Goal: Task Accomplishment & Management: Manage account settings

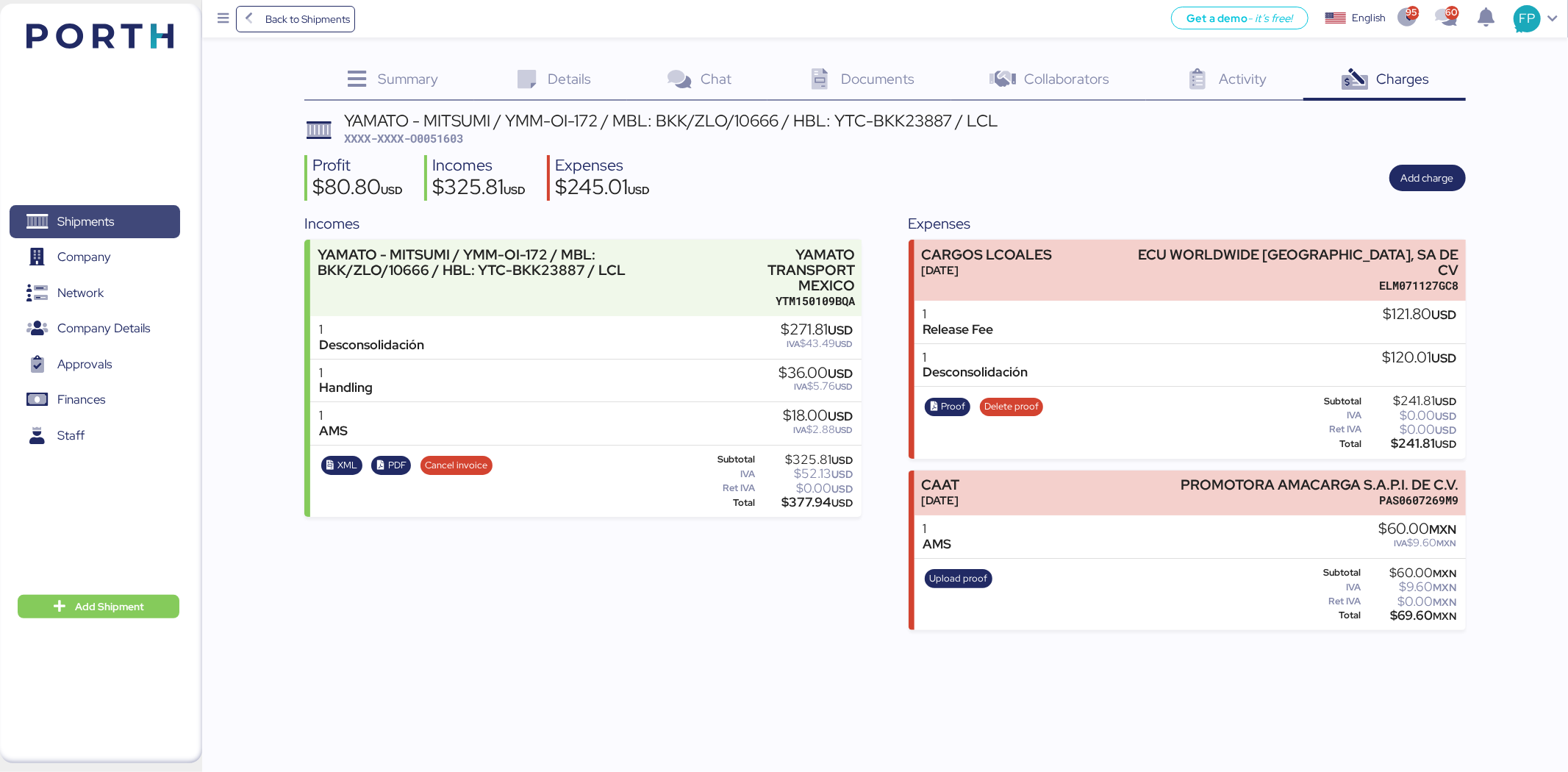
click at [131, 225] on span "Shipments" at bounding box center [94, 221] width 158 height 21
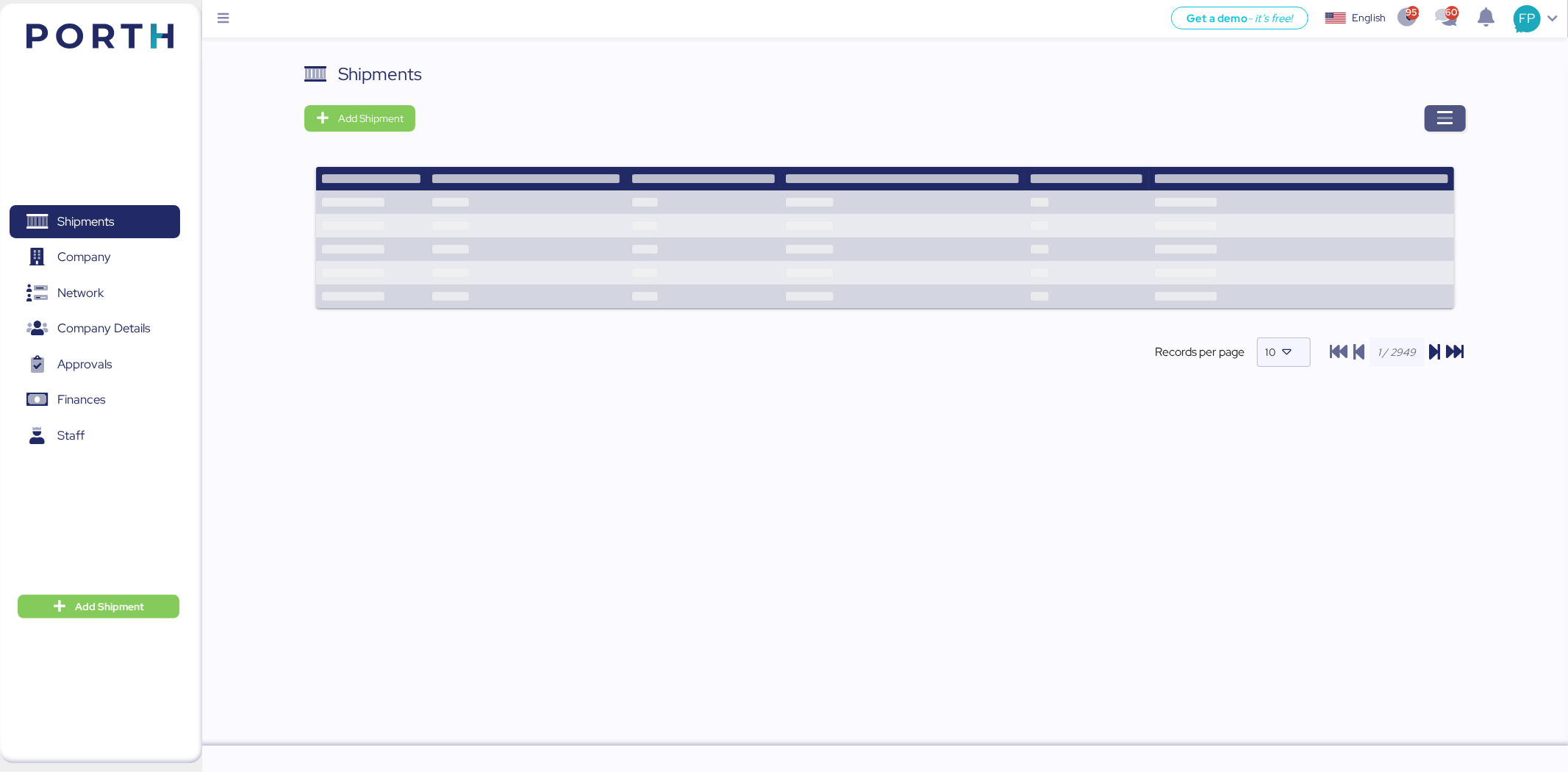
drag, startPoint x: 1452, startPoint y: 122, endPoint x: 1432, endPoint y: 126, distance: 20.4
click at [1432, 126] on span "button" at bounding box center [1445, 119] width 41 height 27
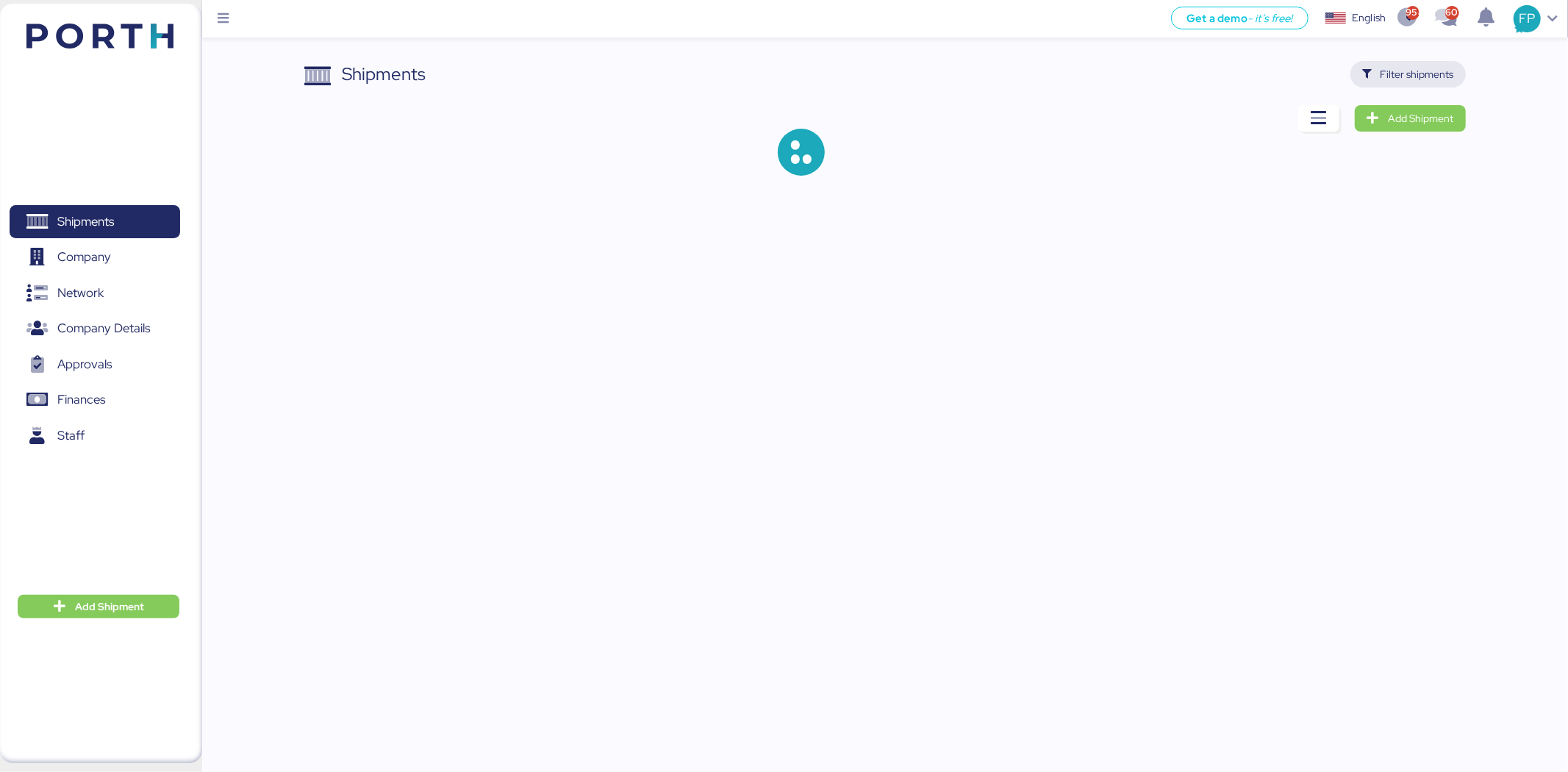
click at [1394, 79] on span "Filter shipments" at bounding box center [1417, 74] width 73 height 18
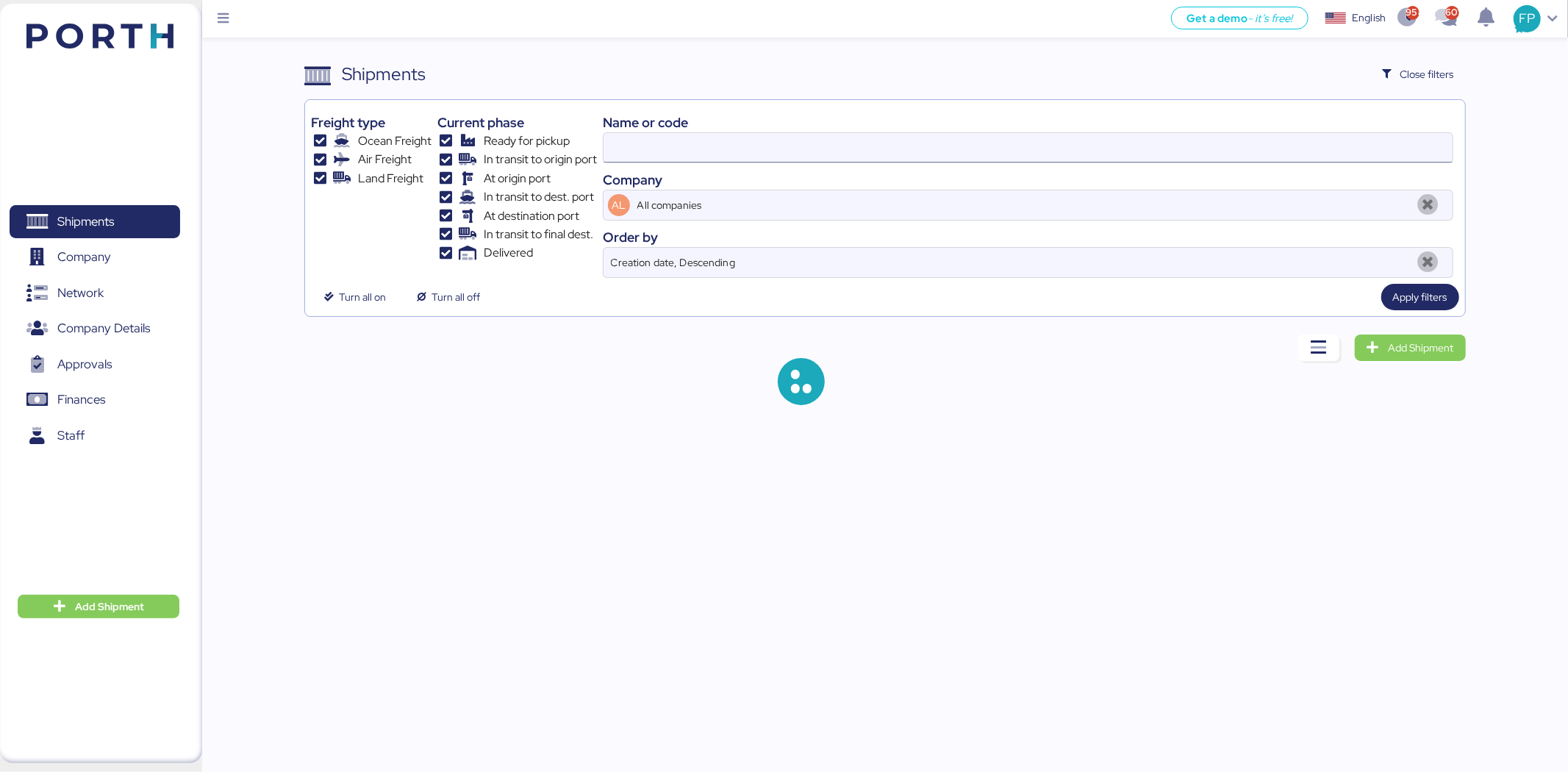
drag, startPoint x: 644, startPoint y: 160, endPoint x: 615, endPoint y: 134, distance: 38.9
click at [642, 160] on input at bounding box center [1027, 148] width 849 height 30
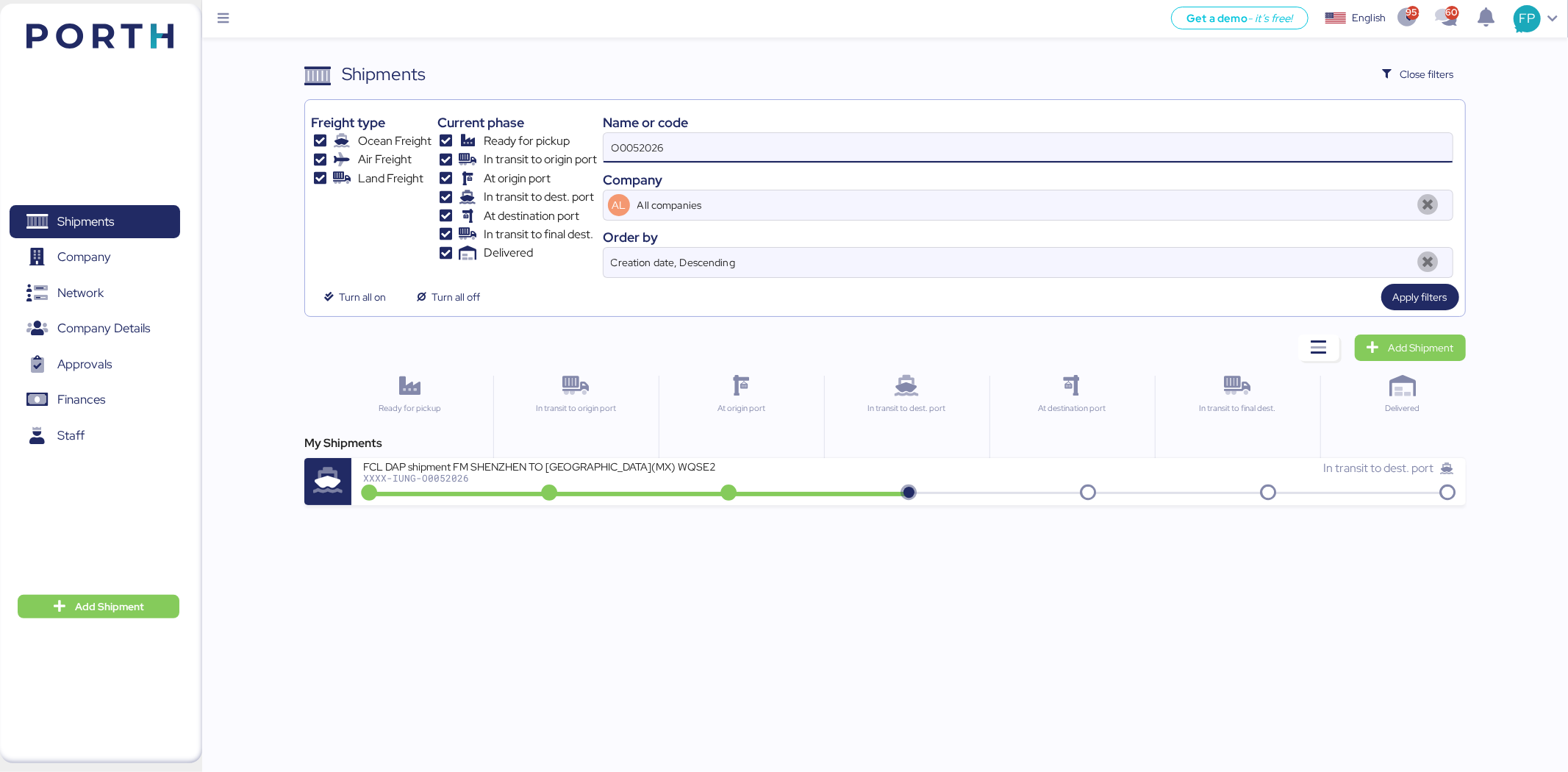
click at [641, 146] on input "O0052026" at bounding box center [1027, 148] width 849 height 30
click at [637, 143] on input "O0052026" at bounding box center [1027, 148] width 849 height 30
click at [634, 140] on input "O0052026" at bounding box center [1027, 148] width 849 height 30
paste input "1988"
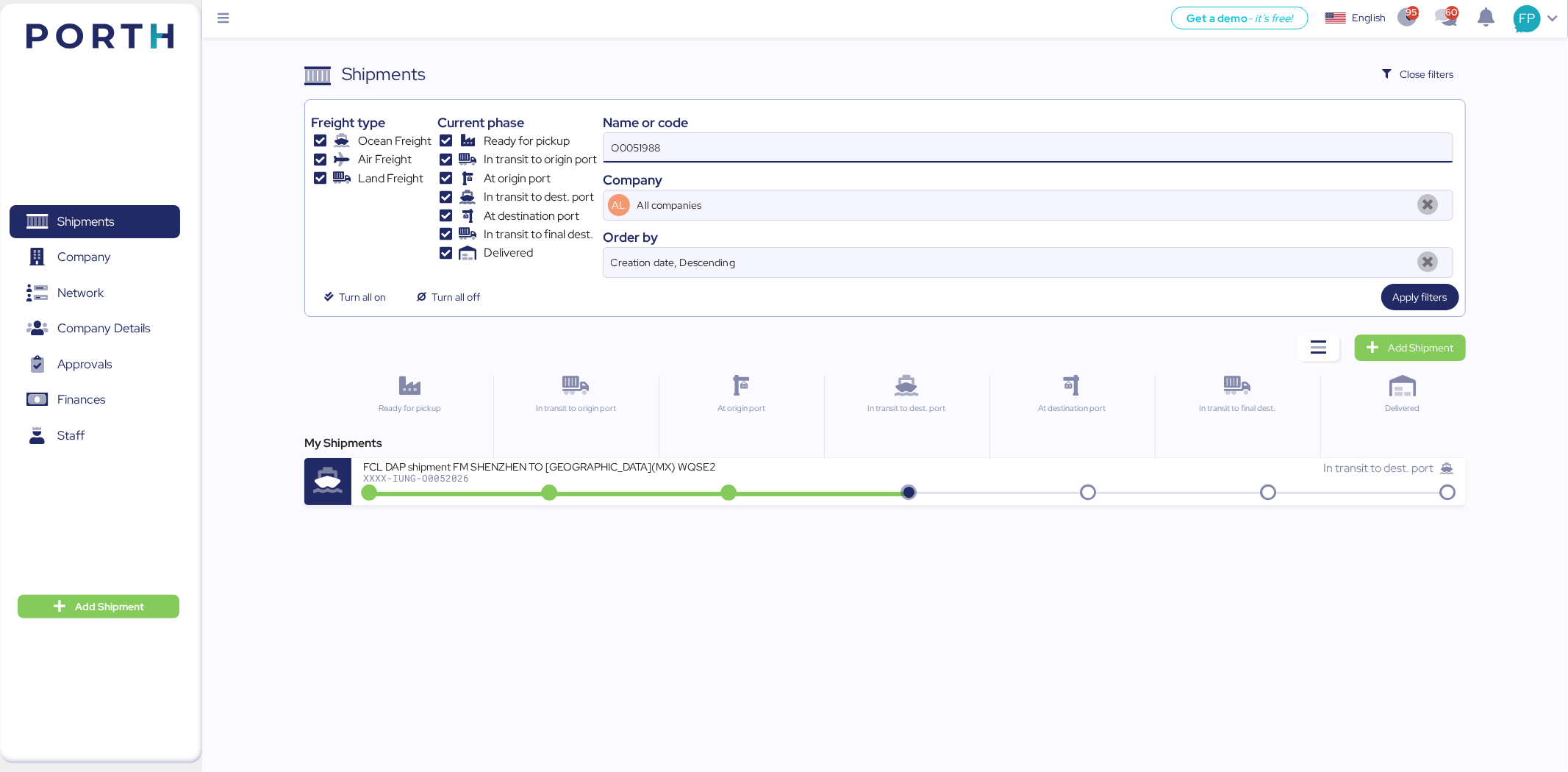
type input "O0051988"
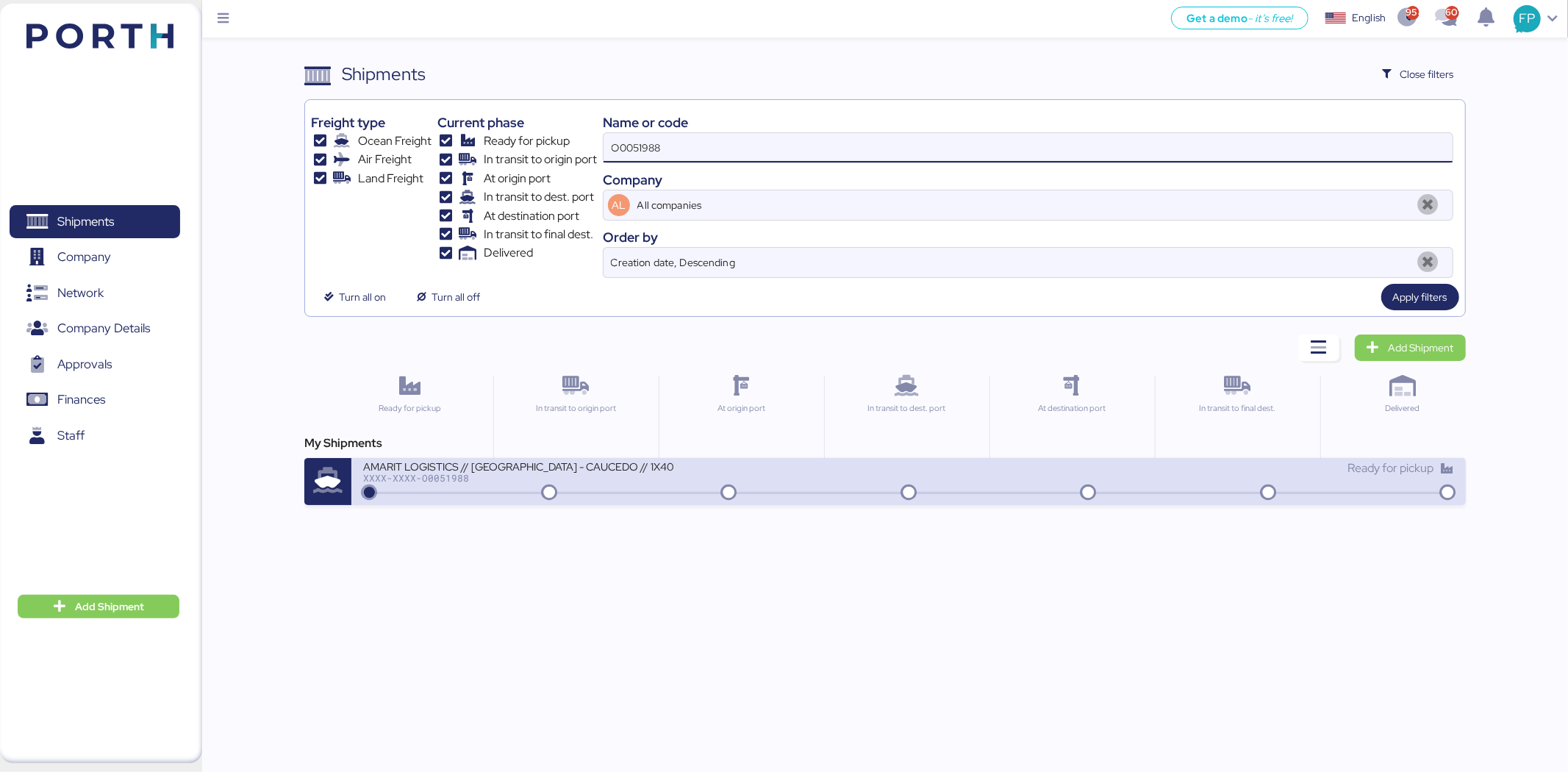
click at [683, 473] on div "XXXX-XXXX-O0051988" at bounding box center [539, 477] width 353 height 10
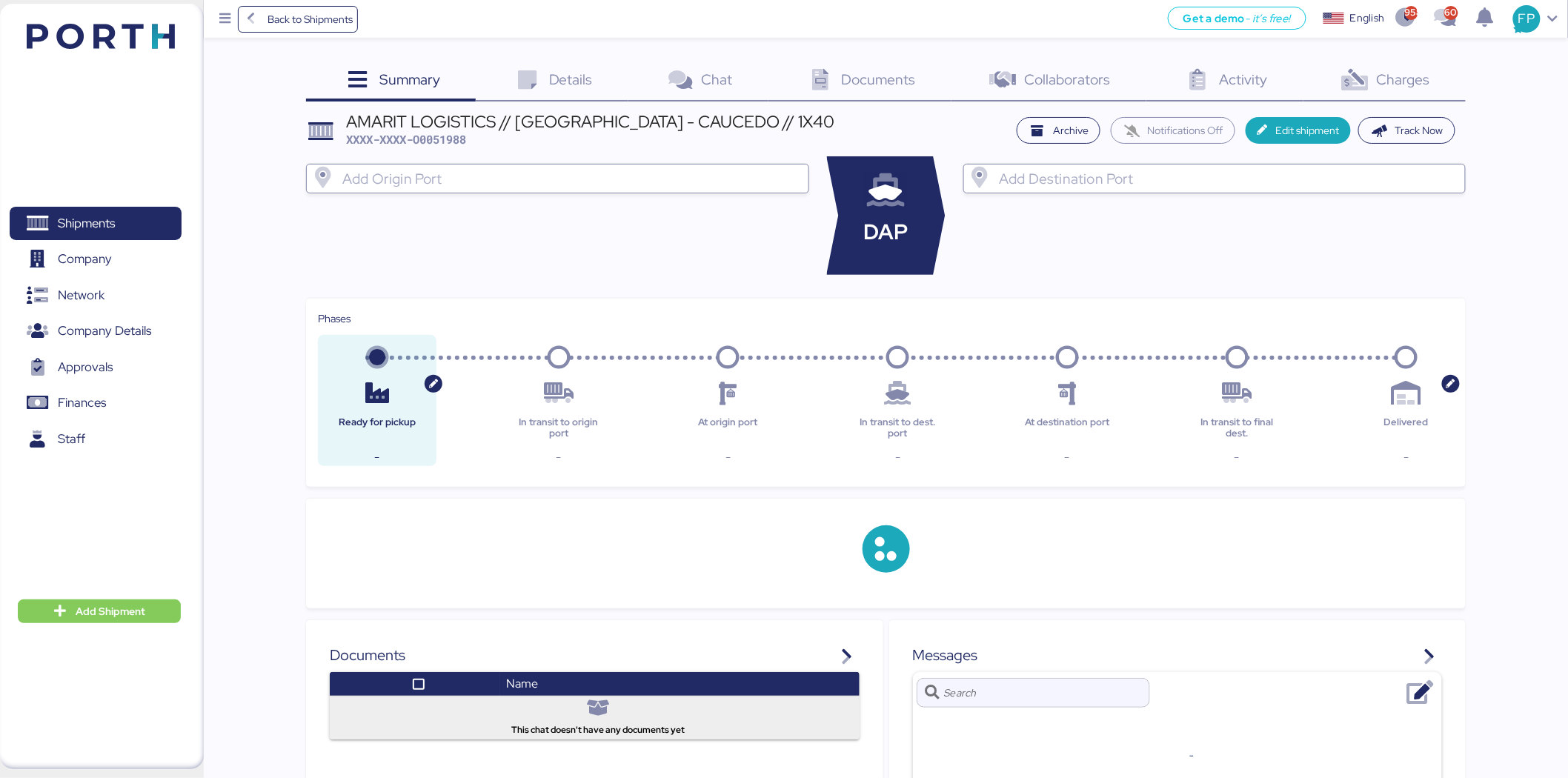
click at [1386, 75] on span "Charges" at bounding box center [1404, 79] width 53 height 20
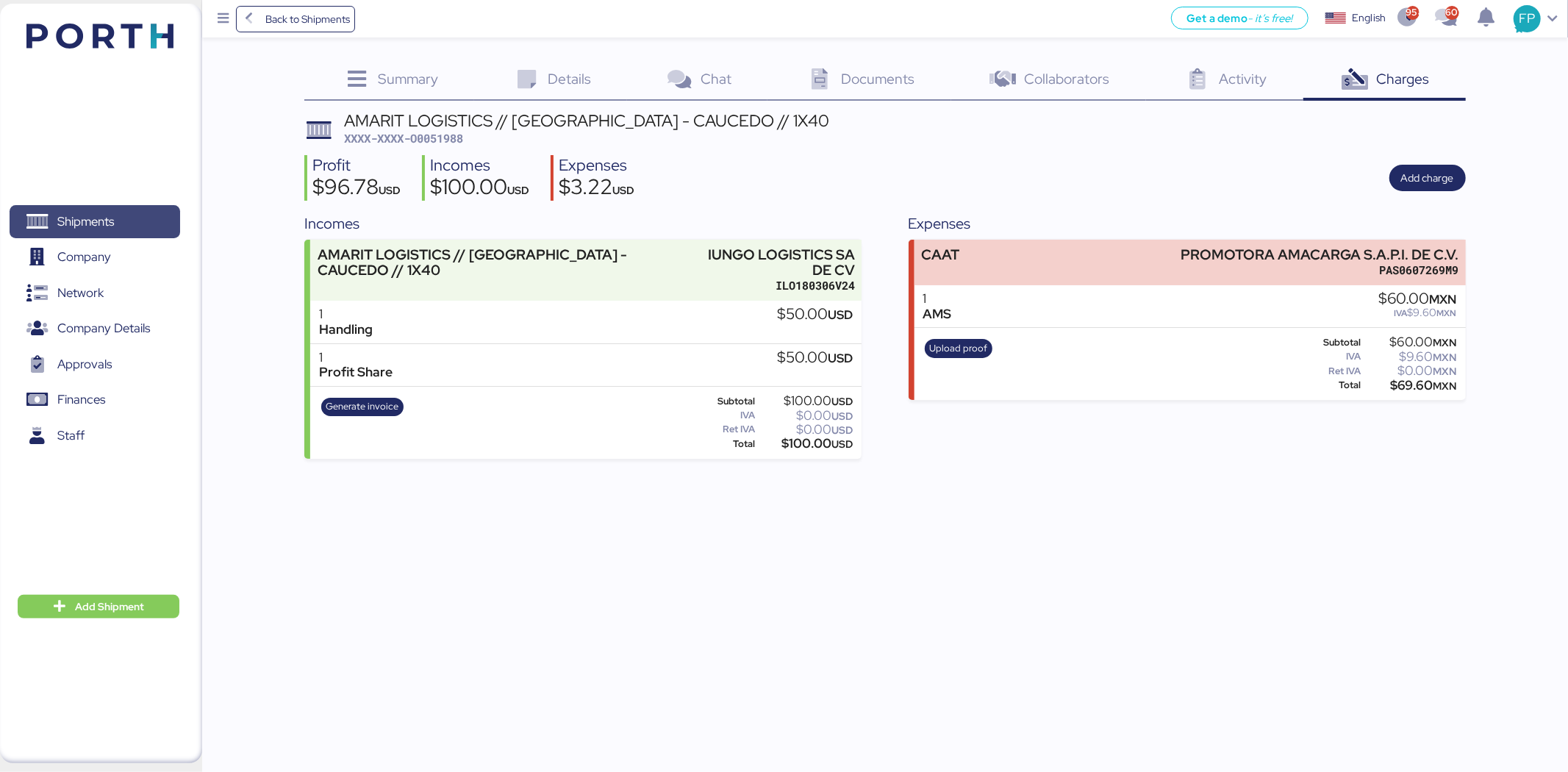
click at [97, 215] on span "Shipments" at bounding box center [86, 221] width 57 height 21
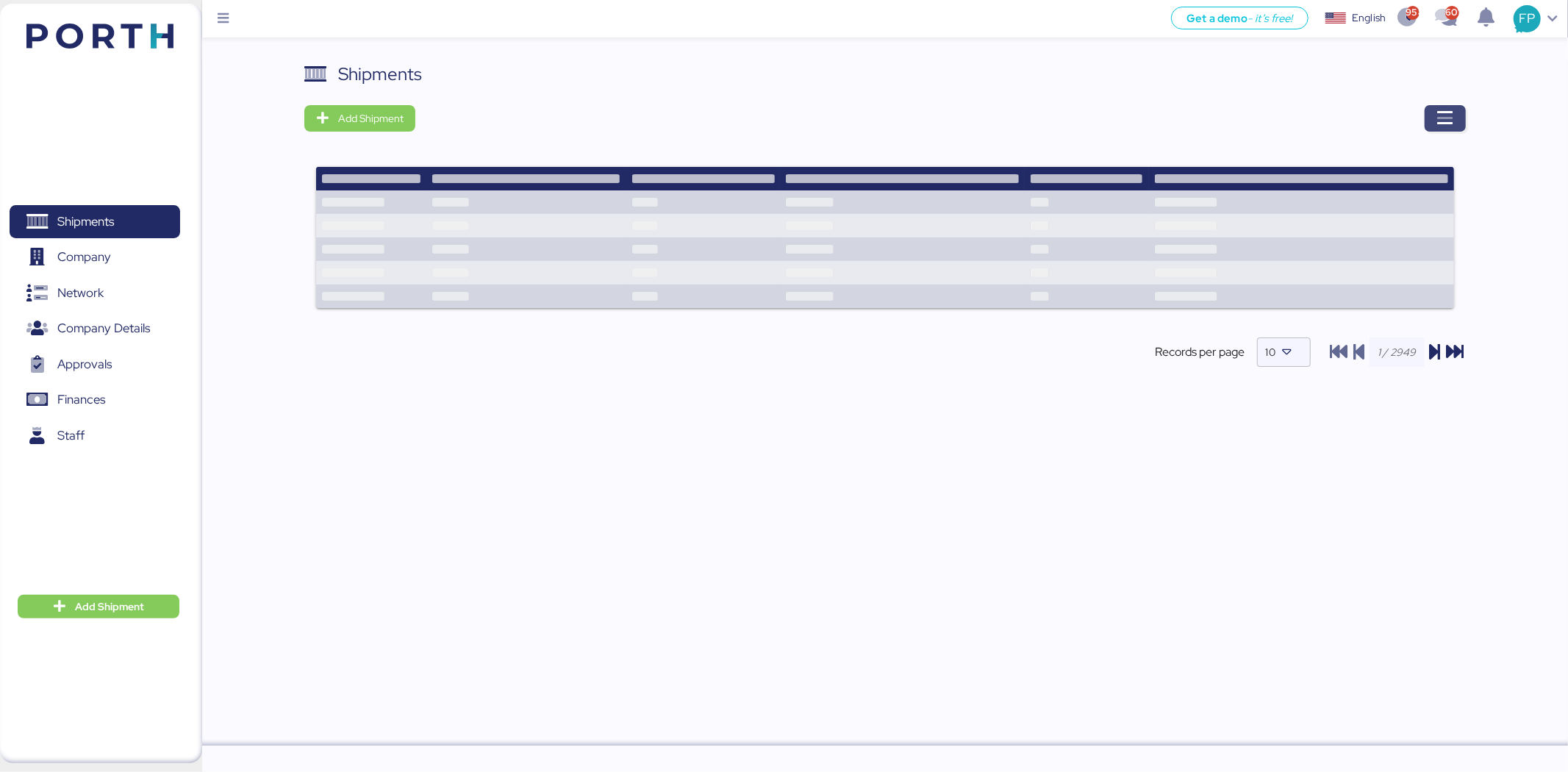
click at [1440, 110] on icon "button" at bounding box center [1445, 119] width 18 height 18
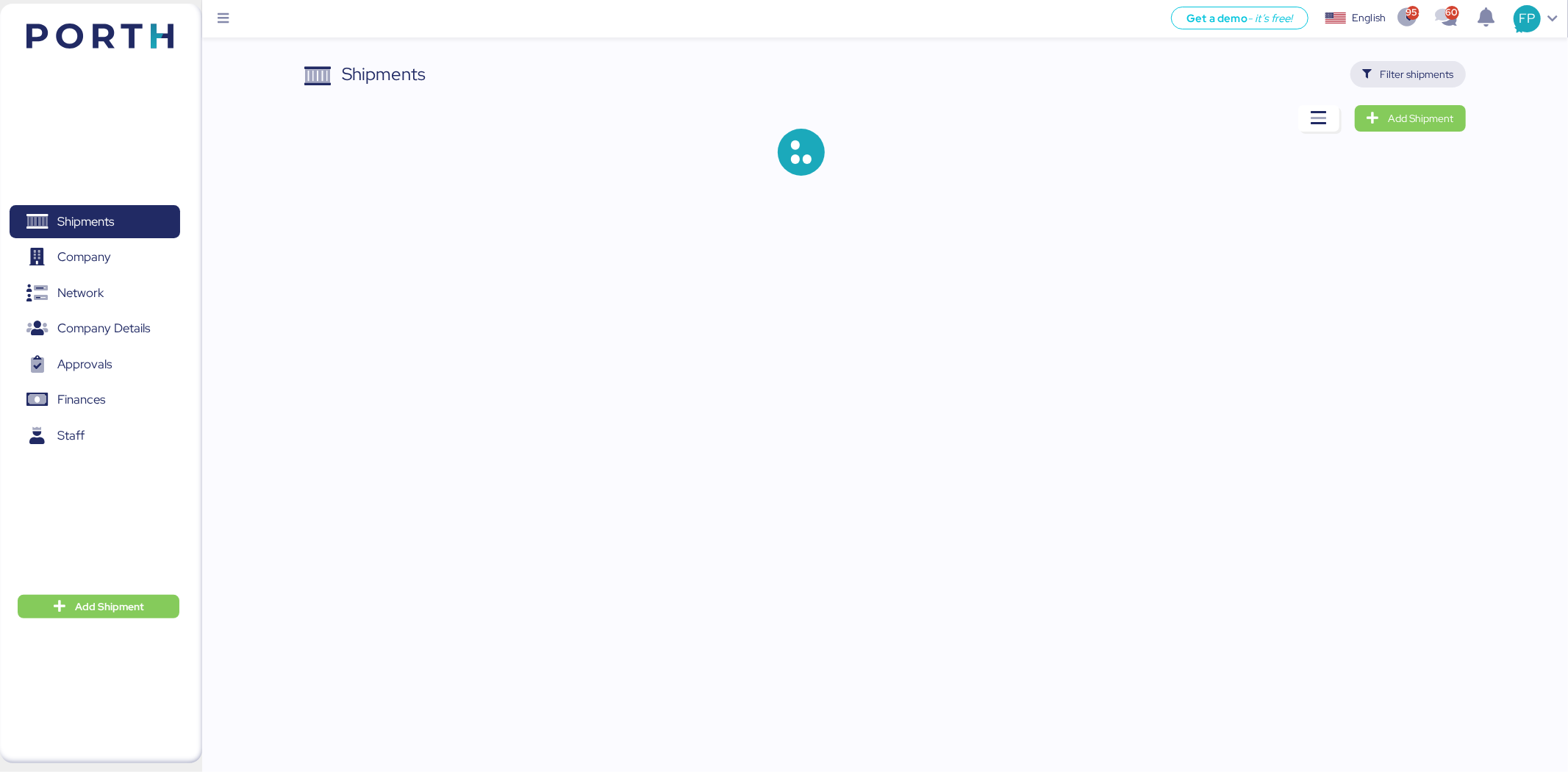
click at [1431, 79] on span "Filter shipments" at bounding box center [1417, 74] width 73 height 18
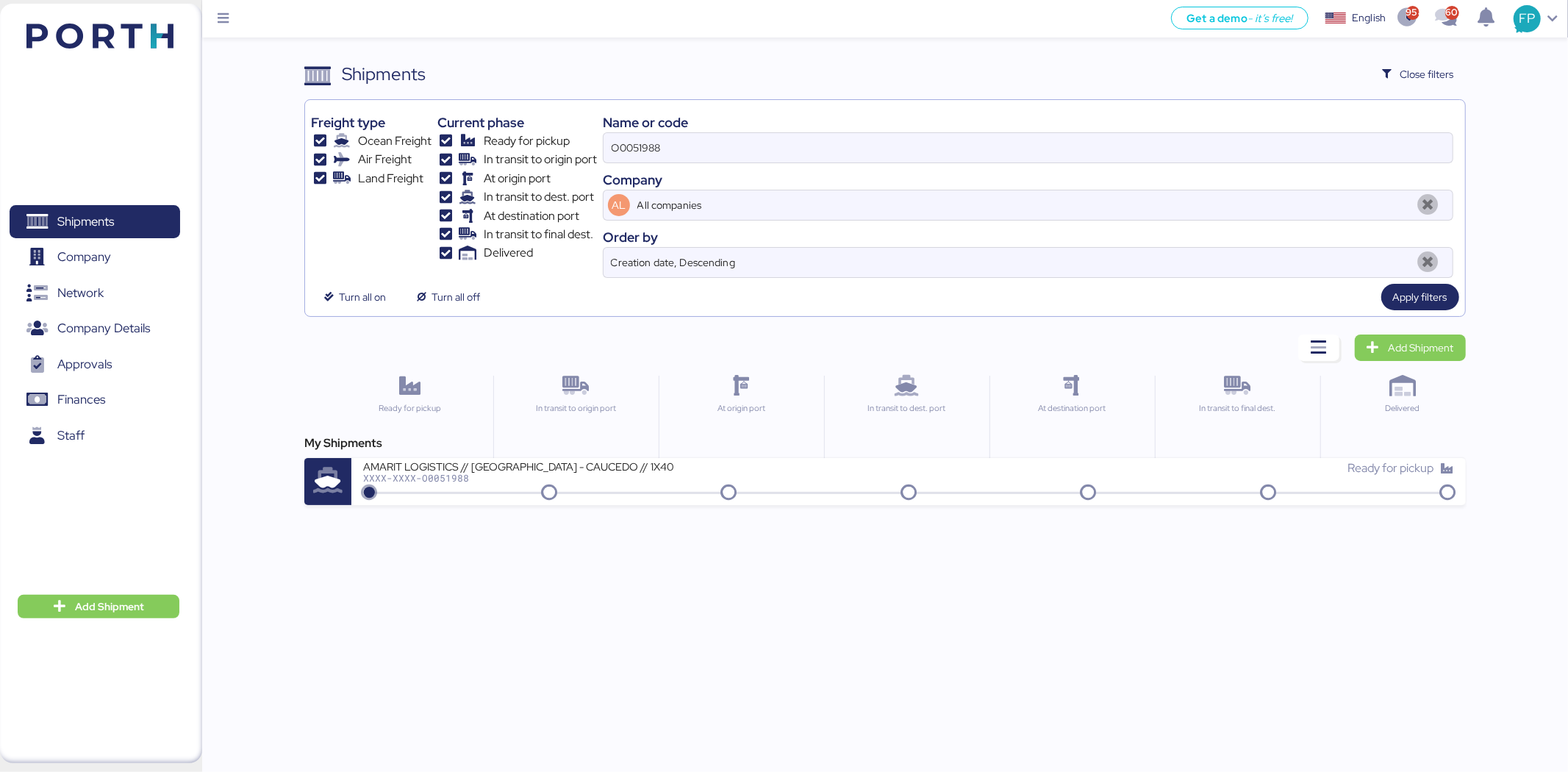
click at [645, 171] on div "Company" at bounding box center [1027, 179] width 850 height 19
click at [643, 137] on input "O0051988" at bounding box center [1027, 148] width 849 height 30
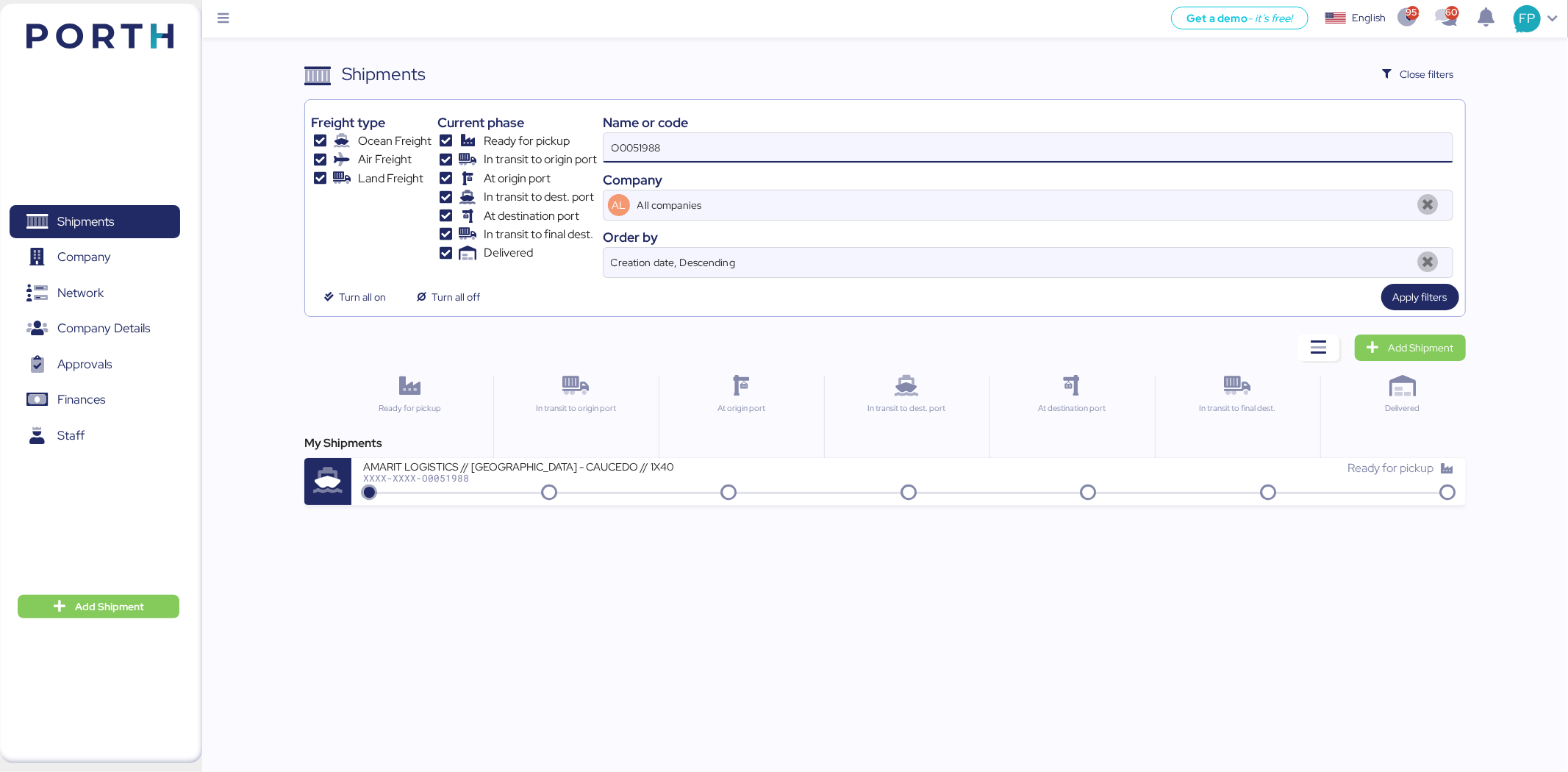
click at [643, 137] on input "O0051988" at bounding box center [1027, 148] width 849 height 30
paste input "6"
type input "O0051688"
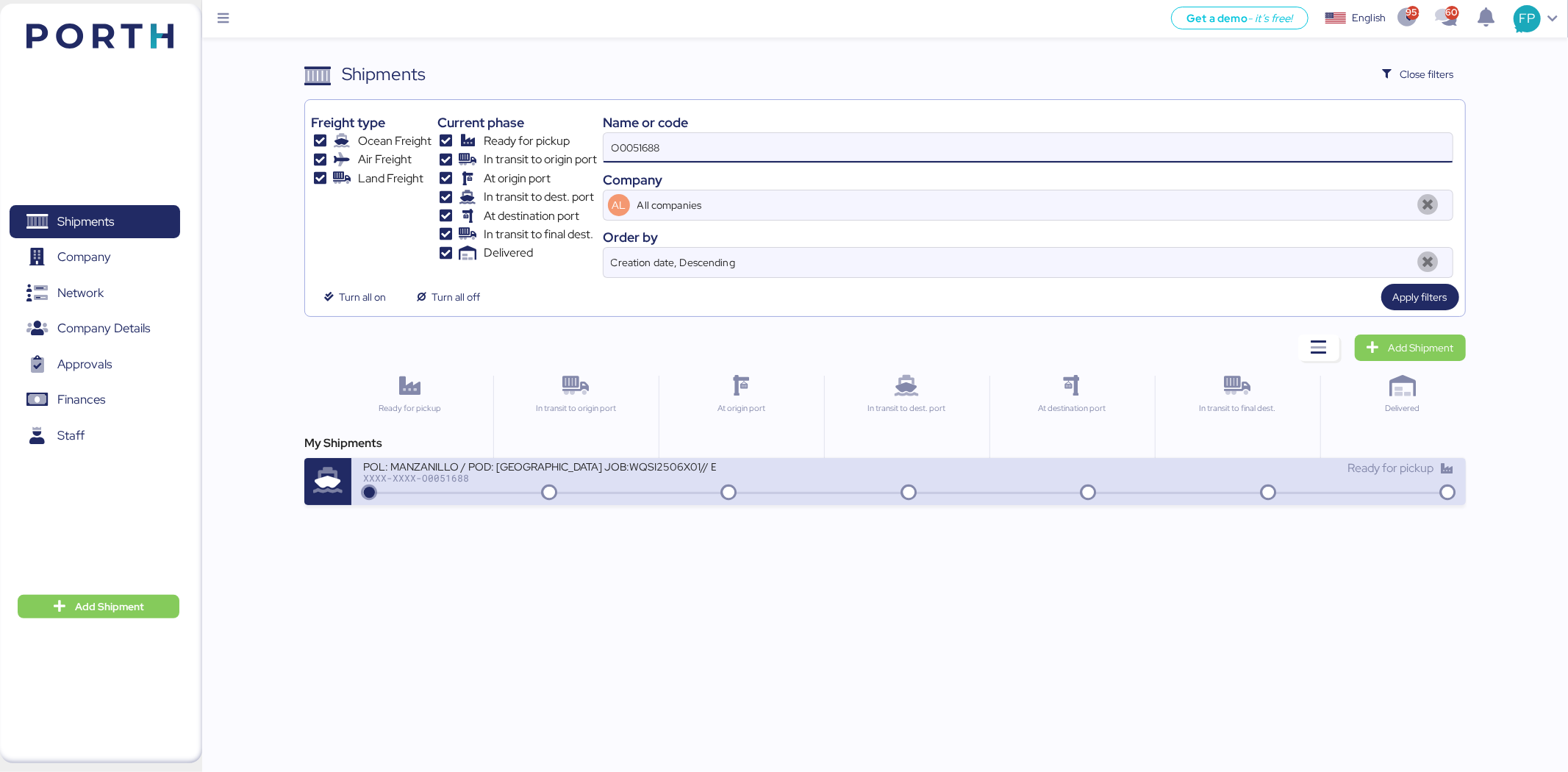
click at [666, 501] on div "POL: MANZANILLO / POD: Hong Kong JOB:WQSI2506X01// EXW *40Hc XXXX-XXXX-O0051688…" at bounding box center [908, 482] width 1114 height 47
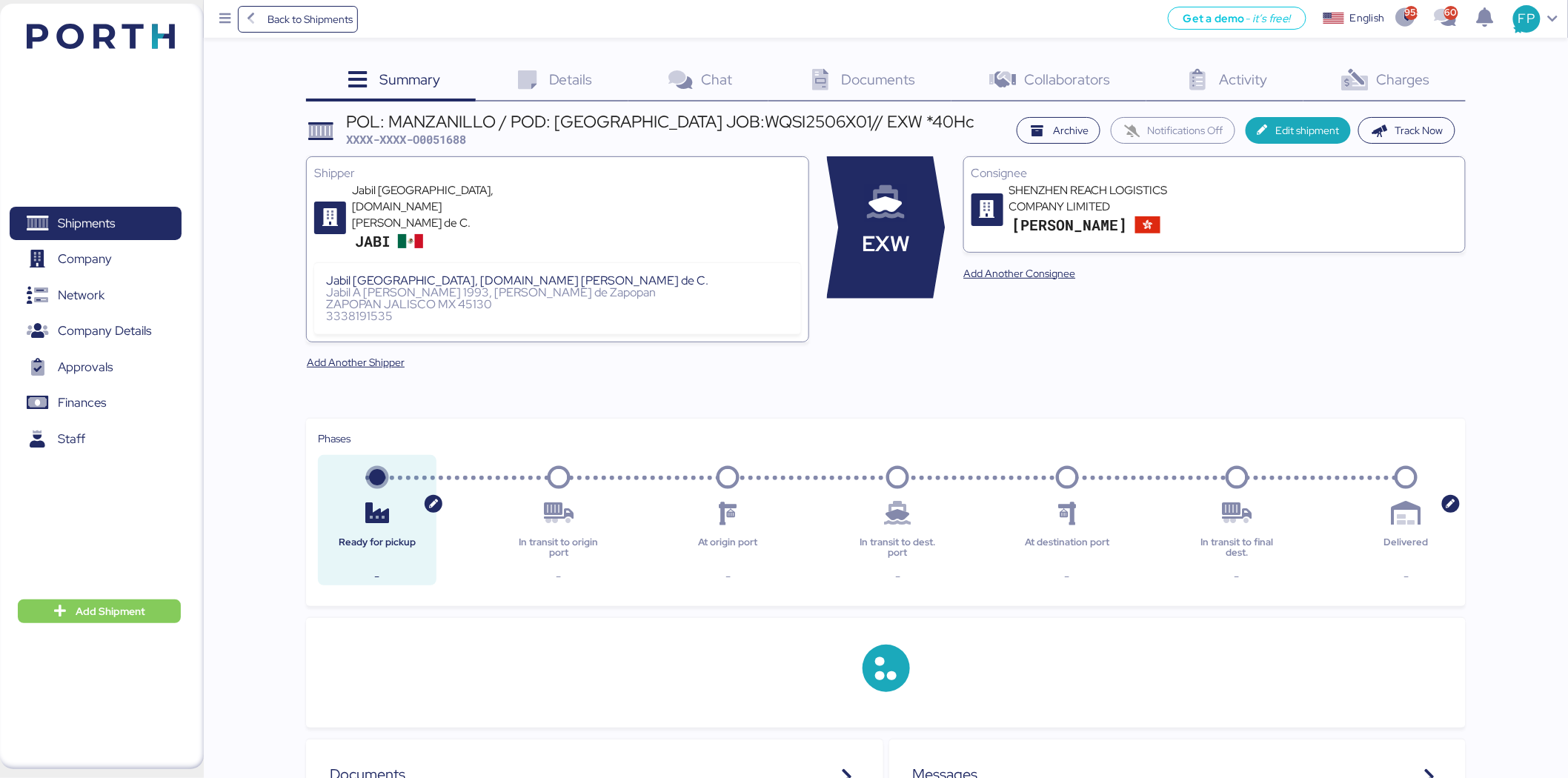
click at [1402, 78] on span "Charges" at bounding box center [1404, 79] width 53 height 20
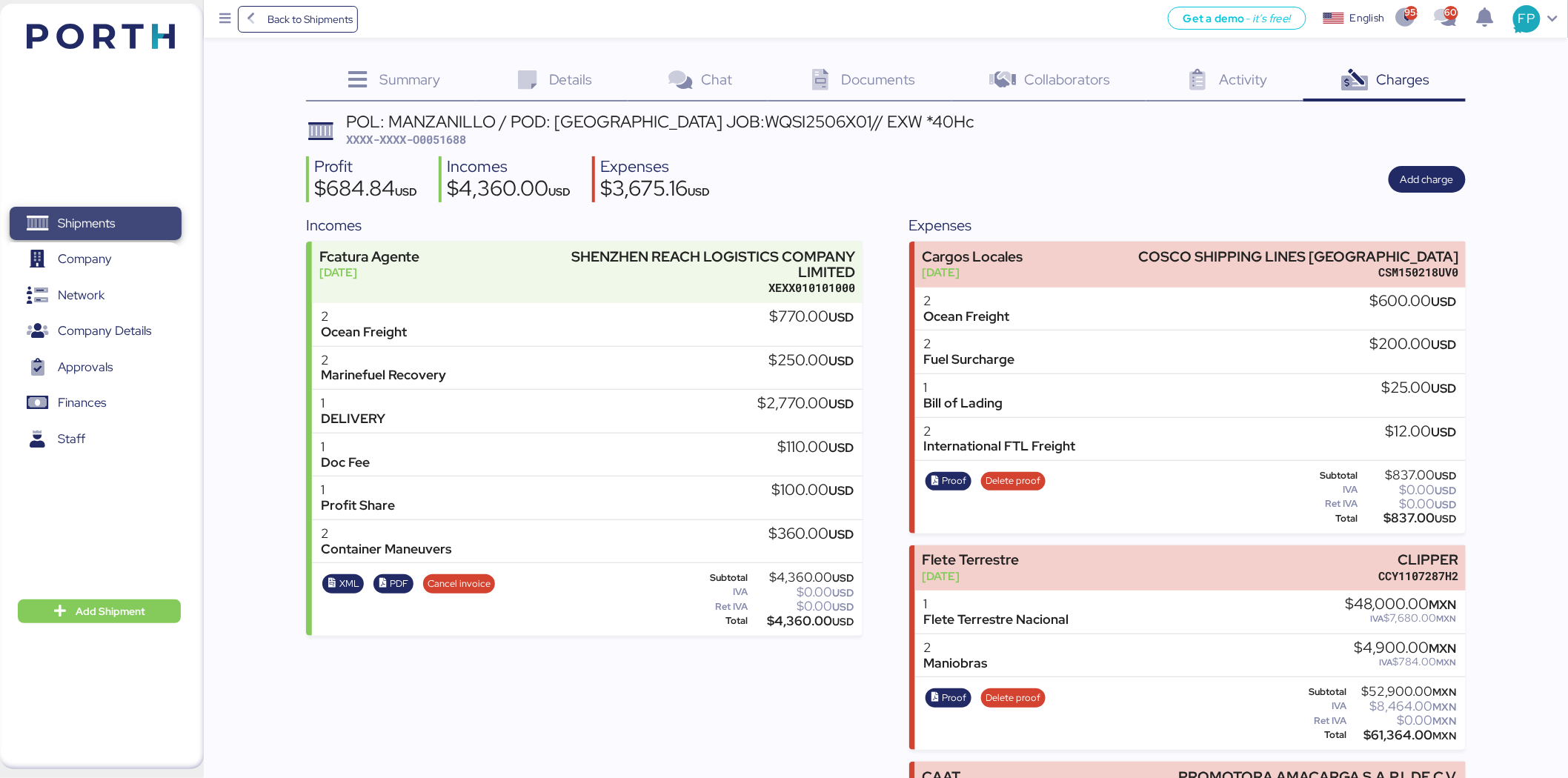
click at [117, 216] on span "Shipments" at bounding box center [95, 223] width 160 height 21
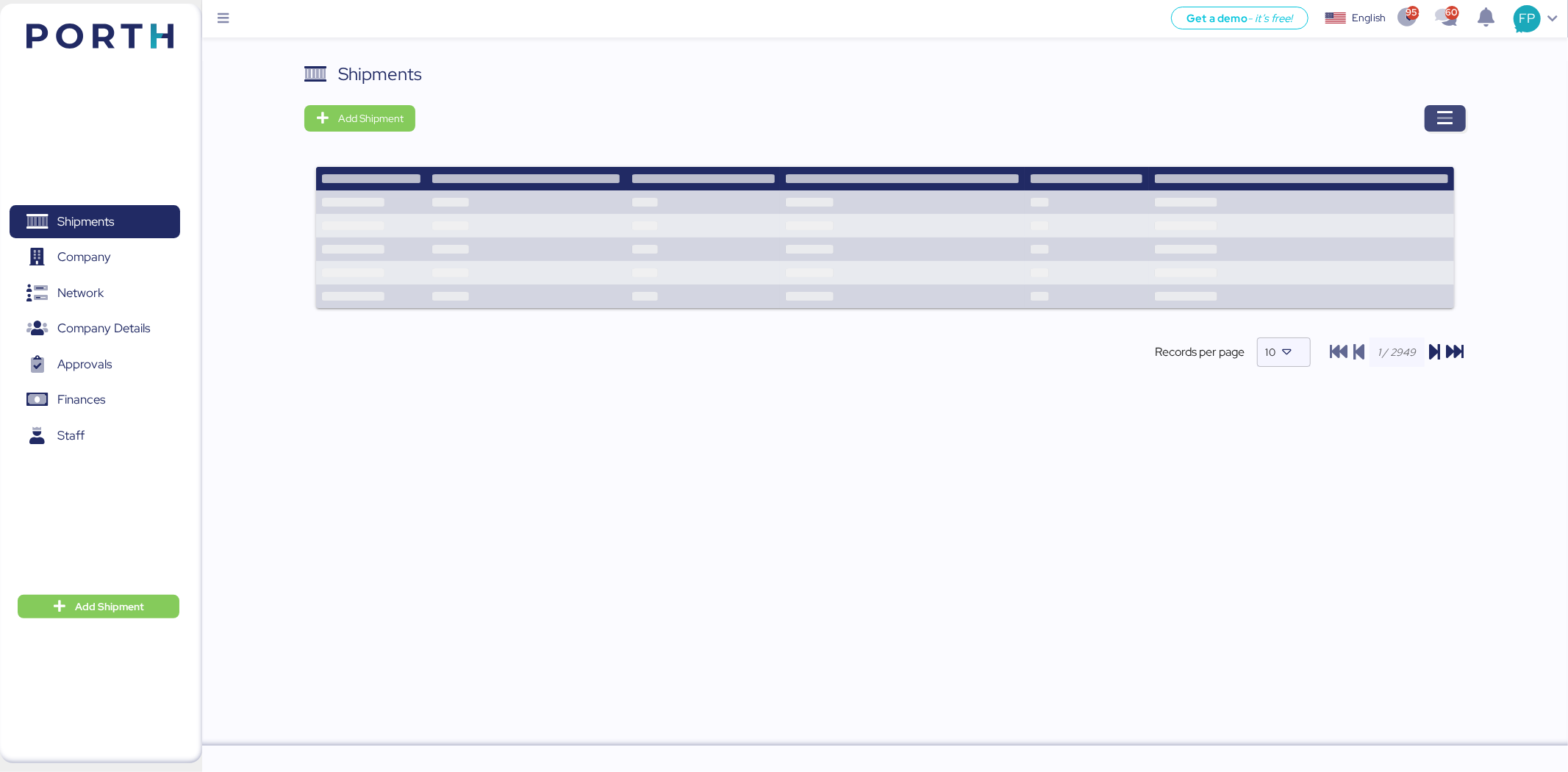
click at [1436, 108] on span "button" at bounding box center [1445, 119] width 41 height 27
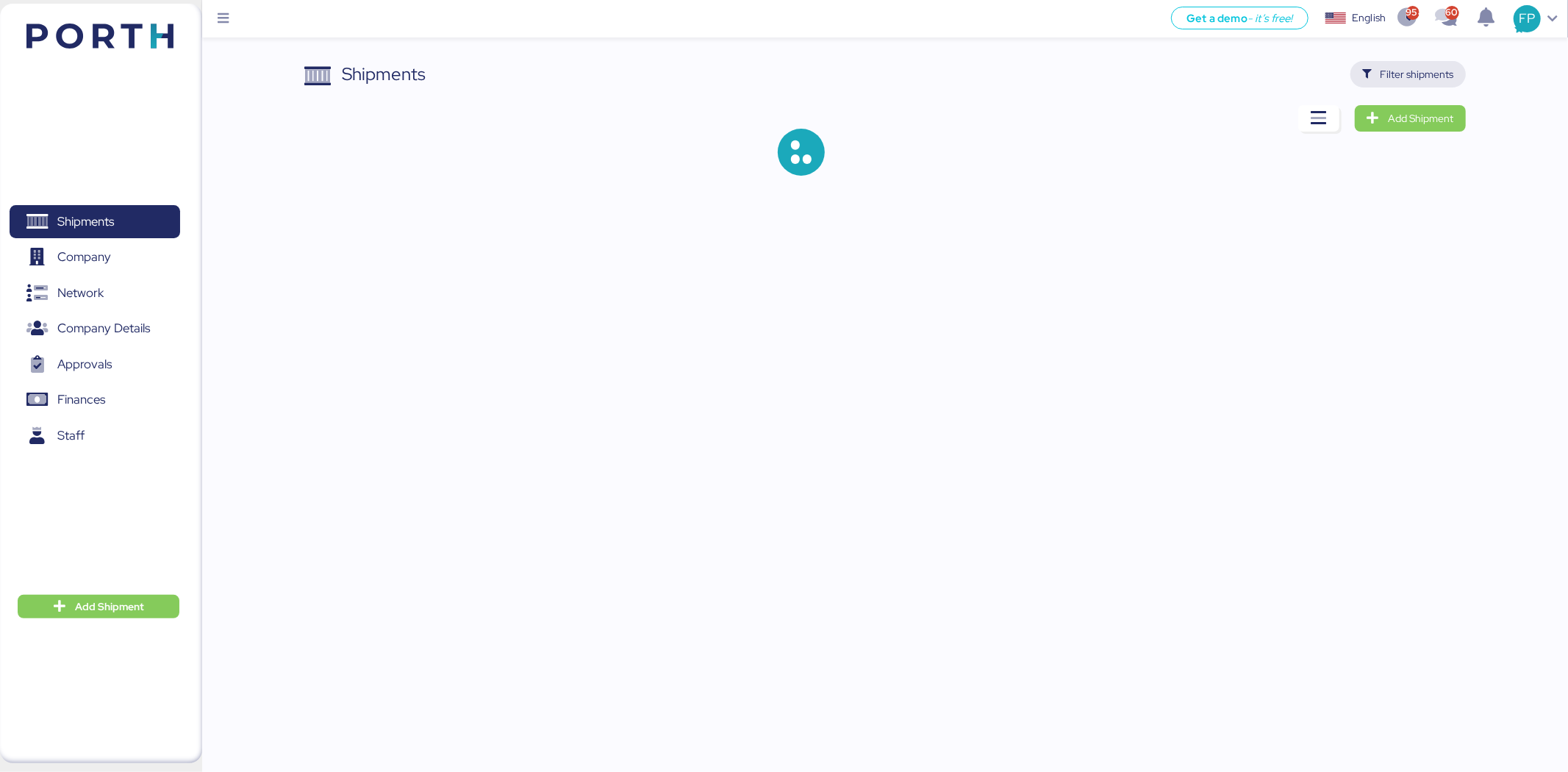
click at [1432, 75] on span "Filter shipments" at bounding box center [1417, 74] width 73 height 18
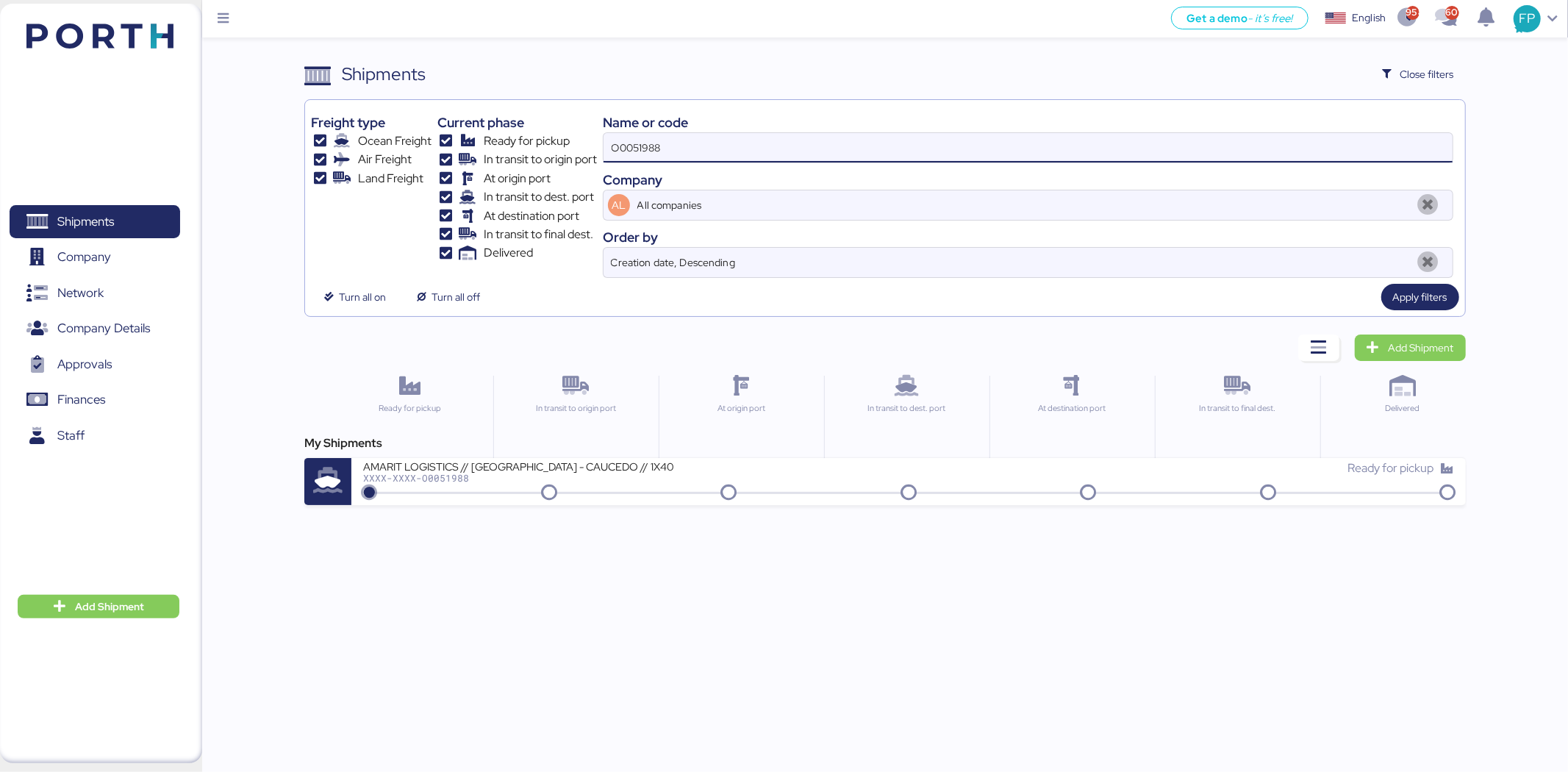
click at [649, 138] on input "O0051988" at bounding box center [1027, 148] width 849 height 30
paste input "2040"
type input "O0052040"
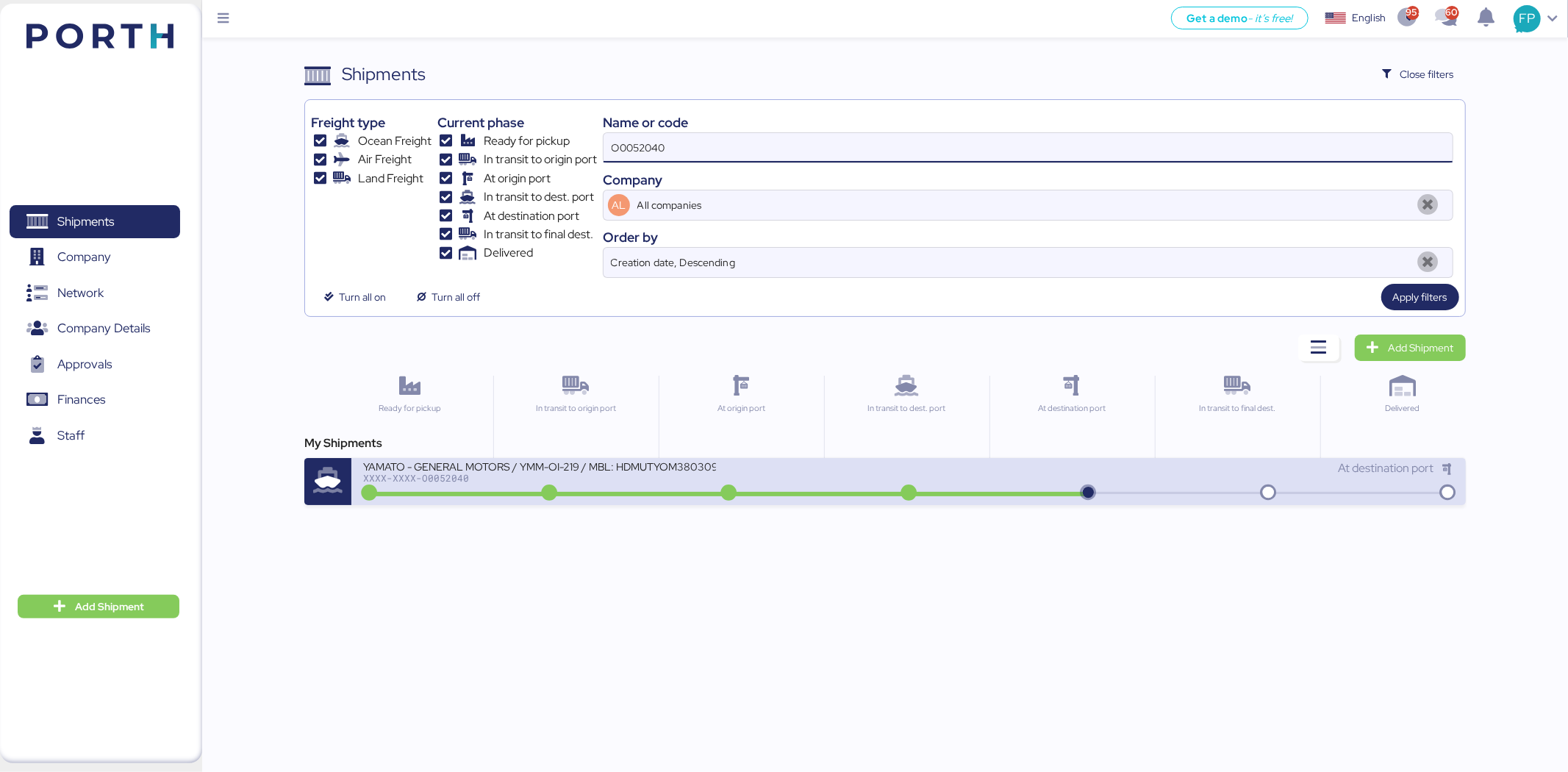
click at [662, 469] on div "YAMATO - GENERAL MOTORS / YMM-OI-219 / MBL: HDMUTYOM38030900 / HBL: YTJNUM10008…" at bounding box center [539, 466] width 353 height 12
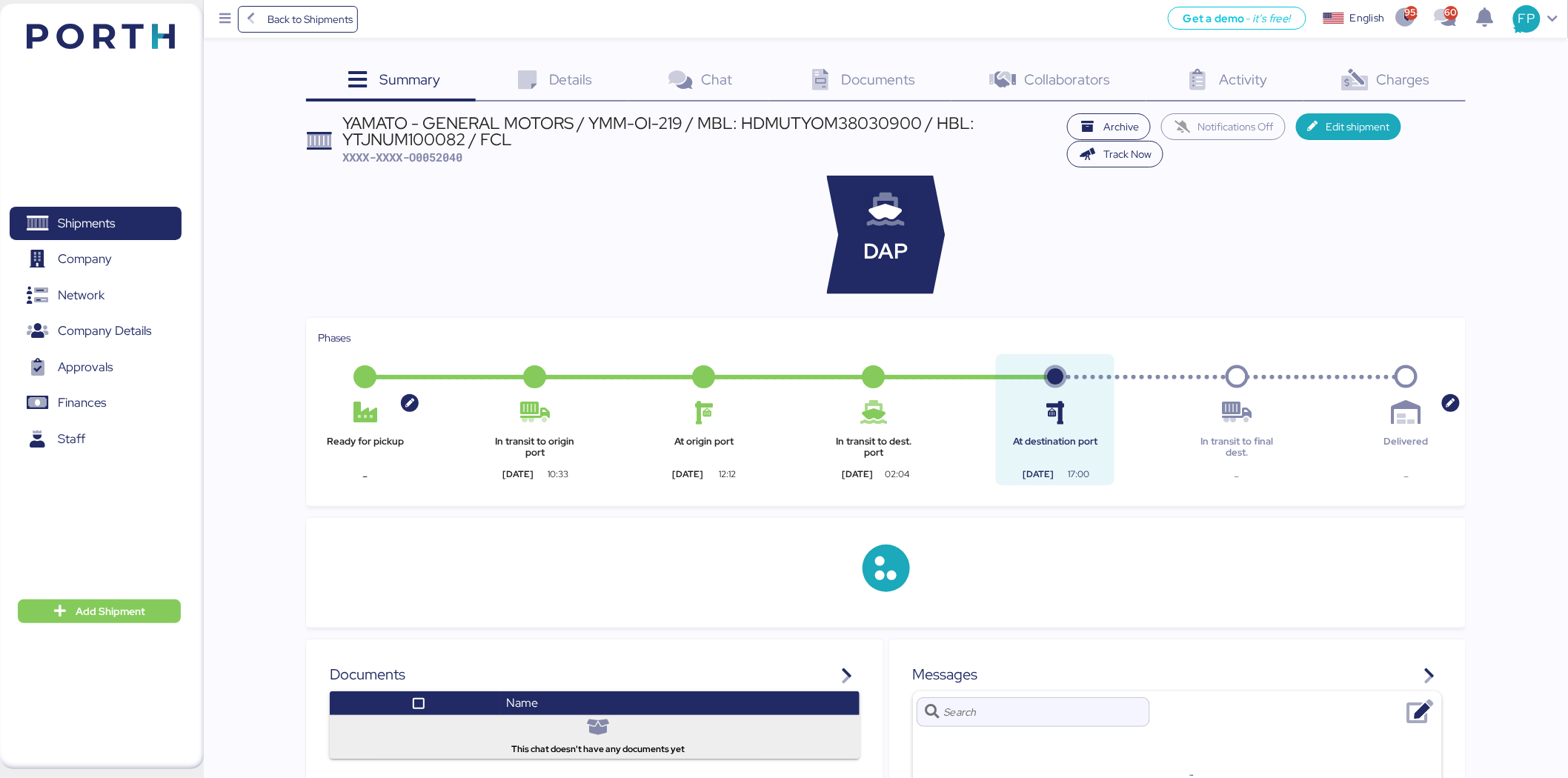
click at [1416, 87] on span "Charges" at bounding box center [1404, 79] width 53 height 20
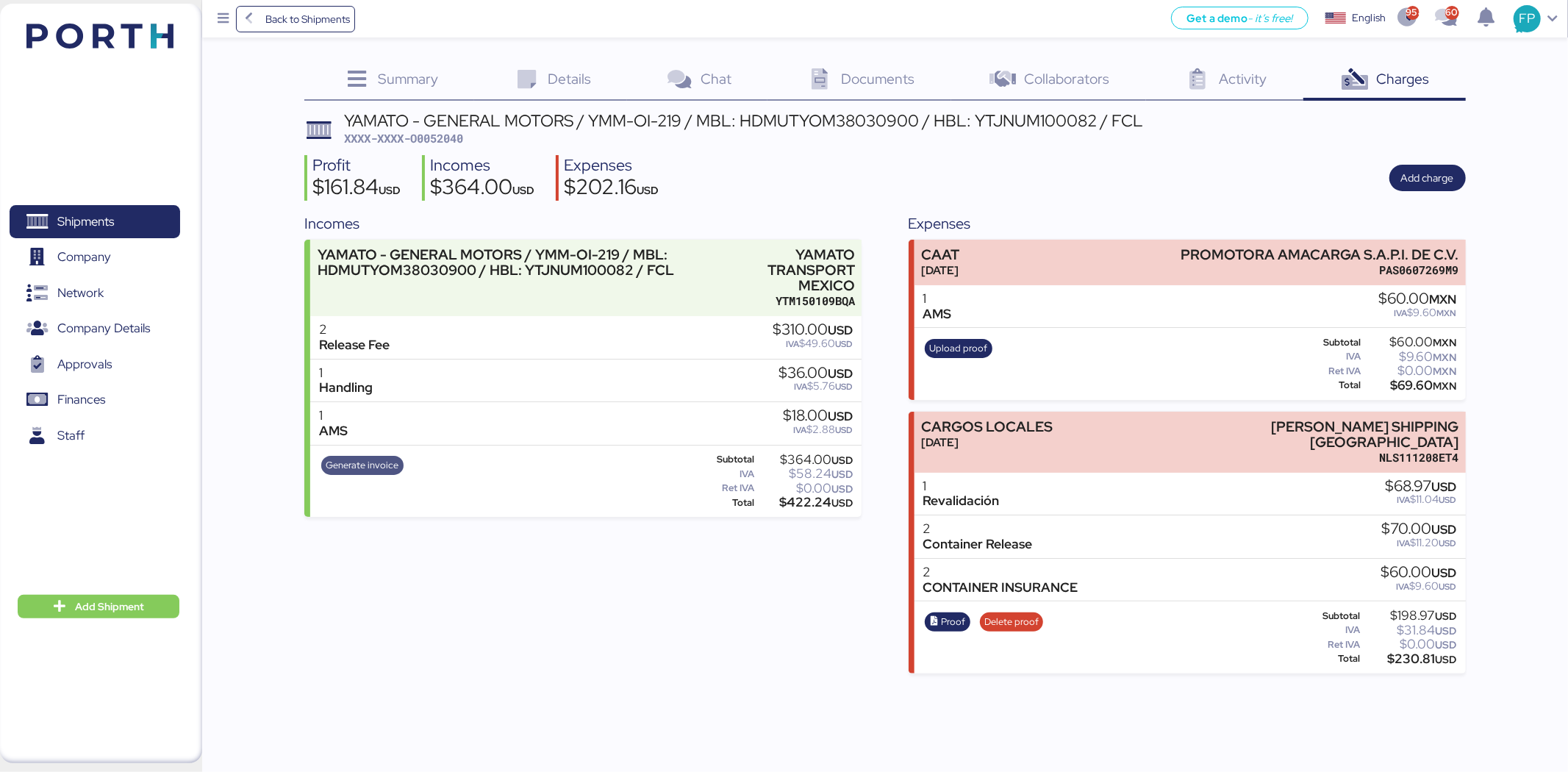
click at [351, 468] on span "Generate invoice" at bounding box center [362, 466] width 72 height 16
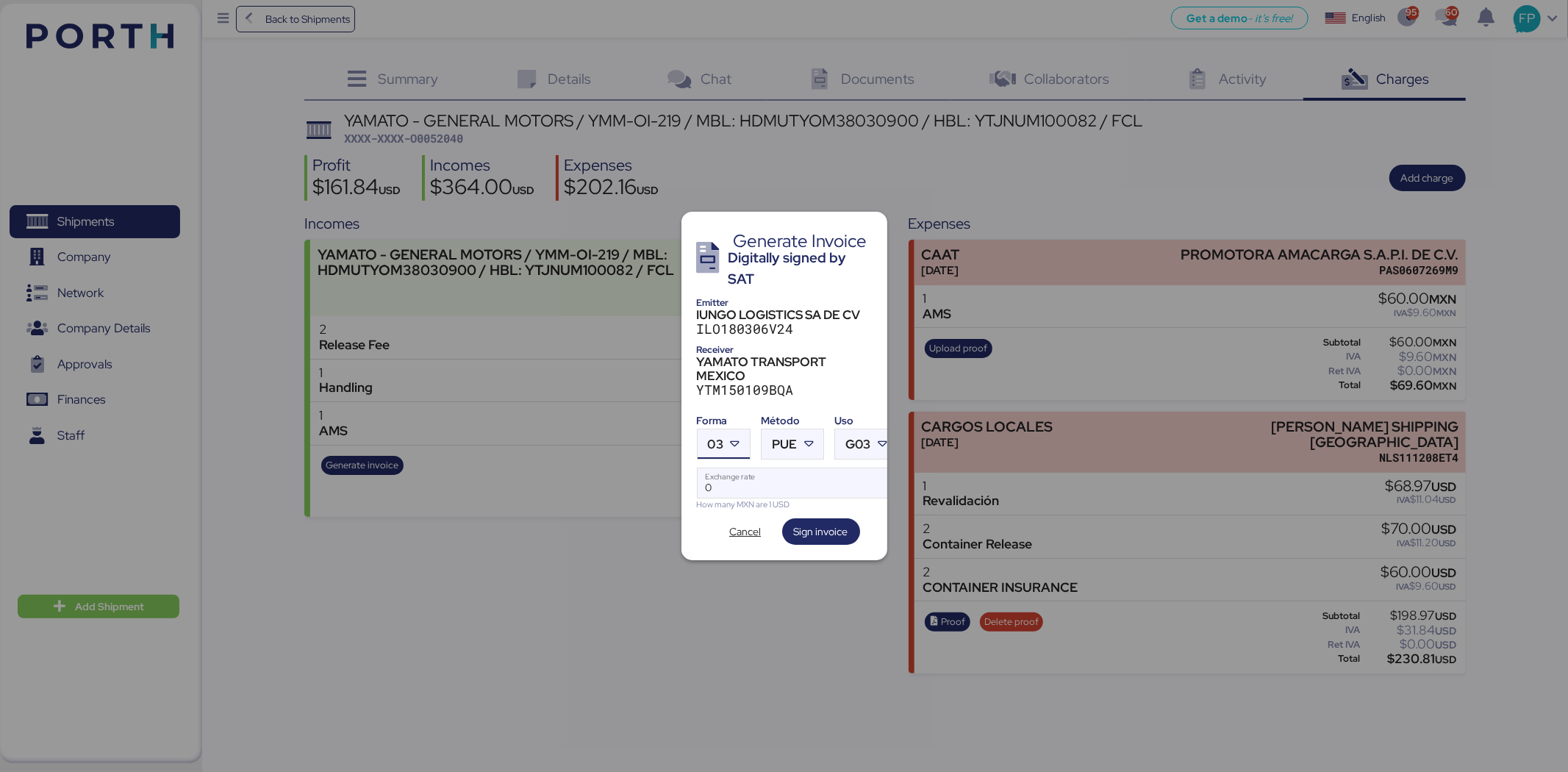
click at [729, 438] on icon at bounding box center [735, 444] width 15 height 15
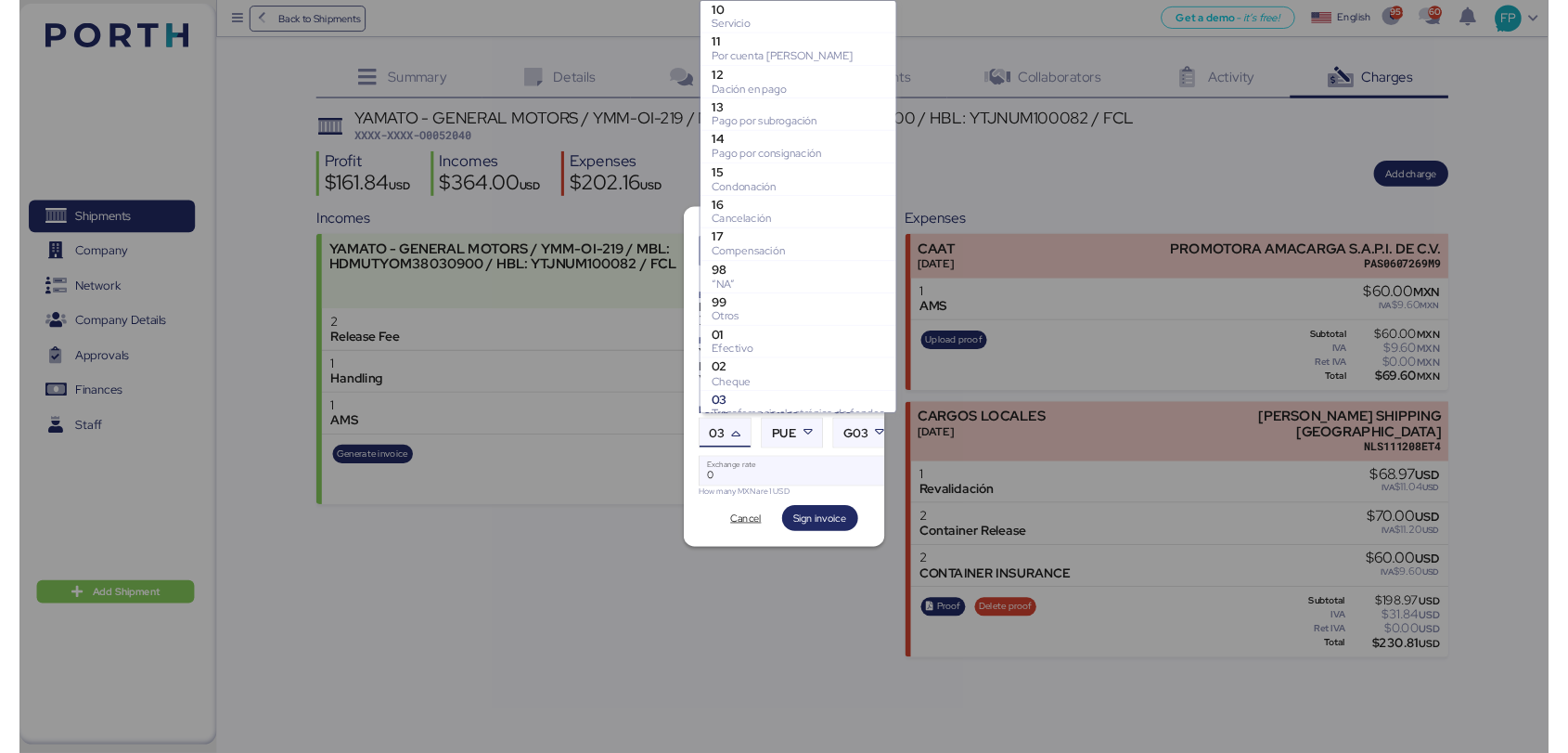
scroll to position [268, 0]
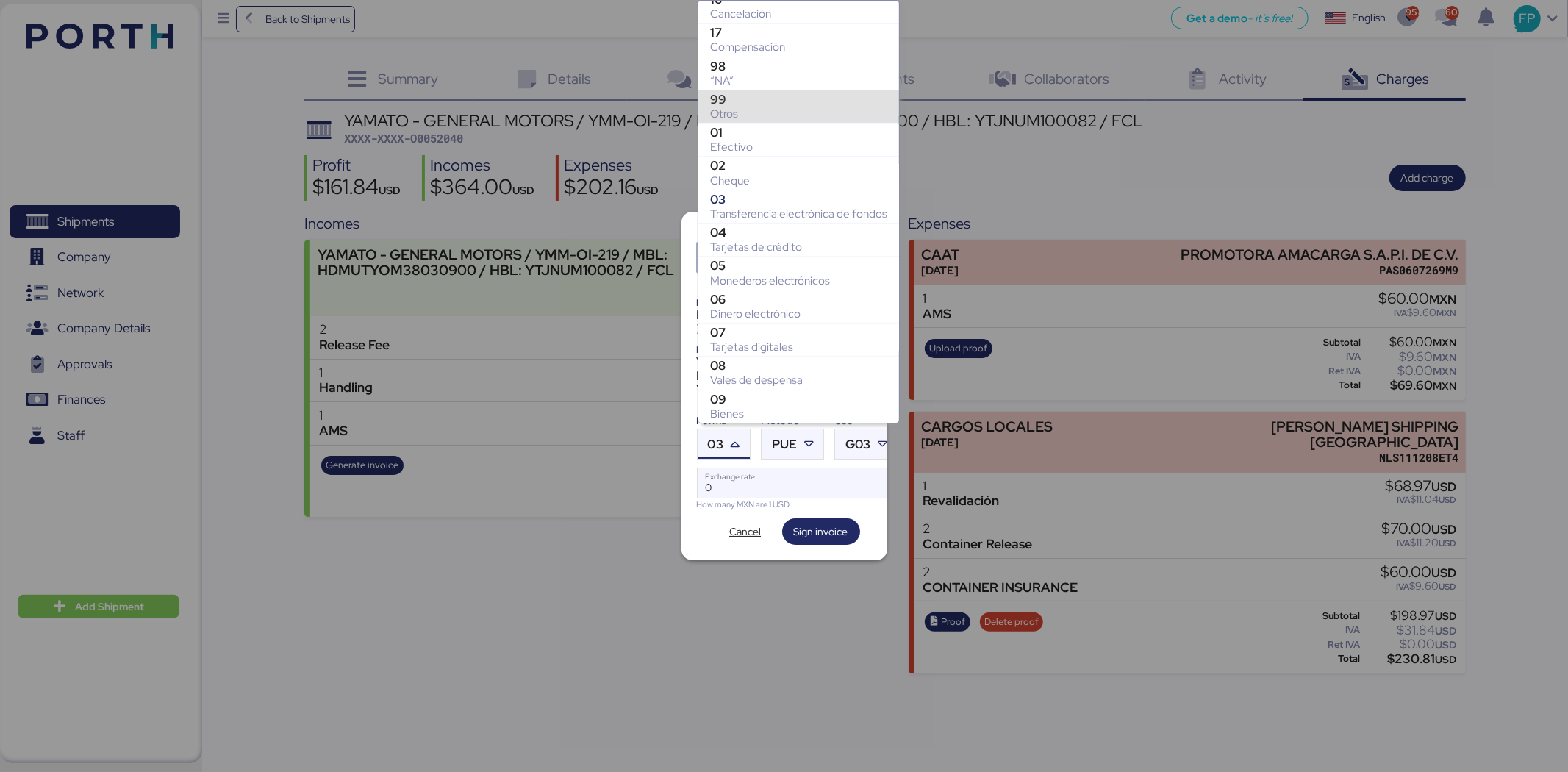
click at [750, 107] on div "Otros" at bounding box center [798, 114] width 177 height 15
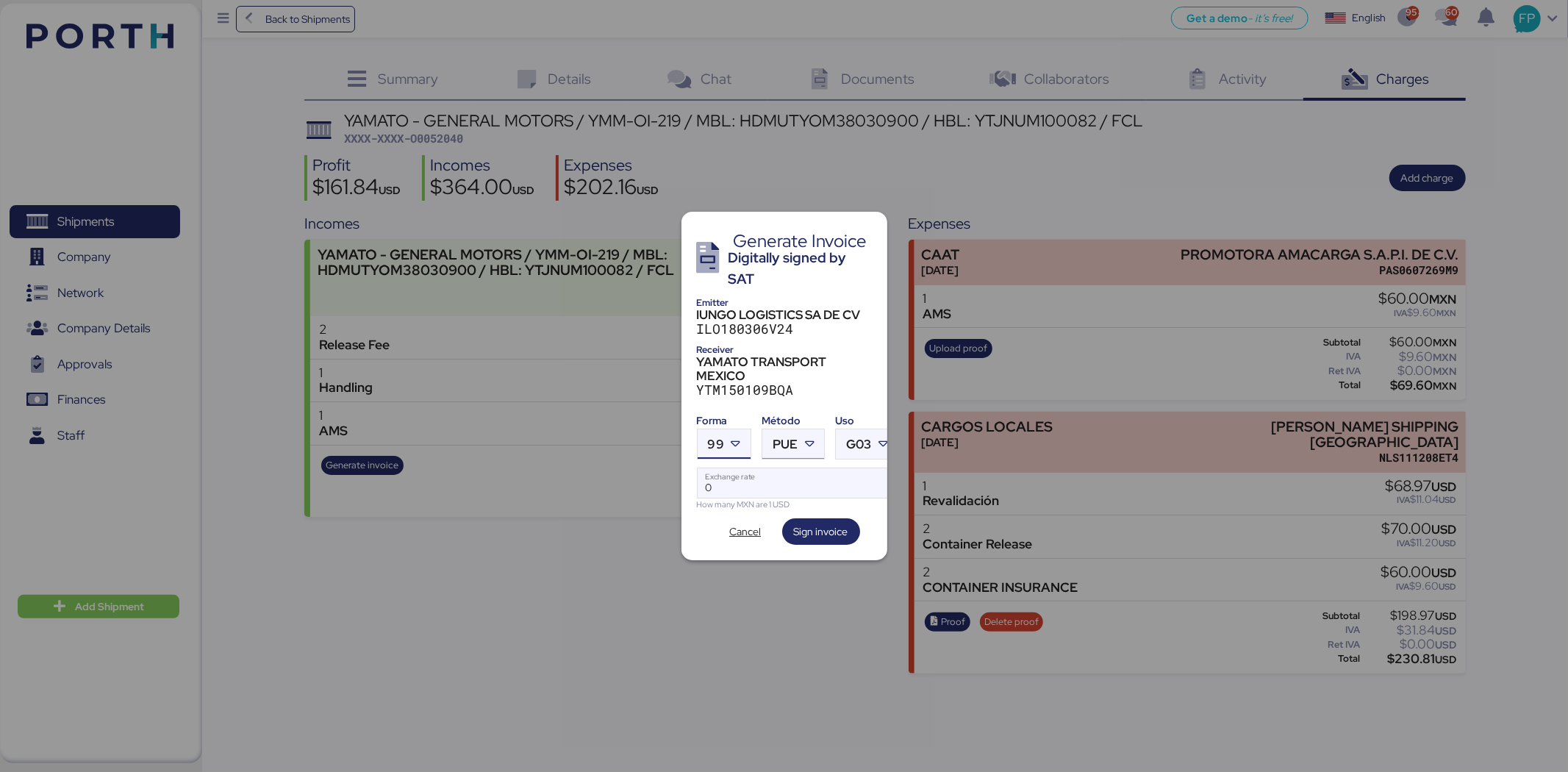
click at [789, 444] on span "PUE" at bounding box center [785, 444] width 25 height 12
click at [809, 498] on div "PPD" at bounding box center [853, 495] width 158 height 15
click at [787, 480] on input "Exchange rate" at bounding box center [797, 483] width 200 height 30
type input "0"
click at [736, 476] on input "Exchange rate" at bounding box center [797, 483] width 200 height 30
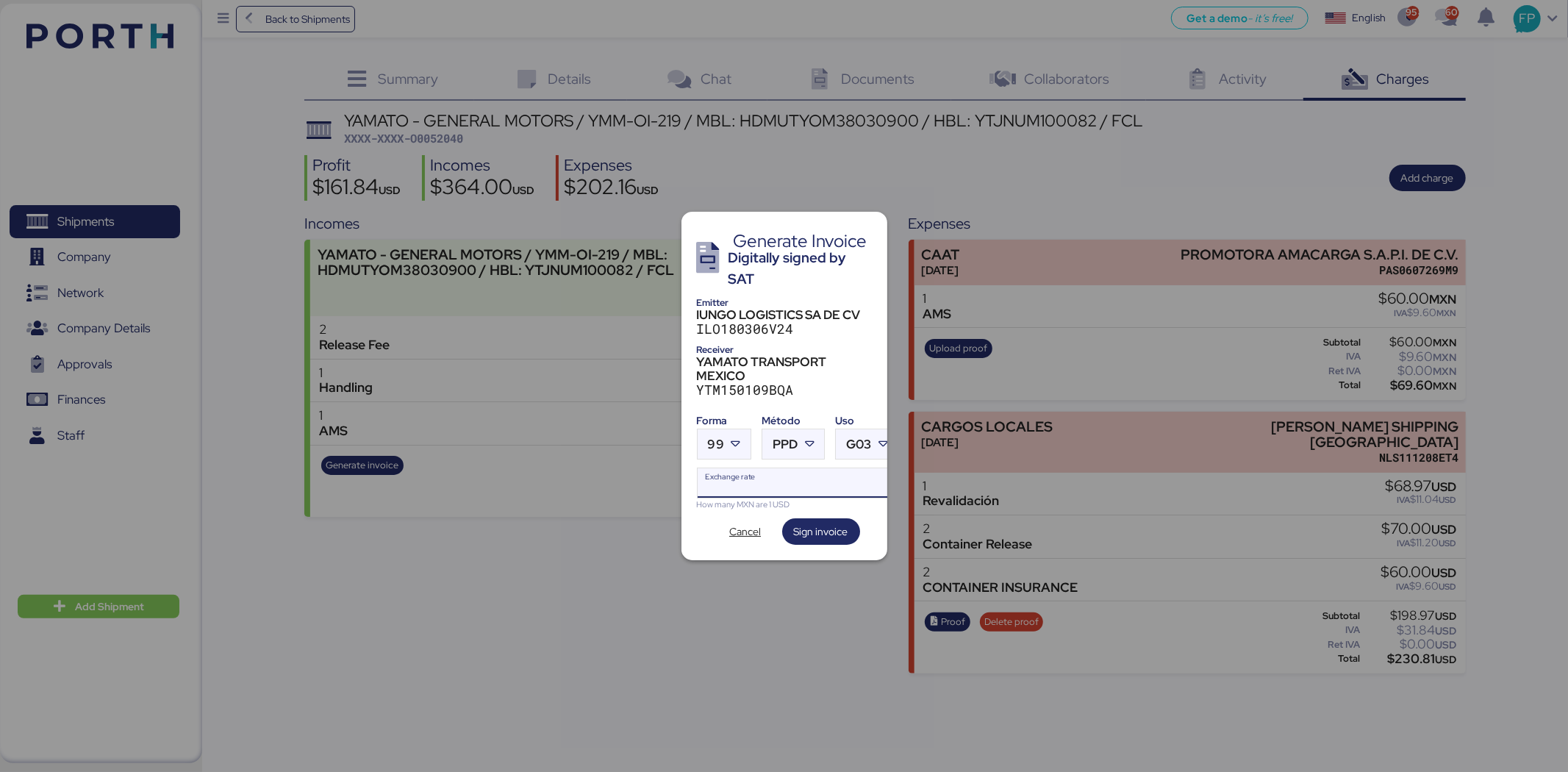
paste input "18.8176"
type input "18.8176"
click at [821, 523] on span "Sign invoice" at bounding box center [821, 532] width 55 height 18
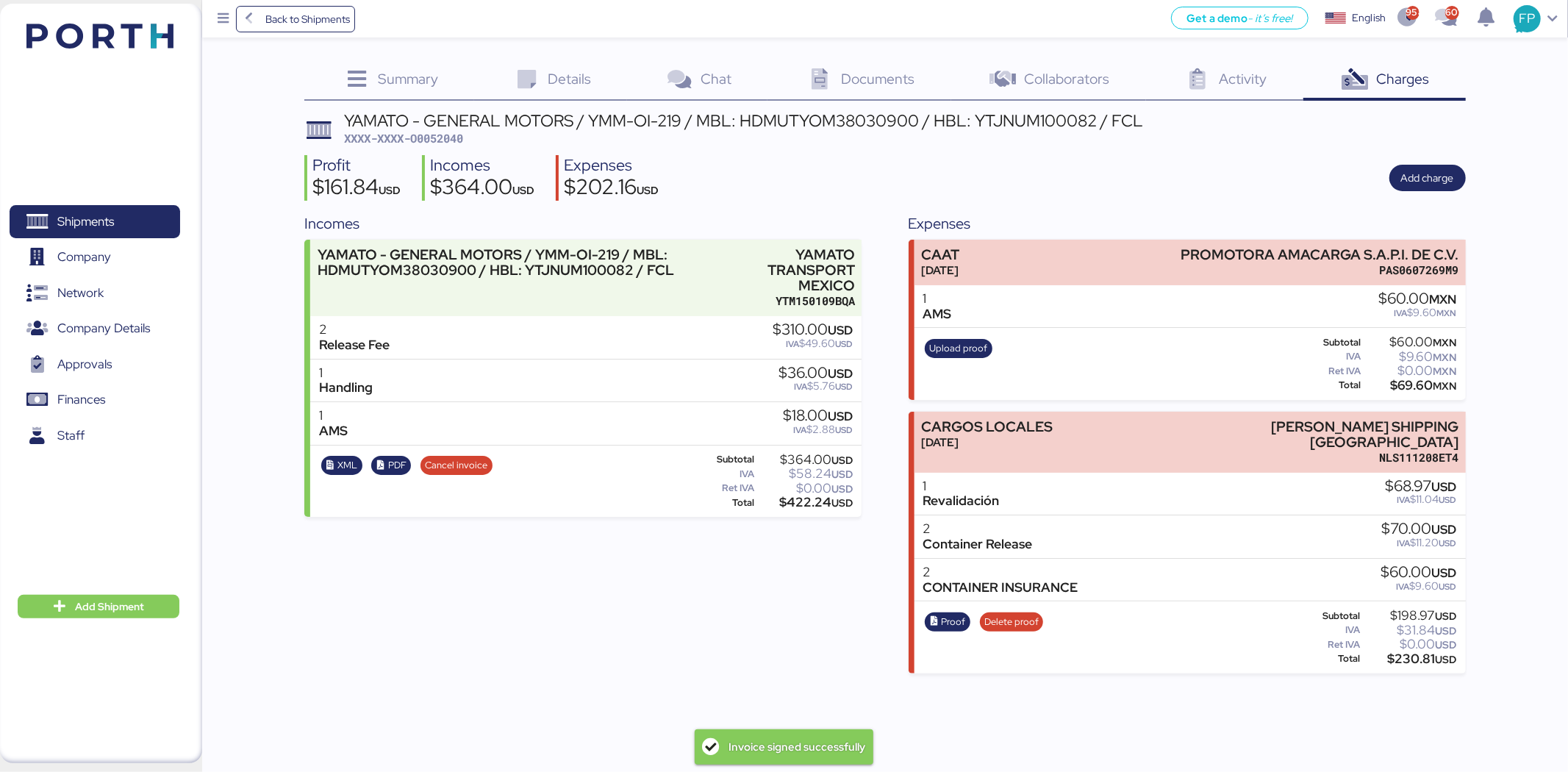
click at [449, 143] on span "XXXX-XXXX-O0052040" at bounding box center [403, 138] width 119 height 15
click at [446, 141] on span "XXXX-XXXX-O0052040" at bounding box center [403, 138] width 119 height 15
click at [444, 140] on span "XXXX-XXXX-O0052040" at bounding box center [403, 138] width 119 height 15
copy span "O0052040"
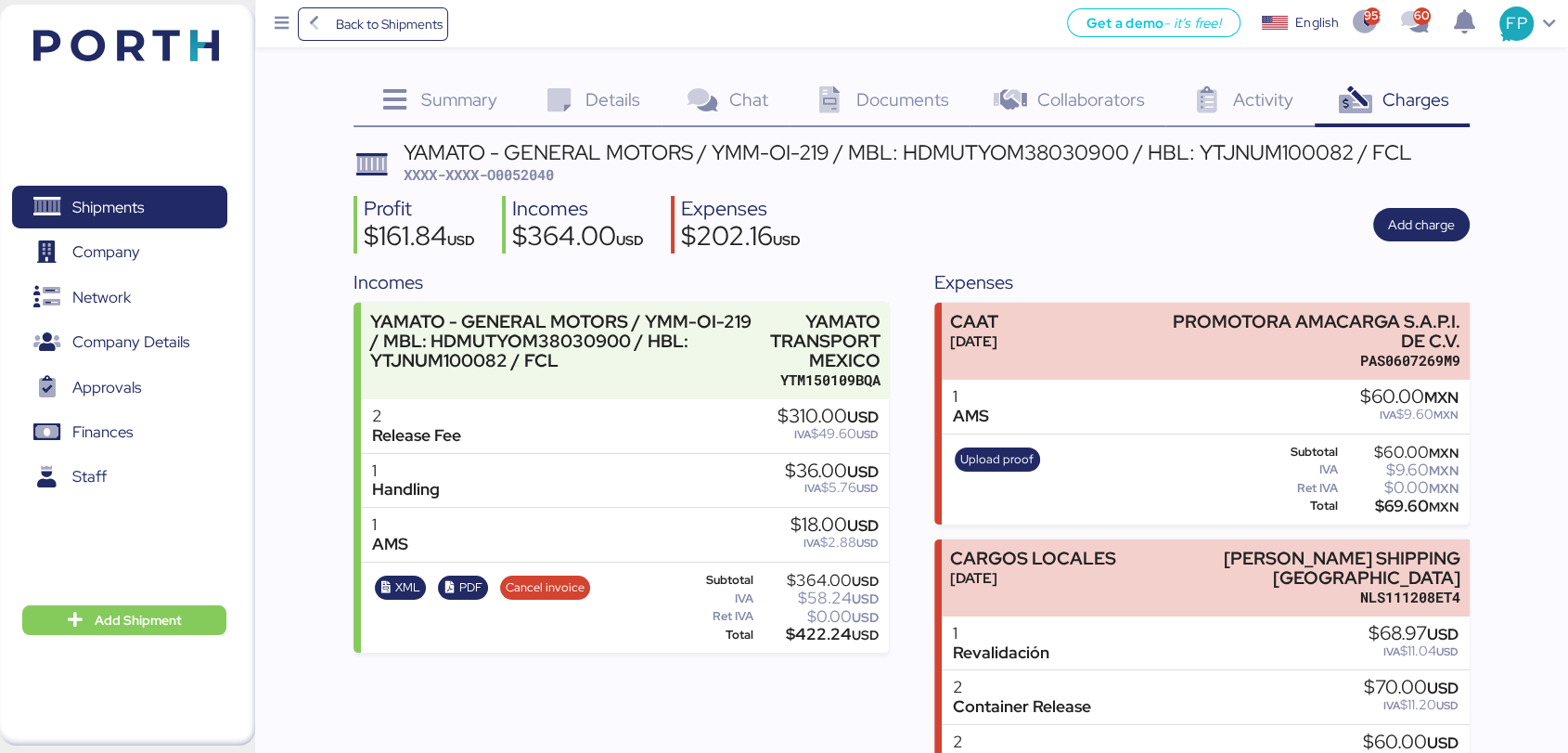
click at [819, 642] on div "$422.24 USD" at bounding box center [818, 635] width 122 height 14
click at [819, 641] on div "$422.24 USD" at bounding box center [818, 635] width 122 height 14
click at [817, 641] on div "$422.24 USD" at bounding box center [818, 635] width 122 height 14
copy div "422.24"
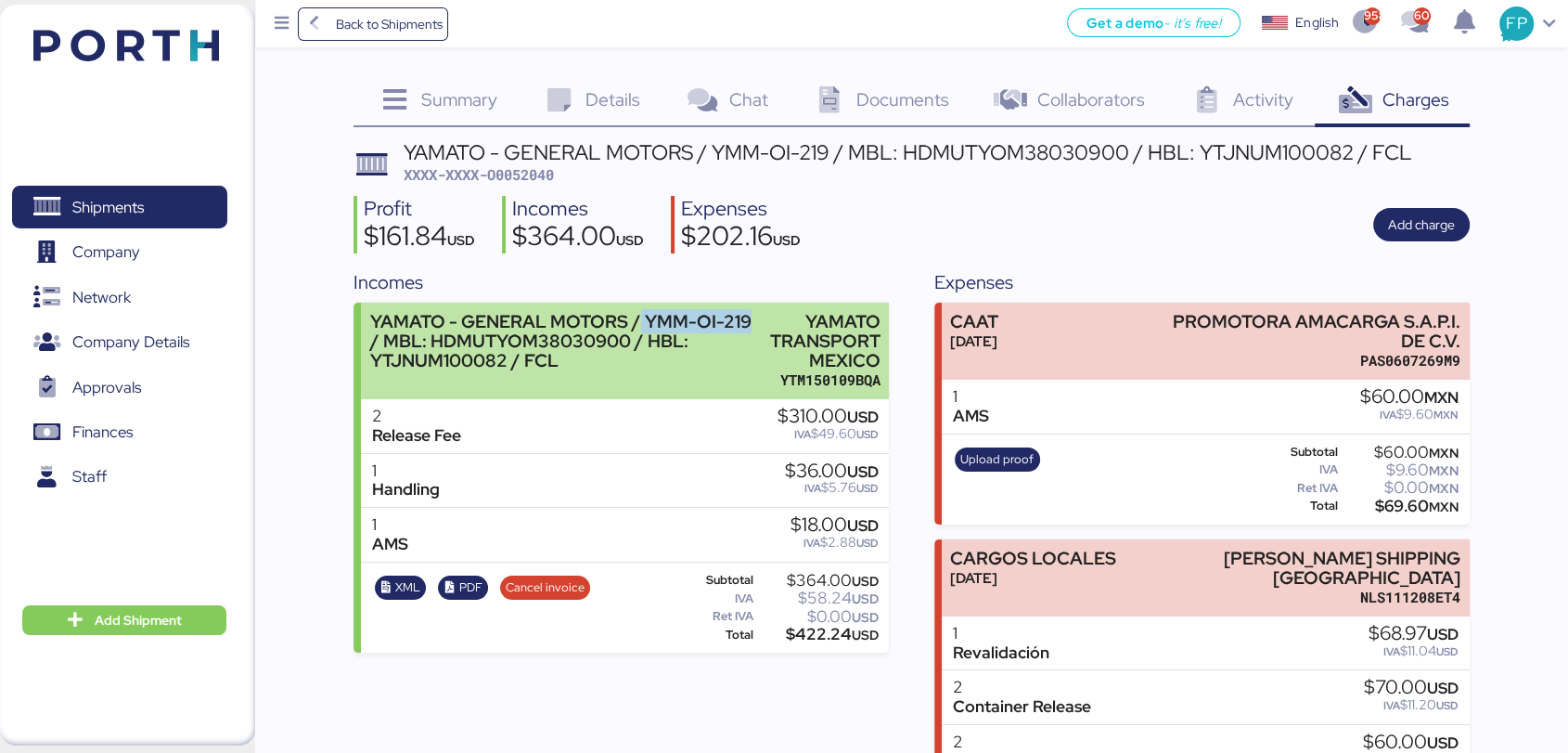
drag, startPoint x: 639, startPoint y: 320, endPoint x: 753, endPoint y: 318, distance: 114.0
click at [753, 318] on div "YAMATO - GENERAL MOTORS / YMM-OI-219 / MBL: HDMUTYOM38030900 / HBL: YTJNUM10008…" at bounding box center [563, 341] width 387 height 58
copy div "YMM-OI-219"
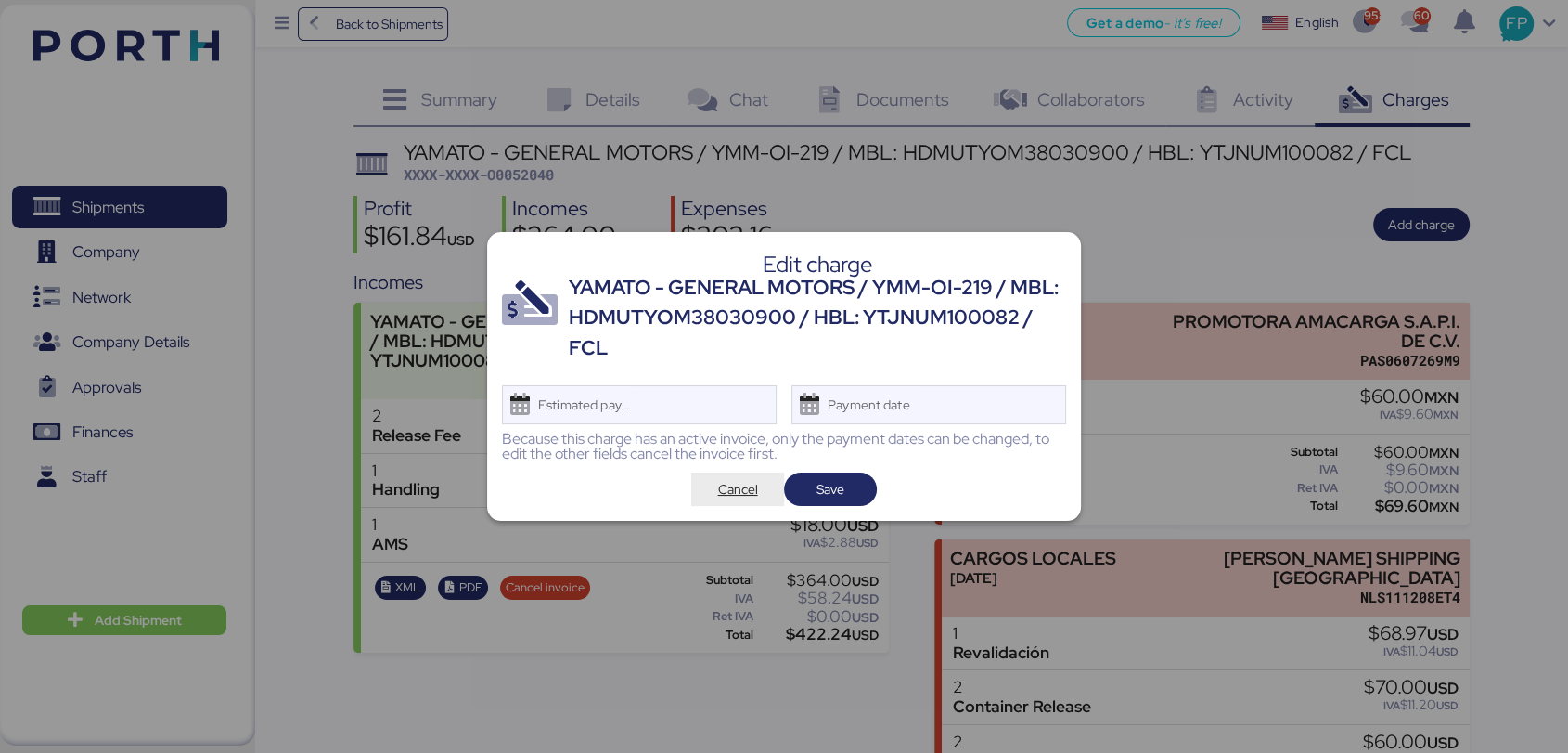
click at [747, 481] on span "Cancel" at bounding box center [738, 489] width 40 height 23
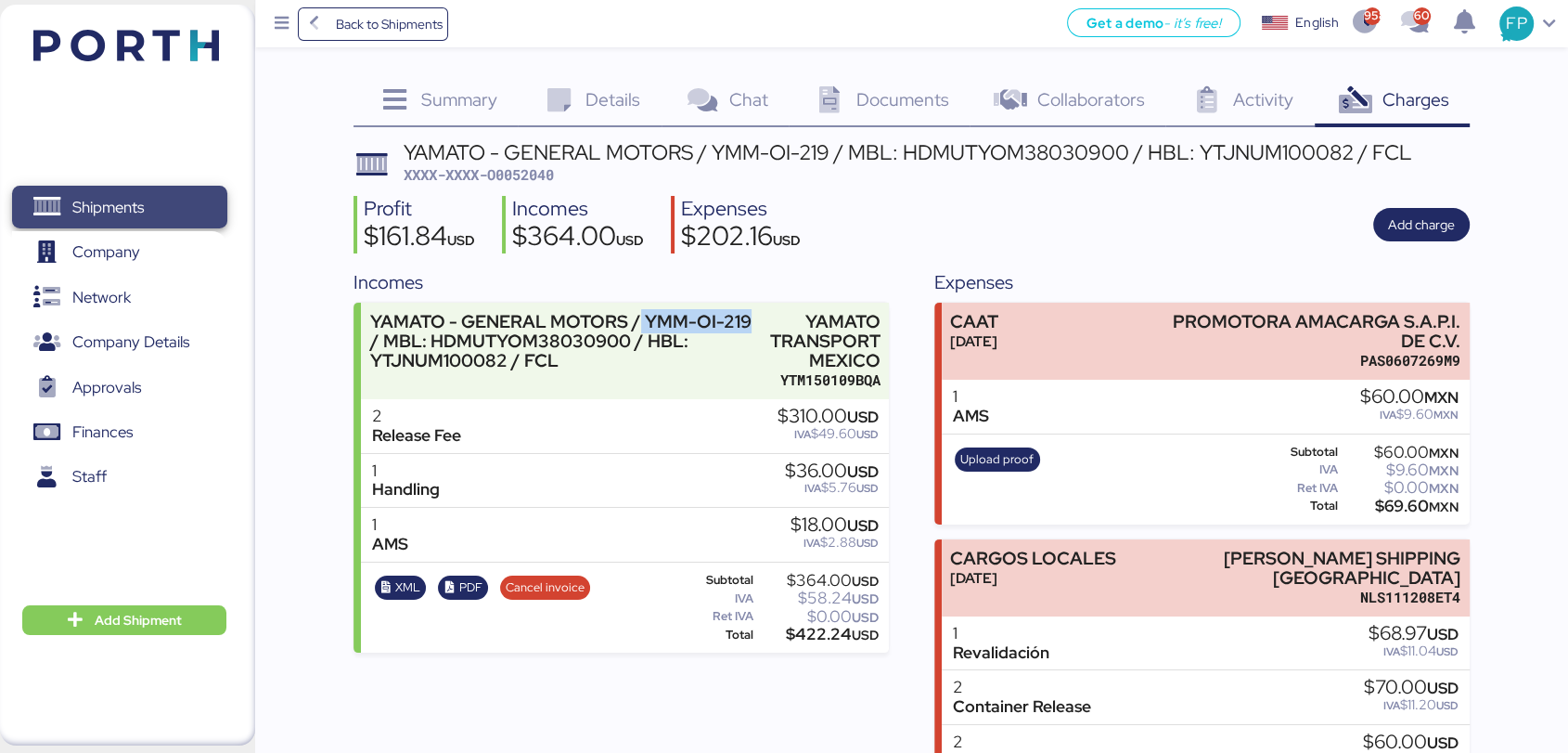
click at [92, 217] on span "Shipments" at bounding box center [108, 207] width 72 height 27
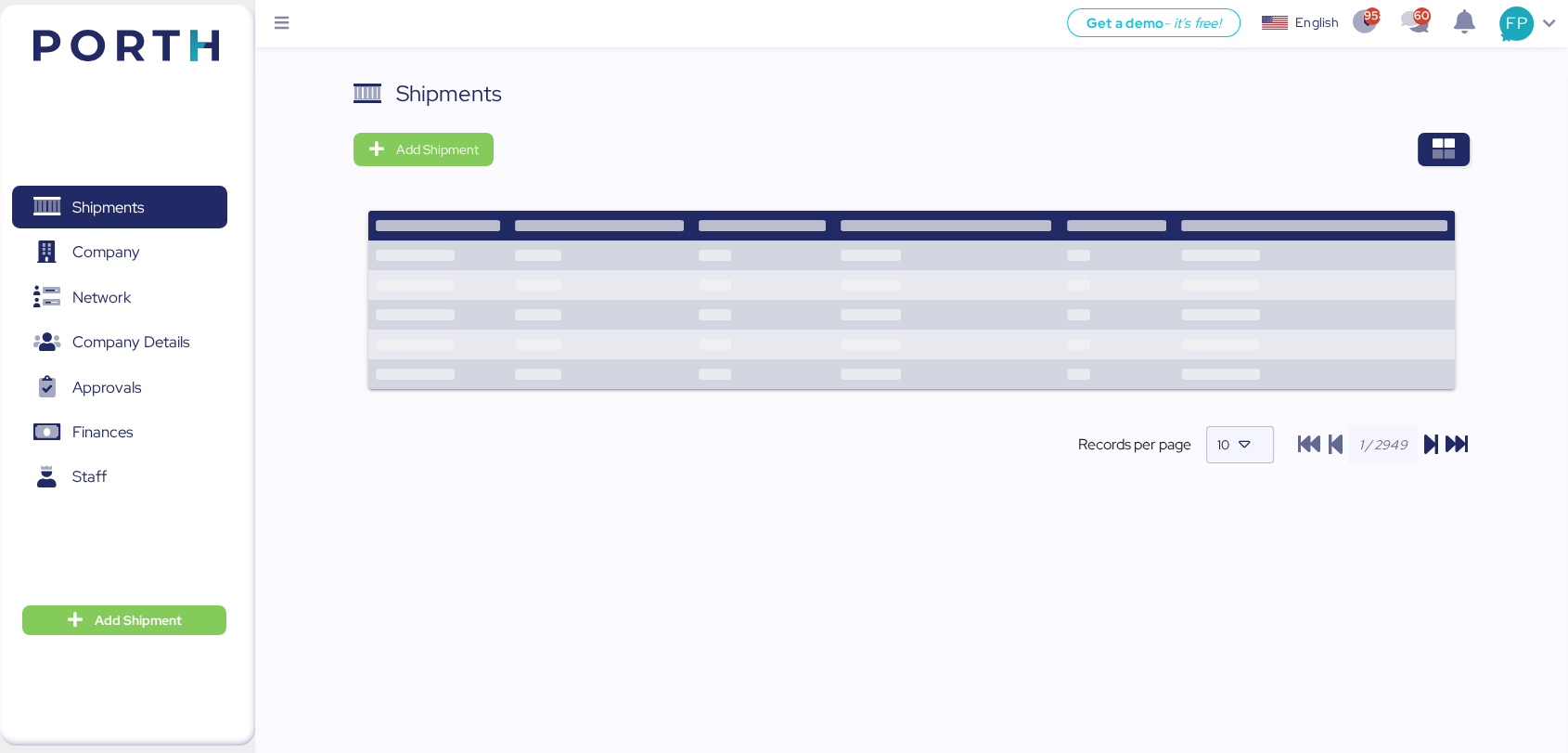
click at [1437, 166] on div "Shipments Add Shipment Shipment Name LCL DAP shipment FM SHENZHEN TO MANZANILLO…" at bounding box center [911, 285] width 1116 height 417
click at [1446, 141] on icon "button" at bounding box center [1443, 150] width 23 height 23
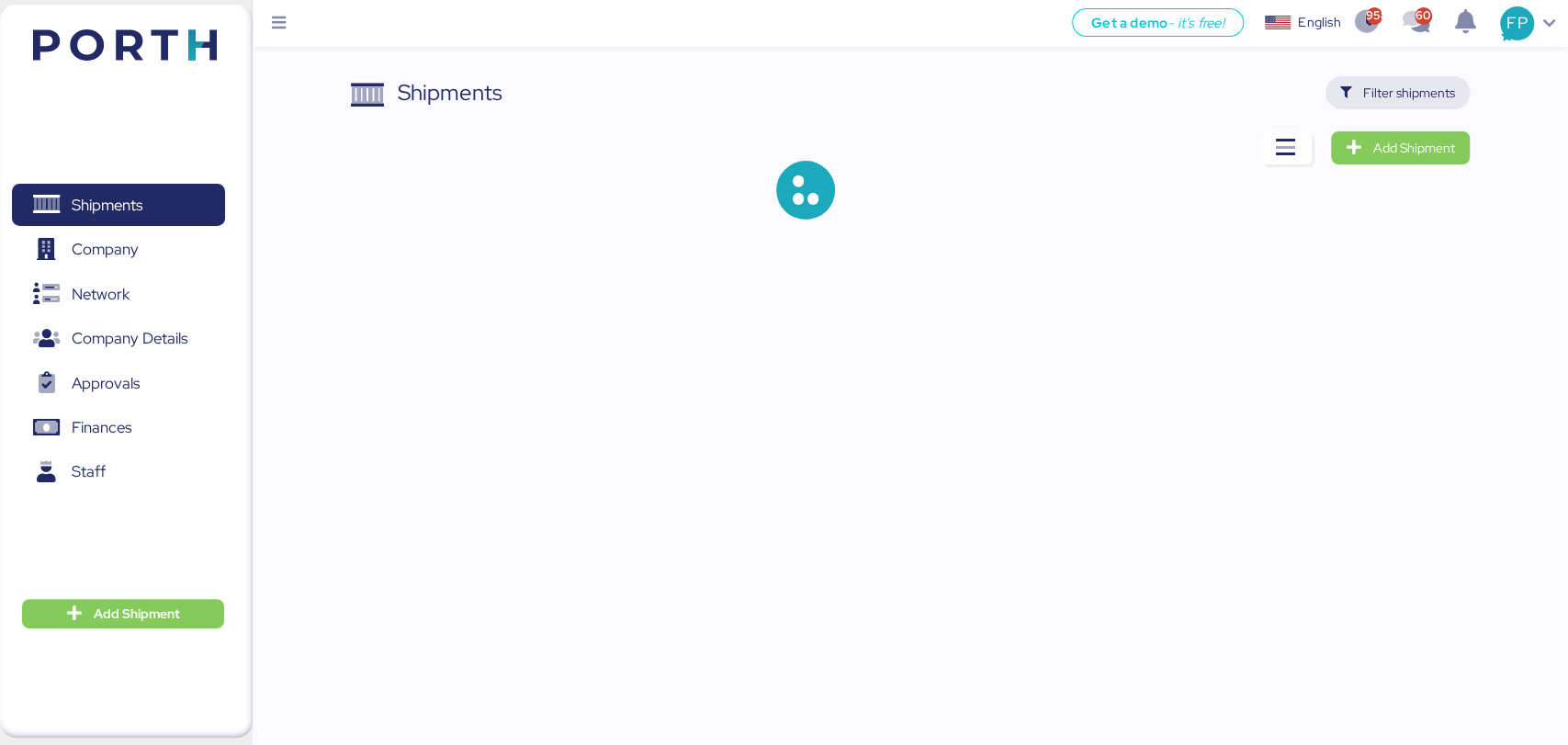
click at [1429, 88] on span "Filter shipments" at bounding box center [1408, 93] width 92 height 22
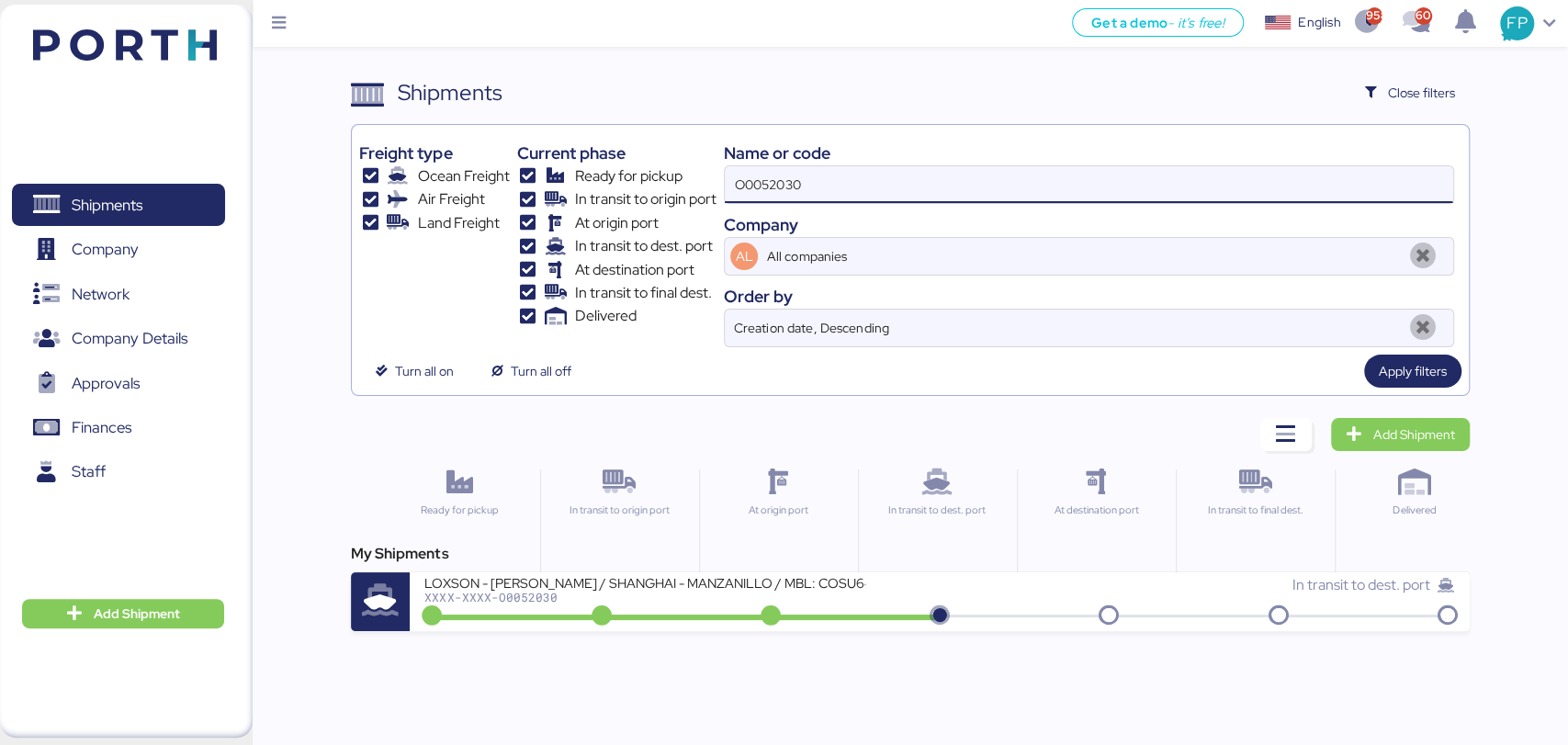
drag, startPoint x: 765, startPoint y: 196, endPoint x: 754, endPoint y: 191, distance: 12.1
click at [759, 193] on input "O0052030" at bounding box center [1088, 185] width 728 height 37
click at [754, 191] on input "O0052030" at bounding box center [1088, 185] width 728 height 37
click at [752, 188] on input "O0052030" at bounding box center [1088, 185] width 728 height 37
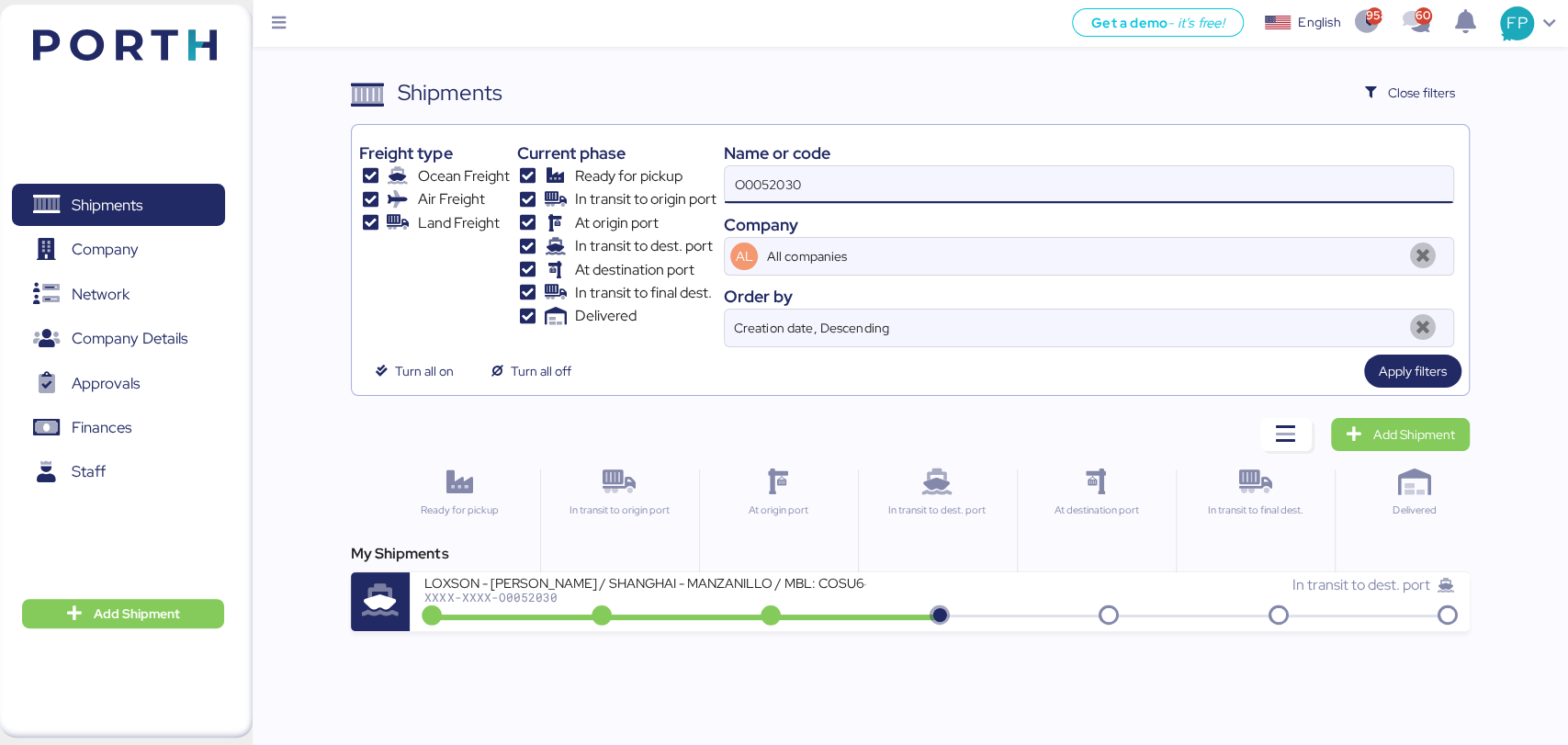
paste input "05"
type input "O0052005"
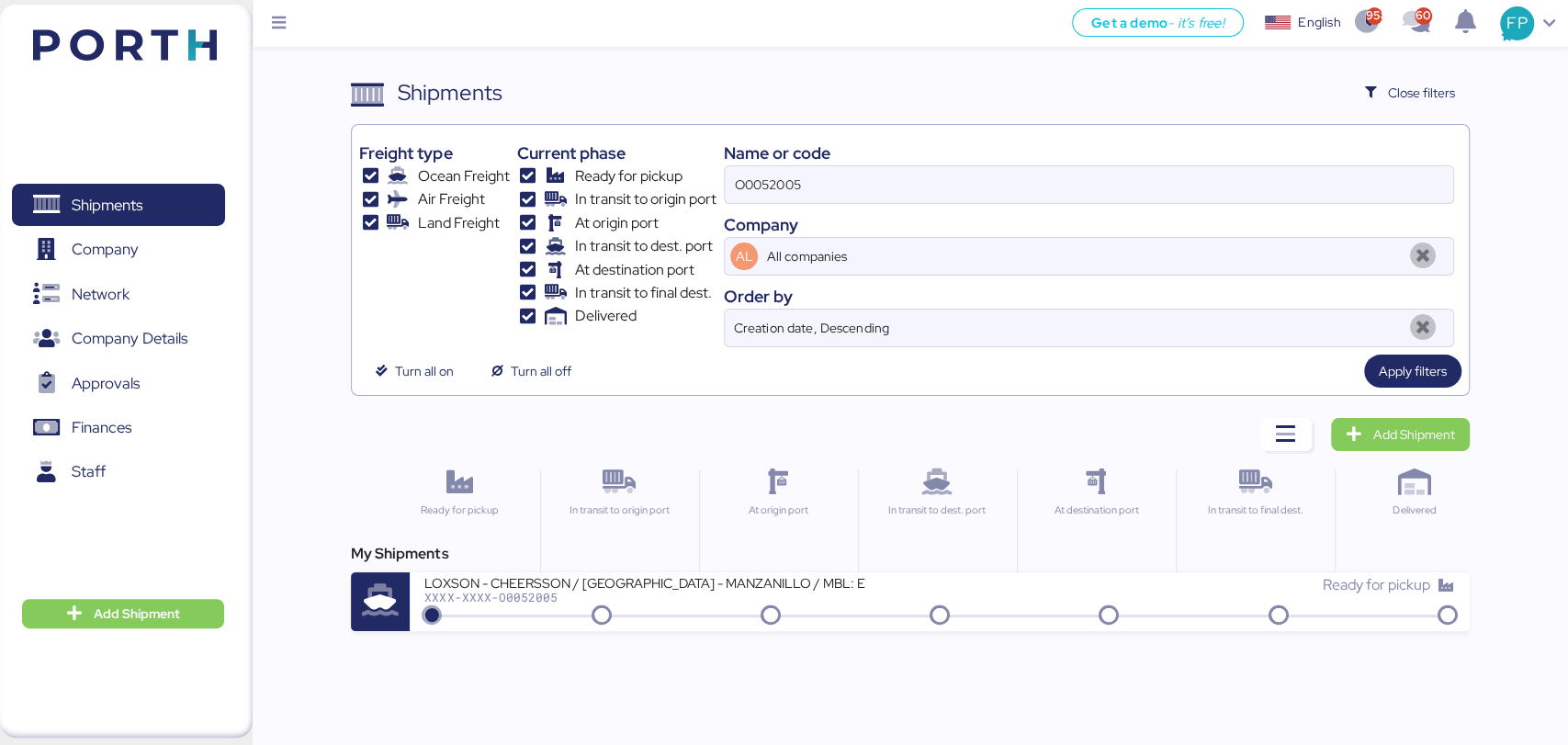
click at [1032, 607] on div "Ready for pickup" at bounding box center [1197, 593] width 515 height 40
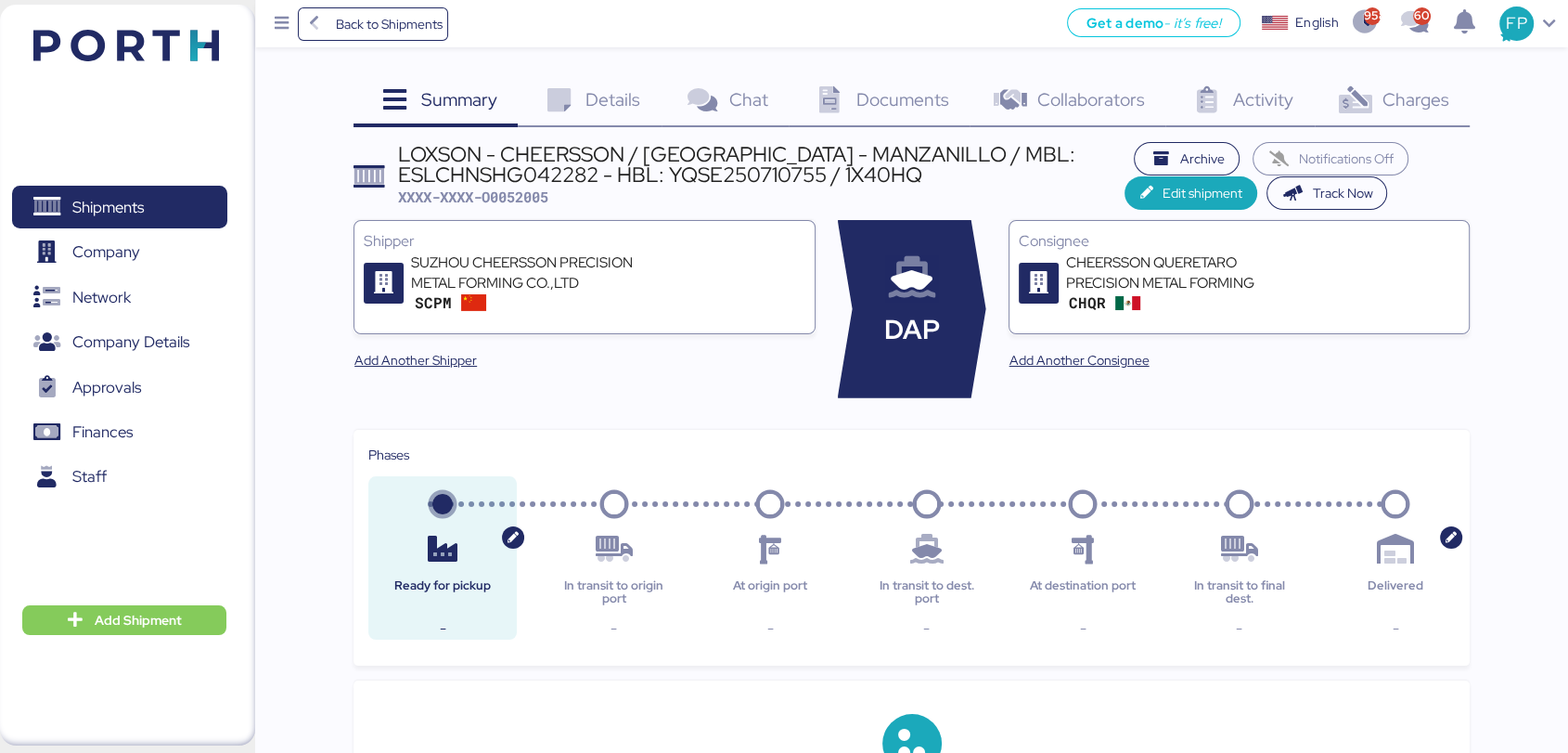
click at [1438, 107] on span "Charges" at bounding box center [1415, 99] width 67 height 25
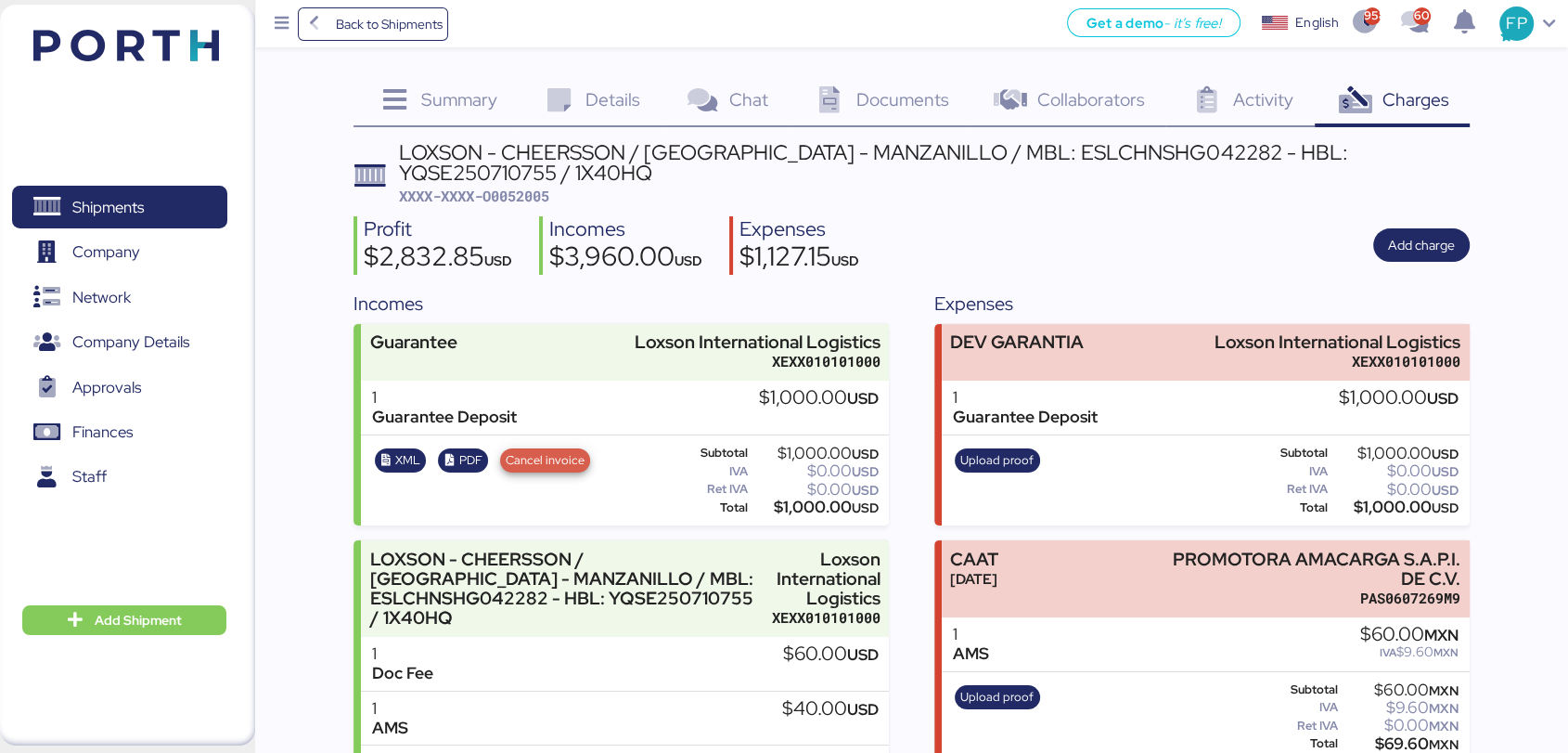
click at [574, 456] on span "Cancel invoice" at bounding box center [545, 460] width 79 height 21
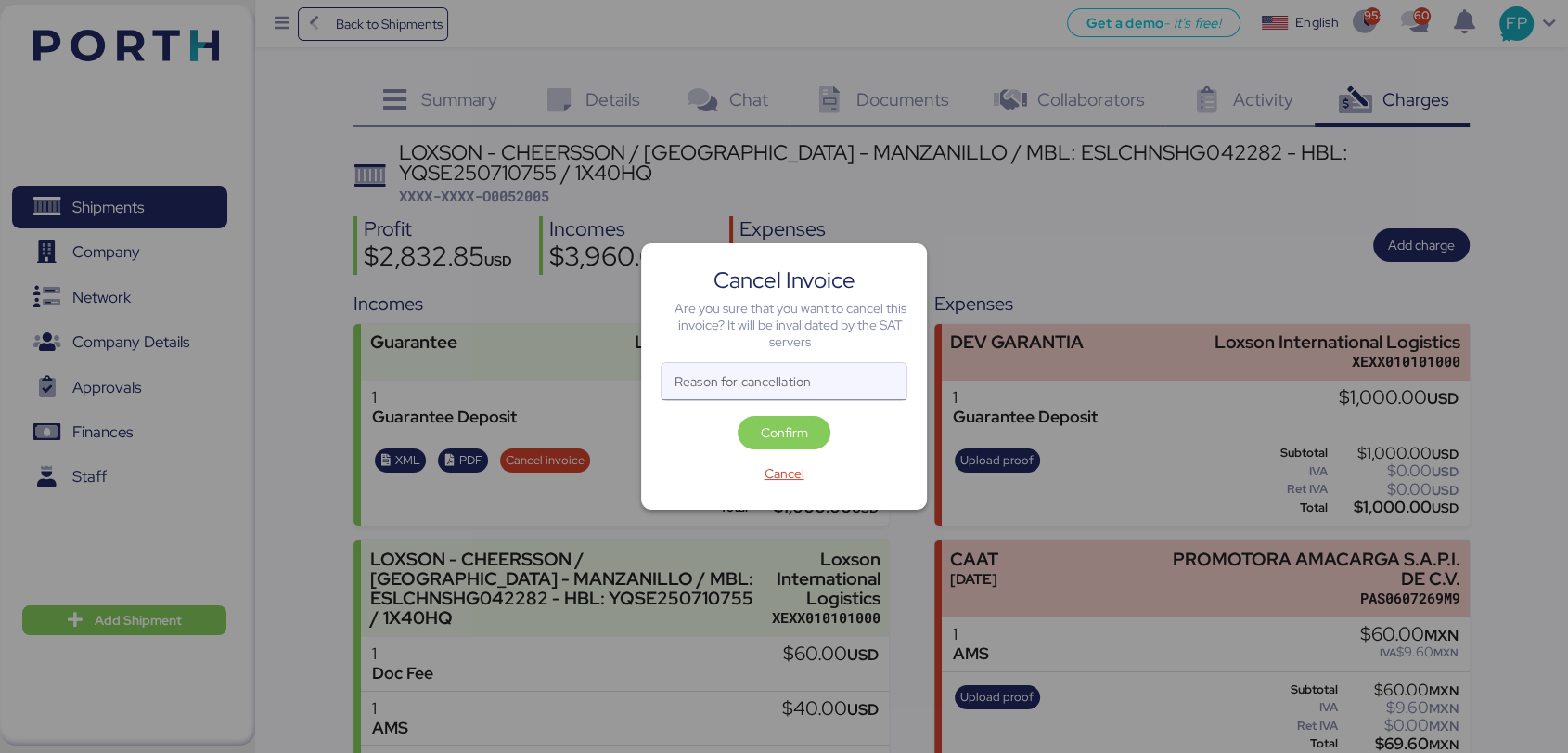
click at [824, 378] on input "Reason for cancellation" at bounding box center [783, 382] width 245 height 37
type input "n"
type input "se cancelo cargo"
click at [774, 448] on span "Confirm" at bounding box center [784, 432] width 92 height 33
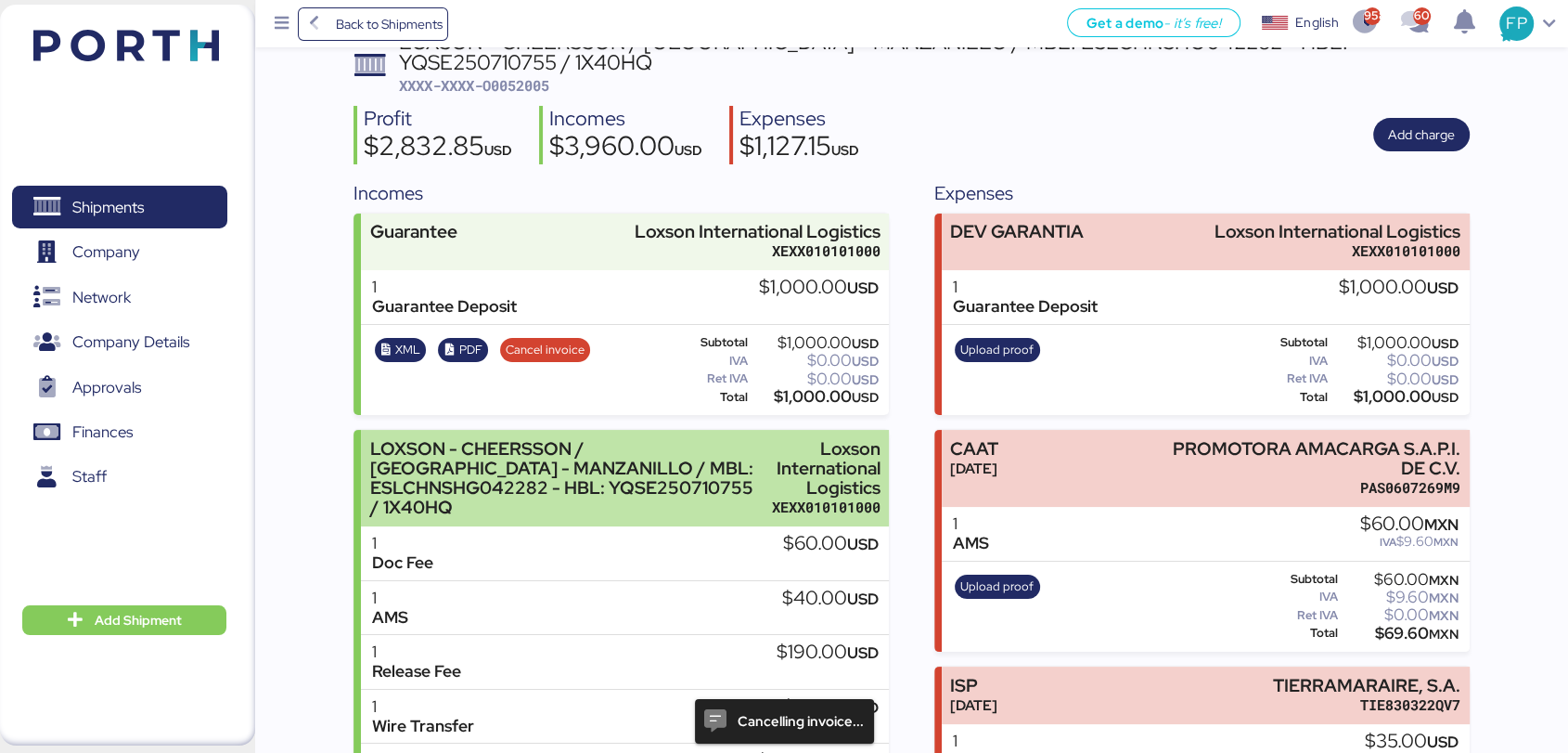
scroll to position [523, 0]
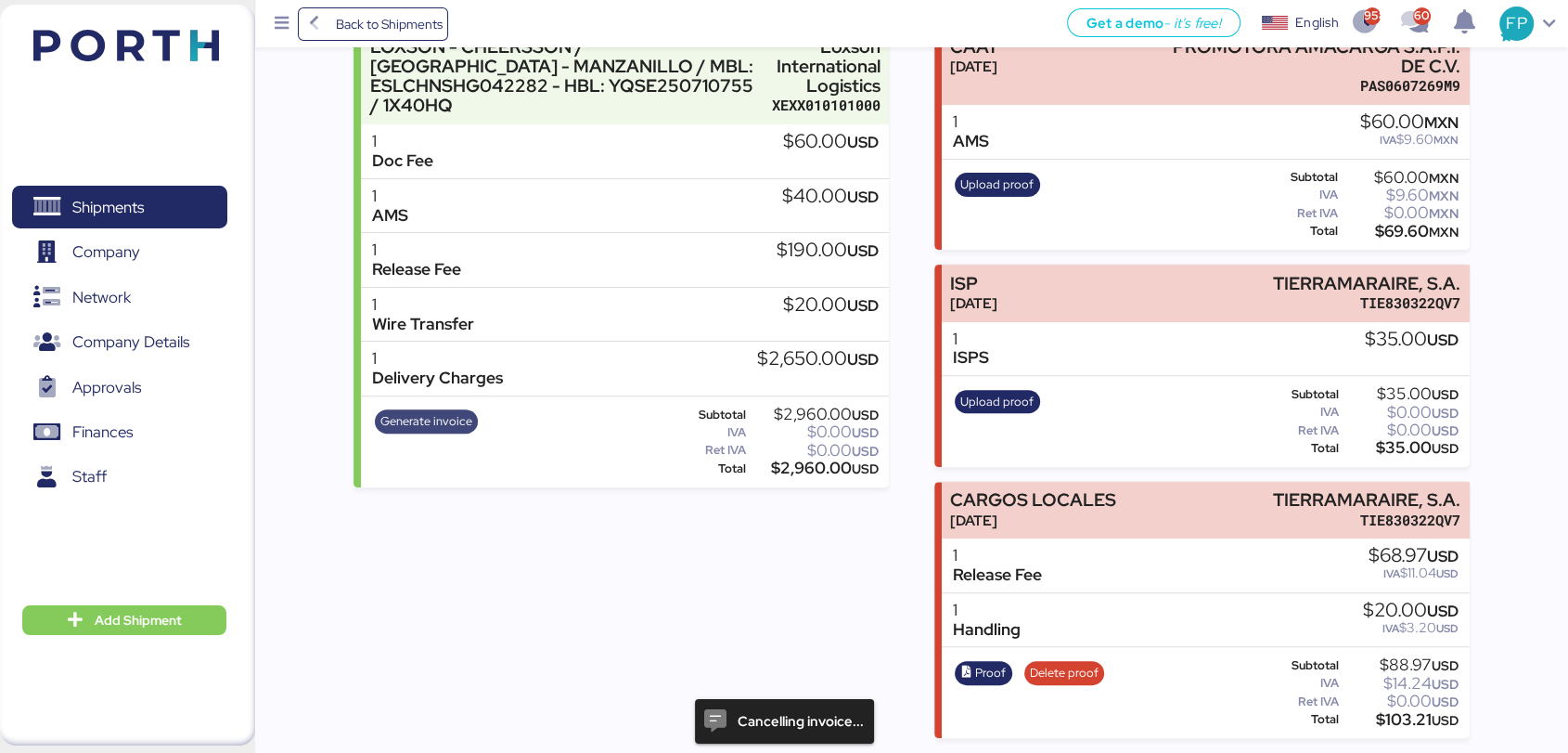
click at [414, 415] on span "Generate invoice" at bounding box center [426, 421] width 91 height 21
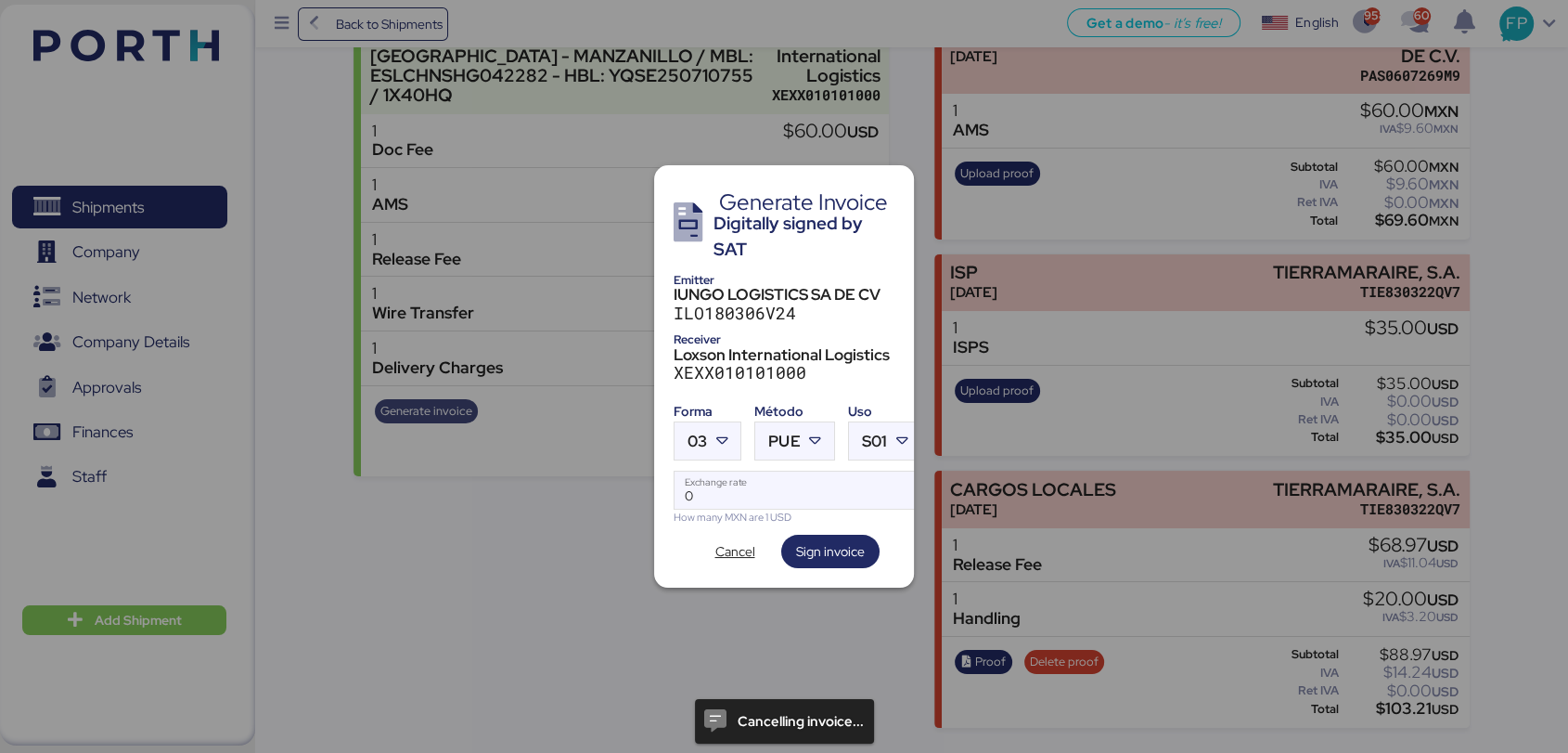
scroll to position [0, 0]
click at [720, 432] on icon at bounding box center [721, 441] width 19 height 19
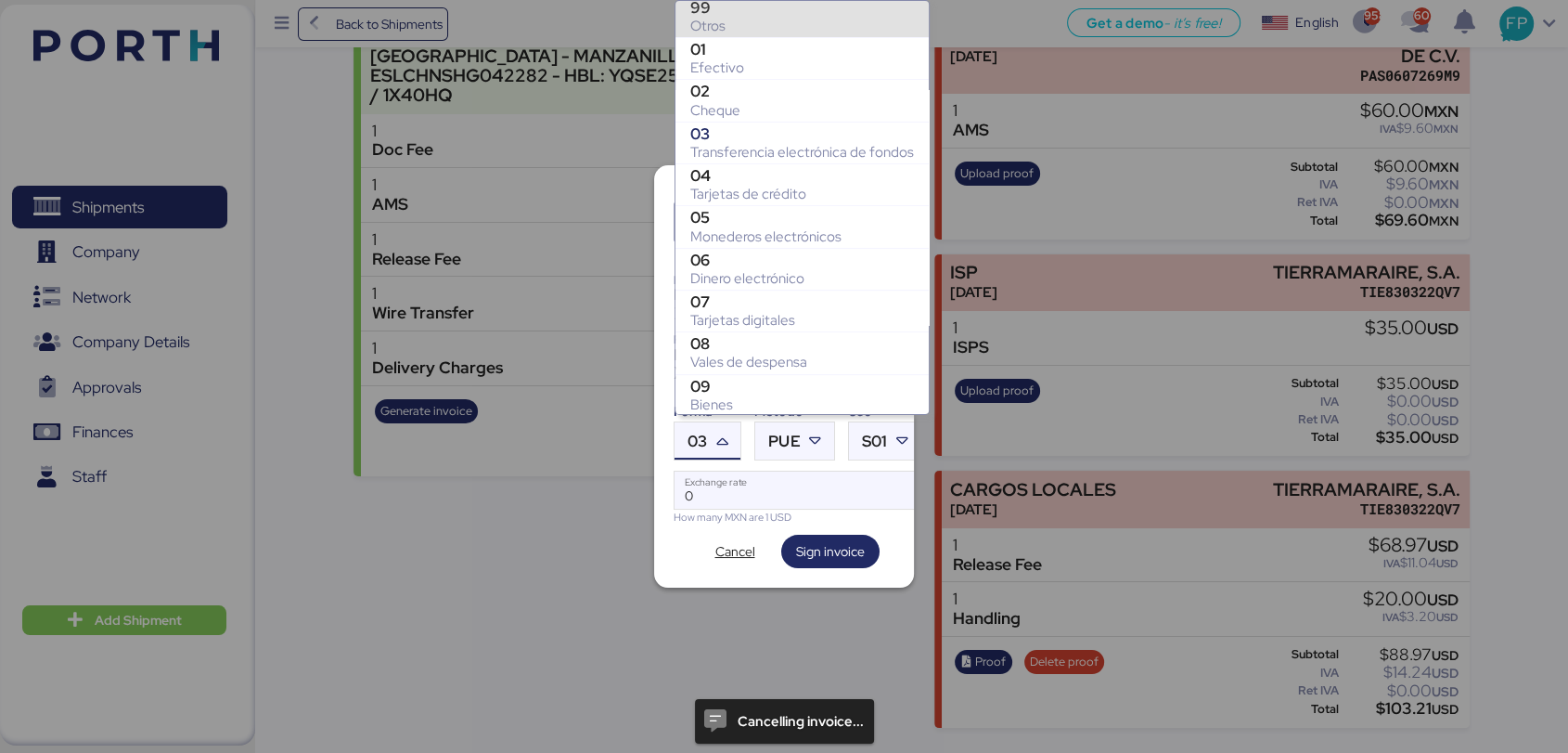
click at [732, 26] on div "Otros" at bounding box center [802, 26] width 223 height 19
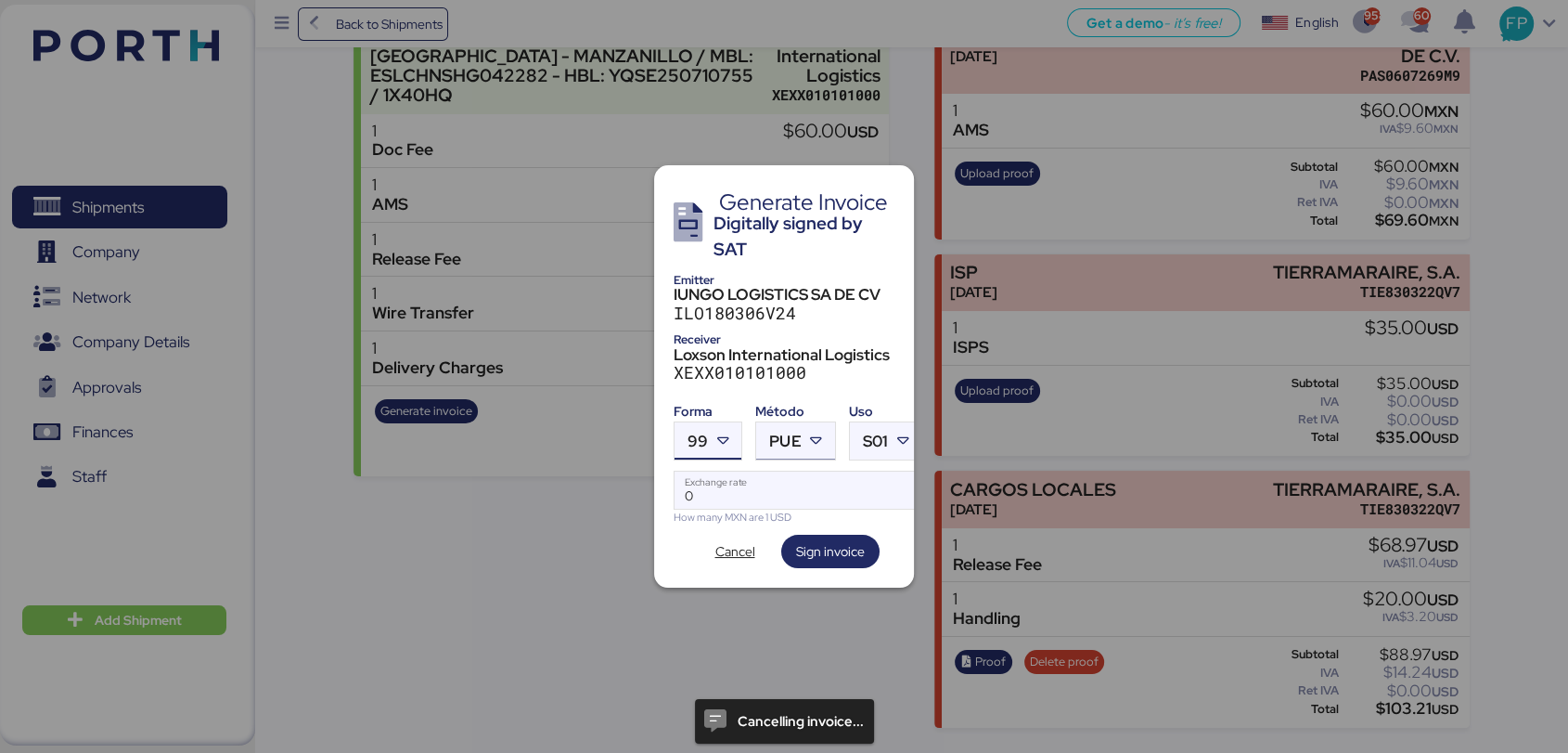
click at [803, 429] on div at bounding box center [818, 441] width 33 height 37
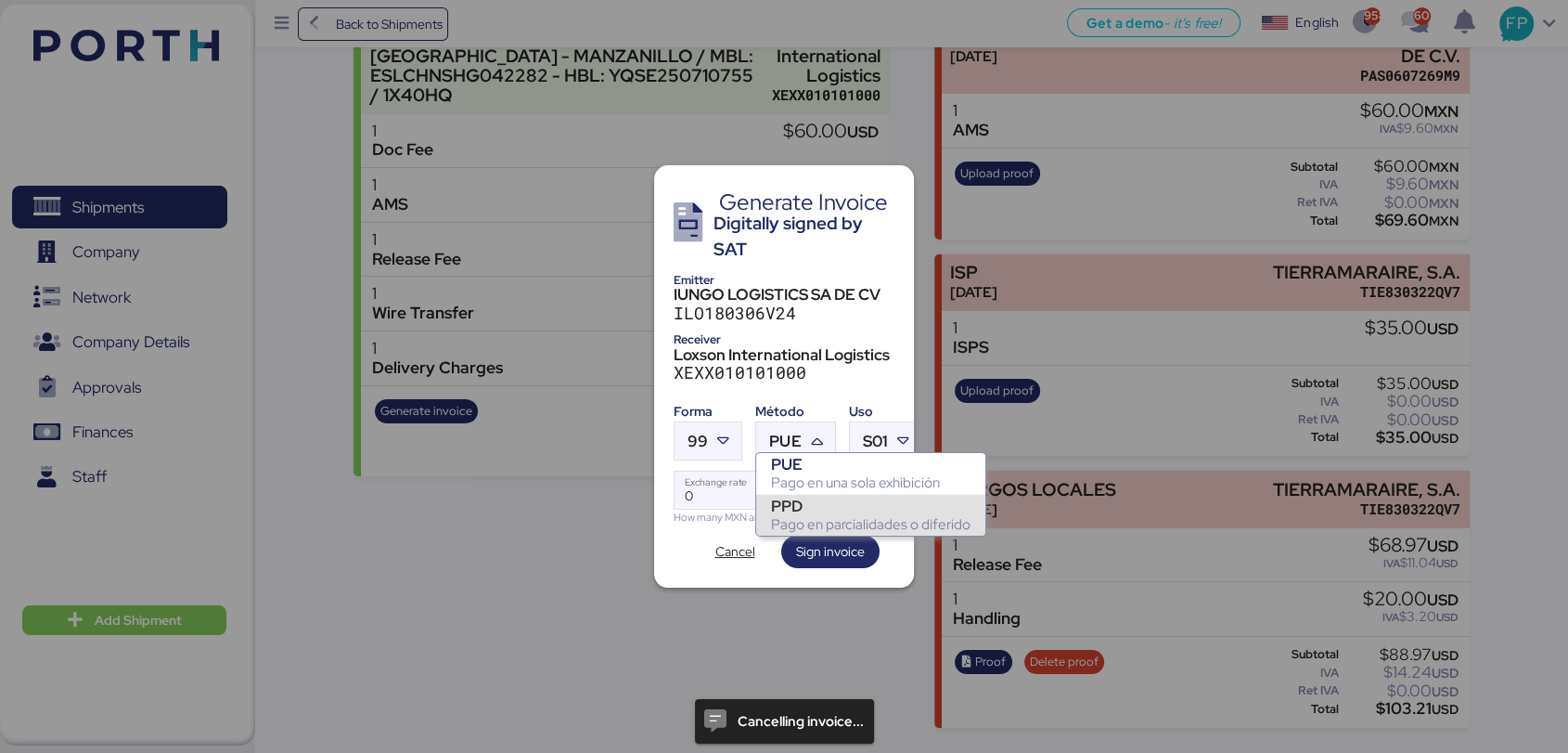
click at [832, 508] on div "PPD" at bounding box center [871, 506] width 200 height 19
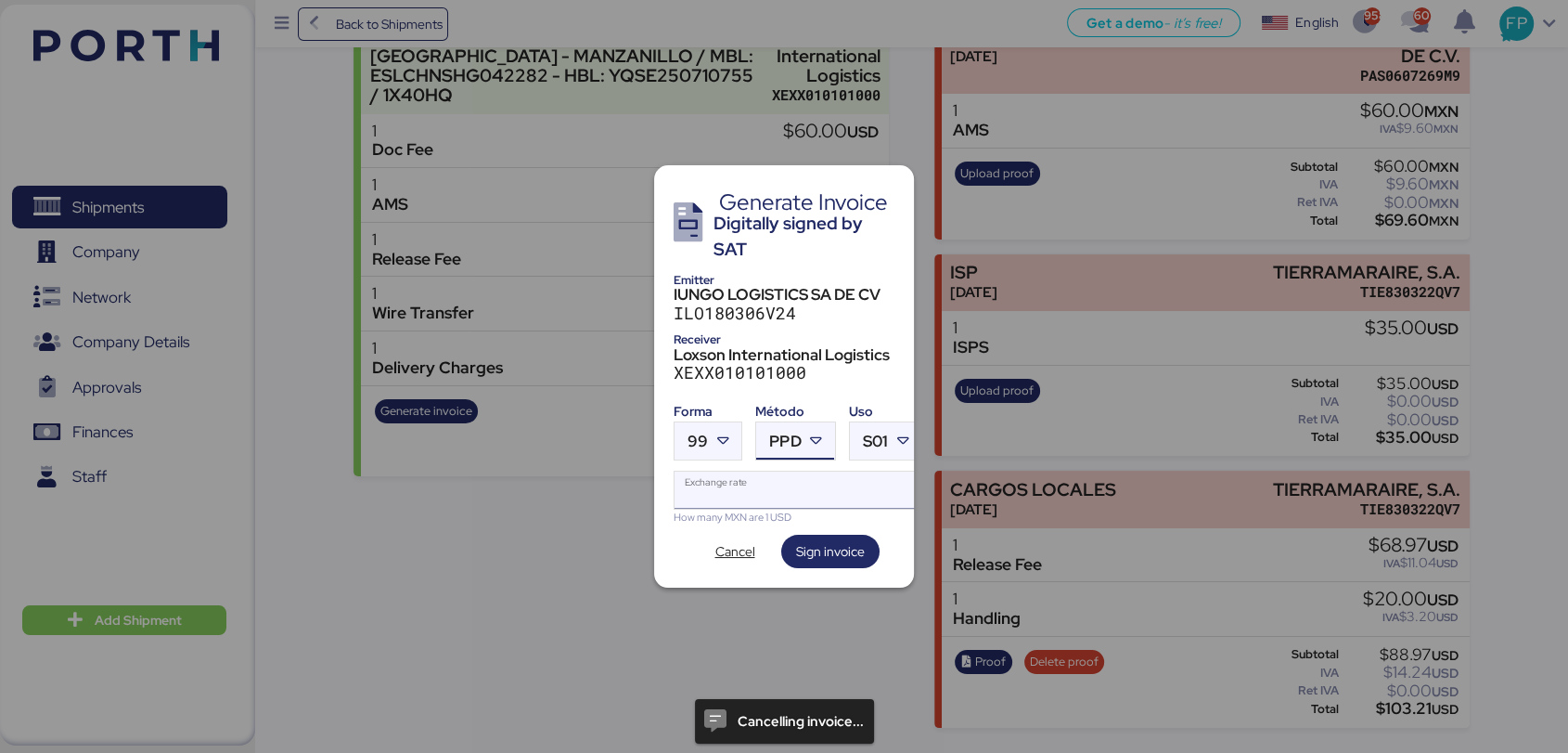
click at [797, 487] on input "Exchange rate" at bounding box center [798, 490] width 247 height 37
type input "0"
paste input "18.8176"
type input "18.8176"
click at [844, 540] on span "Sign invoice" at bounding box center [830, 551] width 69 height 23
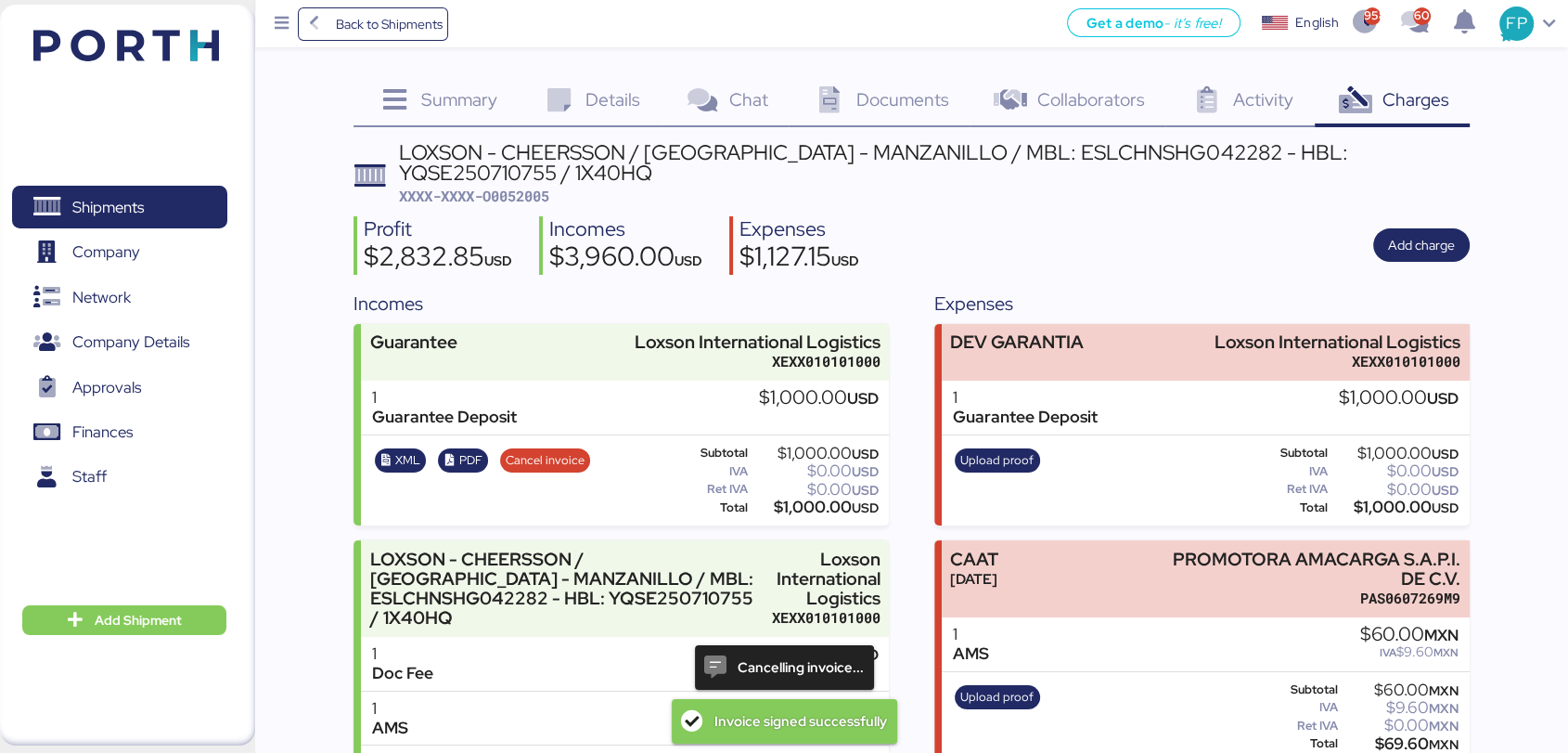
click at [493, 187] on span "XXXX-XXXX-O0052005" at bounding box center [474, 196] width 151 height 19
copy span "O0052005"
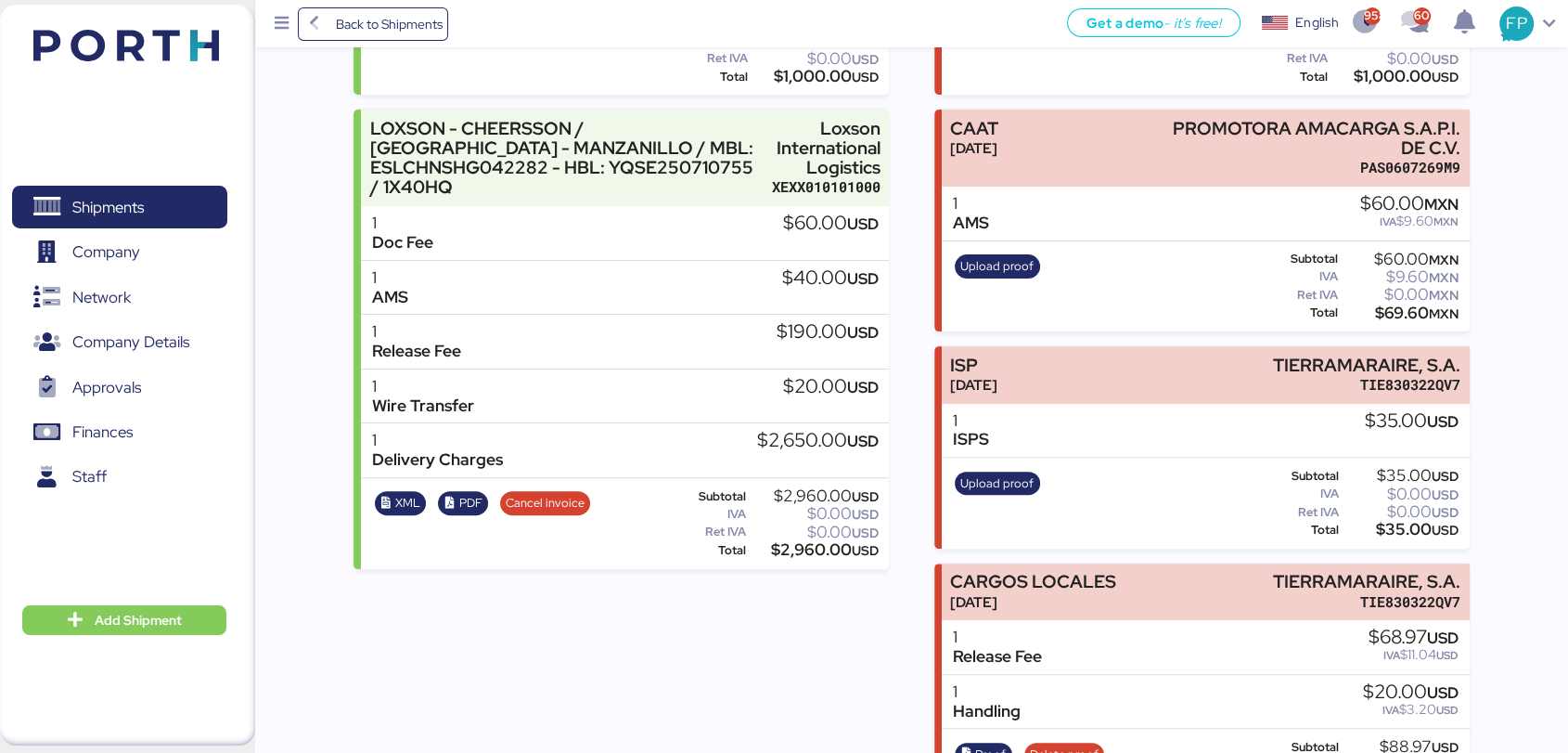
scroll to position [309, 0]
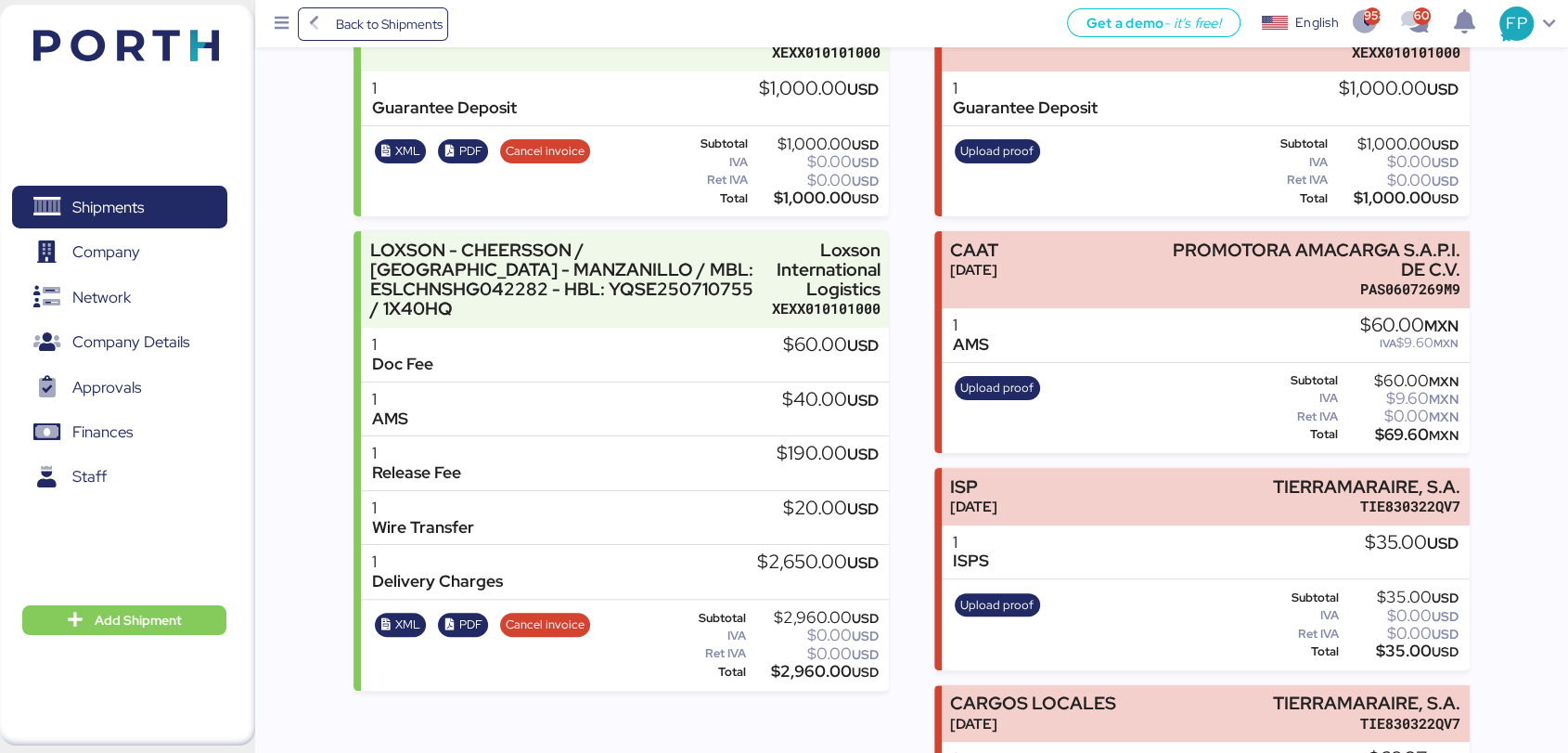
click at [802, 678] on div "$2,960.00 USD" at bounding box center [814, 671] width 129 height 14
click at [799, 678] on div "$2,960.00 USD" at bounding box center [814, 671] width 129 height 14
click at [799, 677] on div "$2,960.00 USD" at bounding box center [814, 671] width 129 height 14
click at [797, 677] on div "$2,960.00 USD" at bounding box center [814, 671] width 129 height 14
copy div "2,960.00"
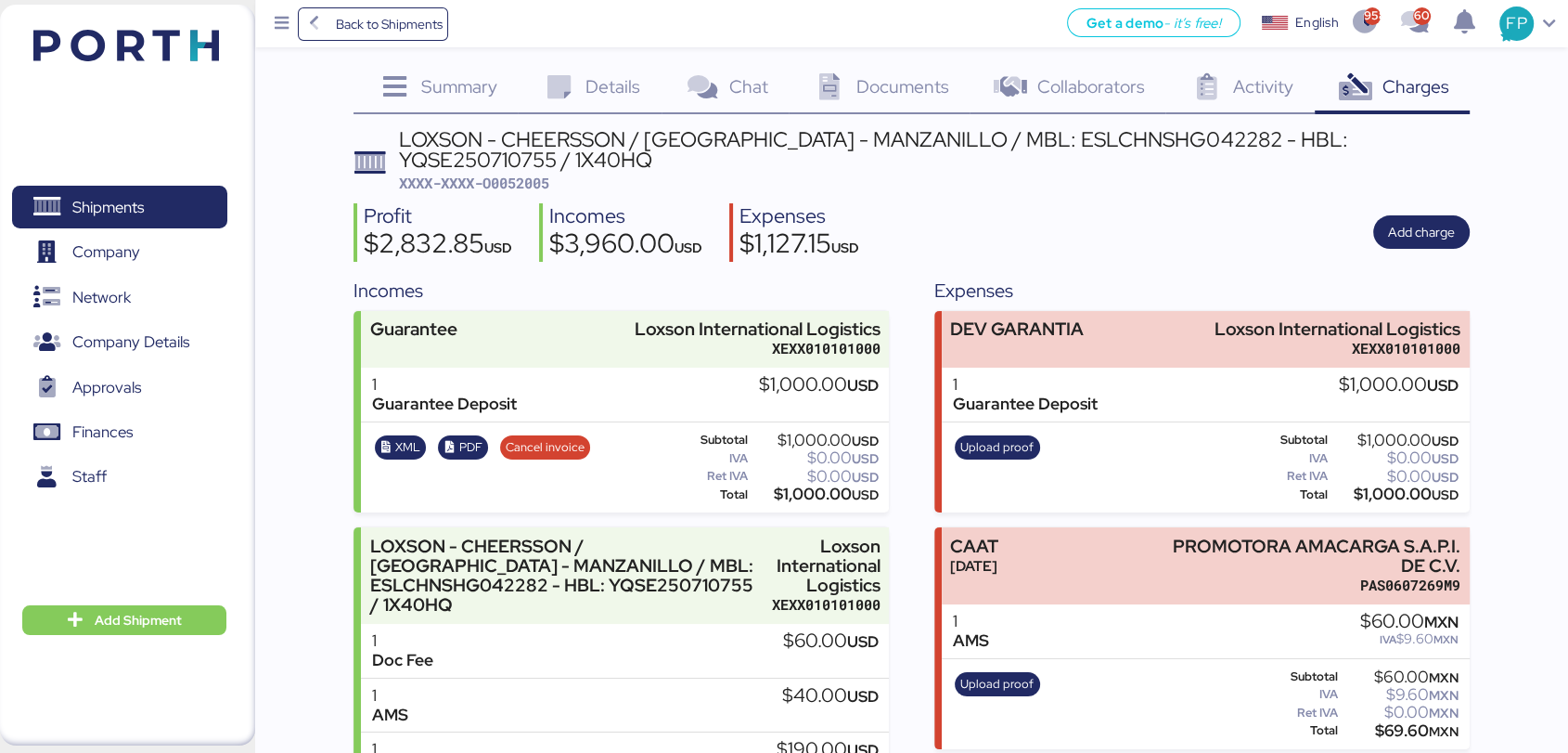
scroll to position [0, 0]
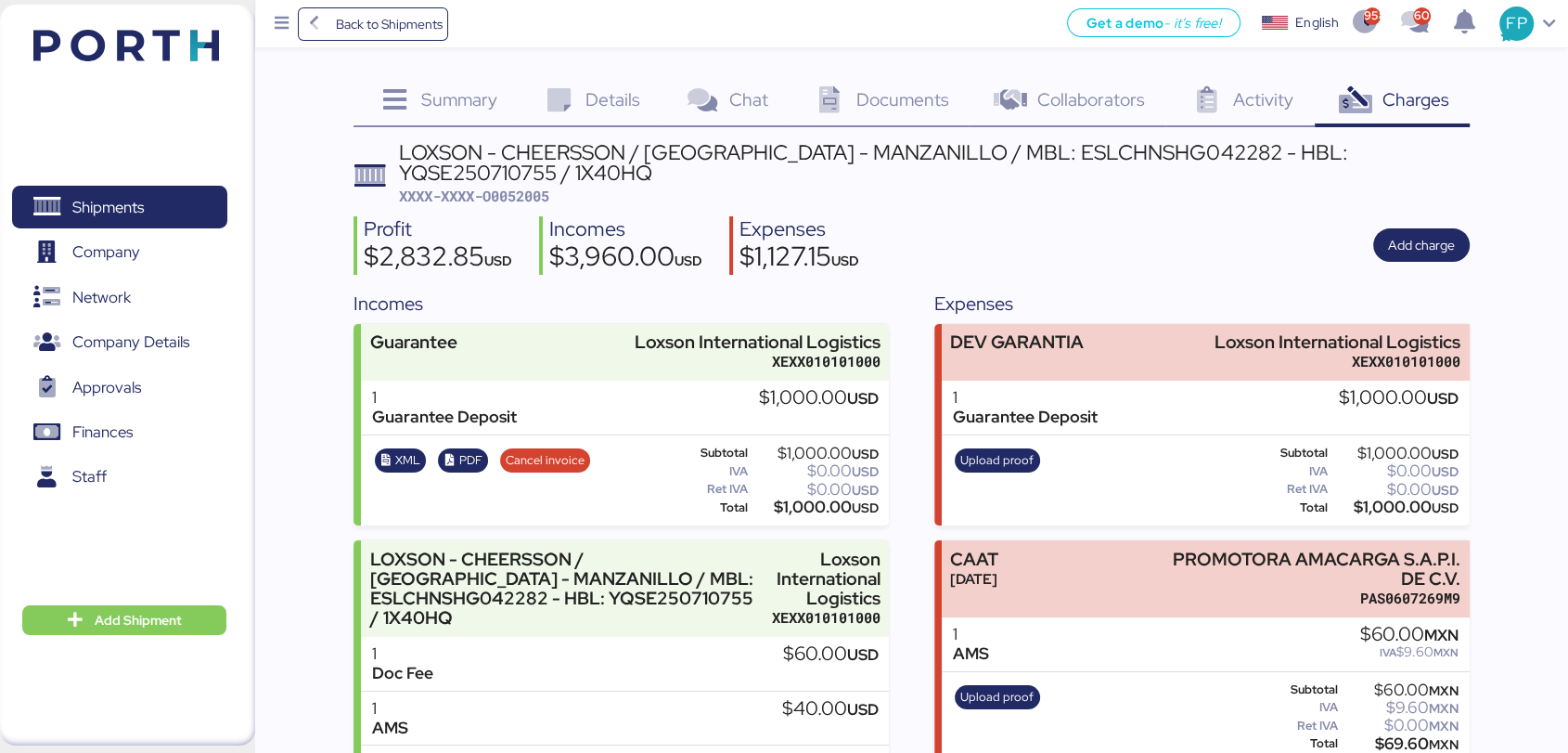
click at [1095, 142] on div "LOXSON - CHEERSSON / [GEOGRAPHIC_DATA] - MANZANILLO / MBL: ESLCHNSHG042282 - HB…" at bounding box center [935, 162] width 1070 height 41
click at [1093, 142] on div "LOXSON - CHEERSSON / [GEOGRAPHIC_DATA] - MANZANILLO / MBL: ESLCHNSHG042282 - HB…" at bounding box center [935, 162] width 1070 height 41
copy div "ESLCHNSHG042282"
click at [549, 455] on span "Cancel invoice" at bounding box center [545, 460] width 79 height 21
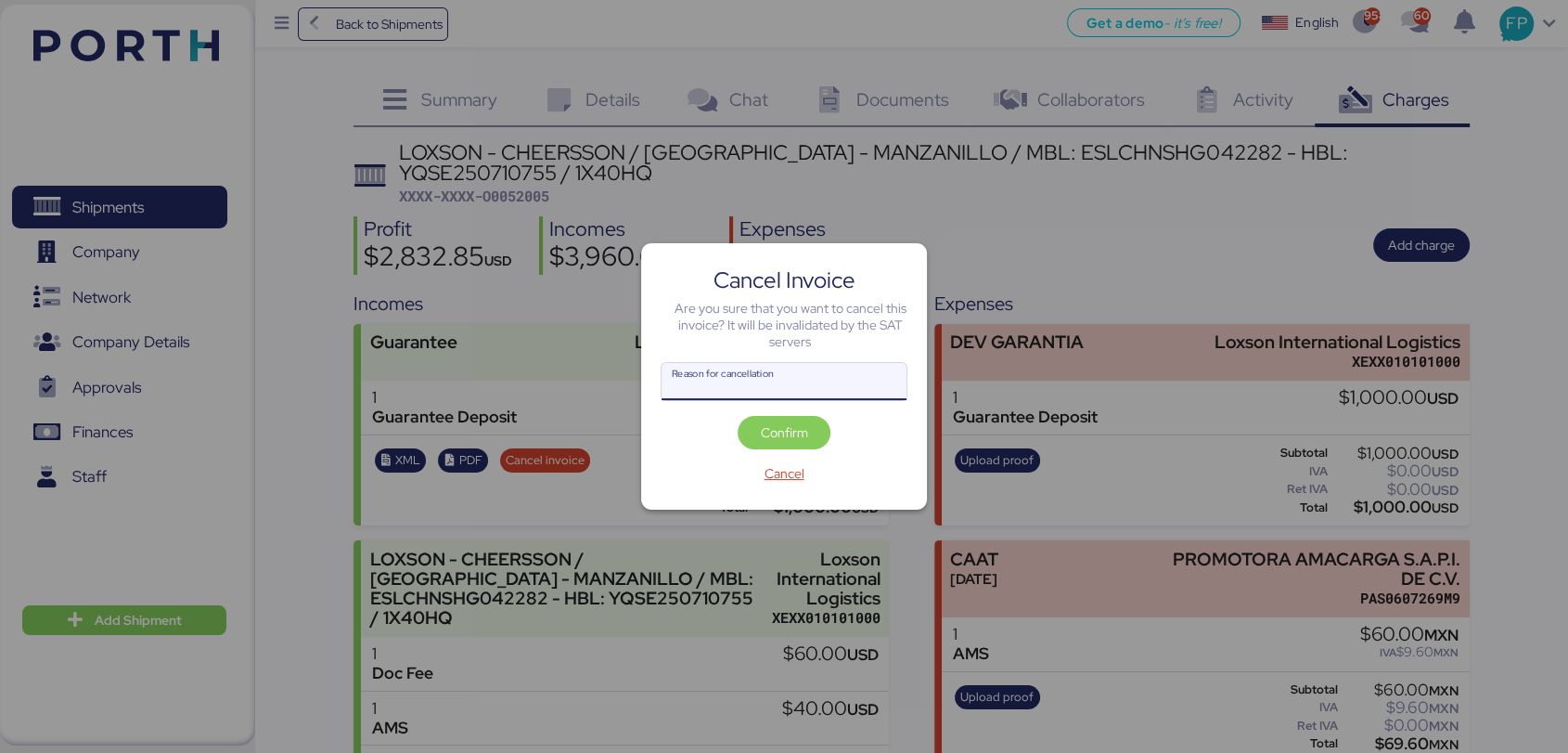
click at [746, 398] on input "Reason for cancellation" at bounding box center [783, 382] width 245 height 37
type input "c"
type input "se cancelo cobro"
click at [772, 423] on span "Confirm" at bounding box center [784, 432] width 47 height 23
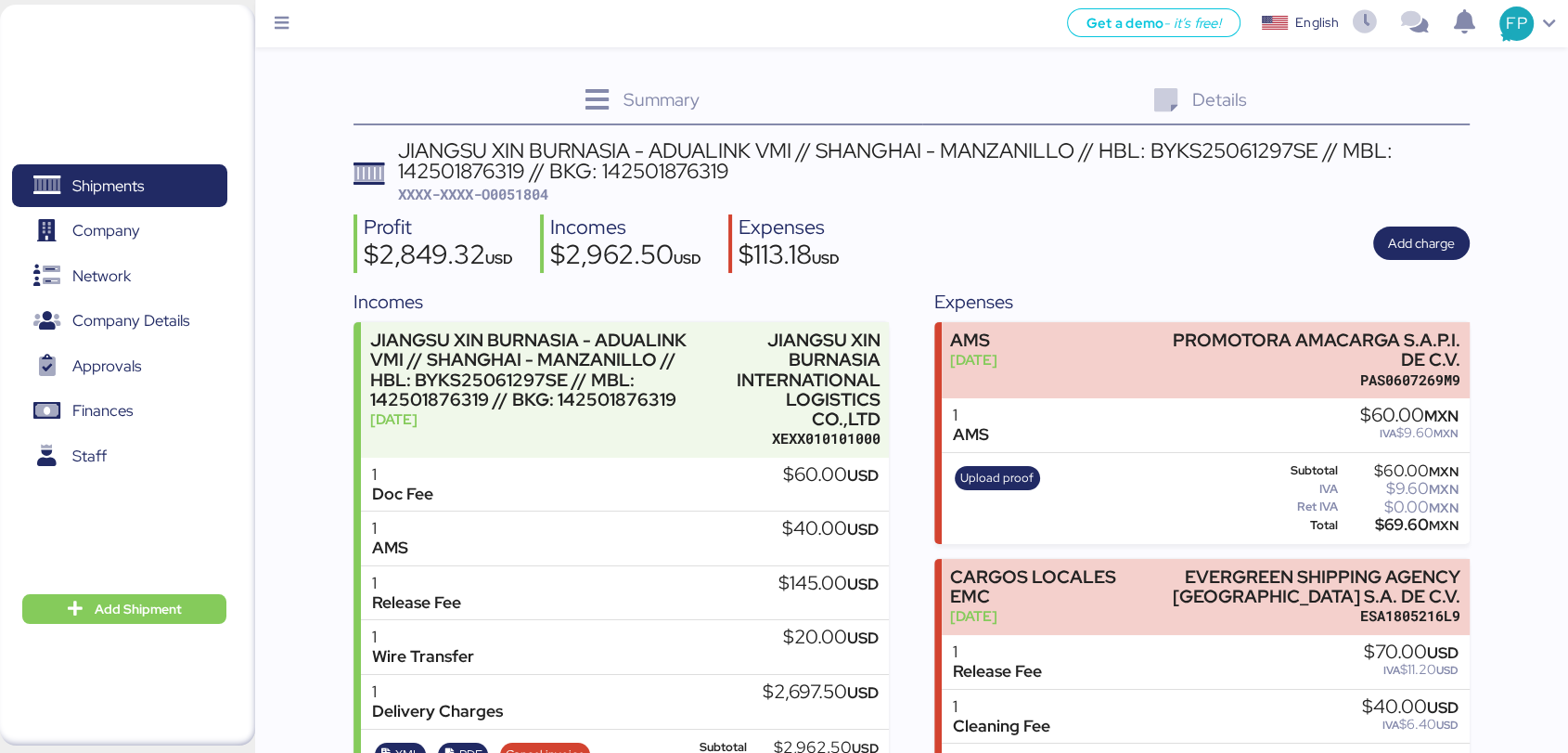
scroll to position [101, 0]
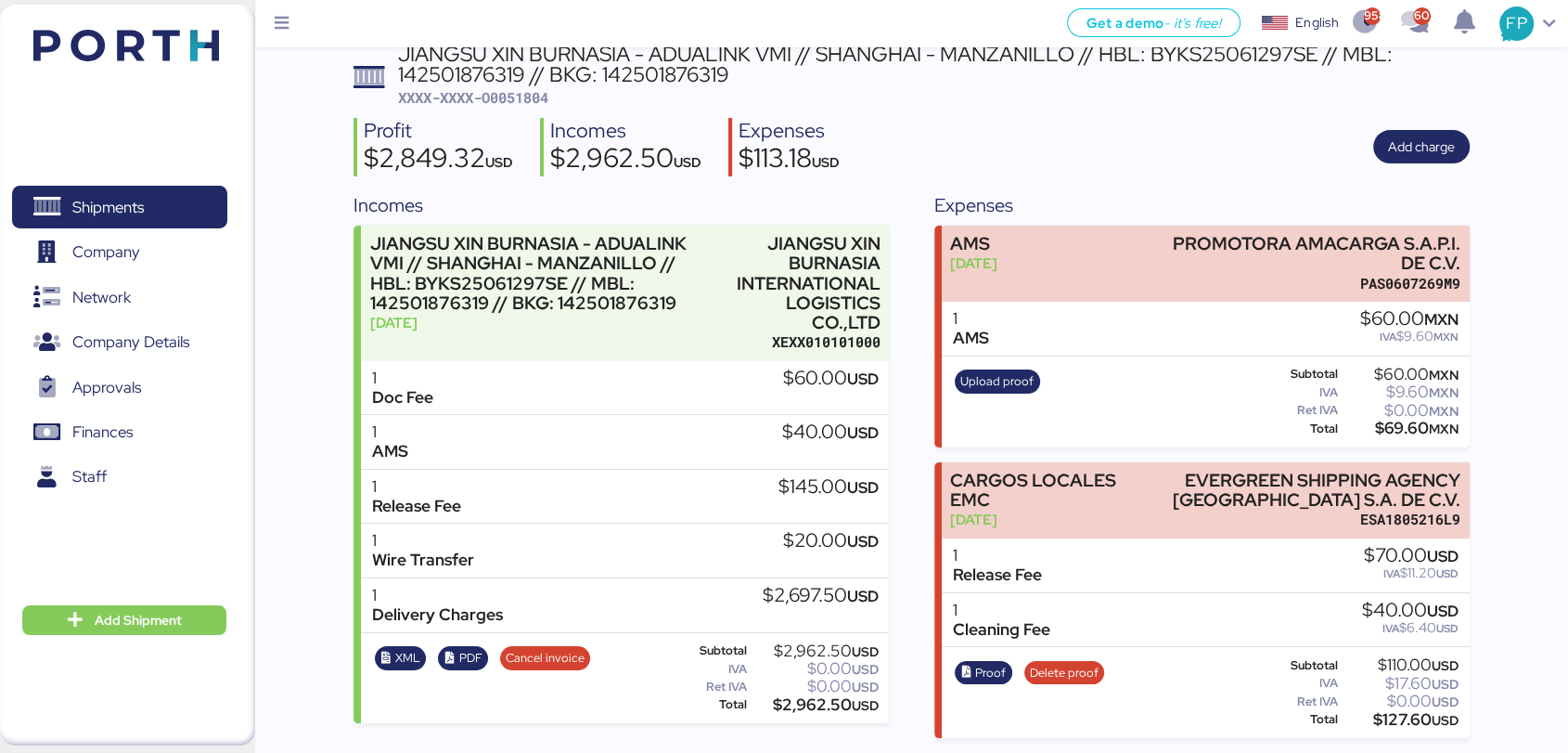
click at [548, 94] on span "XXXX-XXXX-O0051804" at bounding box center [473, 97] width 151 height 19
copy span "O0051804"
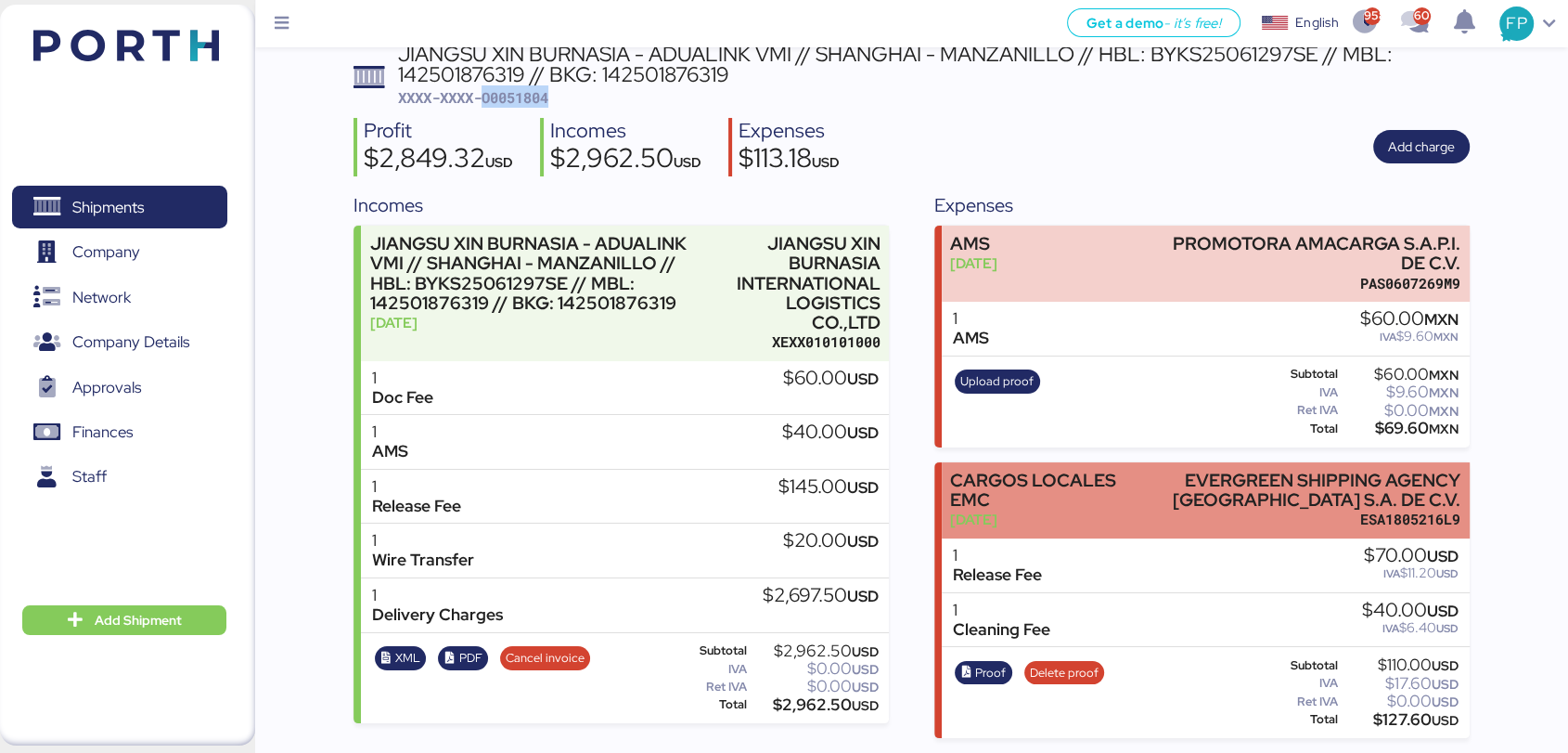
scroll to position [103, 0]
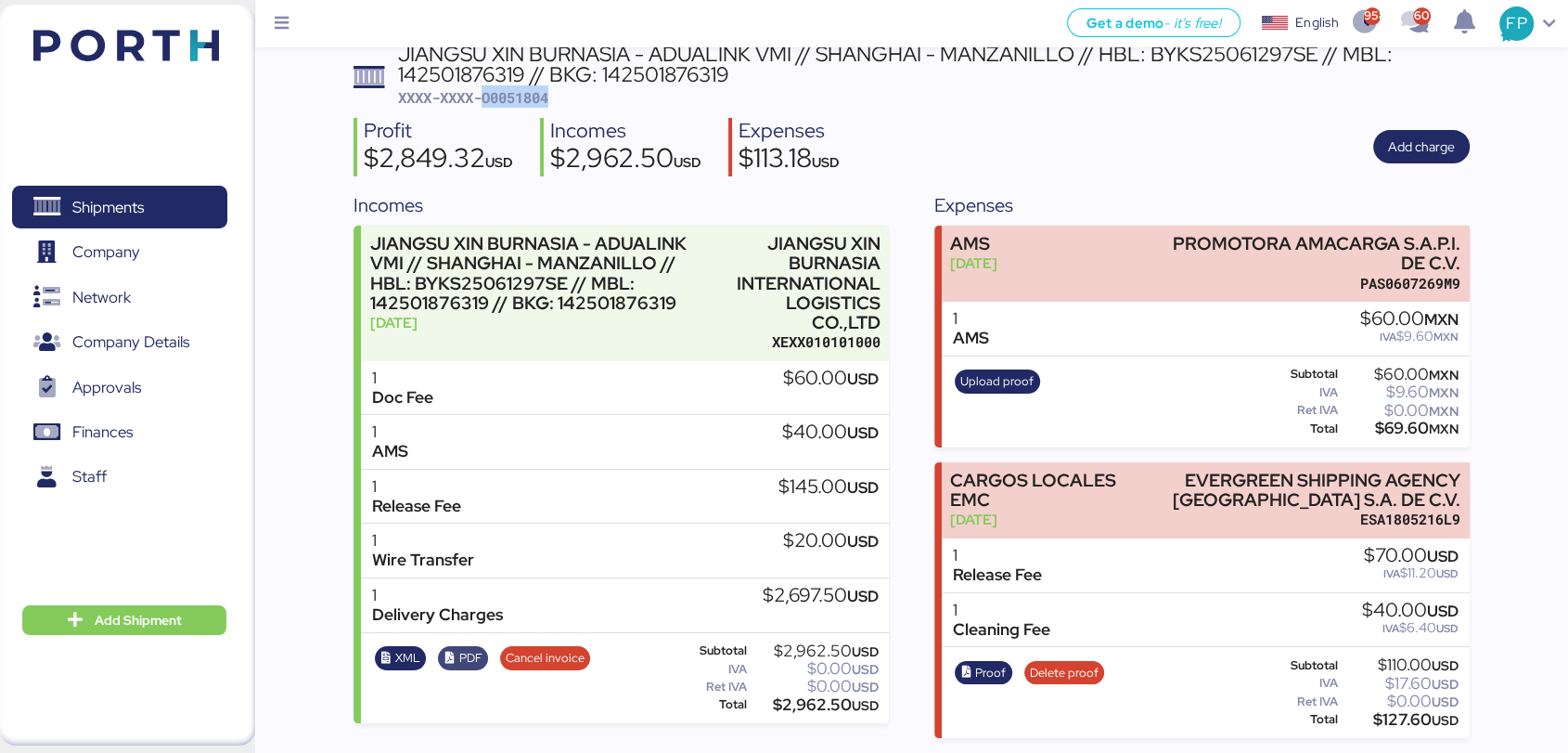
click at [475, 650] on span "PDF" at bounding box center [470, 658] width 24 height 21
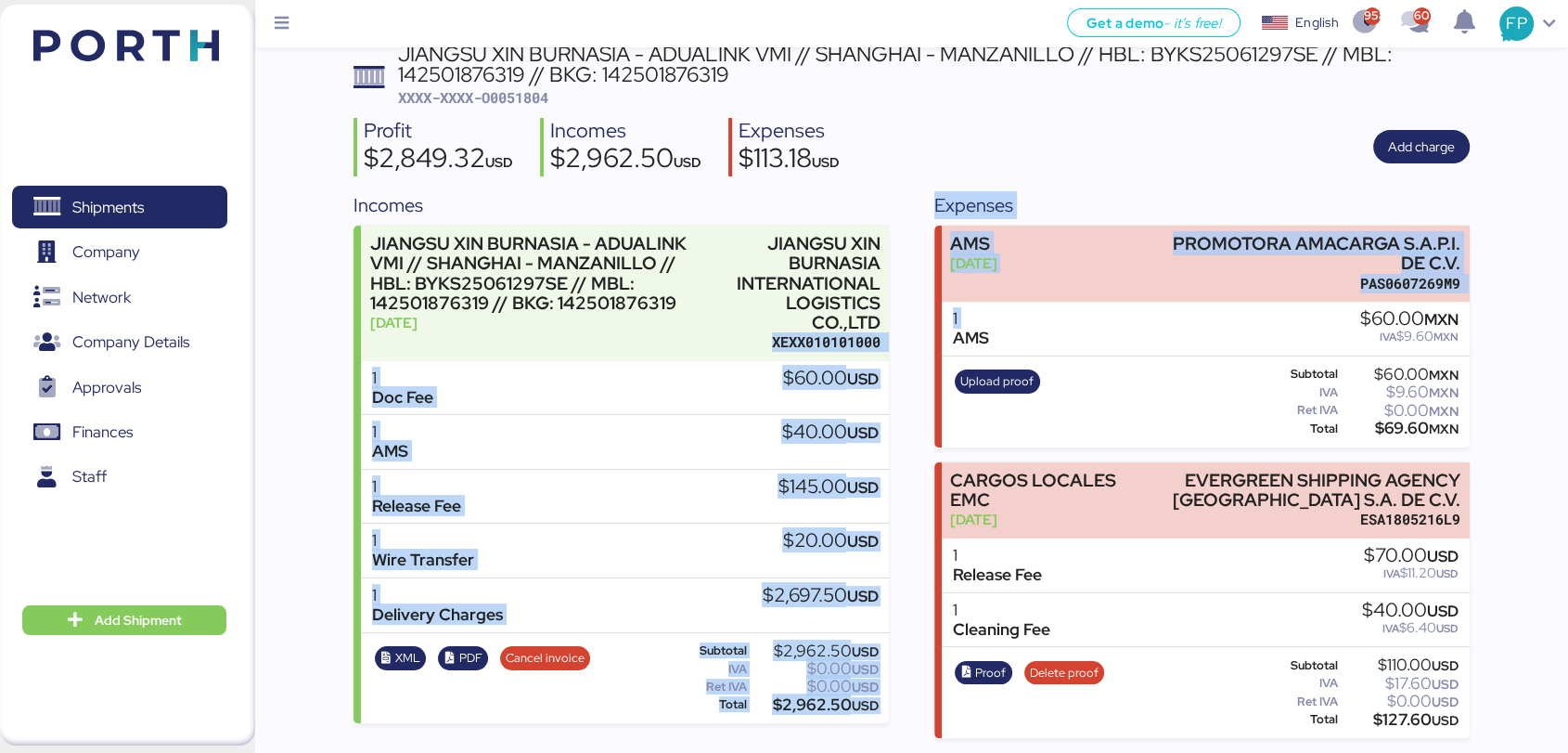
drag, startPoint x: 820, startPoint y: 337, endPoint x: 921, endPoint y: 328, distance: 101.4
click at [925, 329] on div "Incomes JIANGSU XIN BURNASIA - ADUALINK VMI // SHANGHAI - MANZANILLO // HBL: BY…" at bounding box center [911, 464] width 1116 height 546
click at [890, 329] on div "Incomes JIANGSU XIN BURNASIA - ADUALINK VMI // SHANGHAI - MANZANILLO // HBL: BY…" at bounding box center [911, 464] width 1116 height 546
click at [897, 338] on div "Incomes JIANGSU XIN BURNASIA - ADUALINK VMI // SHANGHAI - MANZANILLO // HBL: BY…" at bounding box center [911, 464] width 1116 height 546
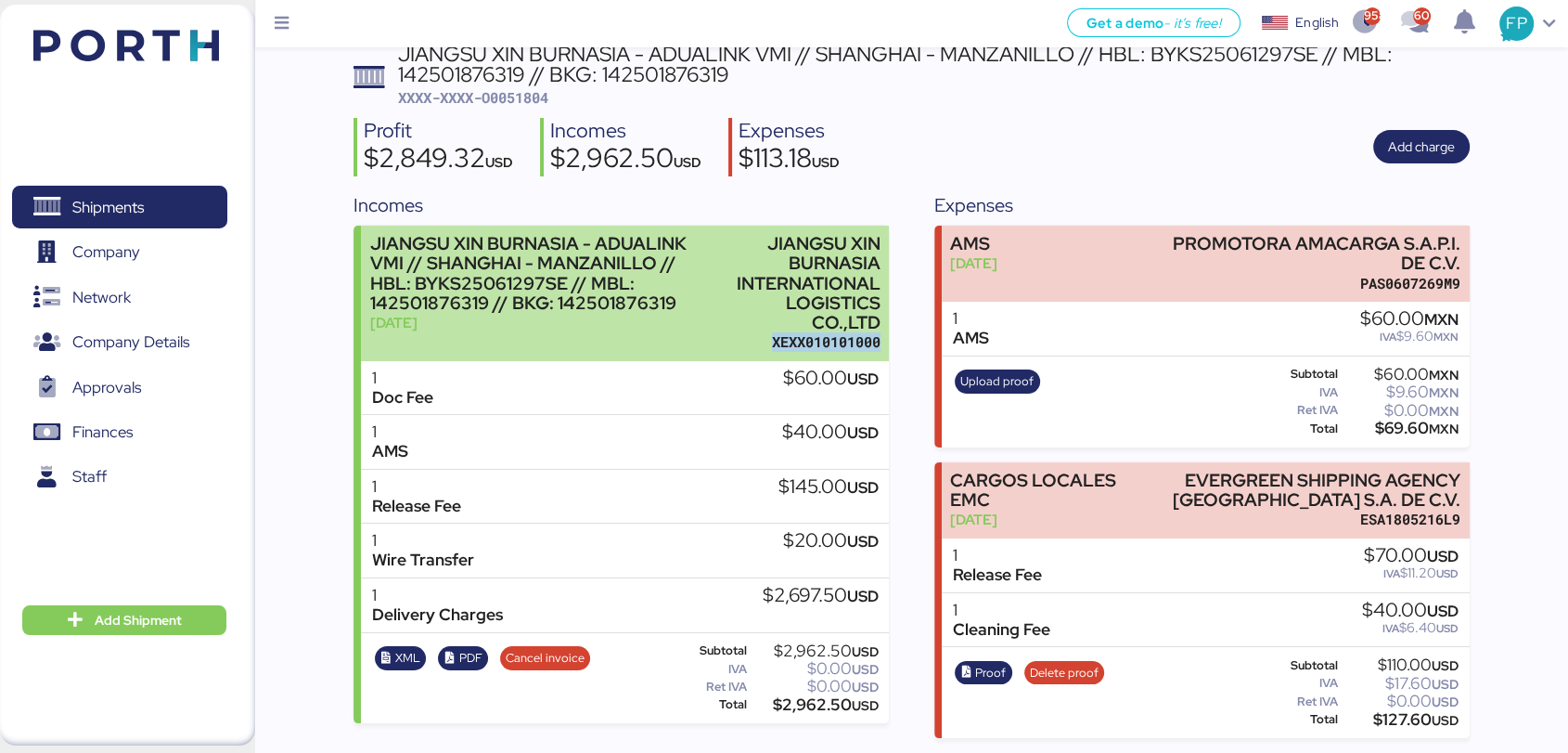
drag, startPoint x: 774, startPoint y: 334, endPoint x: 879, endPoint y: 331, distance: 105.0
click at [879, 333] on div "XEXX010101000" at bounding box center [804, 343] width 153 height 20
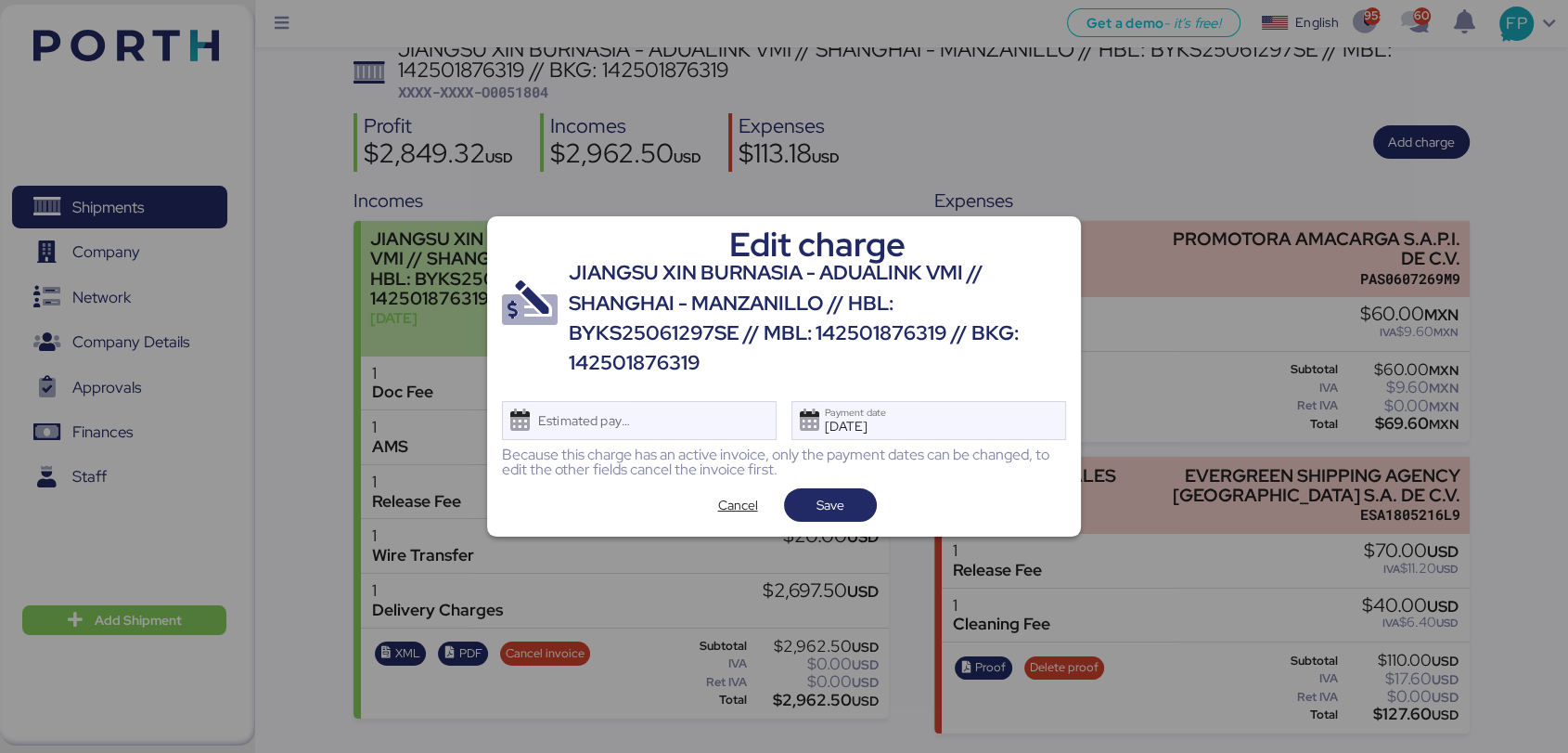
scroll to position [0, 0]
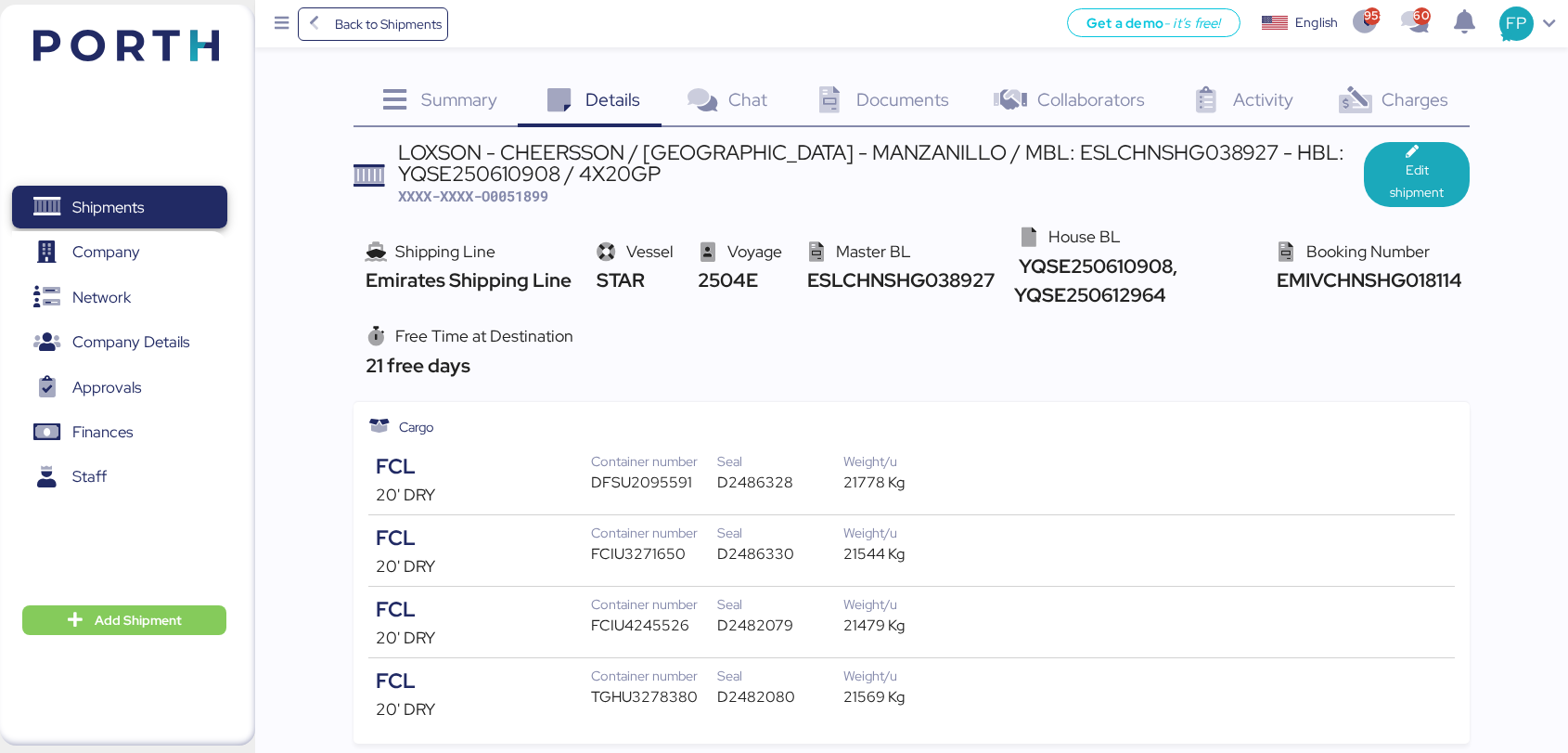
click at [49, 220] on span "Shipments" at bounding box center [119, 207] width 200 height 27
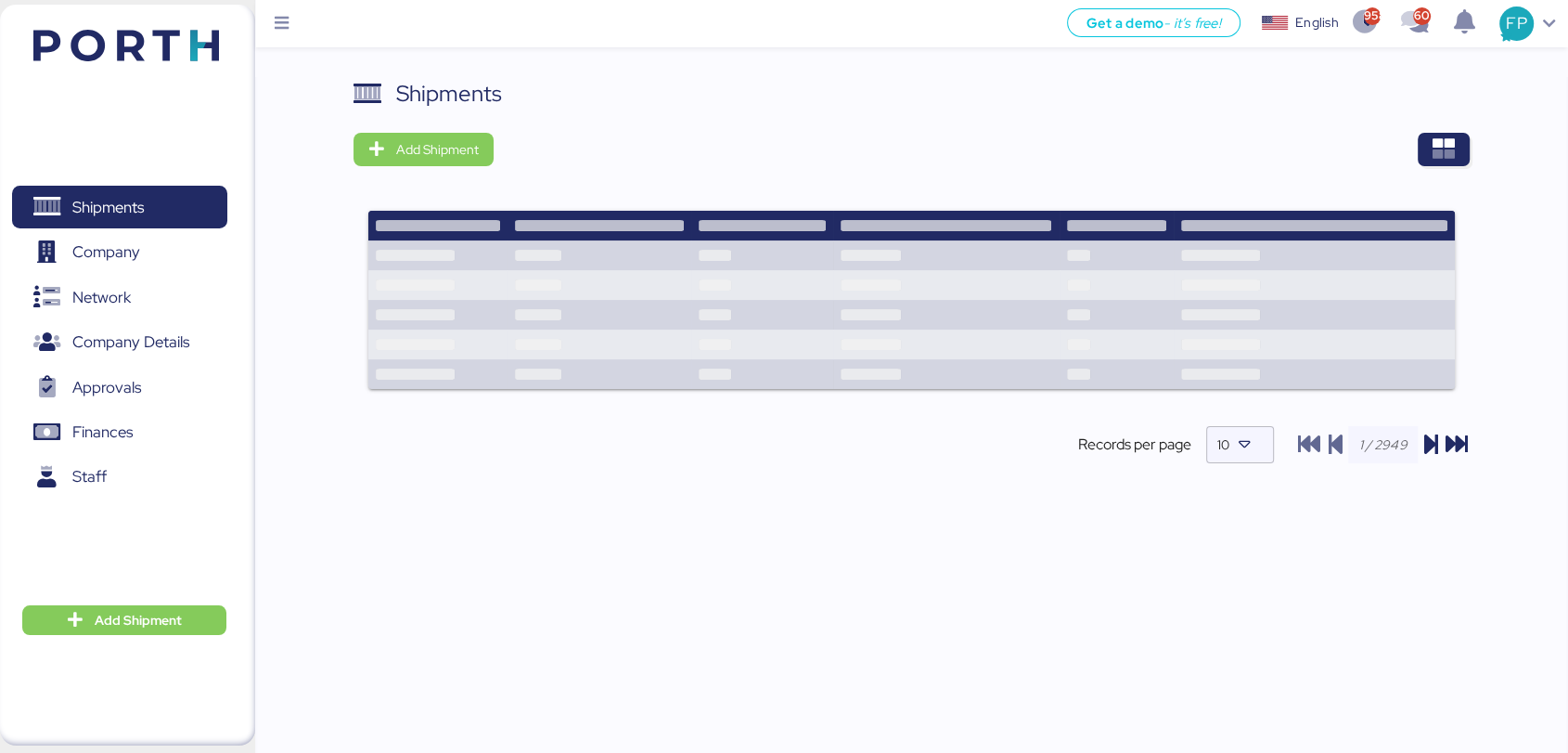
click at [1455, 176] on div "Shipments Add Shipment Records per page 10" at bounding box center [911, 285] width 1116 height 417
click at [1443, 165] on span "button" at bounding box center [1443, 150] width 52 height 33
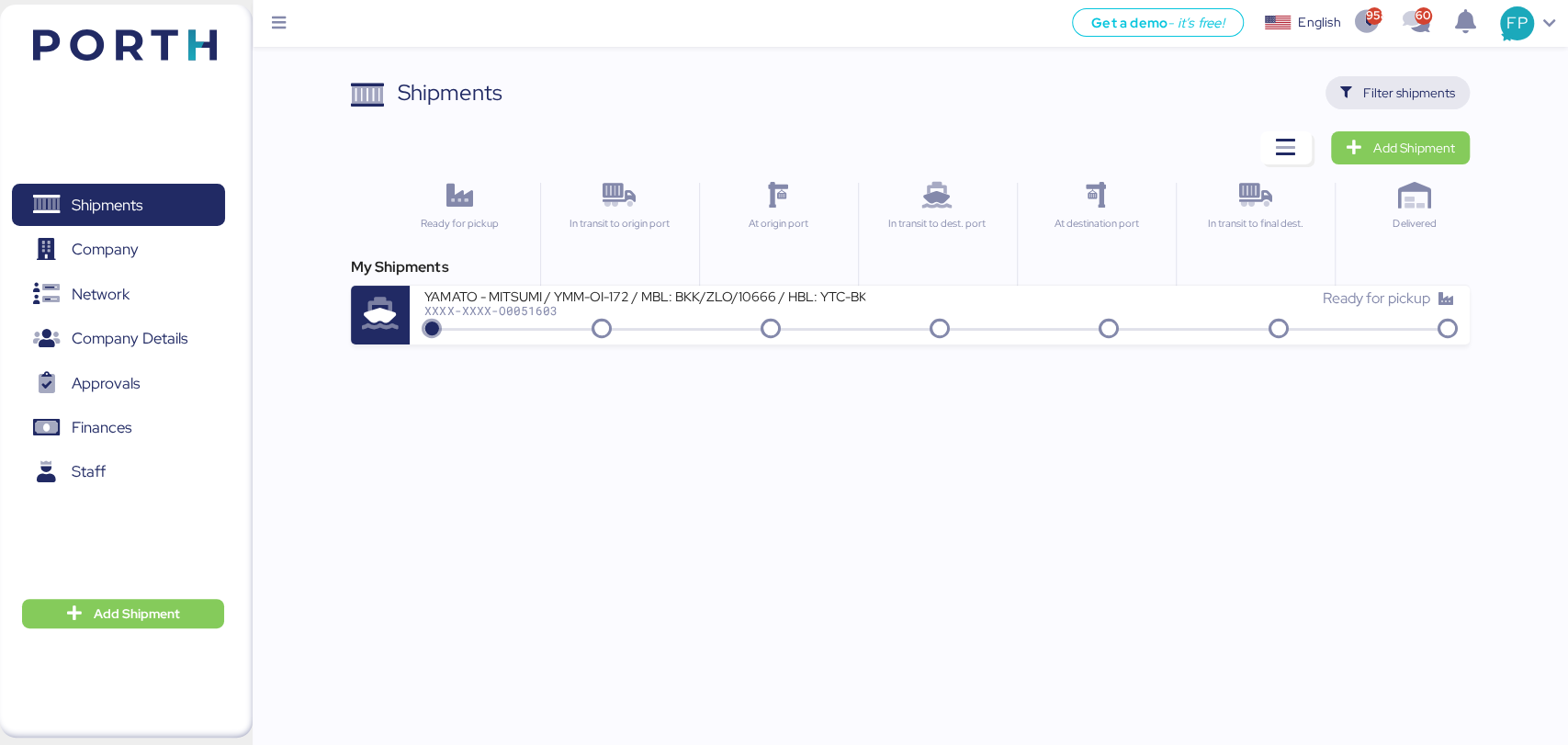
click at [1430, 85] on span "Filter shipments" at bounding box center [1408, 93] width 92 height 22
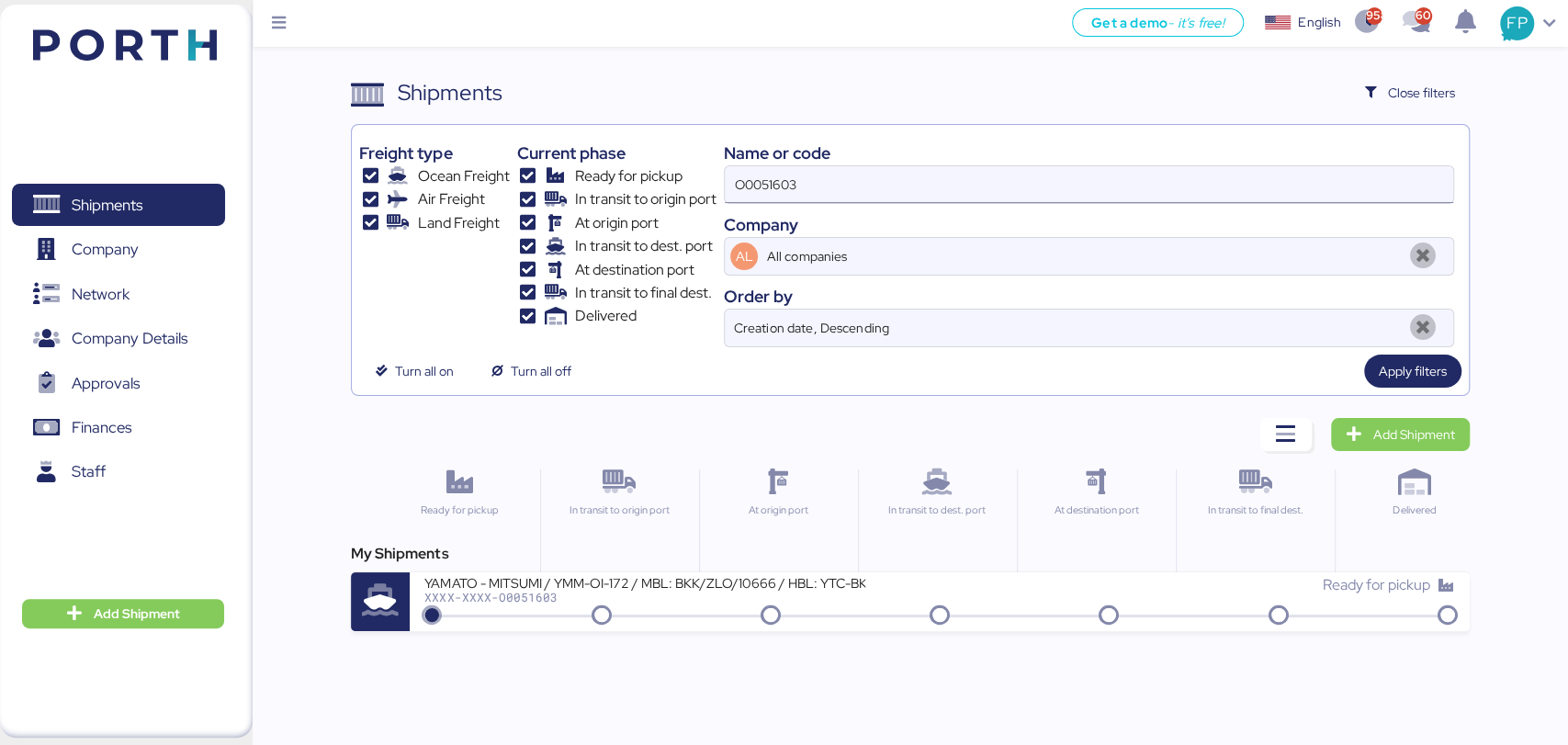
click at [810, 178] on input "O0051603" at bounding box center [1088, 185] width 728 height 37
click at [808, 178] on input "O0051603" at bounding box center [1088, 185] width 728 height 37
paste input "2026"
type input "O0052026"
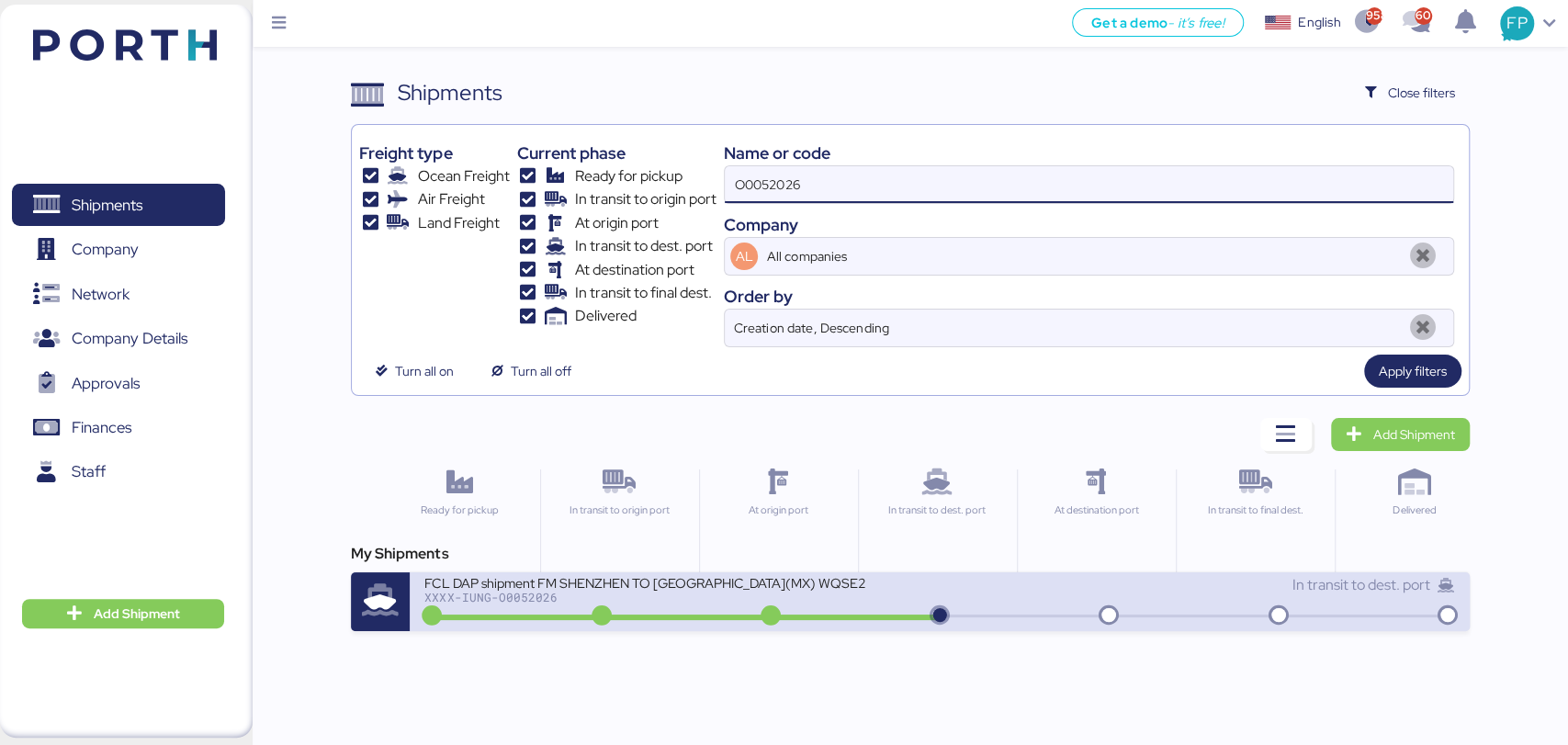
click at [848, 608] on div "FCL DAP shipment FM SHENZHEN TO MANZANILLO(MX) WQSE2507X34 XXXX-IUNG-O0052026" at bounding box center [682, 593] width 515 height 40
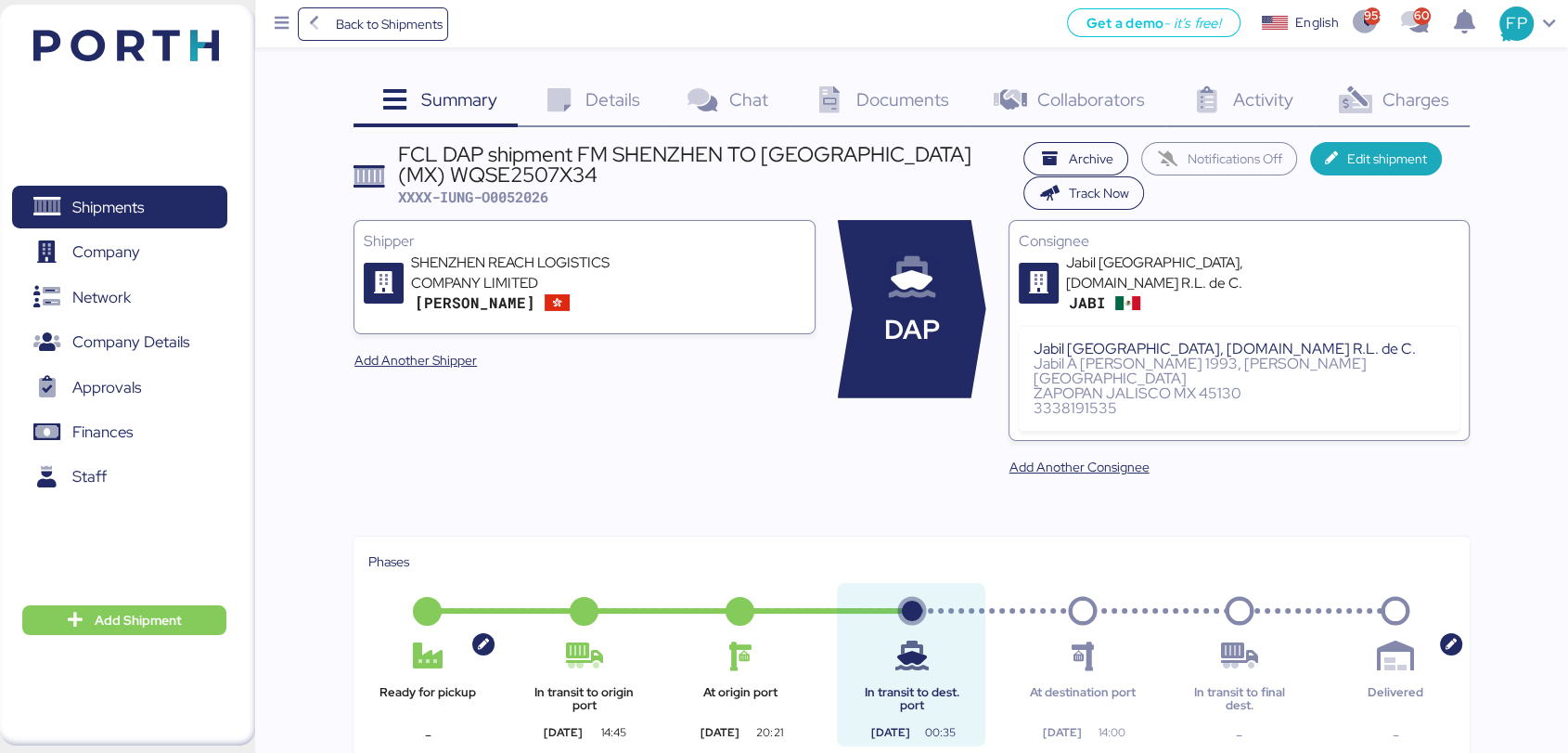
click at [1455, 86] on div "Charges 0" at bounding box center [1391, 101] width 154 height 50
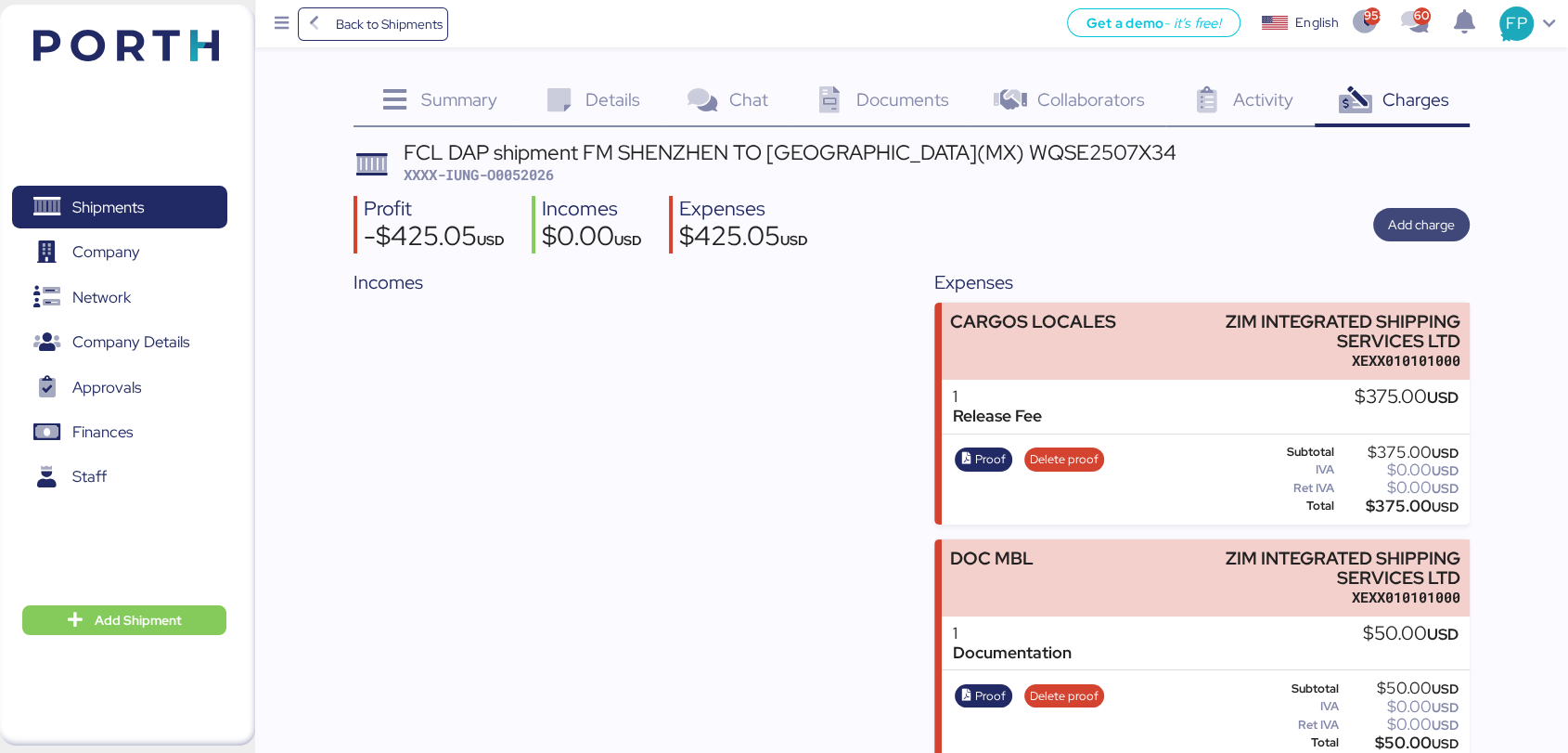
click at [1427, 227] on span "Add charge" at bounding box center [1421, 224] width 67 height 23
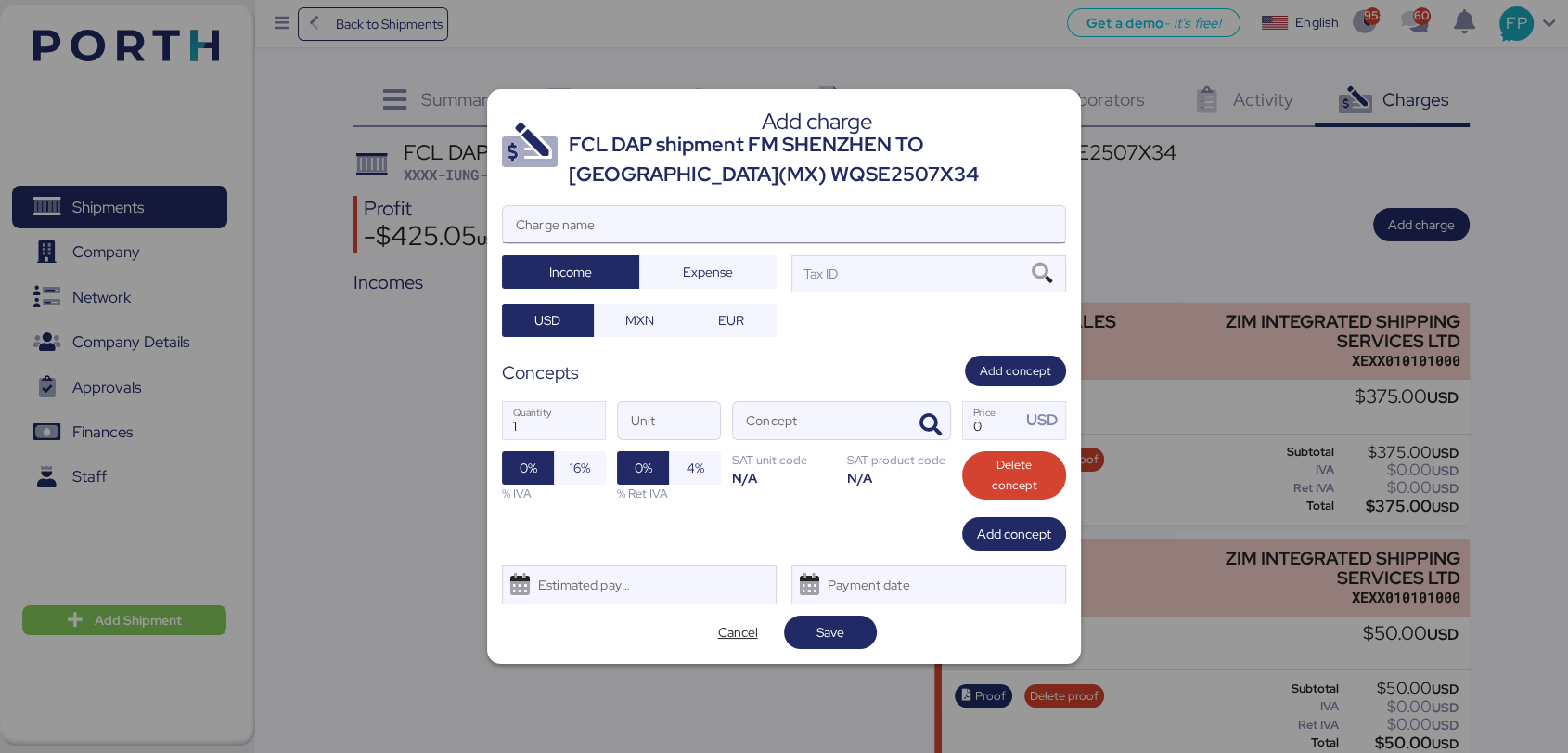
click at [563, 235] on input "Charge name" at bounding box center [783, 224] width 562 height 37
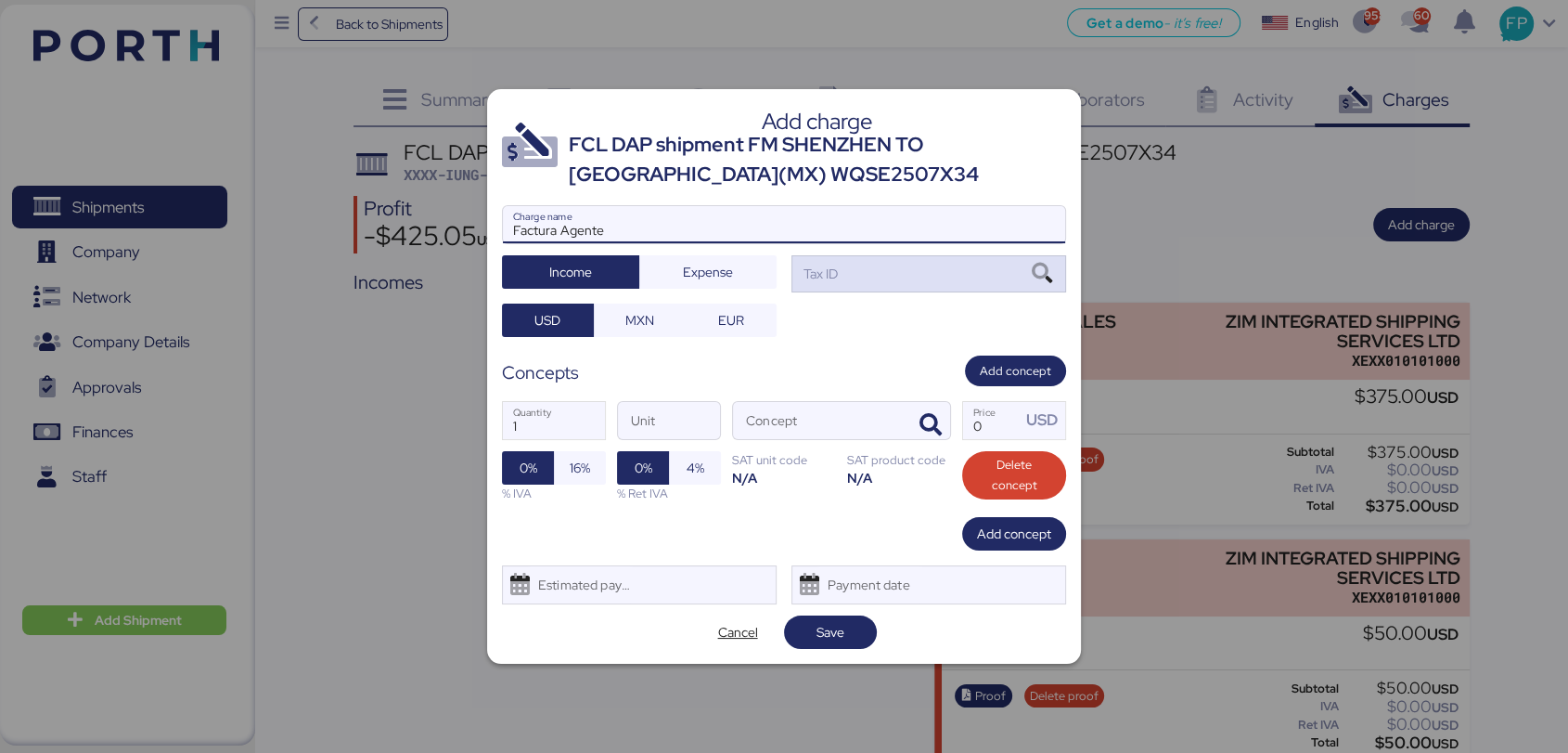
type input "Factura Agente"
click at [867, 262] on div "Tax ID" at bounding box center [928, 274] width 274 height 37
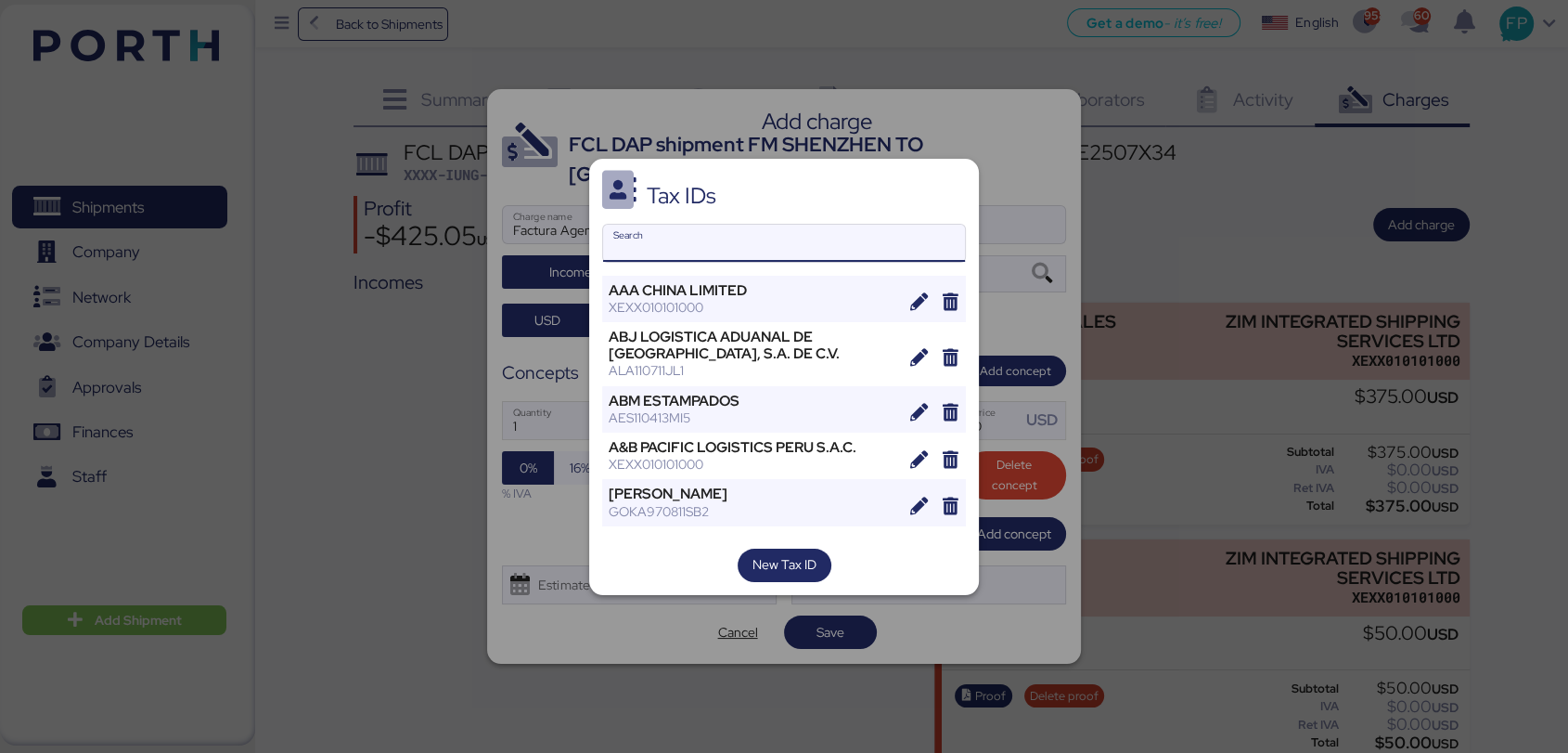
click at [670, 225] on input "Search" at bounding box center [784, 243] width 362 height 37
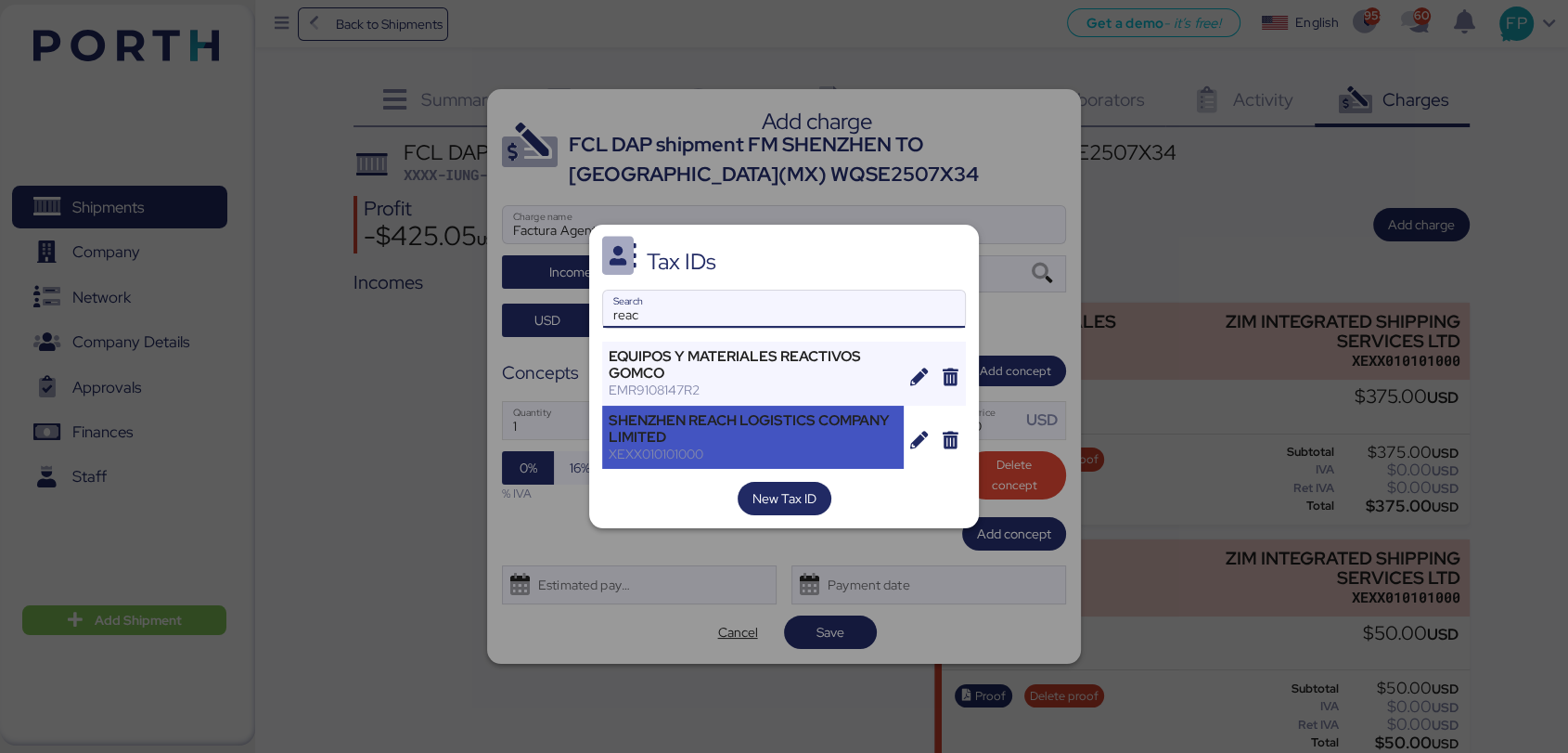
type input "reac"
click at [755, 412] on div "SHENZHEN REACH LOGISTICS COMPANY LIMITED" at bounding box center [753, 429] width 288 height 33
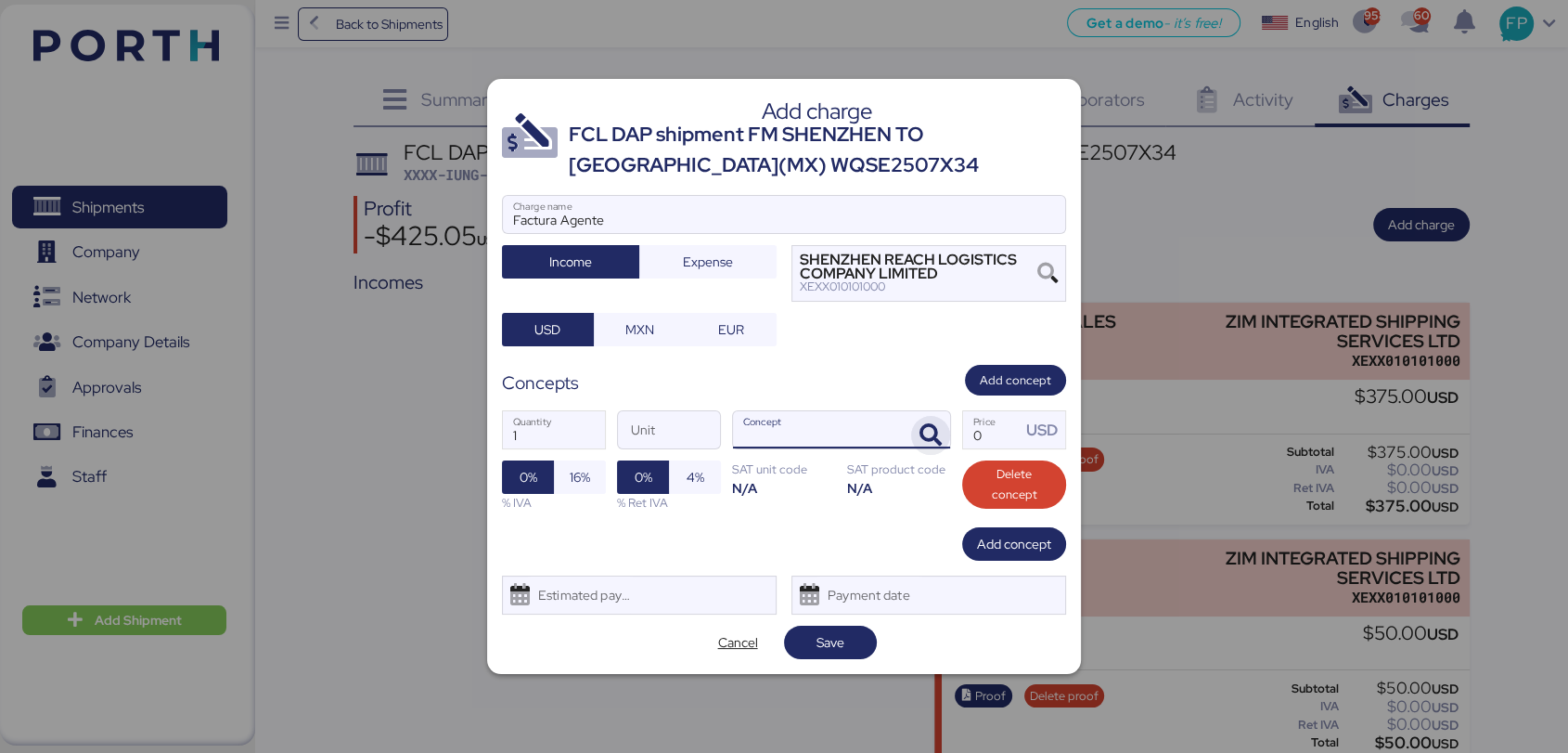
click at [935, 435] on icon "button" at bounding box center [931, 435] width 23 height 23
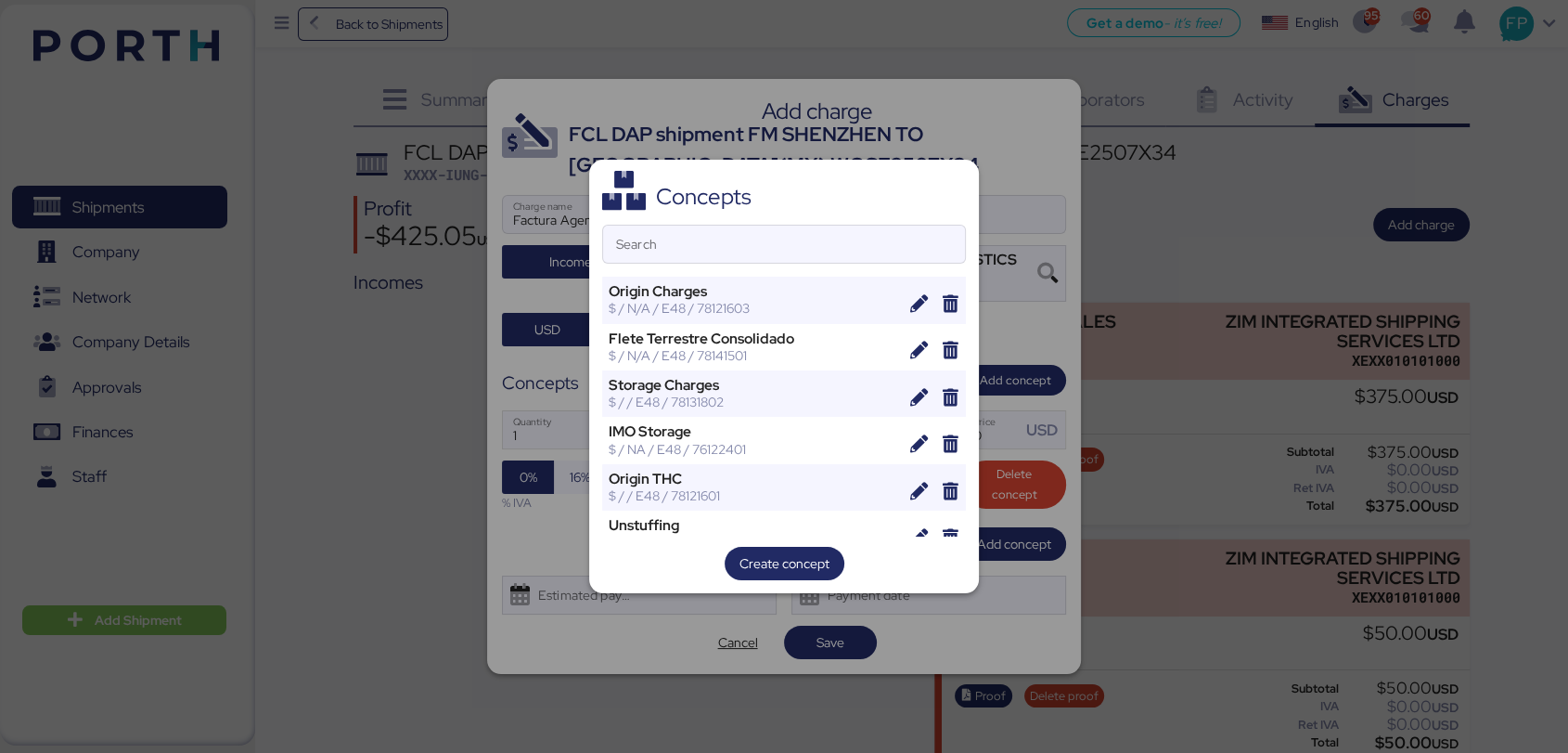
click at [747, 217] on div "Concepts Search Origin Charges $ / N/A / E48 / 78121603 Flete Terrestre Consoli…" at bounding box center [784, 376] width 390 height 433
click at [757, 225] on input "Search" at bounding box center [784, 244] width 362 height 37
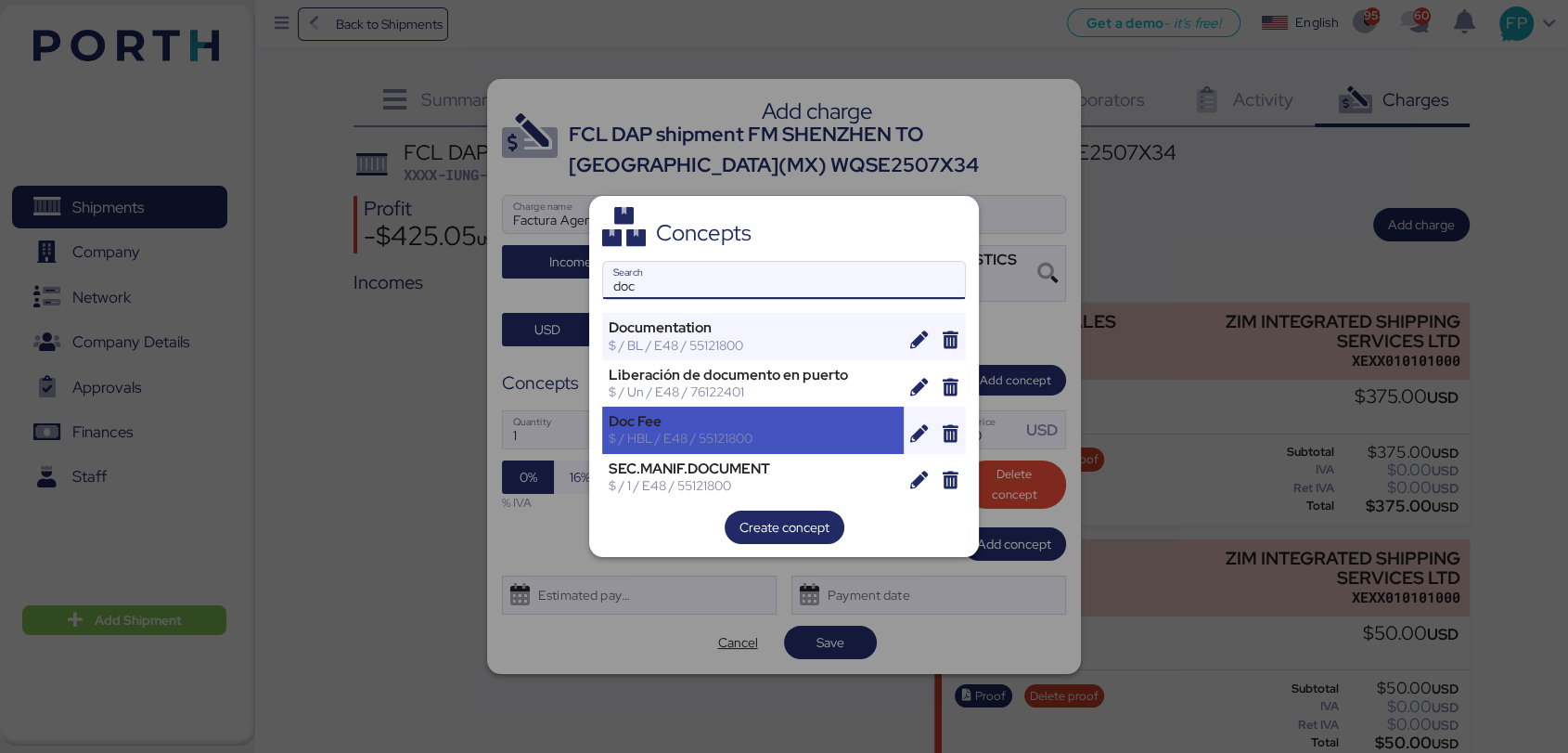
type input "doc"
click at [794, 419] on div "Doc Fee" at bounding box center [753, 421] width 288 height 17
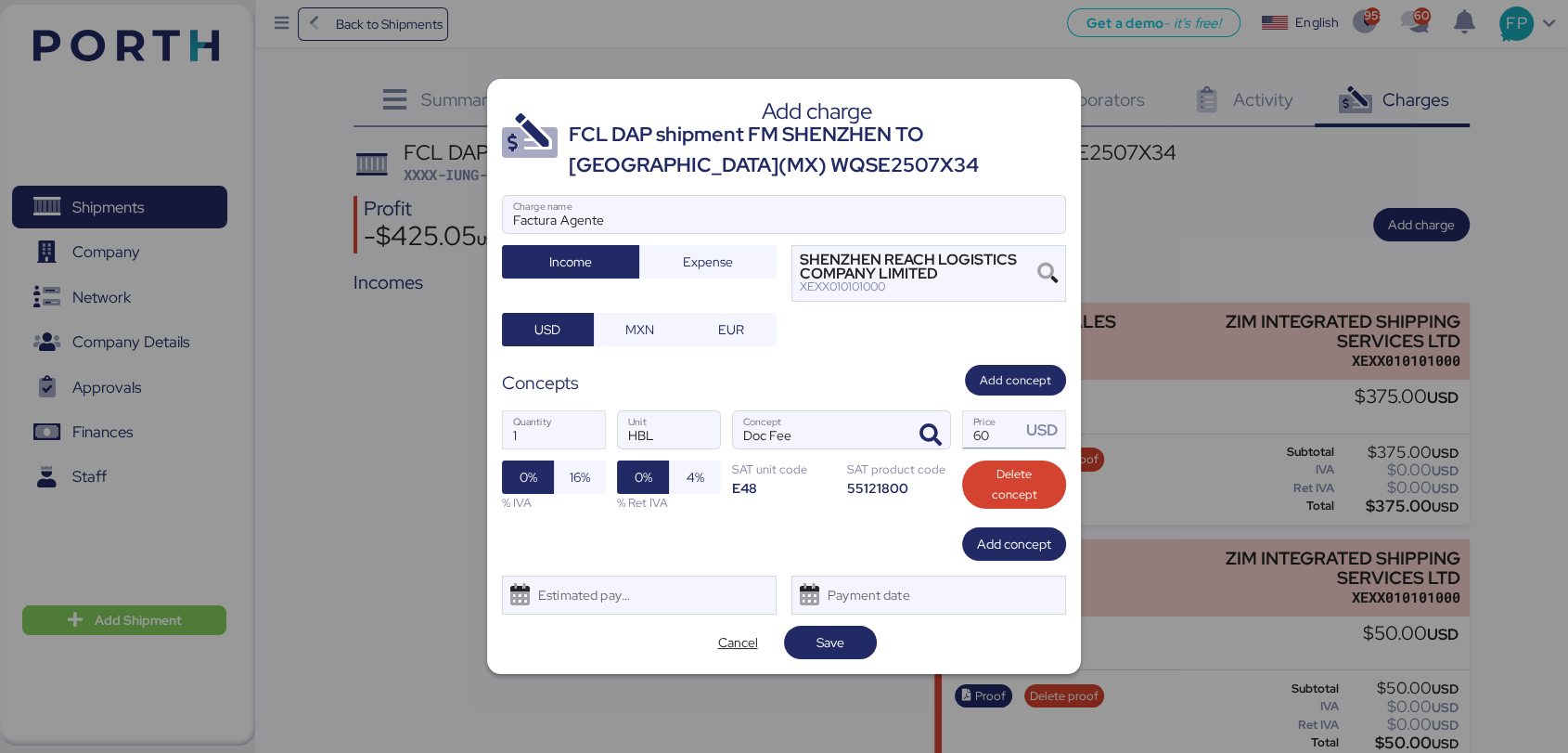
click at [988, 447] on input "60" at bounding box center [992, 430] width 57 height 37
click at [993, 552] on span "Add concept" at bounding box center [1013, 543] width 74 height 23
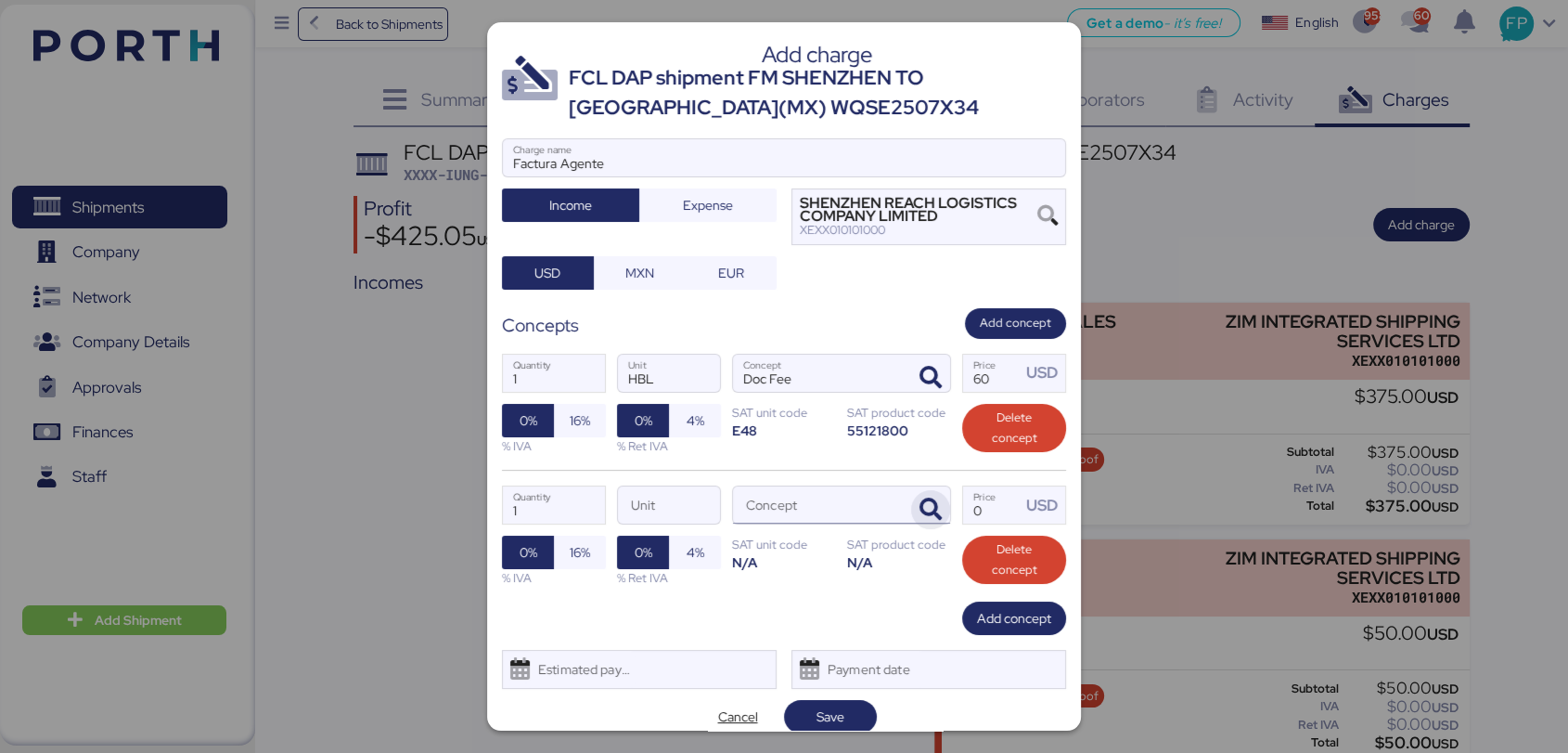
click at [920, 513] on icon "button" at bounding box center [931, 509] width 23 height 23
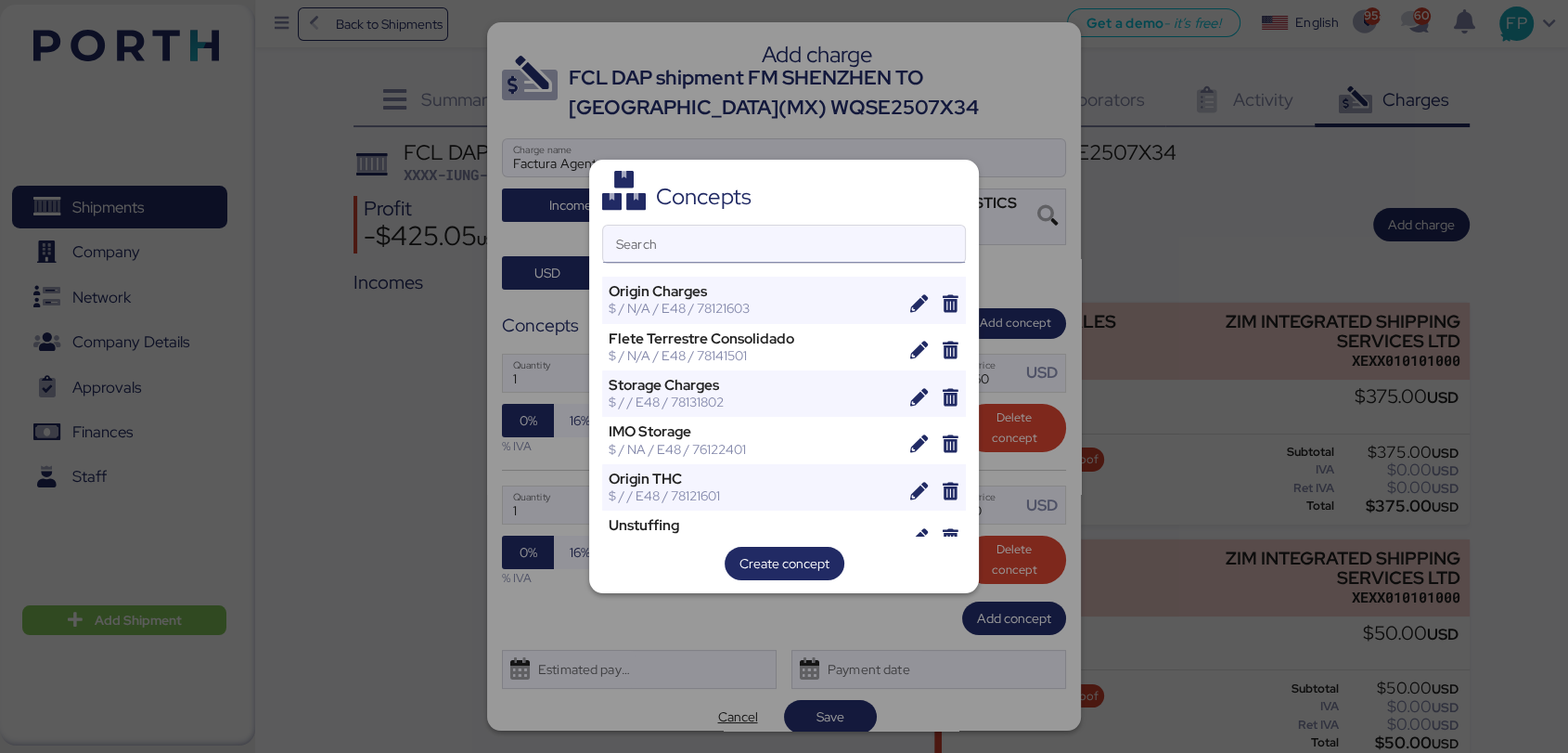
click at [660, 254] on input "Search" at bounding box center [784, 244] width 362 height 37
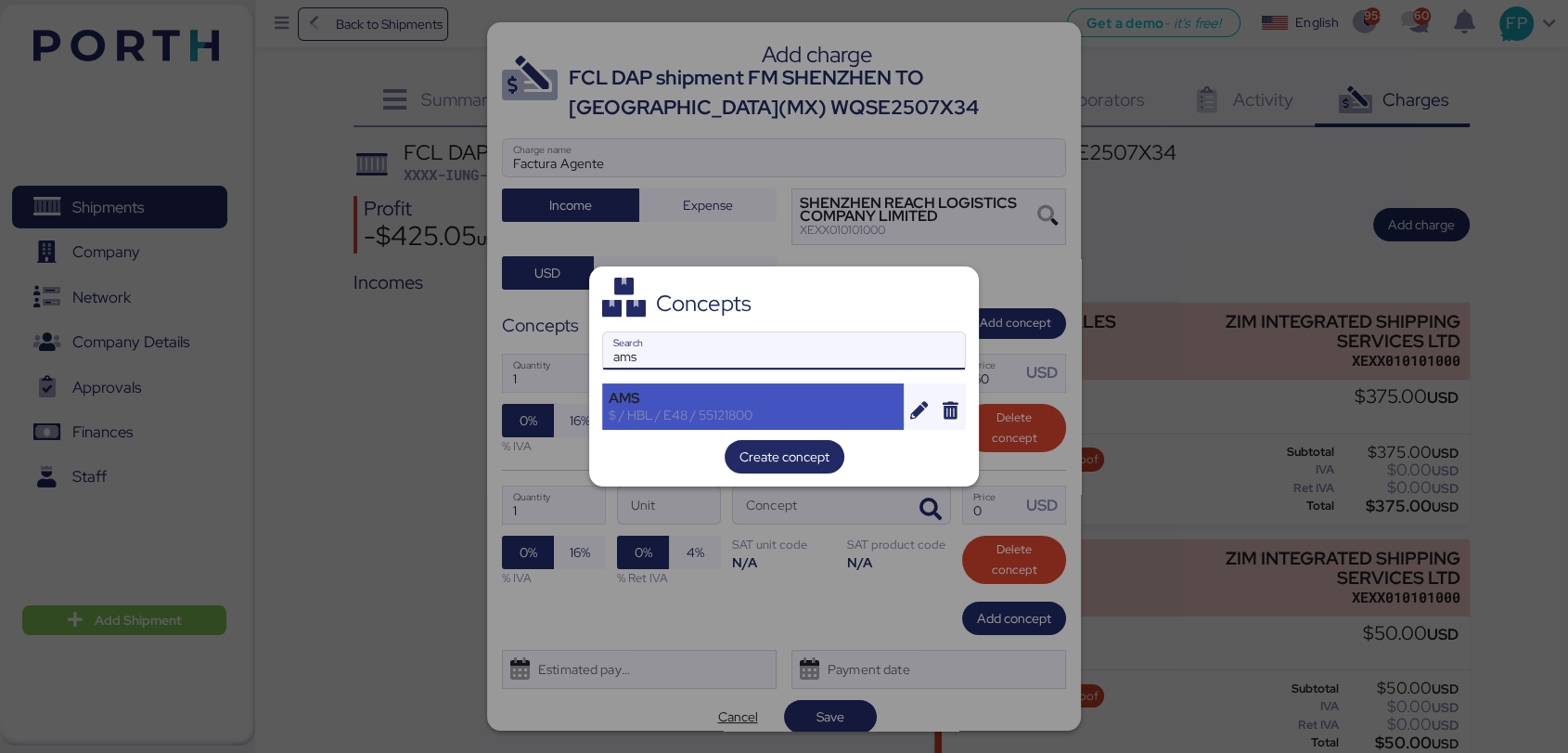
type input "ams"
click at [728, 407] on div "$ / HBL / E48 / 55121800" at bounding box center [753, 414] width 288 height 17
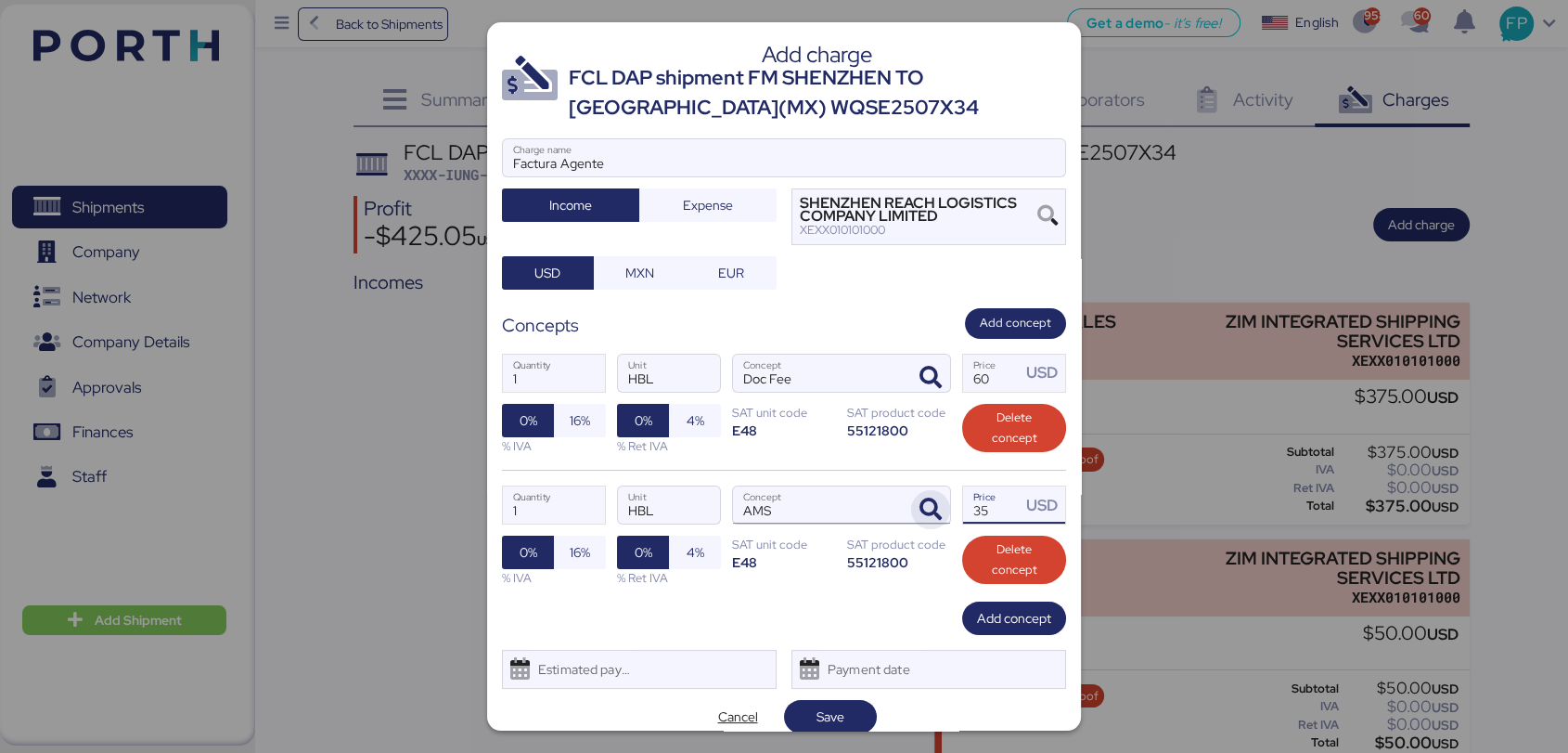
drag, startPoint x: 989, startPoint y: 507, endPoint x: 934, endPoint y: 511, distance: 55.1
click at [933, 511] on div "1 Quantity HBL Unit AMS Concept 35 Price USD 0% 16% % IVA 0% 4% % Ret IVA SAT u…" at bounding box center [783, 535] width 564 height 132
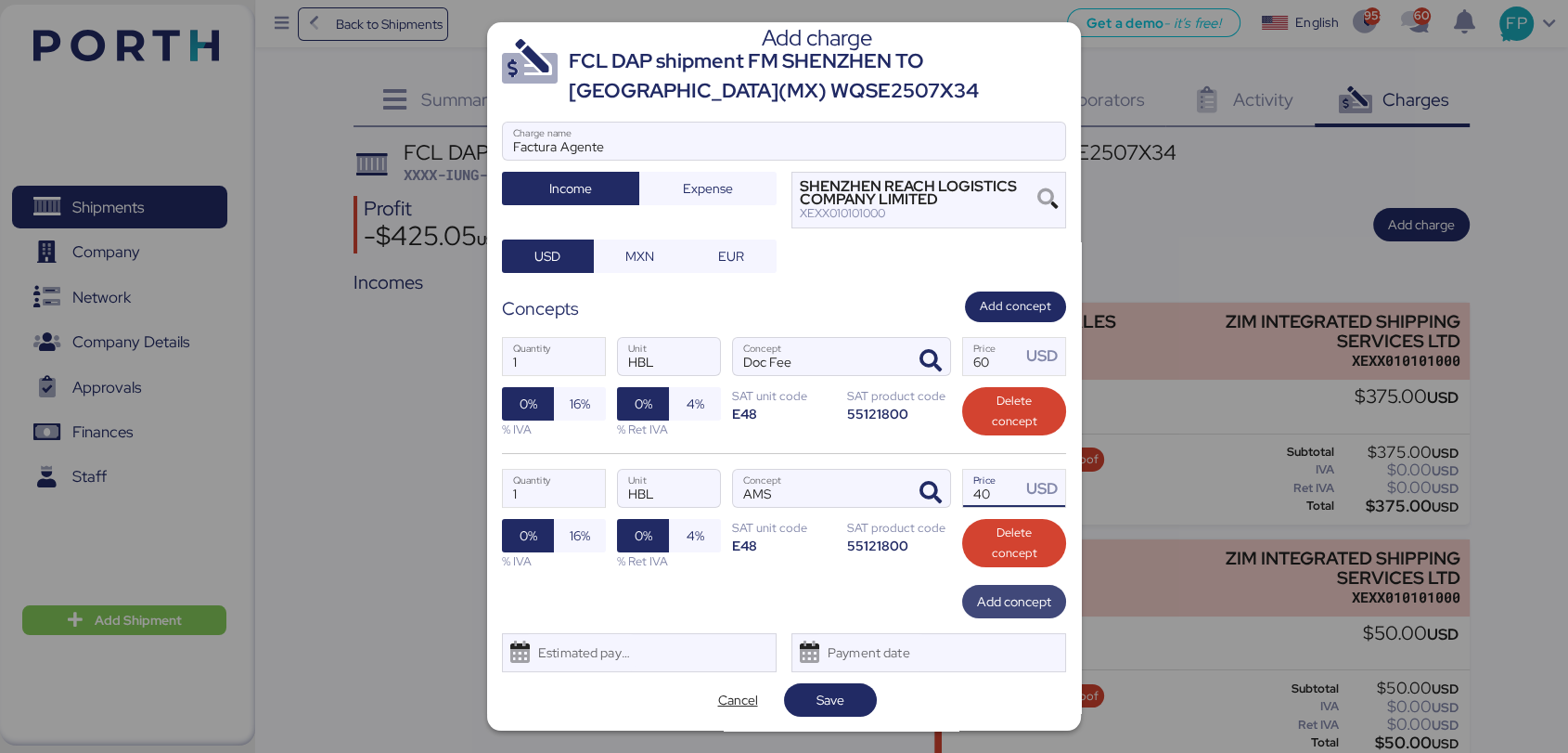
type input "40"
click at [977, 592] on span "Add concept" at bounding box center [1013, 601] width 74 height 23
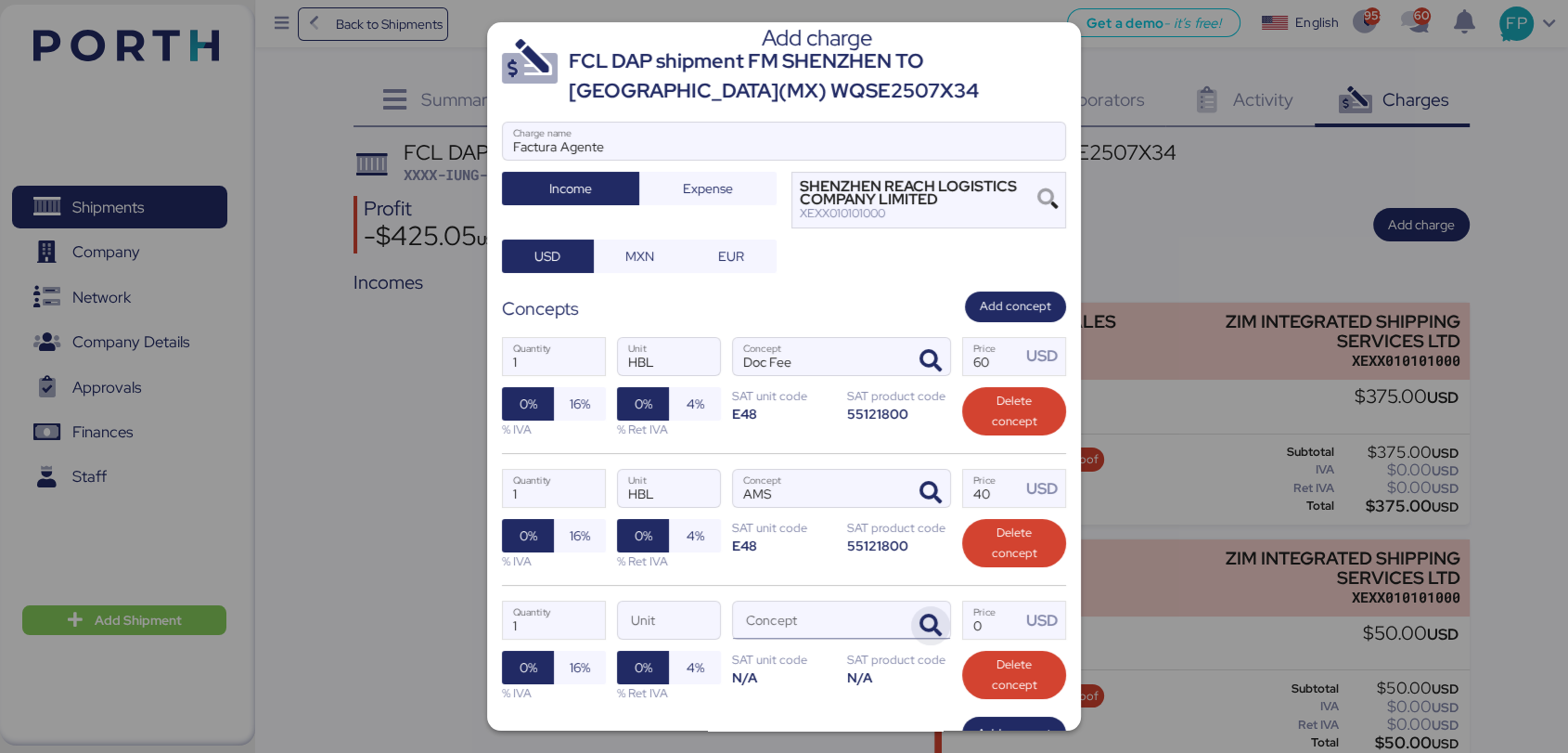
click at [920, 620] on icon "button" at bounding box center [931, 625] width 23 height 23
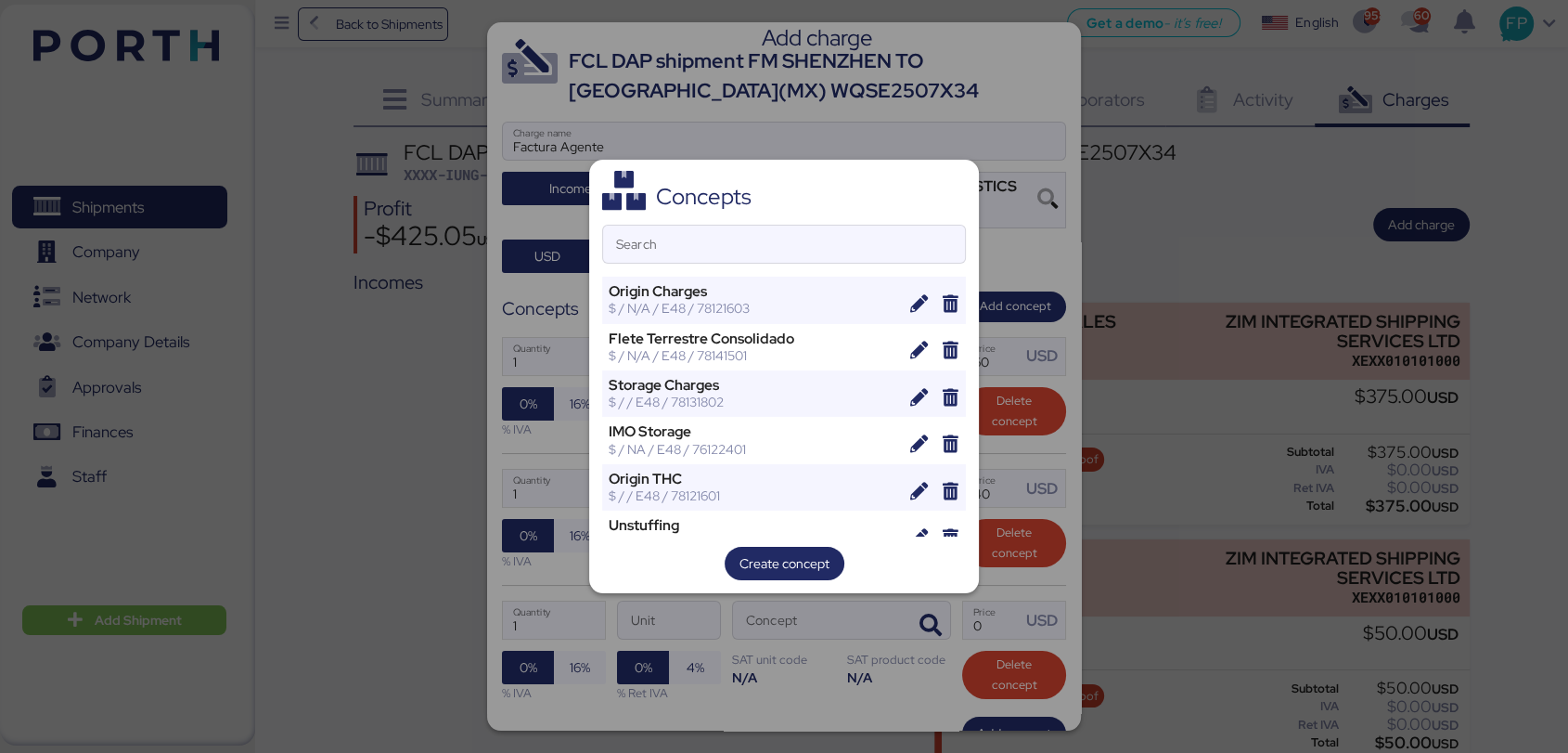
click at [706, 218] on div "Concepts Search Origin Charges $ / N/A / E48 / 78121603 Flete Terrestre Consoli…" at bounding box center [784, 376] width 390 height 433
click at [713, 229] on input "Search" at bounding box center [784, 244] width 362 height 37
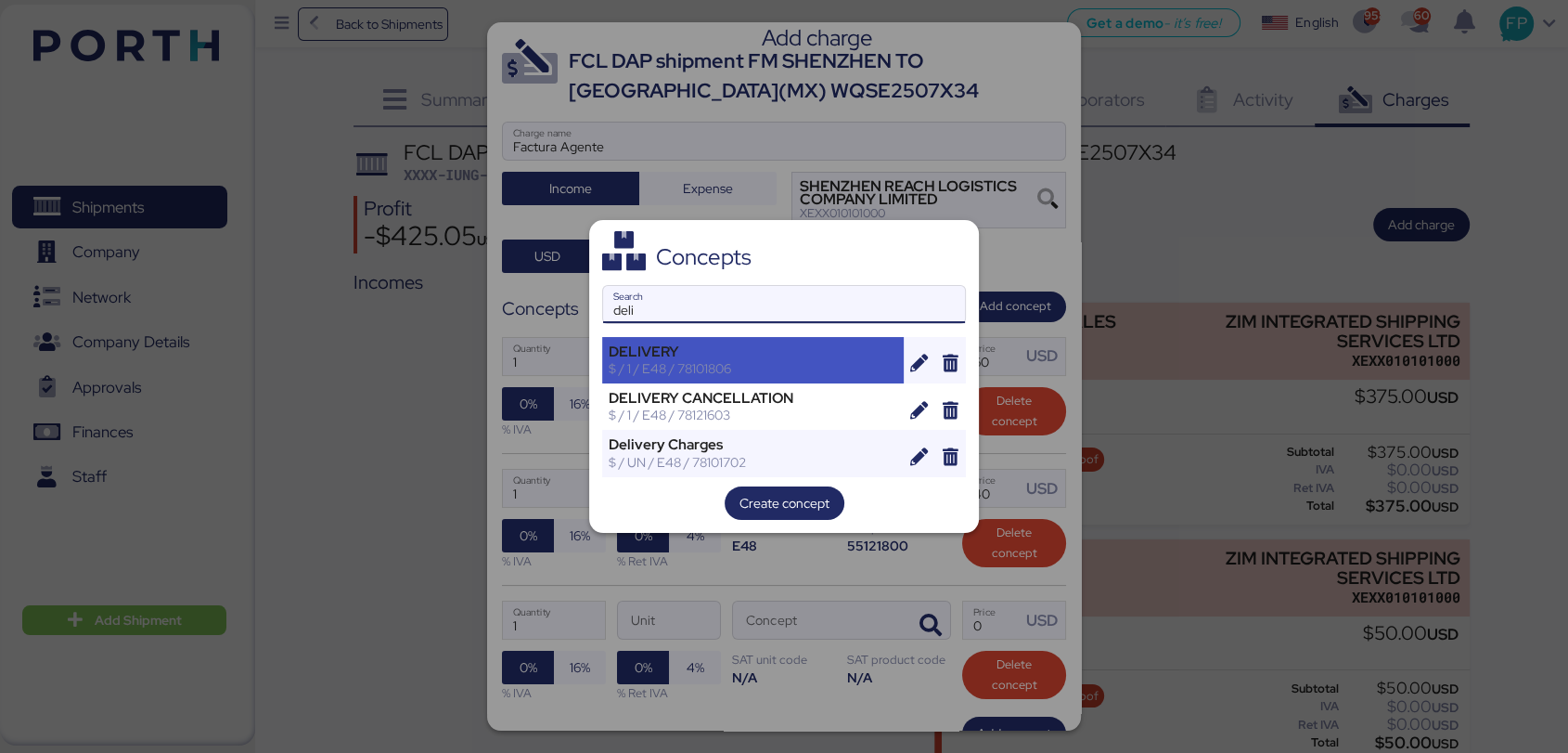
type input "deli"
click at [712, 342] on div "DELIVERY $ / 1 / E48 / 78101806" at bounding box center [753, 359] width 301 height 46
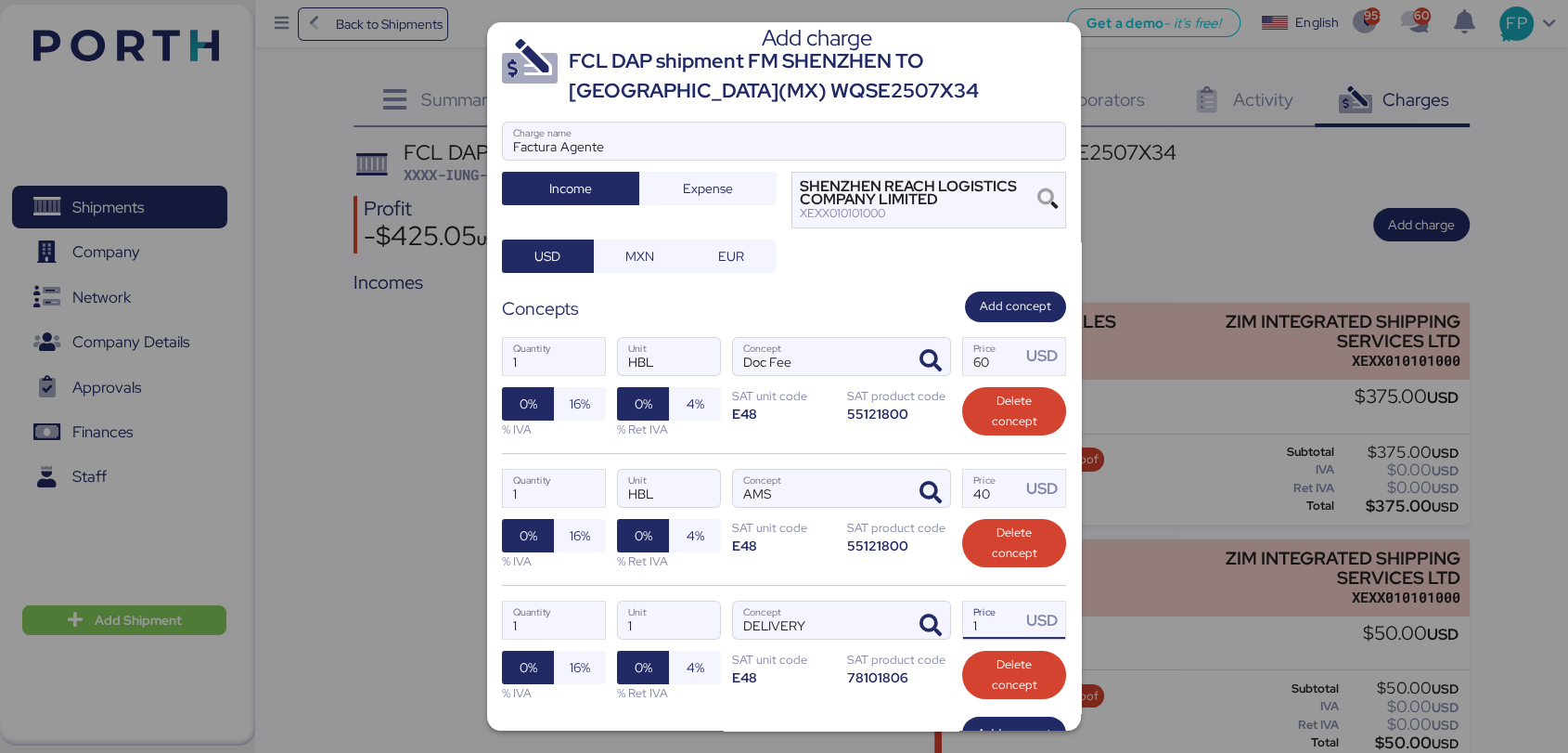
click at [981, 625] on input "1" at bounding box center [992, 620] width 57 height 37
type input "2380"
click at [555, 633] on input "1" at bounding box center [554, 620] width 102 height 37
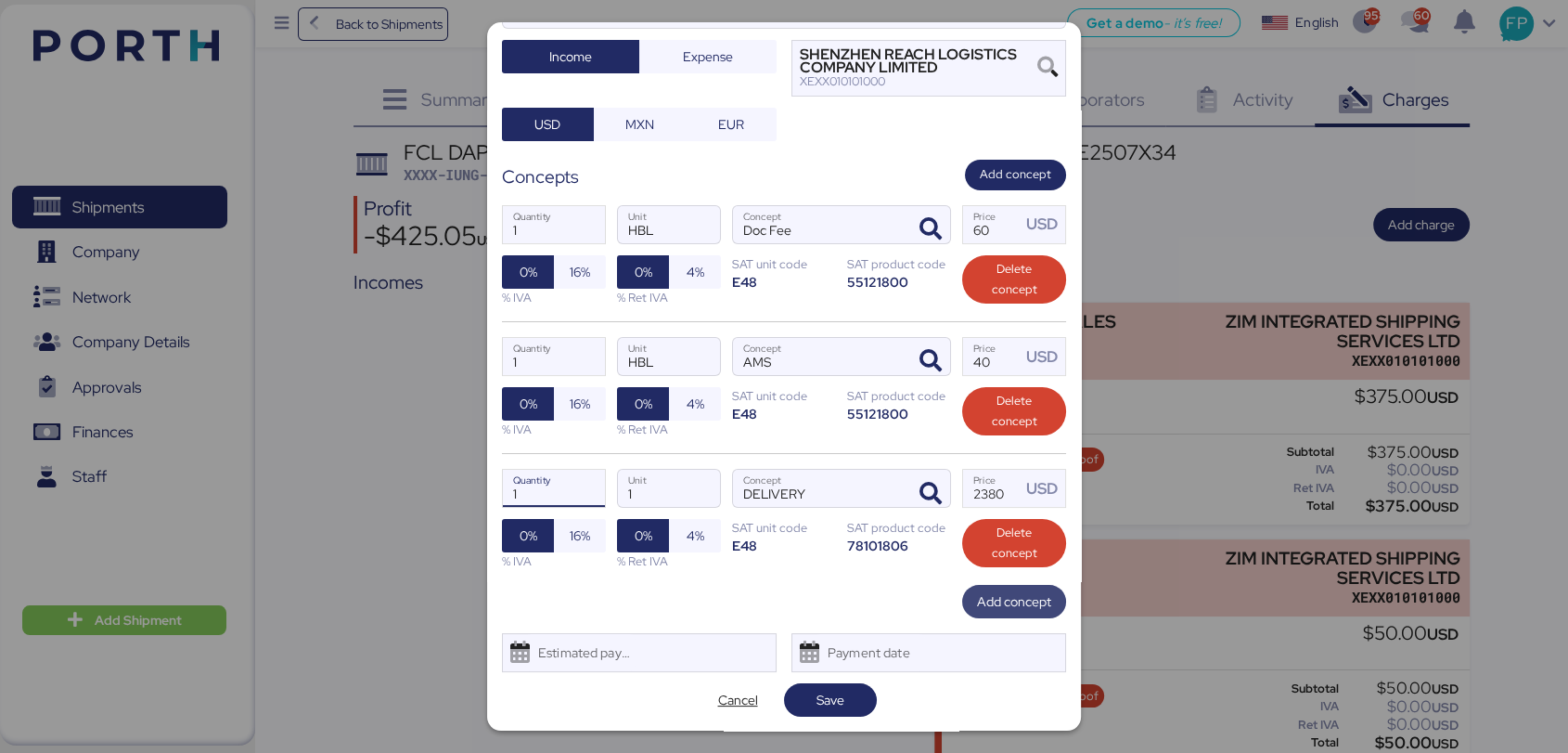
click at [987, 601] on span "Add concept" at bounding box center [1013, 601] width 74 height 23
type input "2"
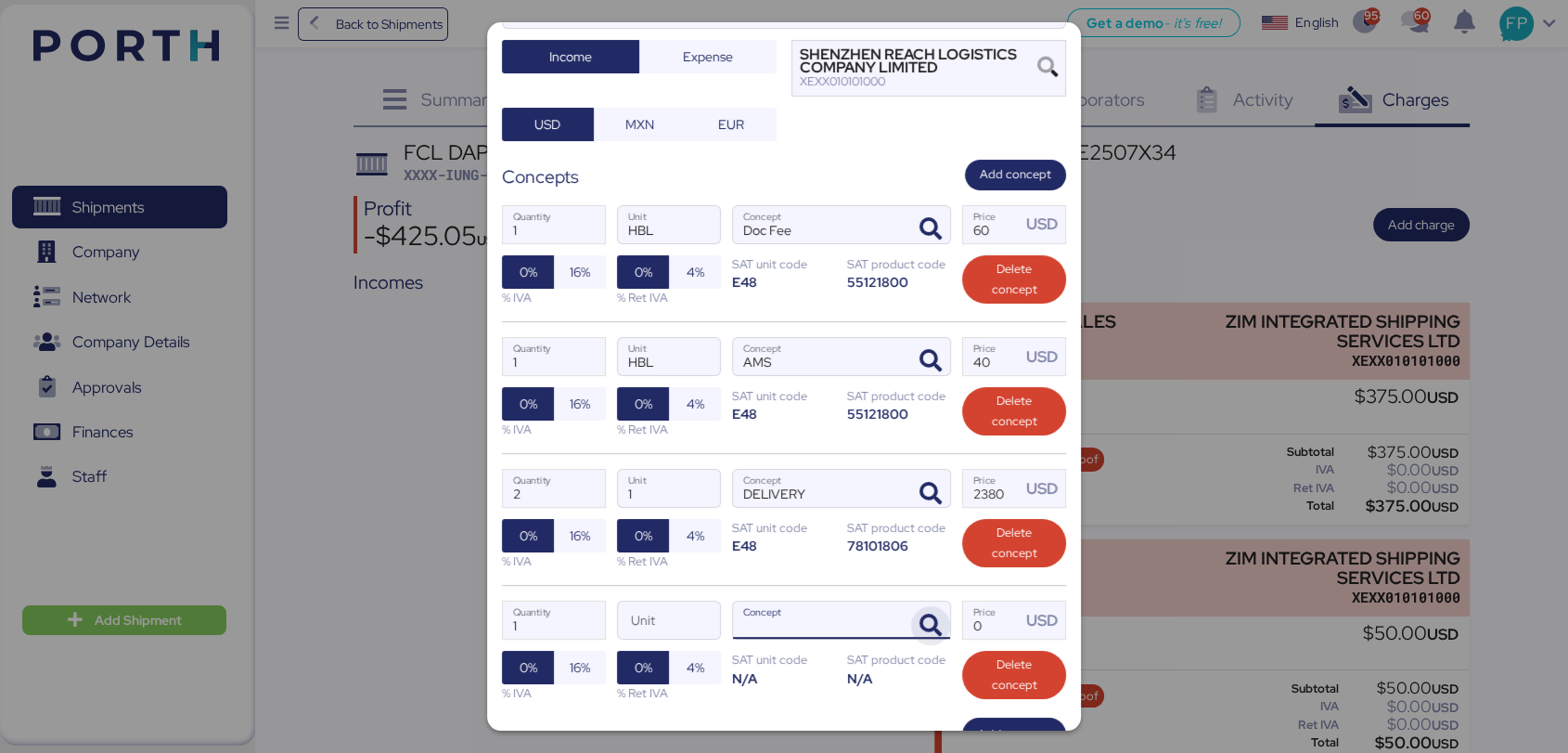
click at [921, 621] on icon "button" at bounding box center [931, 625] width 23 height 23
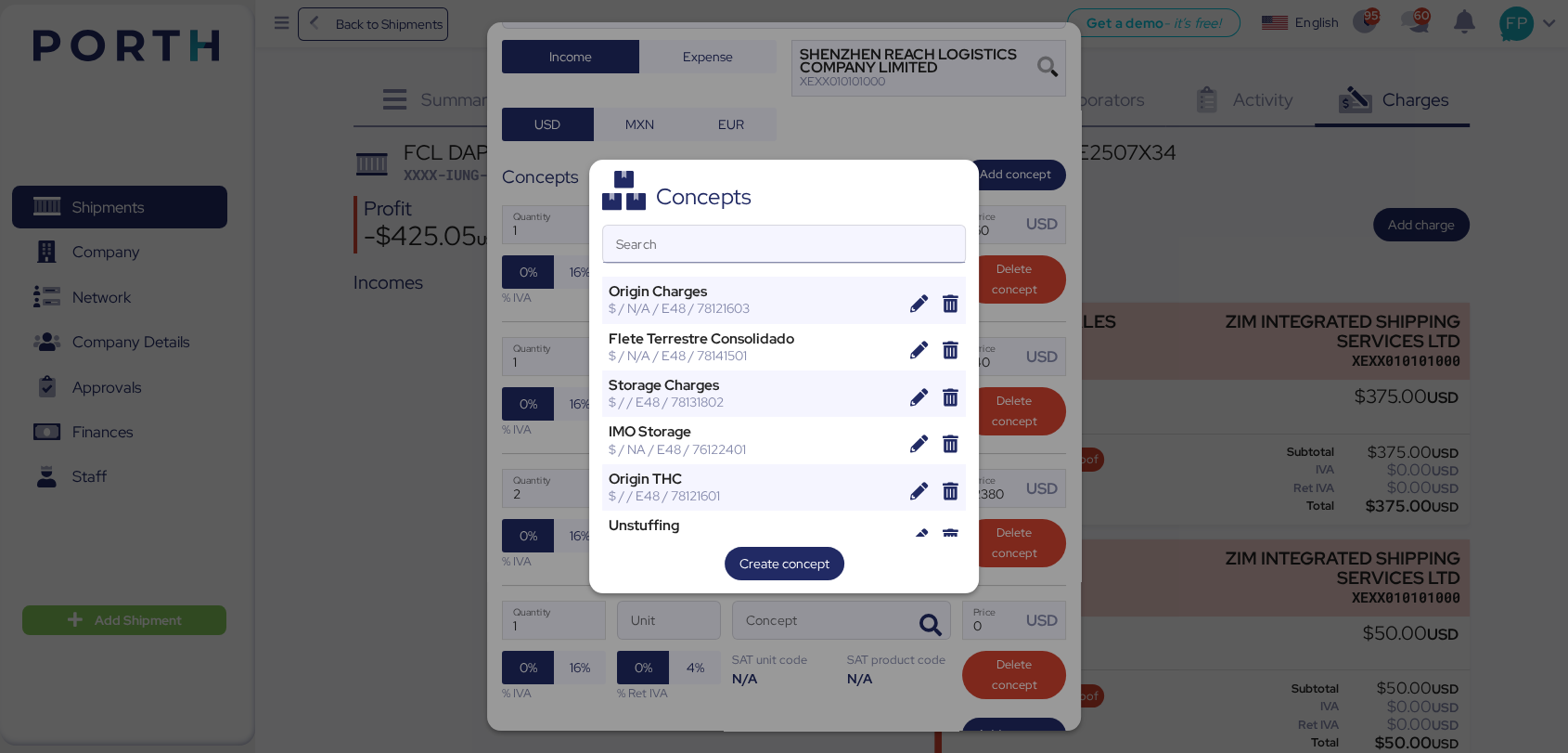
click at [674, 241] on input "Search" at bounding box center [784, 244] width 362 height 37
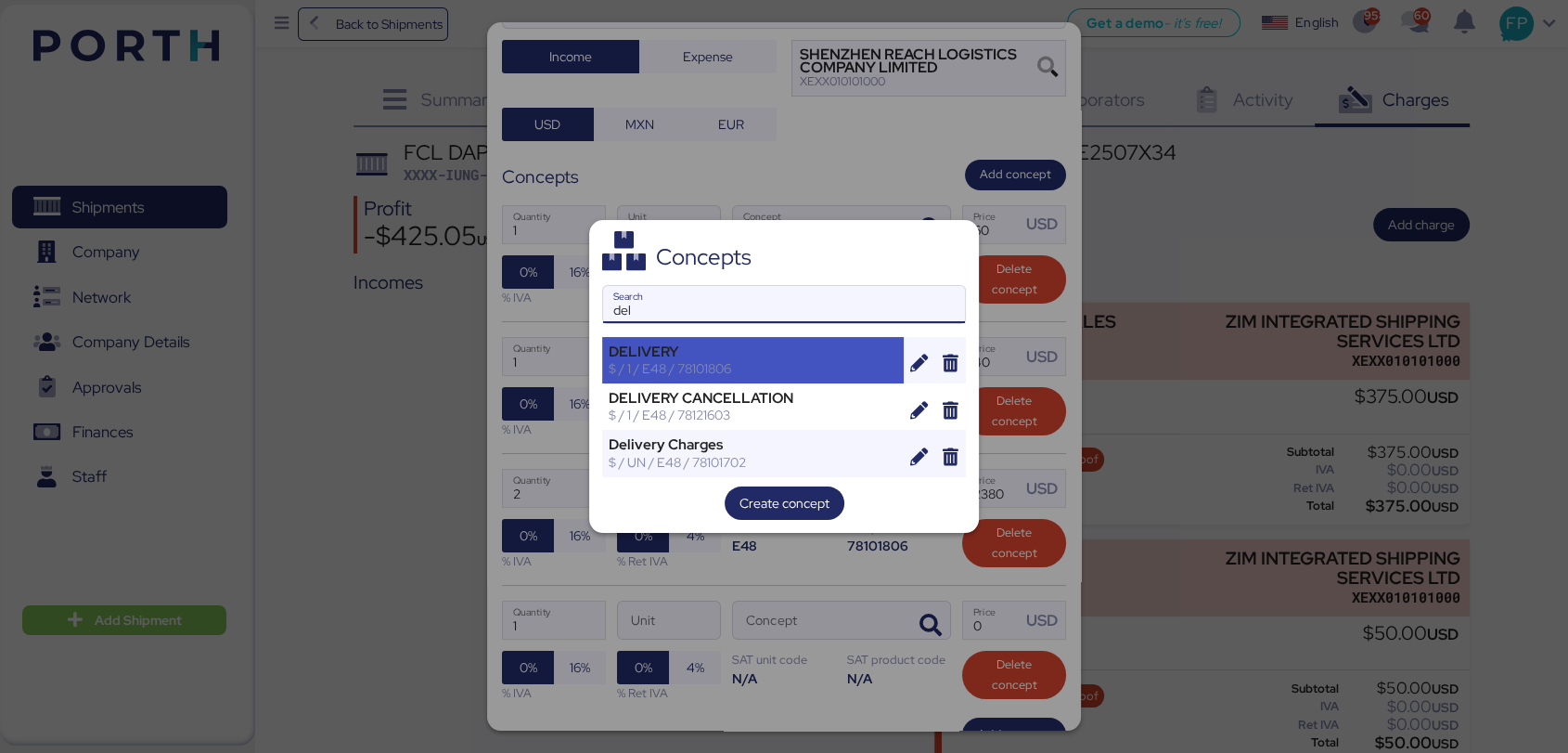
type input "del"
click at [712, 357] on div "DELIVERY" at bounding box center [753, 351] width 288 height 17
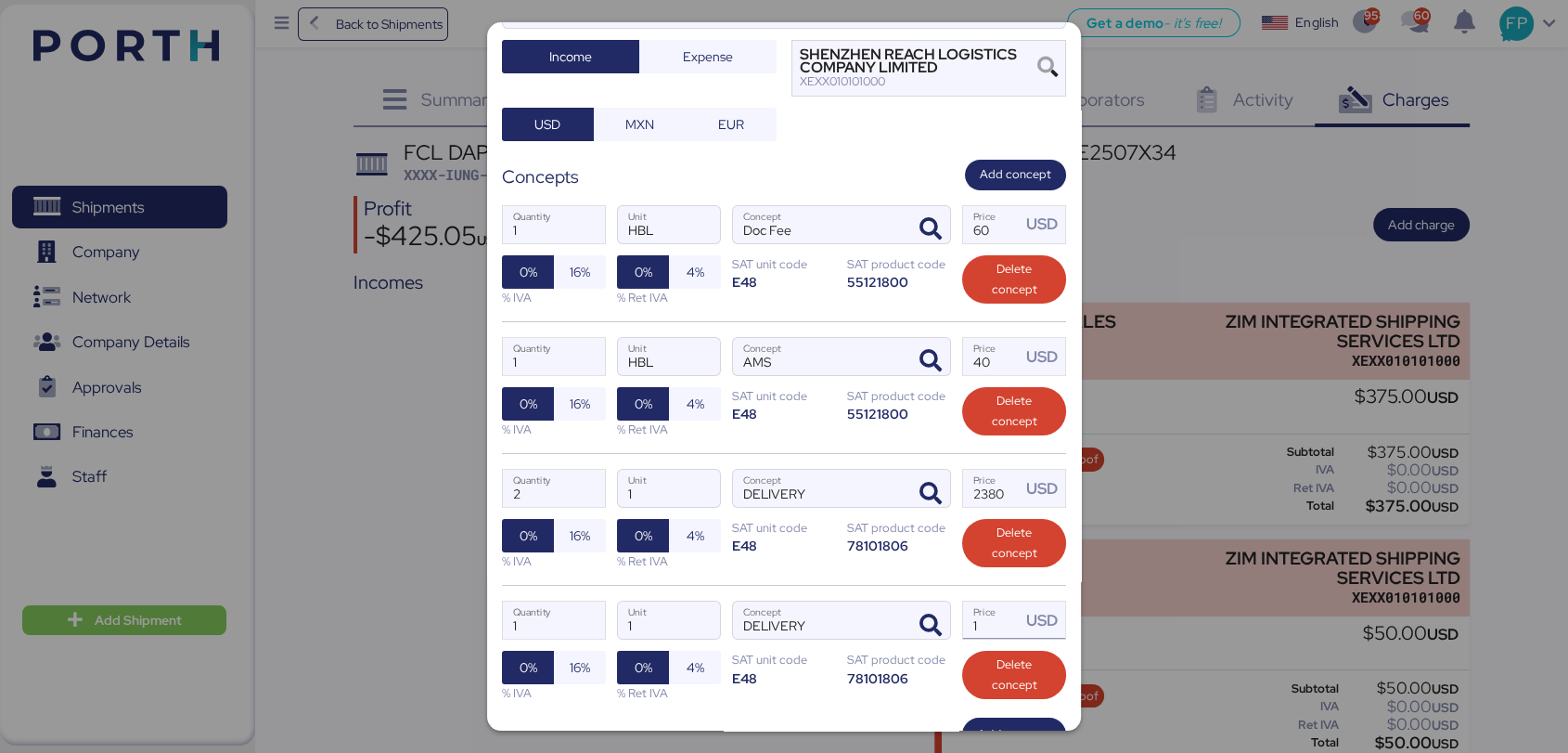
click at [986, 620] on input "1" at bounding box center [992, 620] width 57 height 37
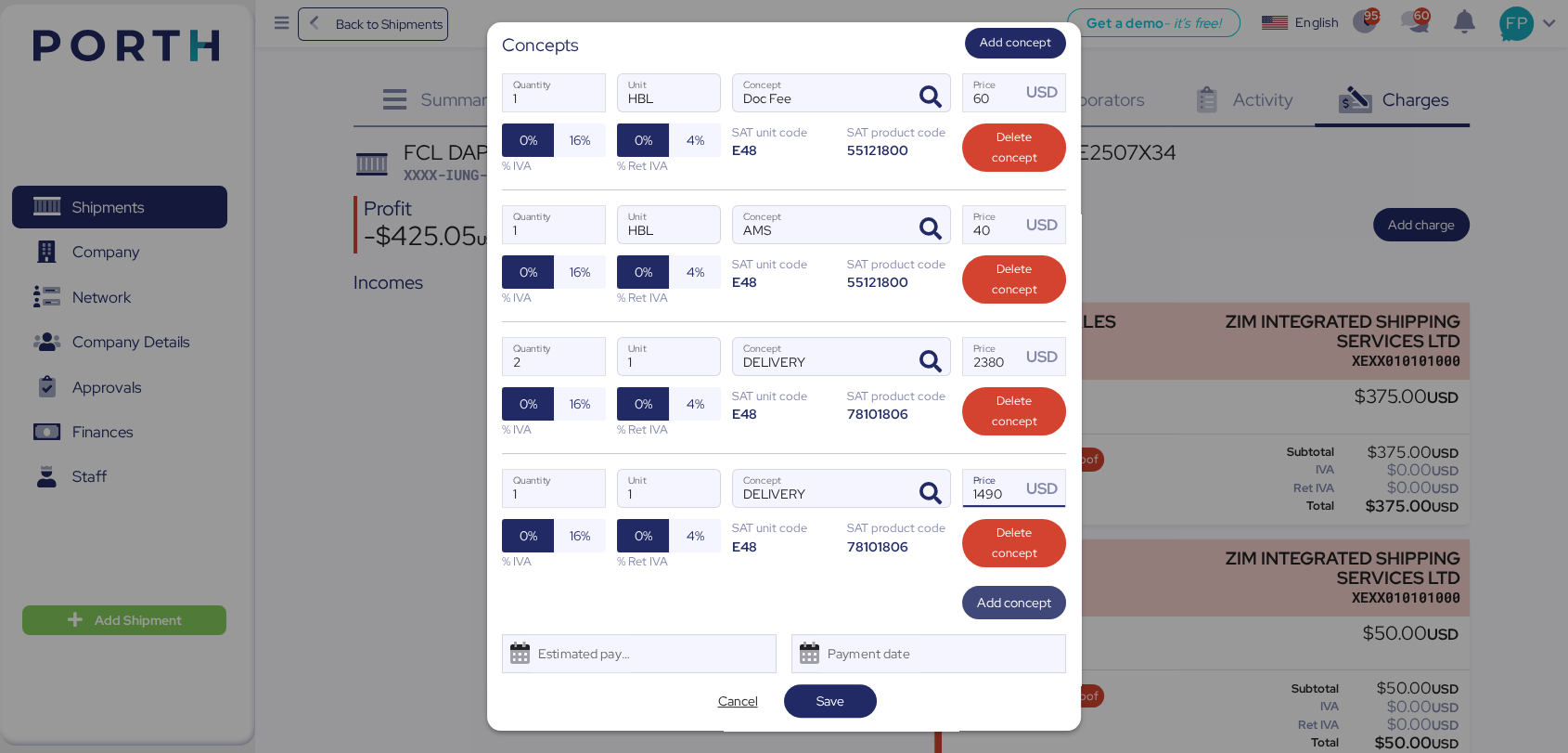
type input "1490"
click at [1008, 603] on span "Add concept" at bounding box center [1013, 602] width 74 height 23
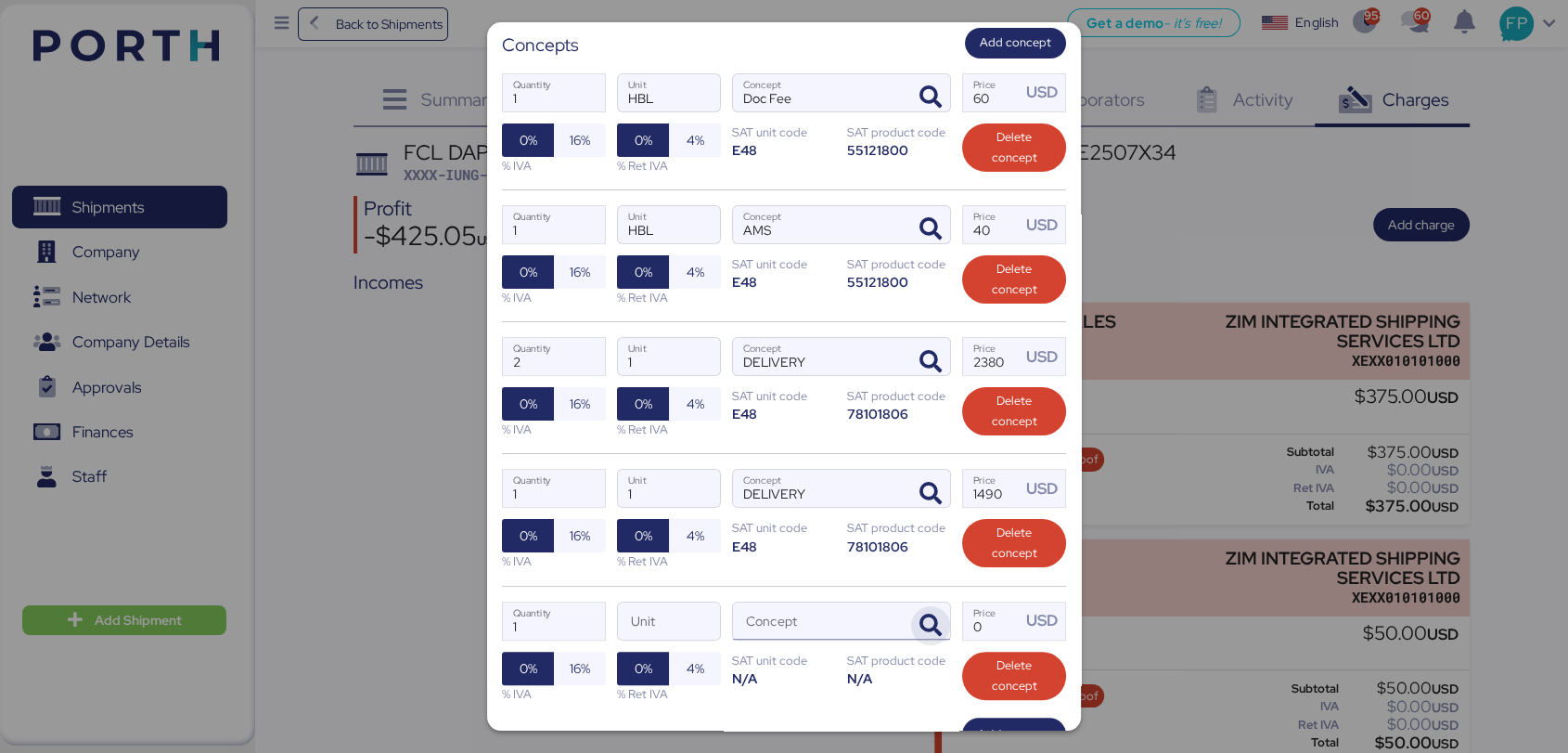
click at [920, 626] on icon "button" at bounding box center [931, 625] width 23 height 23
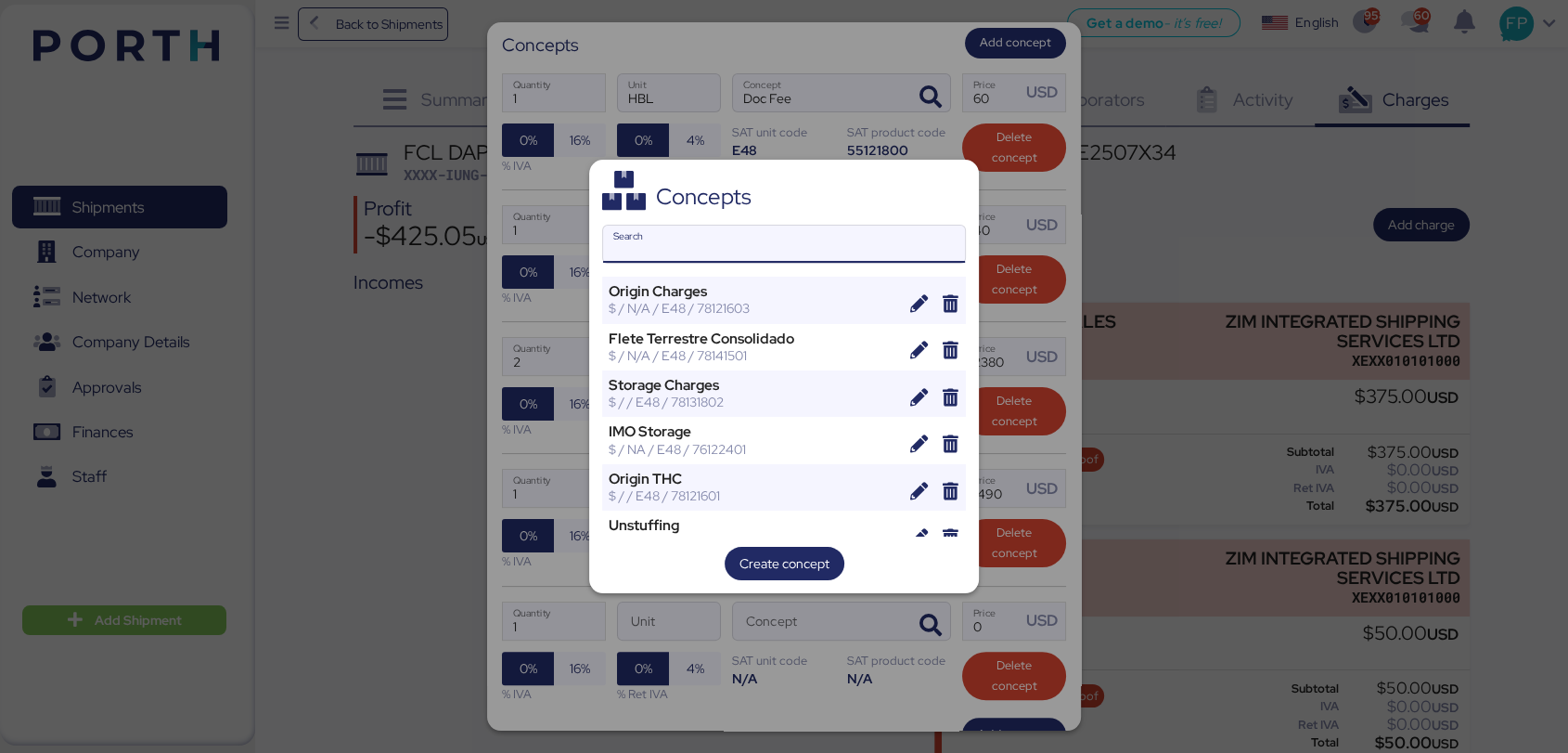
click at [751, 231] on input "Search" at bounding box center [784, 244] width 362 height 37
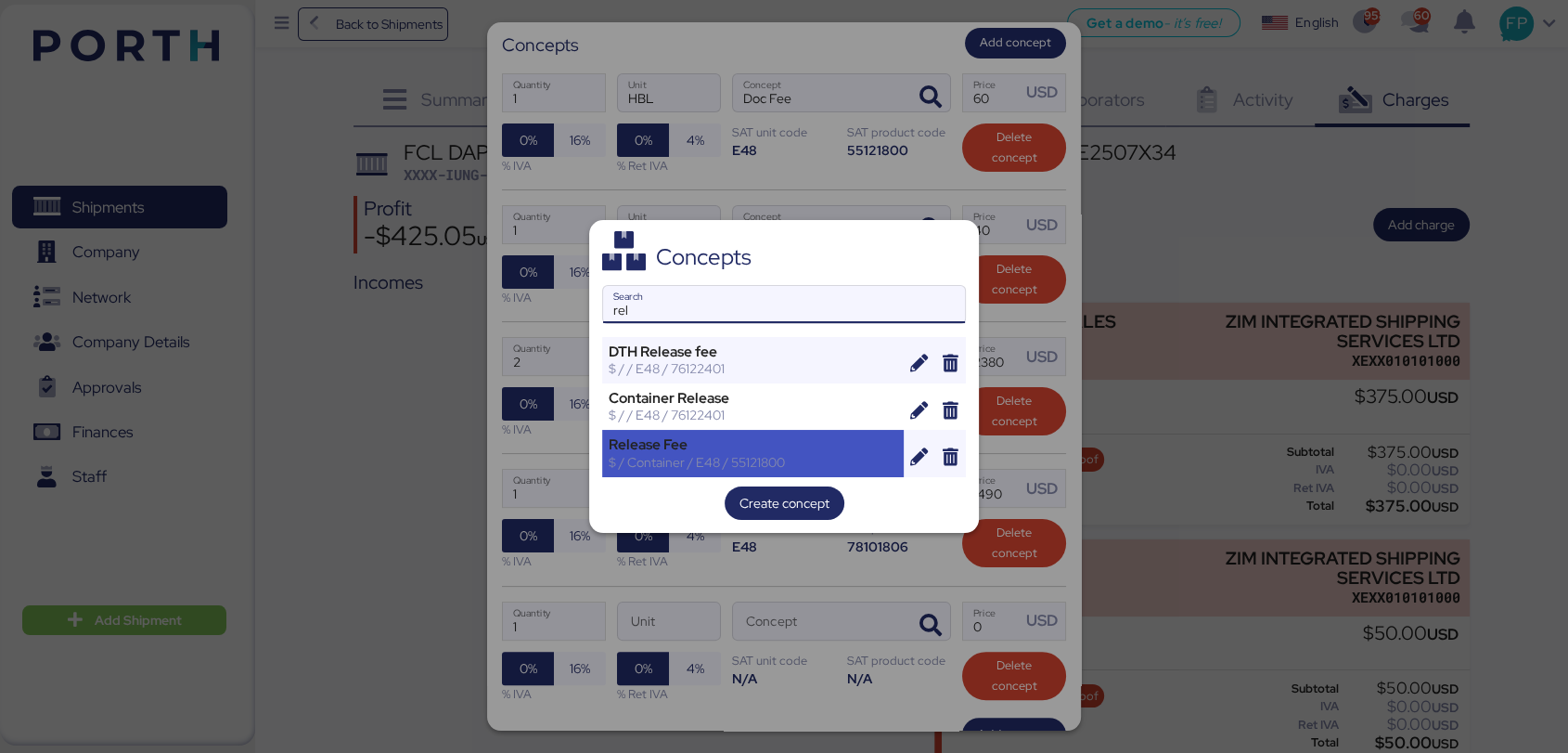
type input "rel"
click at [705, 465] on div "$ / Container / E48 / 55121800" at bounding box center [753, 462] width 288 height 17
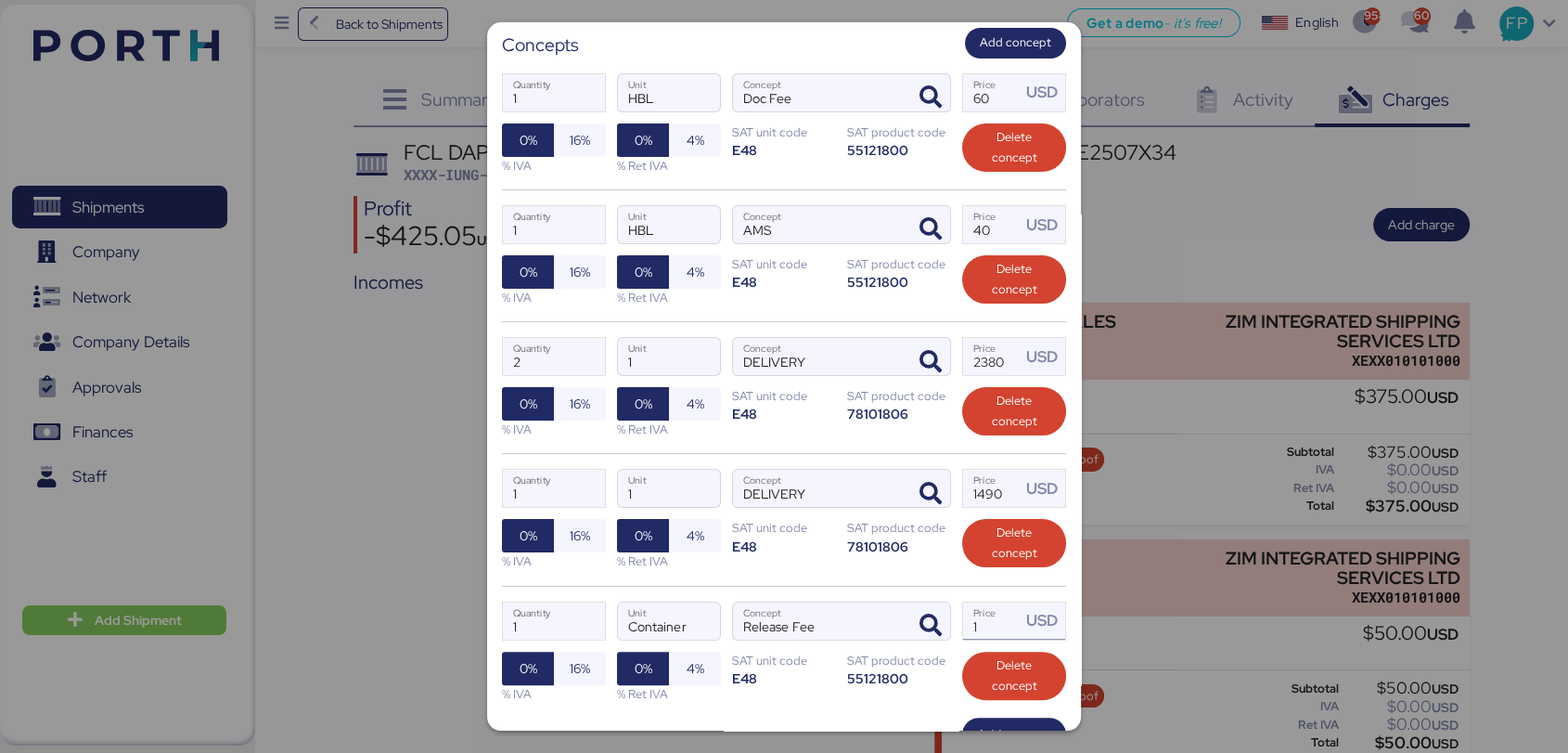
click at [963, 629] on input "1" at bounding box center [992, 621] width 57 height 37
type input "172"
click at [526, 635] on div "1 Quantity" at bounding box center [554, 621] width 102 height 37
click at [526, 635] on input "1" at bounding box center [554, 621] width 102 height 37
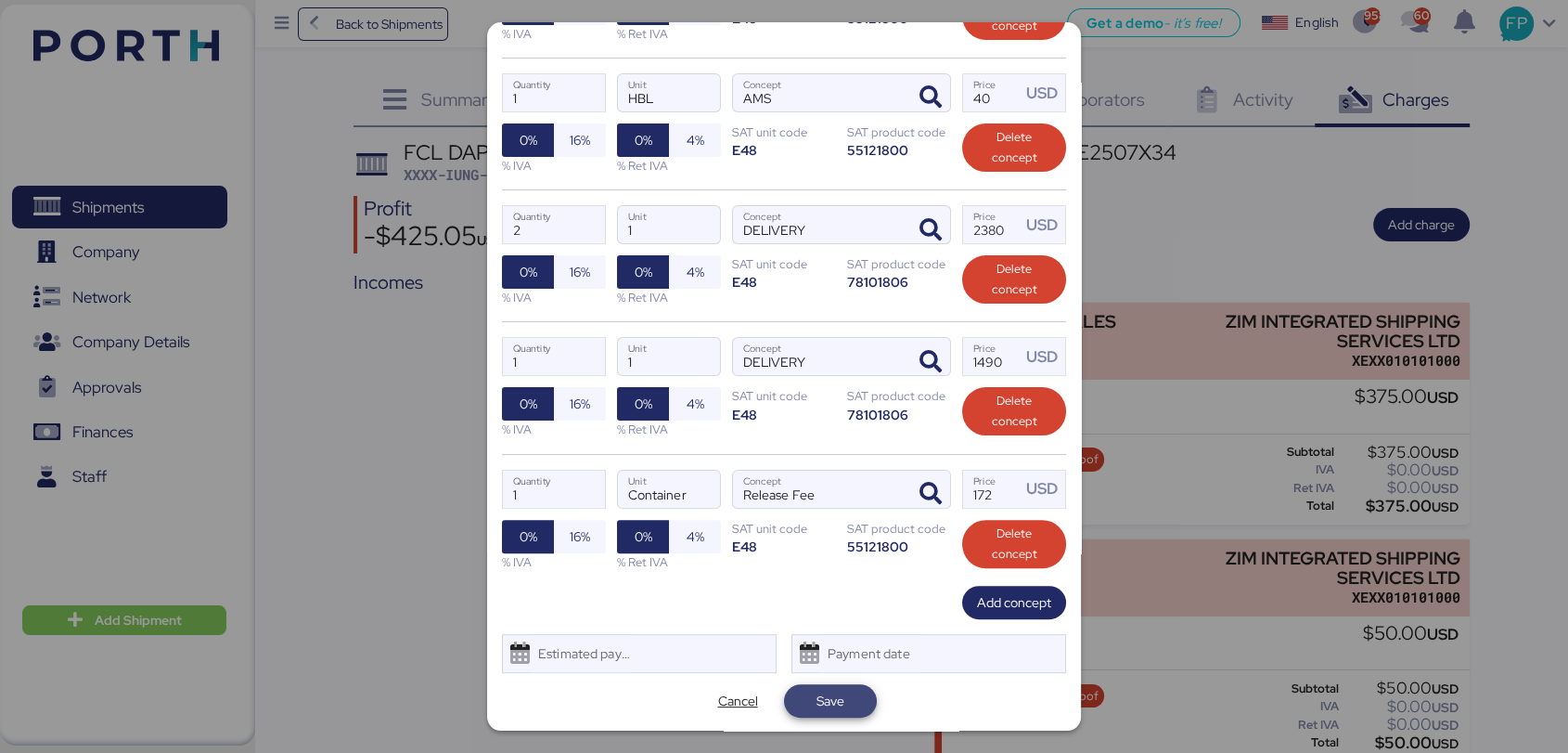
click at [864, 692] on span "Save" at bounding box center [830, 701] width 92 height 33
type input "3"
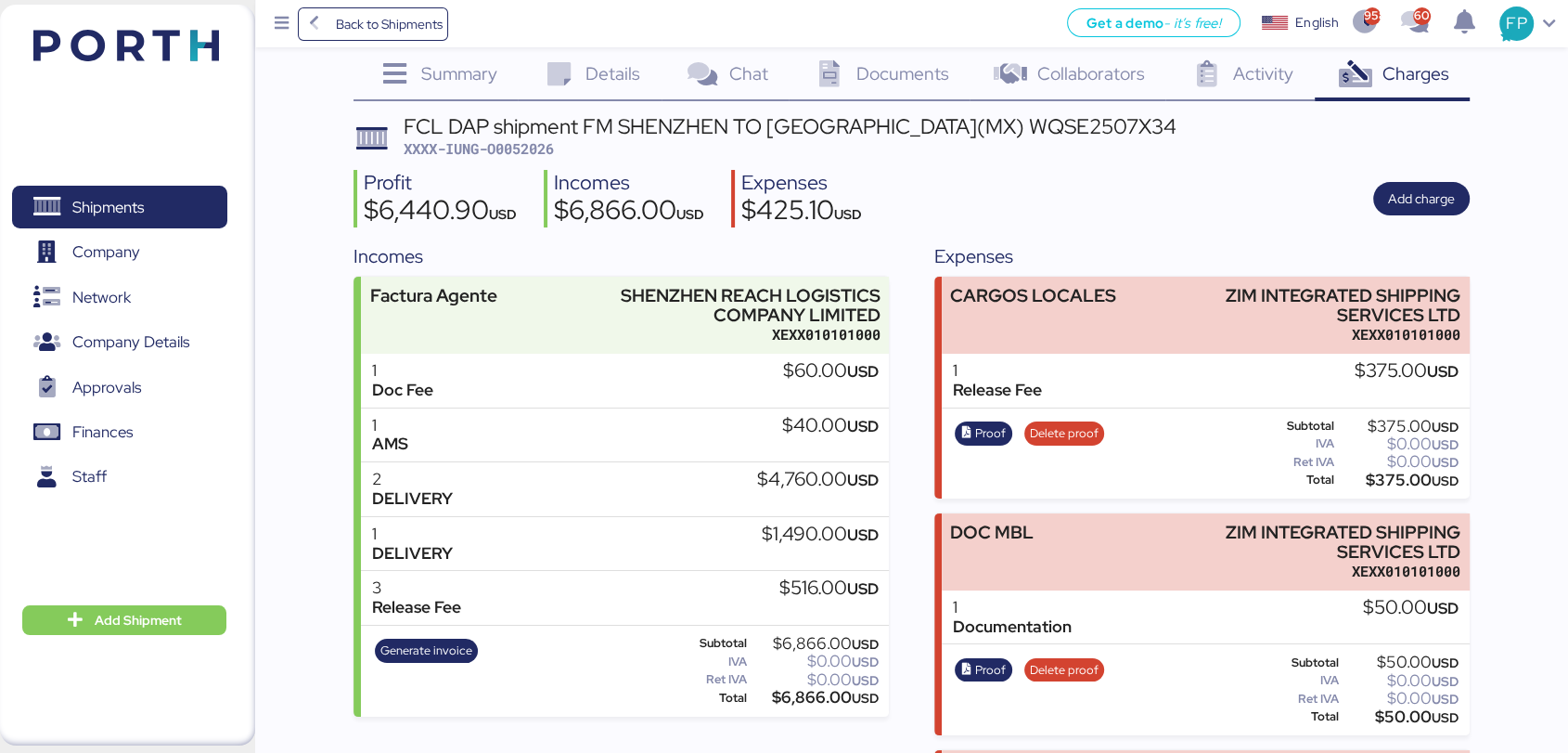
scroll to position [0, 0]
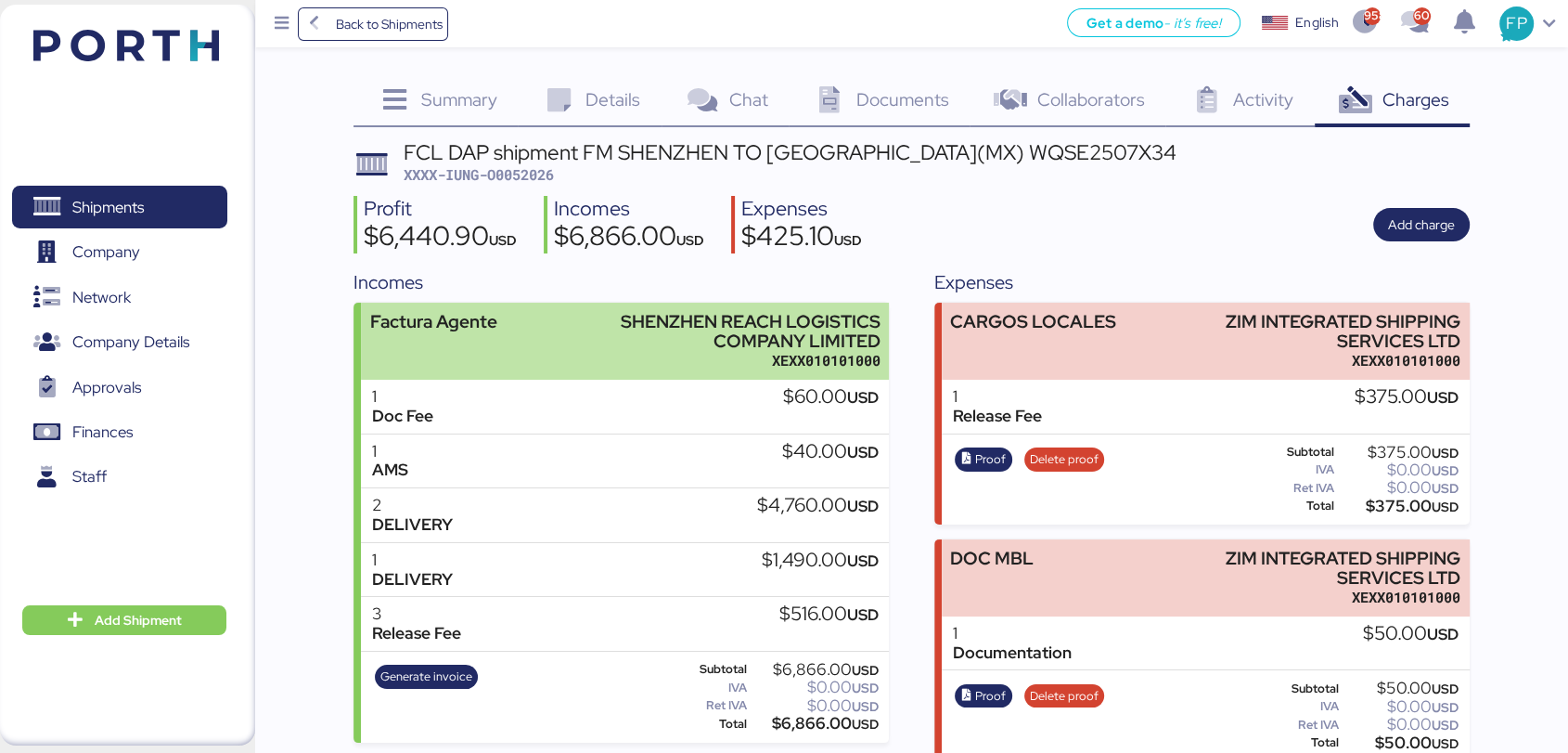
click at [608, 366] on div "XEXX010101000" at bounding box center [727, 360] width 306 height 20
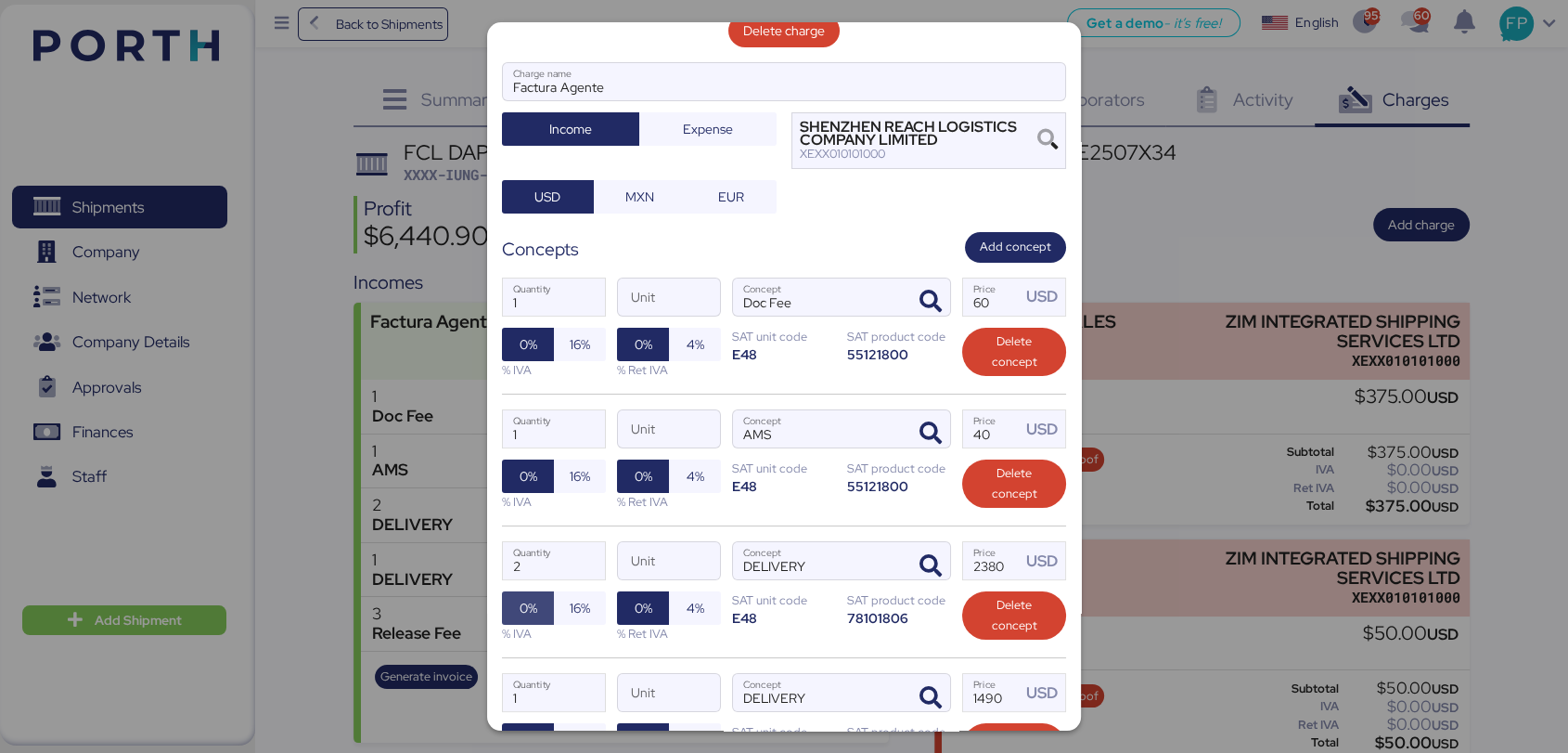
scroll to position [206, 0]
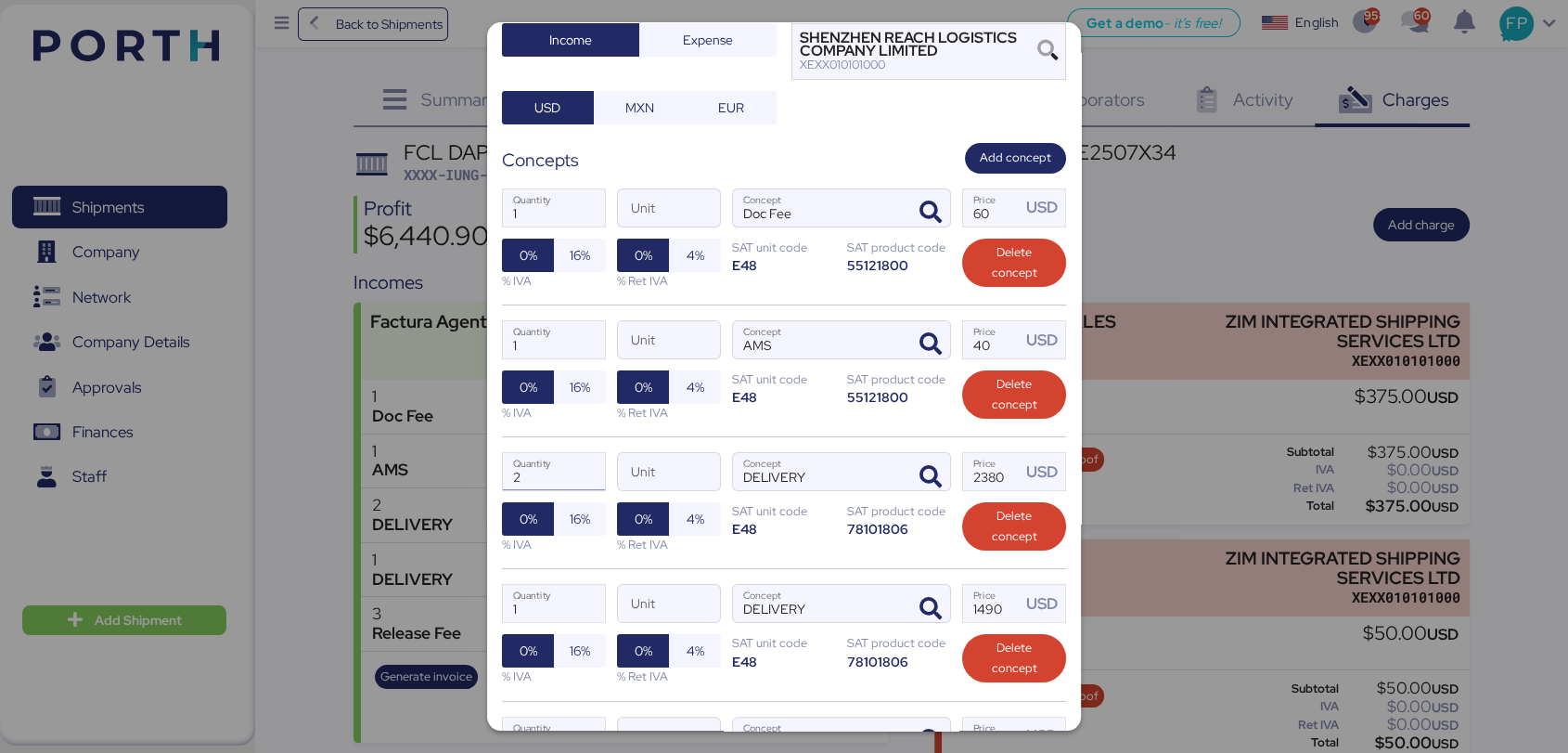
click at [549, 472] on input "2" at bounding box center [554, 471] width 102 height 37
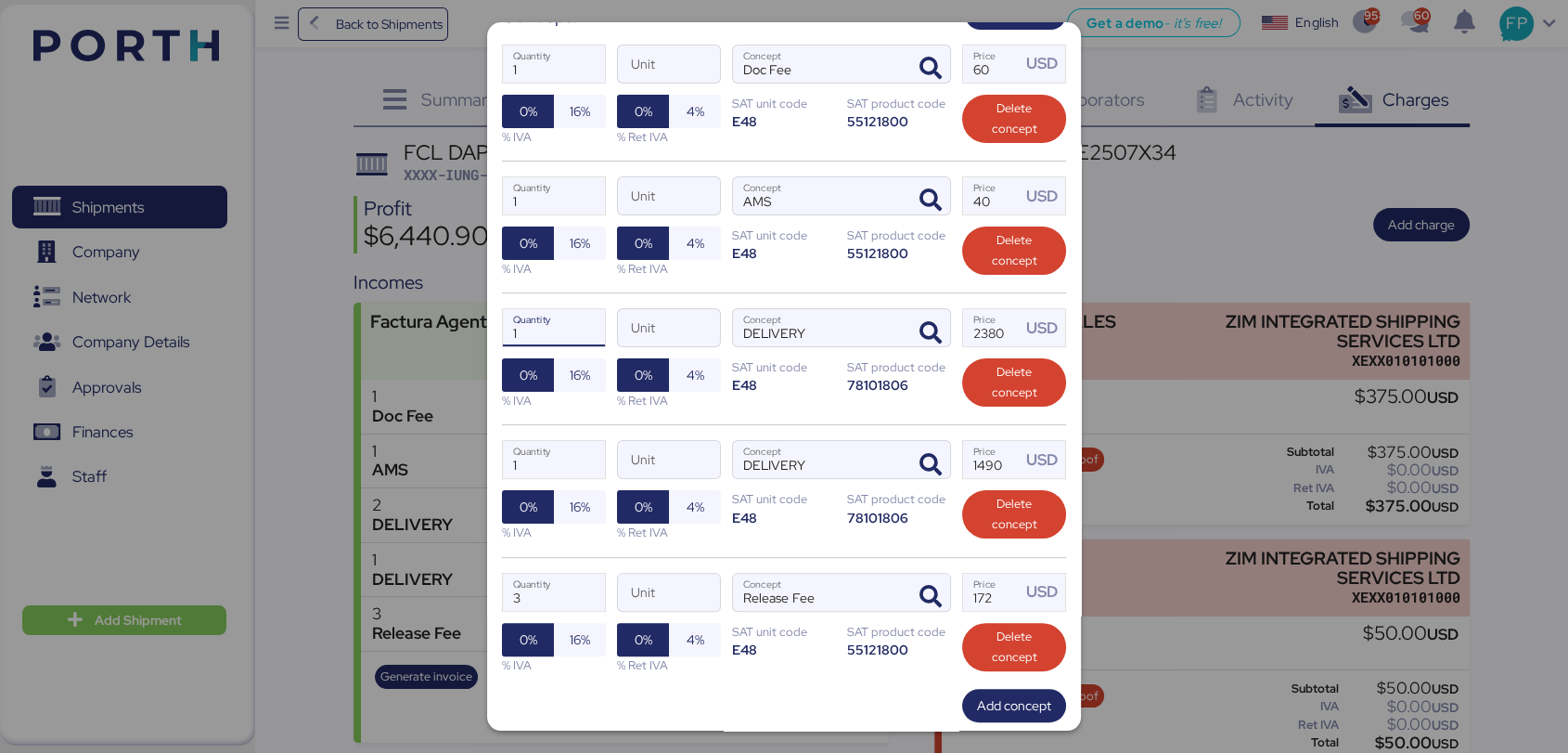
scroll to position [453, 0]
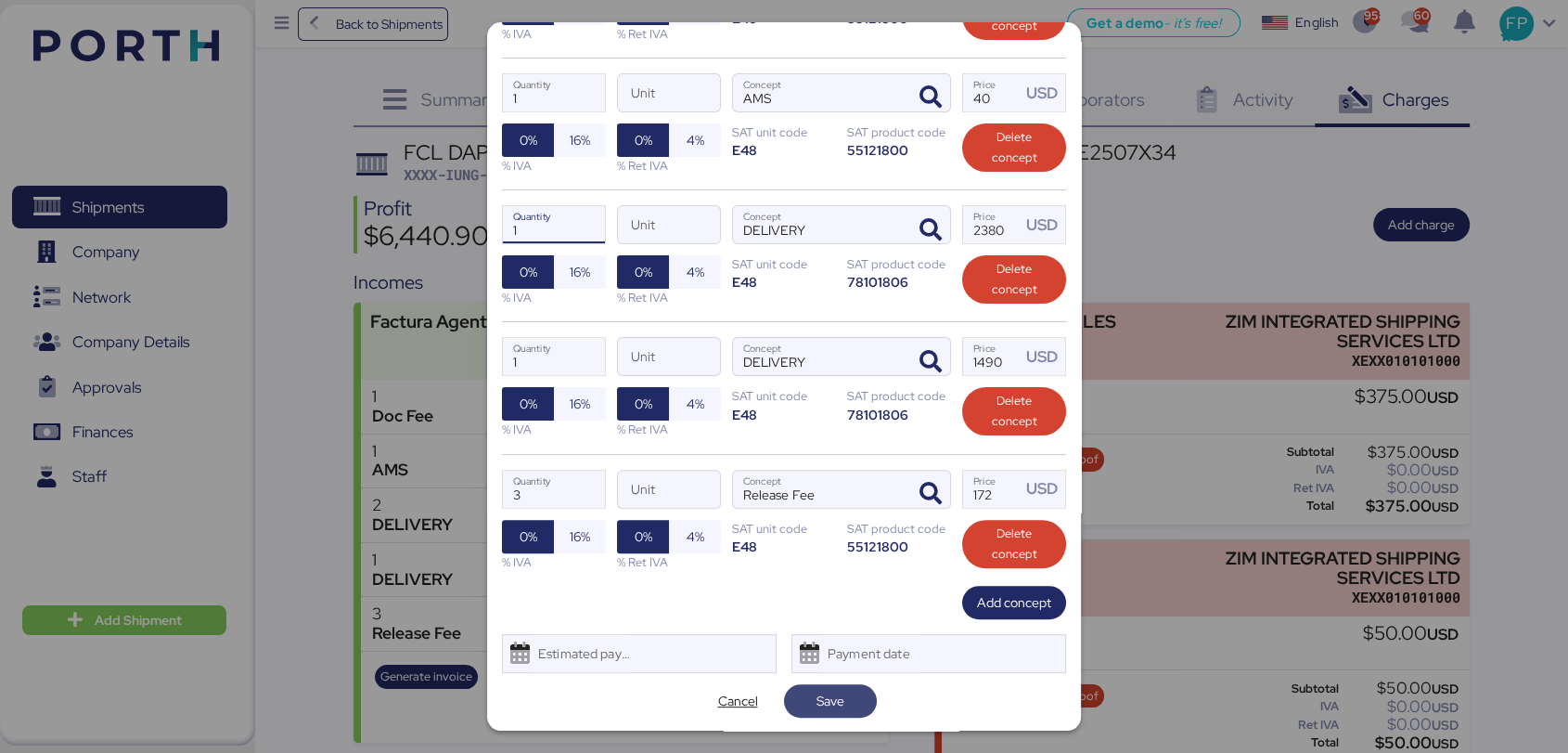
type input "1"
click at [816, 700] on span "Save" at bounding box center [830, 701] width 28 height 23
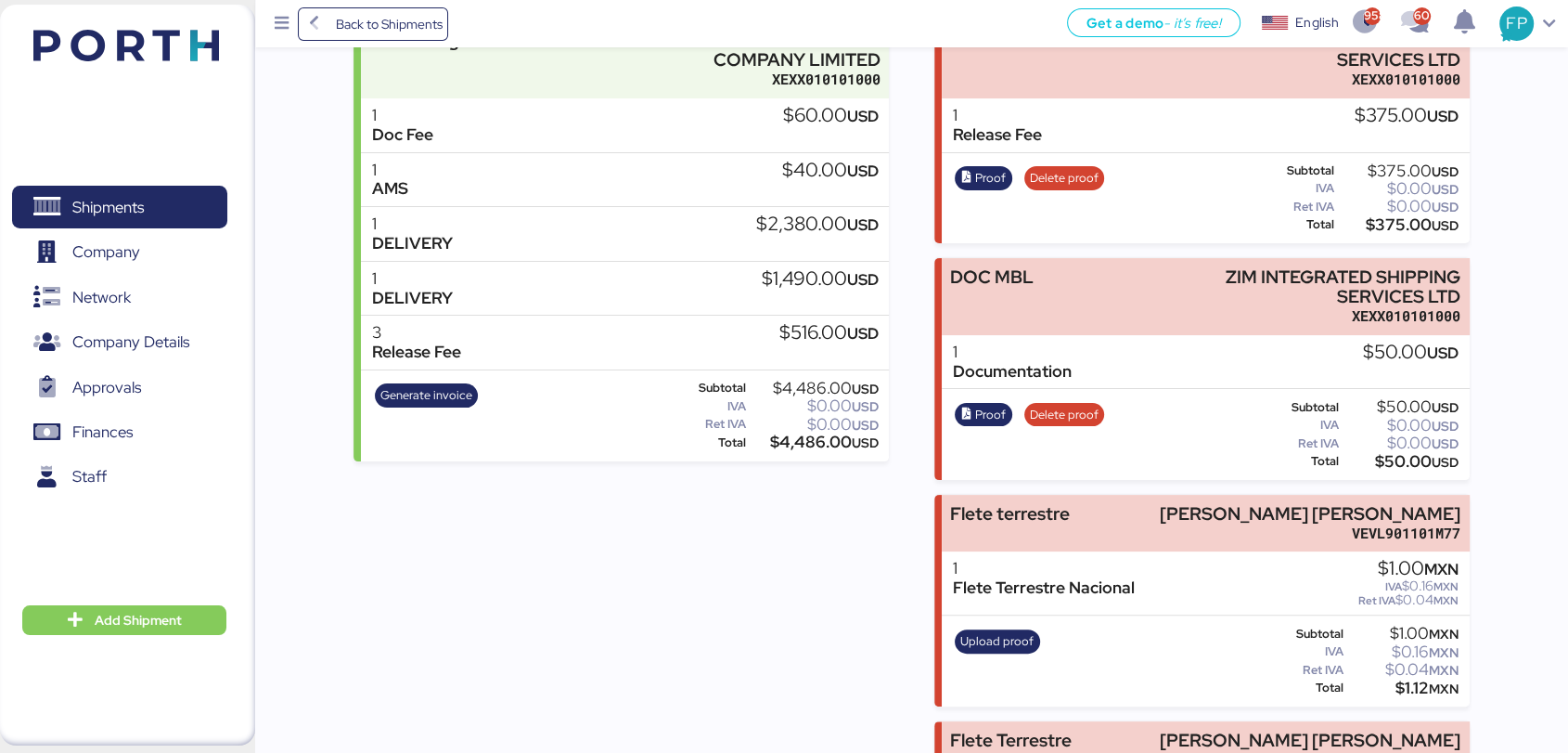
scroll to position [178, 0]
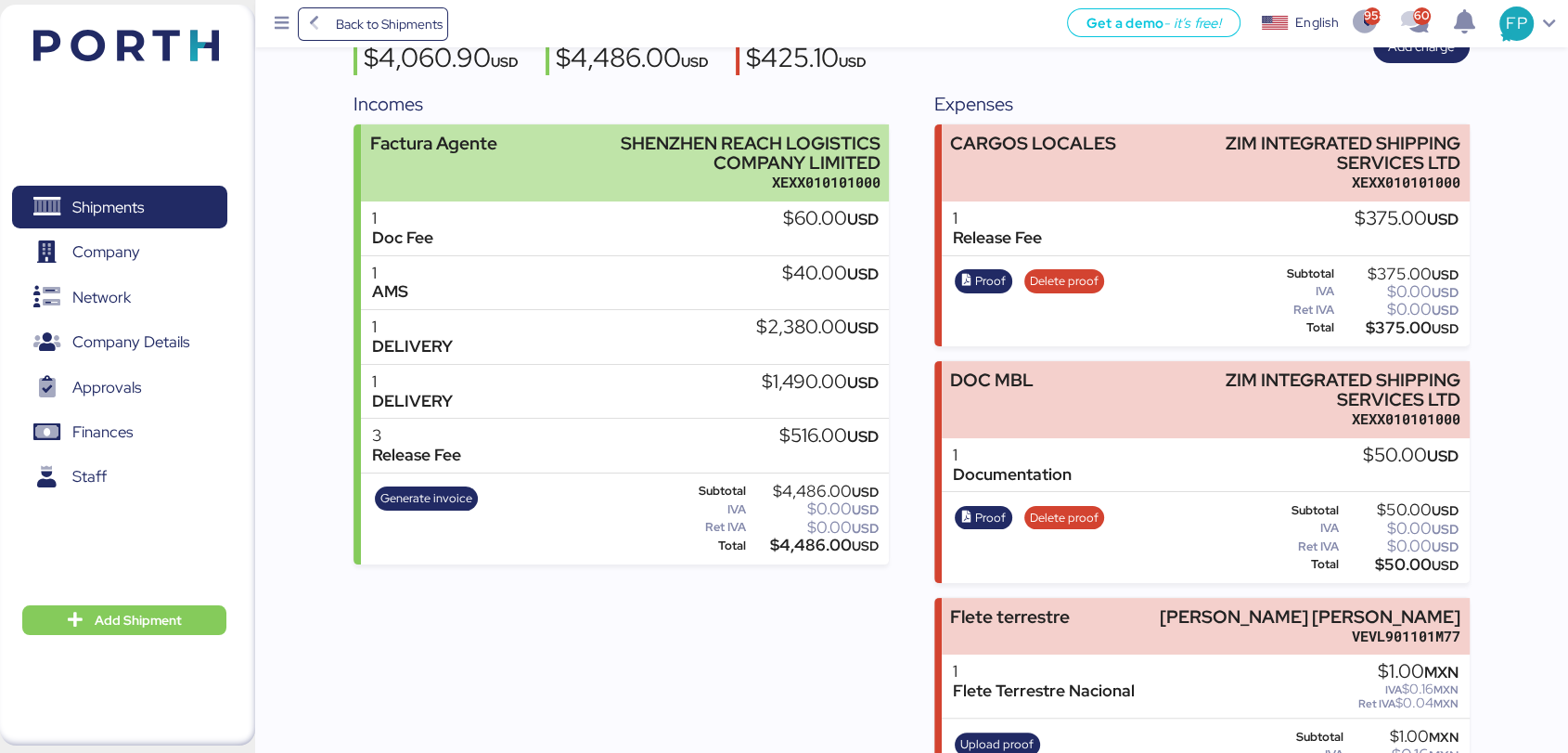
click at [679, 176] on div "XEXX010101000" at bounding box center [727, 182] width 306 height 20
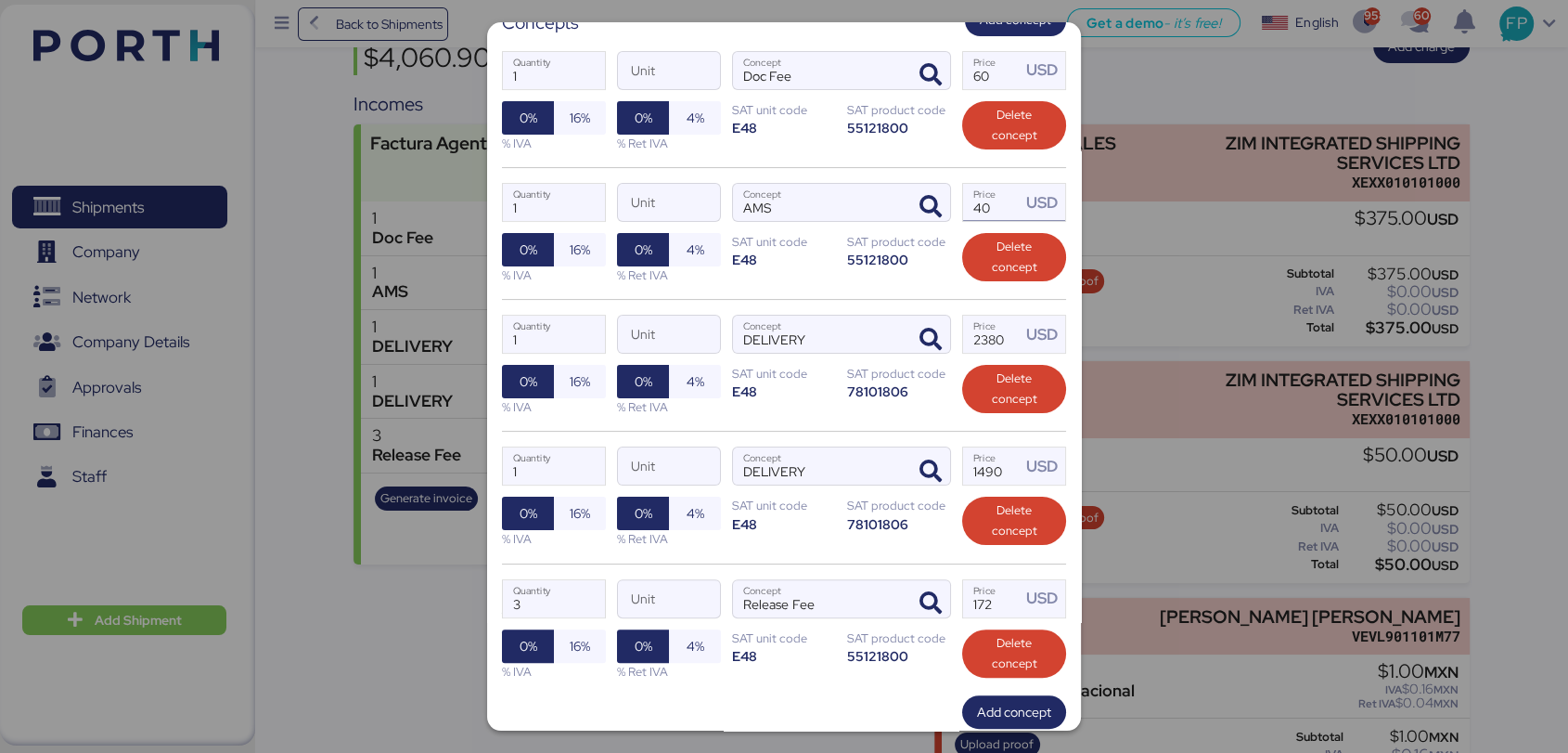
scroll to position [453, 0]
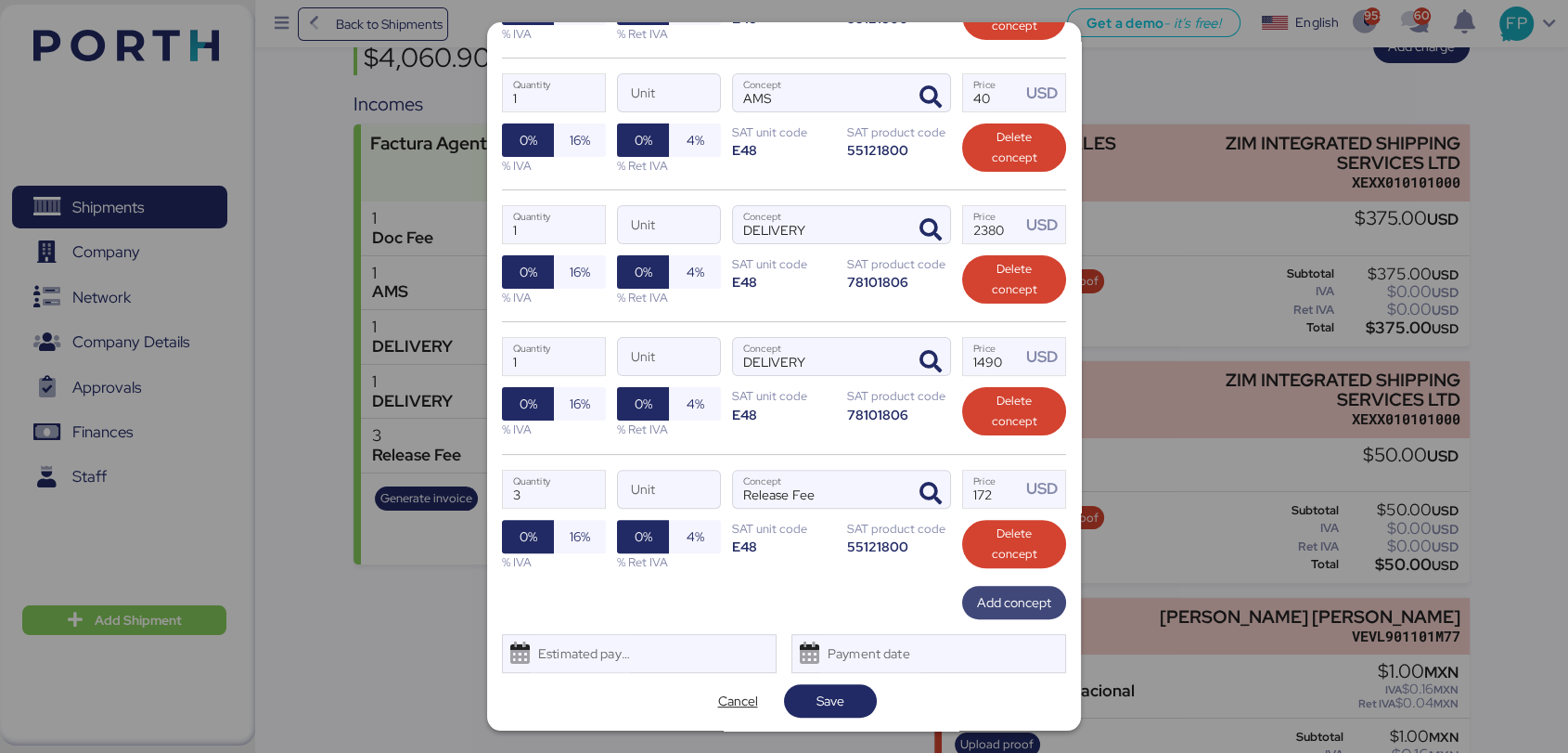
click at [977, 610] on span "Add concept" at bounding box center [1013, 602] width 74 height 23
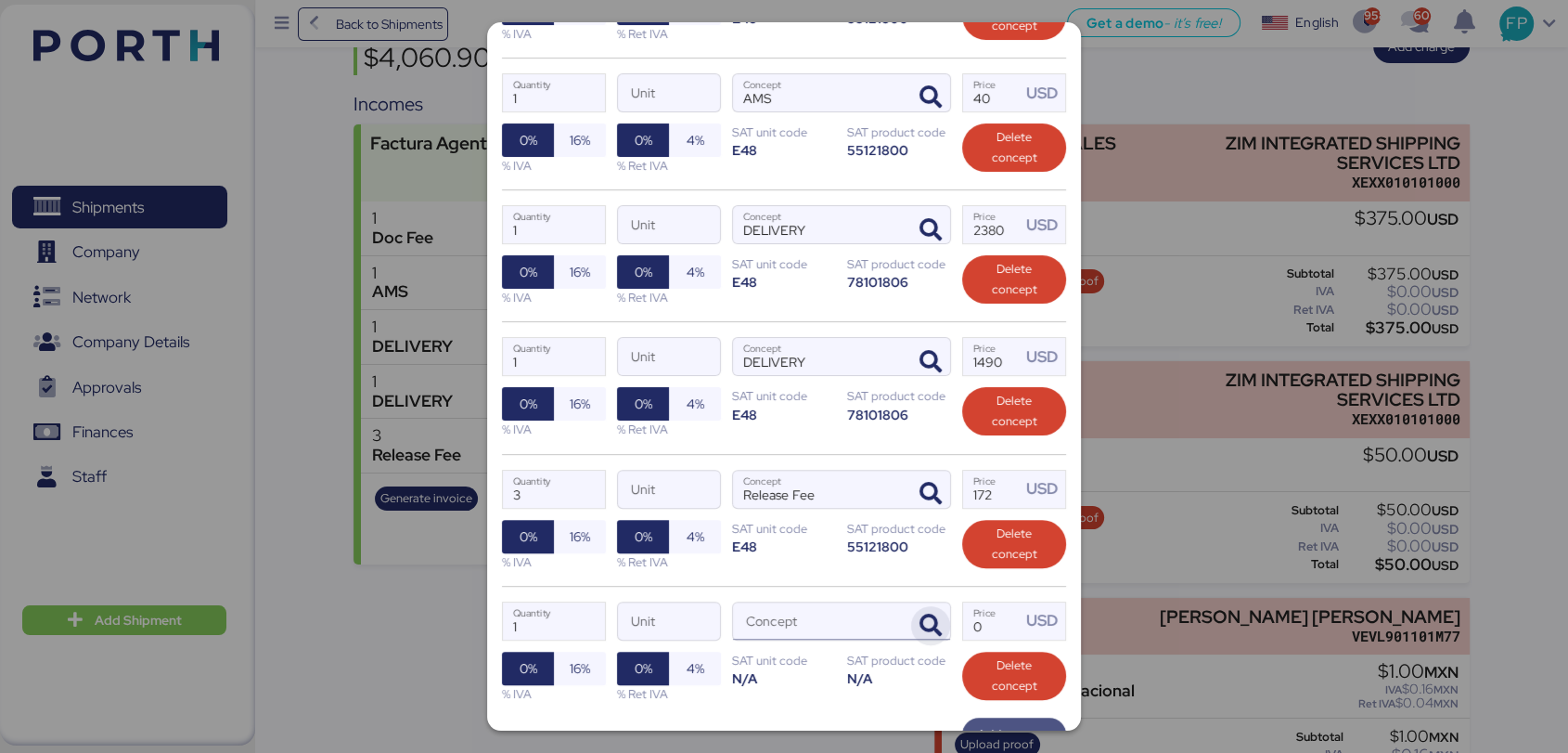
click at [920, 618] on icon "button" at bounding box center [931, 625] width 23 height 23
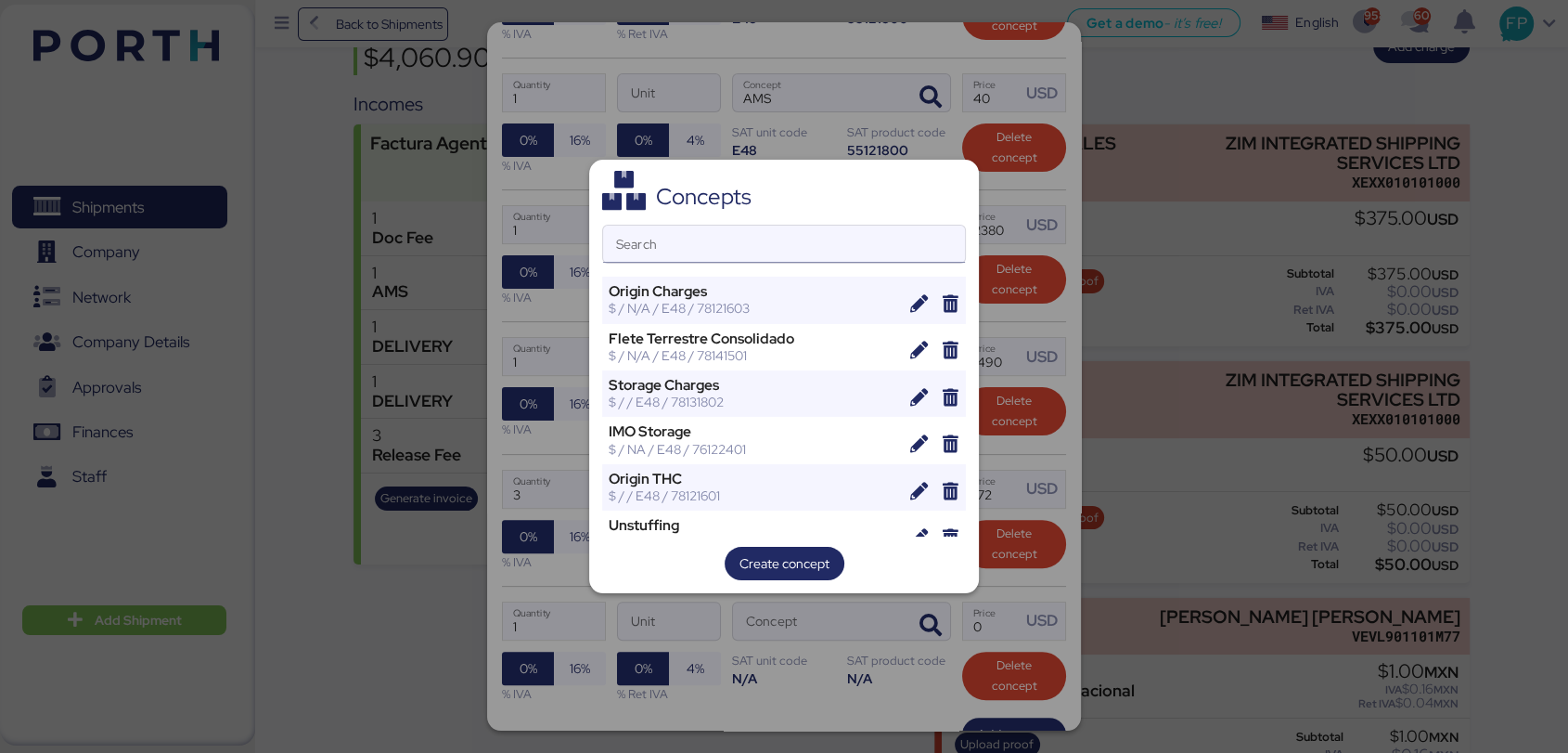
click at [666, 243] on input "Search" at bounding box center [784, 244] width 362 height 37
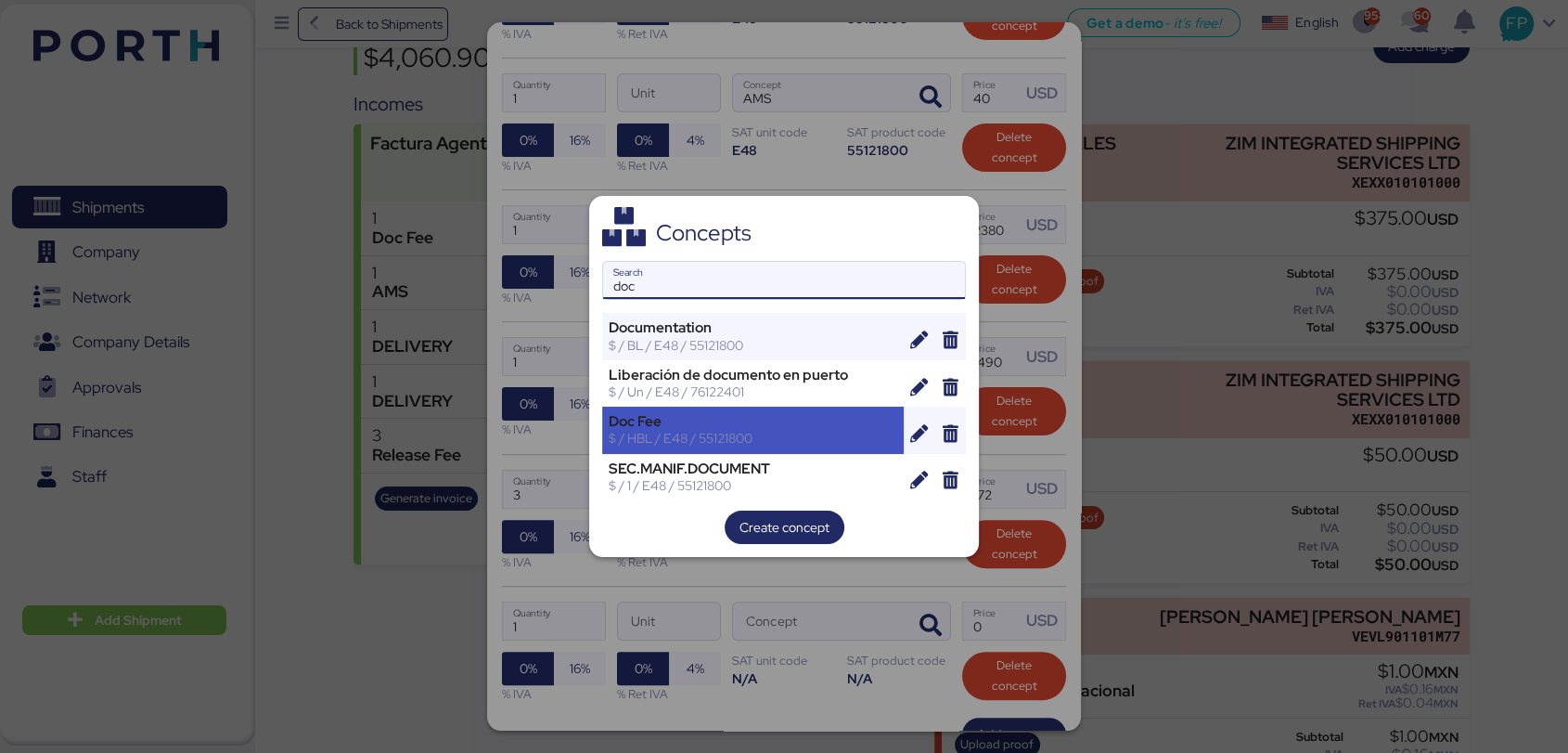
type input "doc"
click at [680, 436] on div "$ / HBL / E48 / 55121800" at bounding box center [753, 438] width 288 height 17
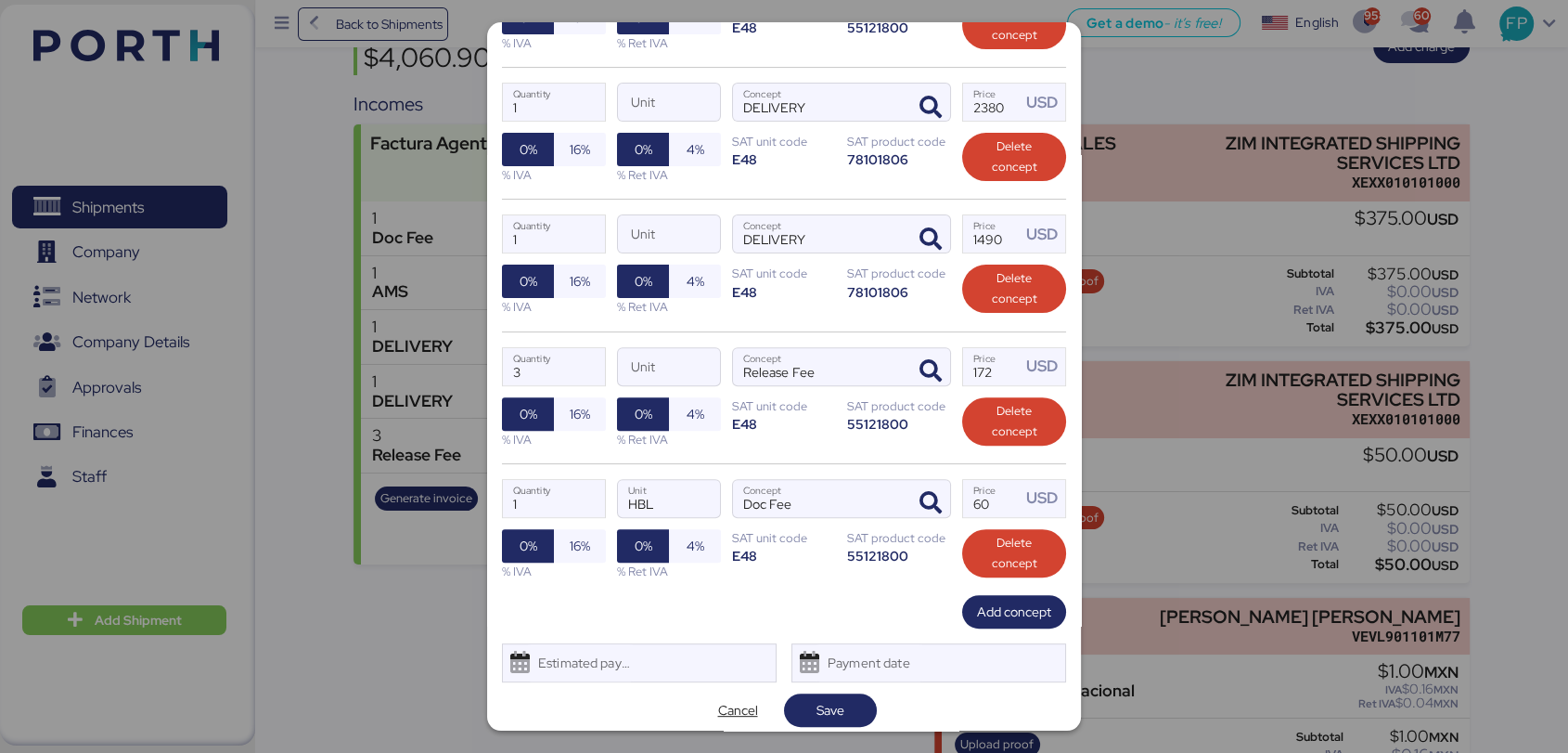
scroll to position [585, 0]
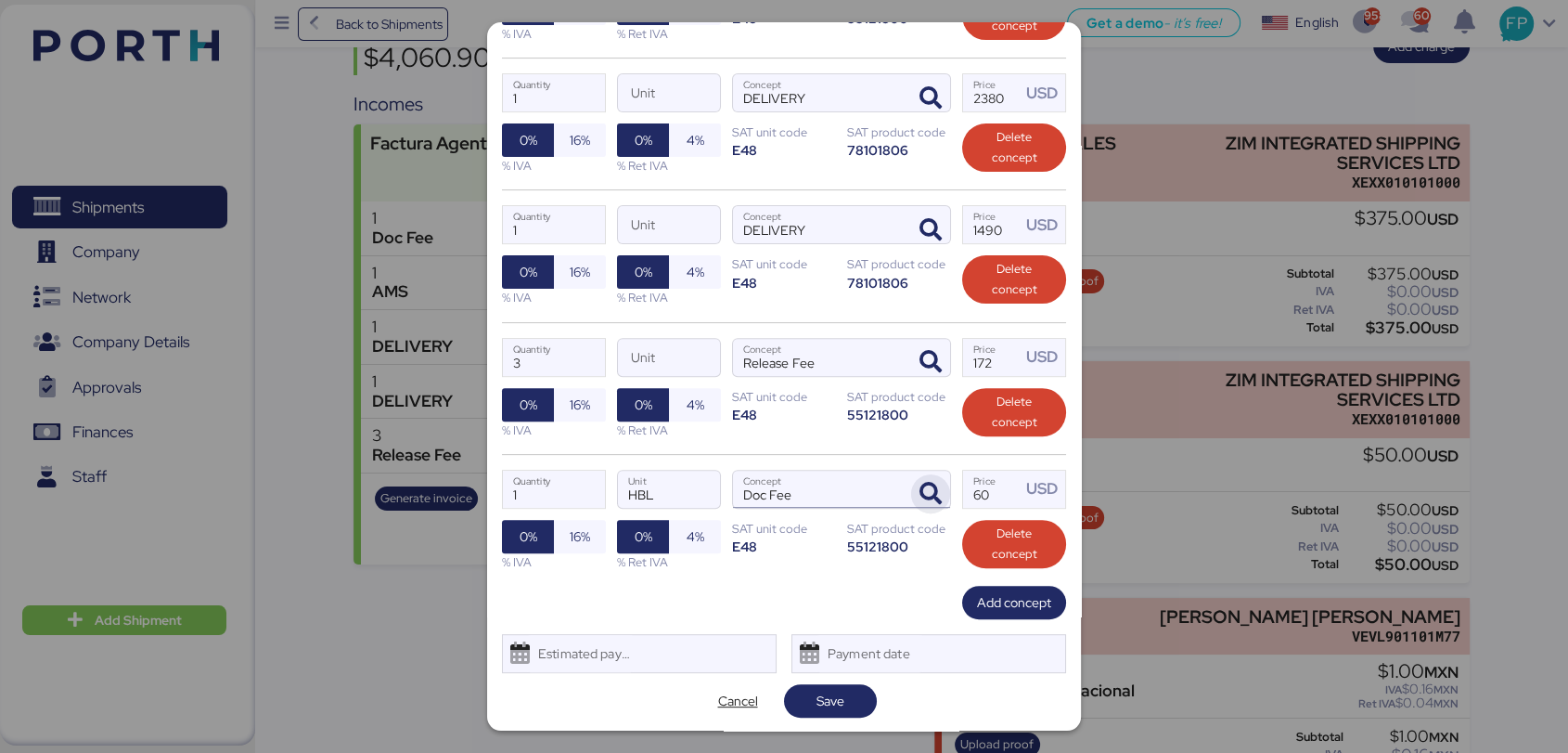
click at [920, 497] on icon "button" at bounding box center [931, 493] width 23 height 23
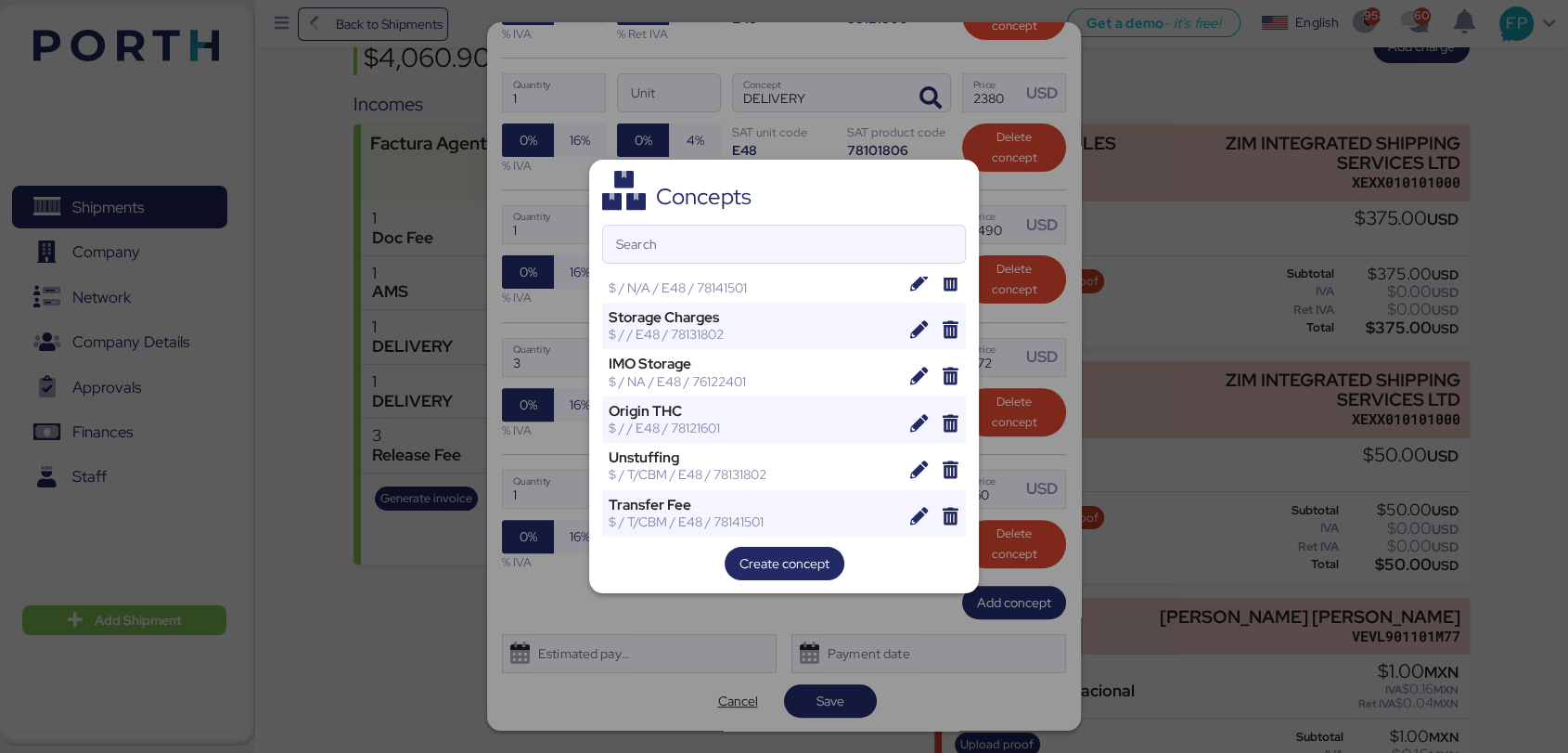
scroll to position [103, 0]
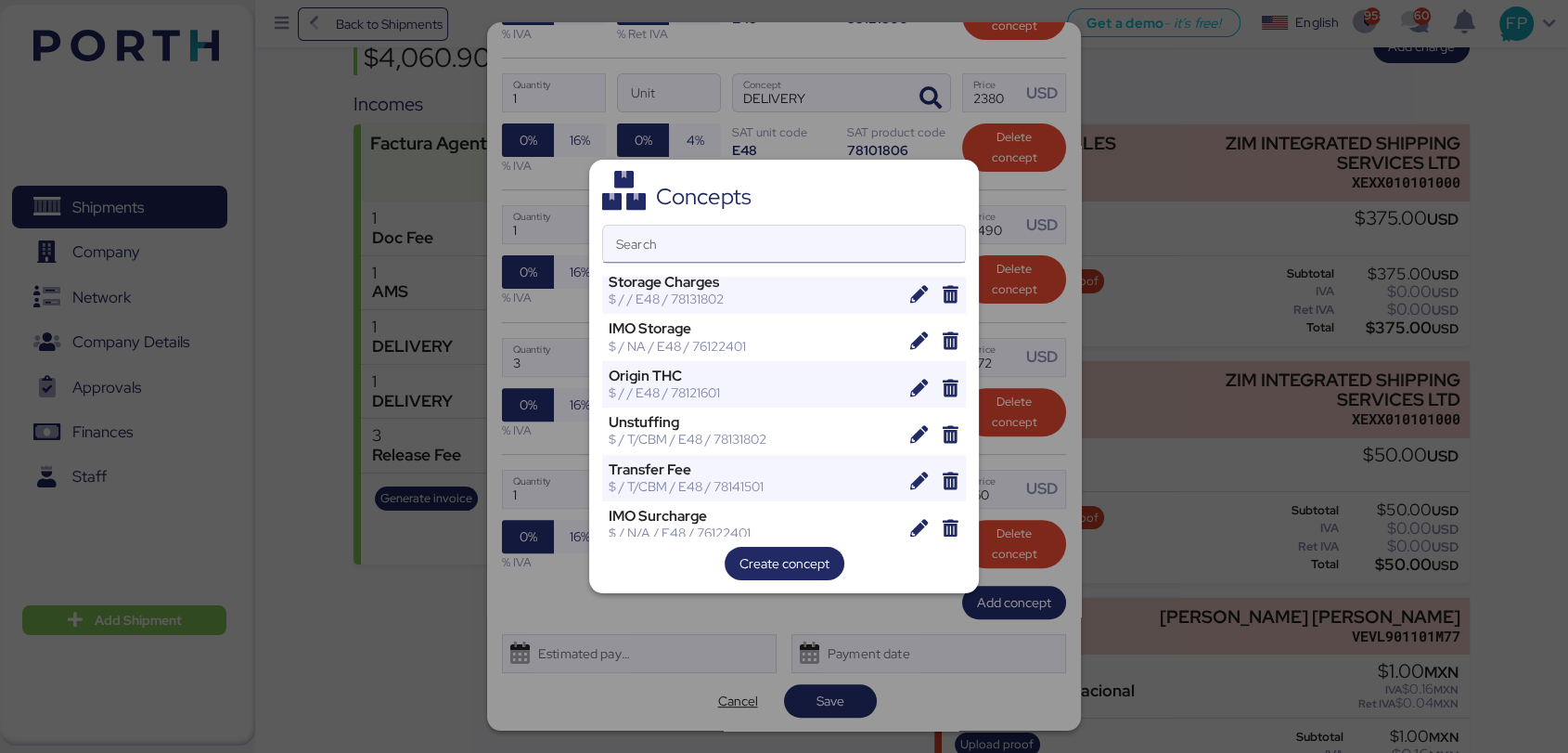
click at [673, 245] on input "Search" at bounding box center [784, 244] width 362 height 37
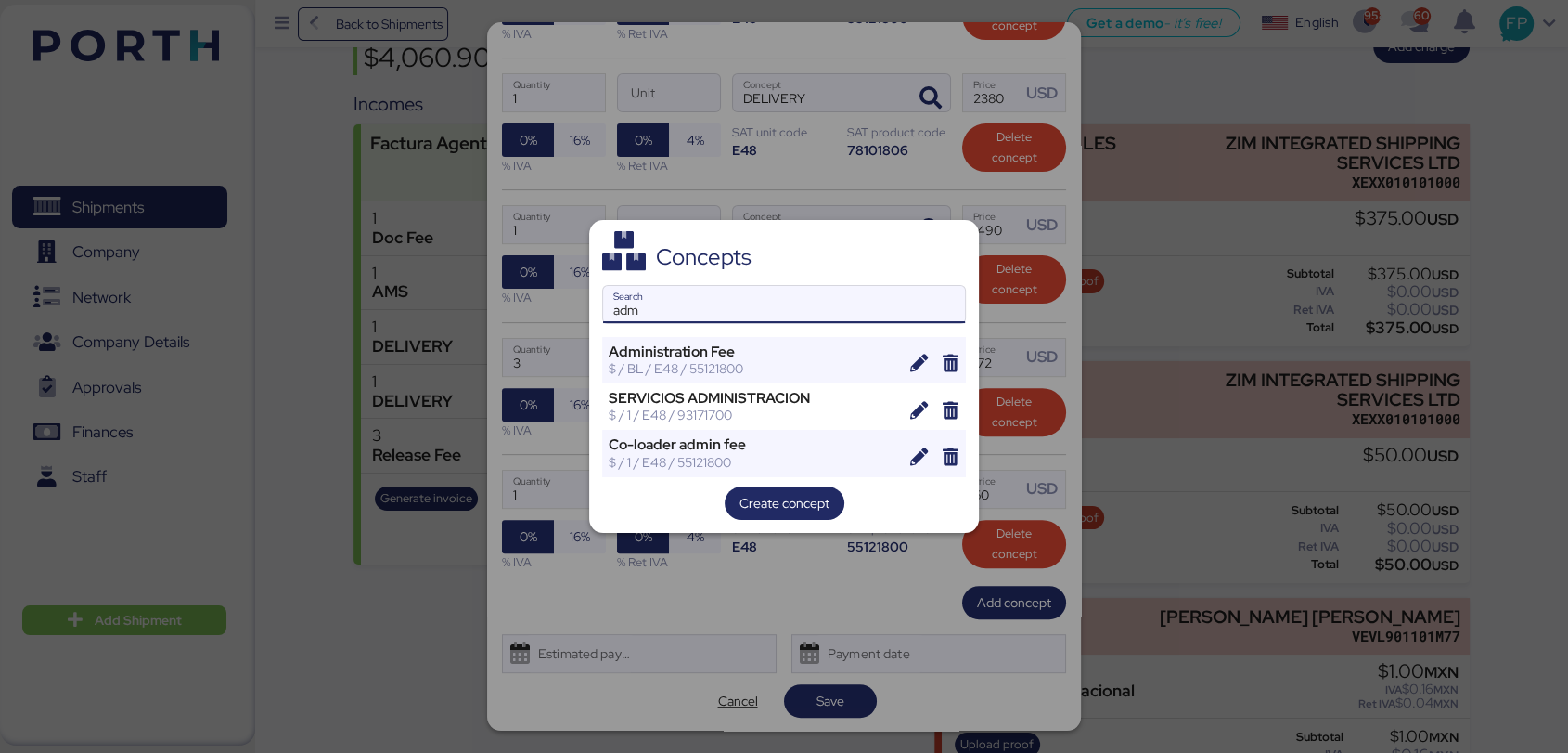
scroll to position [0, 0]
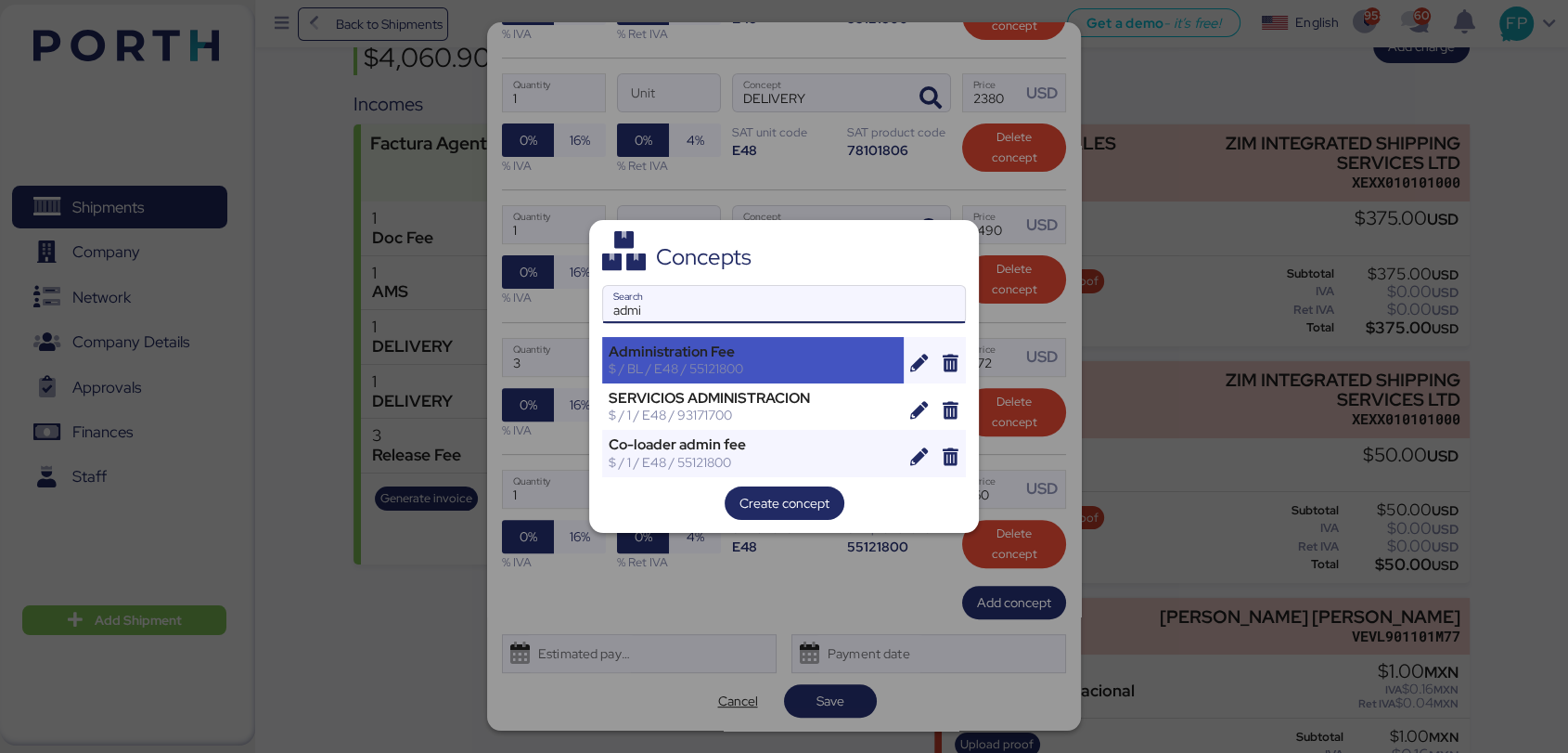
type input "admi"
drag, startPoint x: 727, startPoint y: 360, endPoint x: 969, endPoint y: 465, distance: 263.8
click at [725, 360] on div "$ / BL / E48 / 55121800" at bounding box center [753, 368] width 288 height 17
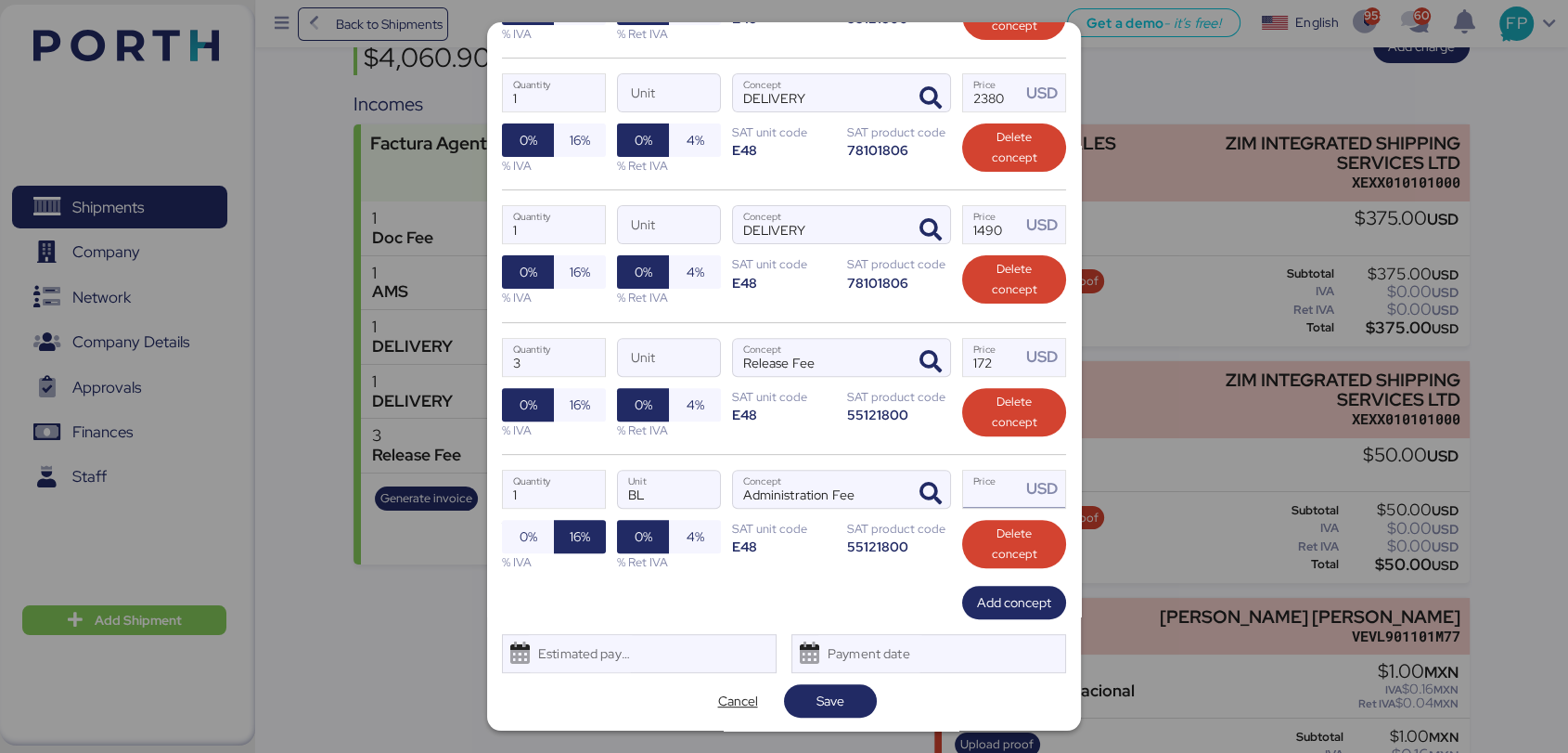
click at [999, 501] on input "Price USD" at bounding box center [992, 489] width 57 height 37
type input "6"
type input "50"
click at [513, 541] on span "0%" at bounding box center [527, 536] width 52 height 33
click at [833, 693] on span "Save" at bounding box center [830, 701] width 28 height 23
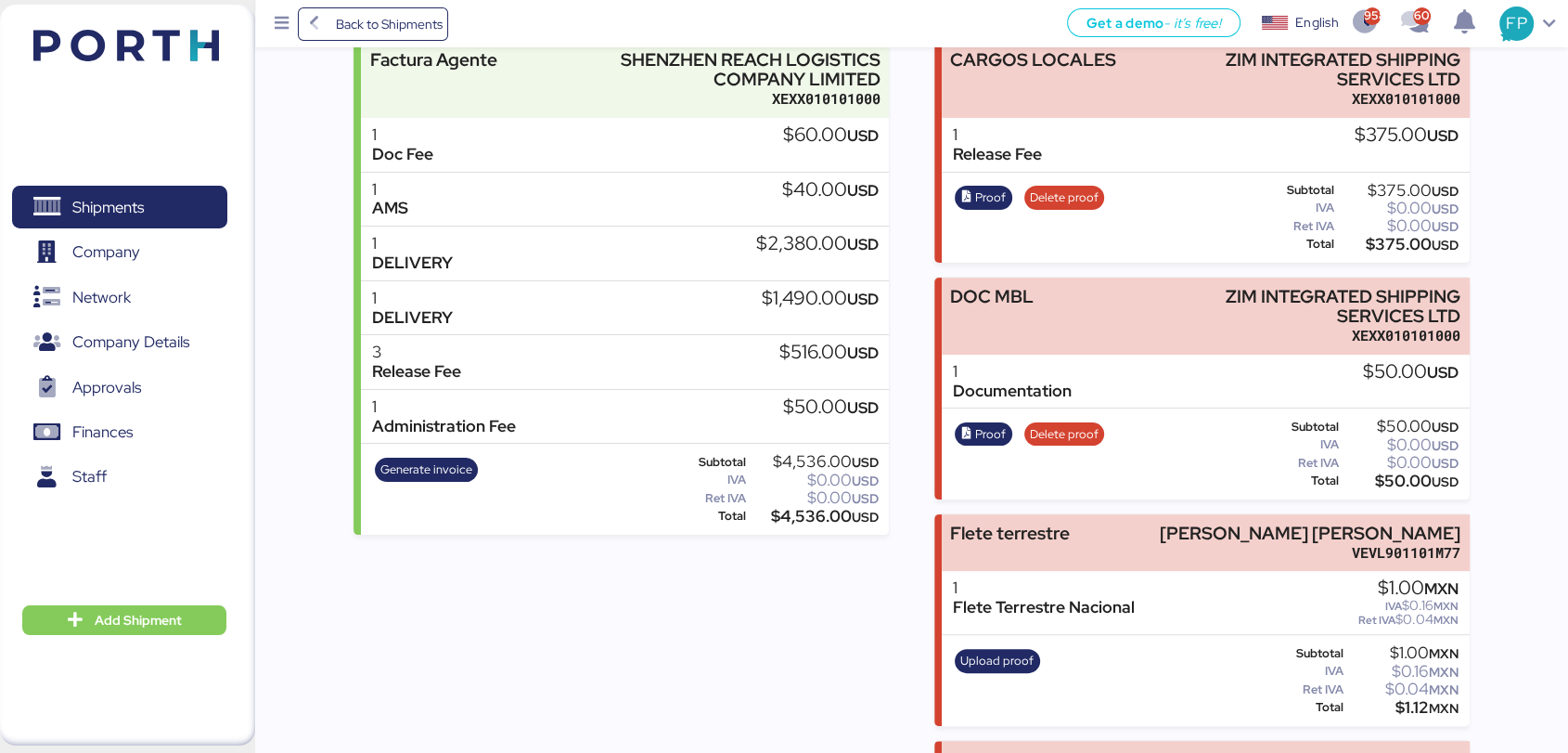
scroll to position [487, 0]
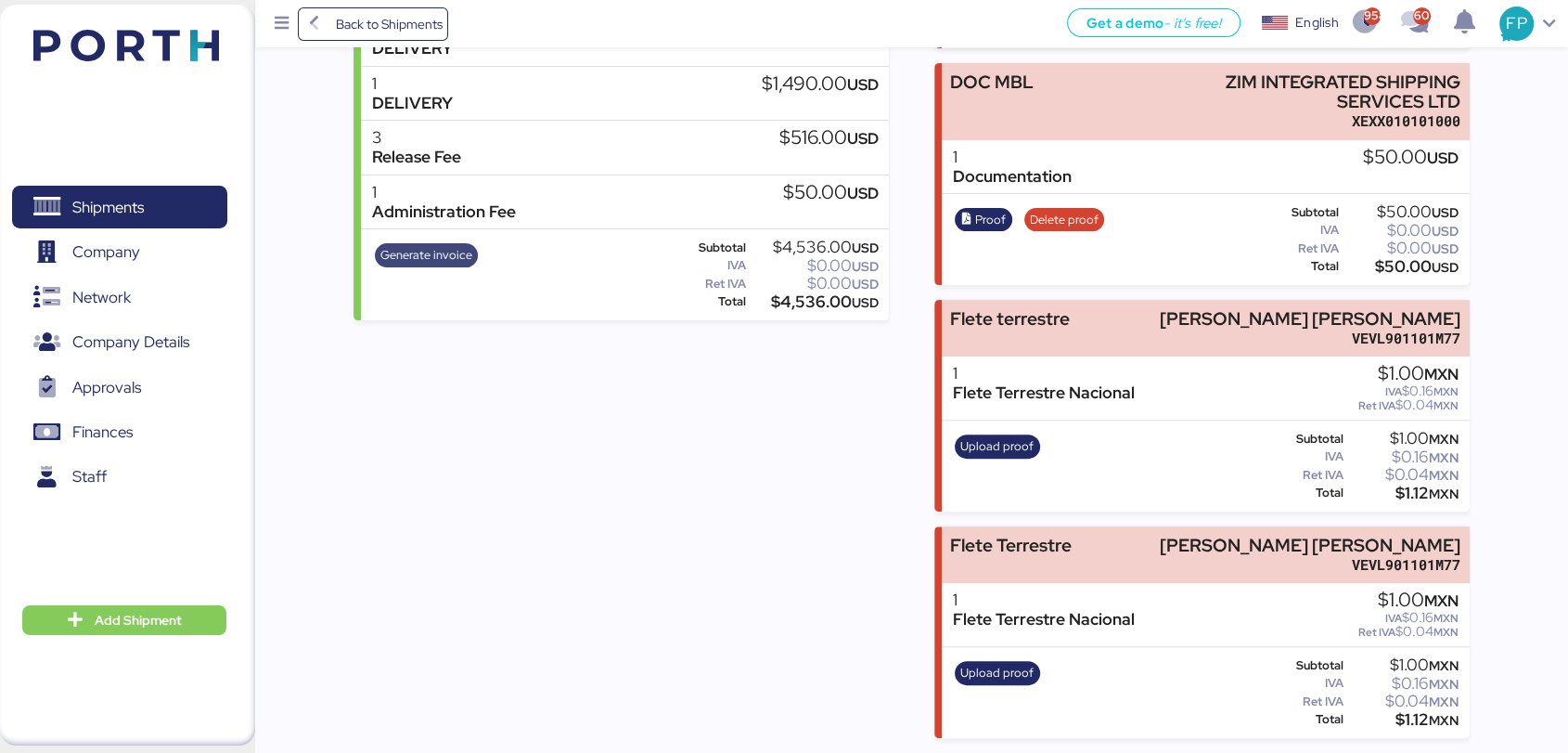
click at [450, 245] on span "Generate invoice" at bounding box center [426, 255] width 91 height 21
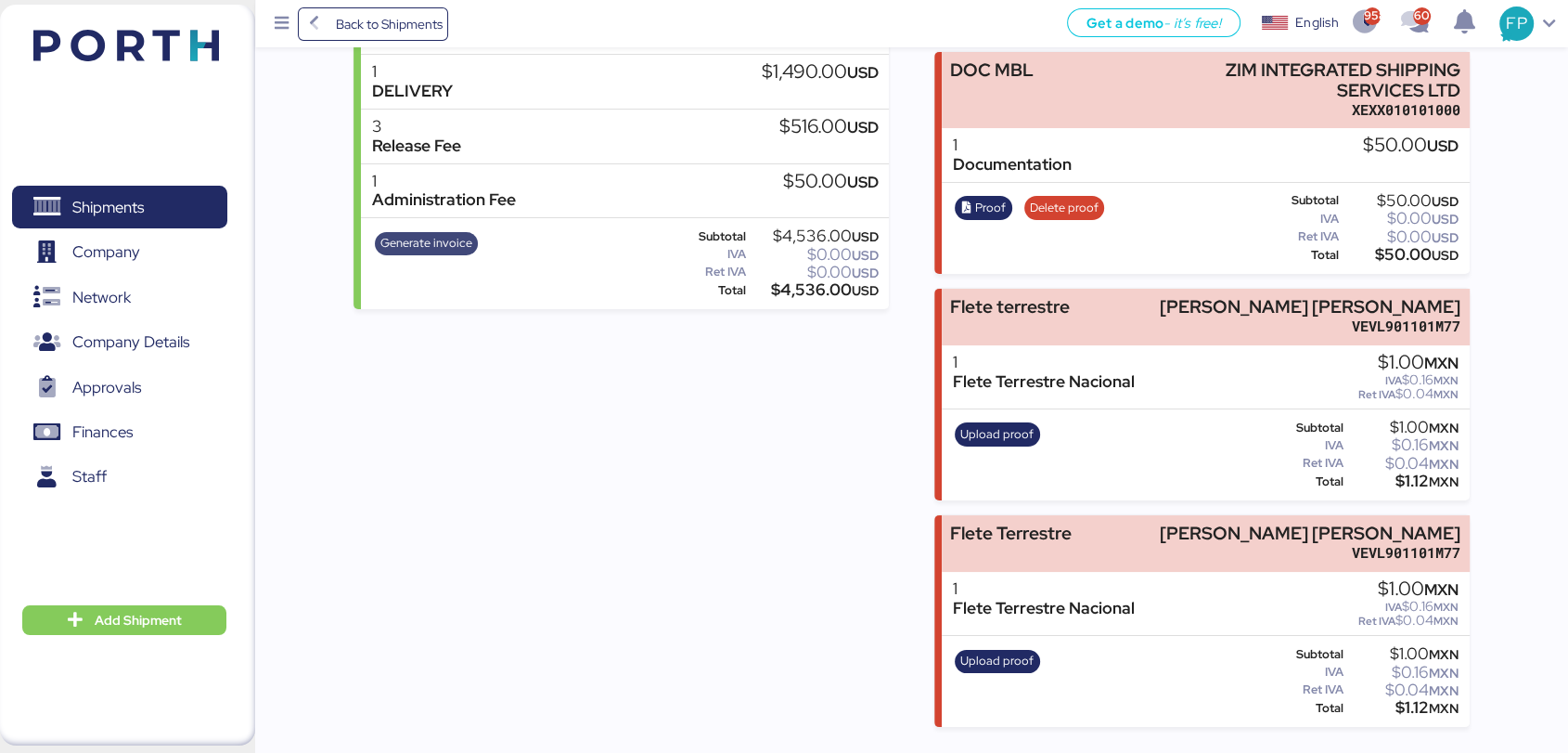
scroll to position [0, 0]
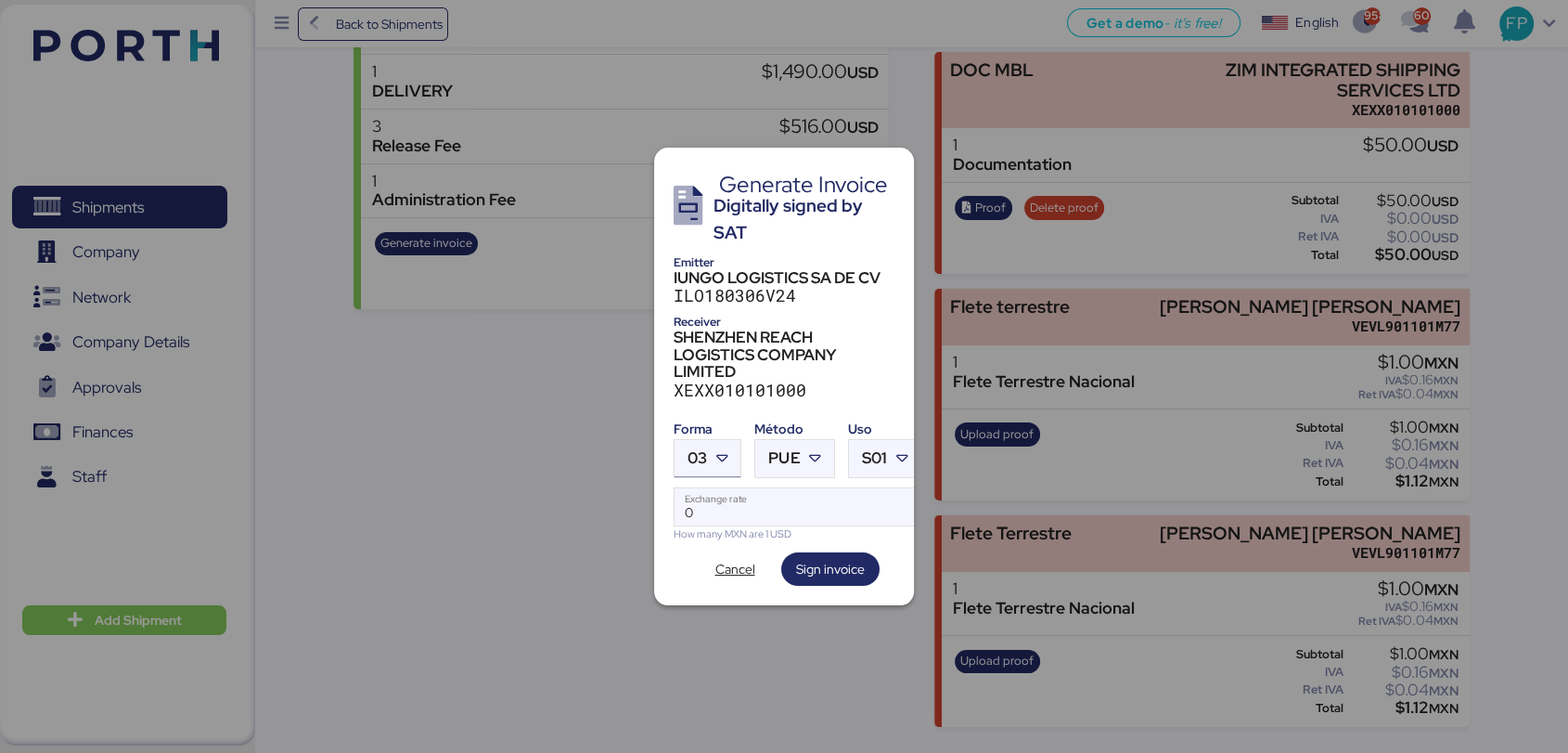
drag, startPoint x: 704, startPoint y: 445, endPoint x: 705, endPoint y: 432, distance: 13.0
click at [704, 450] on span "03" at bounding box center [697, 458] width 20 height 16
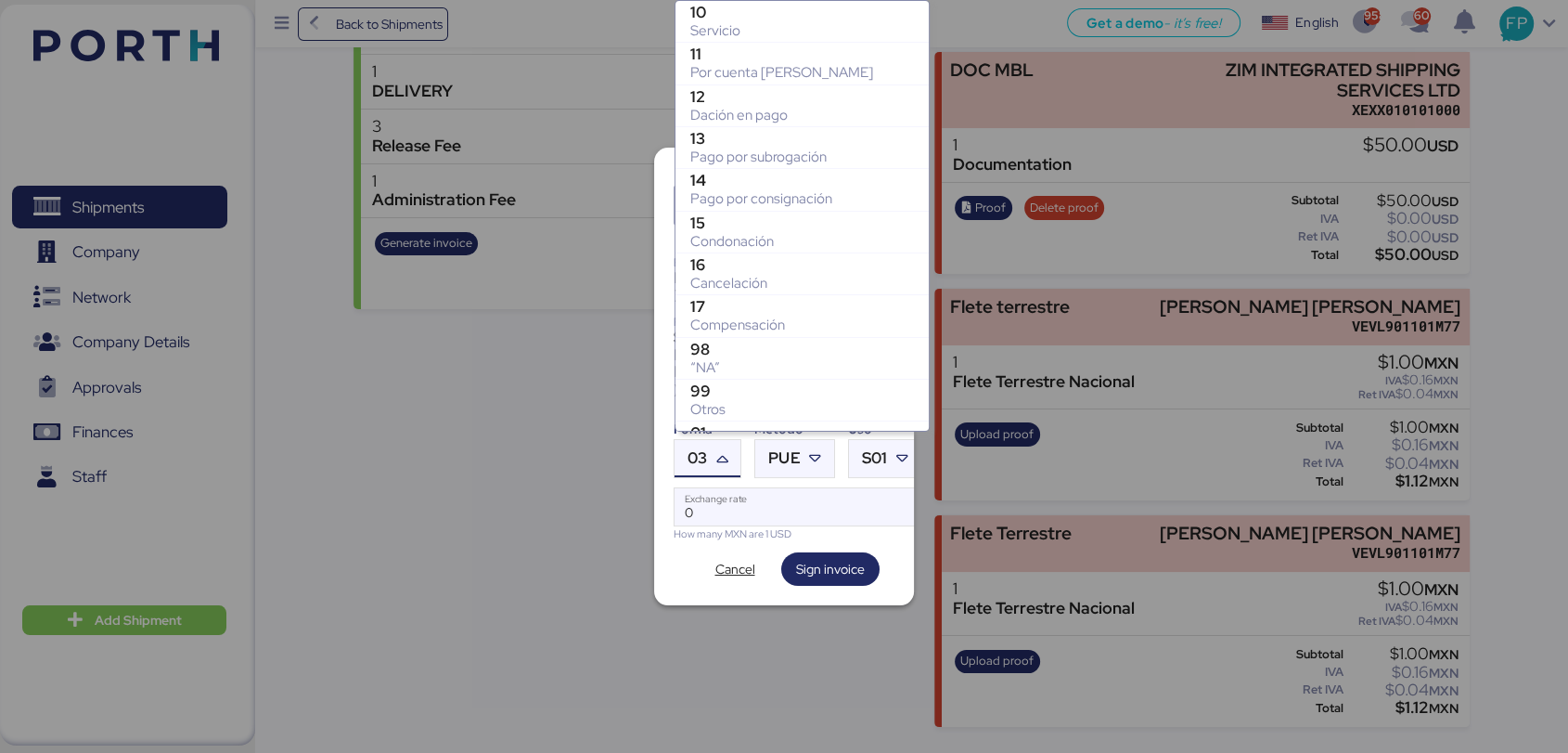
scroll to position [367, 0]
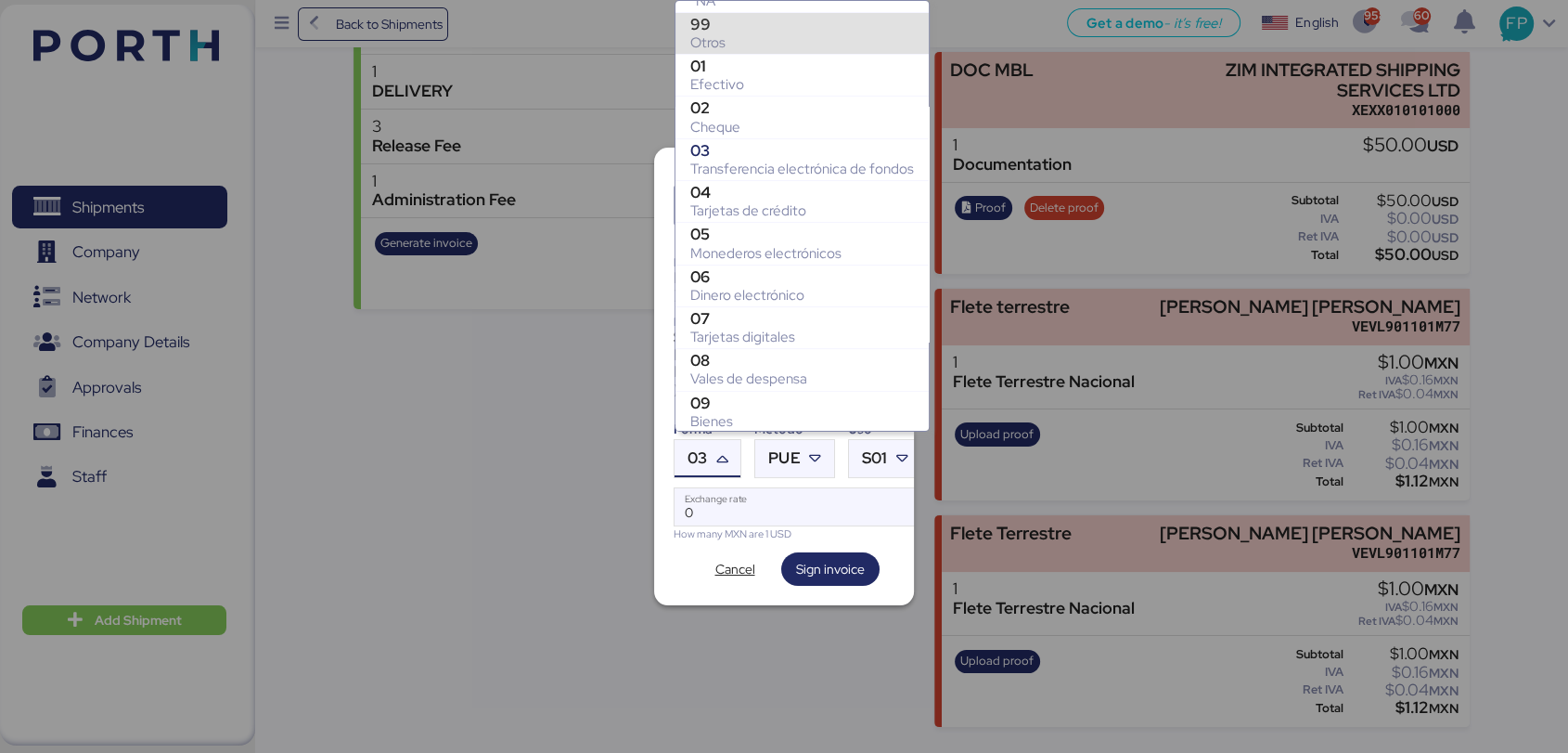
drag, startPoint x: 739, startPoint y: 20, endPoint x: 900, endPoint y: 339, distance: 357.3
click at [739, 18] on div "99" at bounding box center [802, 24] width 223 height 19
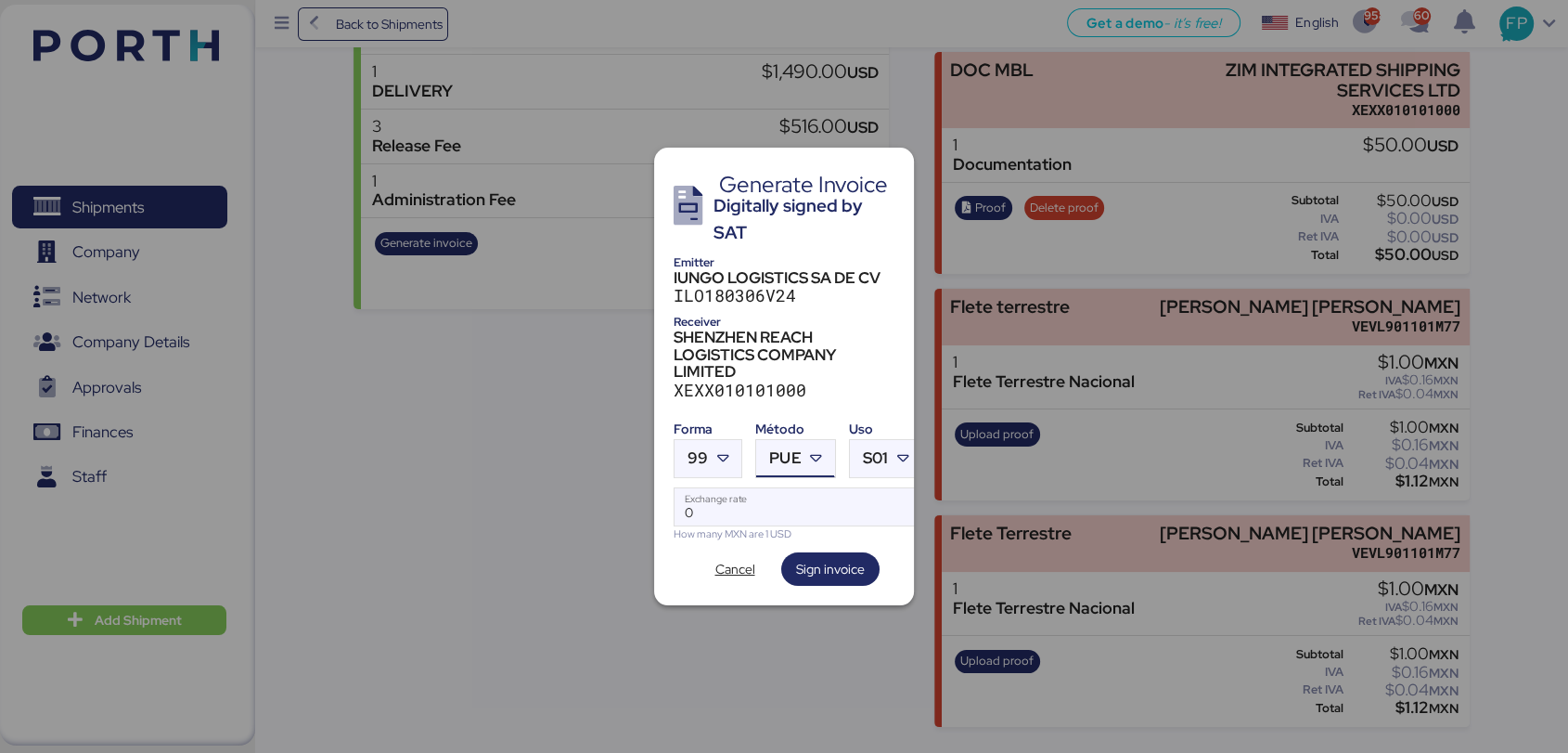
click at [787, 457] on span "PUE" at bounding box center [785, 458] width 31 height 16
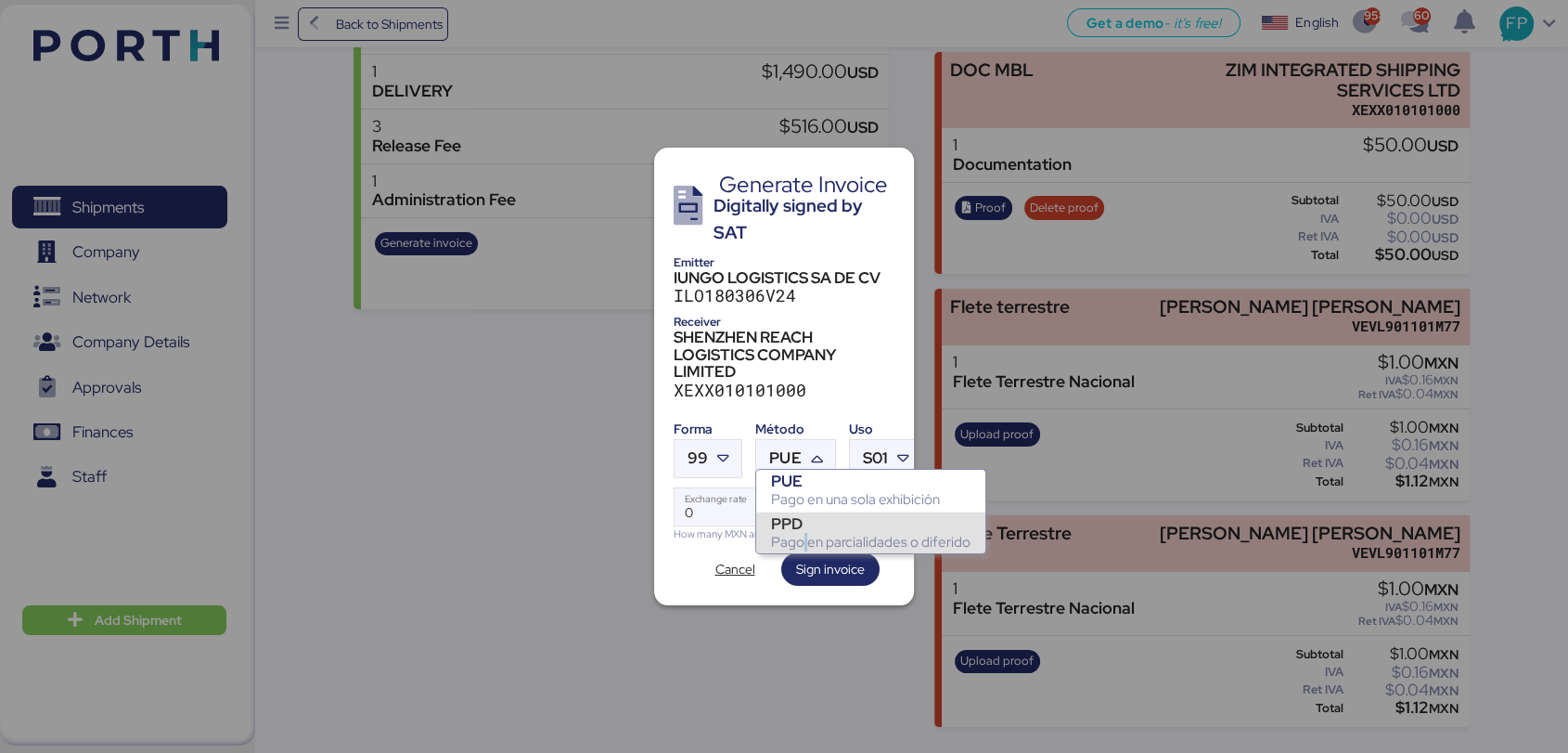
drag, startPoint x: 787, startPoint y: 459, endPoint x: 802, endPoint y: 539, distance: 81.4
click at [805, 543] on div "Pago en parcialidades o diferido" at bounding box center [871, 541] width 200 height 19
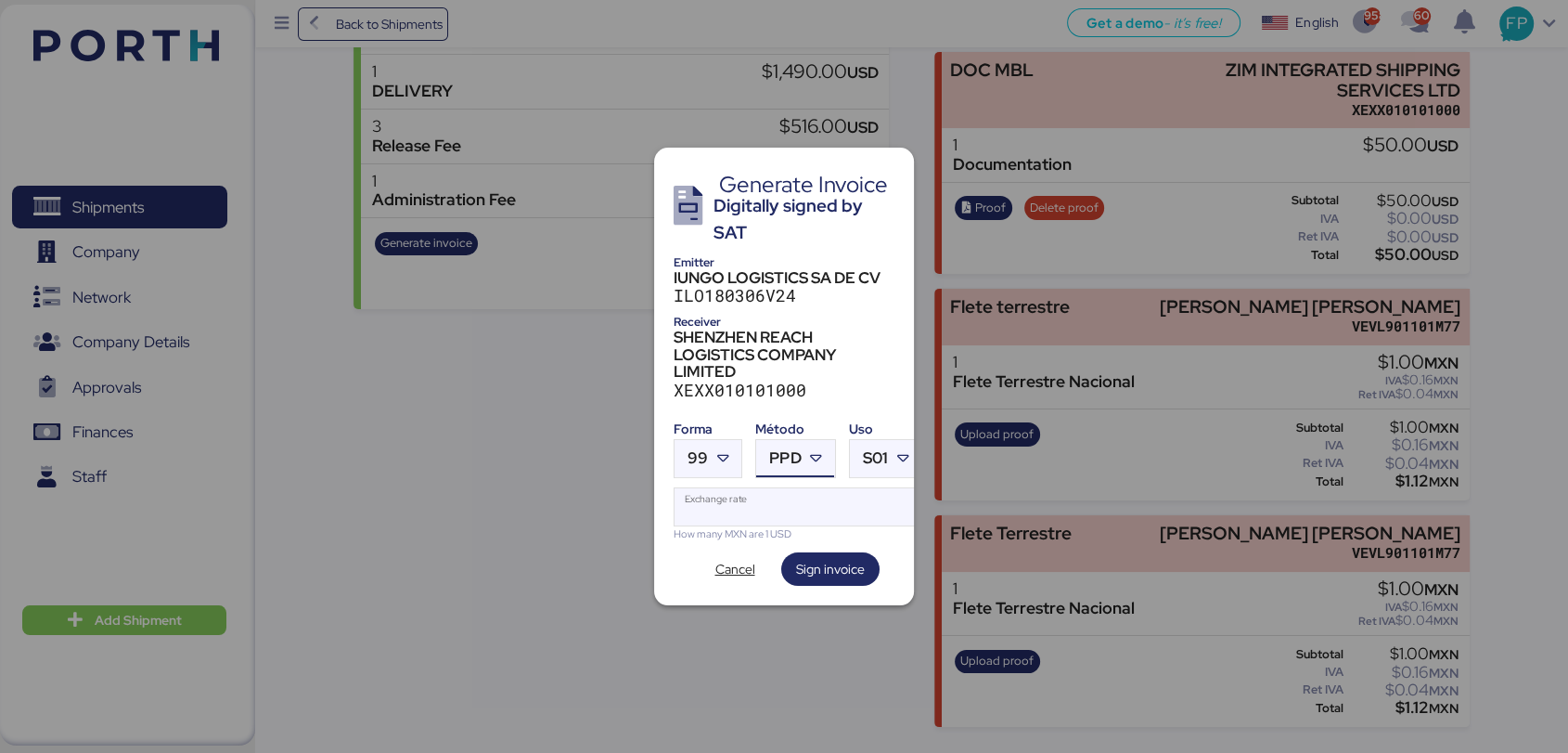
click at [774, 500] on input "Exchange rate" at bounding box center [798, 507] width 247 height 37
type input "0"
paste input "18.8176"
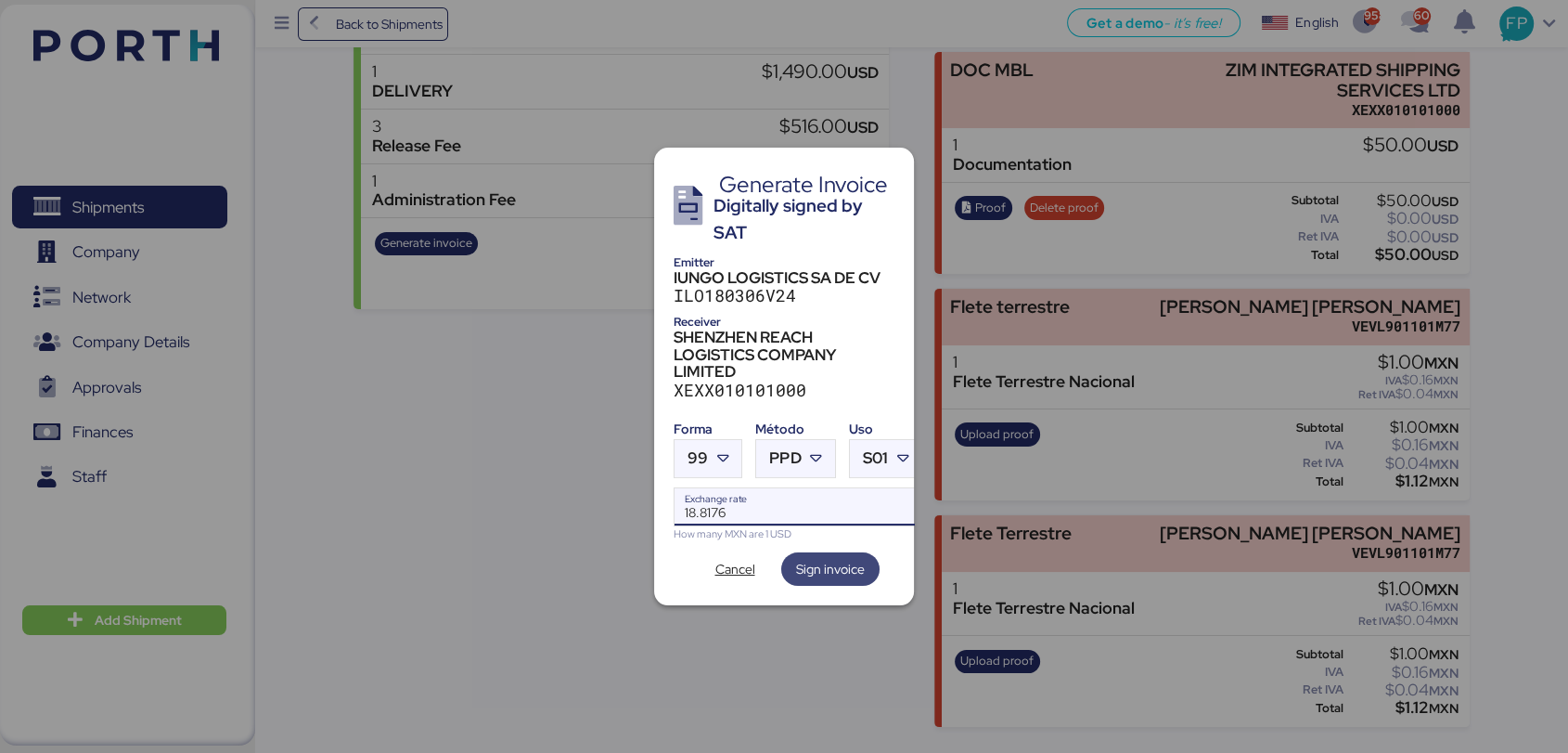
type input "18.8176"
click at [827, 558] on span "Sign invoice" at bounding box center [830, 569] width 69 height 23
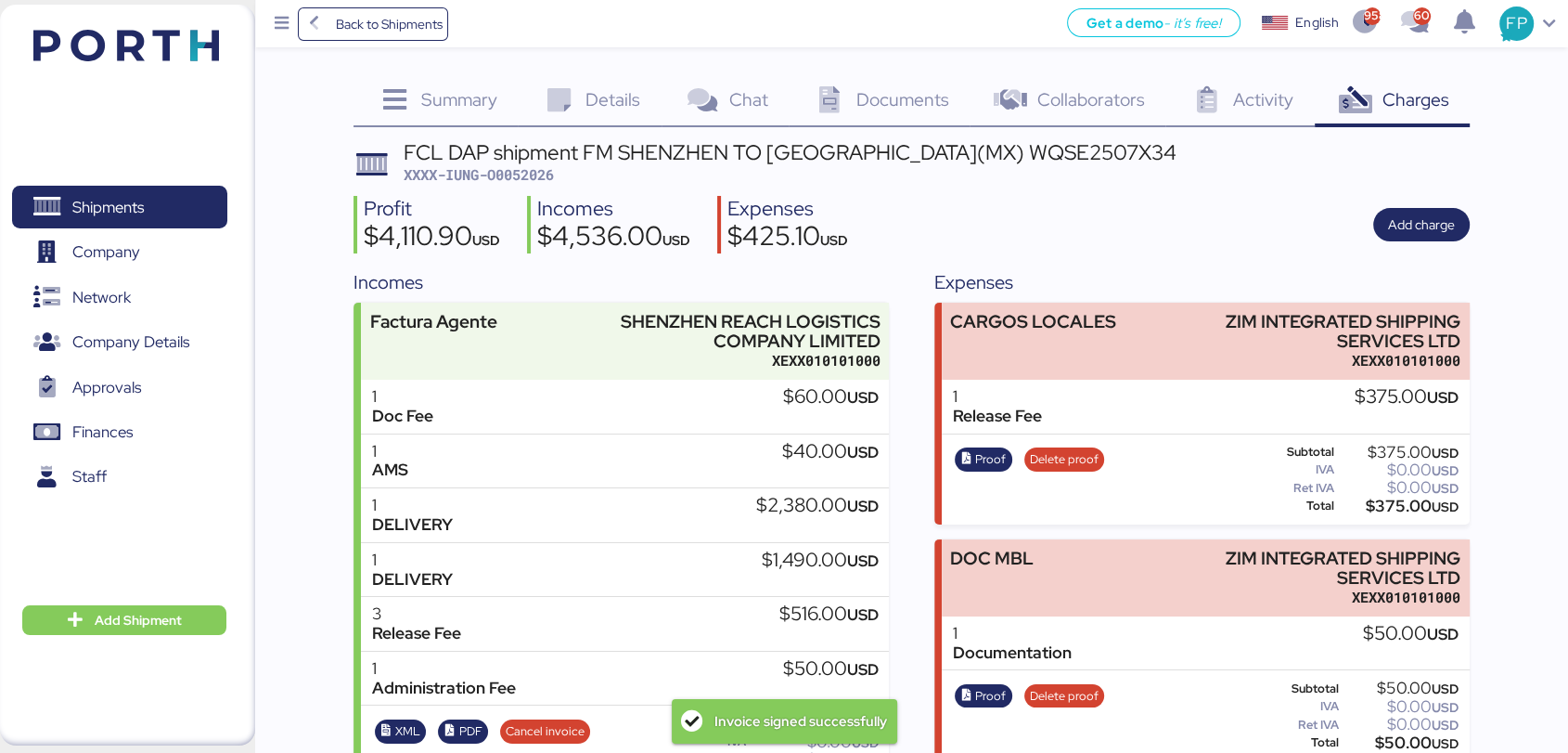
click at [530, 172] on span "XXXX-IUNG-O0052026" at bounding box center [478, 174] width 151 height 19
click at [529, 171] on span "XXXX-IUNG-O0052026" at bounding box center [478, 174] width 151 height 19
click at [547, 178] on span "XXXX-IUNG-O0052026" at bounding box center [478, 174] width 151 height 19
click at [535, 172] on span "XXXX-IUNG-O0052026" at bounding box center [478, 174] width 151 height 19
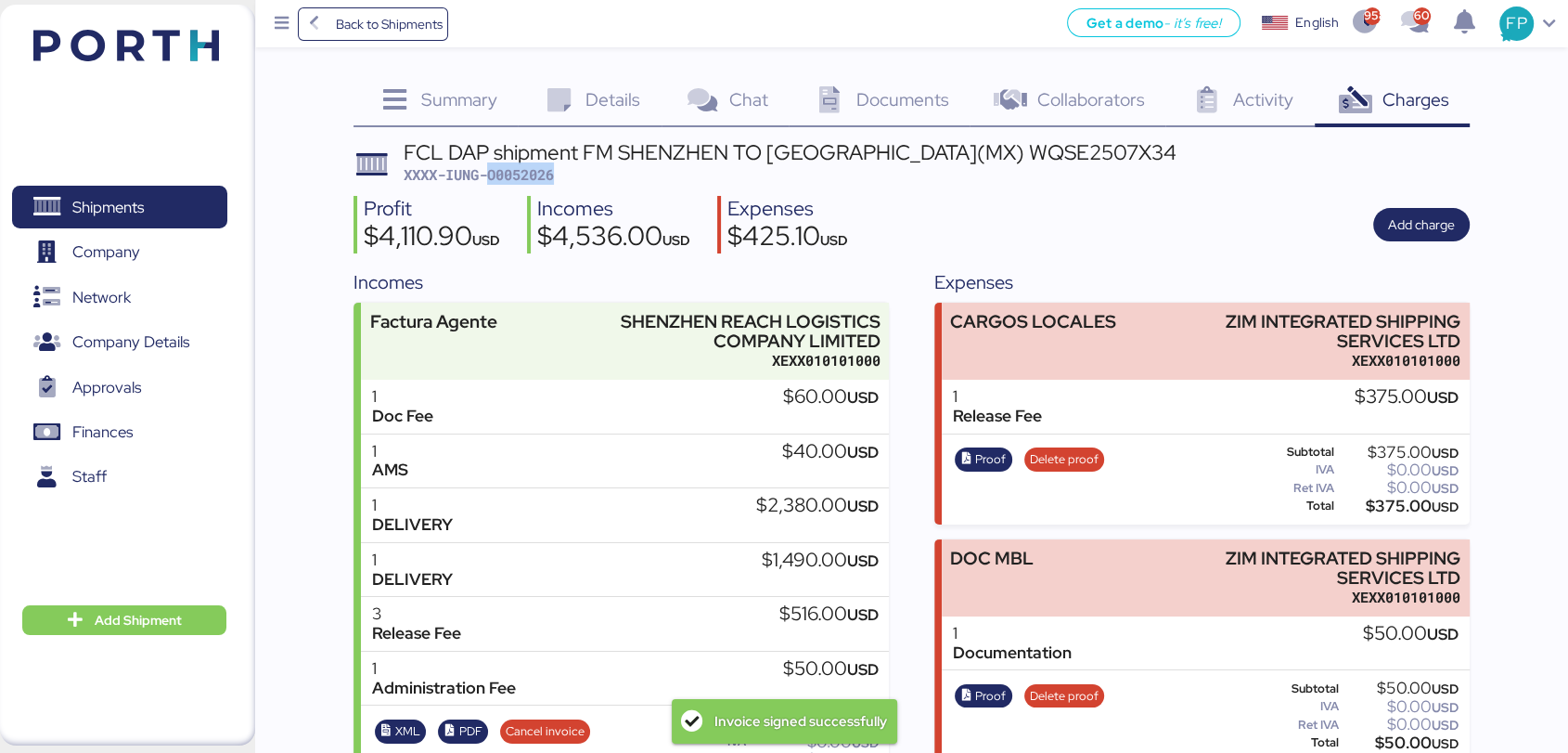
copy span "O0052026"
click at [505, 165] on span "XXXX-IUNG-O0052026" at bounding box center [478, 174] width 151 height 19
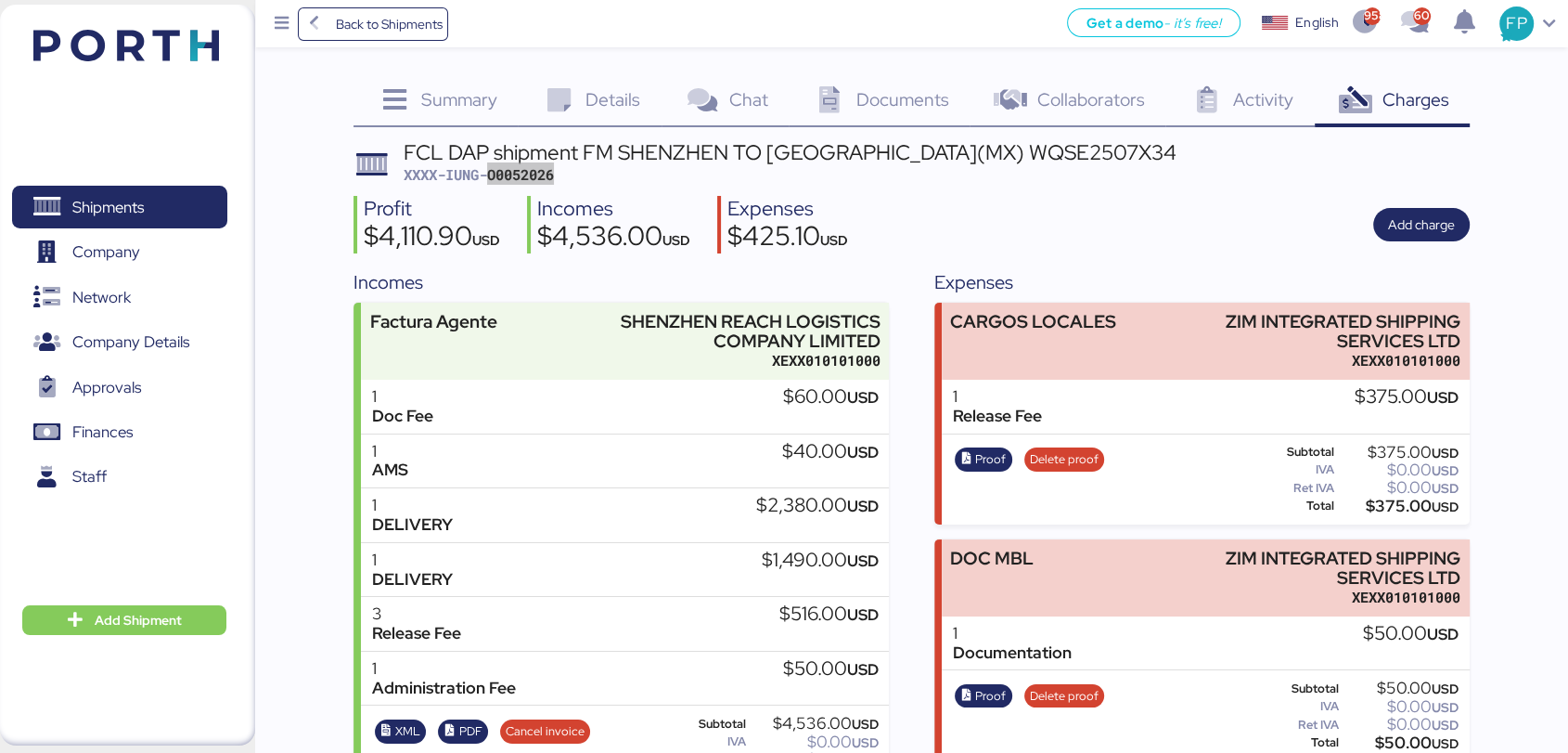
scroll to position [487, 0]
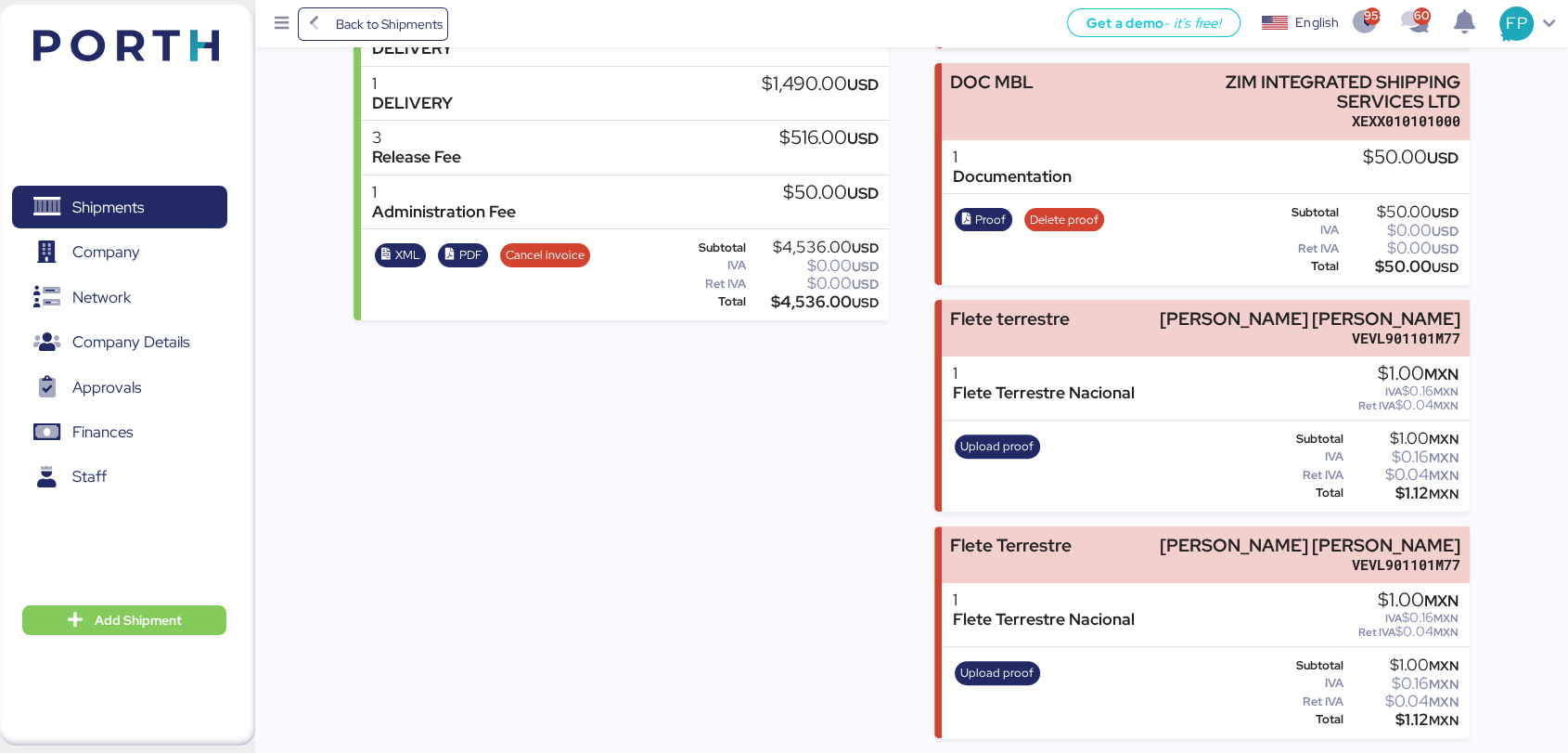
click at [807, 301] on div "Subtotal $4,536.00 USD IVA $0.00 USD Ret IVA $0.00 USD Total $4,536.00 USD" at bounding box center [777, 274] width 208 height 76
click at [802, 300] on div "$4,536.00 USD" at bounding box center [814, 302] width 129 height 14
click at [804, 299] on div "$4,536.00 USD" at bounding box center [814, 302] width 129 height 14
click at [802, 295] on div "$4,536.00 USD" at bounding box center [814, 302] width 129 height 14
click at [804, 295] on div "$4,536.00 USD" at bounding box center [814, 302] width 129 height 14
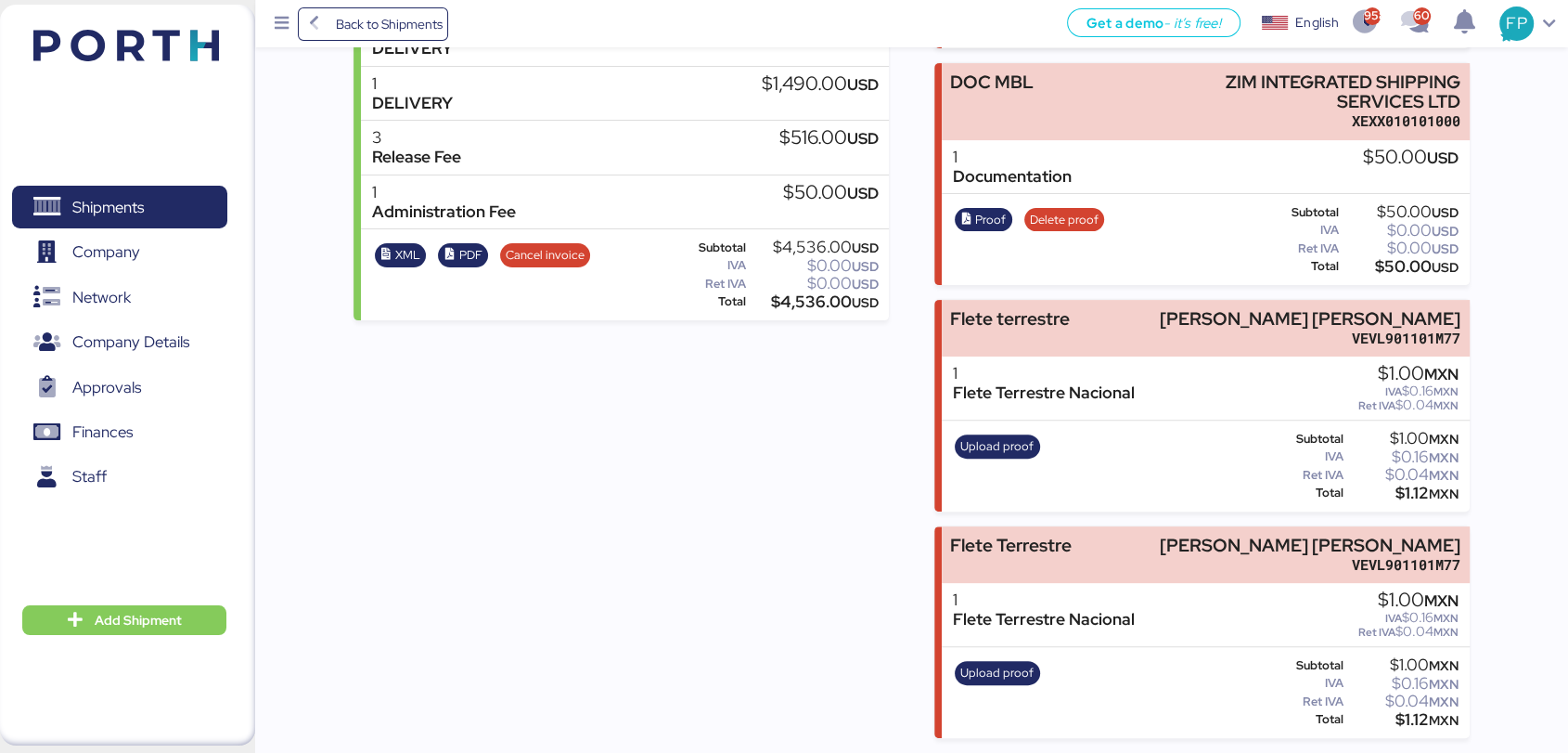
click at [802, 295] on div "$4,536.00 USD" at bounding box center [814, 302] width 129 height 14
click at [804, 295] on div "$4,536.00 USD" at bounding box center [814, 302] width 129 height 14
copy div "4,536.00"
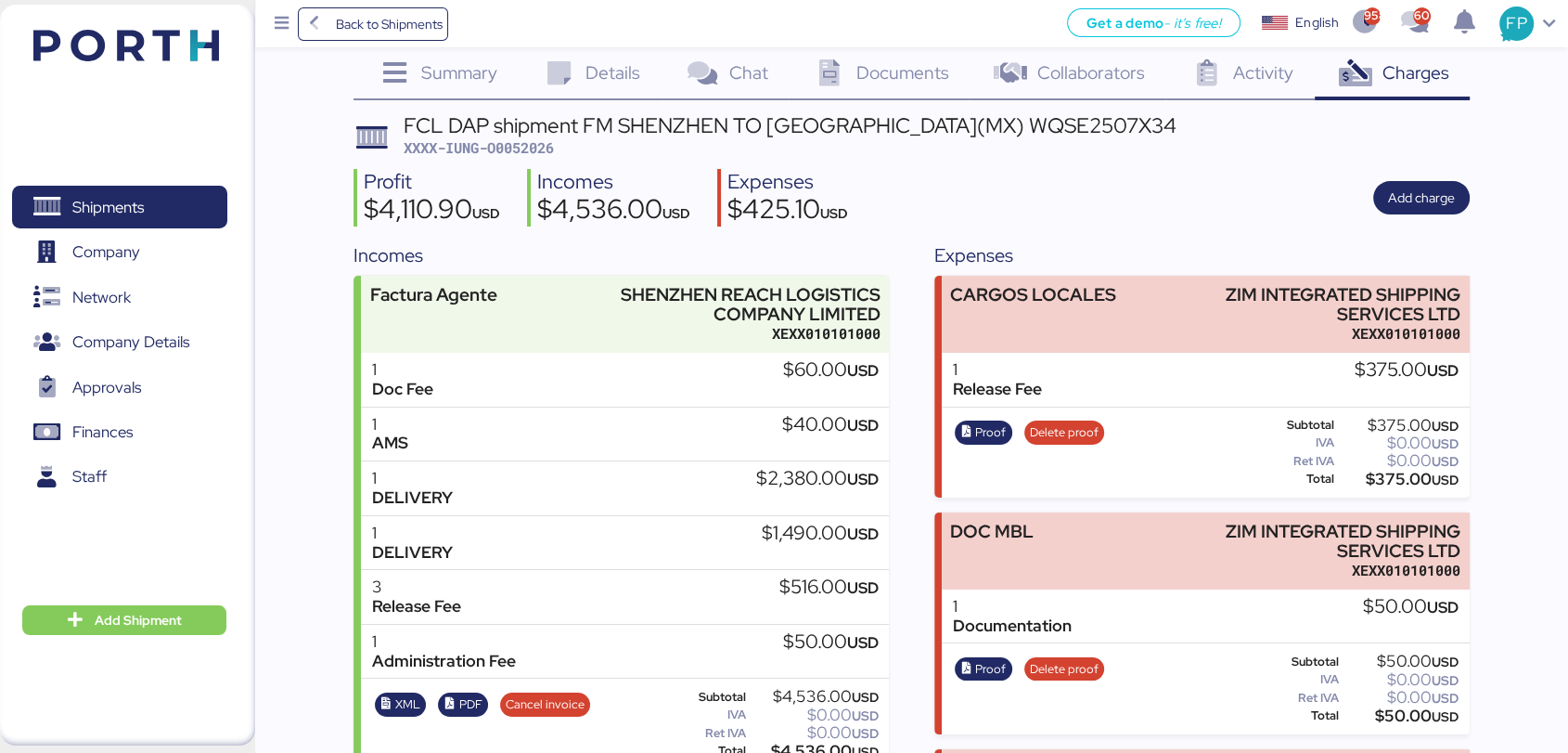
scroll to position [0, 0]
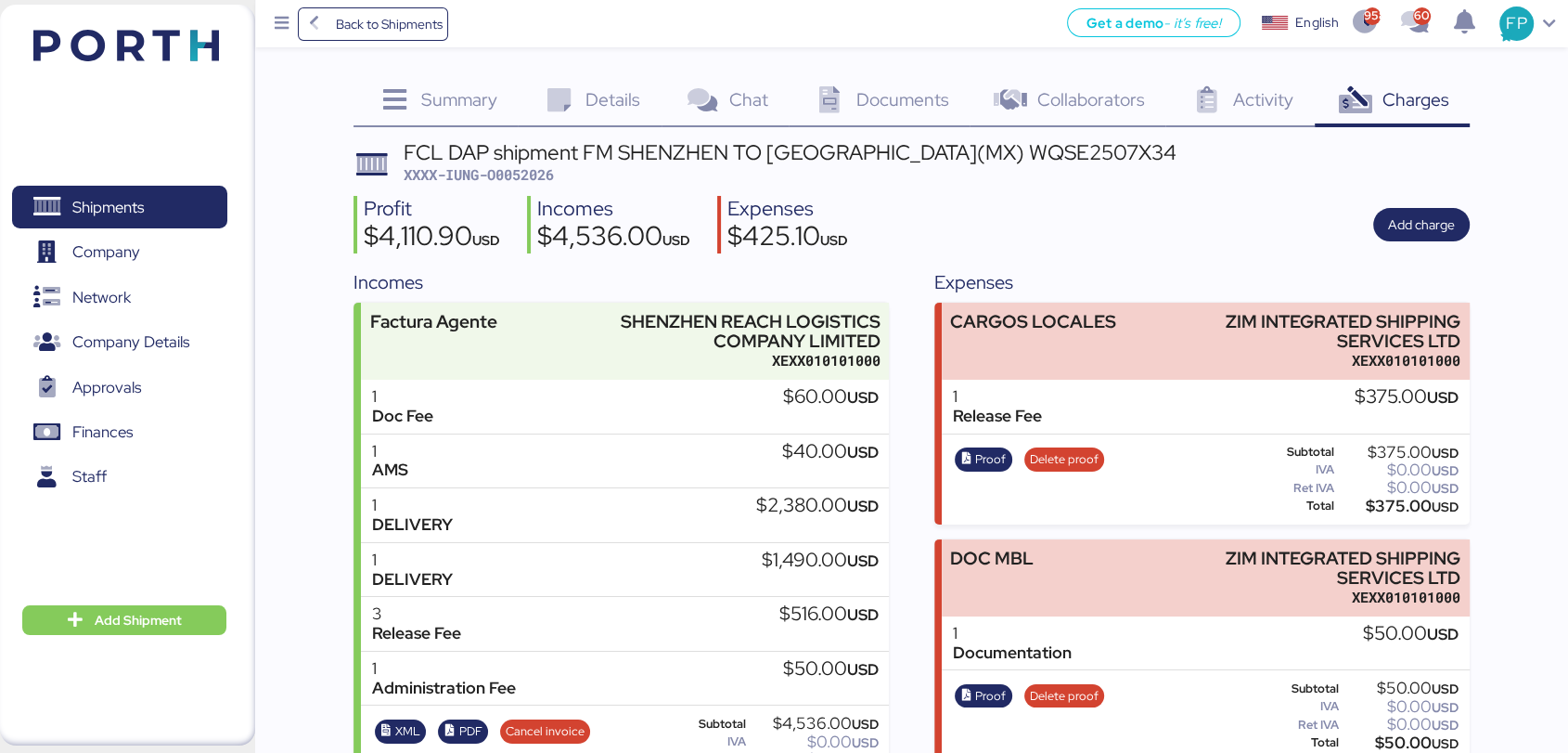
click at [980, 162] on div "FCL DAP shipment FM SHENZHEN TO MANZANILLO(MX) WQSE2507X34" at bounding box center [790, 152] width 773 height 21
copy div "WQSE2507X34"
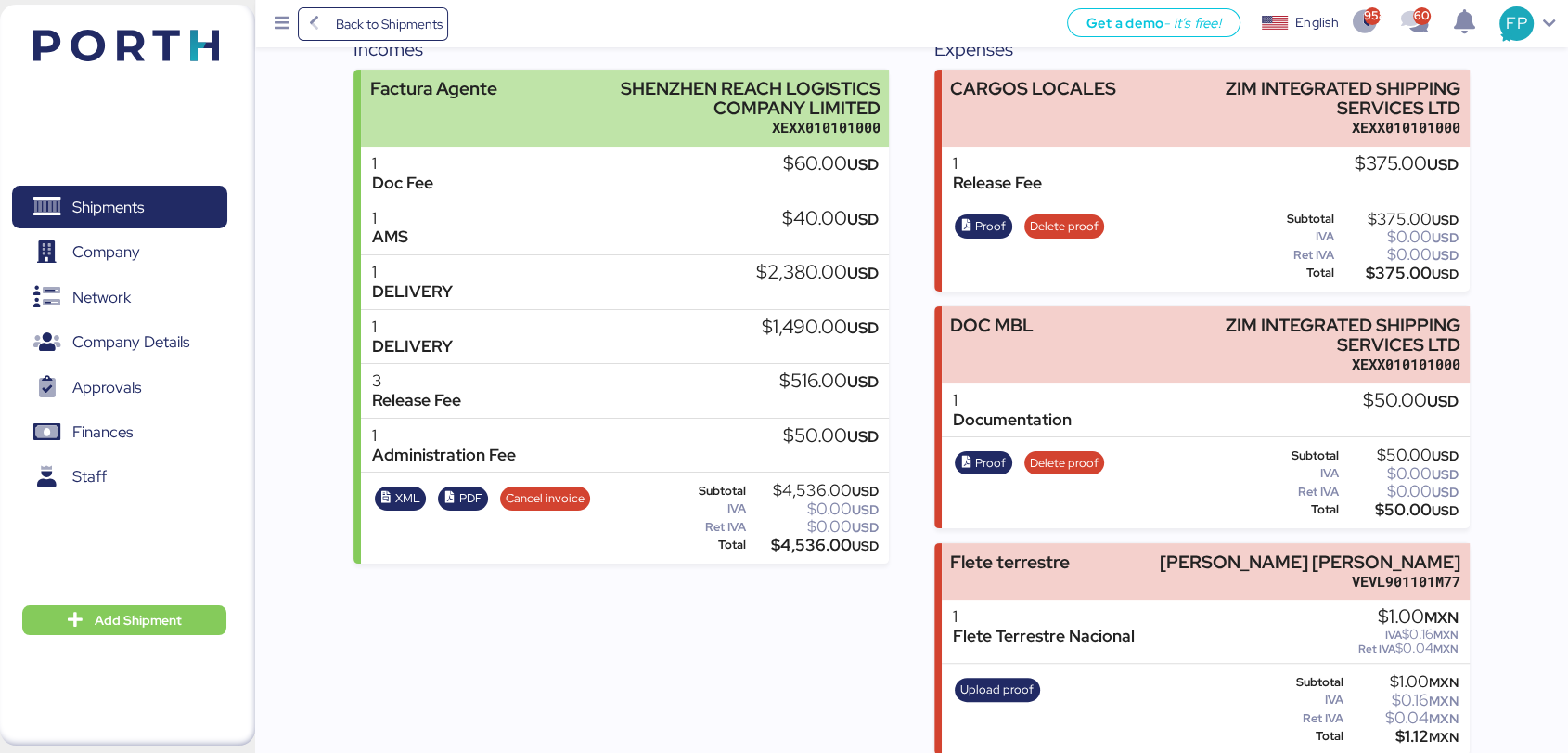
scroll to position [309, 0]
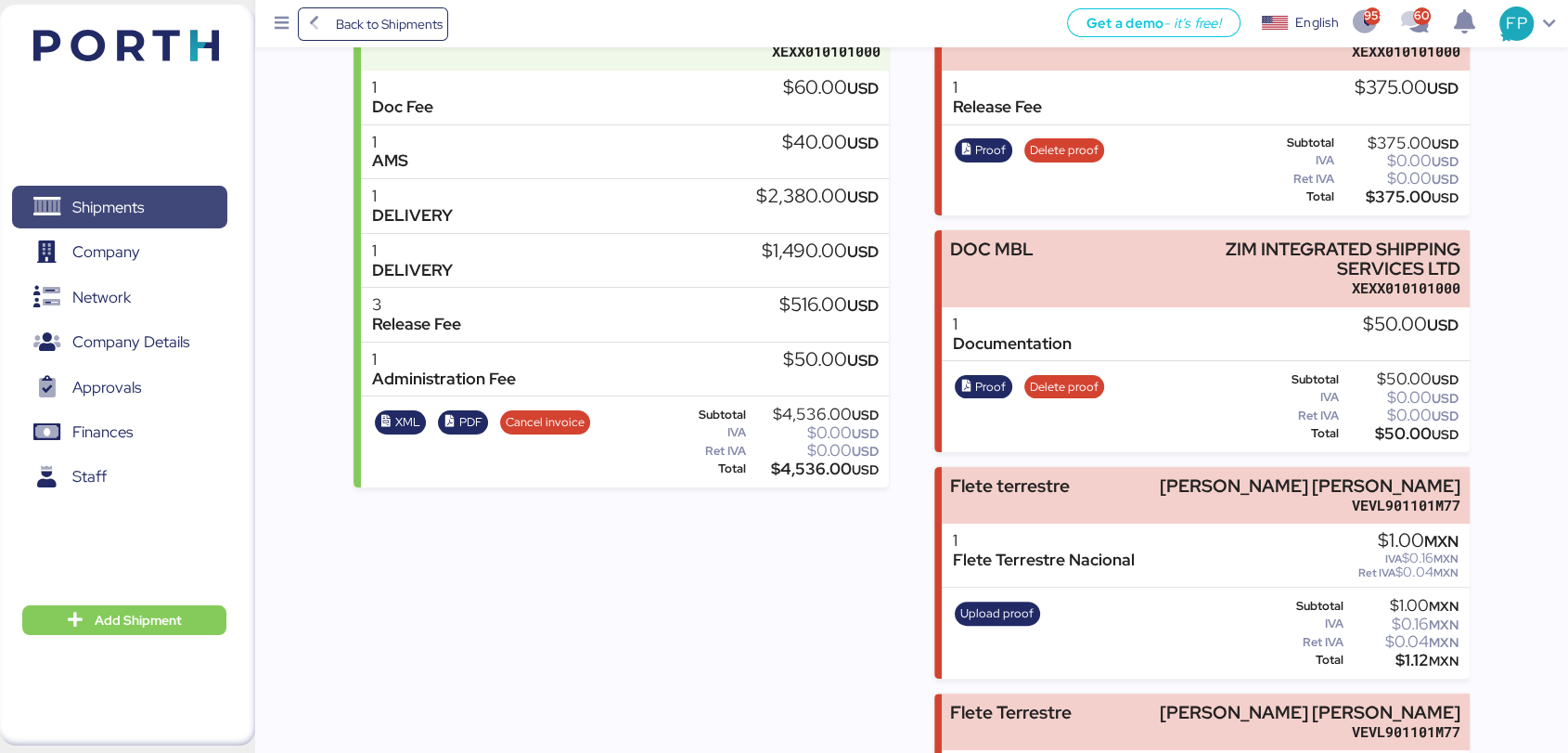
click at [102, 216] on span "Shipments" at bounding box center [108, 207] width 72 height 27
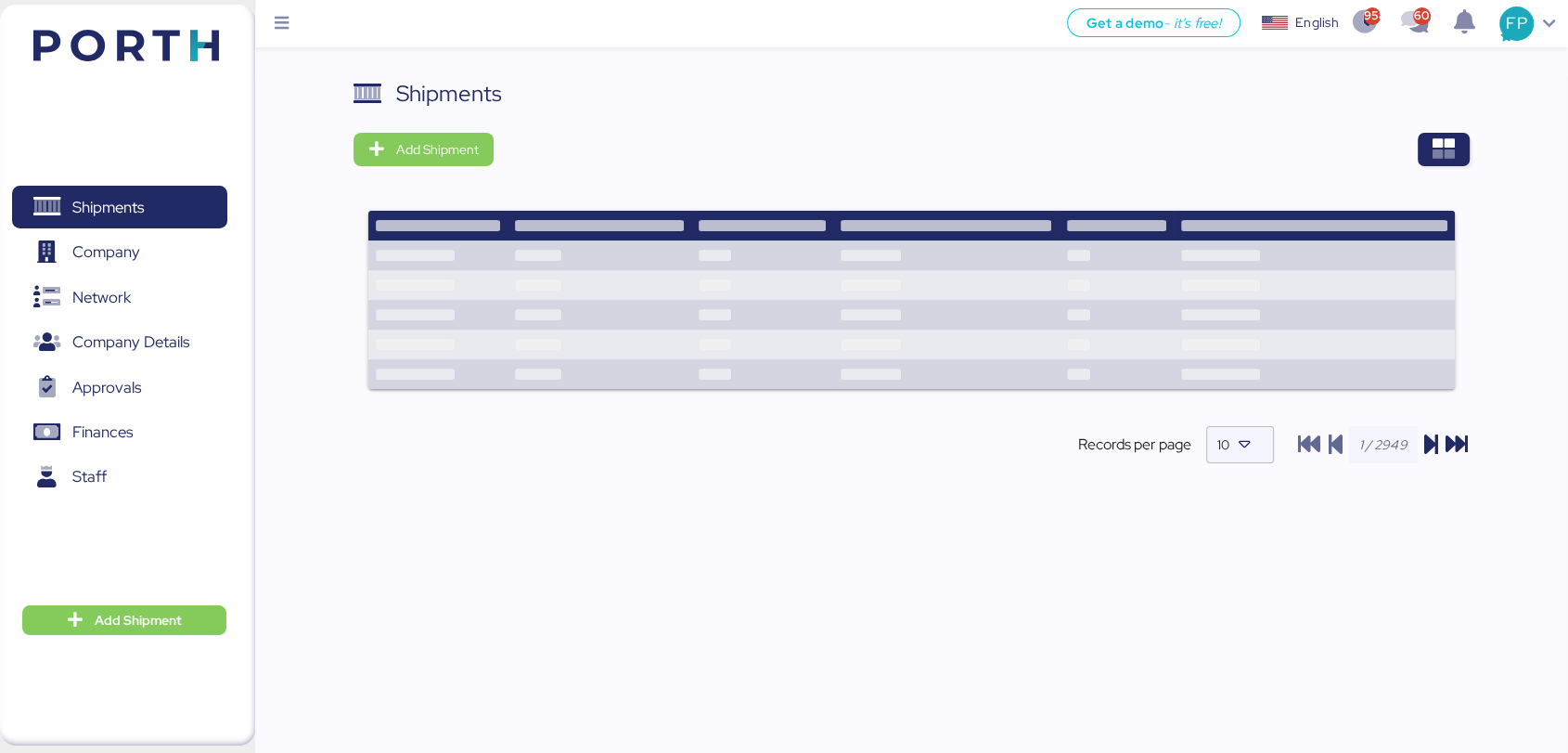
click at [1466, 133] on div at bounding box center [988, 150] width 963 height 33
click at [1464, 146] on span "button" at bounding box center [1443, 150] width 52 height 33
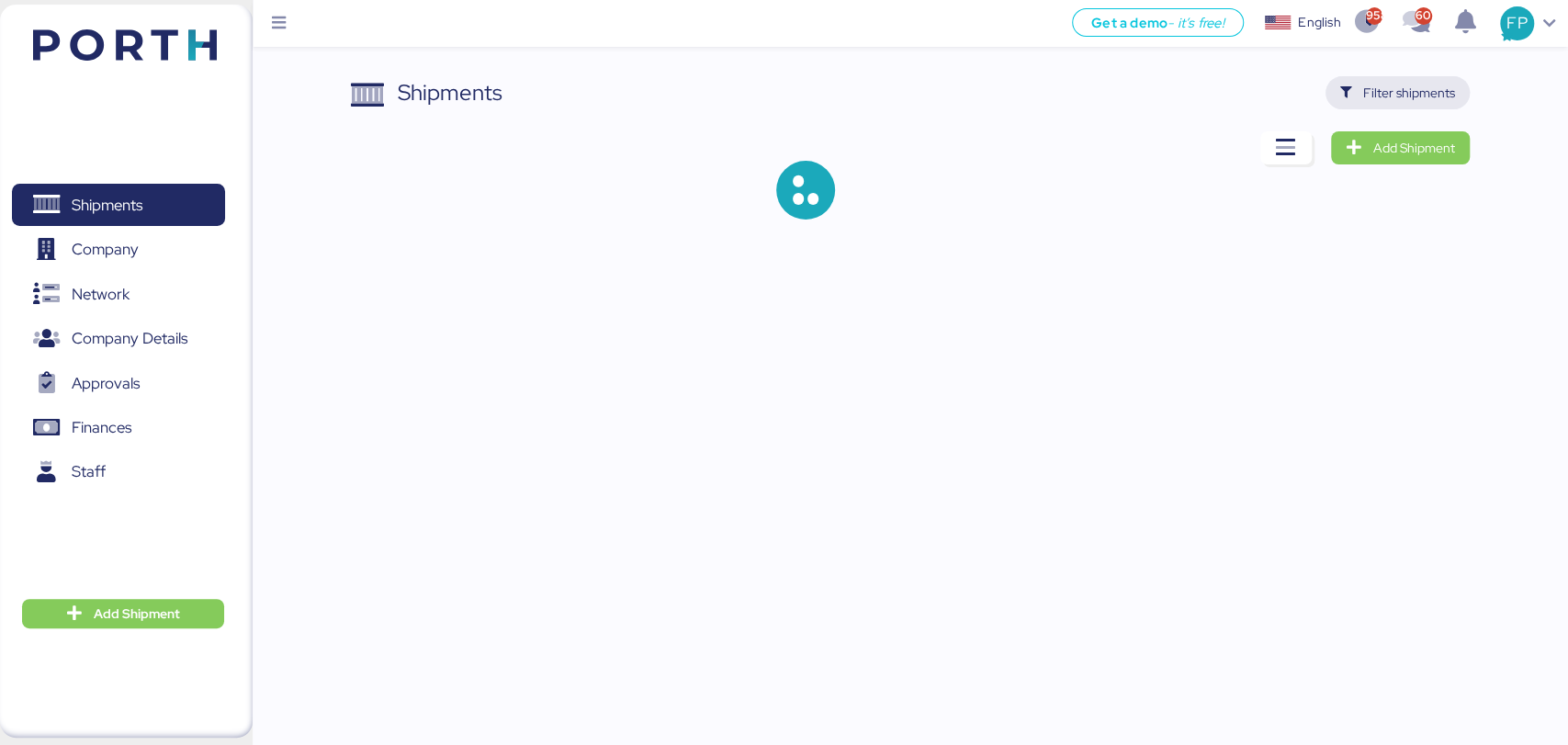
click at [1420, 80] on span "Filter shipments" at bounding box center [1398, 93] width 115 height 25
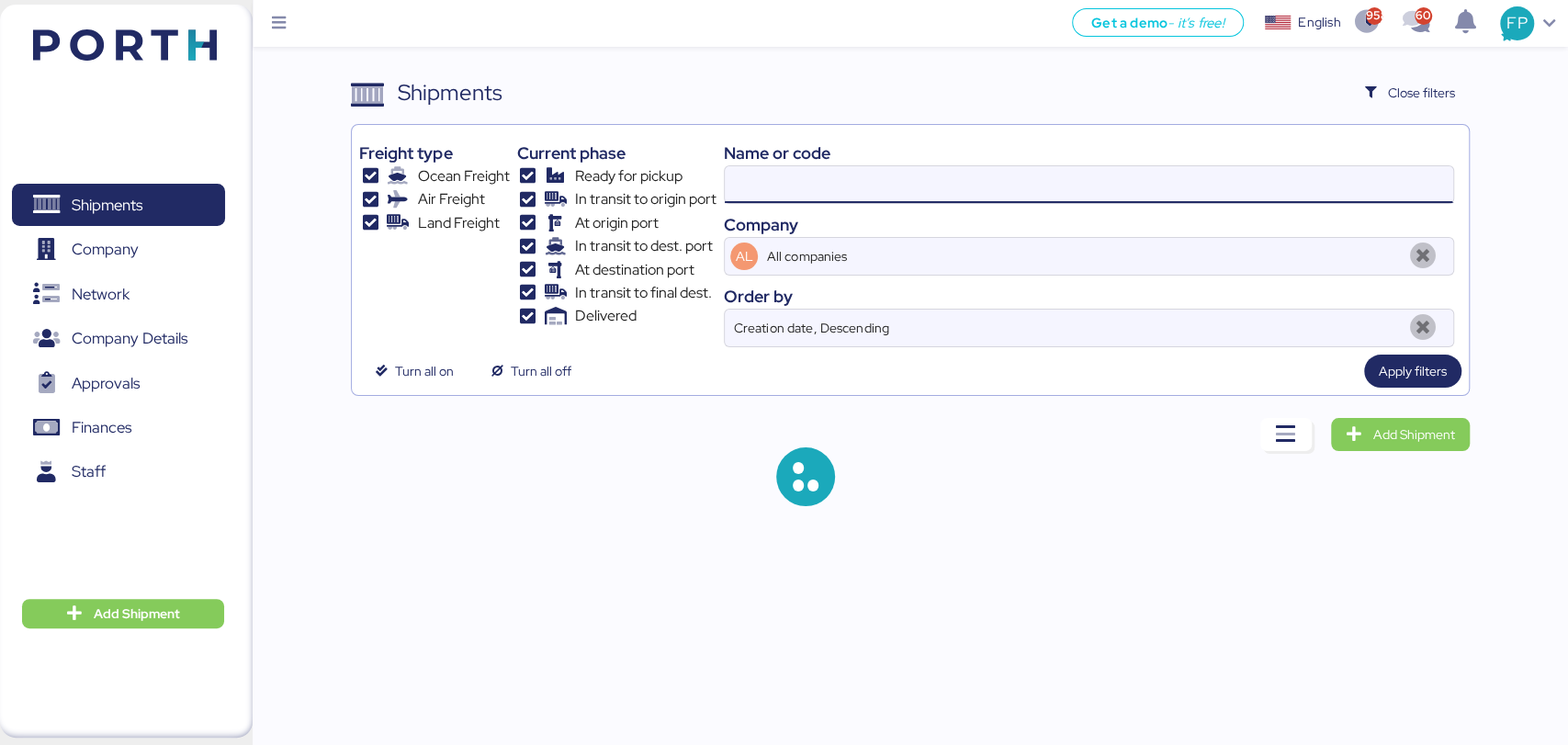
click at [782, 178] on input at bounding box center [1088, 185] width 728 height 37
click at [781, 178] on input at bounding box center [1088, 185] width 728 height 37
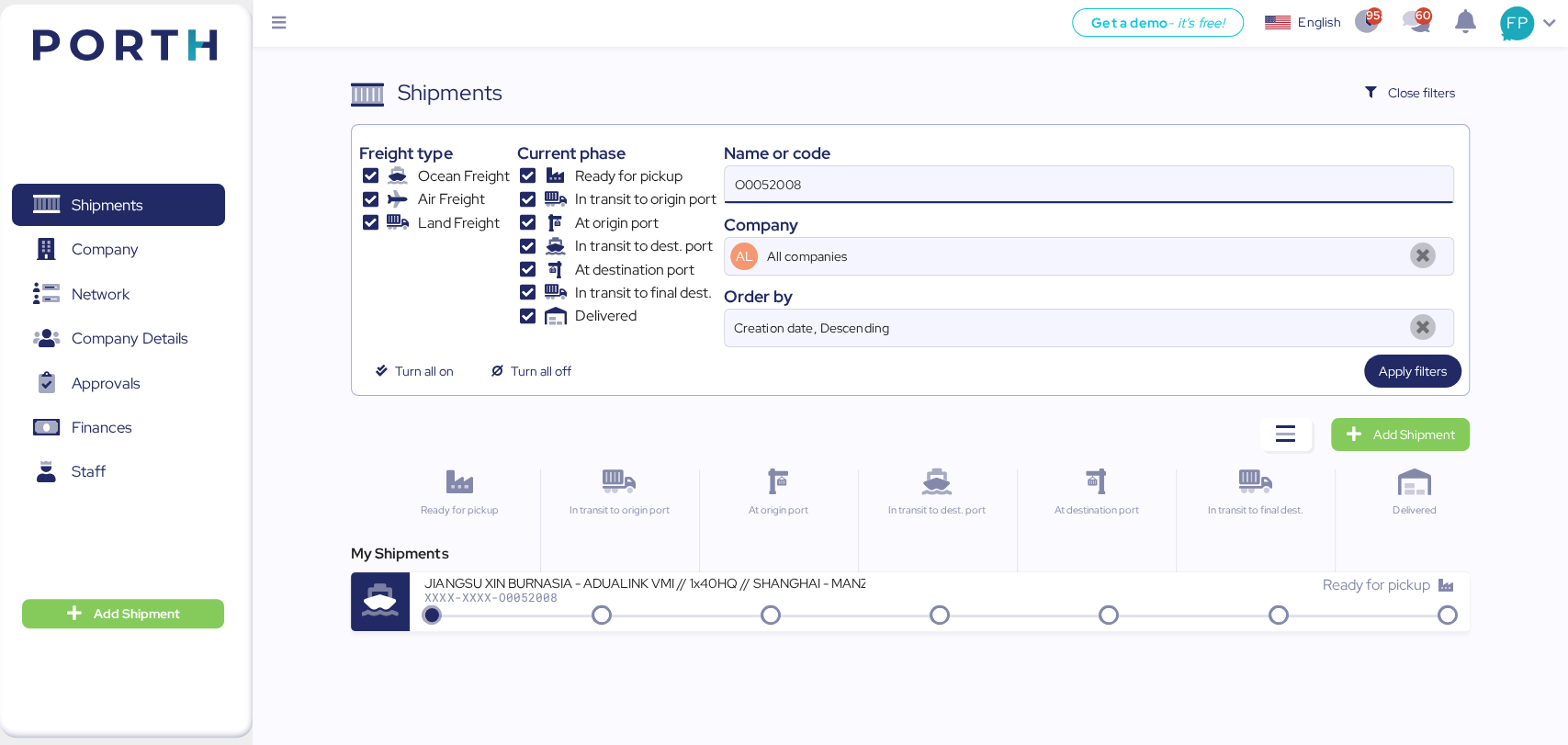
click at [781, 178] on input "O0052008" at bounding box center [1088, 185] width 728 height 37
paste input "198"
type input "O0051988"
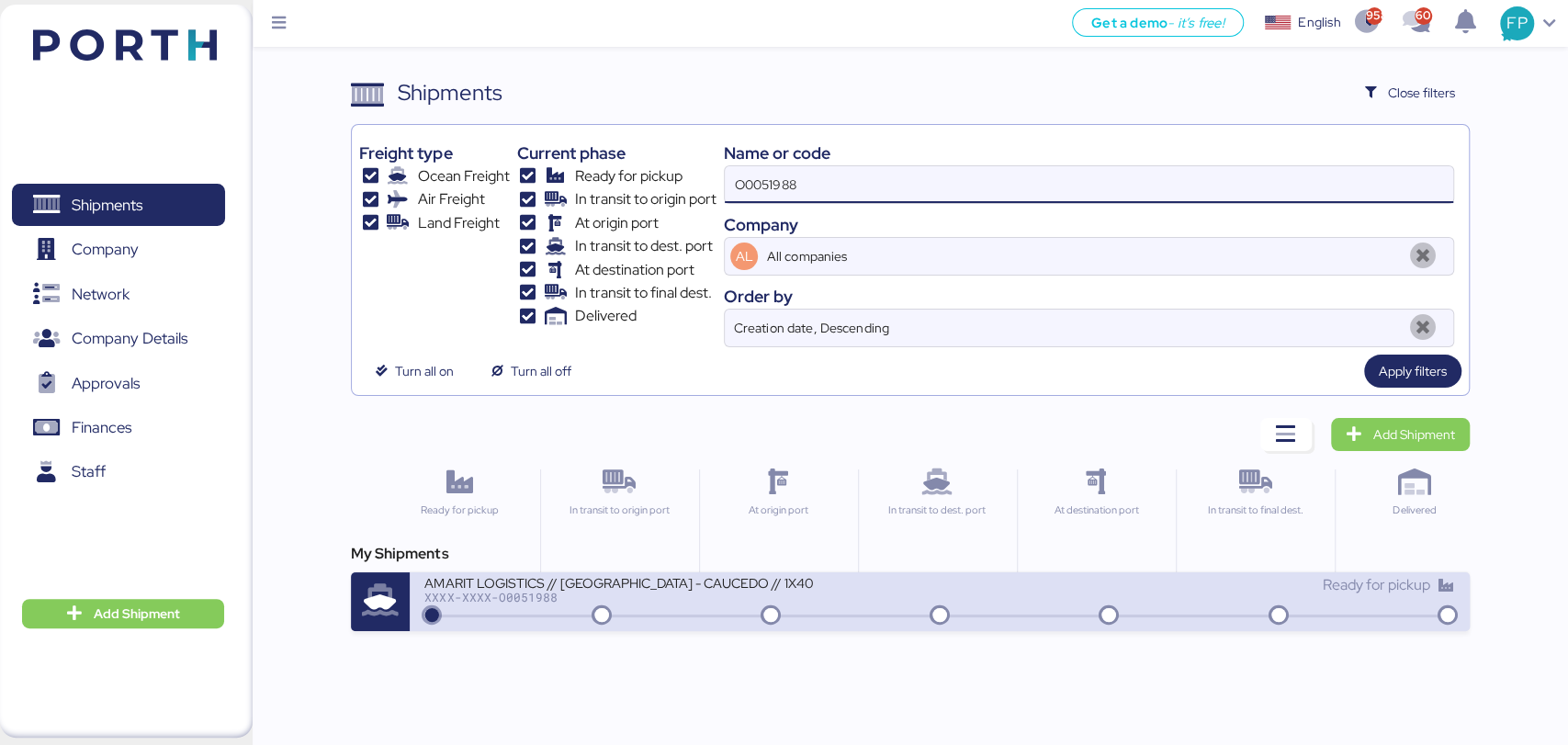
click at [823, 575] on div "AMARIT LOGISTICS // [GEOGRAPHIC_DATA] - CAUCEDO // 1X40" at bounding box center [645, 581] width 441 height 16
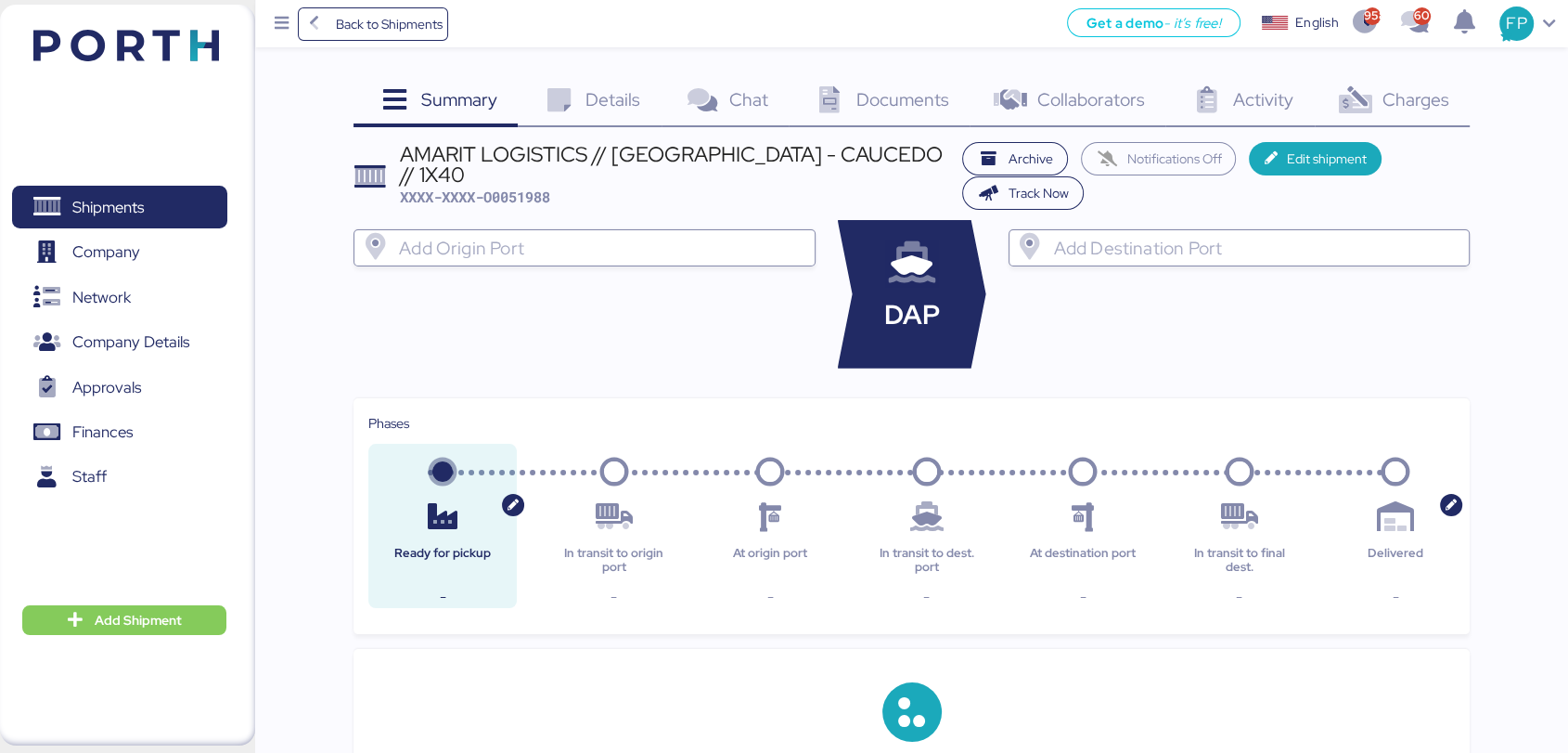
click at [1432, 82] on div "Charges 0" at bounding box center [1391, 101] width 154 height 50
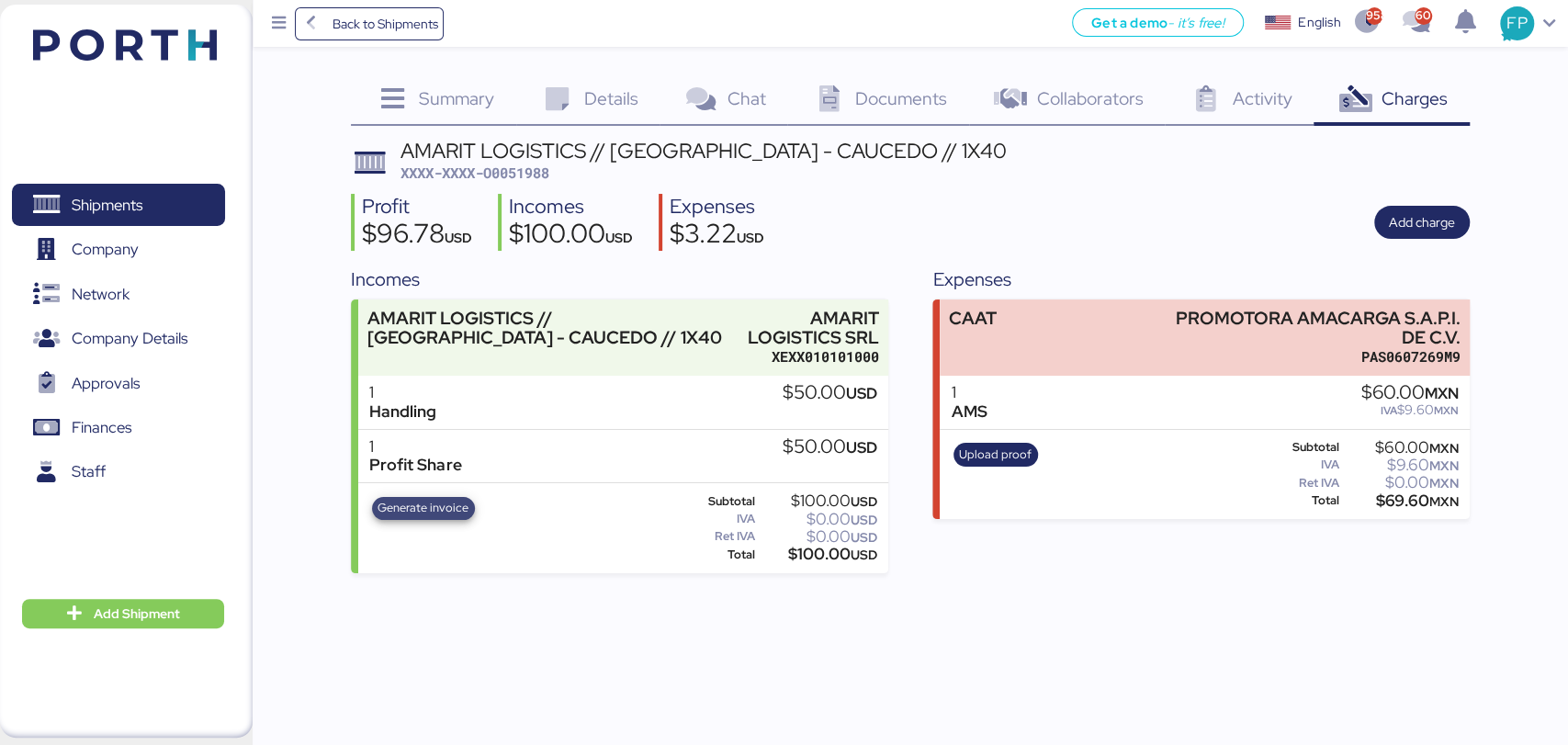
click at [425, 508] on span "Generate invoice" at bounding box center [423, 507] width 91 height 20
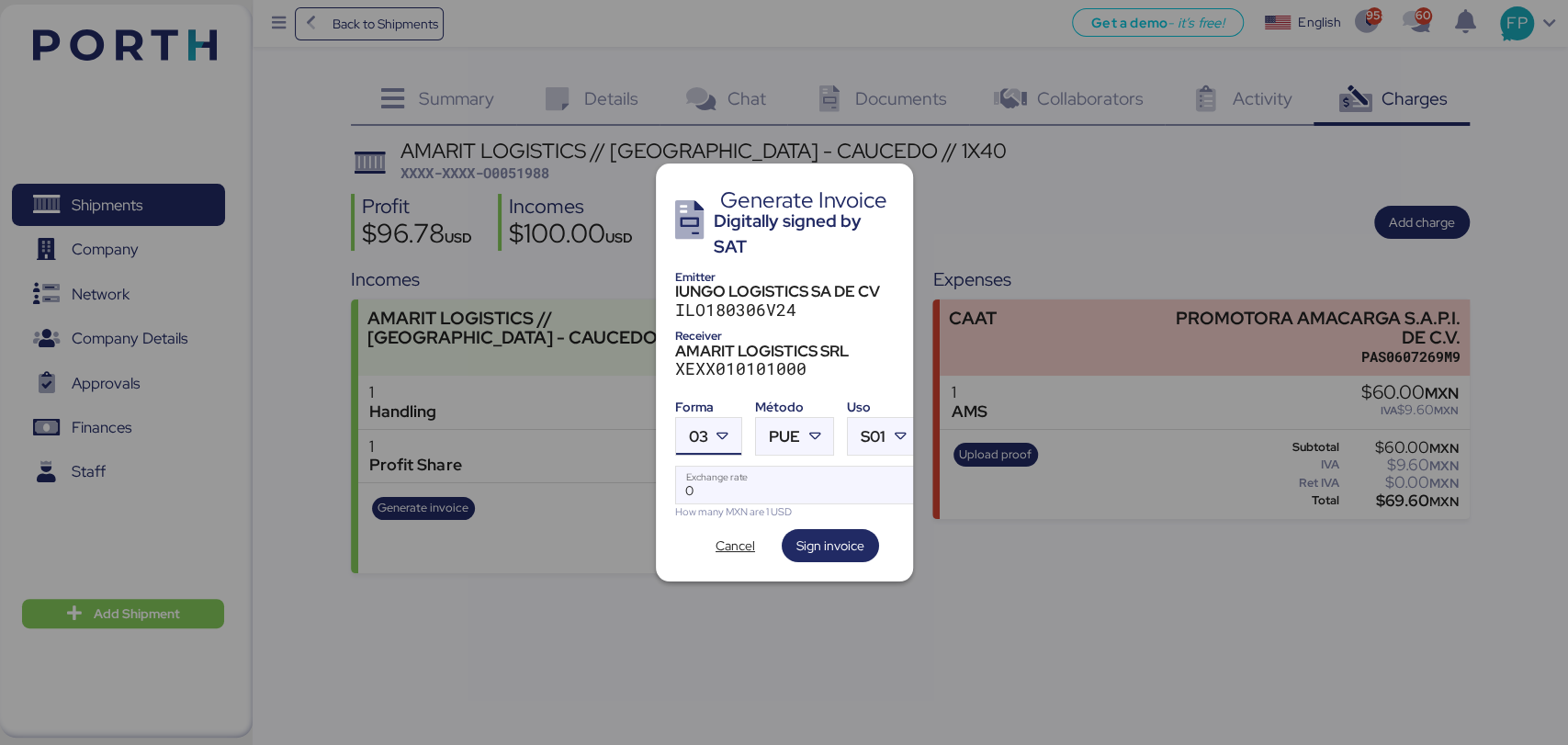
click at [729, 443] on div at bounding box center [725, 436] width 33 height 37
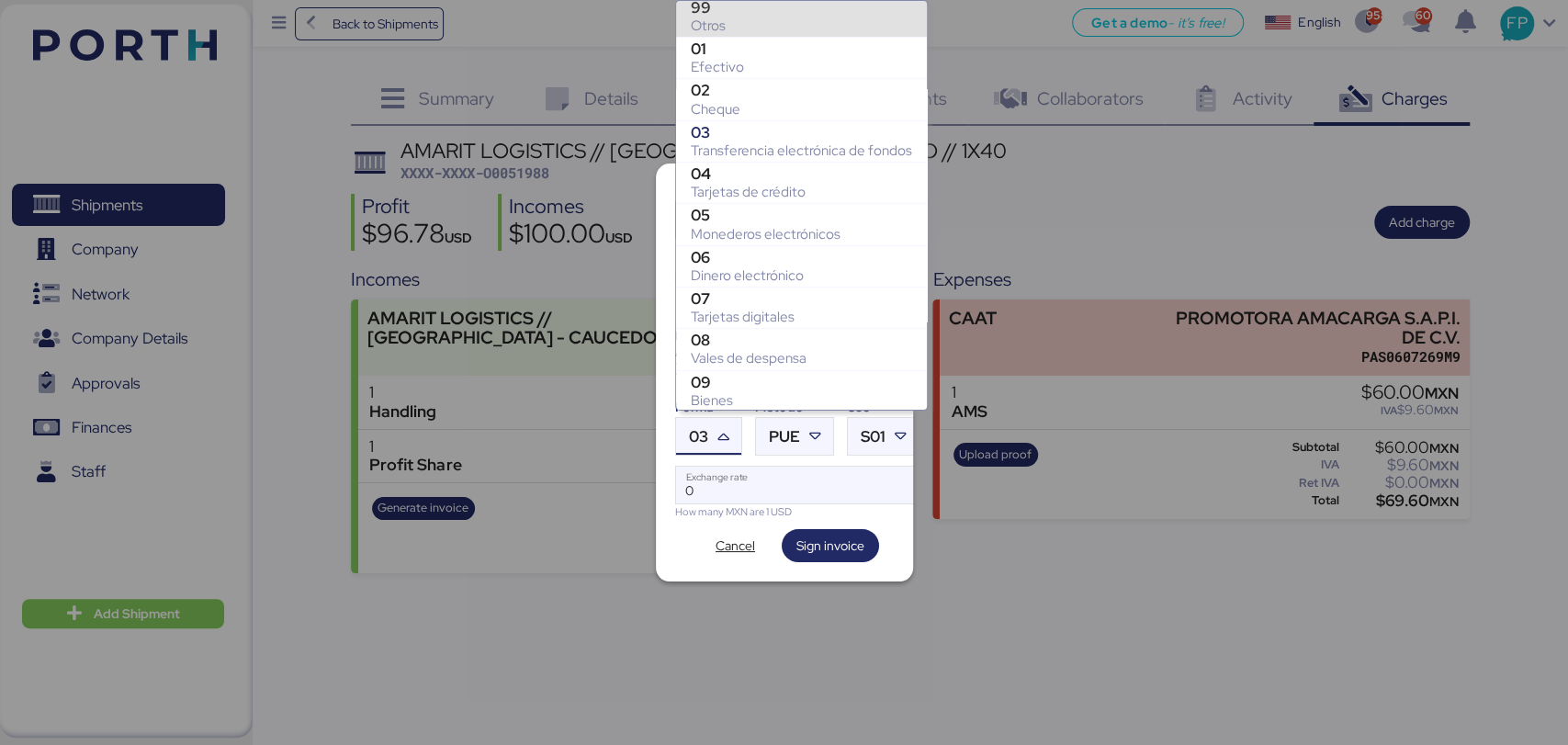
click at [739, 14] on div "99" at bounding box center [801, 7] width 221 height 19
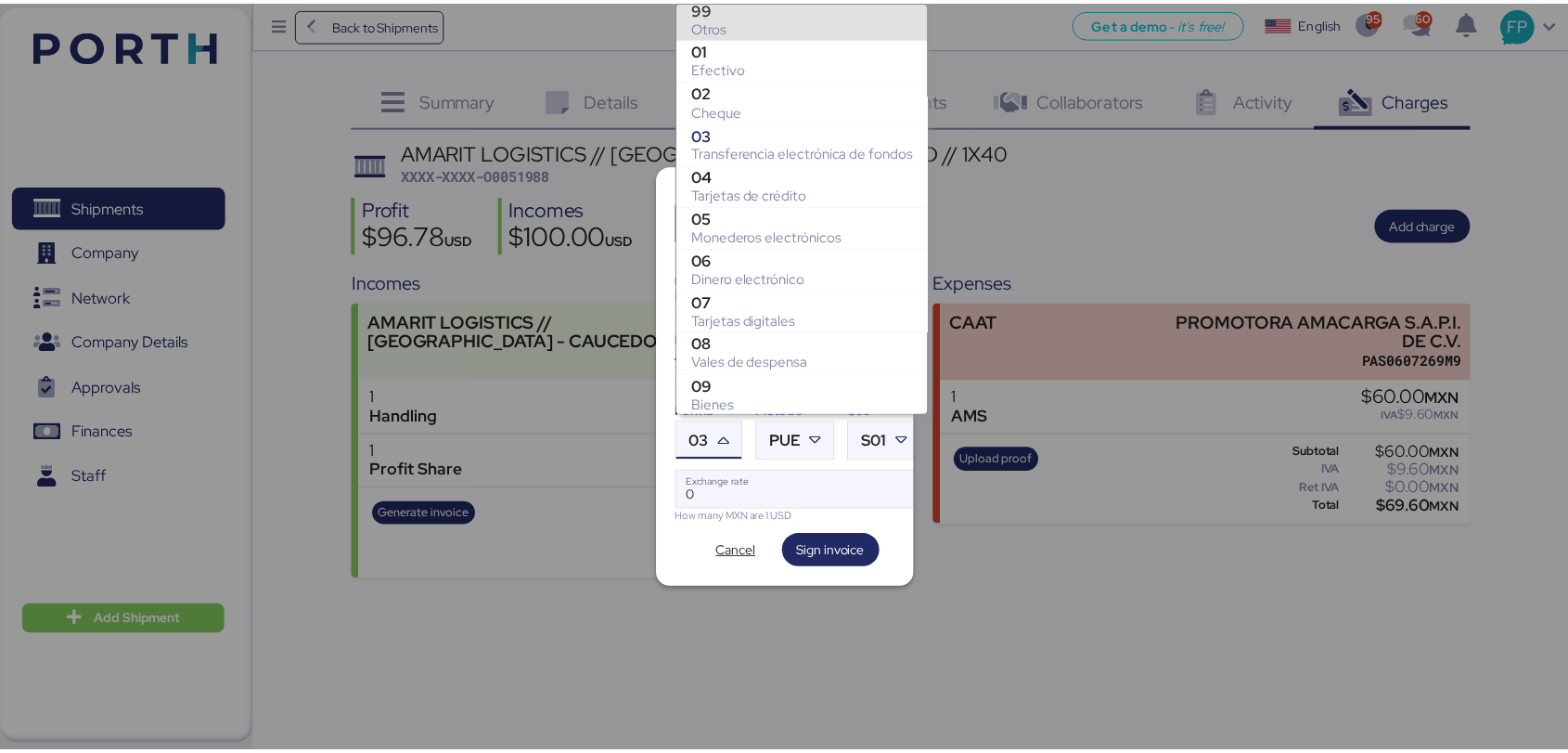
scroll to position [378, 0]
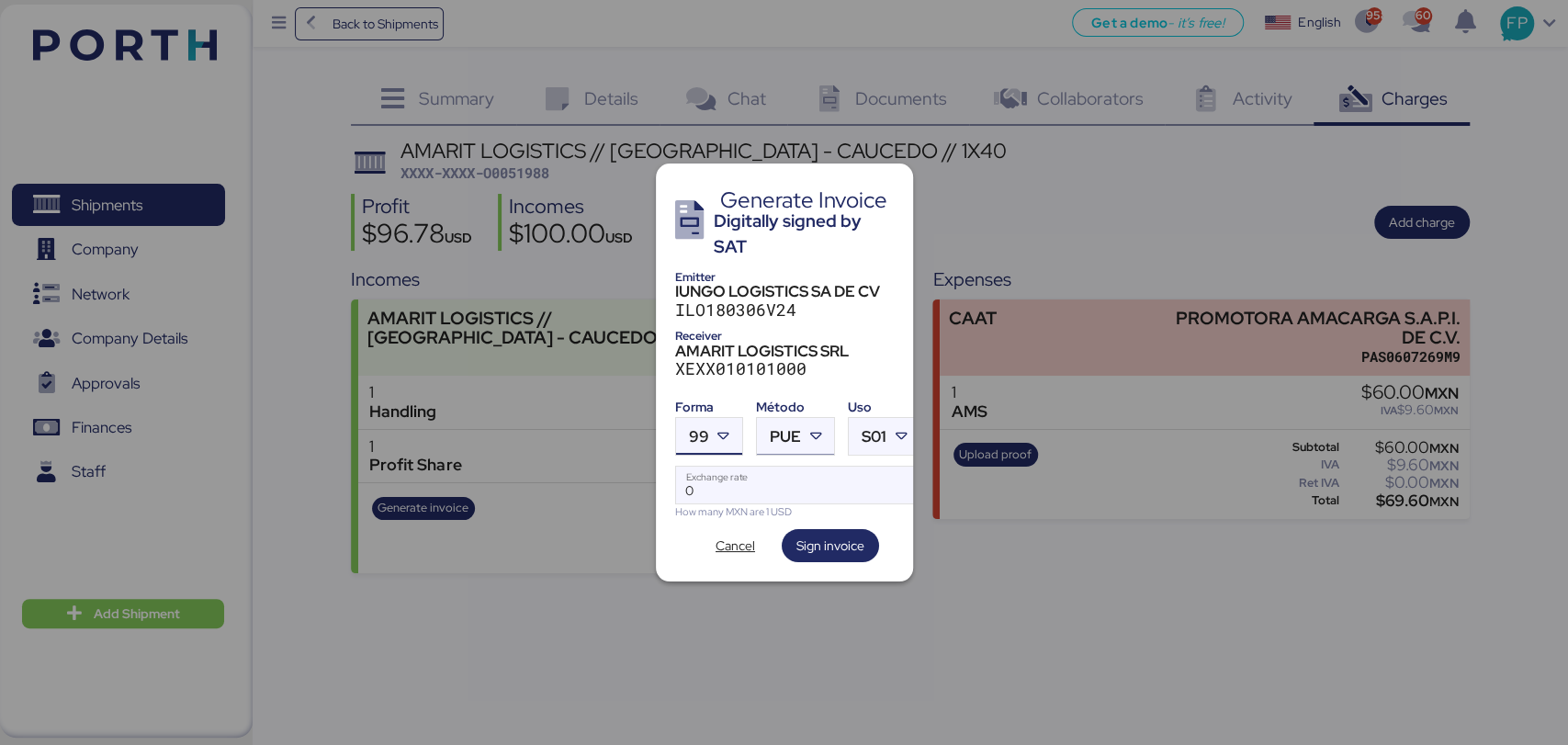
click at [792, 428] on span "PUE" at bounding box center [785, 436] width 31 height 16
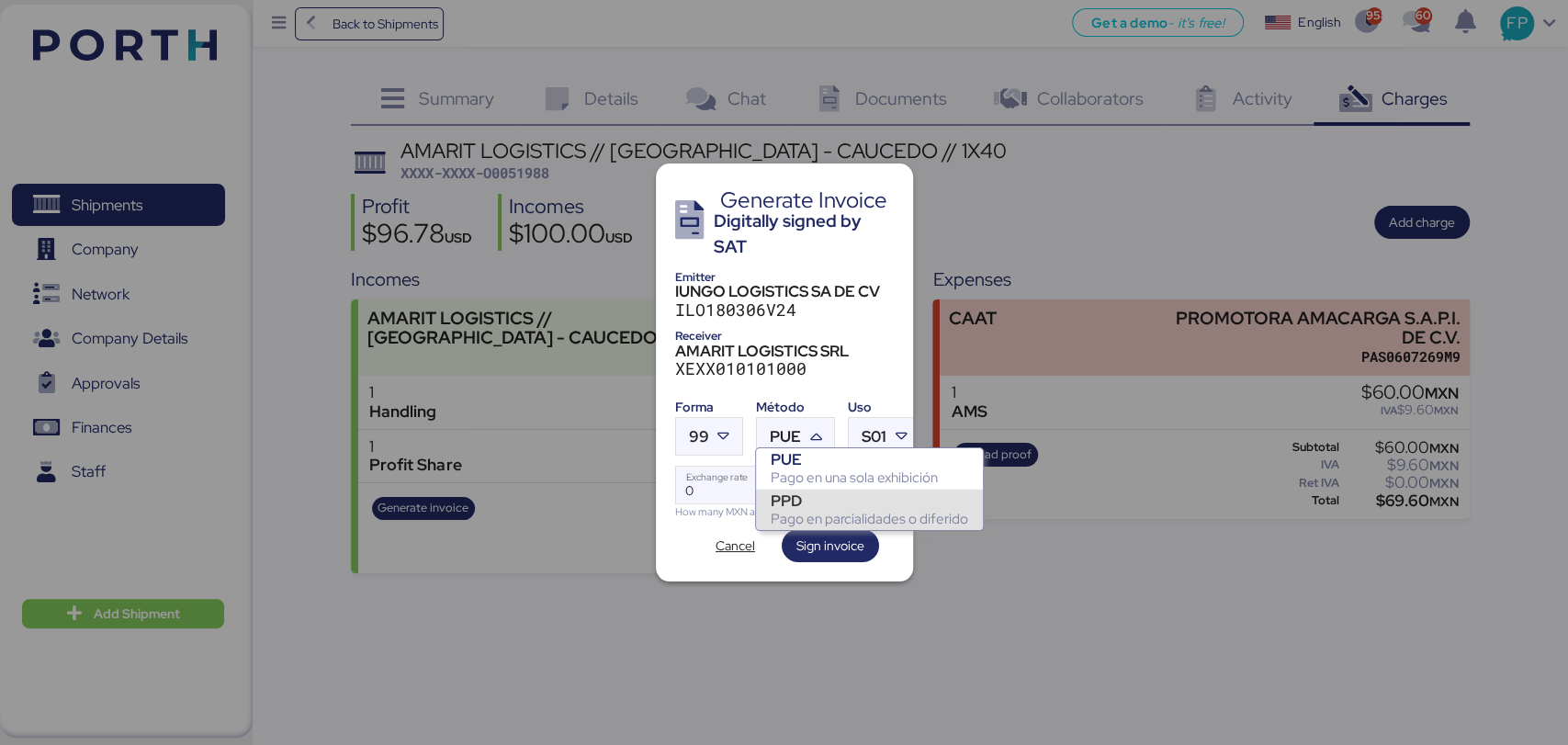
click at [804, 496] on div "PPD" at bounding box center [869, 501] width 198 height 19
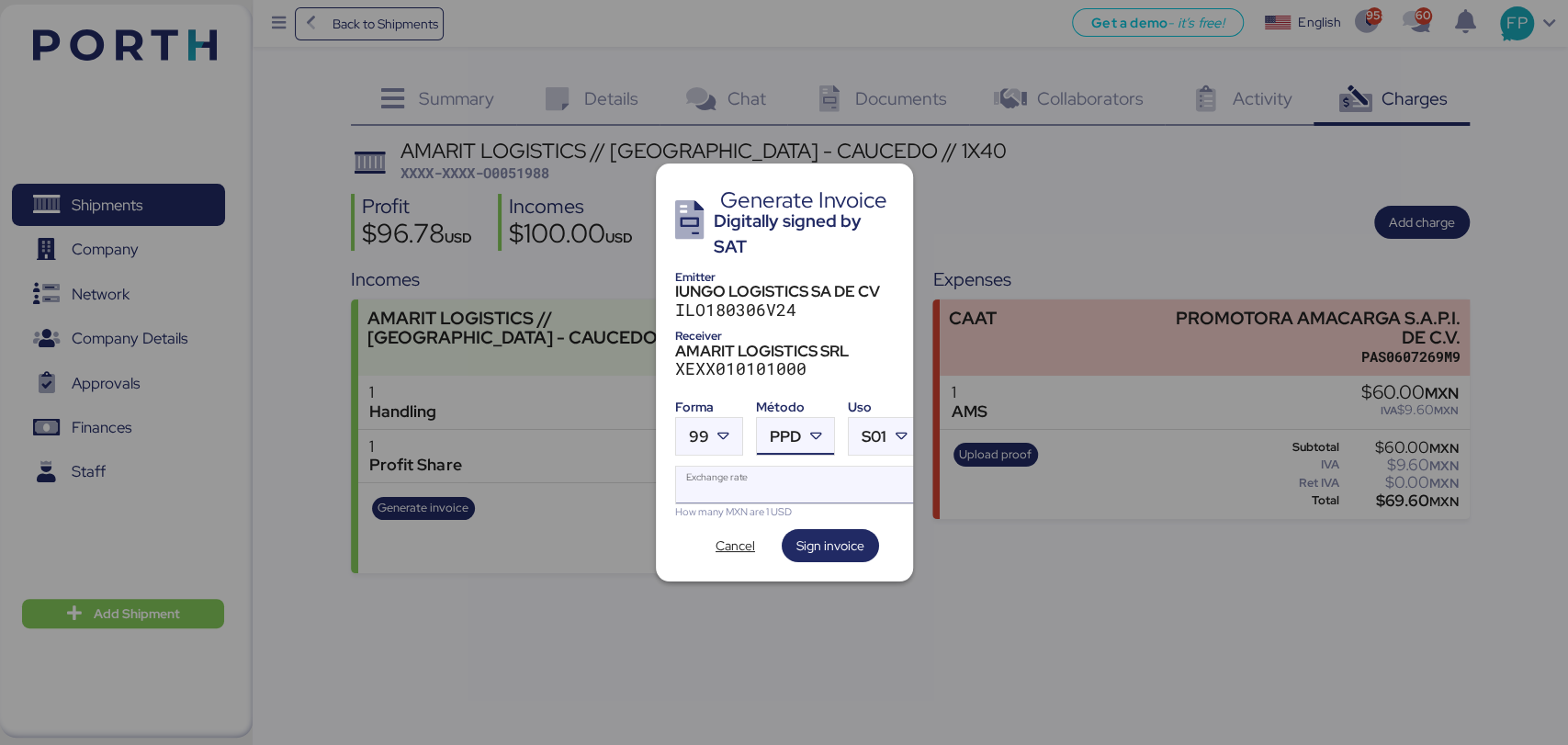
click at [783, 477] on input "Exchange rate" at bounding box center [798, 485] width 244 height 37
type input "0"
paste input "18.8176"
type input "18.8176"
click at [846, 541] on span "Sign invoice" at bounding box center [831, 545] width 68 height 22
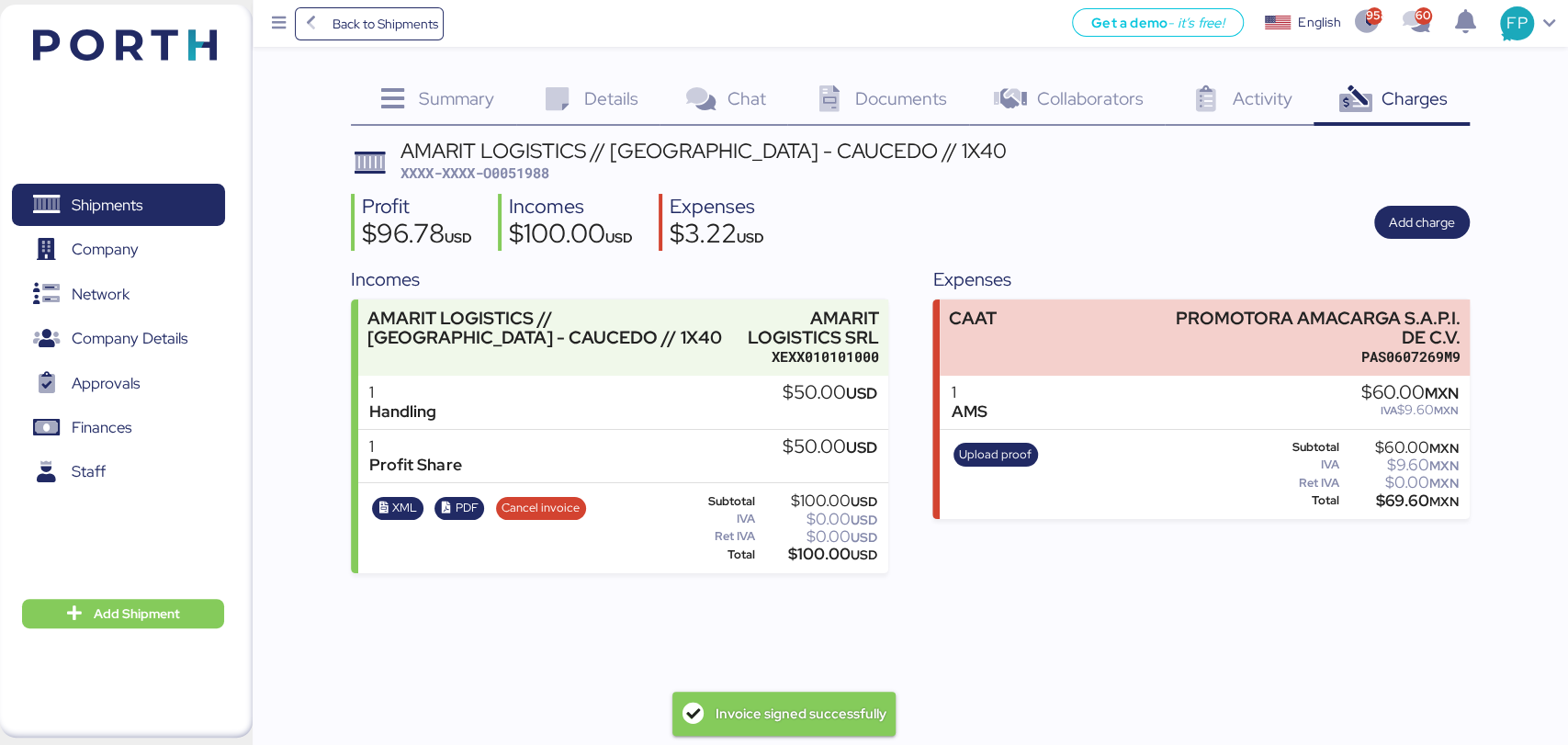
click at [506, 184] on div "AMARIT LOGISTICS // VERACRUZ - CAUCEDO // 1X40 XXXX-XXXX-O0051988 Profit $96.78…" at bounding box center [910, 356] width 1118 height 432
click at [508, 173] on span "XXXX-XXXX-O0051988" at bounding box center [474, 172] width 149 height 19
copy span "O0051988"
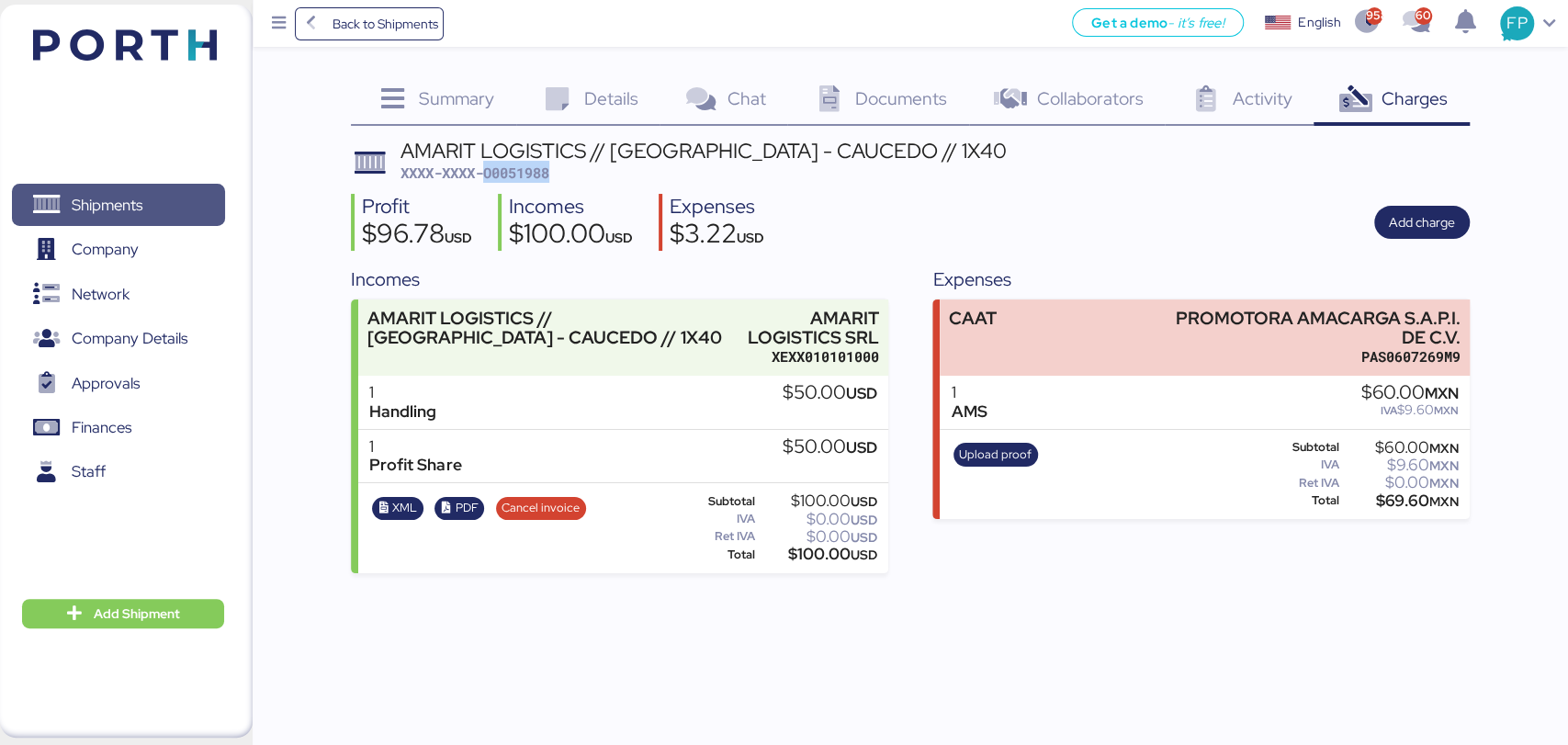
drag, startPoint x: 161, startPoint y: 201, endPoint x: 161, endPoint y: 190, distance: 11.0
click at [161, 201] on span "Shipments" at bounding box center [118, 205] width 198 height 26
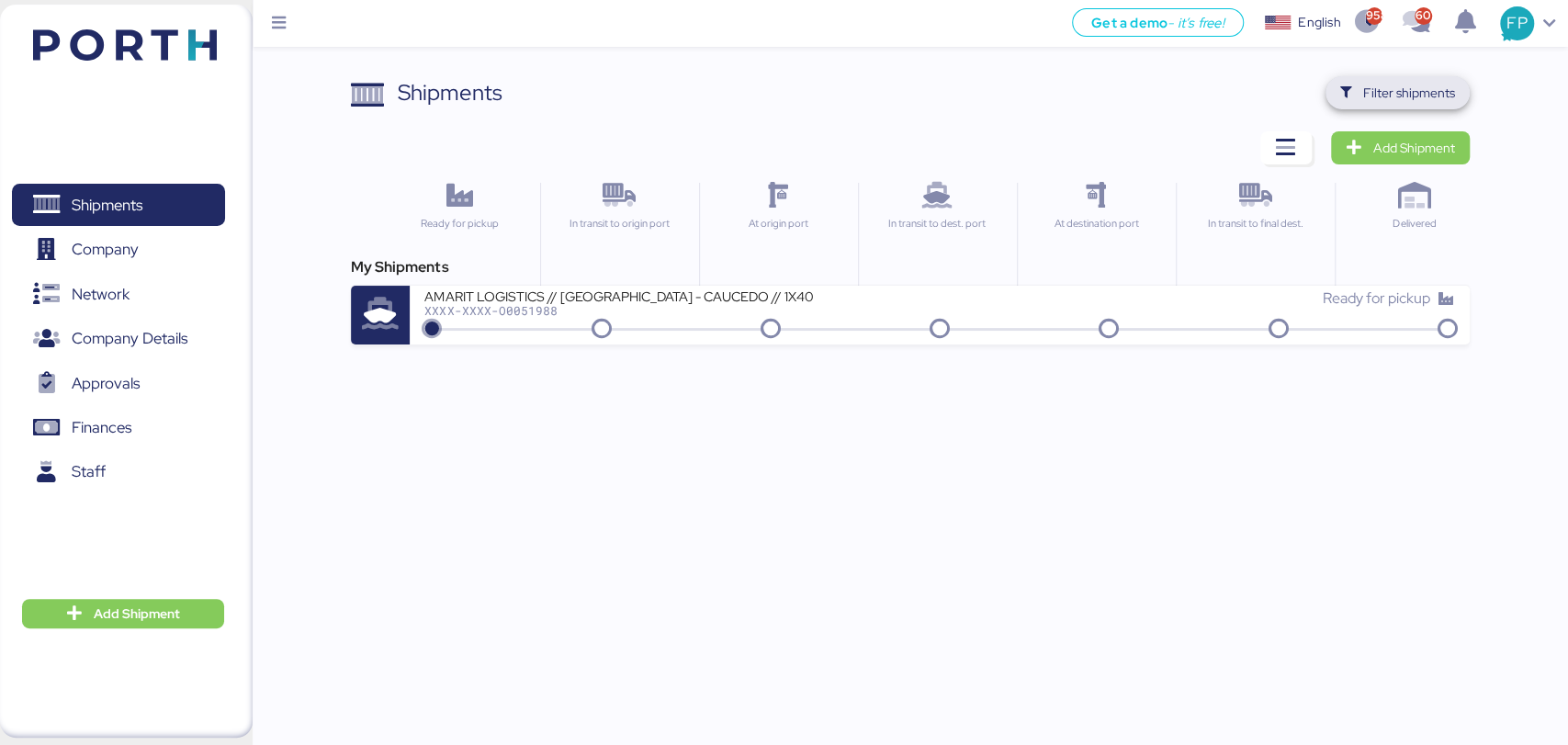
click at [1387, 91] on span "Filter shipments" at bounding box center [1408, 93] width 92 height 22
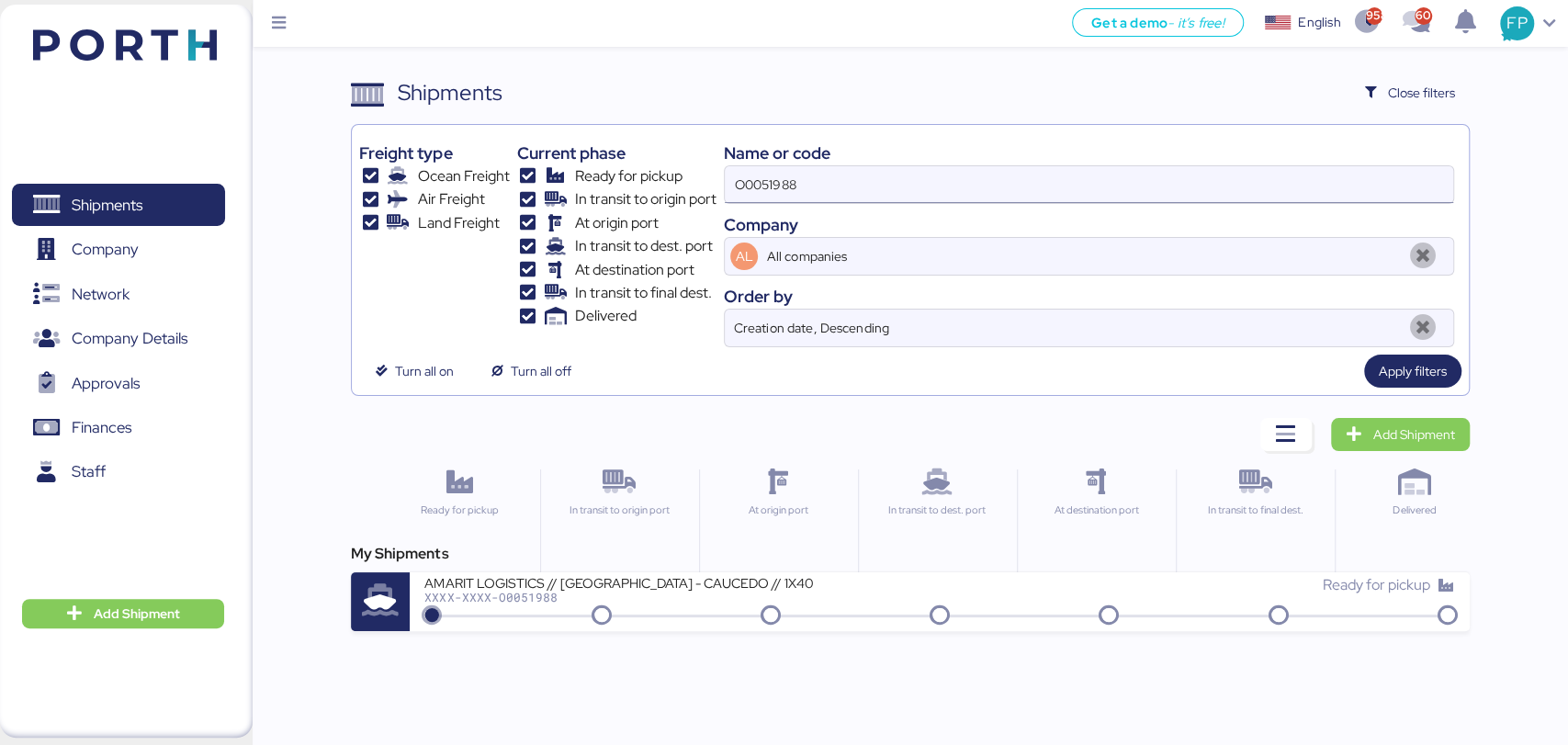
click at [761, 172] on input "O0051988" at bounding box center [1088, 185] width 728 height 37
click at [758, 169] on input "O0051988" at bounding box center [1088, 185] width 728 height 37
click at [761, 172] on input "O0051988" at bounding box center [1088, 185] width 728 height 37
paste input "2024"
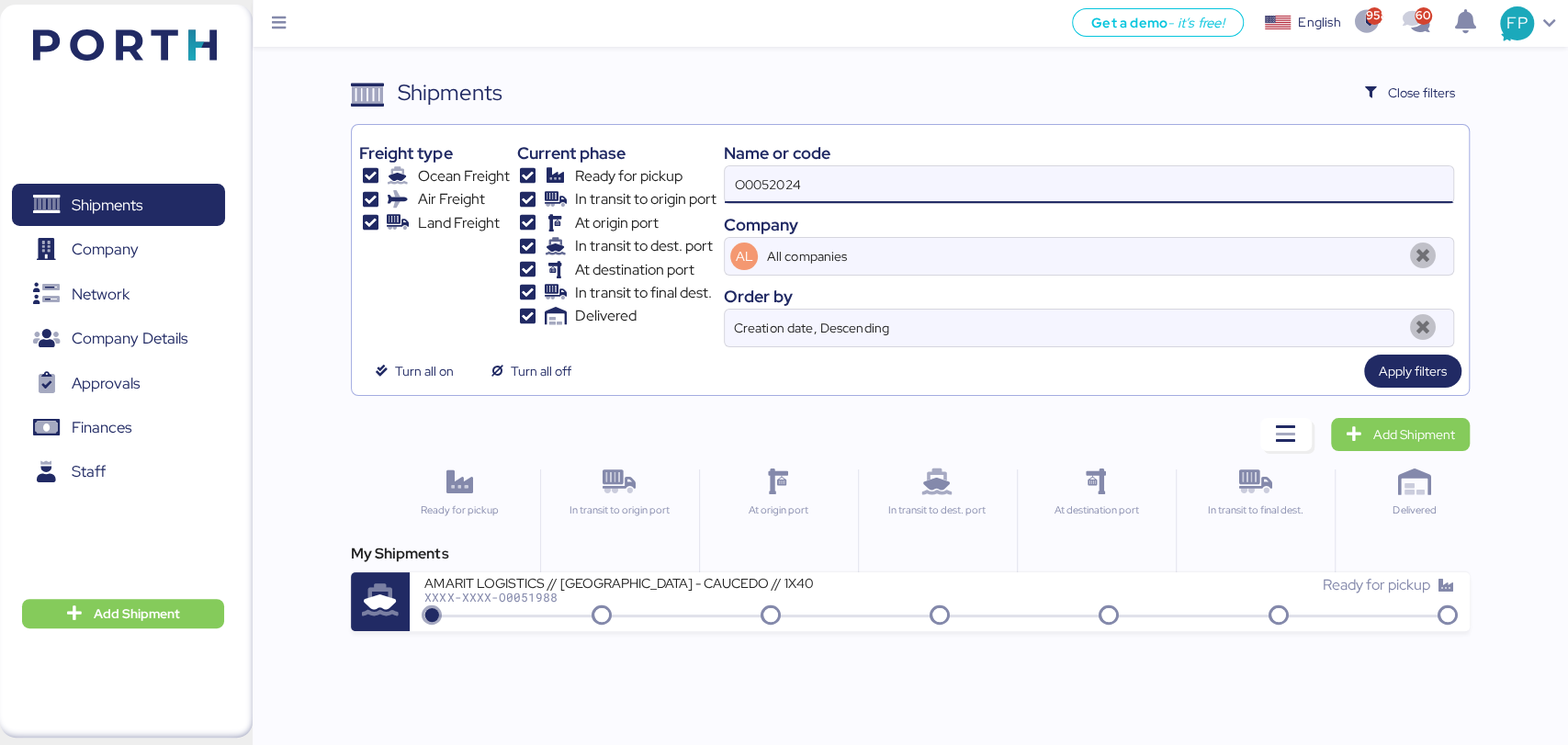
type input "O0052024"
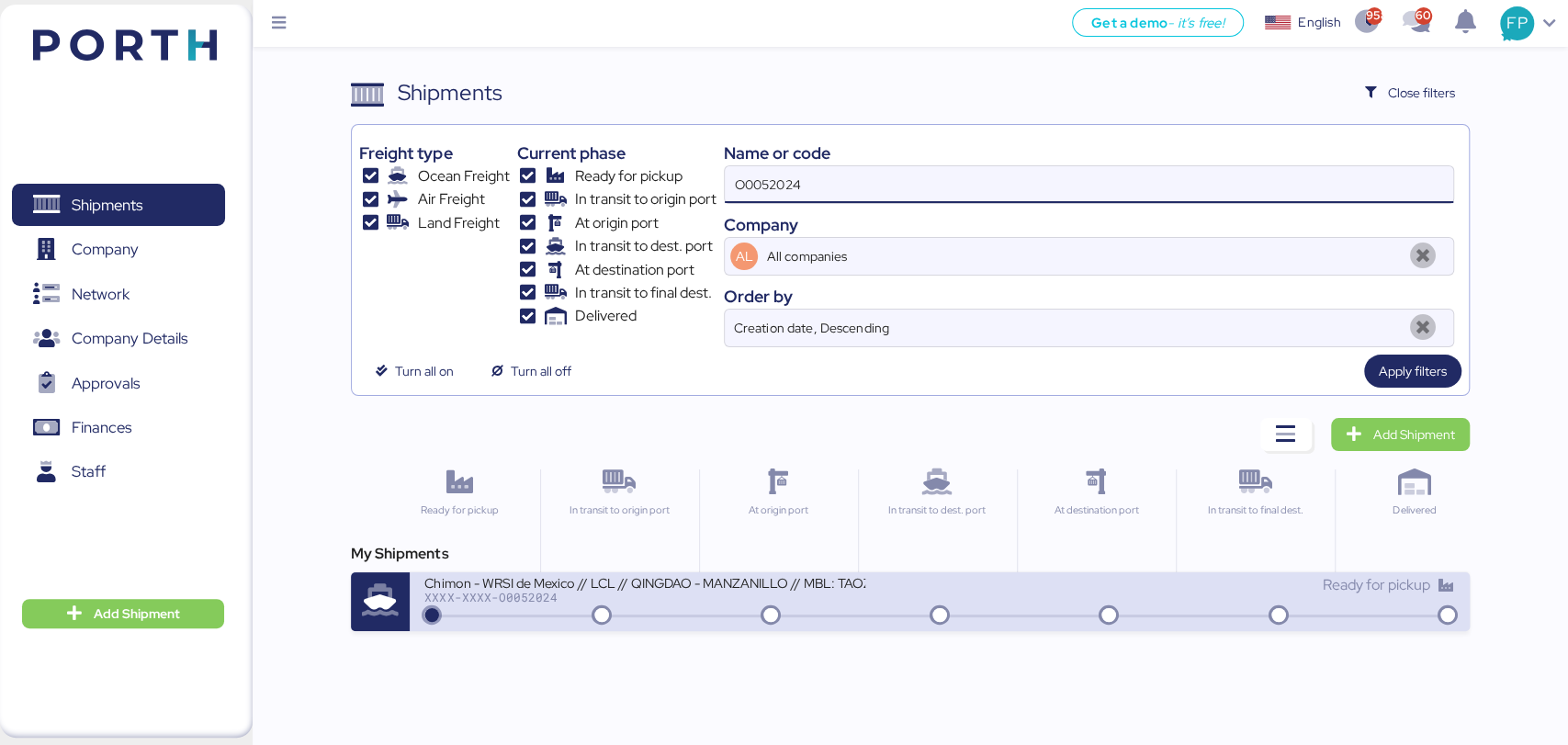
click at [673, 589] on div "Chimon - WRSI de Mexico // LCL // QINGDAO - MANZANILLO // MBL: TAOZLO11722 - HB…" at bounding box center [645, 581] width 441 height 16
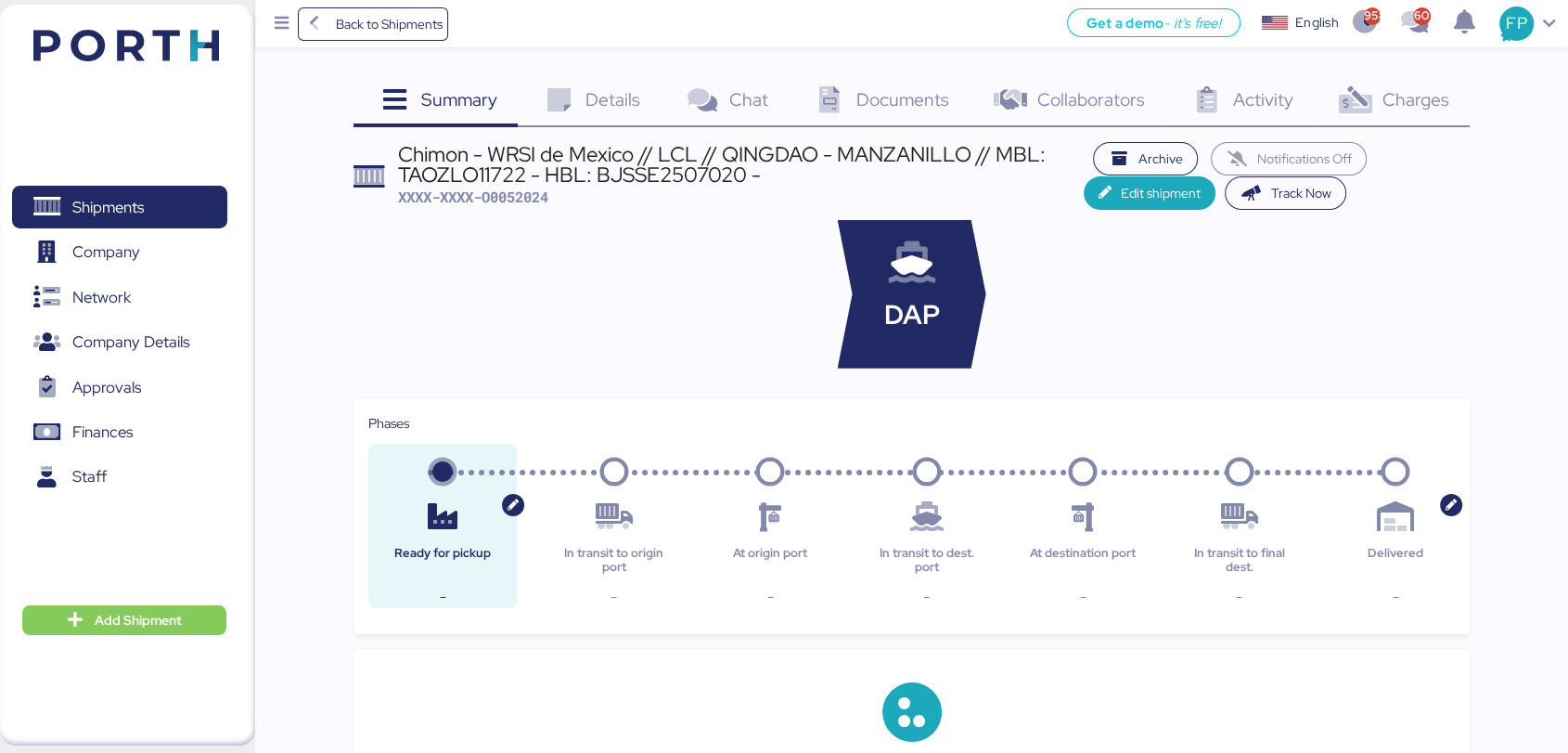
click at [1346, 91] on icon at bounding box center [1355, 100] width 40 height 27
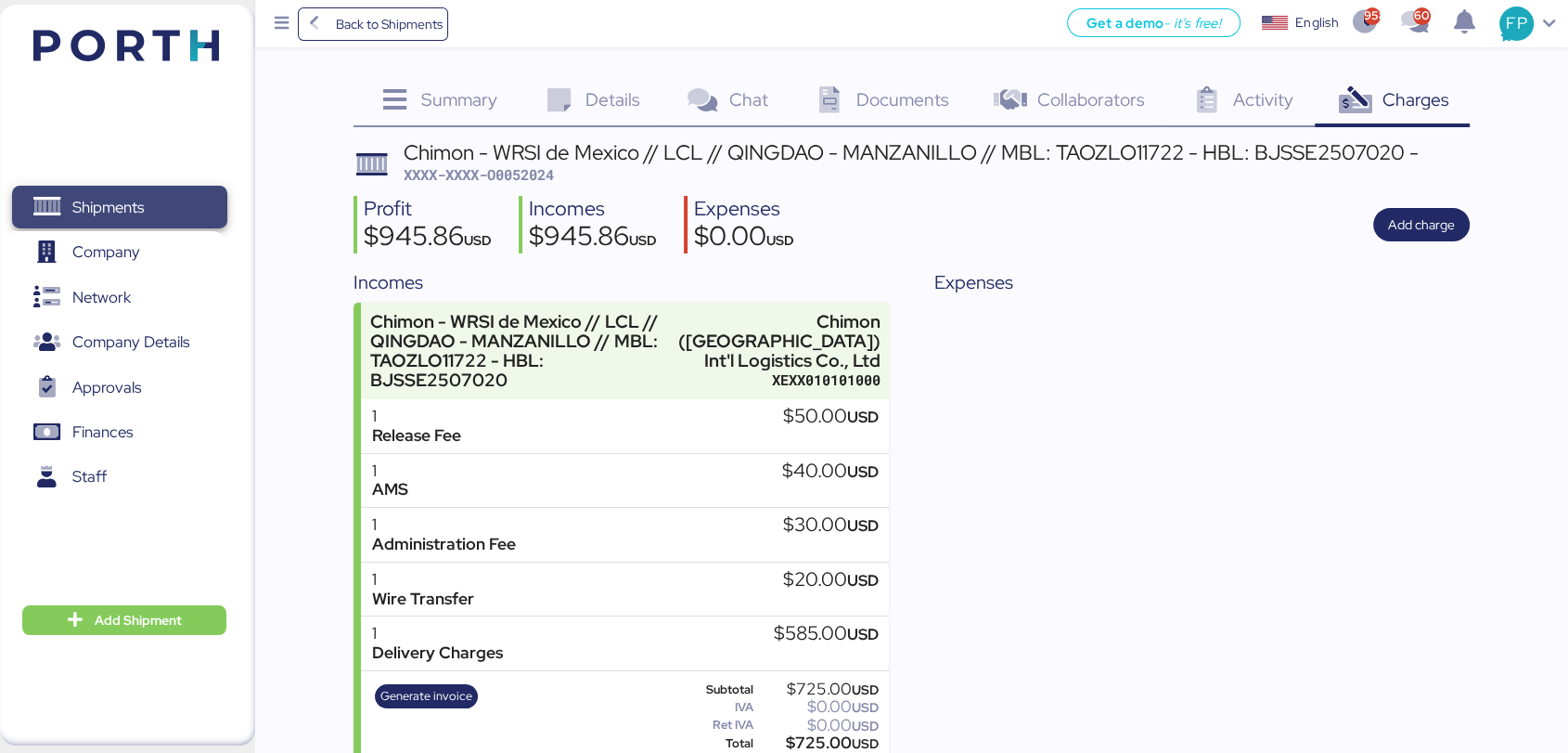
click at [135, 195] on span "Shipments" at bounding box center [108, 207] width 72 height 27
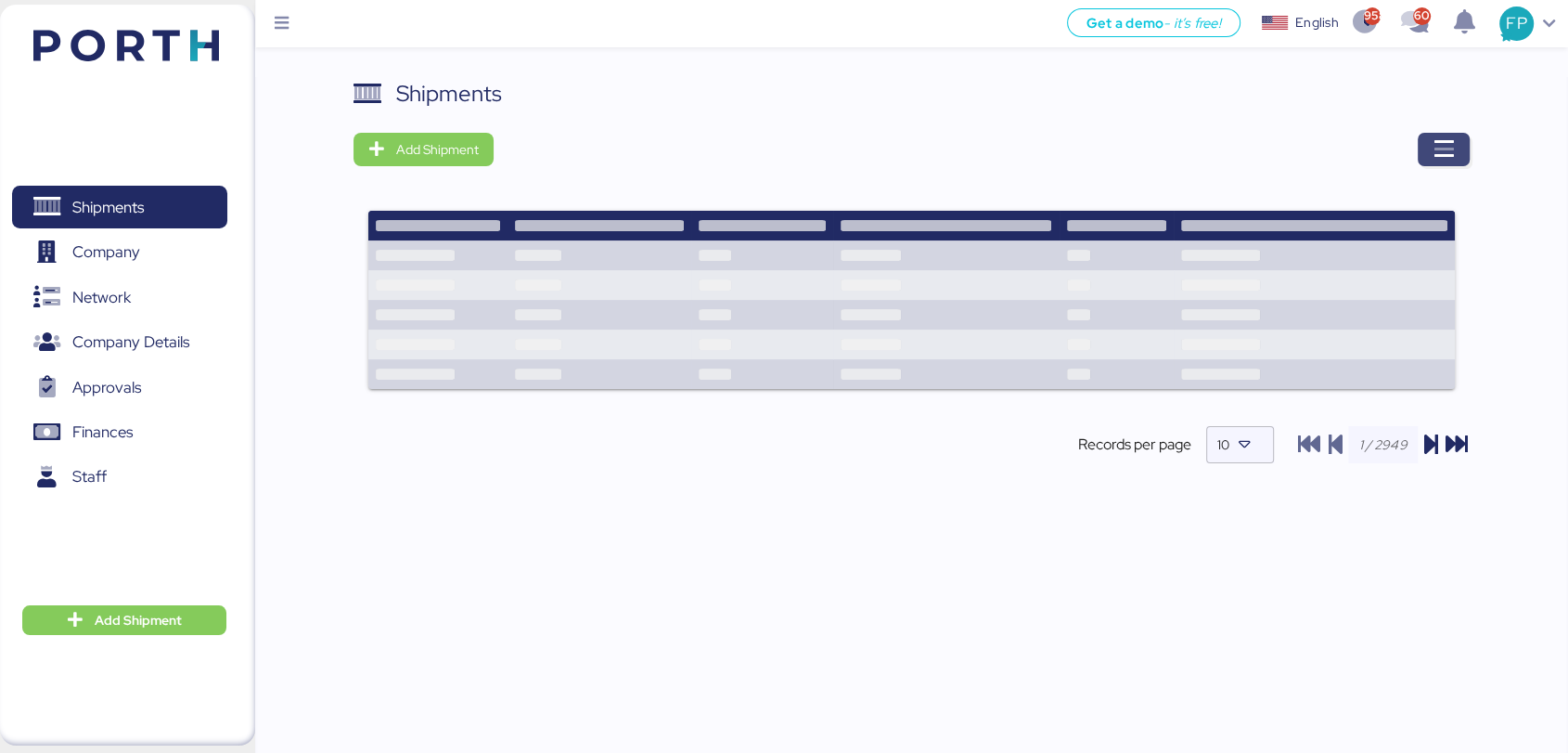
click at [1451, 147] on icon "button" at bounding box center [1443, 150] width 23 height 23
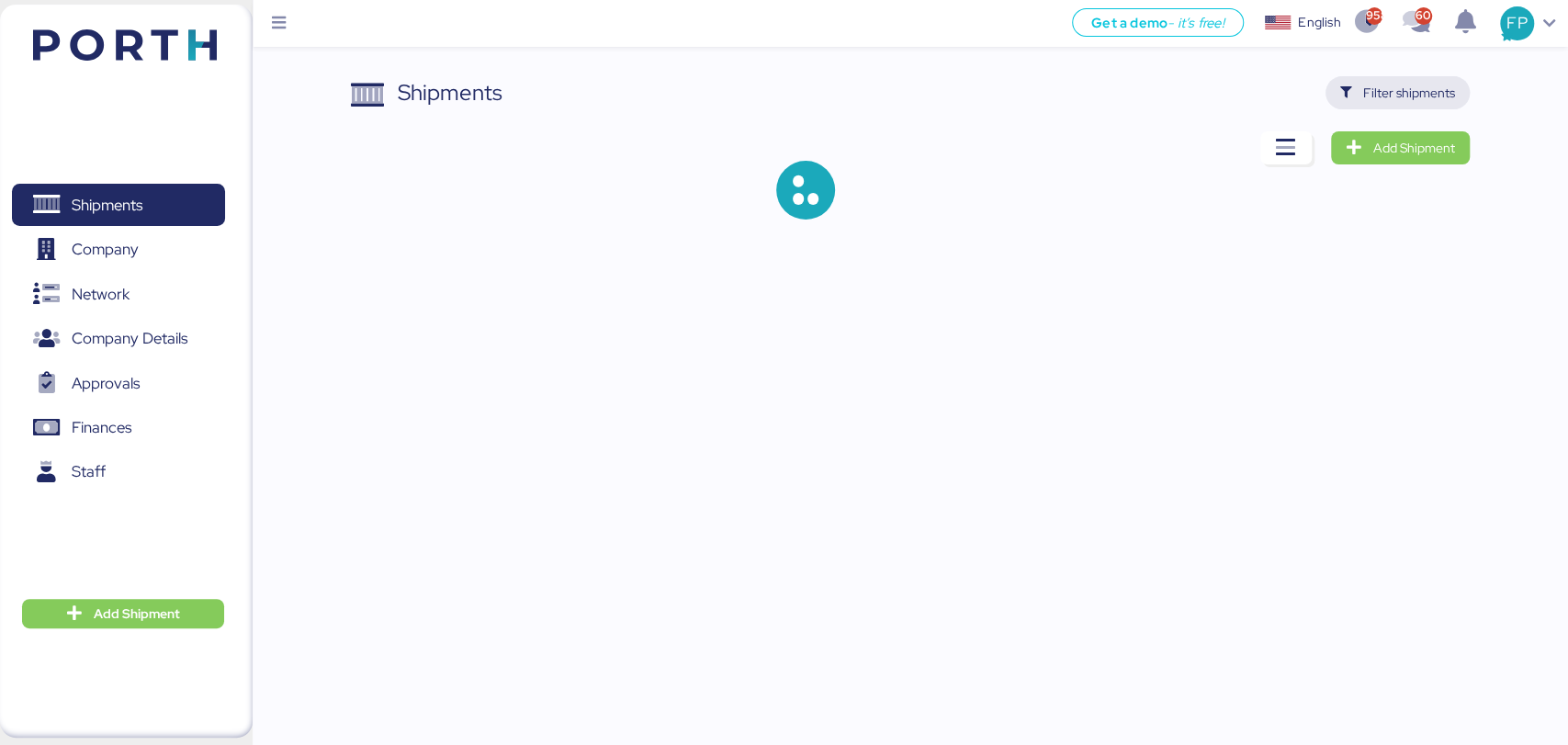
click at [1408, 93] on span "Filter shipments" at bounding box center [1408, 93] width 92 height 22
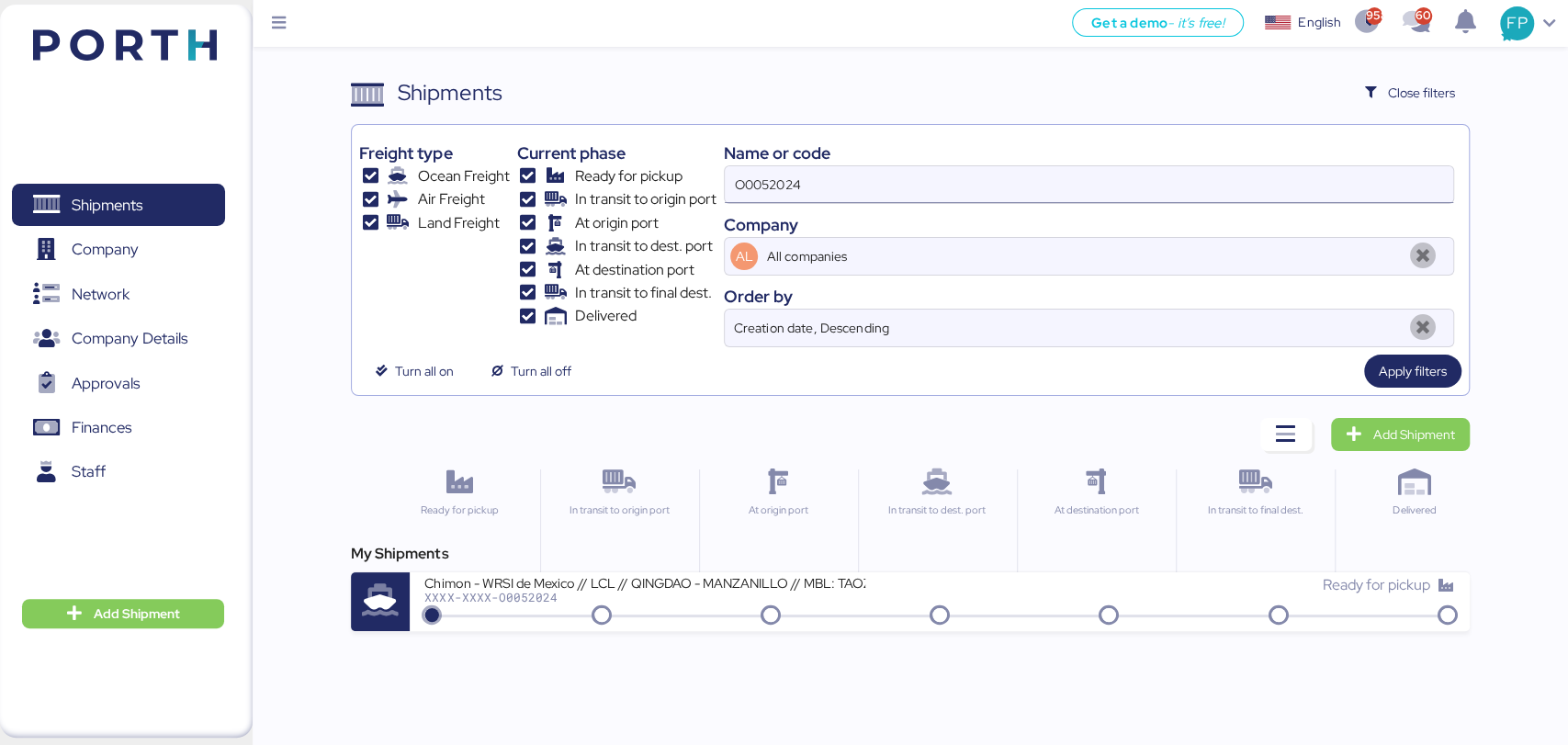
click at [765, 185] on input "O0052024" at bounding box center [1088, 185] width 728 height 37
paste input "10"
click at [765, 185] on input "O0052010" at bounding box center [1088, 185] width 728 height 37
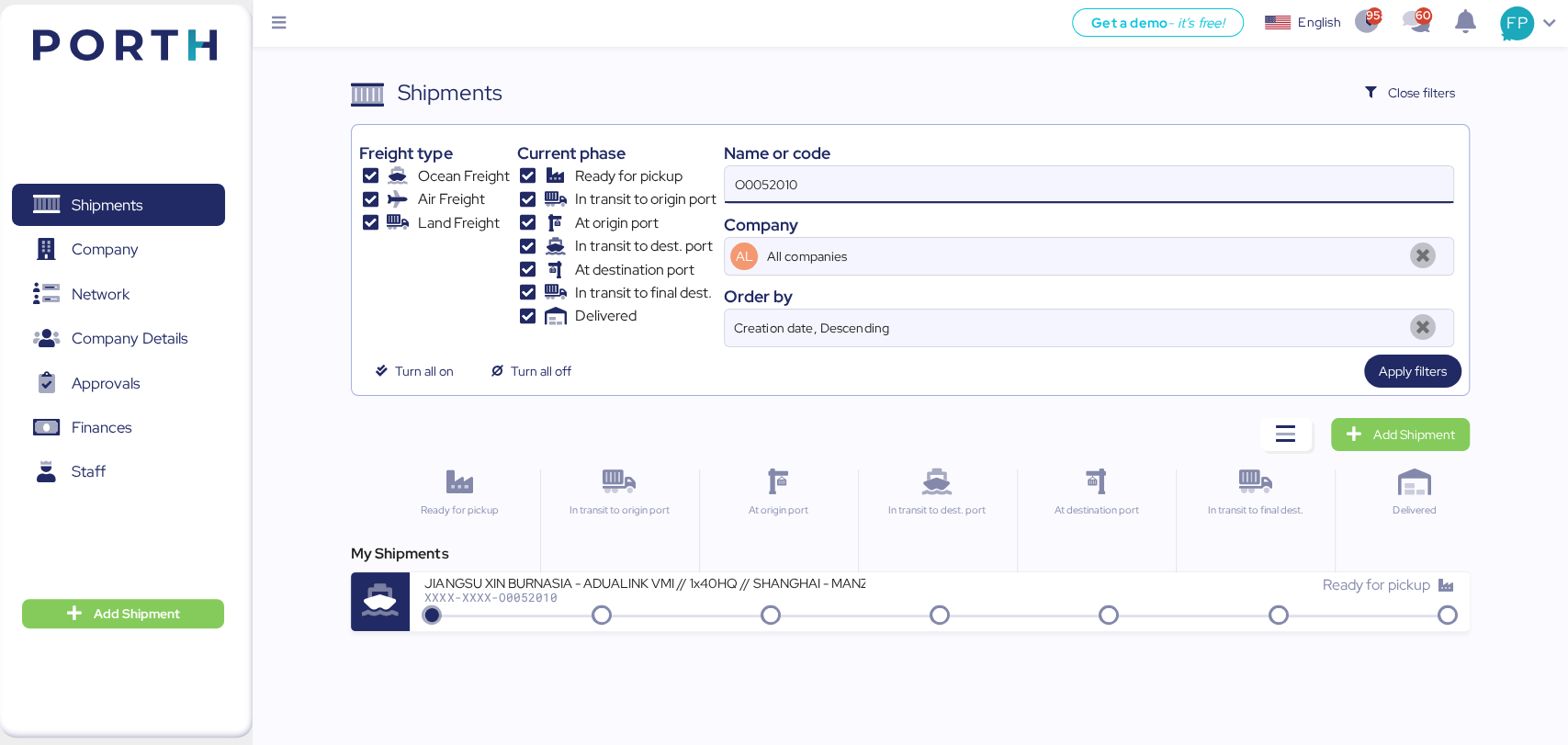
paste input
type input "O0052010"
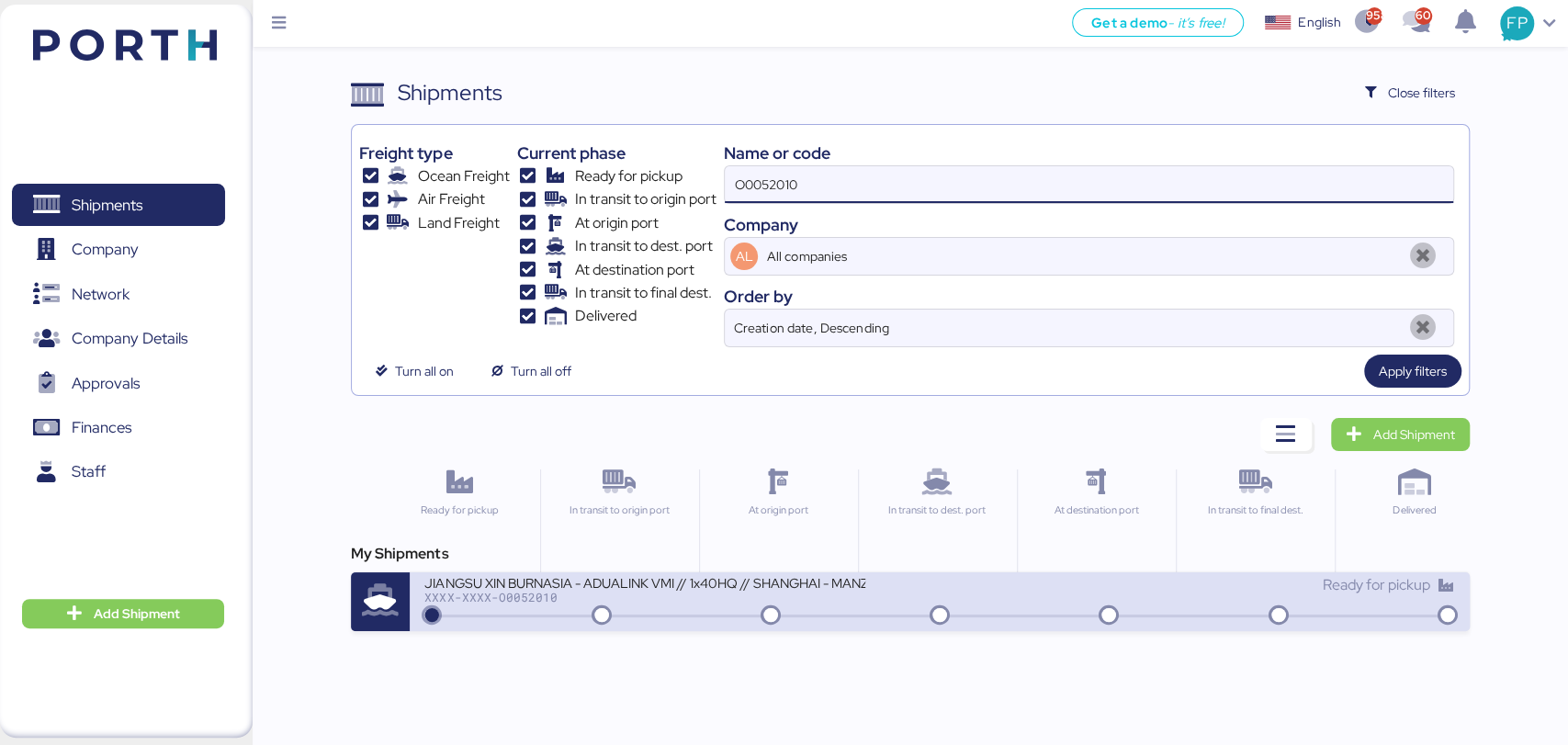
click at [683, 594] on div "XXXX-XXXX-O0052010" at bounding box center [645, 596] width 441 height 13
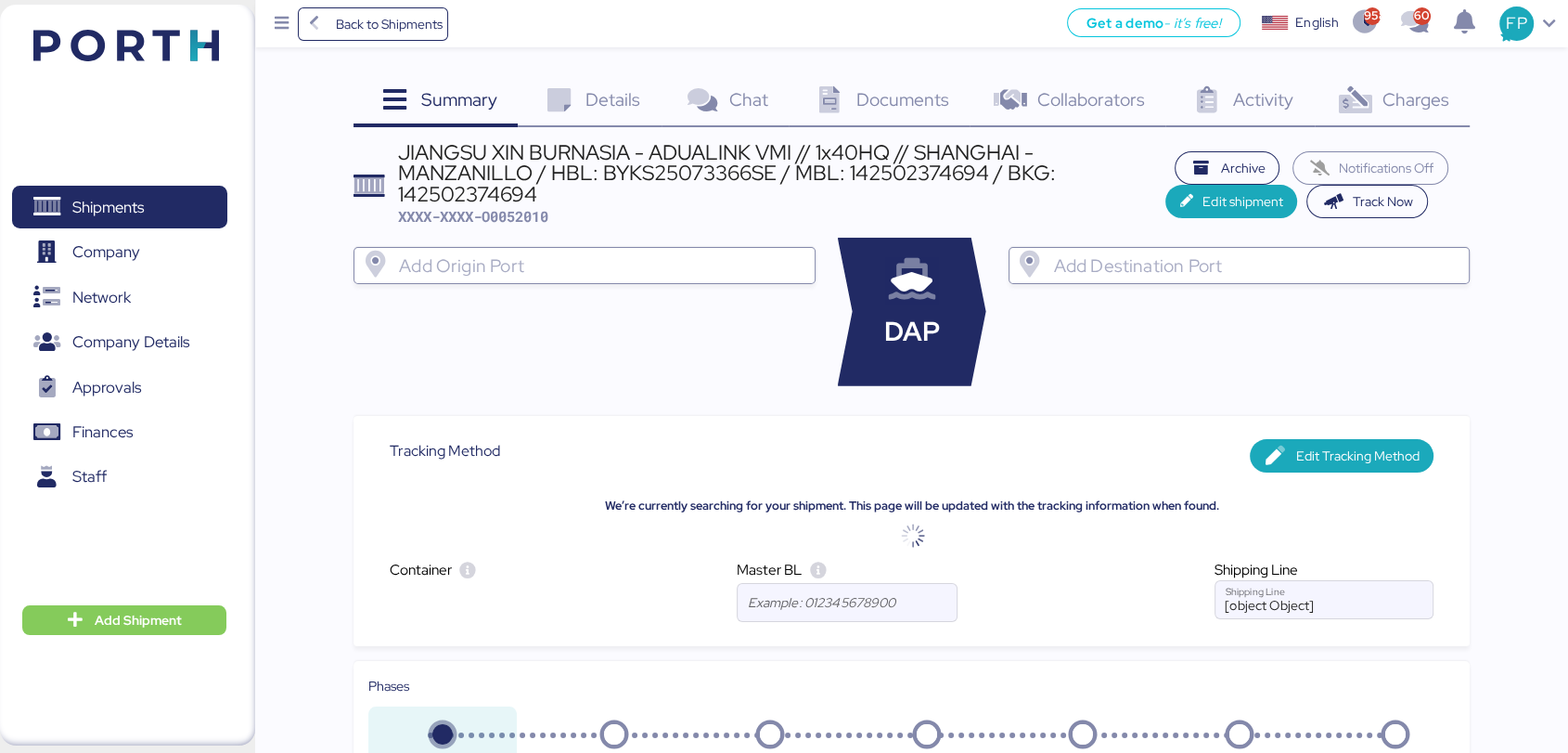
click at [1443, 122] on div "Charges 0" at bounding box center [1391, 101] width 154 height 50
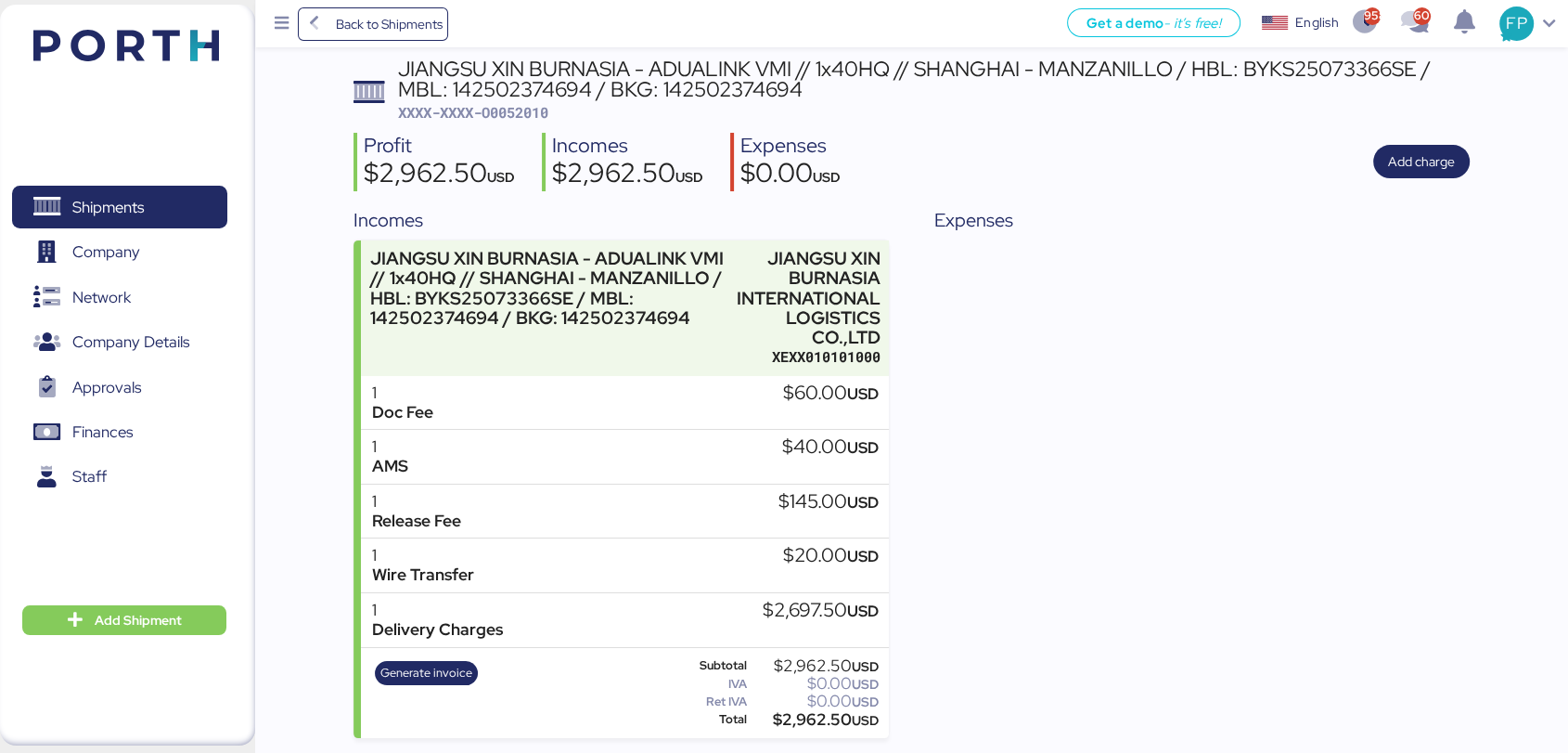
scroll to position [86, 0]
drag, startPoint x: 110, startPoint y: 199, endPoint x: 195, endPoint y: 181, distance: 86.9
click at [110, 199] on span "Shipments" at bounding box center [108, 207] width 72 height 27
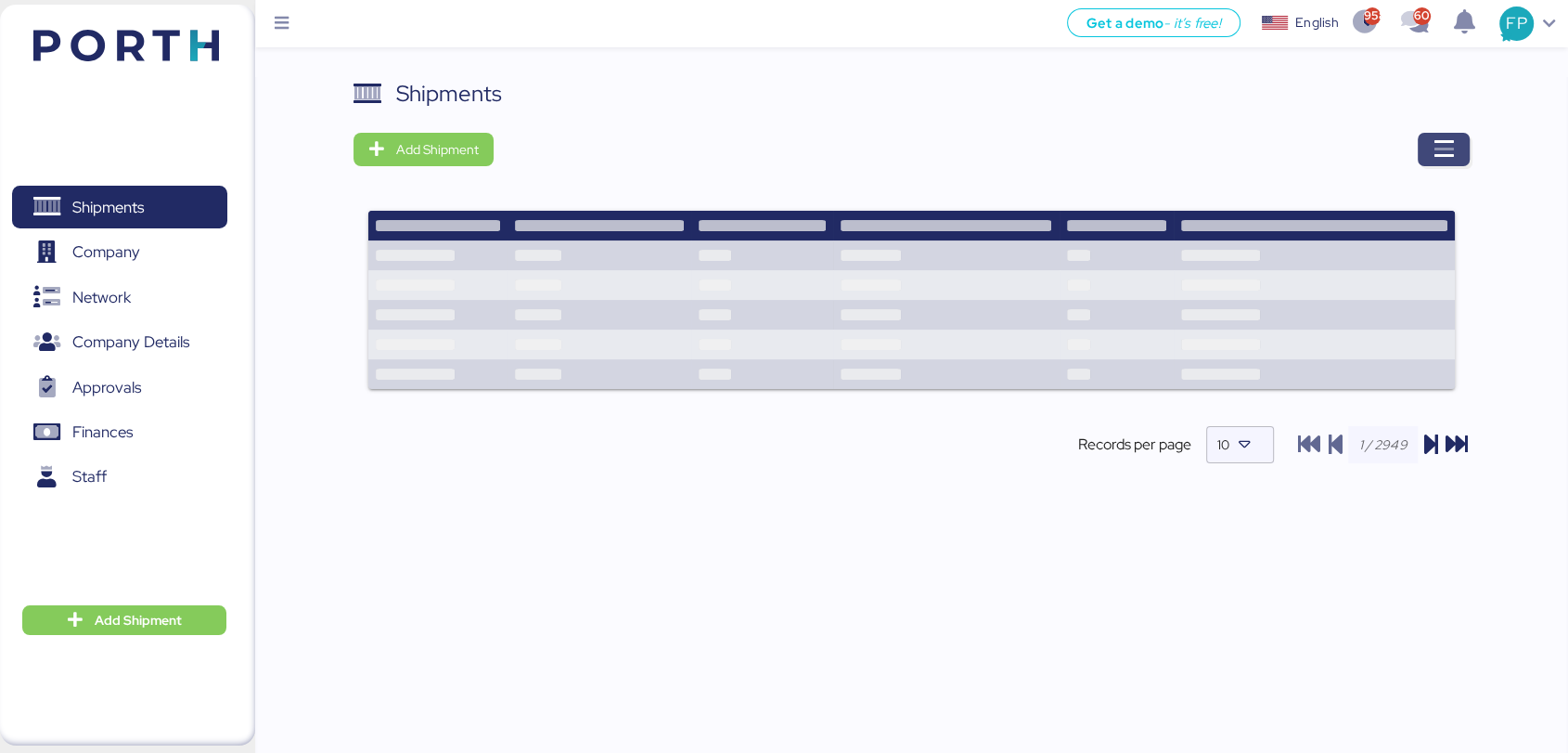
click at [1449, 150] on icon "button" at bounding box center [1443, 150] width 23 height 23
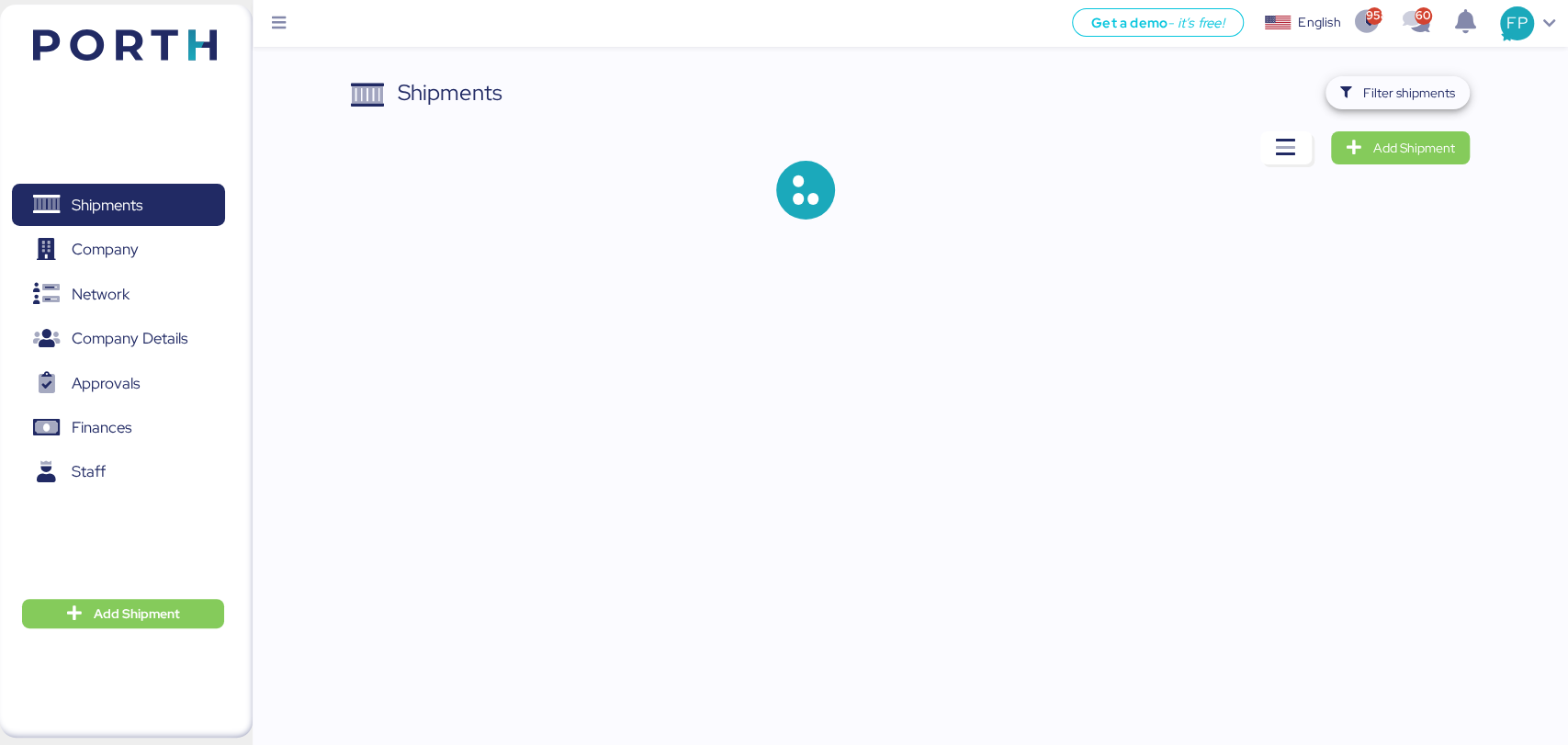
click at [1404, 86] on span "Filter shipments" at bounding box center [1408, 93] width 92 height 22
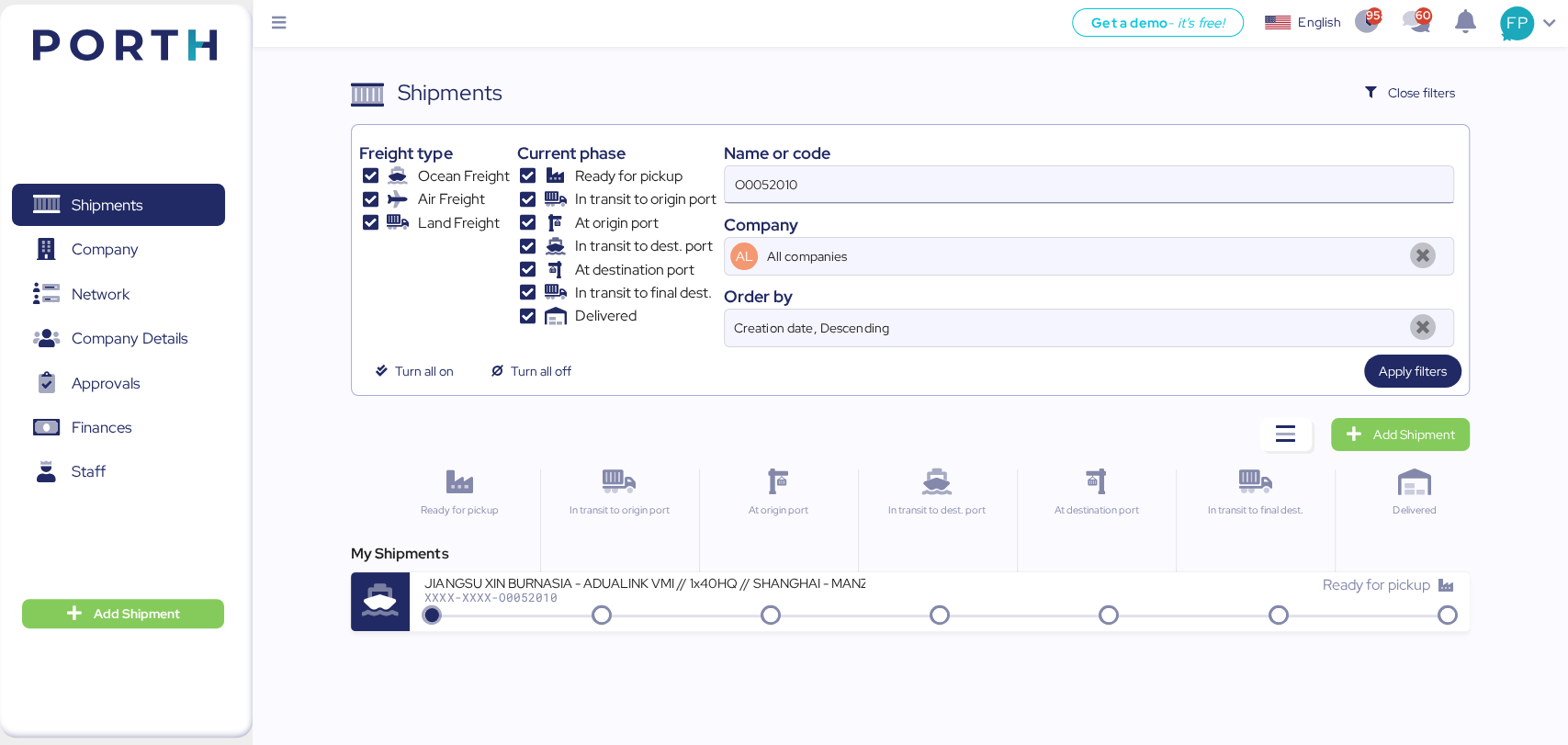
click at [750, 197] on input "O0052010" at bounding box center [1088, 185] width 728 height 37
paste input "3"
type input "O0052030"
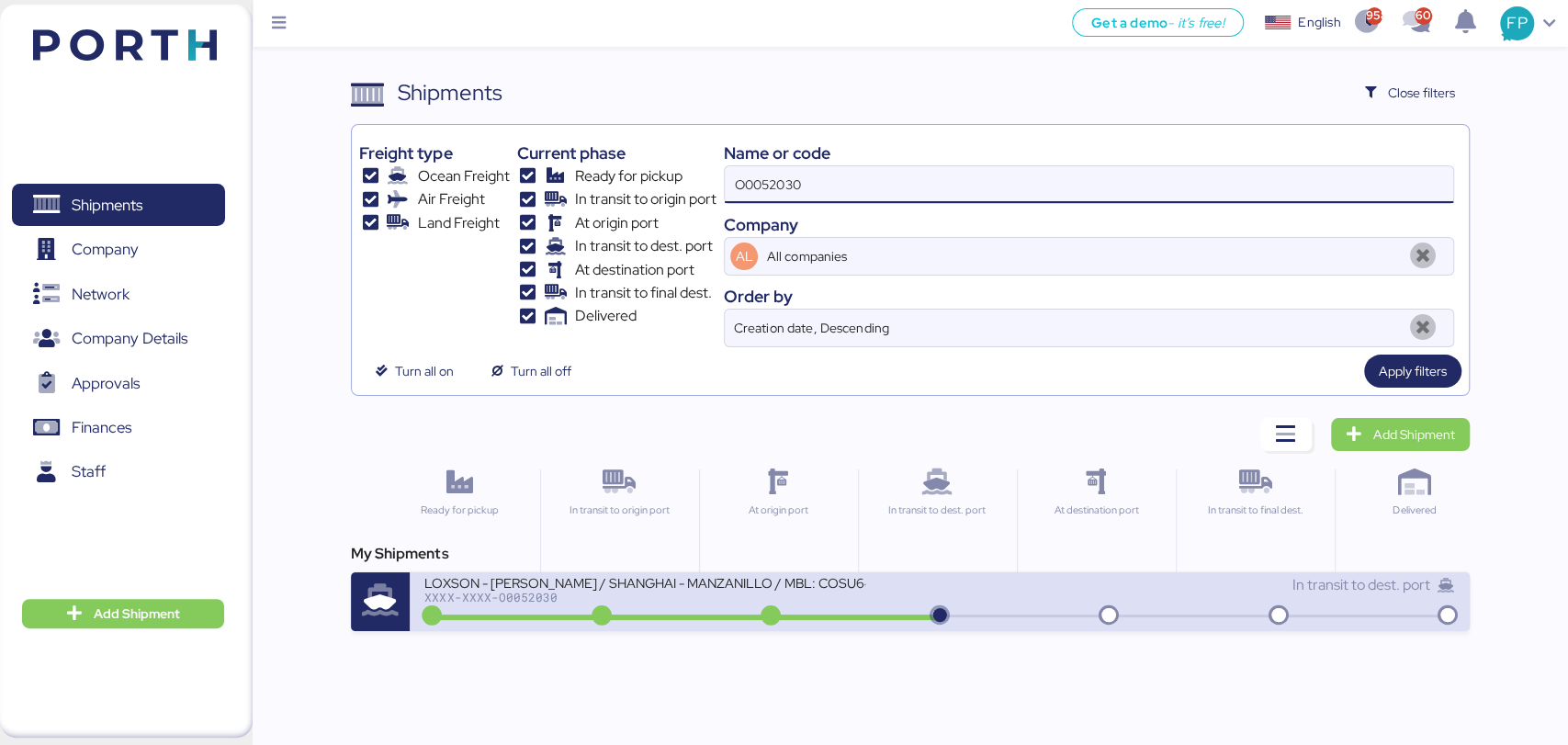
click at [797, 587] on div "LOXSON - HUANG YU / SHANGHAI - MANZANILLO / MBL: COSU6425905350 - HBL: KSSE2507…" at bounding box center [645, 581] width 441 height 16
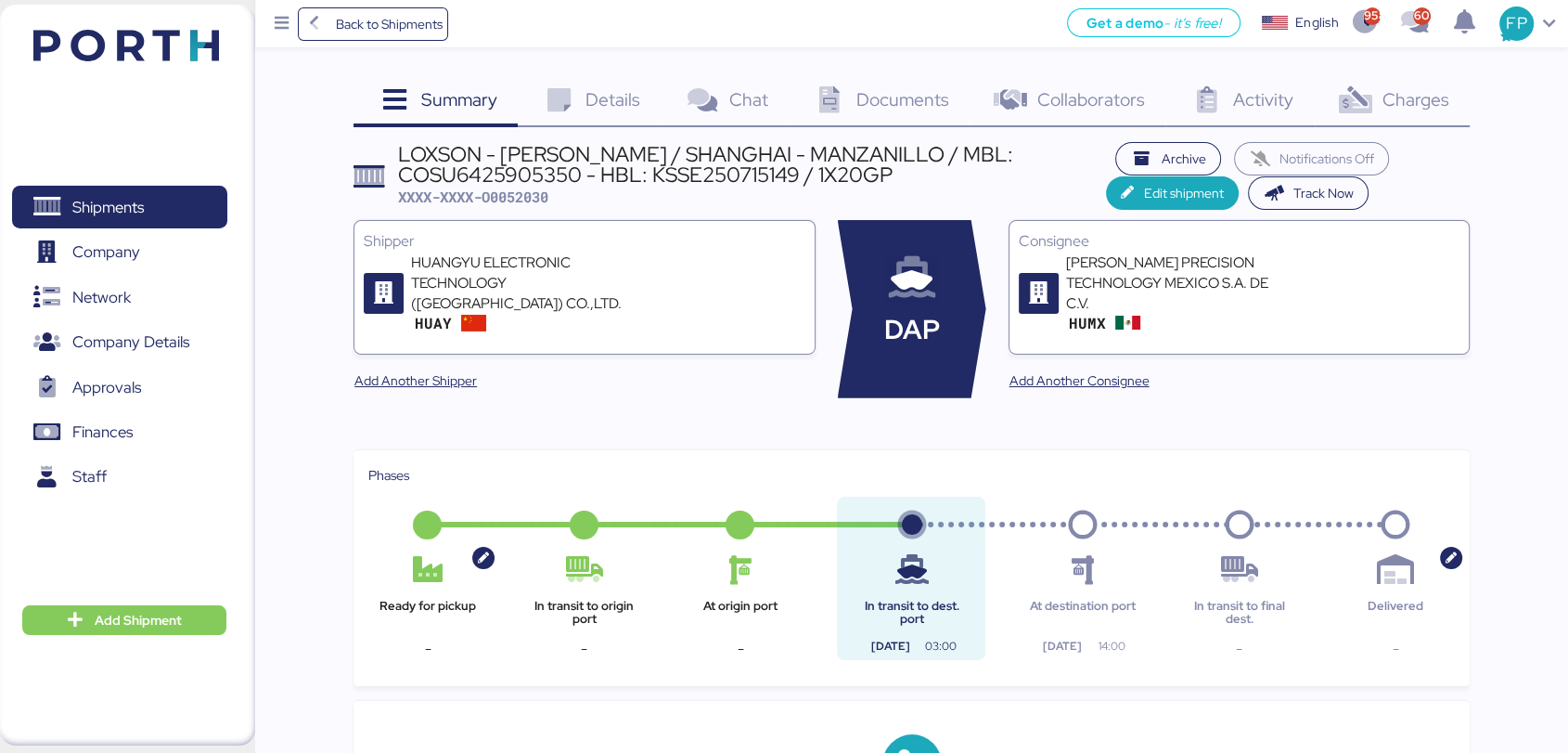
click at [1410, 120] on div "Charges 0" at bounding box center [1391, 101] width 154 height 50
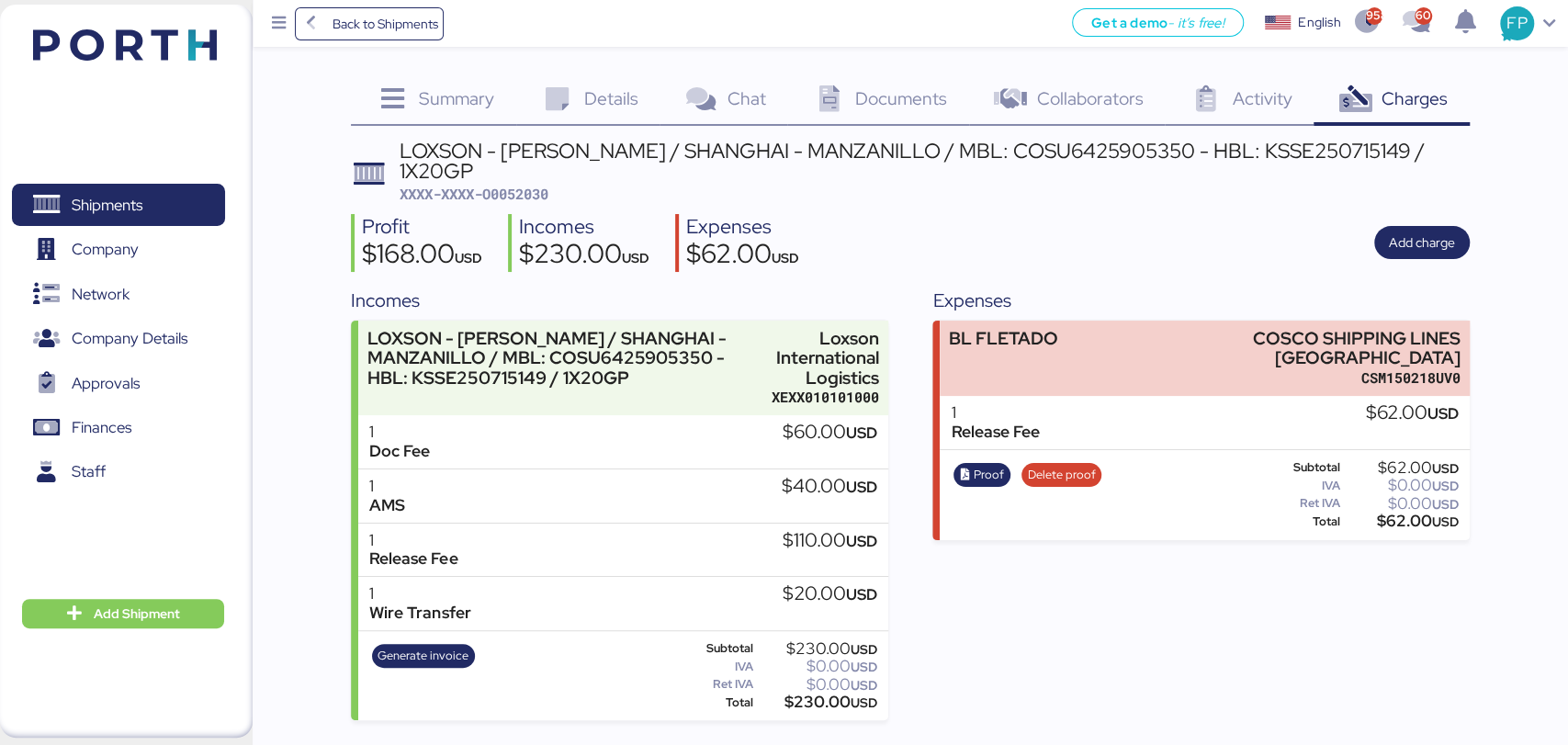
click at [504, 185] on span "XXXX-XXXX-O0052030" at bounding box center [473, 194] width 149 height 19
click at [523, 185] on span "XXXX-XXXX-O0052030" at bounding box center [473, 194] width 149 height 19
click at [522, 185] on span "XXXX-XXXX-O0052030" at bounding box center [473, 194] width 149 height 19
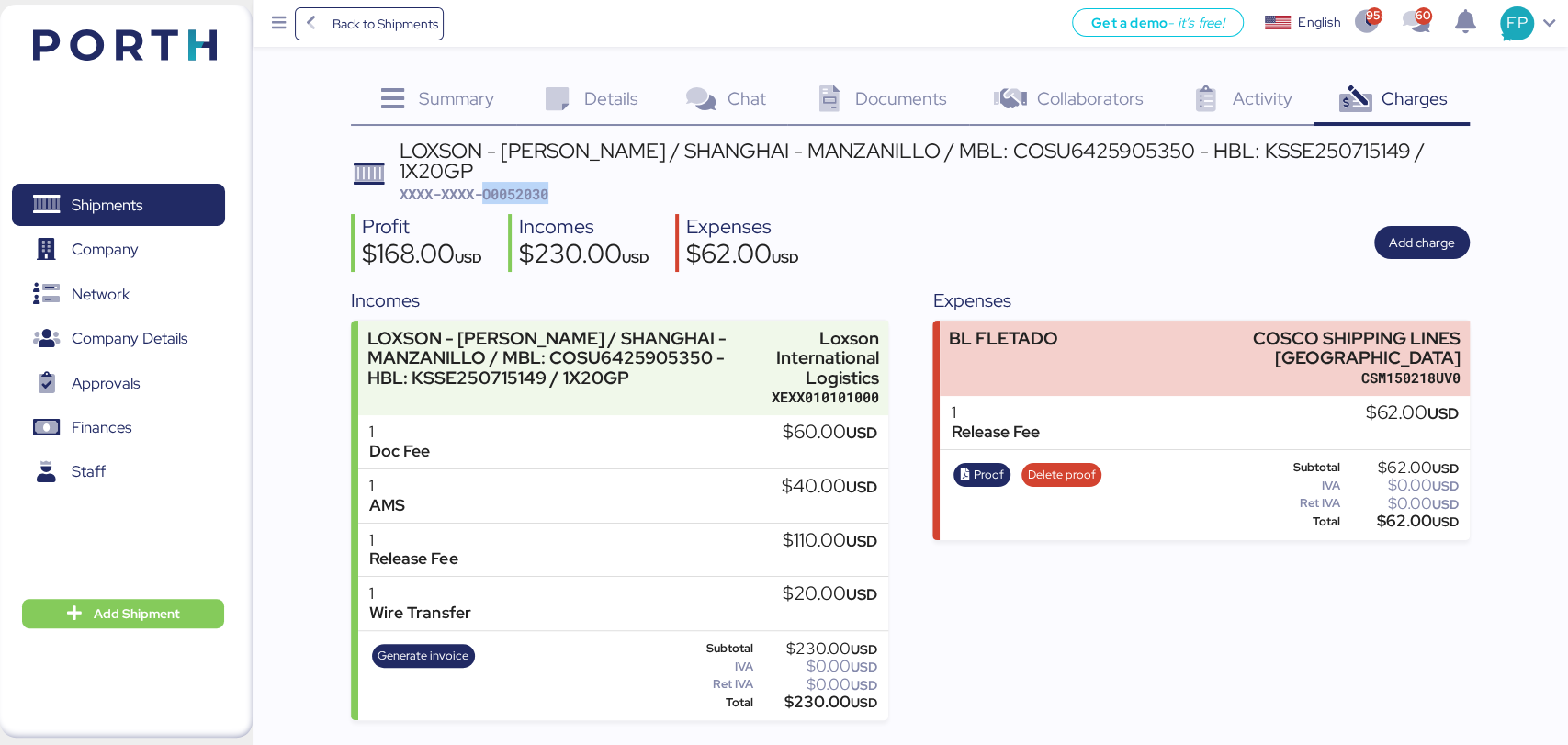
copy span "O0052030"
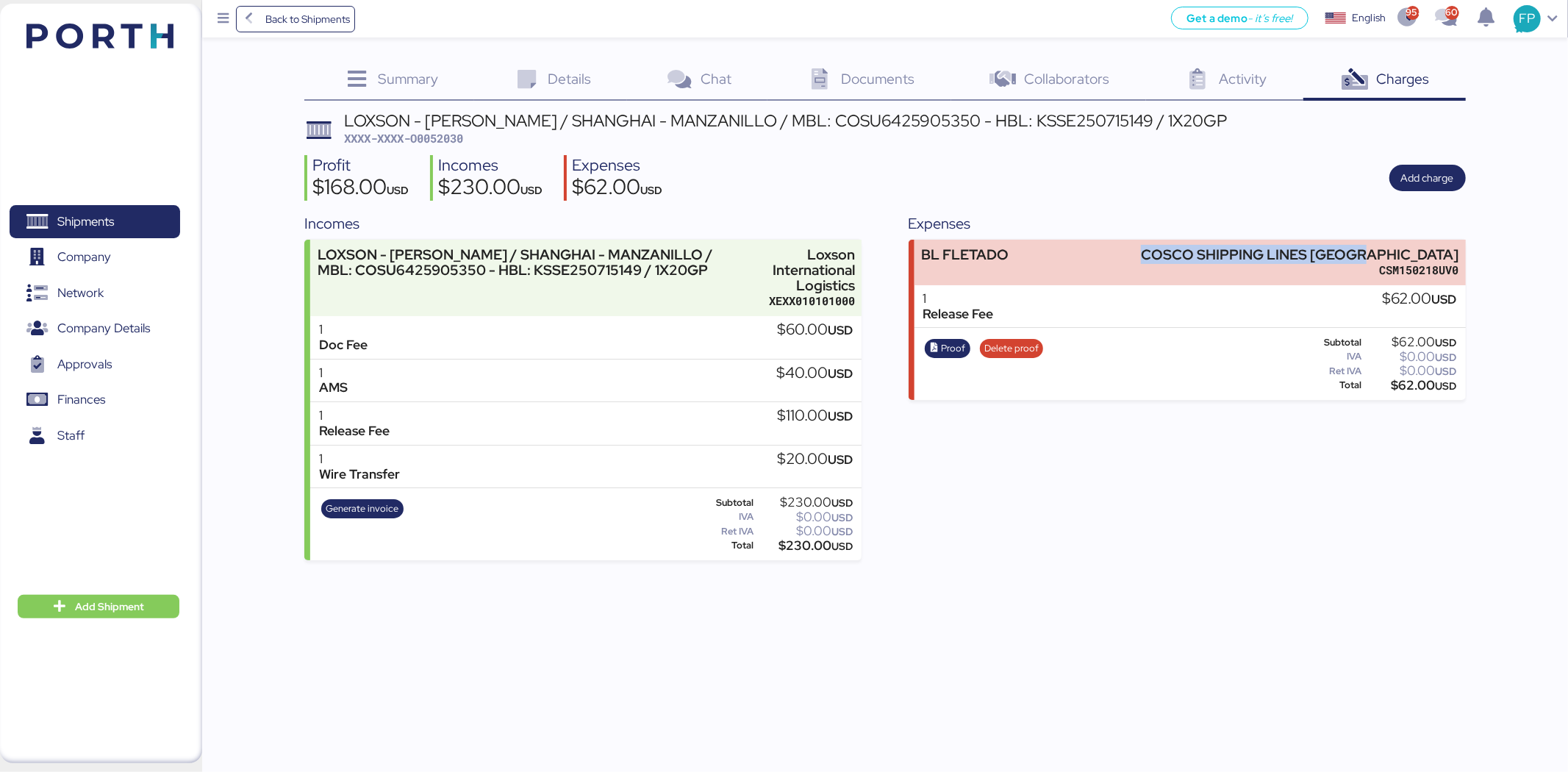
drag, startPoint x: 1233, startPoint y: 256, endPoint x: 1509, endPoint y: 248, distance: 276.1
click at [1241, 248] on div "Summary 0 Details 0 Chat 0 Documents 0 Collaborators 0 Activity 0 Charges 0 LOX…" at bounding box center [784, 280] width 1568 height 561
copy div "COSCO SHIPPING LINES MEXICO"
click at [1241, 384] on div "$62.00 USD" at bounding box center [1411, 386] width 92 height 11
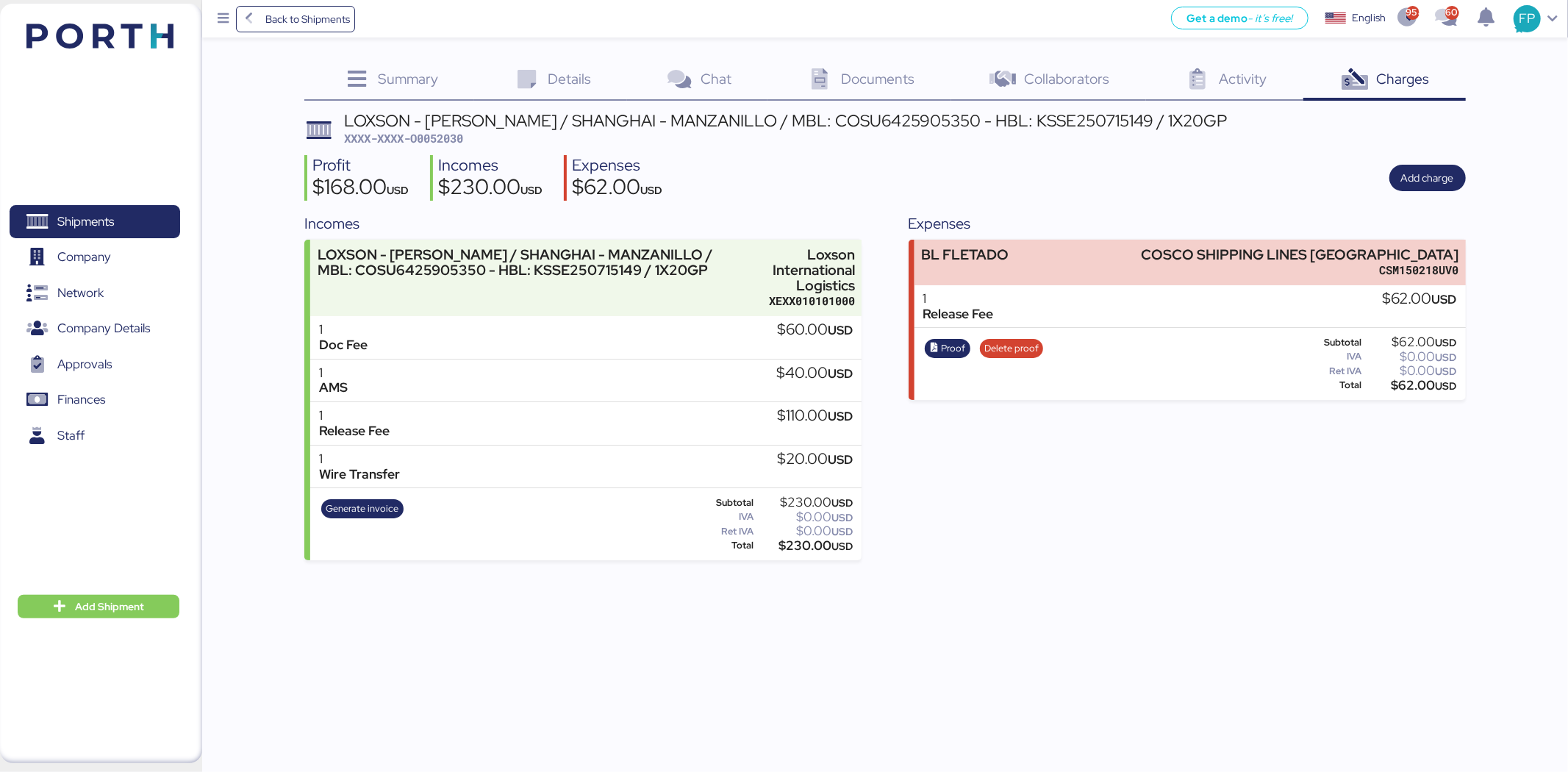
copy div "62.00"
click at [819, 119] on div "LOXSON - HUANG YU / SHANGHAI - MANZANILLO / MBL: COSU6425905350 - HBL: KSSE2507…" at bounding box center [785, 120] width 883 height 16
copy div "COSU6425905350"
click at [130, 218] on span "Shipments" at bounding box center [94, 221] width 158 height 21
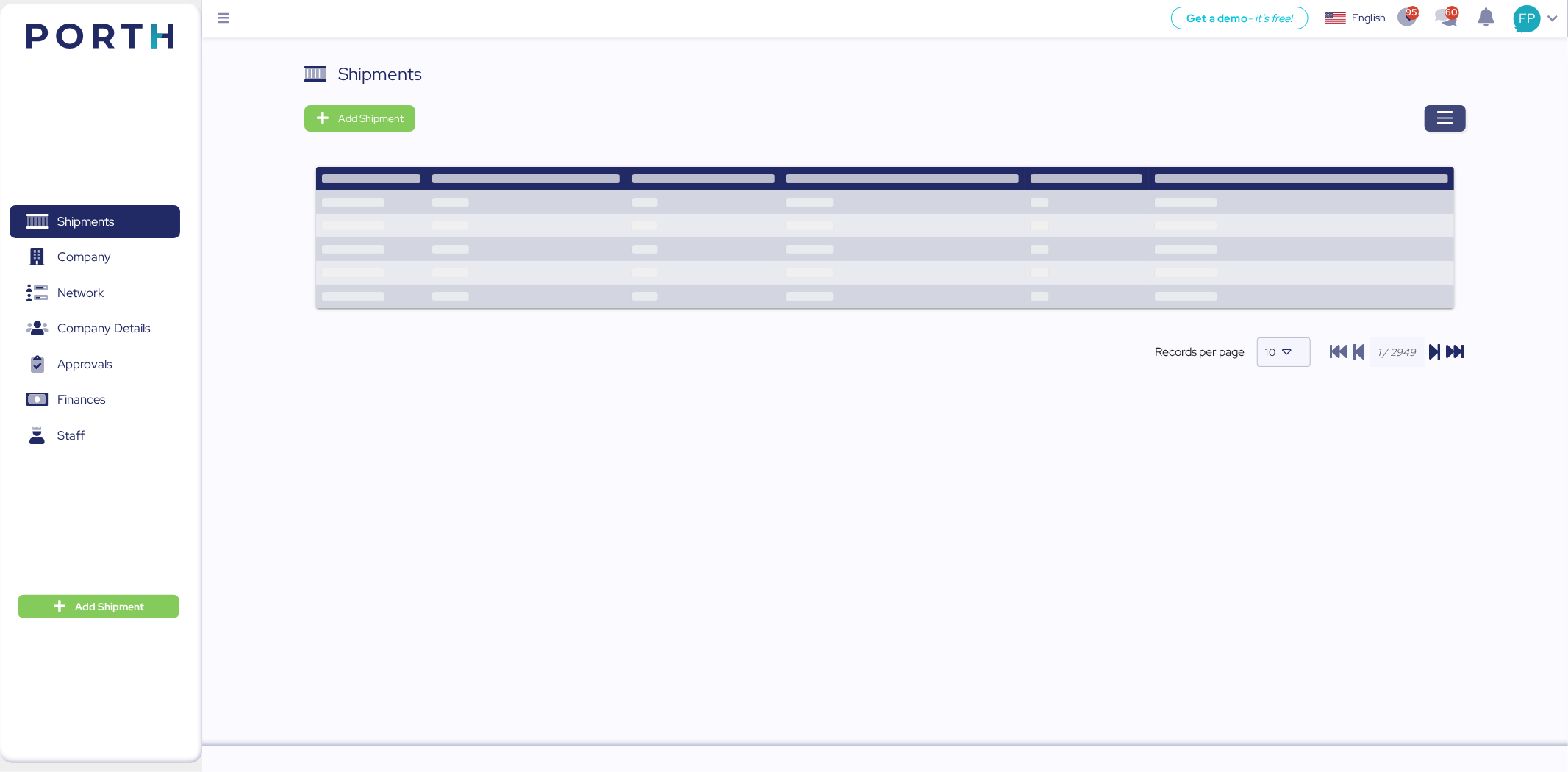
click at [1241, 123] on span "button" at bounding box center [1445, 119] width 41 height 27
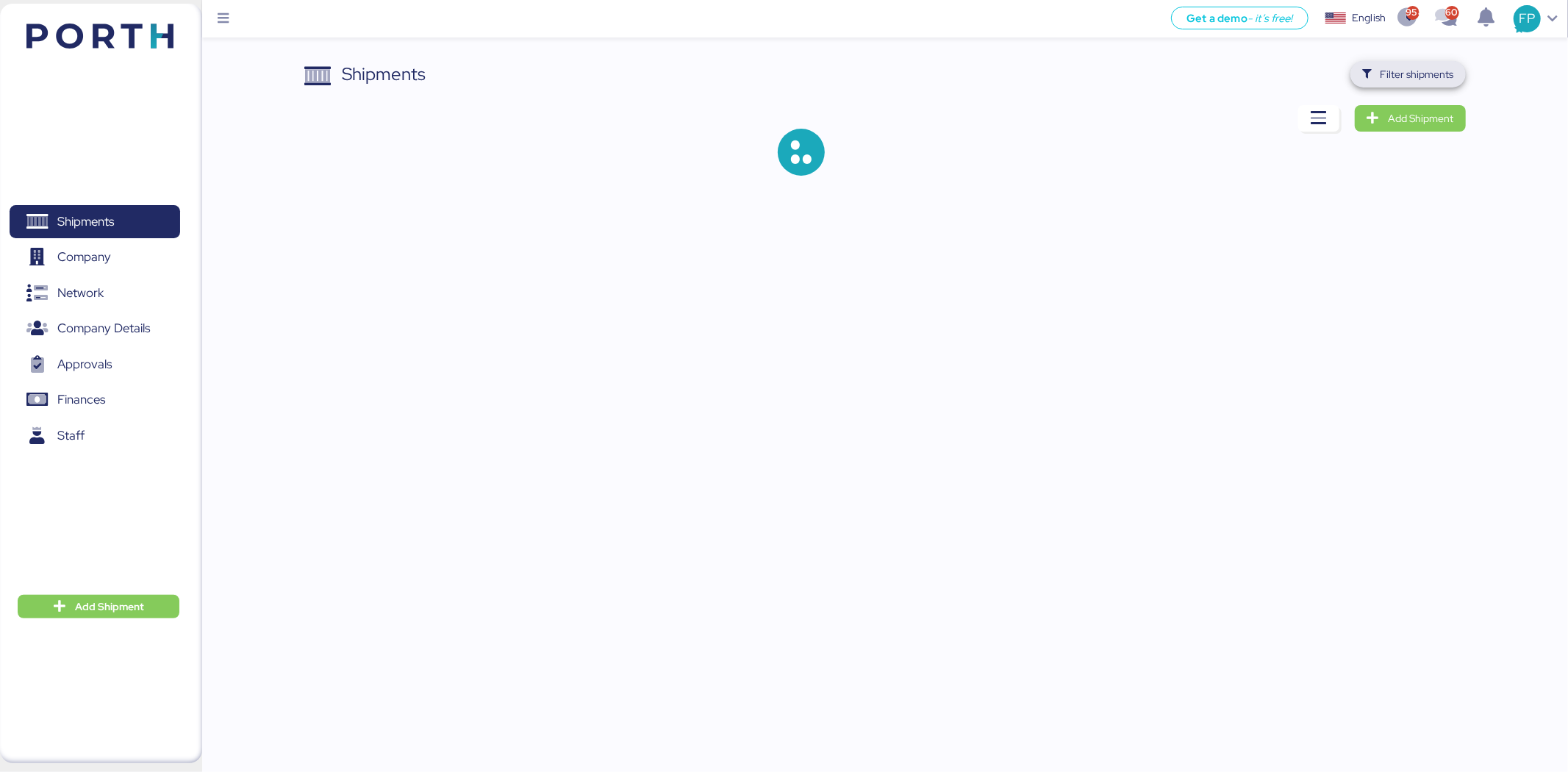
click at [1241, 83] on span "Filter shipments" at bounding box center [1417, 74] width 73 height 18
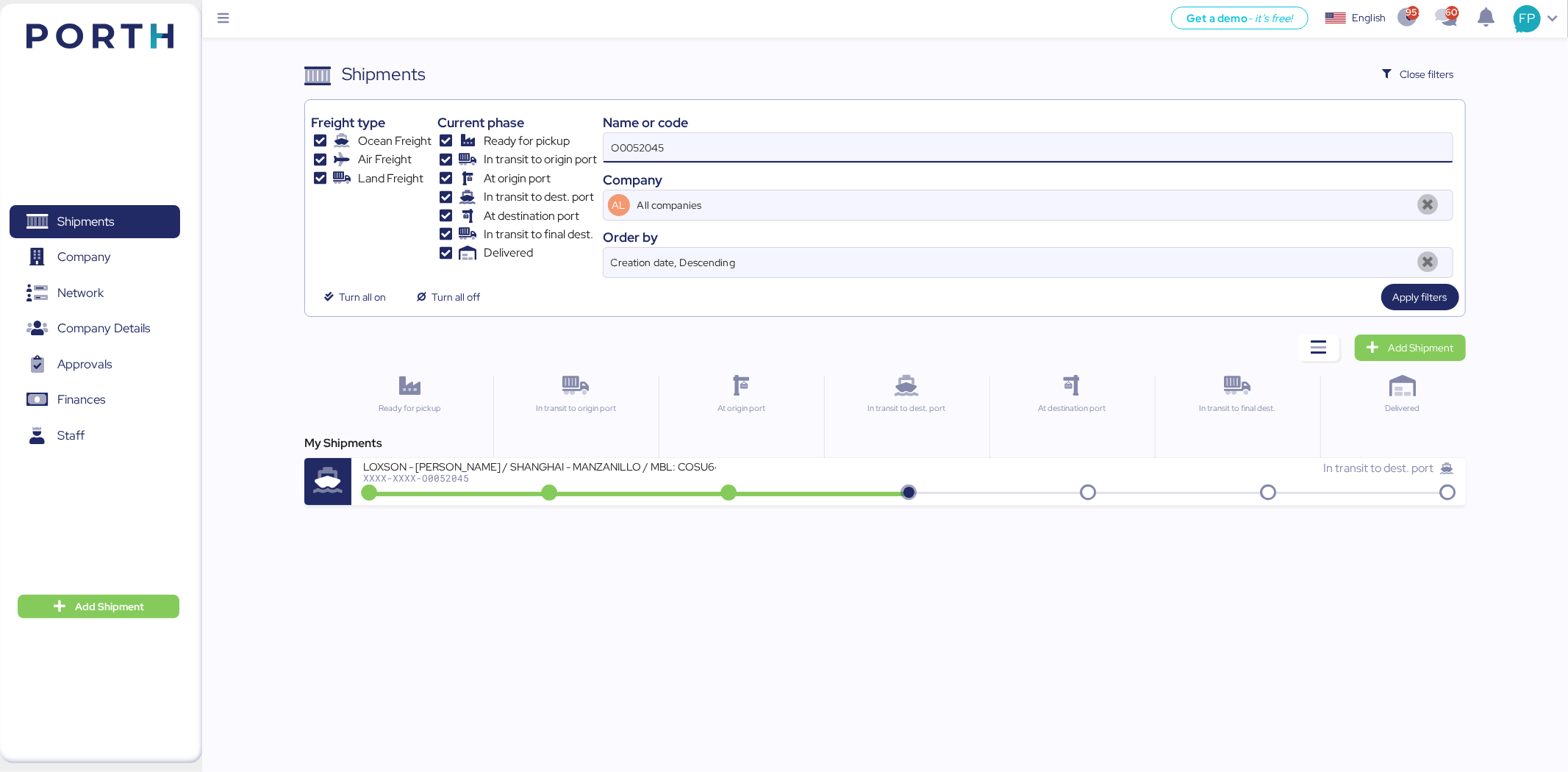
click at [628, 145] on input "O0052045" at bounding box center [1027, 148] width 849 height 30
paste input "1980"
type input "O0051980"
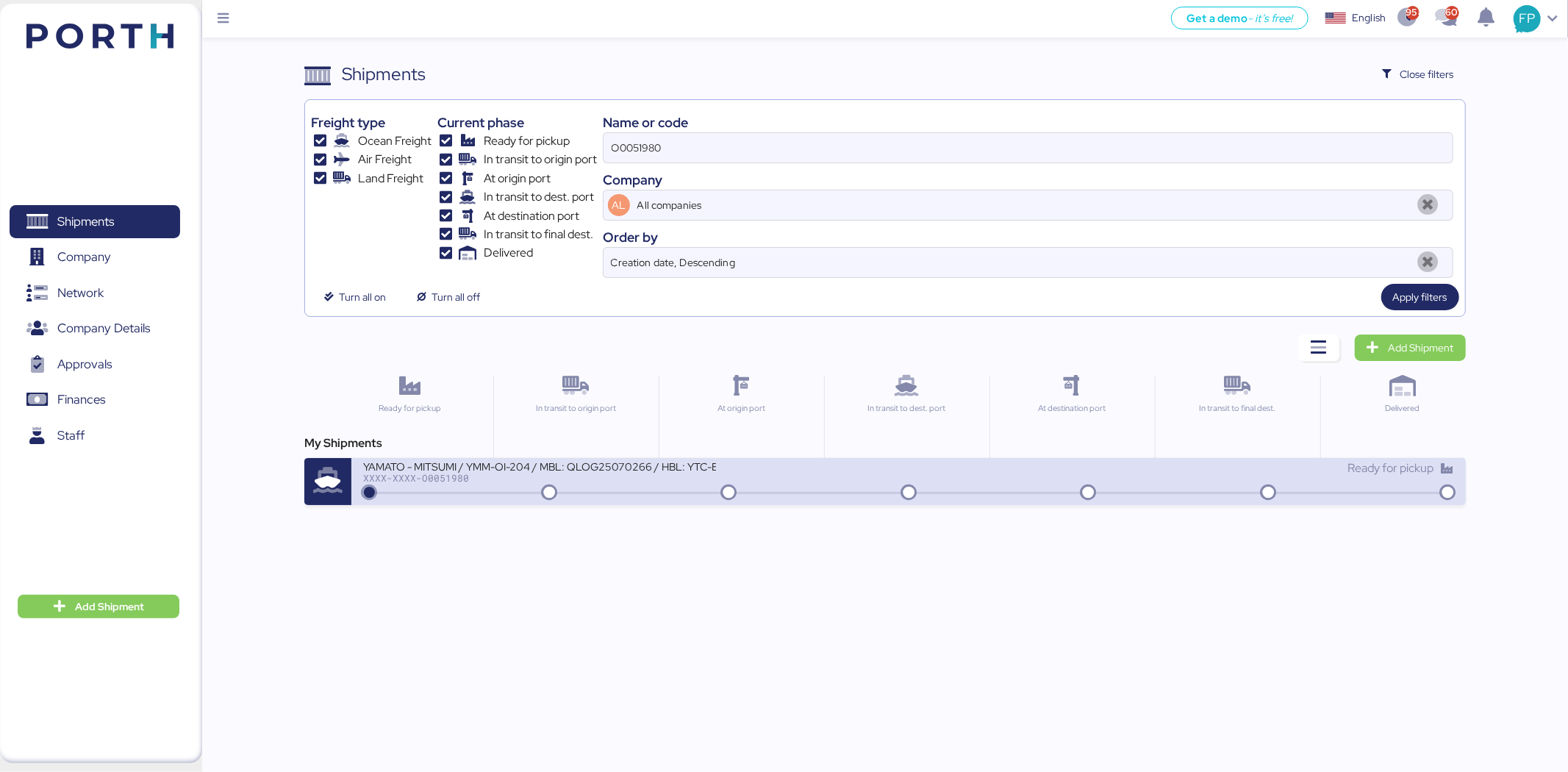
click at [592, 492] on div at bounding box center [908, 493] width 1084 height 2
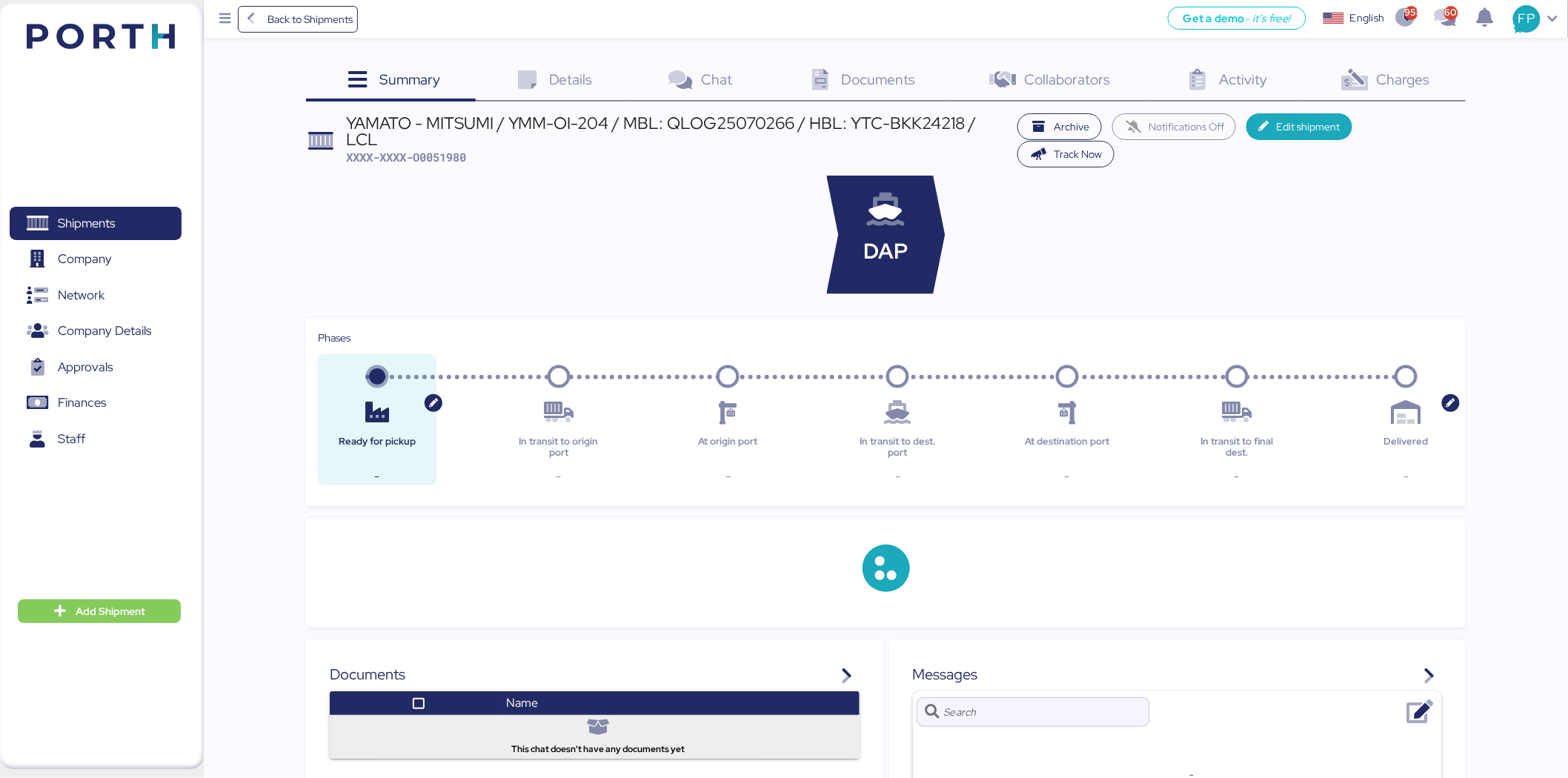
click at [1252, 90] on div "Charges 0" at bounding box center [1385, 81] width 163 height 40
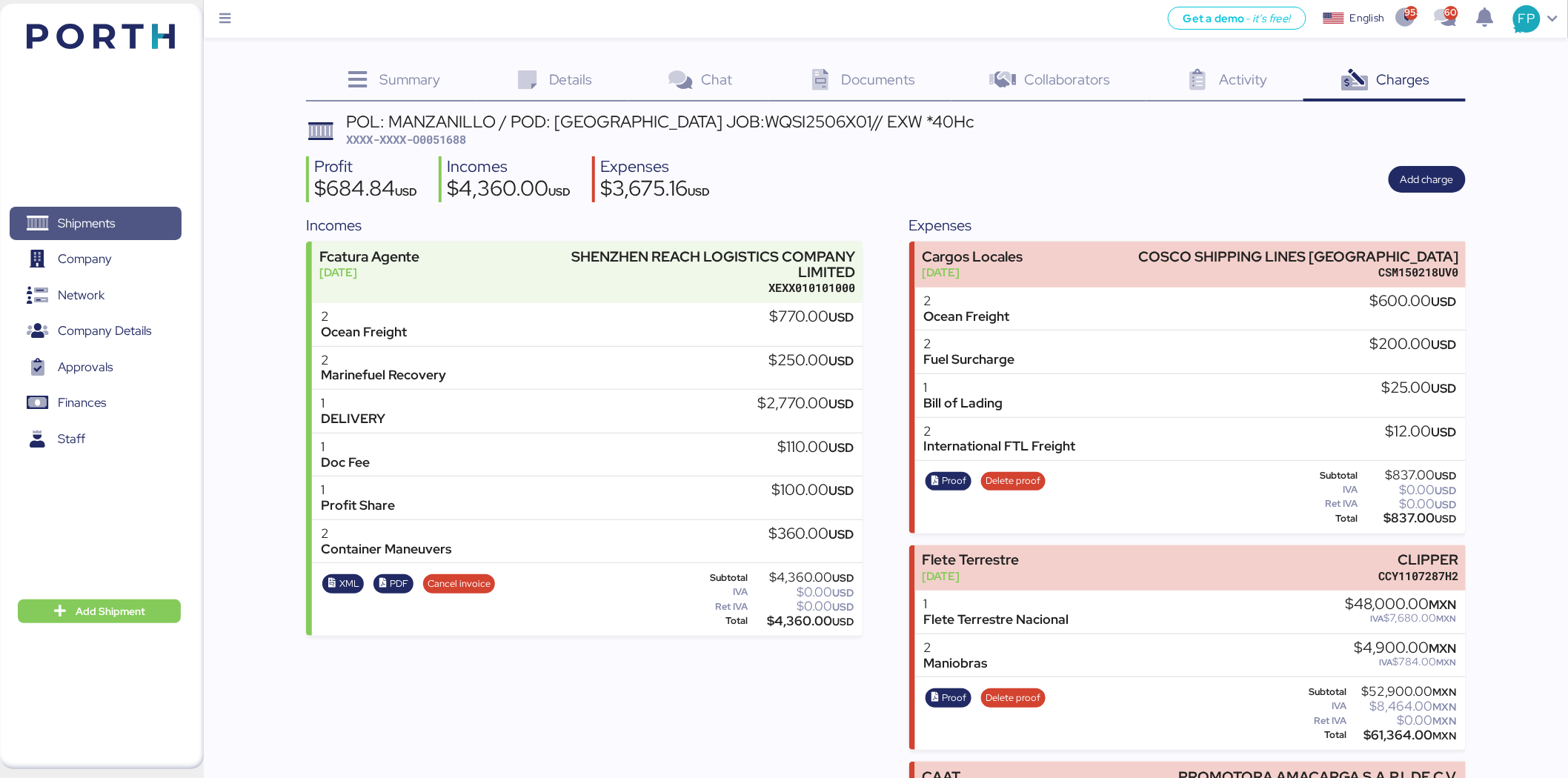
drag, startPoint x: 90, startPoint y: 220, endPoint x: 144, endPoint y: 212, distance: 54.6
click at [90, 221] on span "Shipments" at bounding box center [86, 223] width 57 height 21
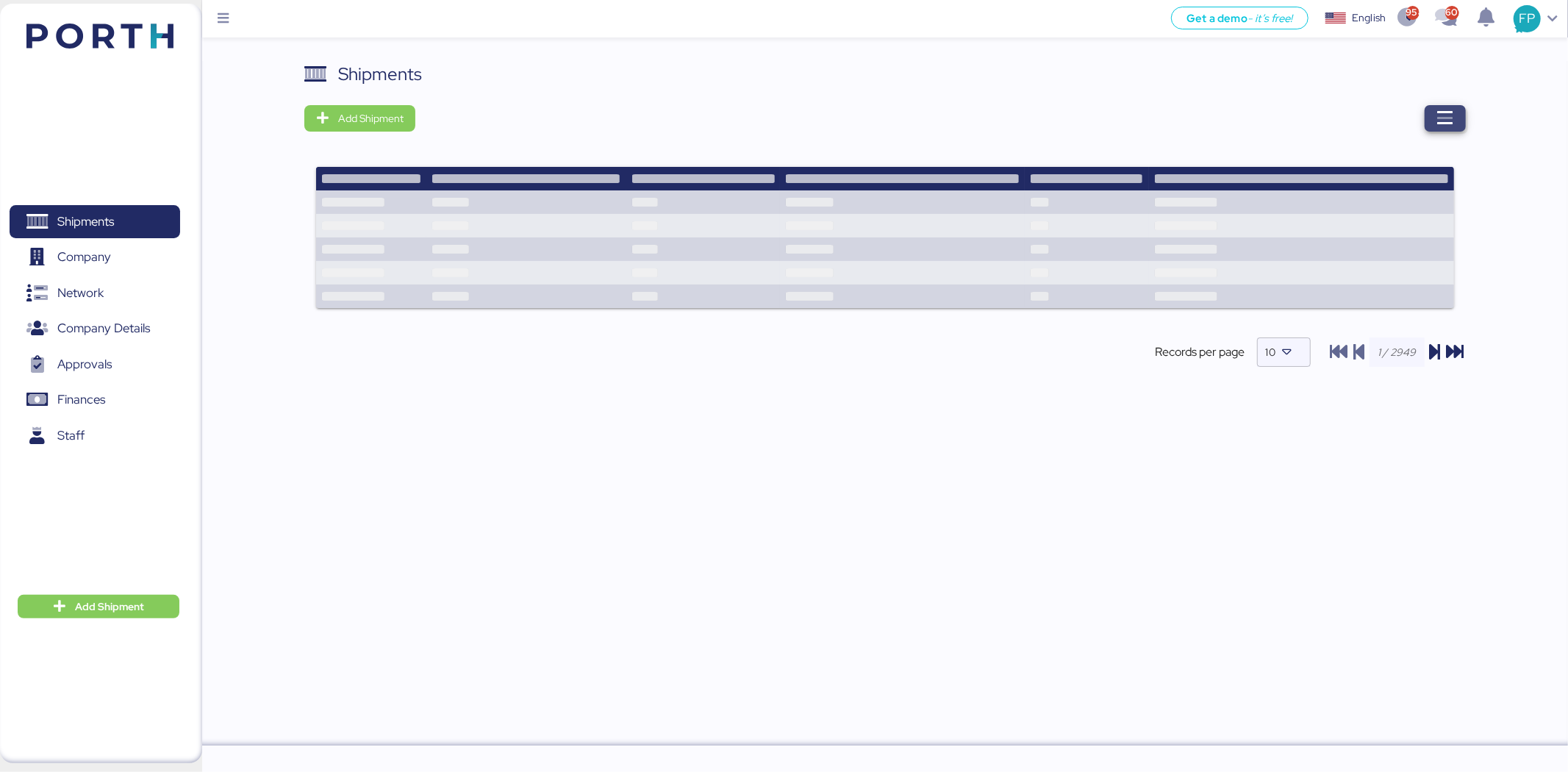
click at [1464, 115] on span "button" at bounding box center [1445, 119] width 41 height 27
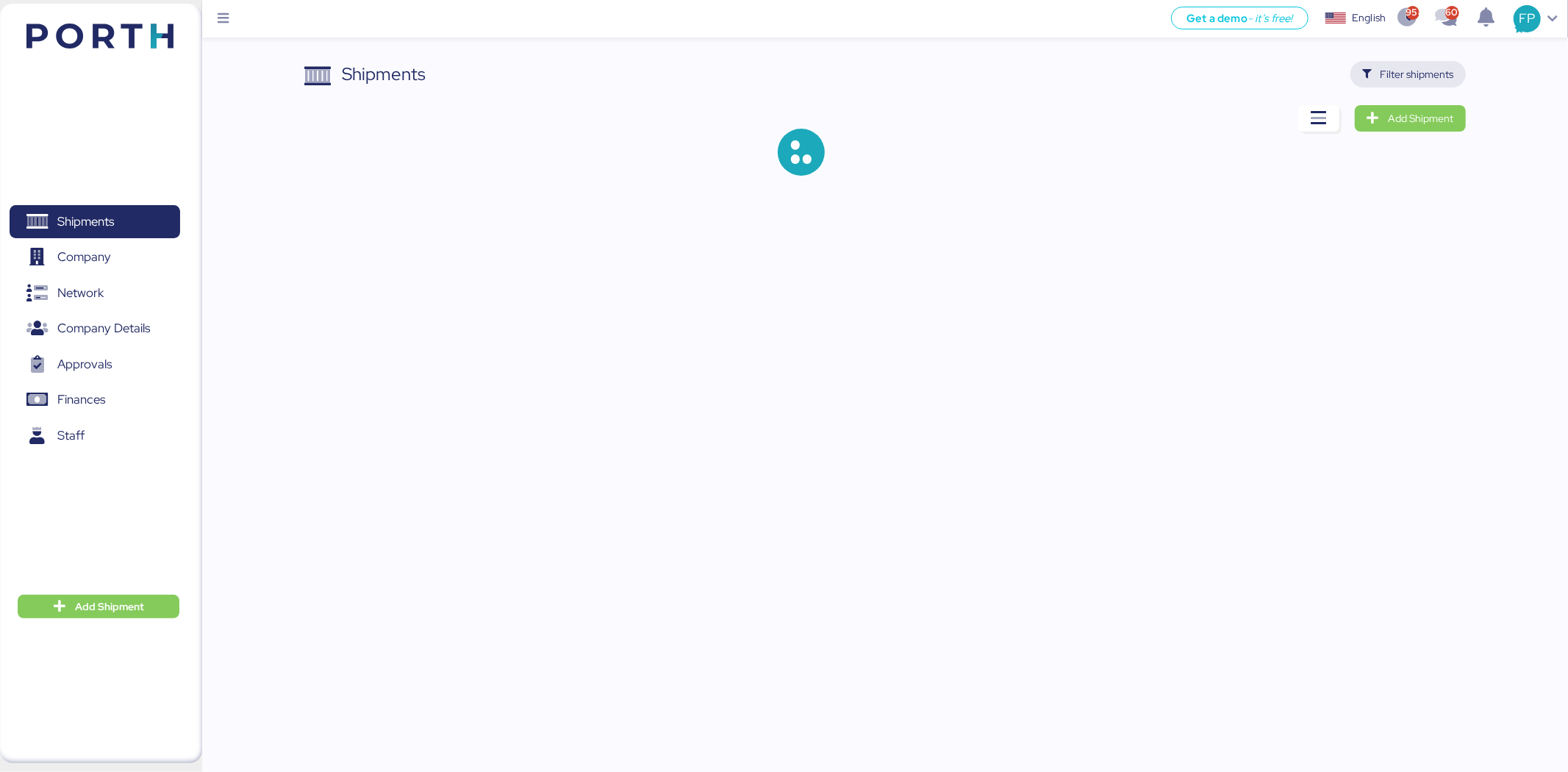
click at [1421, 76] on span "Filter shipments" at bounding box center [1417, 74] width 73 height 18
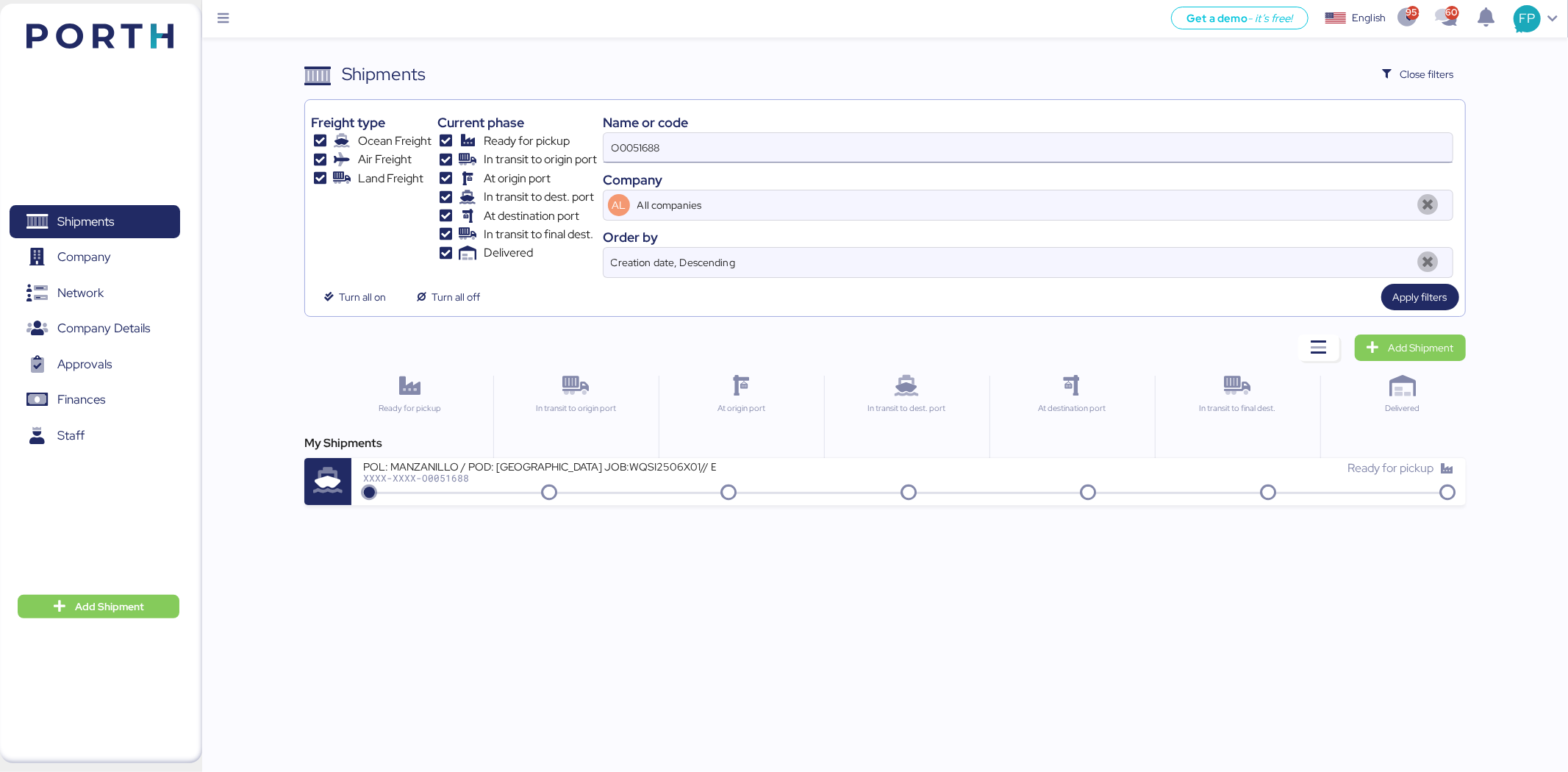
click at [657, 153] on input "O0051688" at bounding box center [1027, 148] width 849 height 30
click at [656, 153] on input "O0051688" at bounding box center [1027, 148] width 849 height 30
paste input "863"
type input "O0051863"
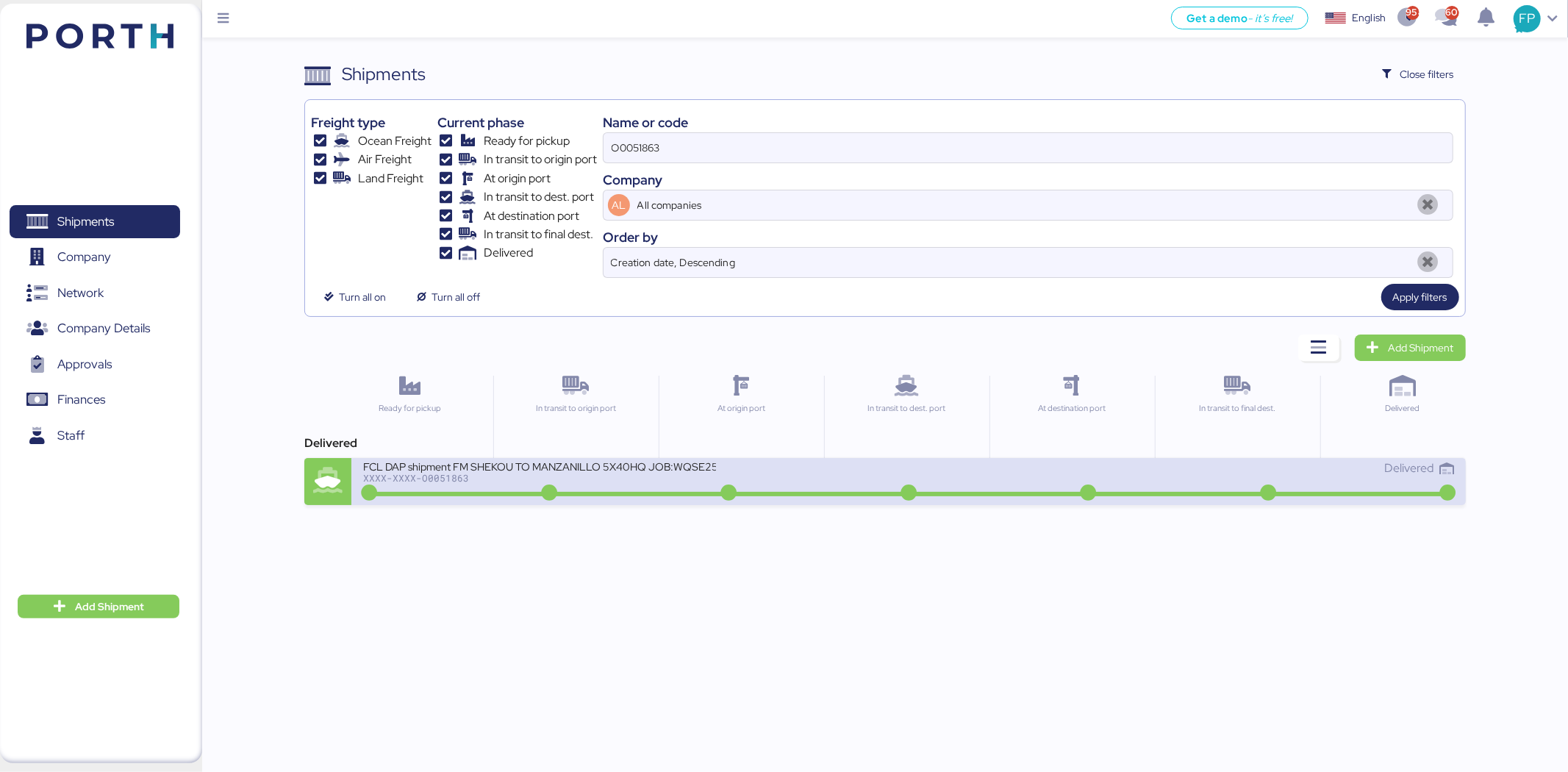
click at [664, 472] on div "FCL DAP shipment FM SHEKOU TO MANZANILLO 5X40HQ JOB:WQSE2506X35" at bounding box center [539, 466] width 353 height 12
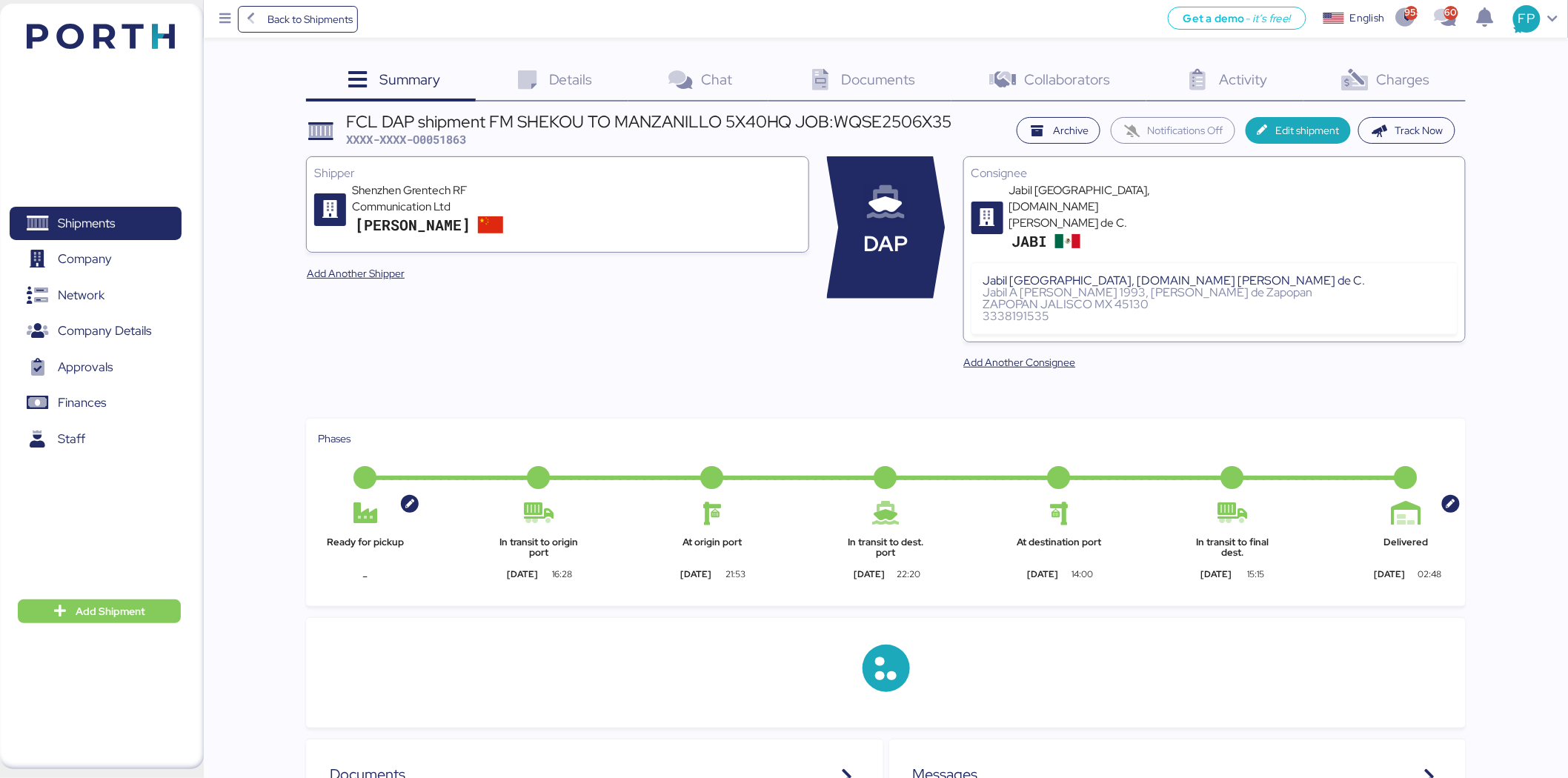
click at [1407, 94] on div "Charges 0" at bounding box center [1385, 81] width 163 height 40
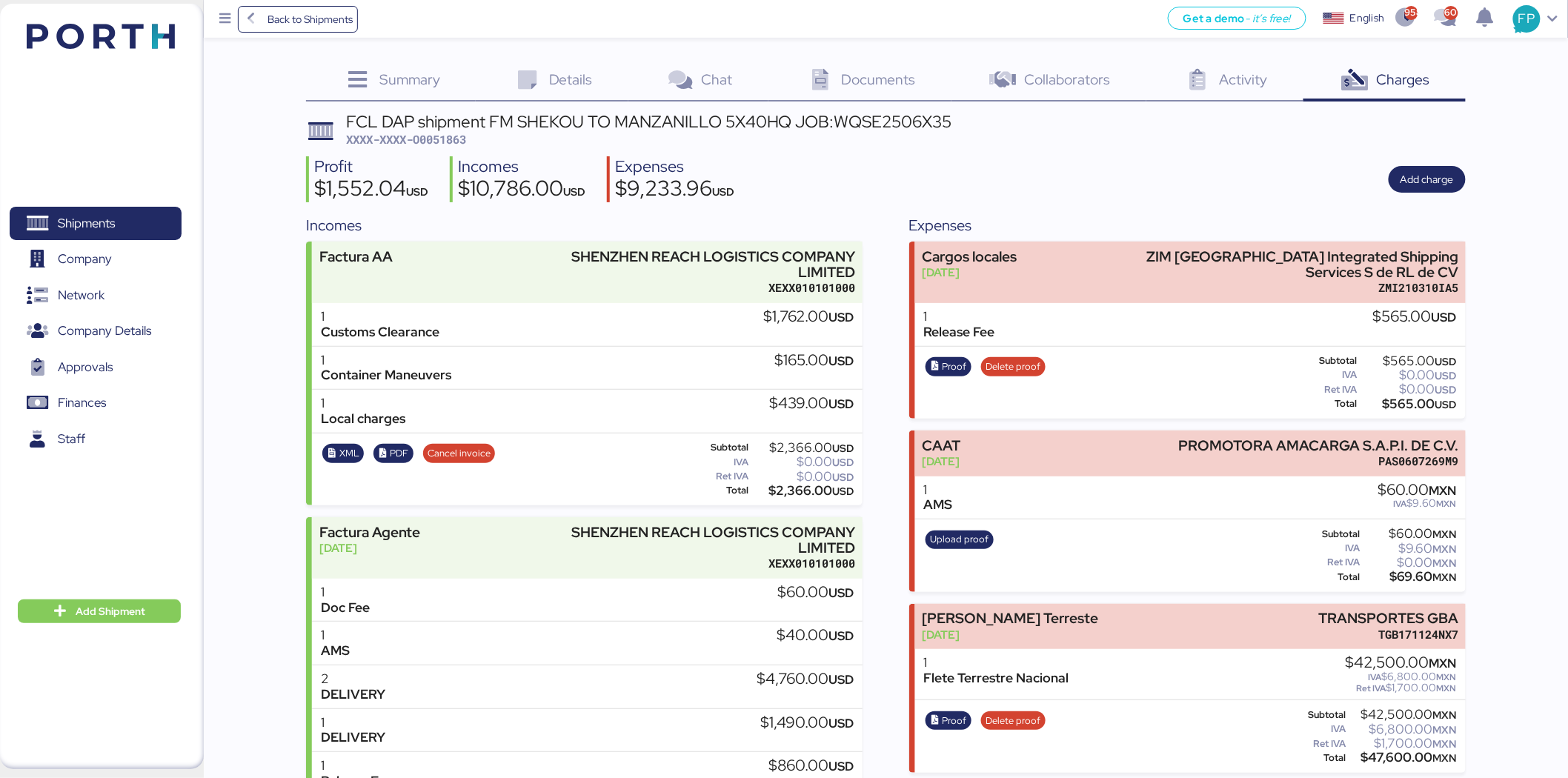
click at [446, 142] on span "XXXX-XXXX-O0051863" at bounding box center [406, 139] width 120 height 15
copy span "O0051863"
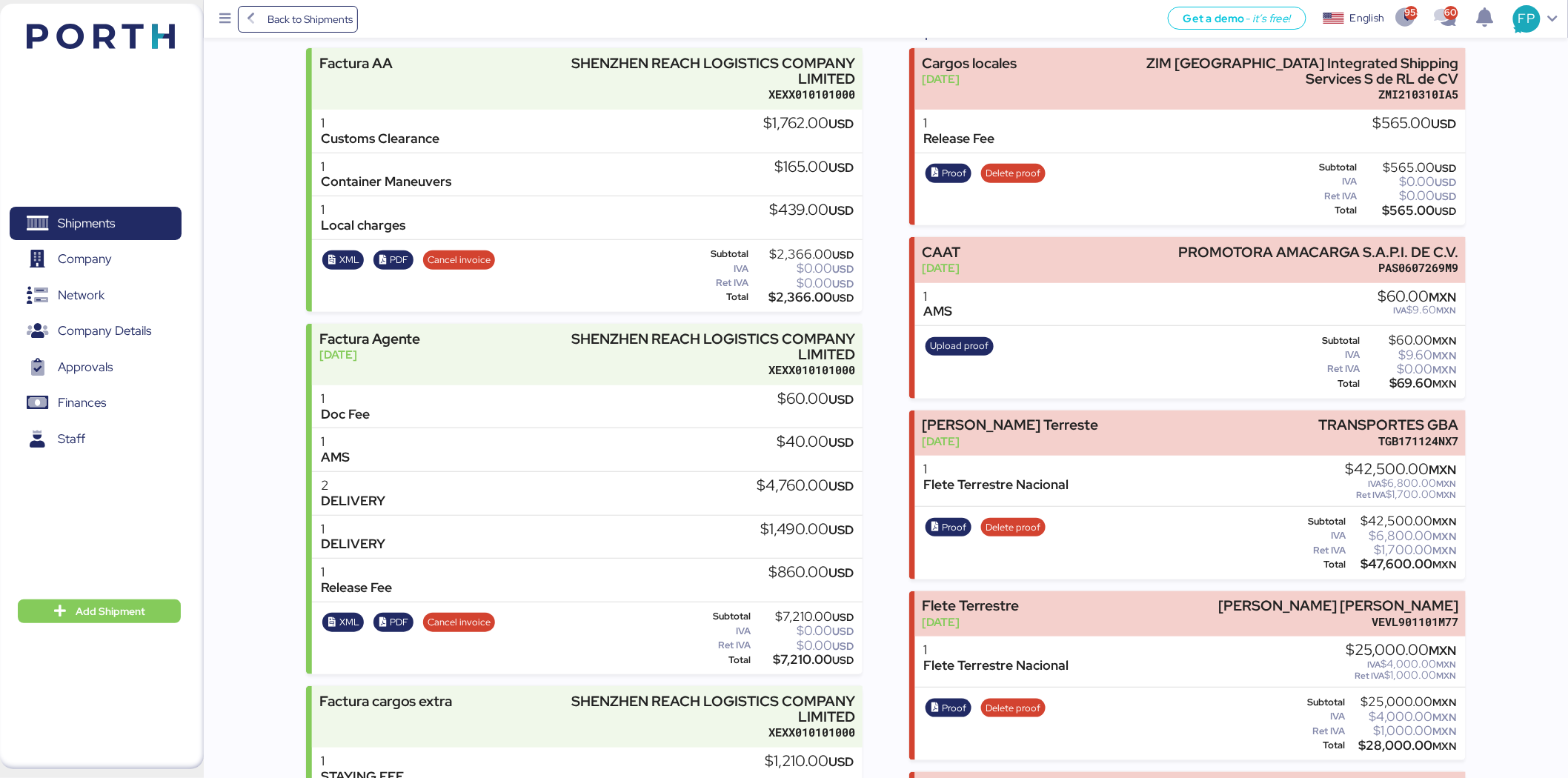
scroll to position [83, 0]
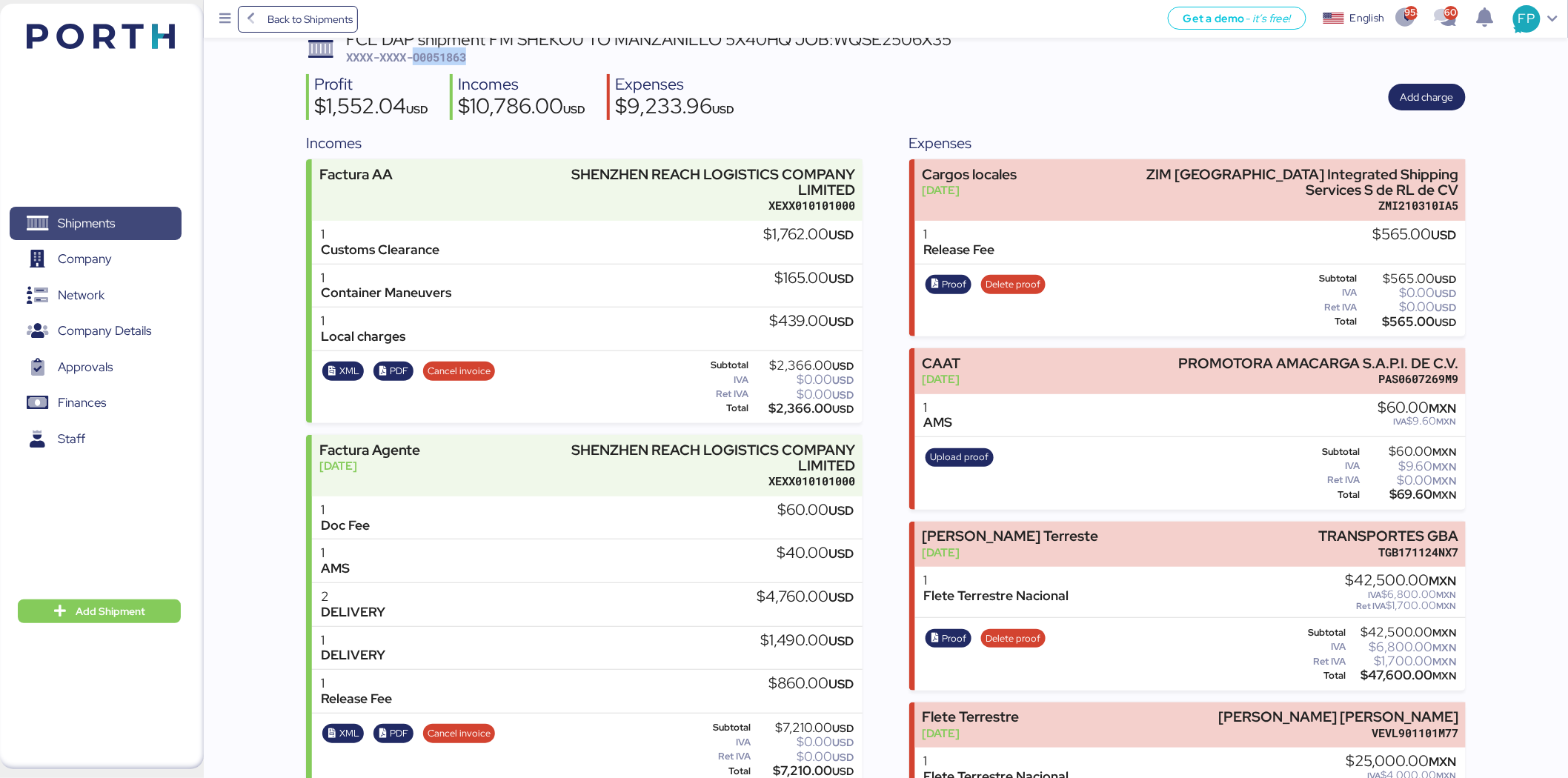
click at [72, 224] on span "Shipments" at bounding box center [86, 223] width 57 height 21
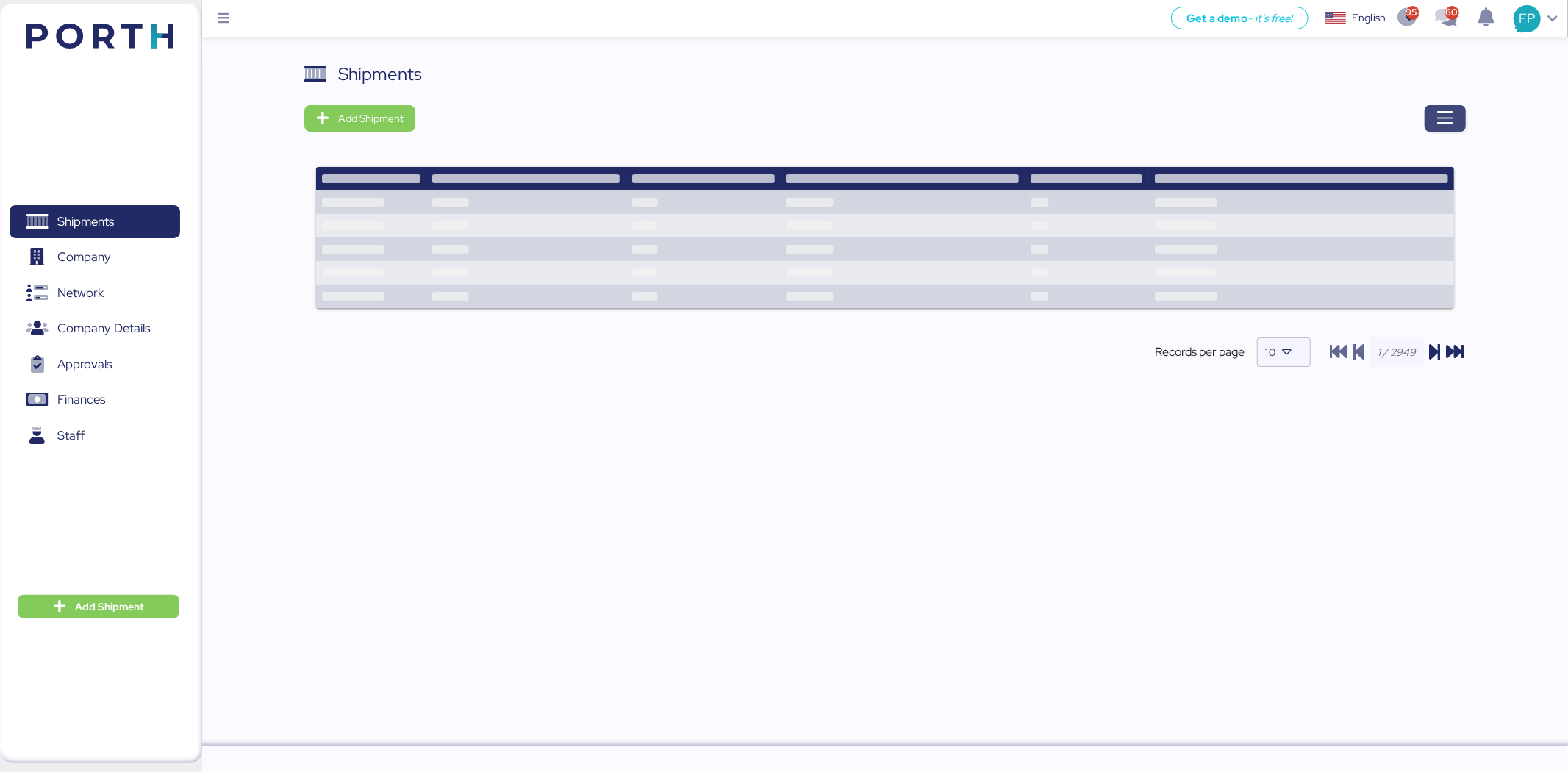
click at [1439, 120] on icon "button" at bounding box center [1445, 119] width 18 height 18
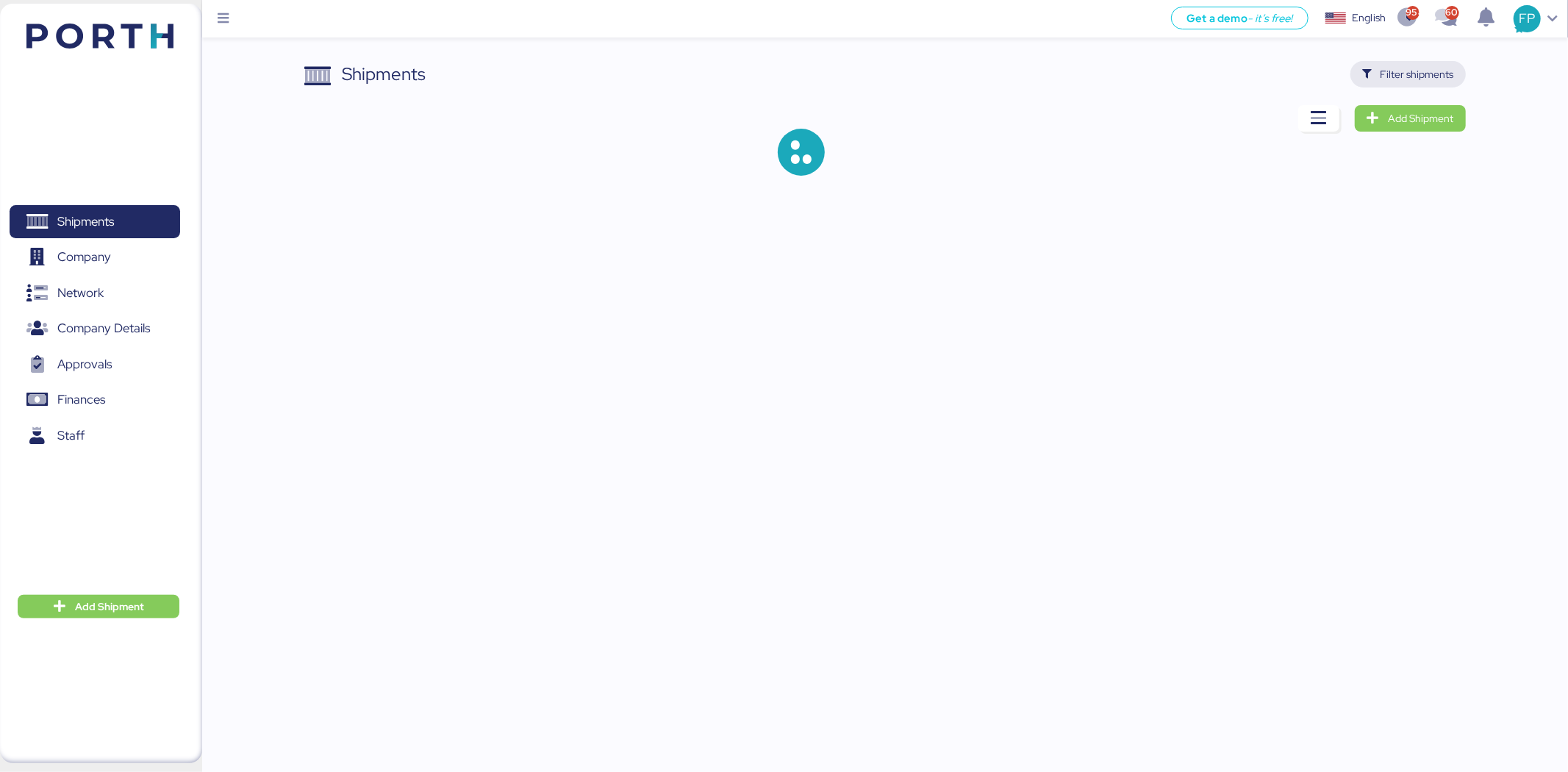
click at [1430, 73] on span "Filter shipments" at bounding box center [1417, 74] width 73 height 18
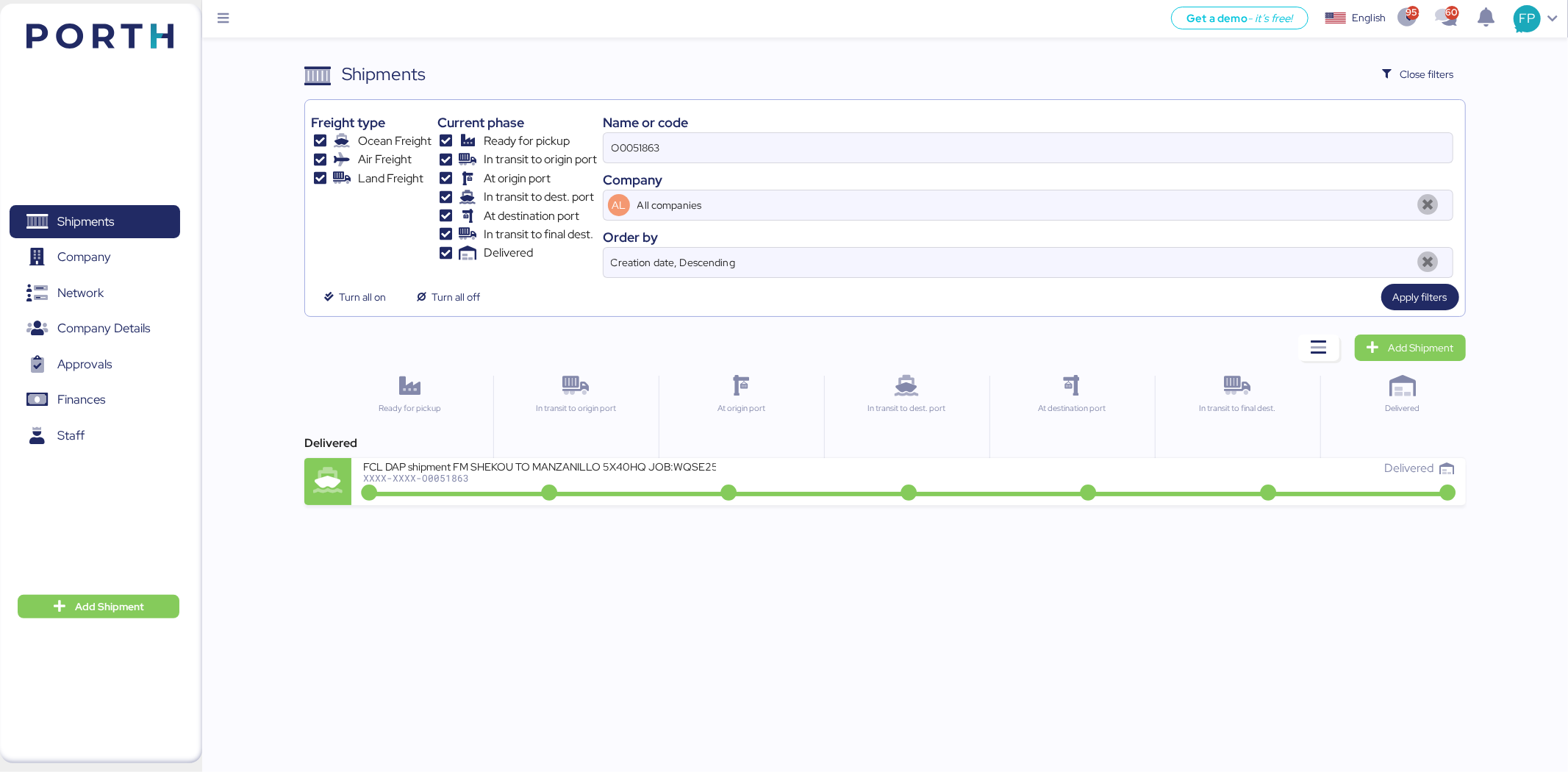
click at [649, 177] on div "Company" at bounding box center [1027, 179] width 850 height 19
click at [649, 175] on div "Company" at bounding box center [1027, 179] width 850 height 19
click at [637, 157] on input "O0051863" at bounding box center [1027, 148] width 849 height 30
click at [633, 153] on input "O0051863" at bounding box center [1027, 148] width 849 height 30
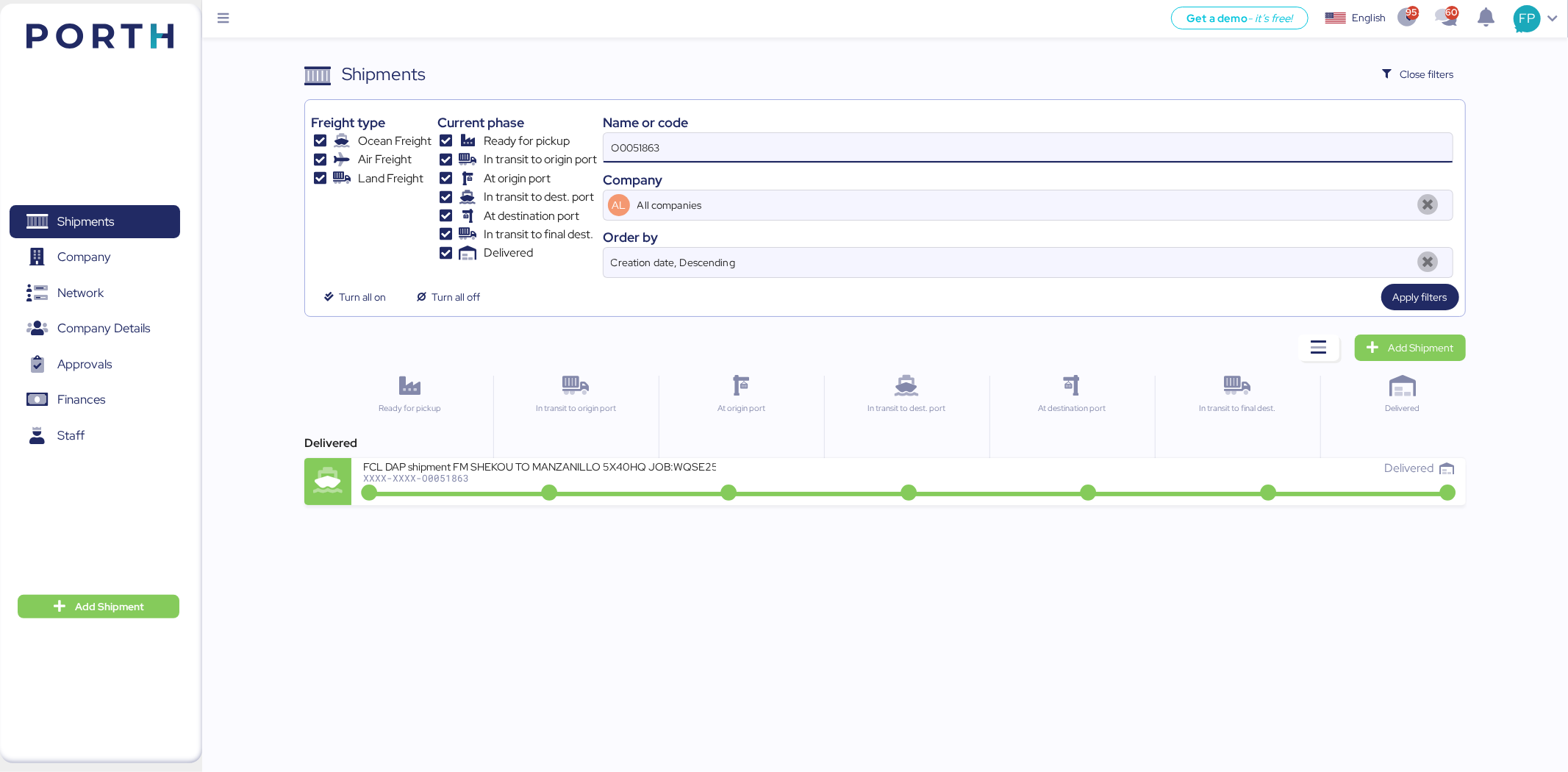
click at [633, 153] on input "O0051863" at bounding box center [1027, 148] width 849 height 30
paste input "2005"
type input "O0052005"
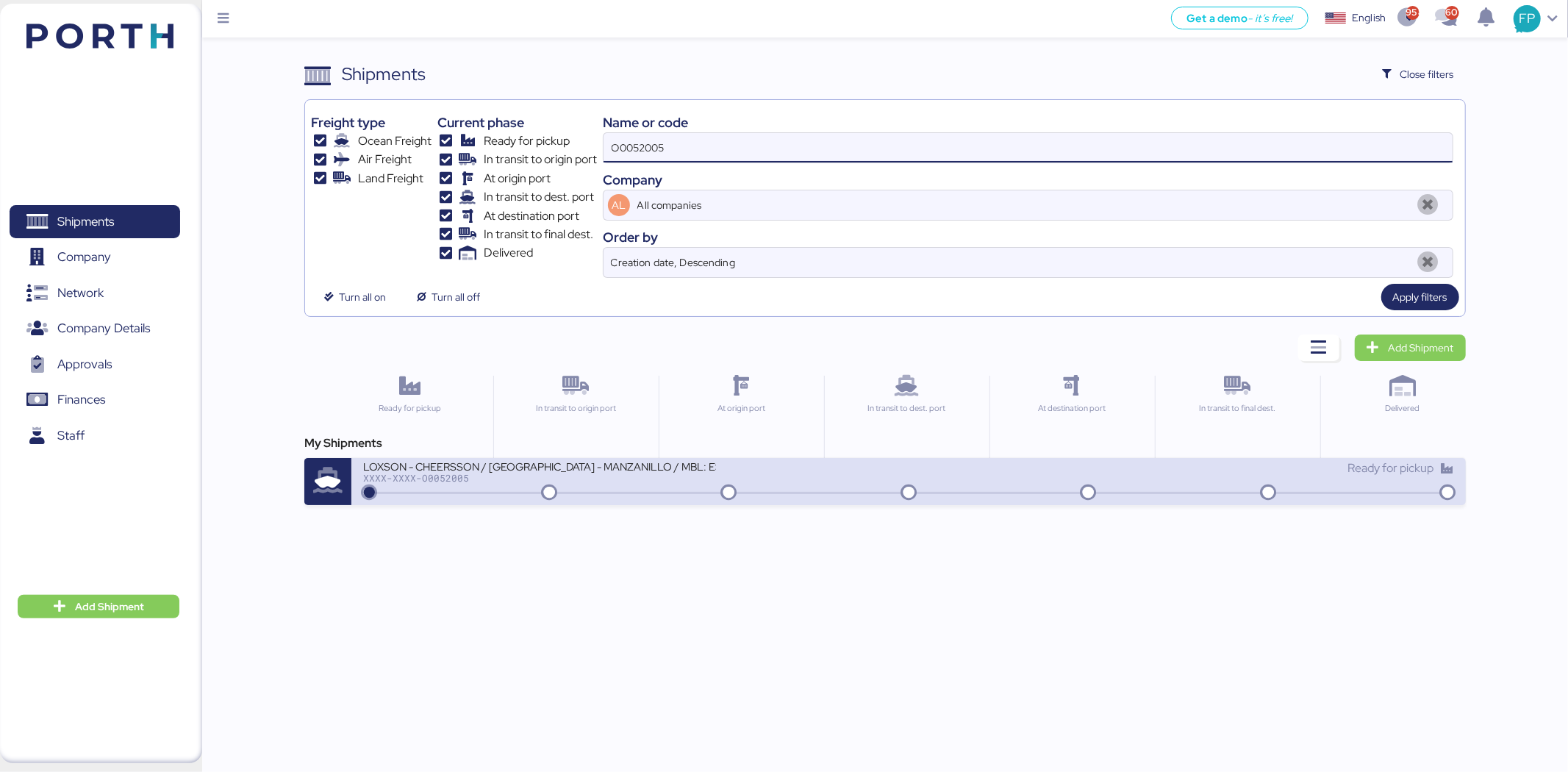
click at [743, 475] on div "LOXSON - CHEERSSON / SHANGHAI - MANZANILLO / MBL: ESLCHNSHG042282 - HBL: YQSE25…" at bounding box center [636, 475] width 546 height 32
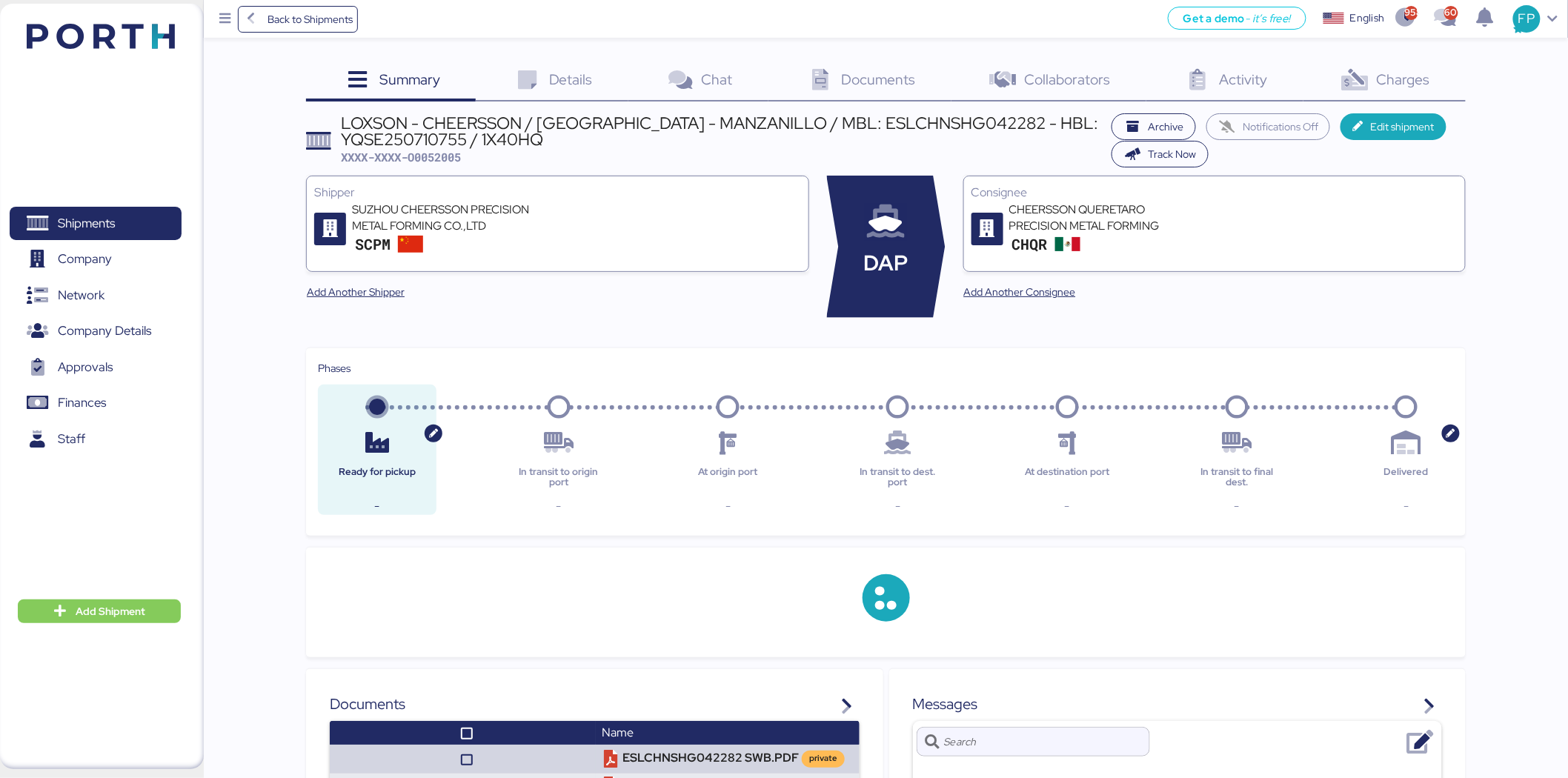
click at [1379, 77] on span "Charges" at bounding box center [1404, 79] width 53 height 20
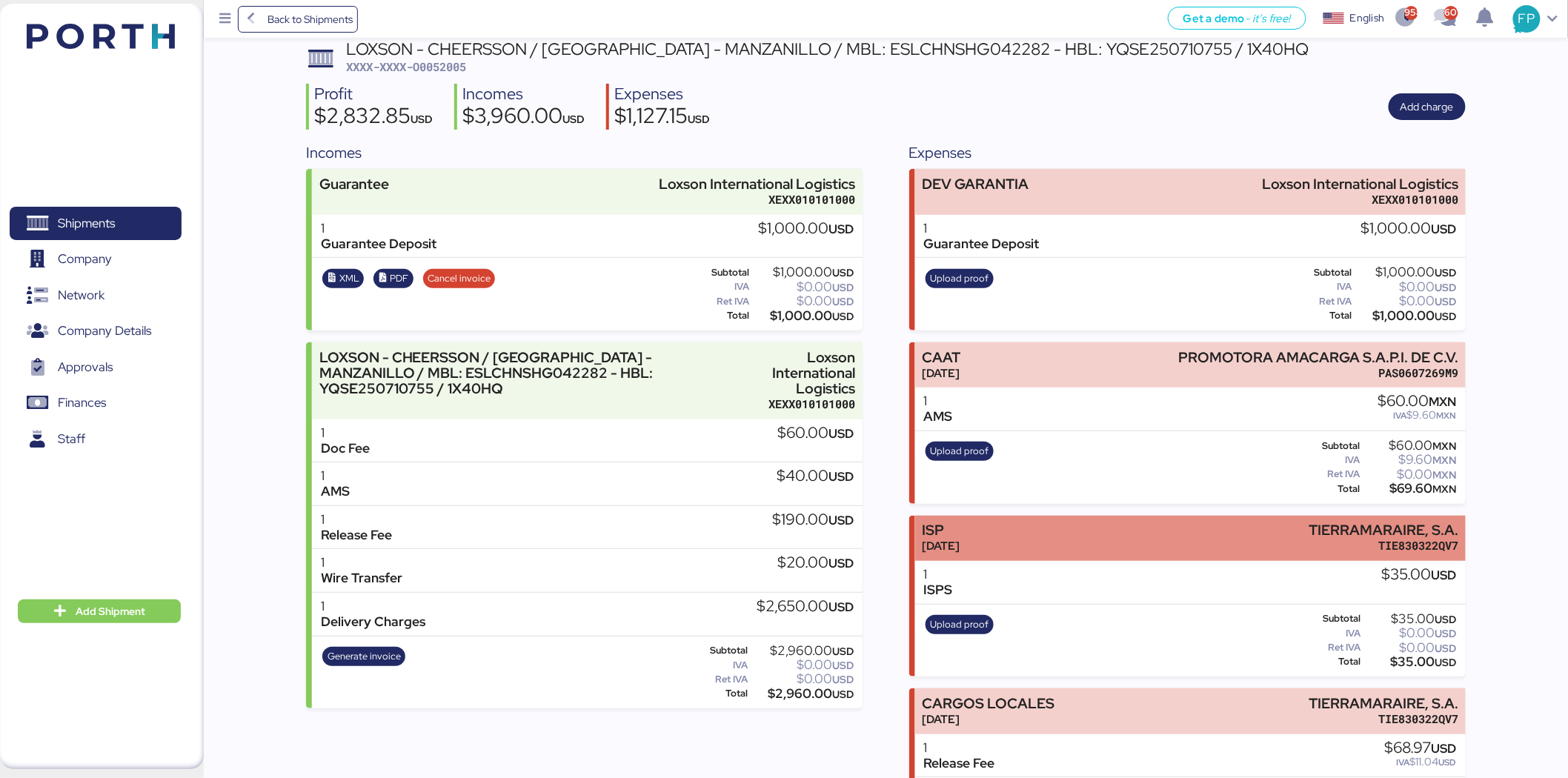
scroll to position [35, 0]
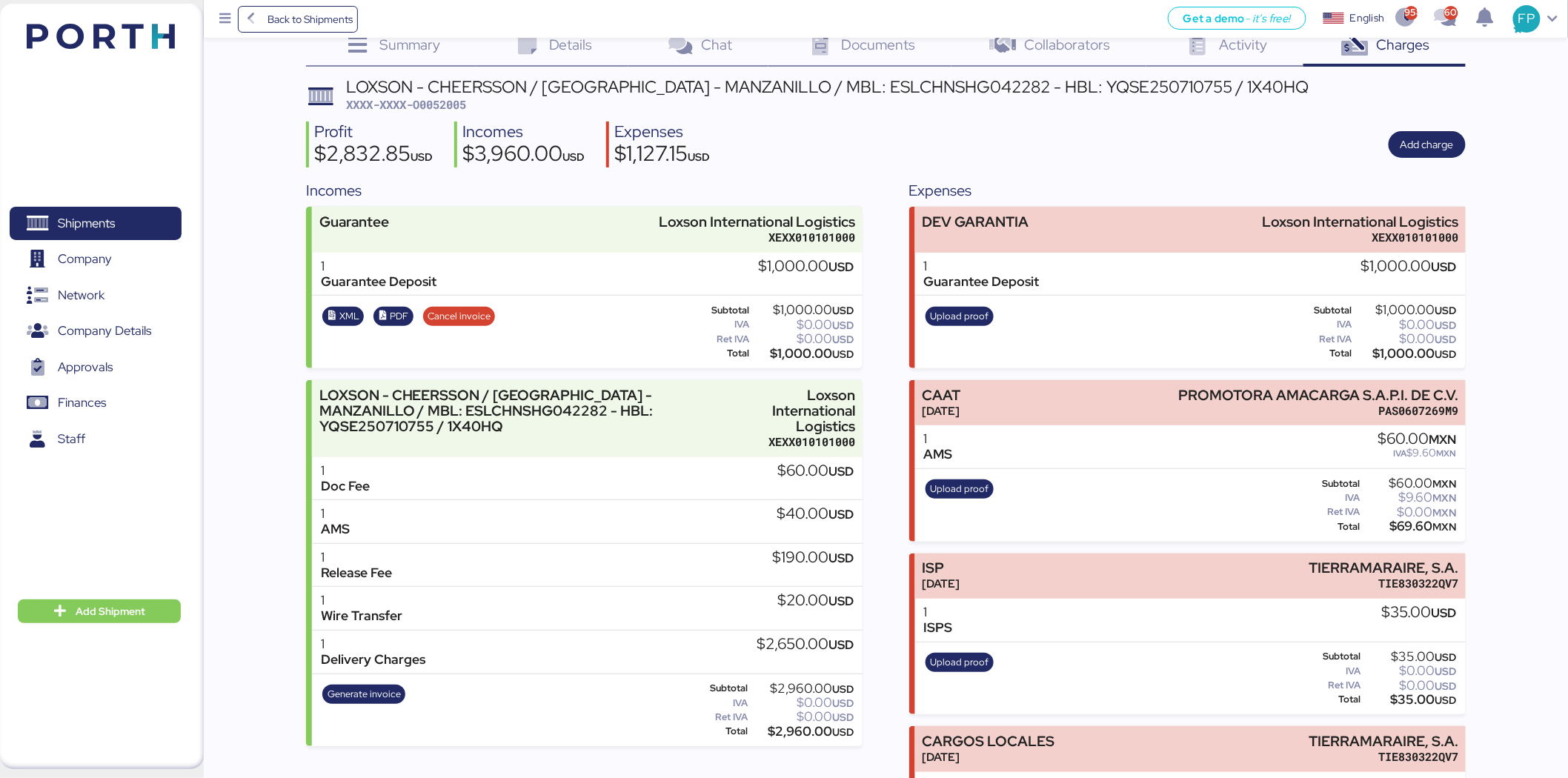
click at [457, 104] on span "XXXX-XXXX-O0052005" at bounding box center [406, 105] width 120 height 15
copy span "O0052005"
click at [128, 228] on span "Shipments" at bounding box center [95, 223] width 160 height 21
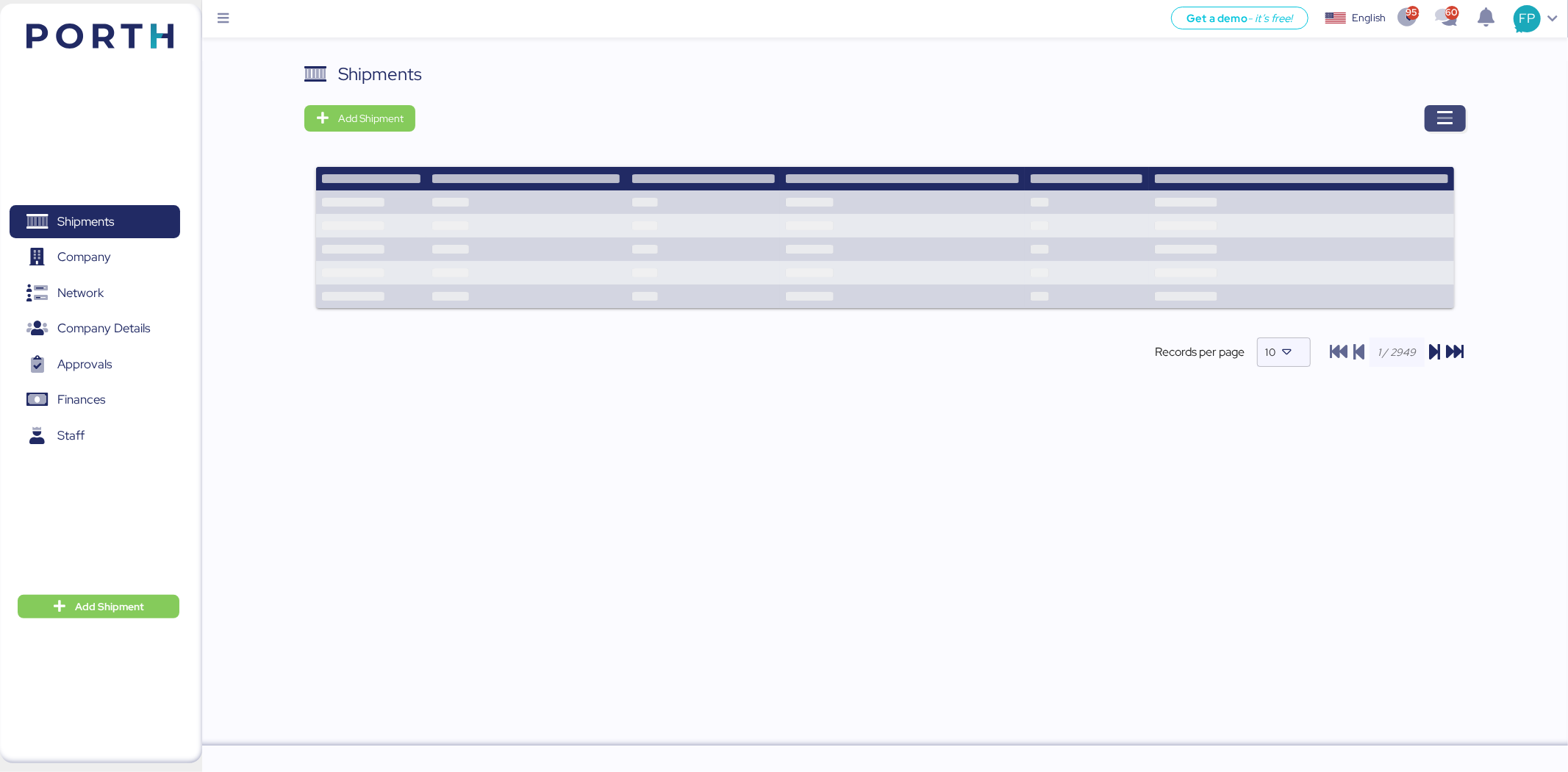
click at [1443, 115] on icon "button" at bounding box center [1445, 119] width 18 height 18
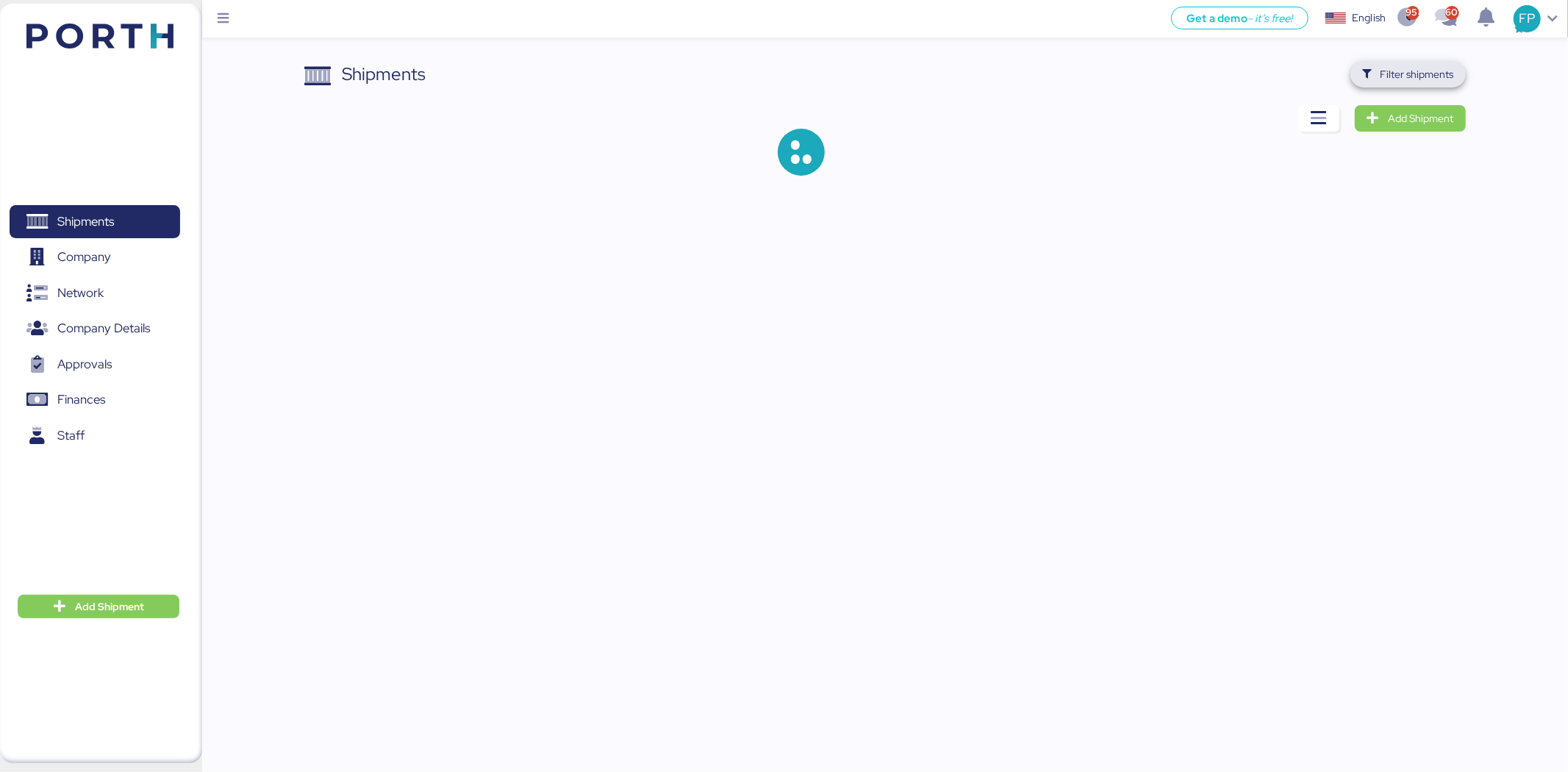
click at [1446, 82] on span "Filter shipments" at bounding box center [1417, 74] width 73 height 18
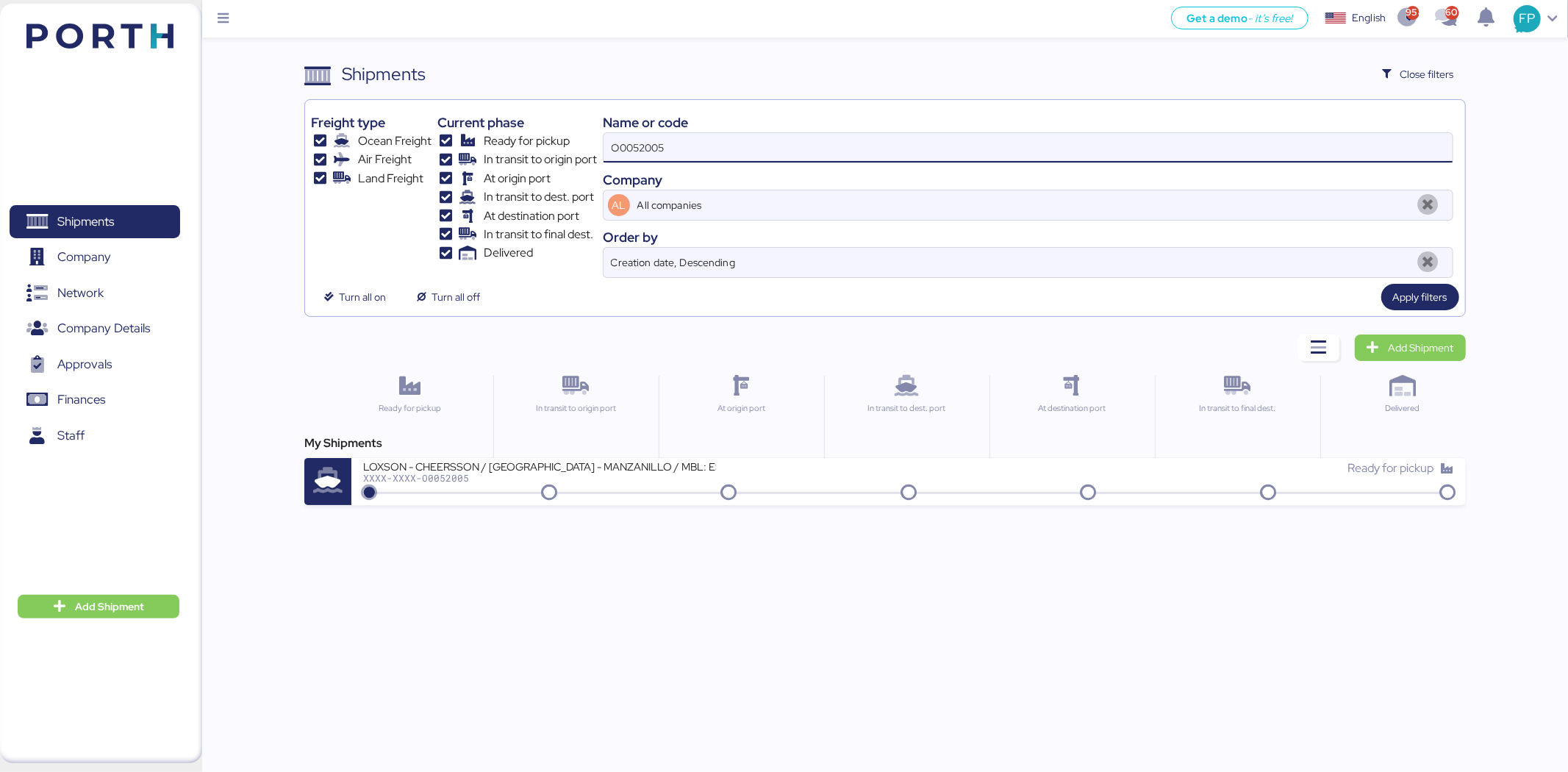
click at [642, 148] on input "O0052005" at bounding box center [1027, 148] width 849 height 30
paste input "40"
type input "O0052040"
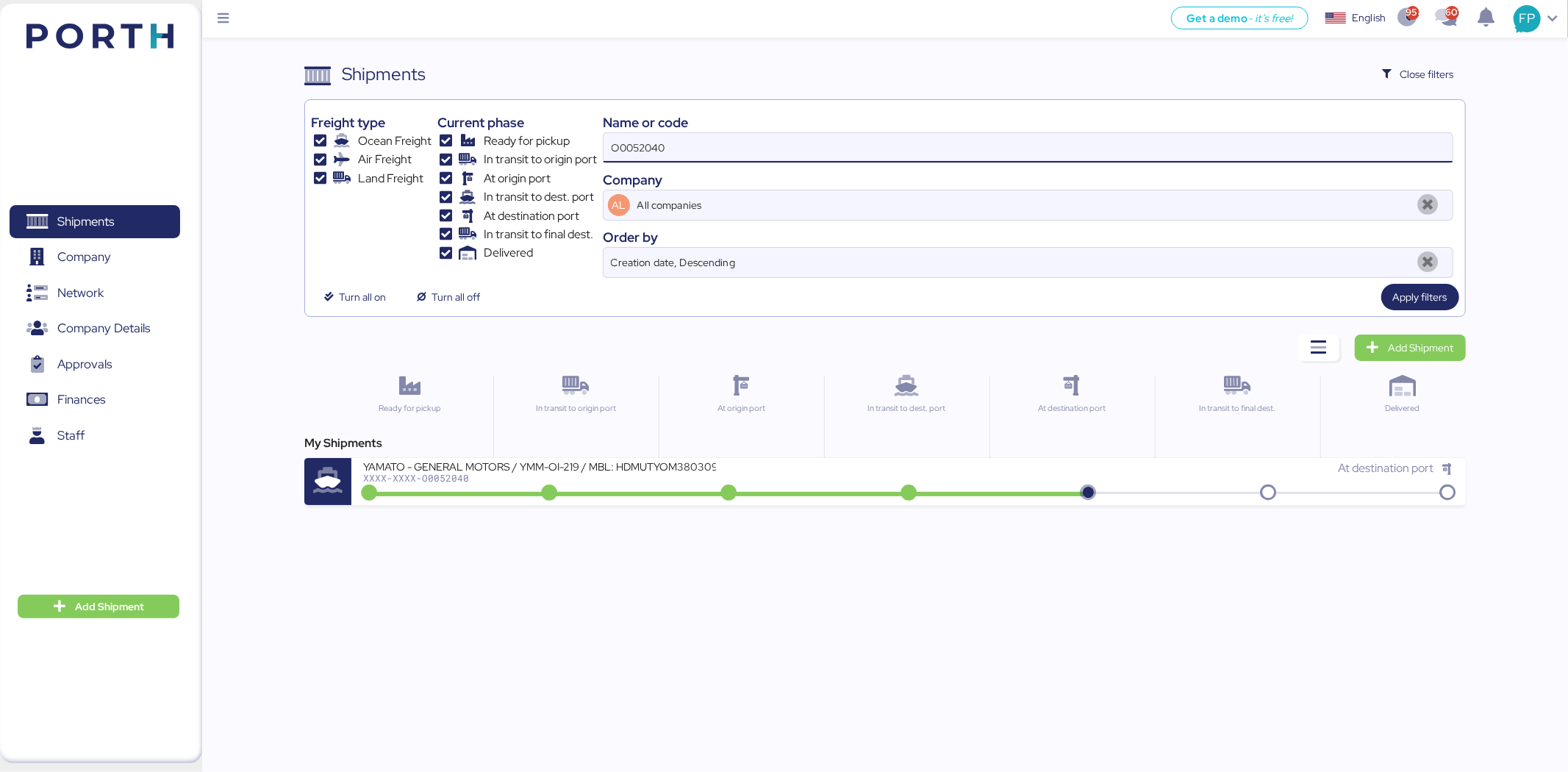
click at [742, 512] on div "Get a demo - it’s free! Get a demo English Inglés English 958 601 FP Shipments …" at bounding box center [784, 386] width 1568 height 772
click at [664, 446] on div "My Shipments" at bounding box center [884, 443] width 1160 height 18
click at [630, 487] on div "YAMATO - GENERAL MOTORS / YMM-OI-219 / MBL: HDMUTYOM38030900 / HBL: YTJNUM10008…" at bounding box center [636, 475] width 546 height 32
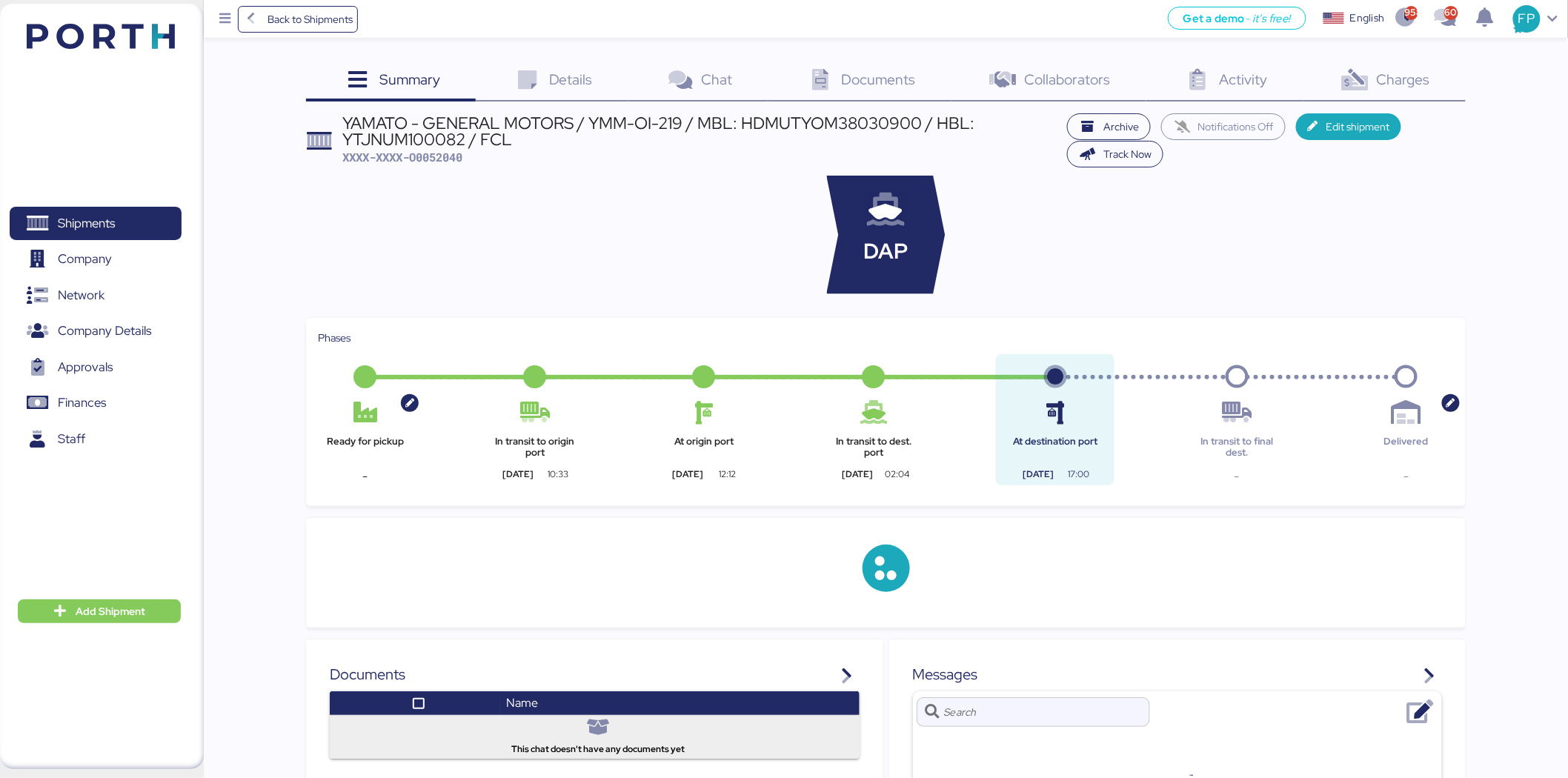
click at [1418, 79] on span "Charges" at bounding box center [1404, 79] width 53 height 20
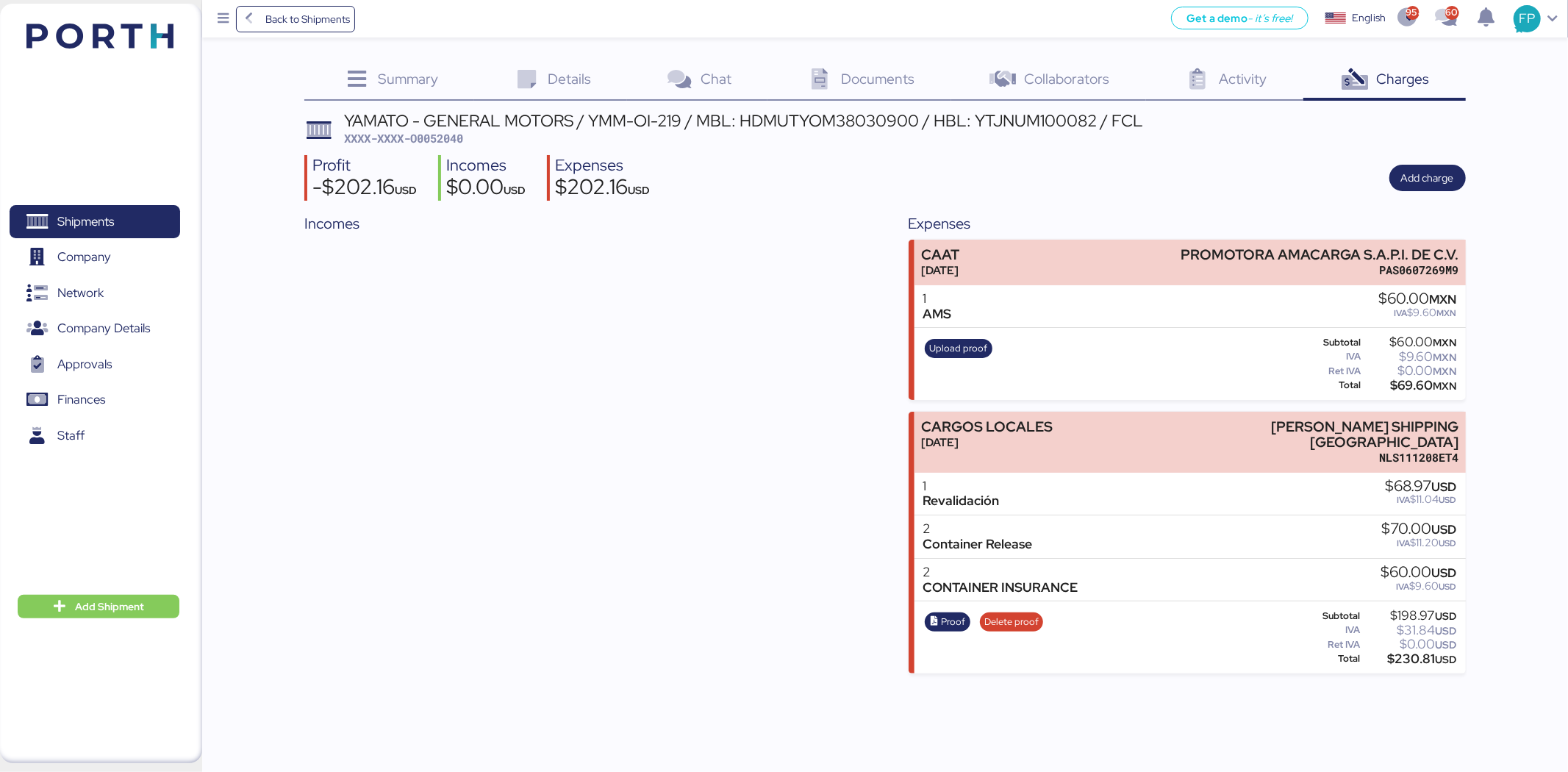
click at [457, 145] on span "XXXX-XXXX-O0052040" at bounding box center [403, 138] width 119 height 15
click at [454, 142] on span "XXXX-XXXX-O0052040" at bounding box center [403, 138] width 119 height 15
click at [453, 140] on span "XXXX-XXXX-O0052040" at bounding box center [403, 138] width 119 height 15
click at [452, 140] on span "XXXX-XXXX-O0052040" at bounding box center [403, 138] width 119 height 15
copy header "XXXX-XXXX-O0052040"
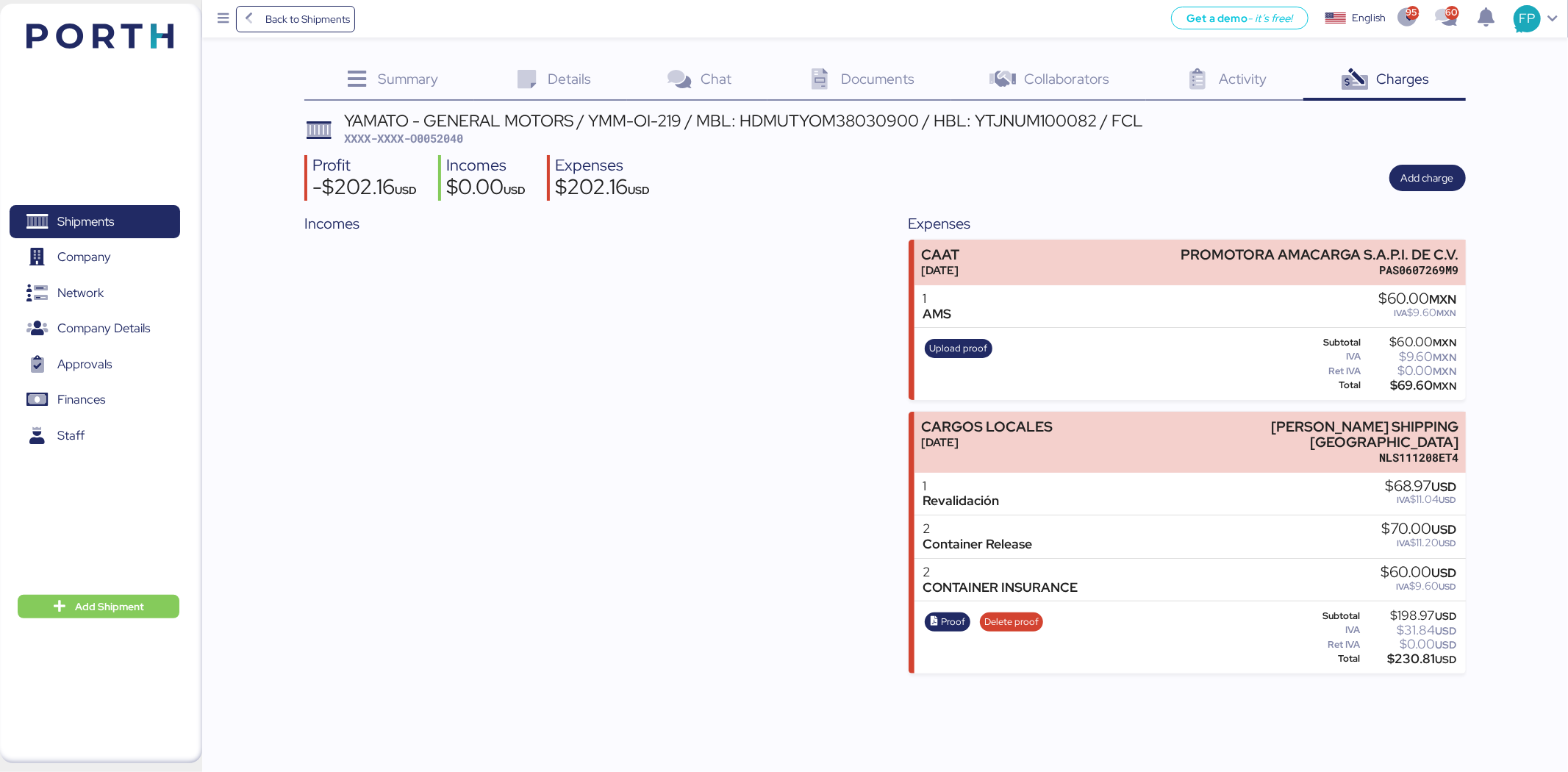
click at [377, 200] on div "YAMATO - GENERAL MOTORS / YMM-OI-219 / MBL: HDMUTYOM38030900 / HBL: YTJNUM10008…" at bounding box center [884, 393] width 1160 height 561
click at [421, 145] on span "XXXX-XXXX-O0052040" at bounding box center [403, 138] width 119 height 15
click at [422, 143] on span "XXXX-XXXX-O0052040" at bounding box center [403, 138] width 119 height 15
click at [422, 141] on span "XXXX-XXXX-O0052040" at bounding box center [403, 138] width 119 height 15
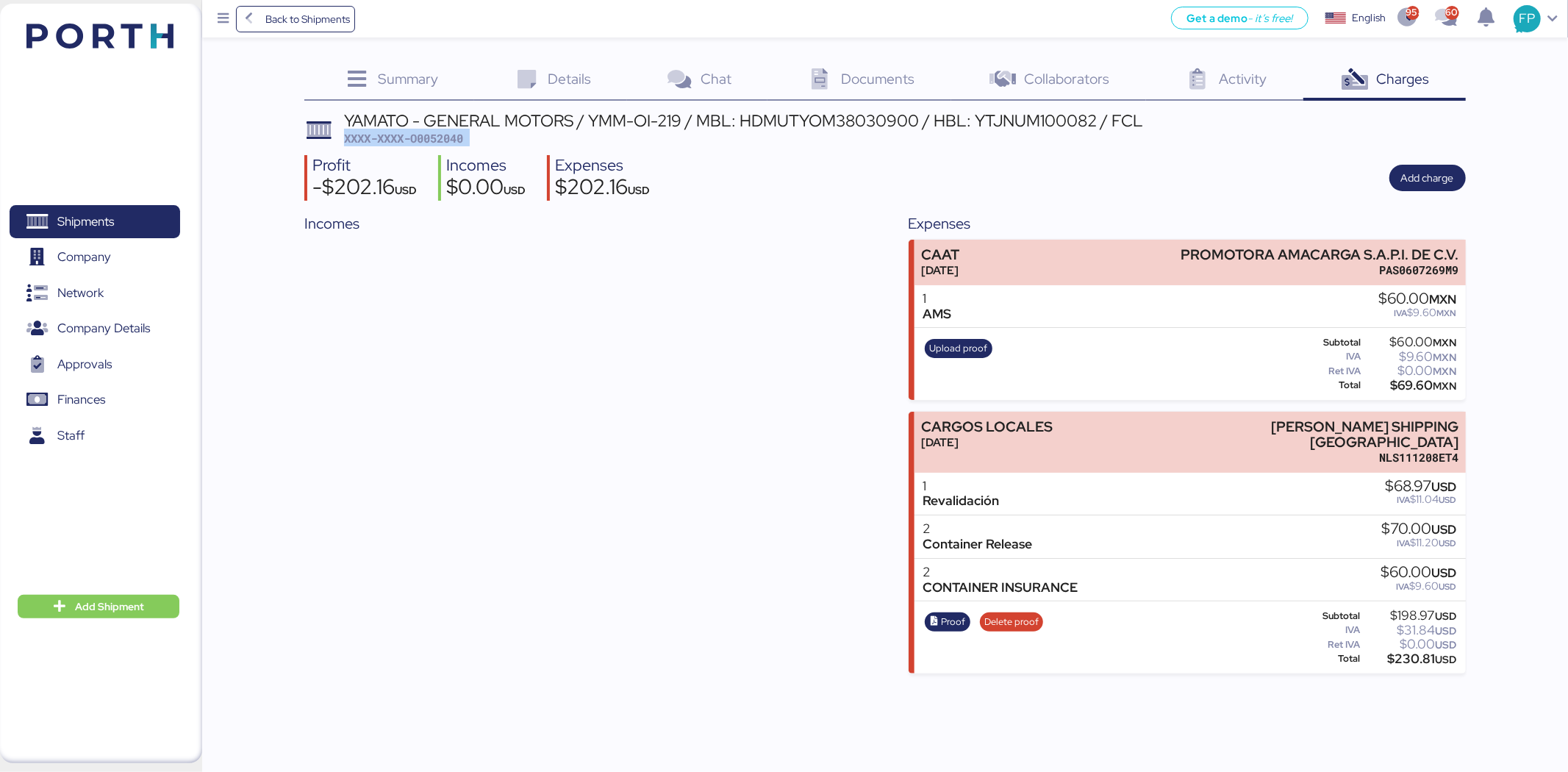
click at [463, 133] on span "XXXX-XXXX-O0052040" at bounding box center [403, 138] width 119 height 15
click at [457, 136] on span "XXXX-XXXX-O0052040" at bounding box center [403, 138] width 119 height 15
copy span "O0052040"
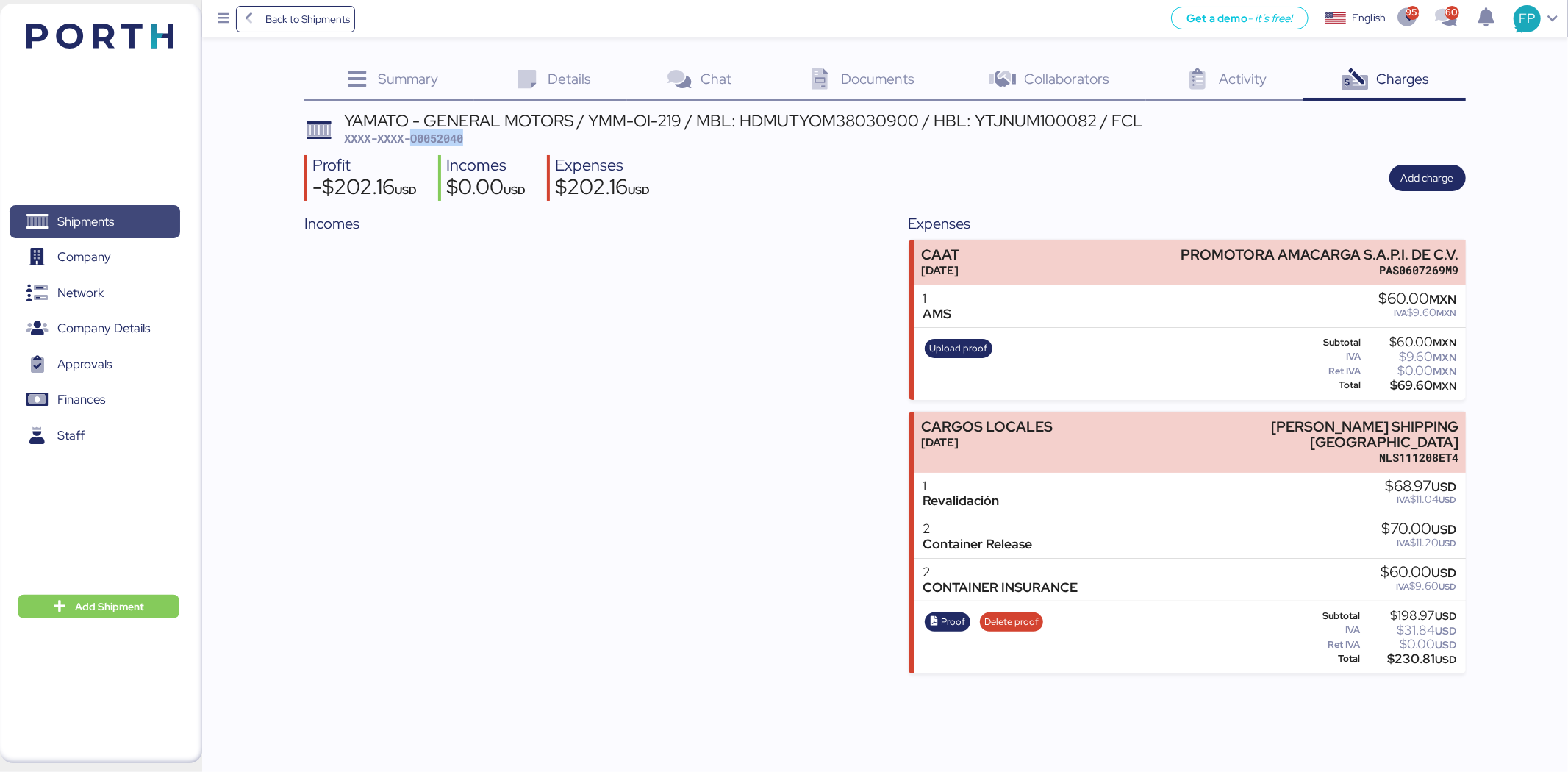
click at [93, 219] on span "Shipments" at bounding box center [86, 221] width 57 height 21
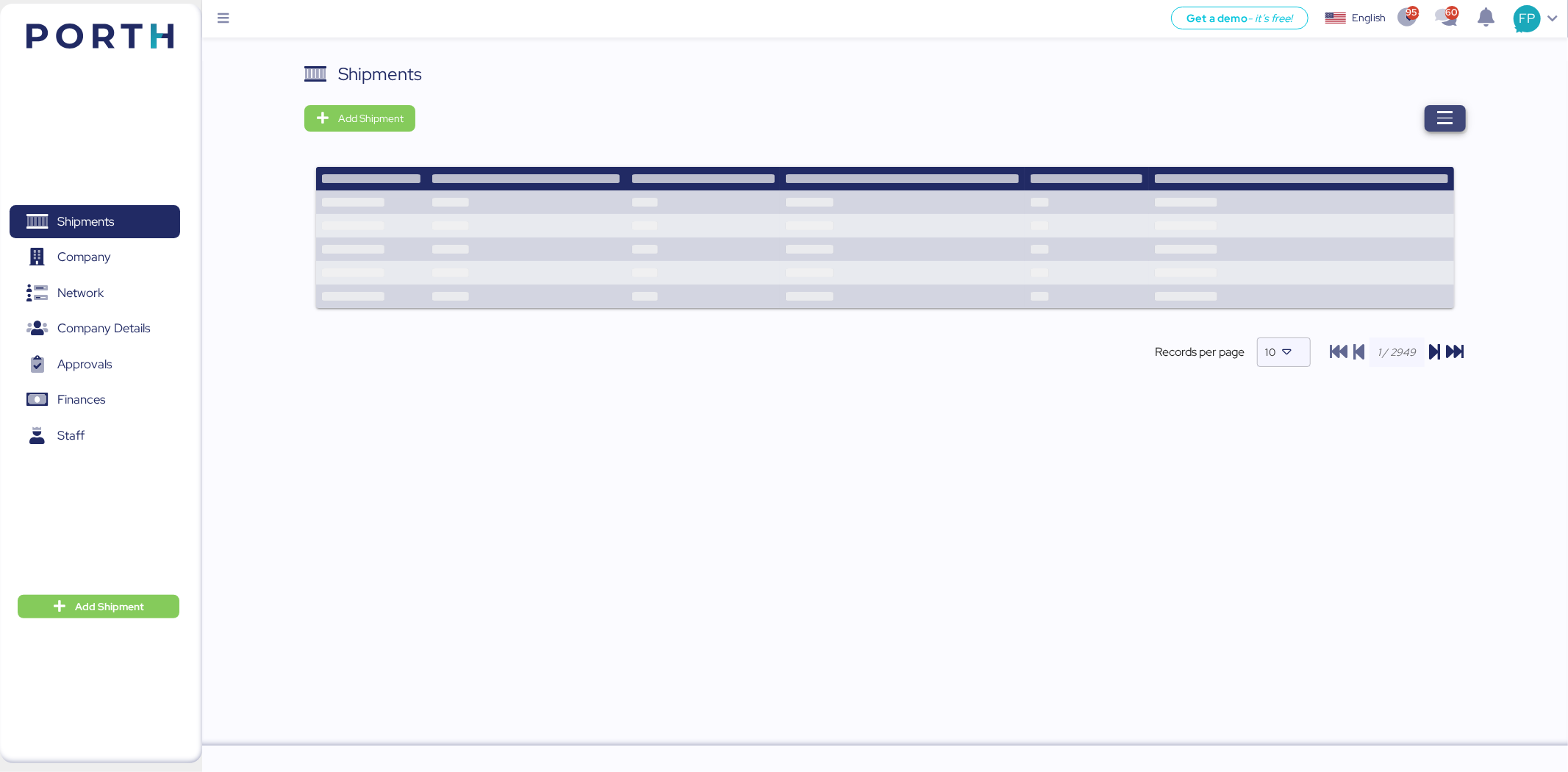
click at [1460, 122] on span "button" at bounding box center [1445, 119] width 41 height 27
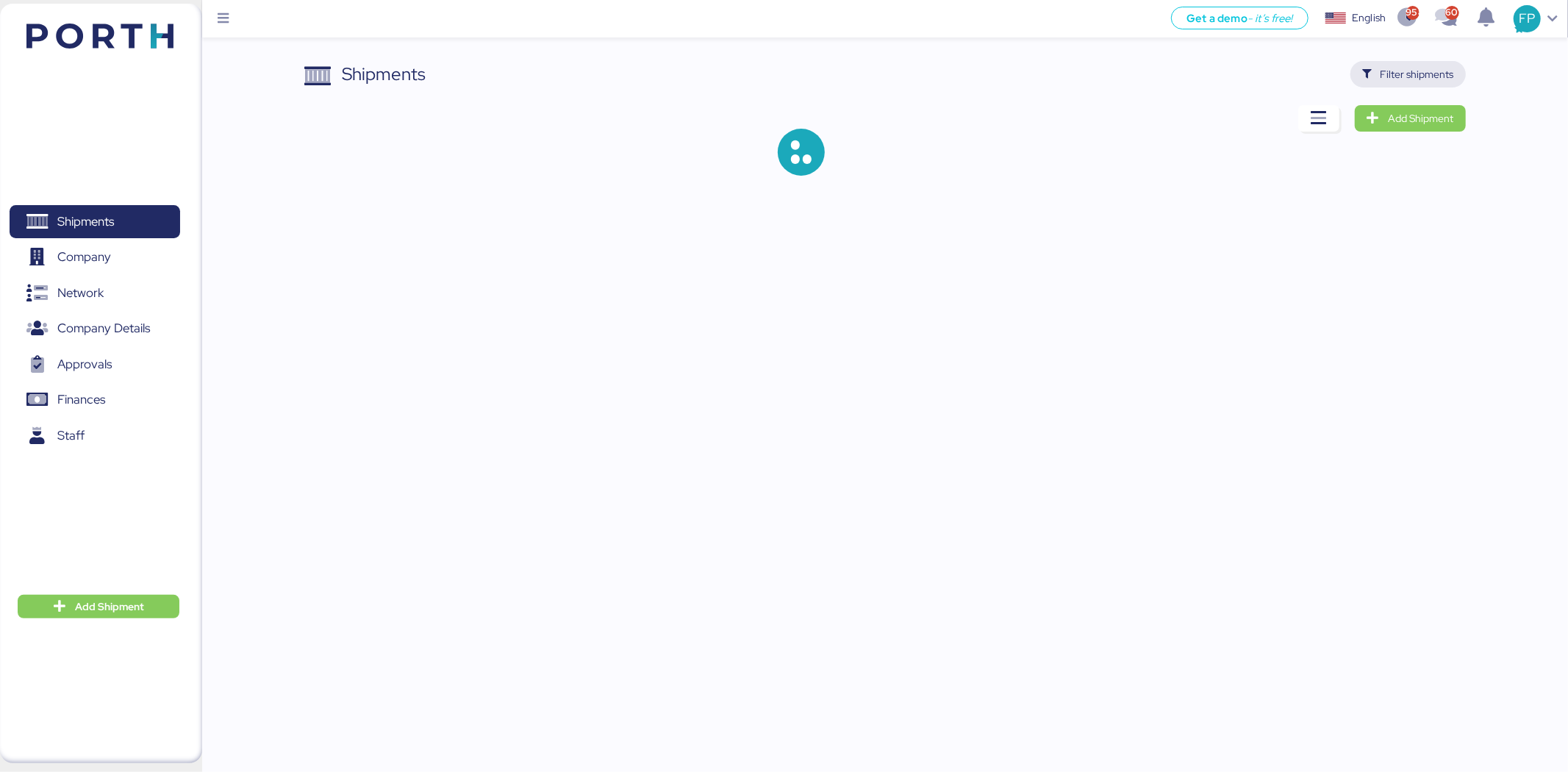
click at [1444, 75] on span "Filter shipments" at bounding box center [1417, 74] width 73 height 18
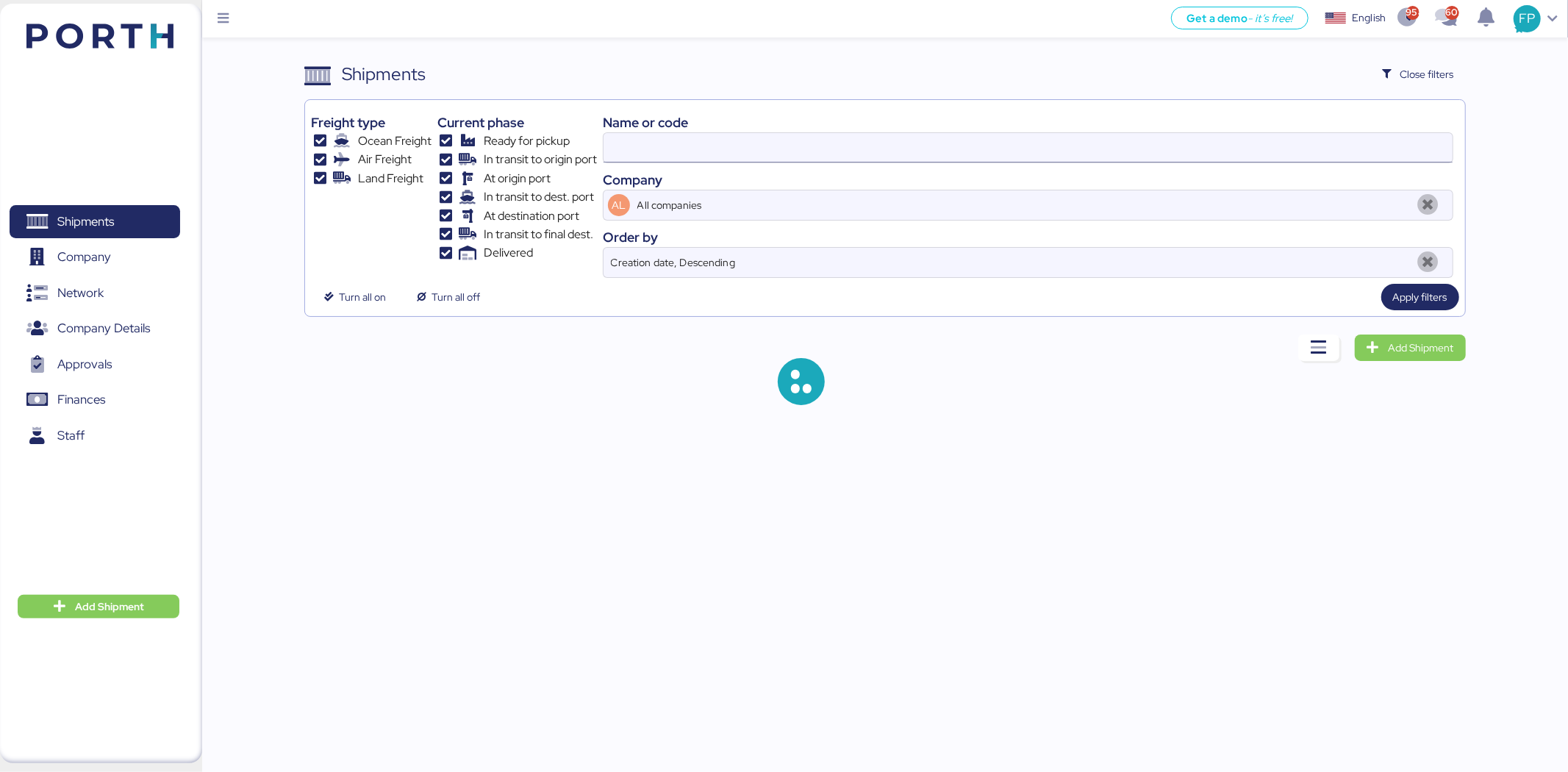
click at [642, 148] on input at bounding box center [1027, 148] width 849 height 30
click at [642, 148] on input "O0052040" at bounding box center [1027, 148] width 849 height 30
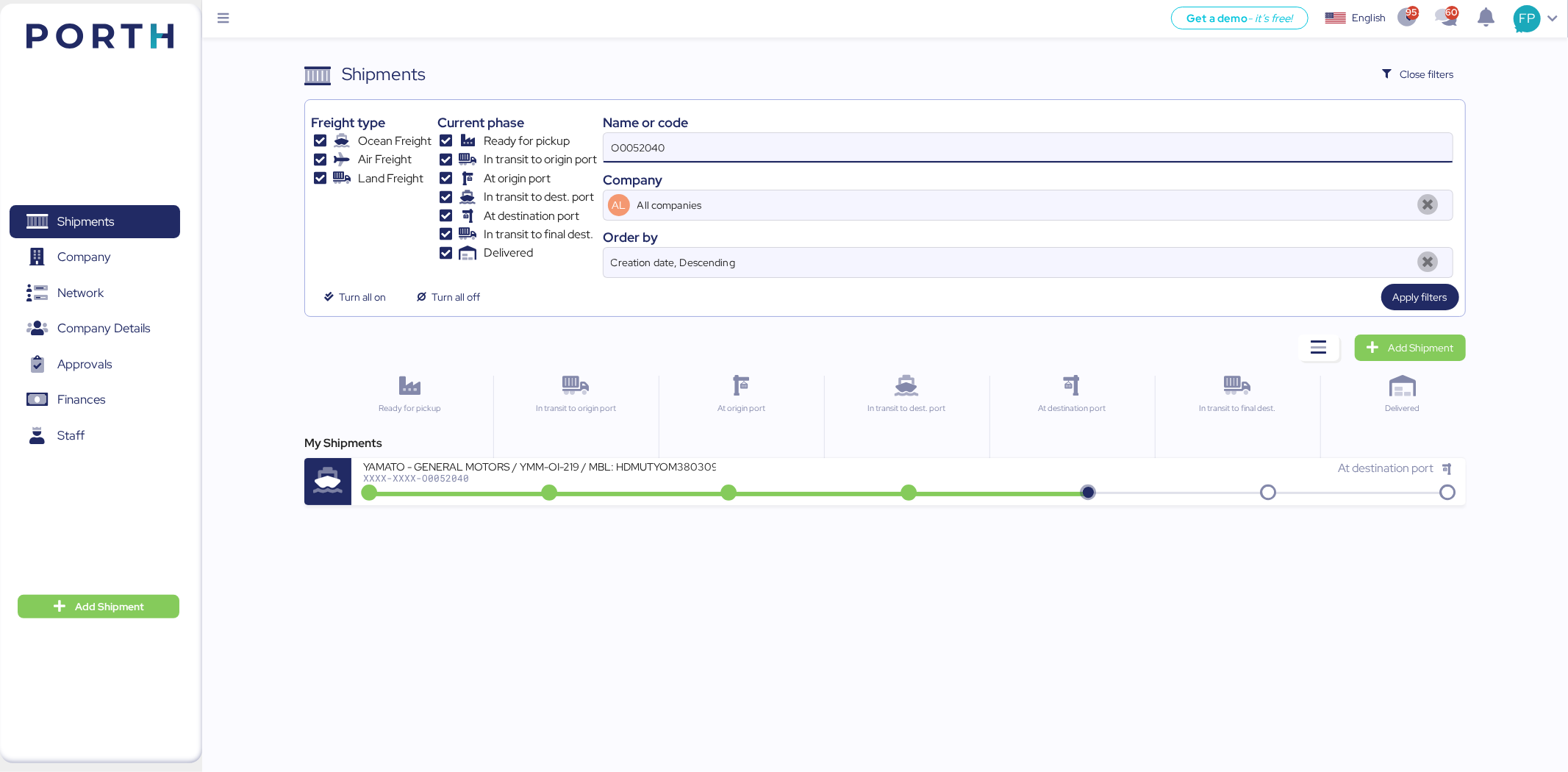
paste input "08"
type input "O0052008"
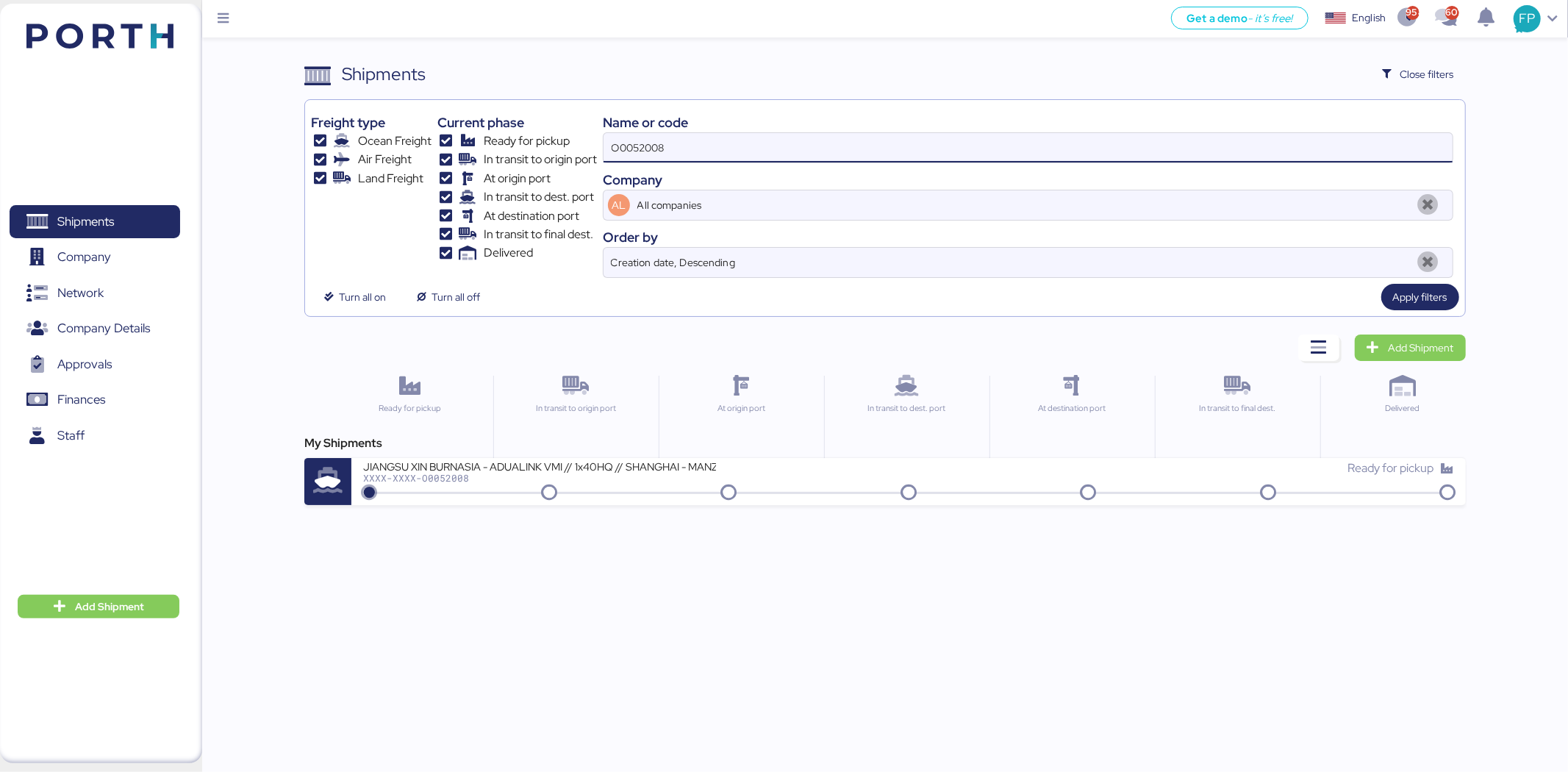
click at [577, 519] on div "Get a demo - it’s free! Get a demo English Inglés English 958 601 FP Shipments …" at bounding box center [784, 386] width 1568 height 772
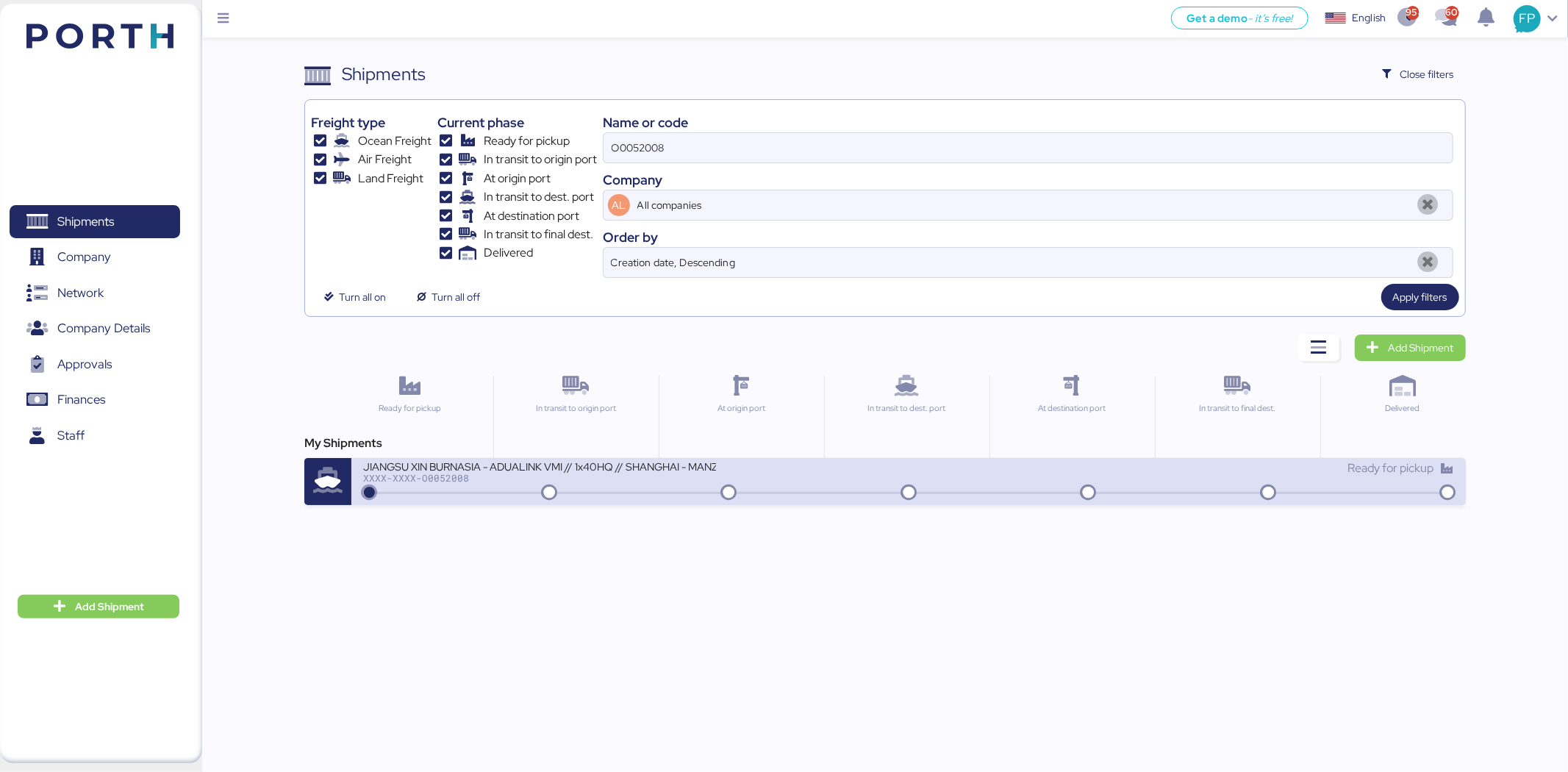
click at [629, 480] on div "XXXX-XXXX-O0052008" at bounding box center [539, 477] width 353 height 10
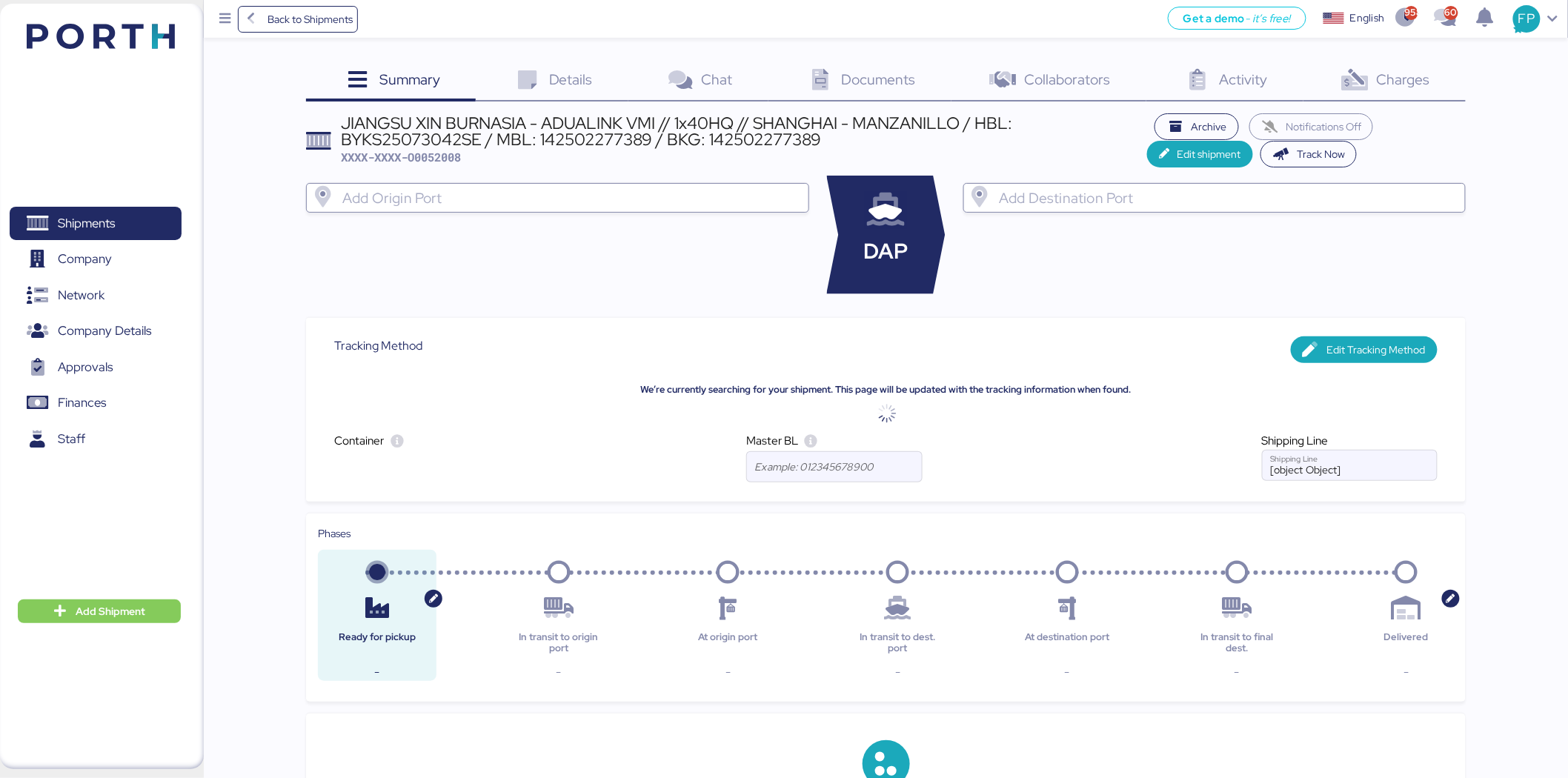
click at [1434, 83] on div "Charges 0" at bounding box center [1385, 81] width 163 height 40
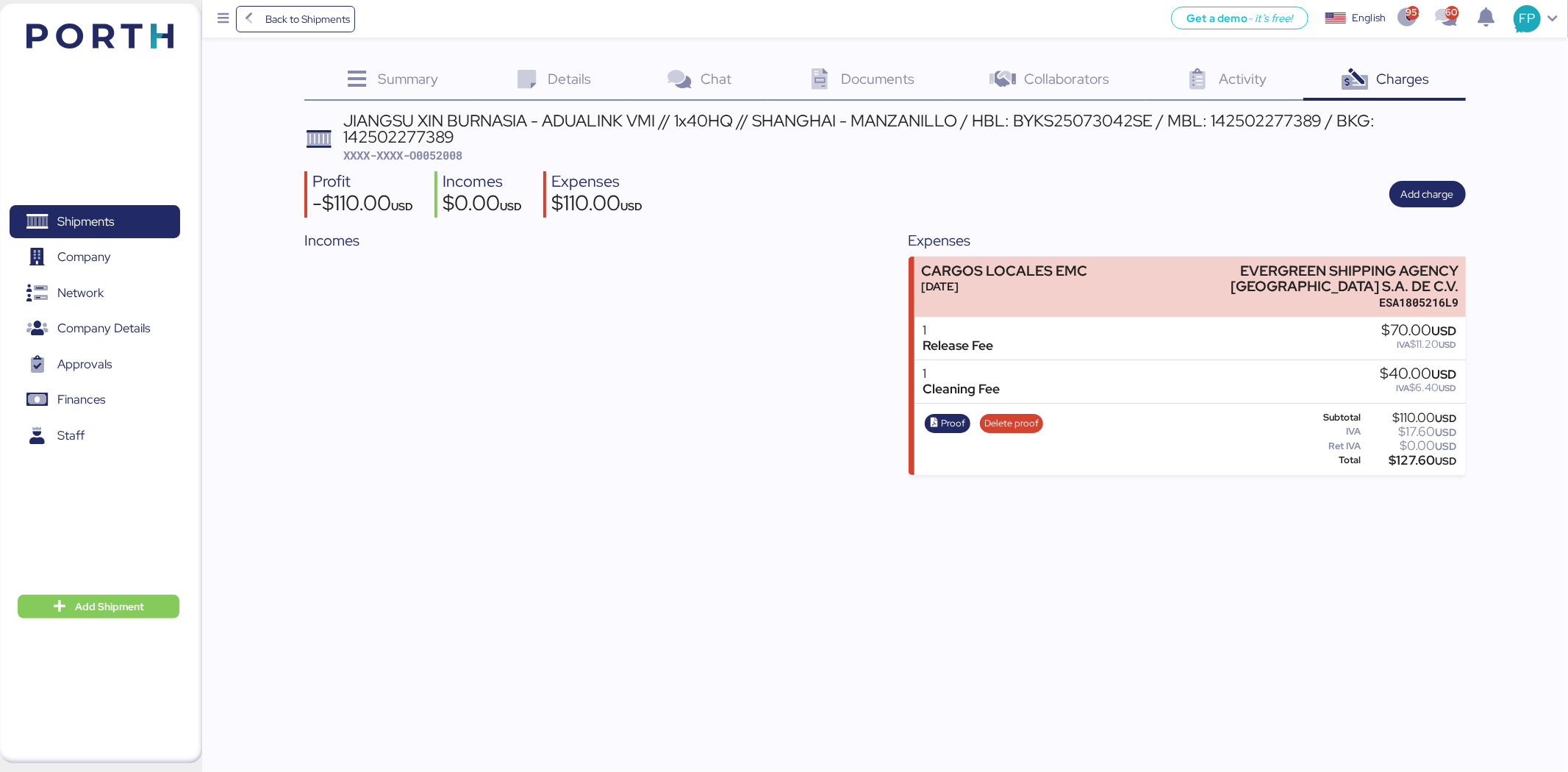
click at [433, 157] on span "XXXX-XXXX-O0052008" at bounding box center [402, 155] width 119 height 15
copy span "O0052008"
drag, startPoint x: 138, startPoint y: 225, endPoint x: 188, endPoint y: 197, distance: 57.3
click at [139, 225] on span "Shipments" at bounding box center [94, 221] width 158 height 21
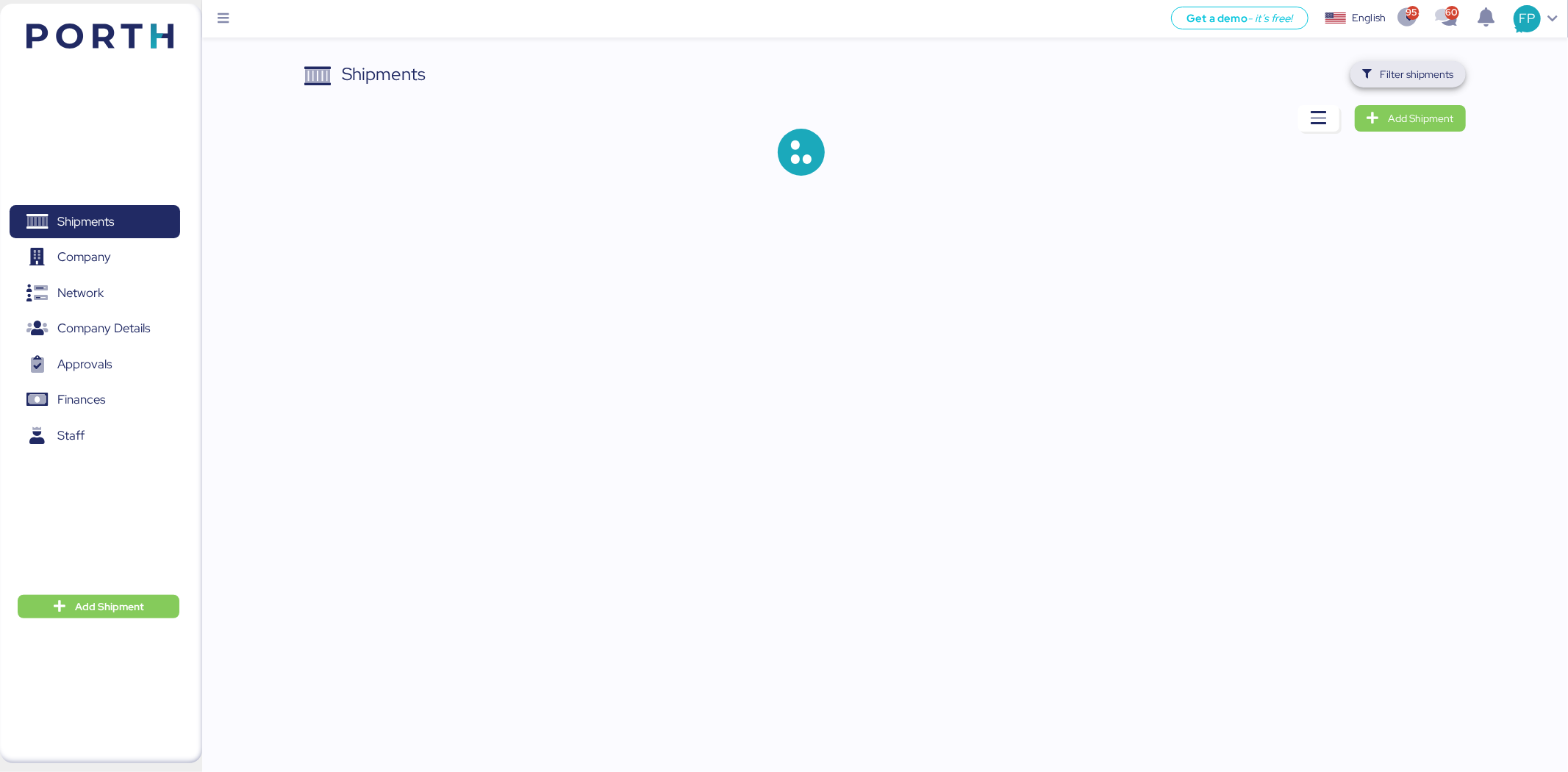
click at [1425, 82] on span "Filter shipments" at bounding box center [1417, 74] width 73 height 18
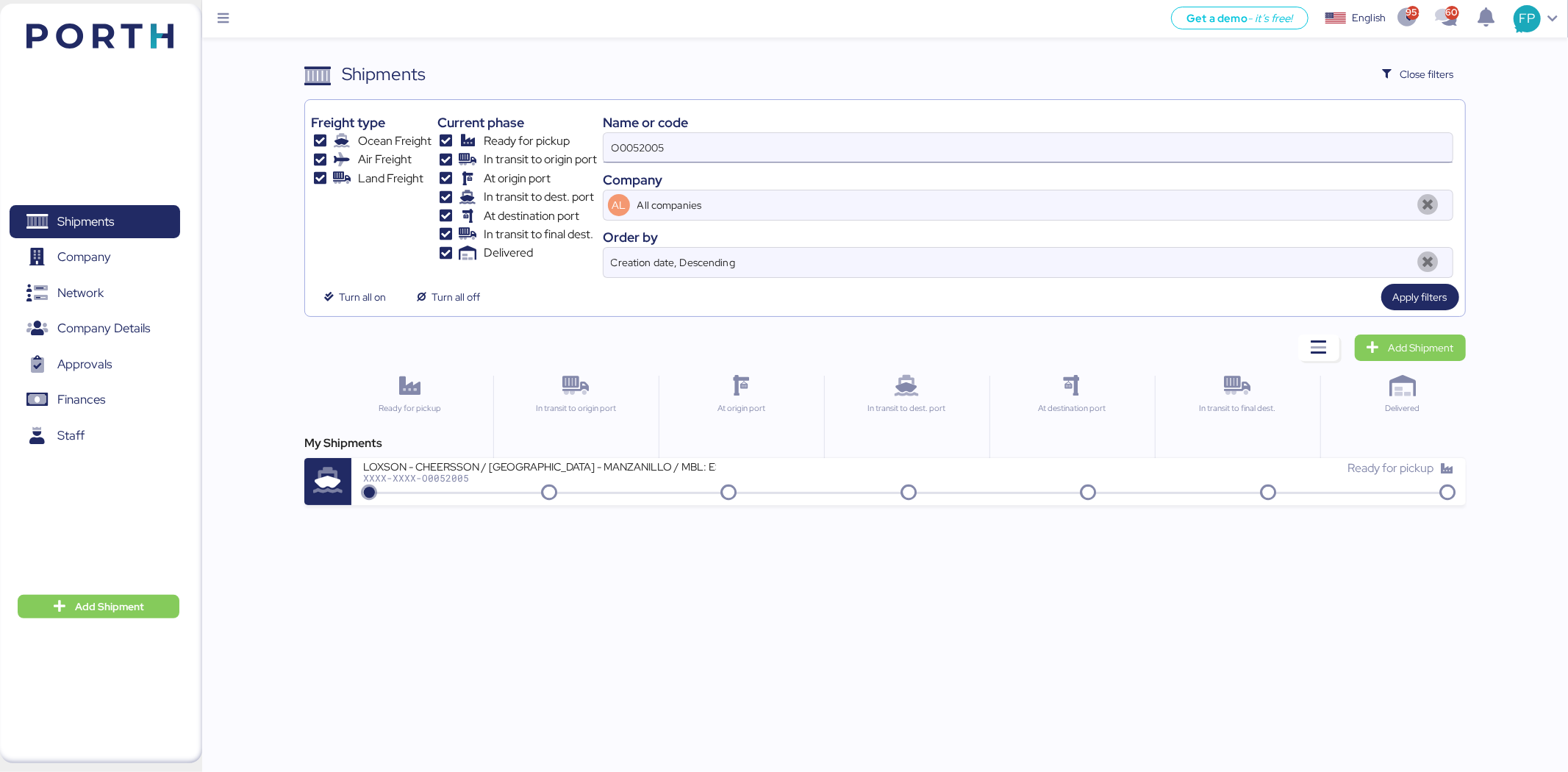
click at [659, 141] on input "O0052005" at bounding box center [1027, 148] width 849 height 30
paste input "51"
type input "O0052051"
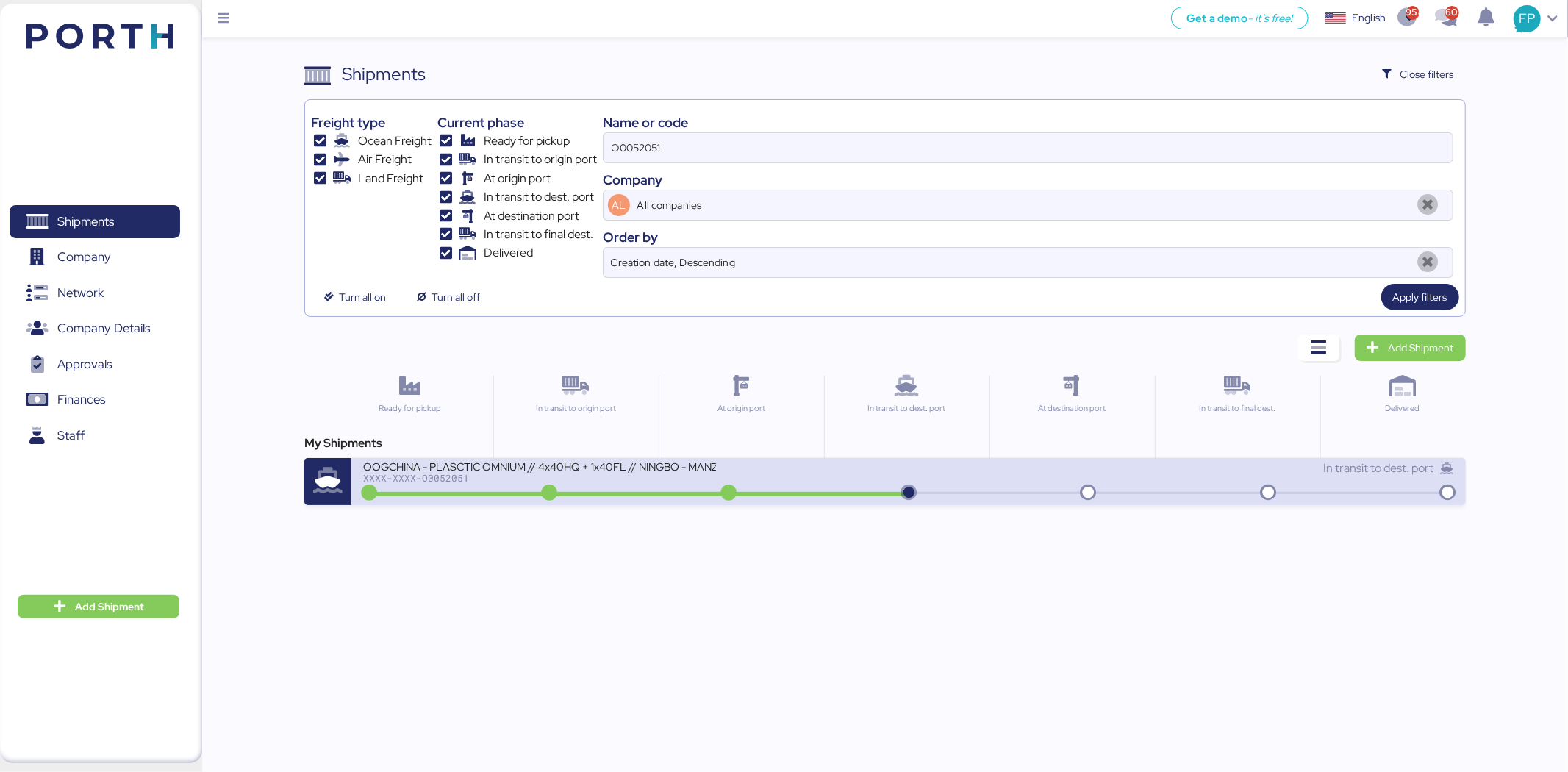
click at [600, 473] on div "XXXX-XXXX-O0052051" at bounding box center [539, 477] width 353 height 10
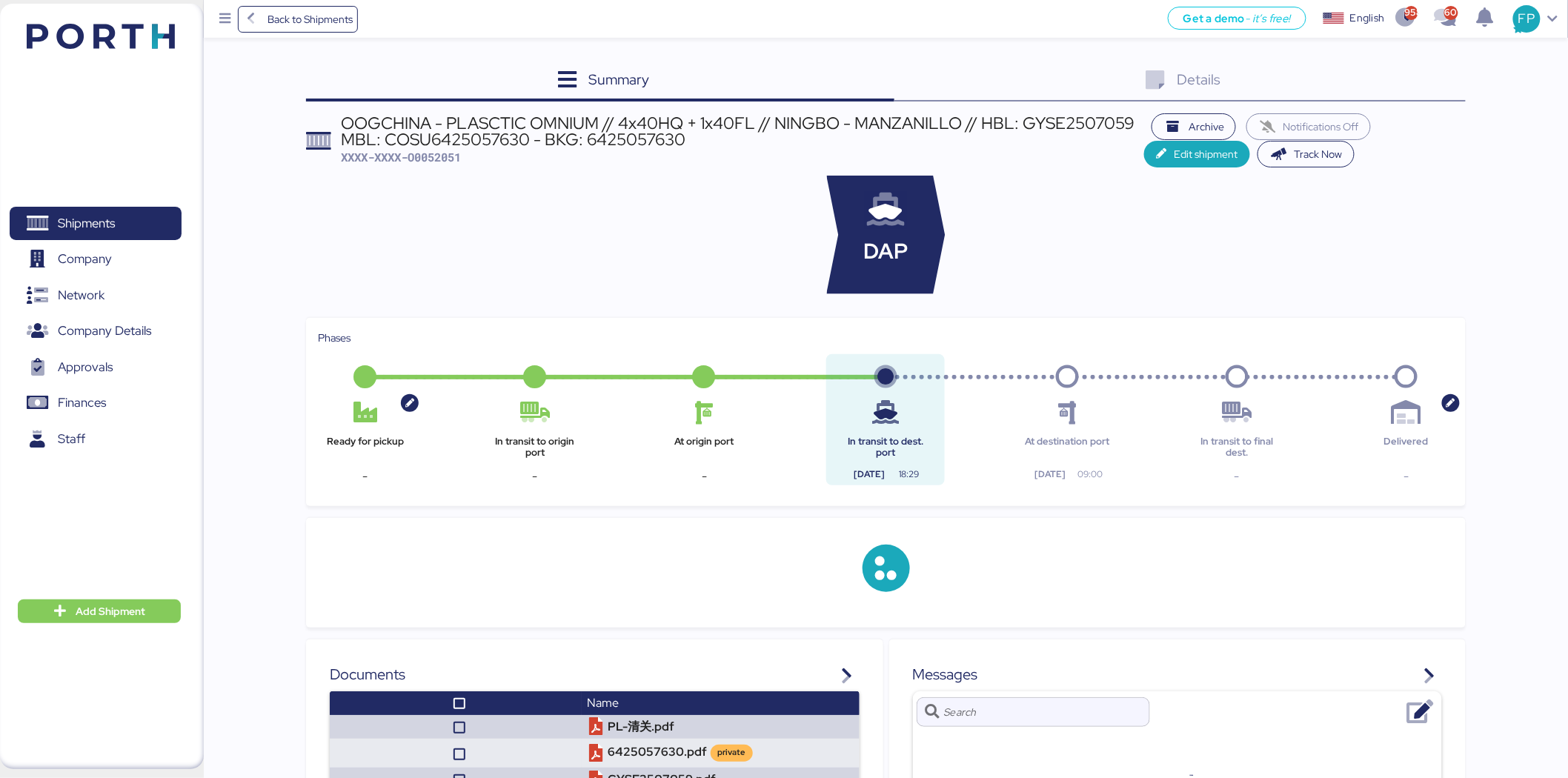
click at [1369, 95] on div "Details 0" at bounding box center [1180, 81] width 571 height 40
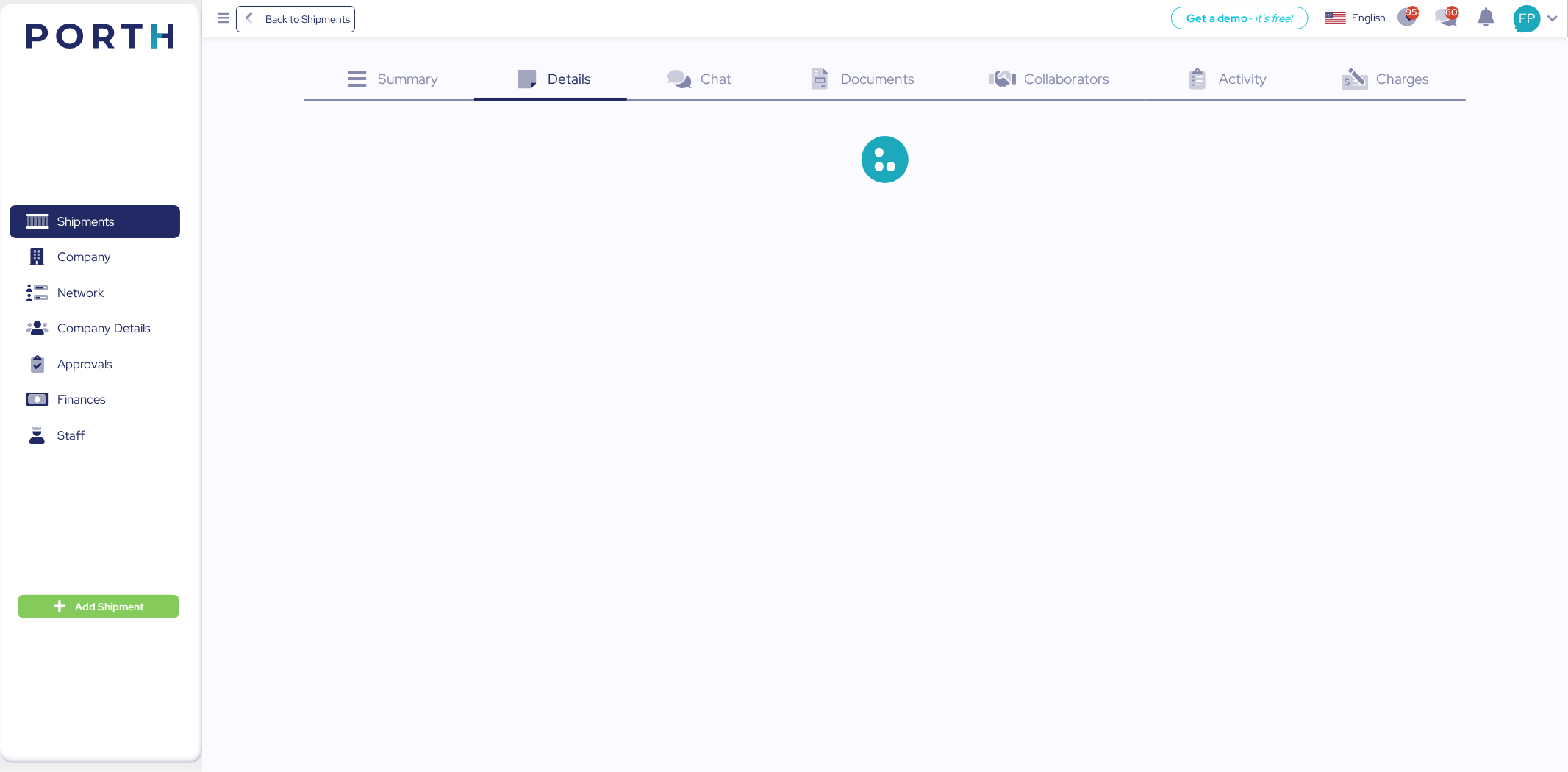
click at [1353, 94] on div "Charges 0" at bounding box center [1384, 80] width 162 height 40
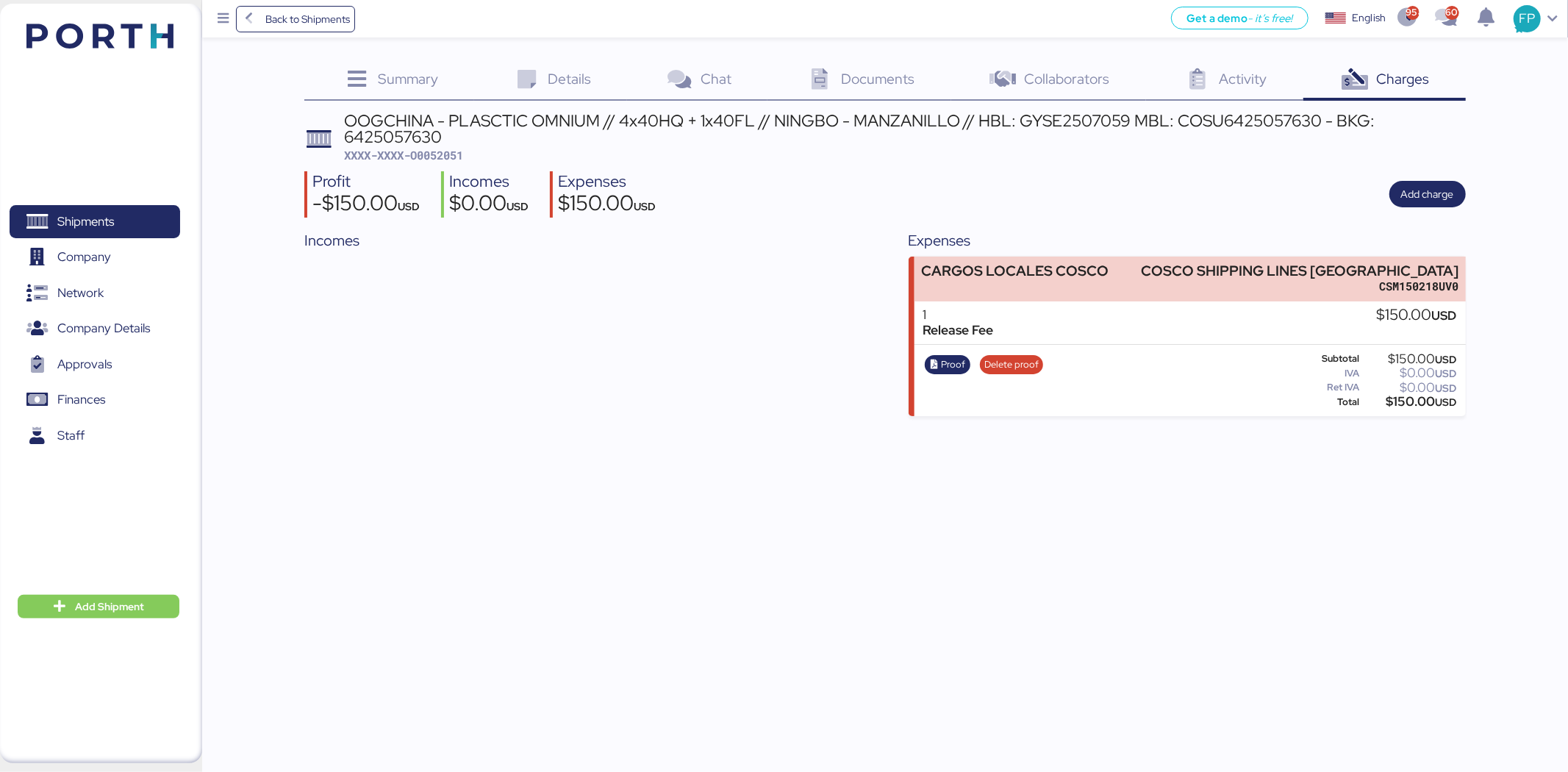
click at [447, 158] on span "XXXX-XXXX-O0052051" at bounding box center [403, 155] width 119 height 15
copy span "O0052051"
click at [1273, 121] on div "OOGCHINA - PLASCTIC OMNIUM // 4x40HQ + 1x40FL // NINGBO - MANZANILLO // HBL: GY…" at bounding box center [904, 129] width 1121 height 33
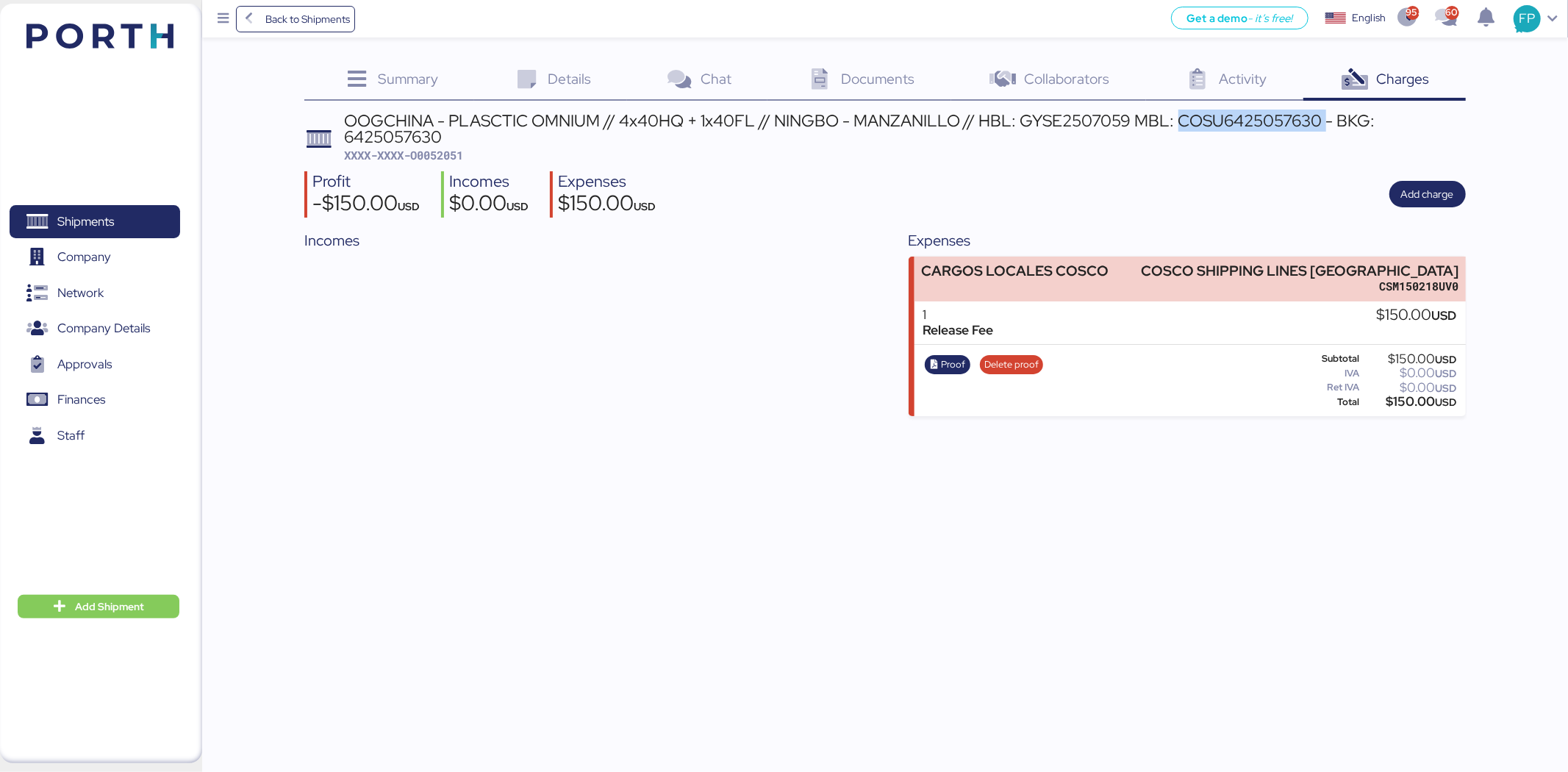
copy div "COSU6425057630"
drag, startPoint x: 77, startPoint y: 226, endPoint x: 138, endPoint y: 203, distance: 65.2
click at [77, 226] on span "Shipments" at bounding box center [86, 221] width 57 height 21
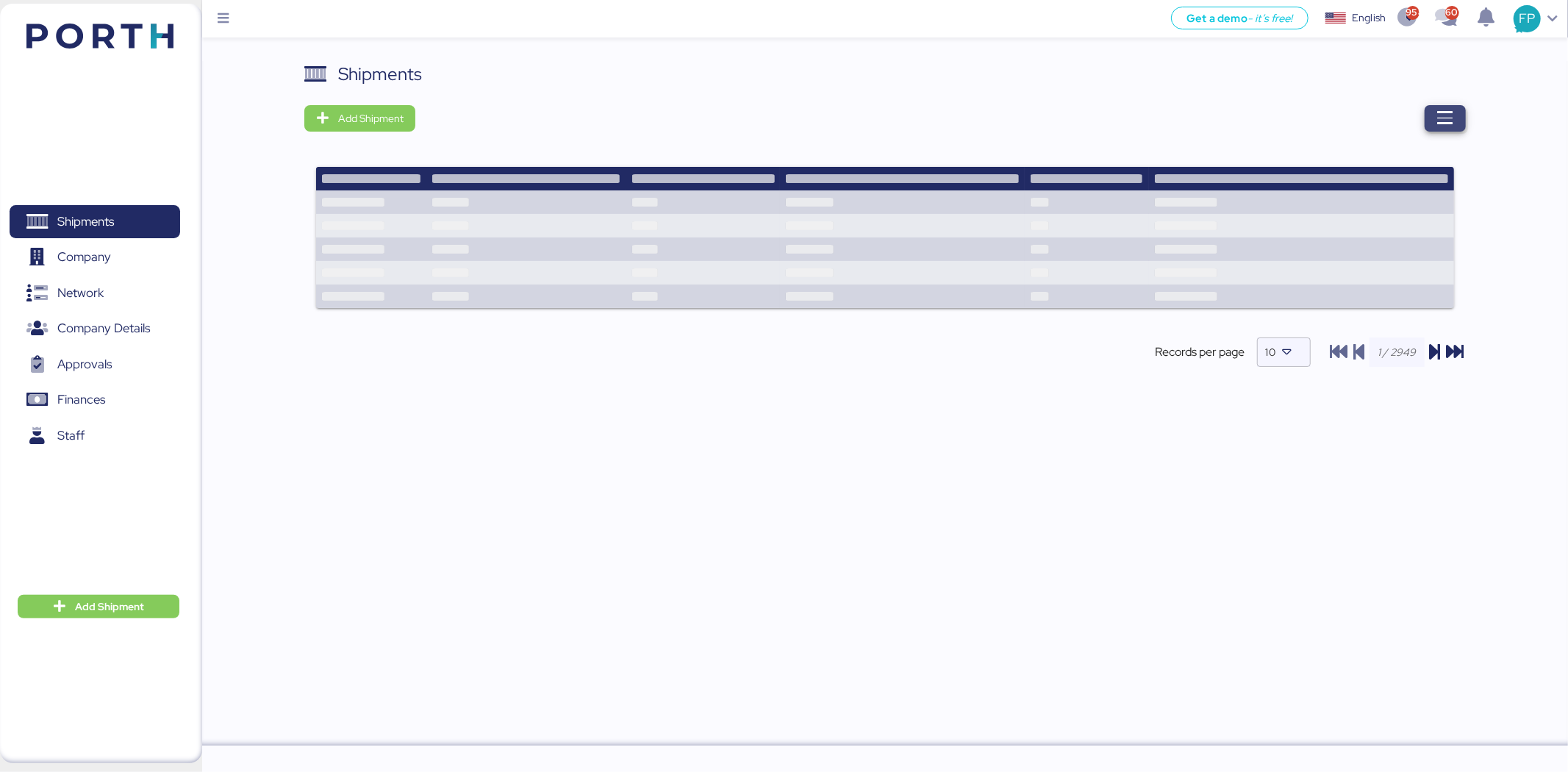
click at [1446, 119] on icon "button" at bounding box center [1445, 119] width 18 height 18
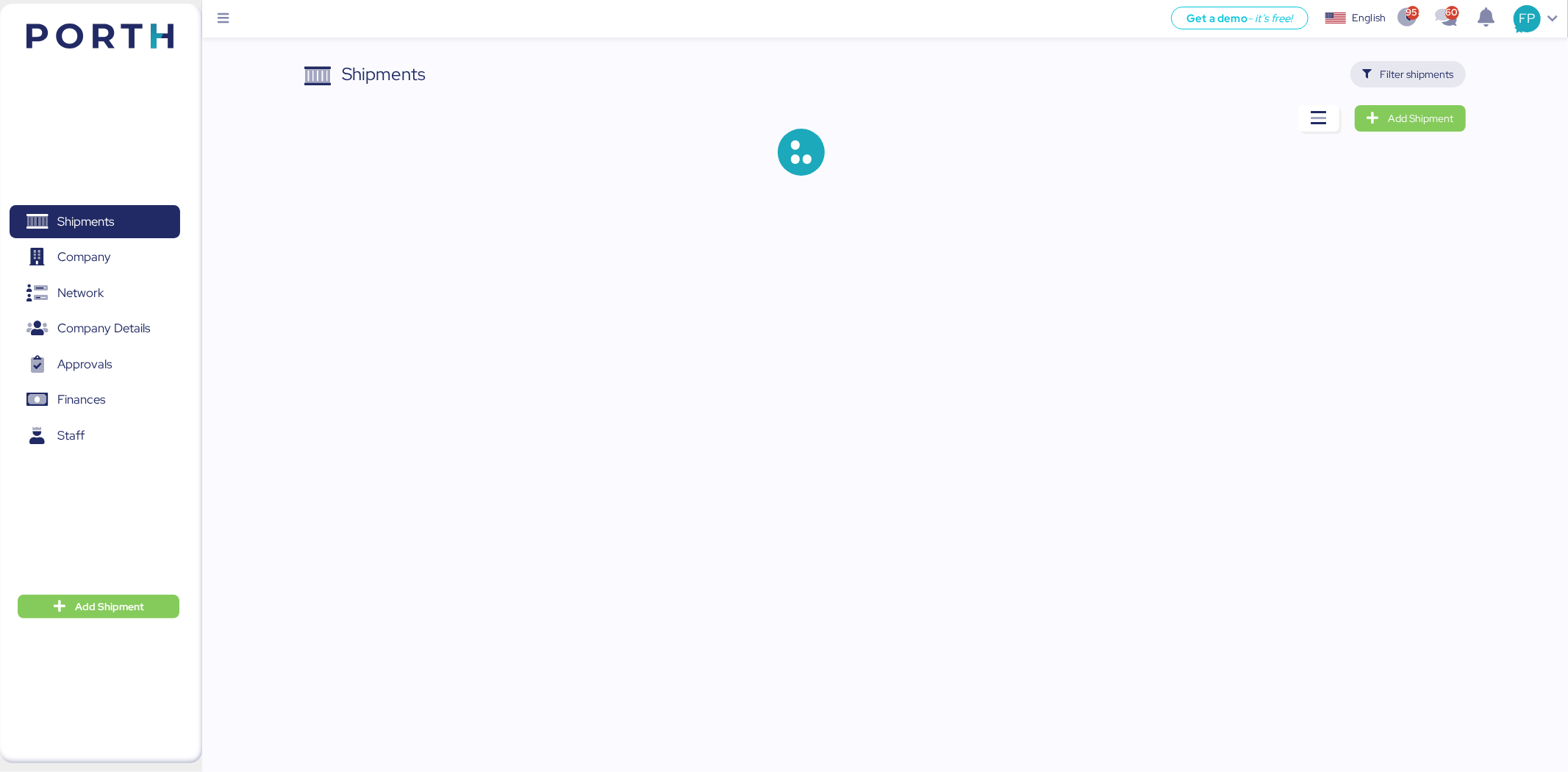
click at [1410, 67] on span "Filter shipments" at bounding box center [1417, 74] width 73 height 18
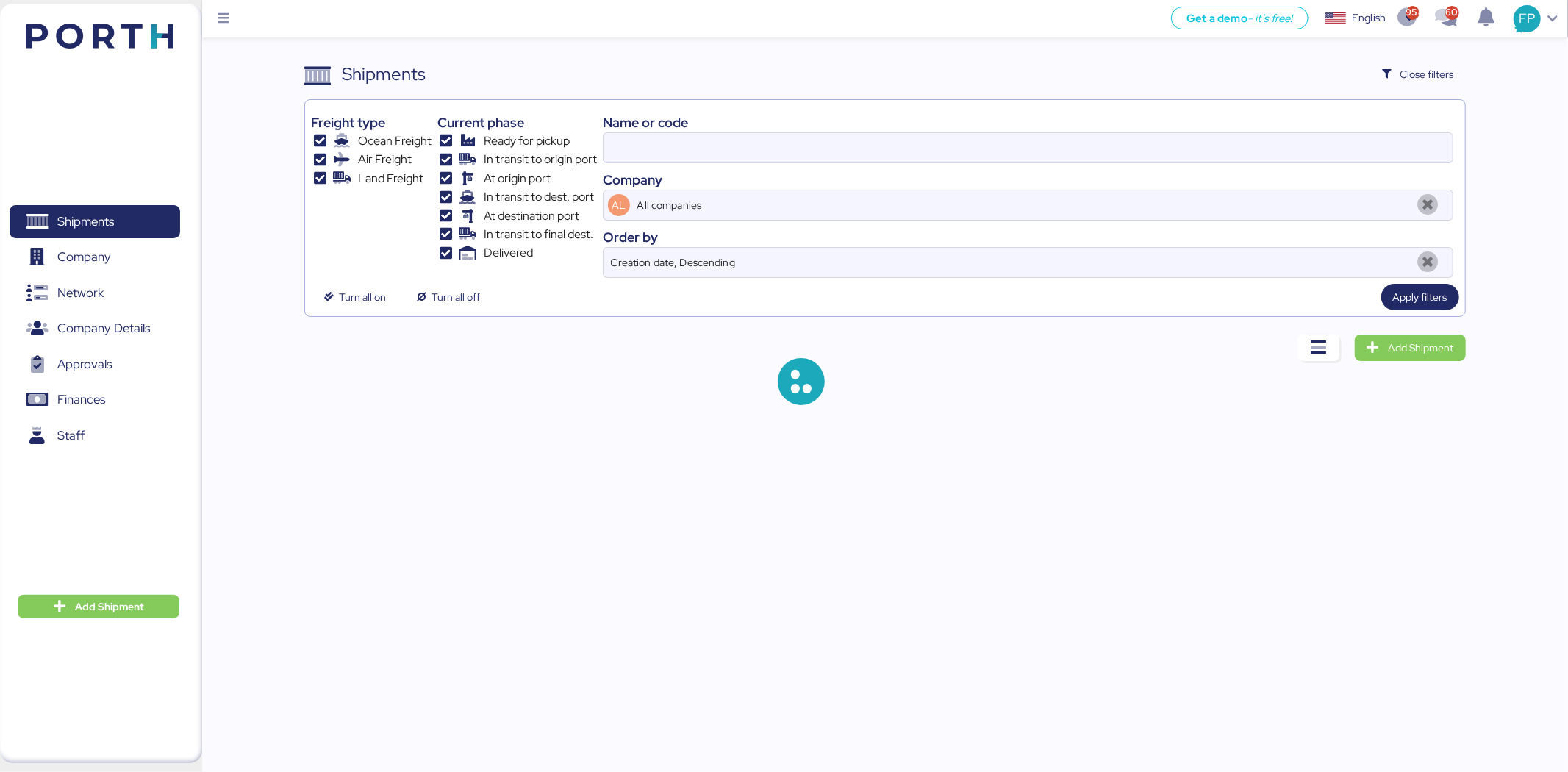
click at [630, 143] on input at bounding box center [1027, 148] width 849 height 30
click at [618, 150] on input at bounding box center [1027, 148] width 849 height 30
click at [620, 150] on input at bounding box center [1027, 148] width 849 height 30
click at [619, 148] on input at bounding box center [1027, 148] width 849 height 30
click at [619, 148] on input "O0052051" at bounding box center [1027, 148] width 849 height 30
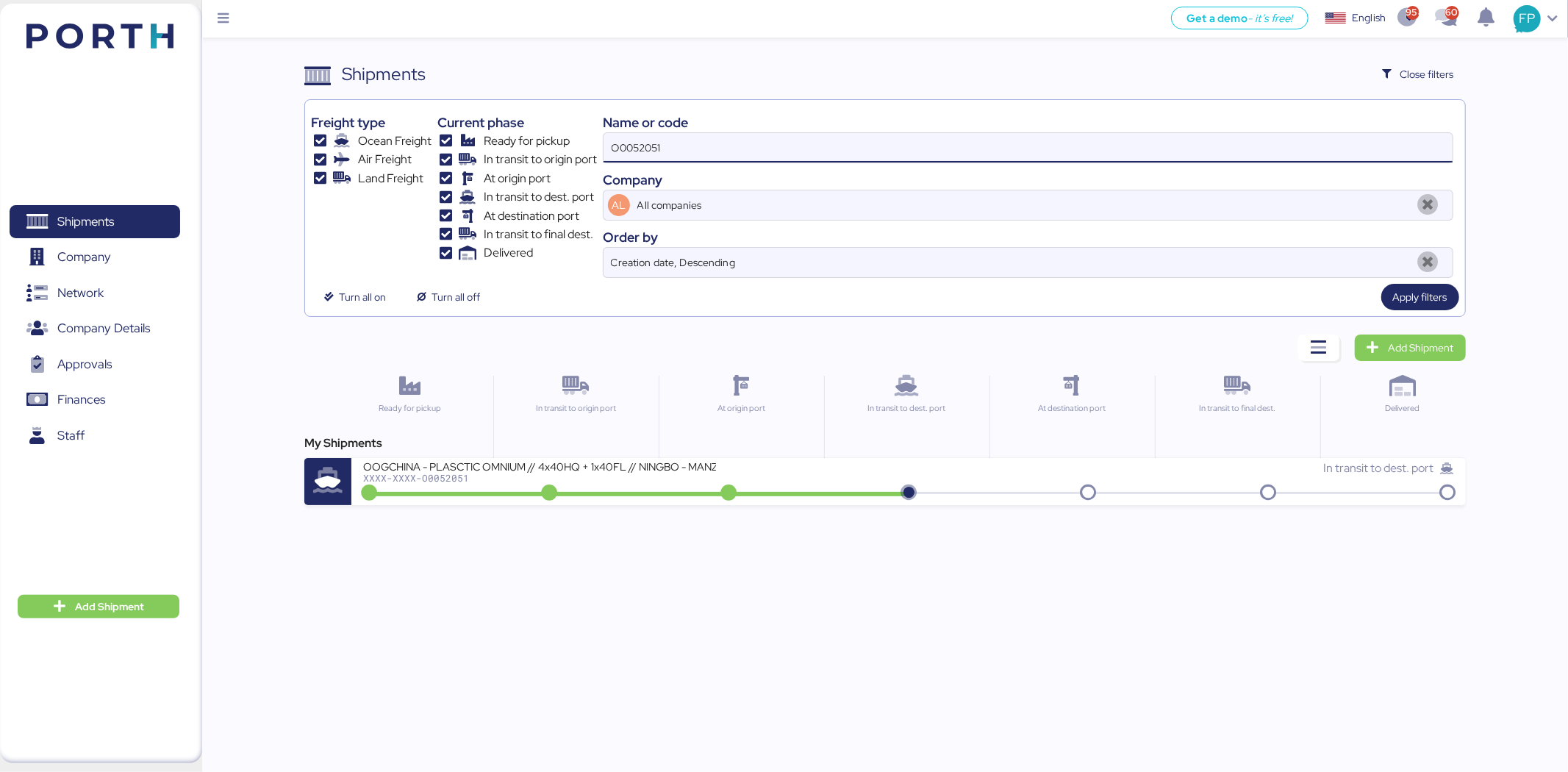
click at [619, 148] on input "O0052051" at bounding box center [1027, 148] width 849 height 30
paste input "45"
type input "O0052045"
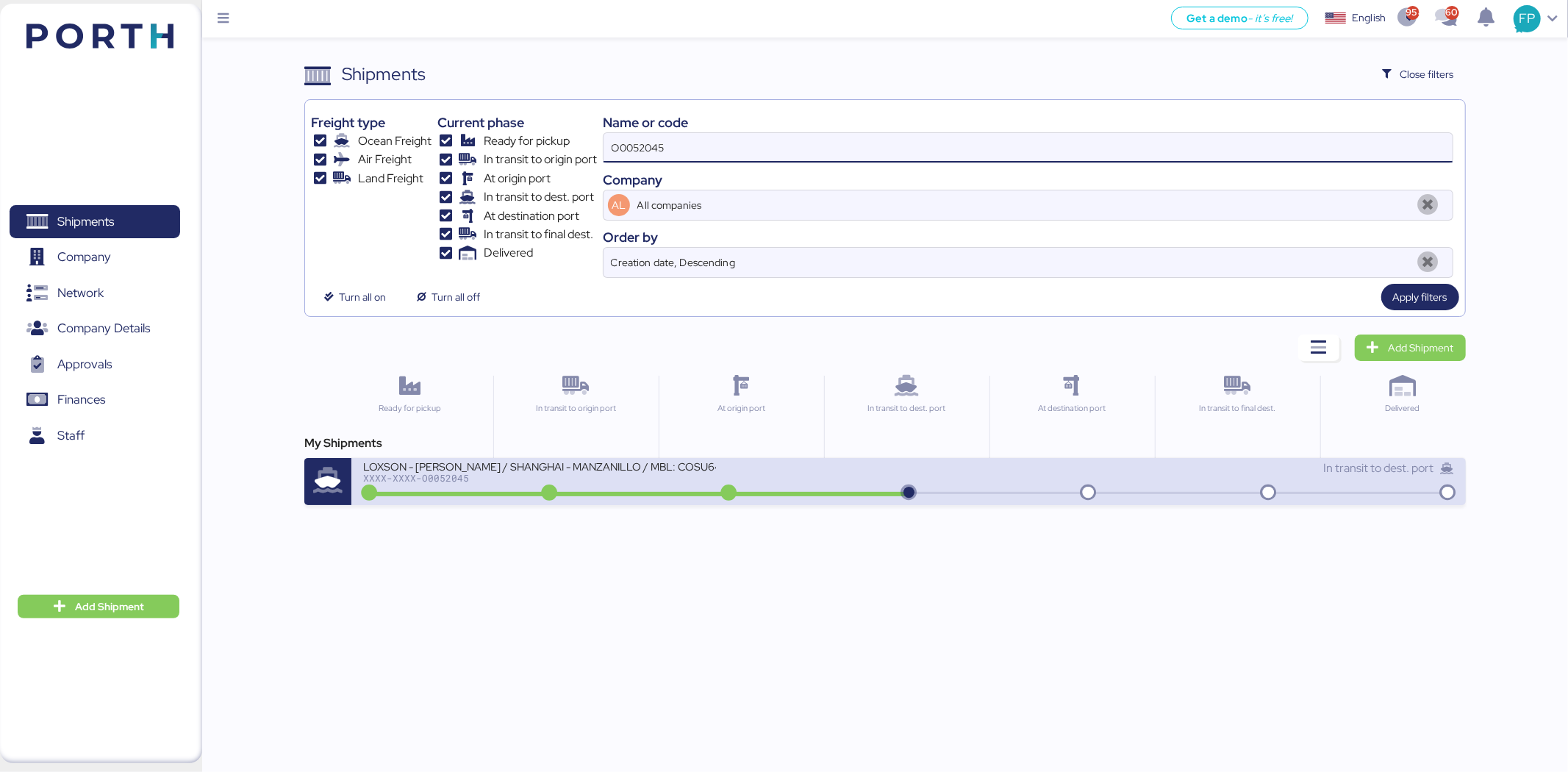
click at [605, 471] on div "LOXSON - HUANG YU / SHANGHAI - MANZANILLO / MBL: COSU6425972980 - HBL: KSSE2508…" at bounding box center [539, 466] width 353 height 12
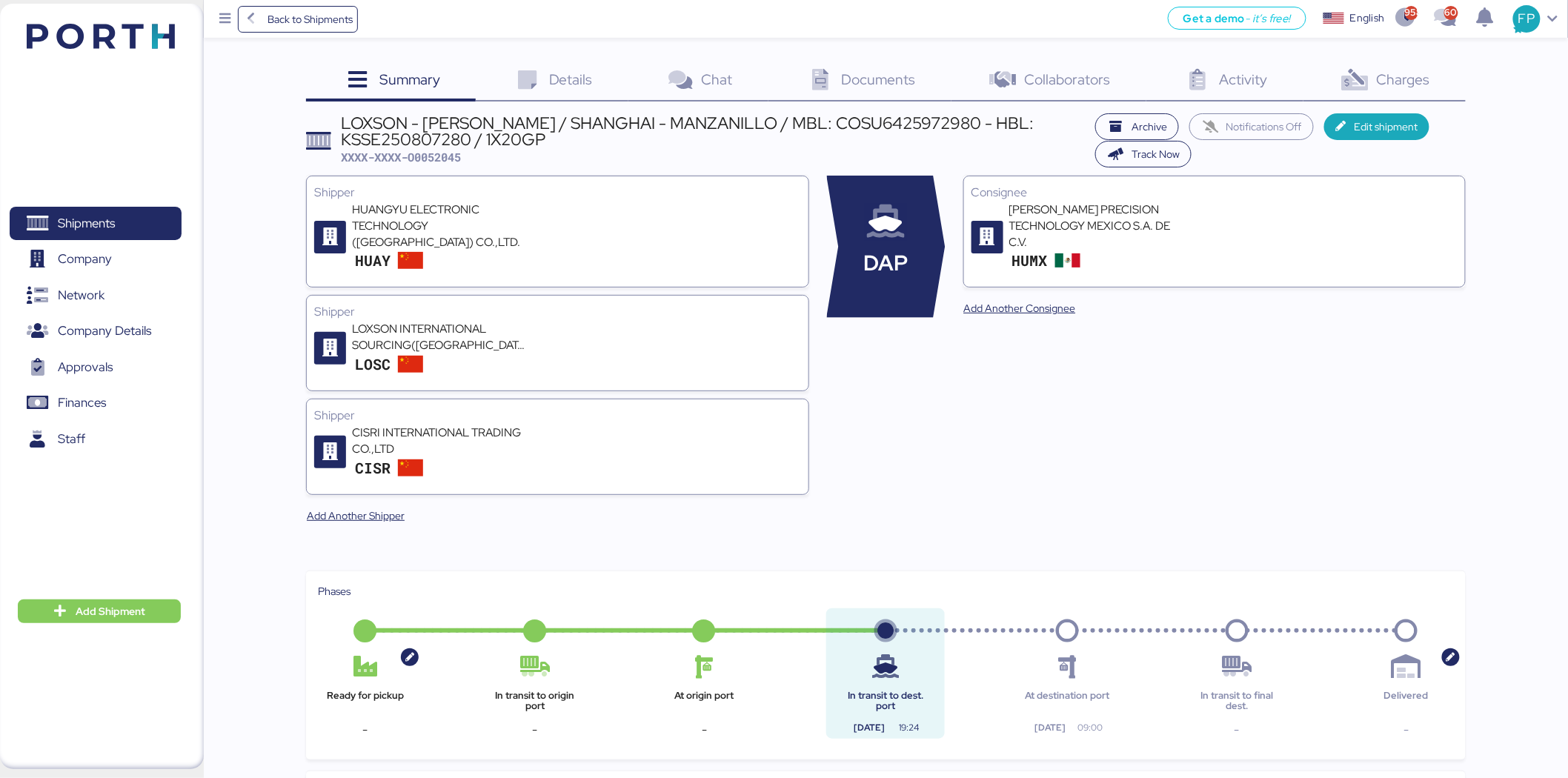
click at [1344, 86] on icon at bounding box center [1355, 80] width 32 height 21
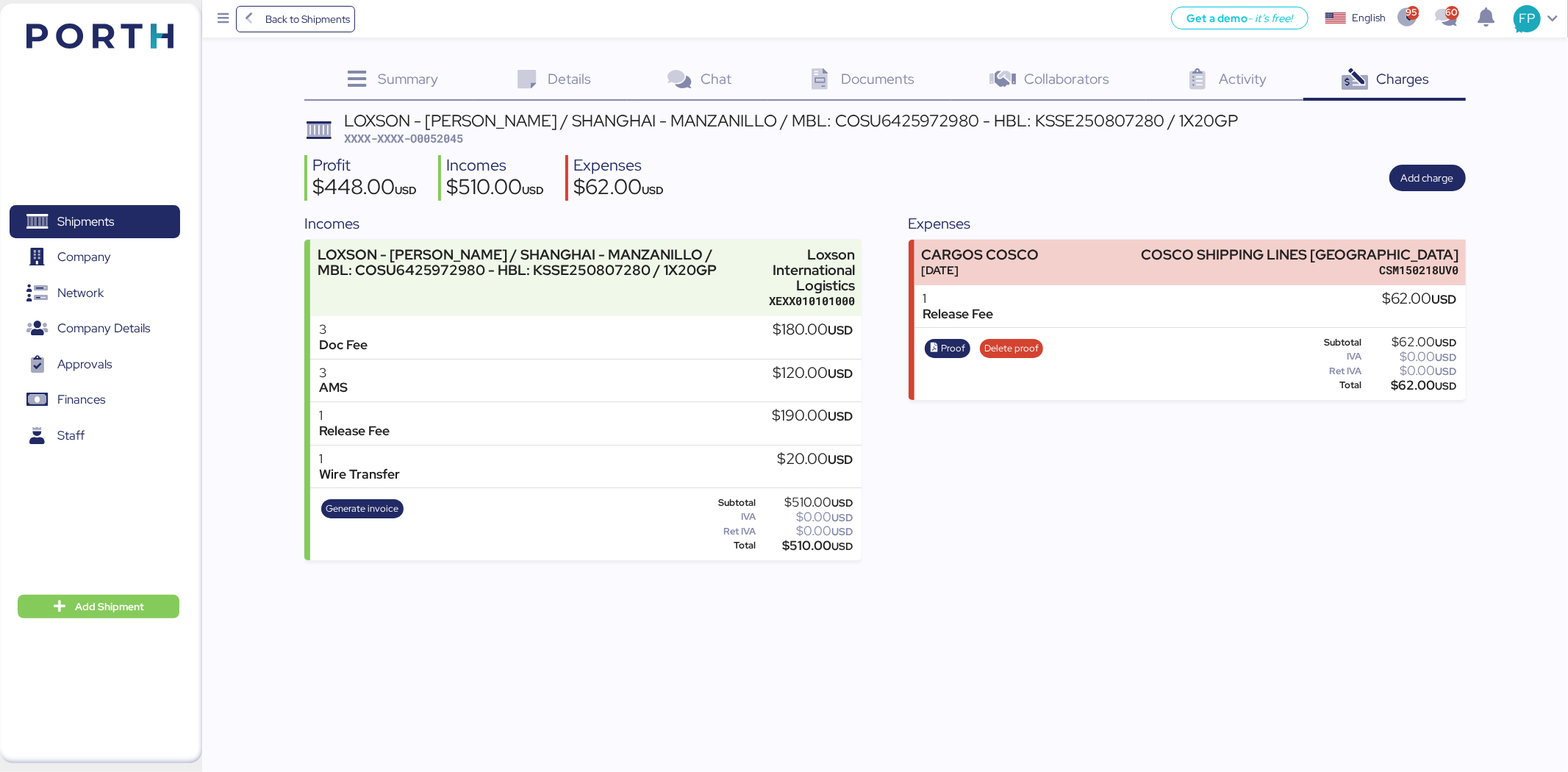
click at [428, 142] on span "XXXX-XXXX-O0052045" at bounding box center [403, 138] width 119 height 15
copy span "O0052045"
click at [1399, 387] on div "$62.00 USD" at bounding box center [1411, 386] width 92 height 11
click at [1397, 386] on div "$62.00 USD" at bounding box center [1411, 386] width 92 height 11
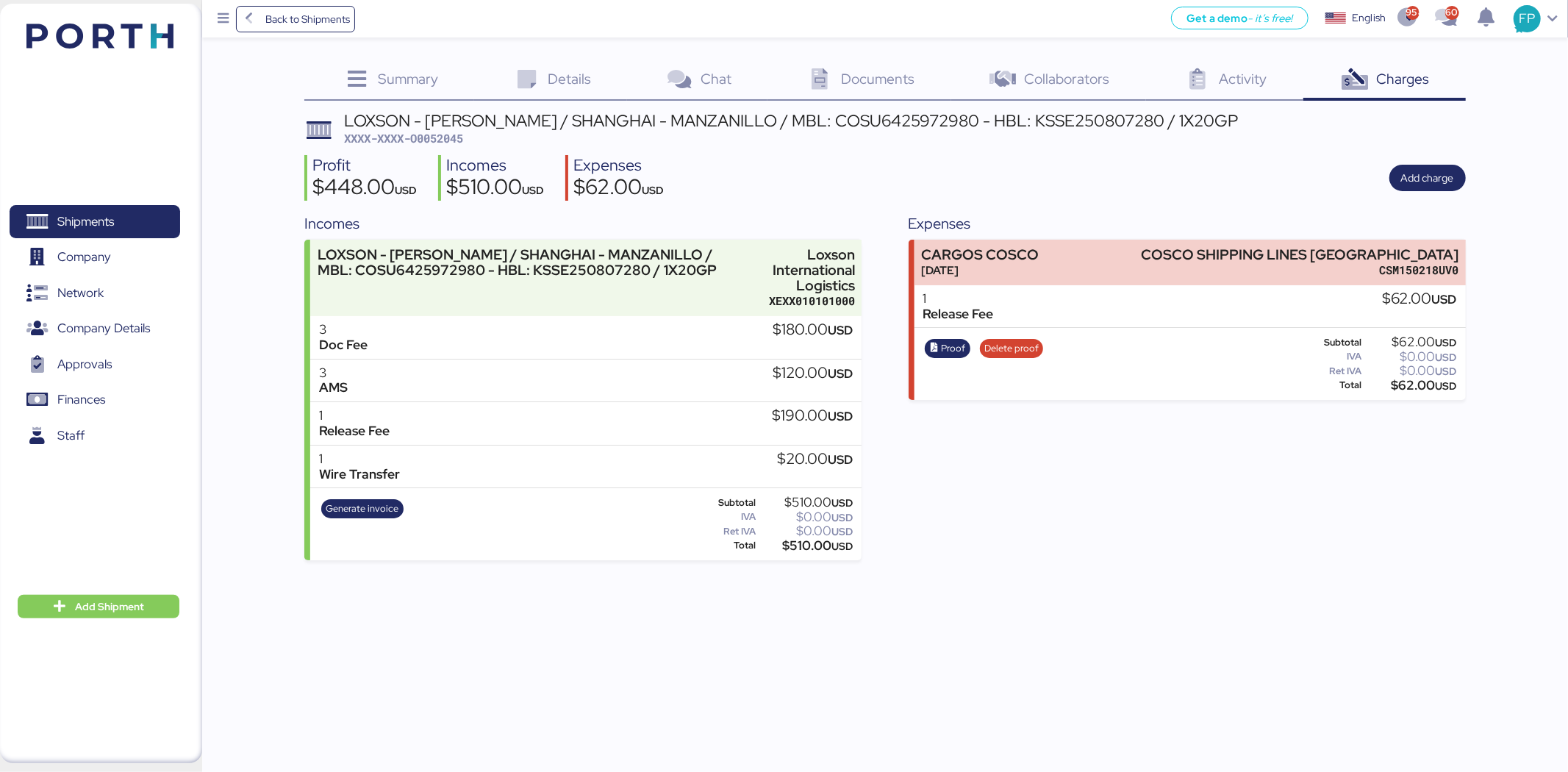
click at [1404, 390] on div "$62.00 USD" at bounding box center [1411, 386] width 92 height 11
copy div "62.00"
click at [883, 90] on div "Documents 0" at bounding box center [859, 80] width 183 height 40
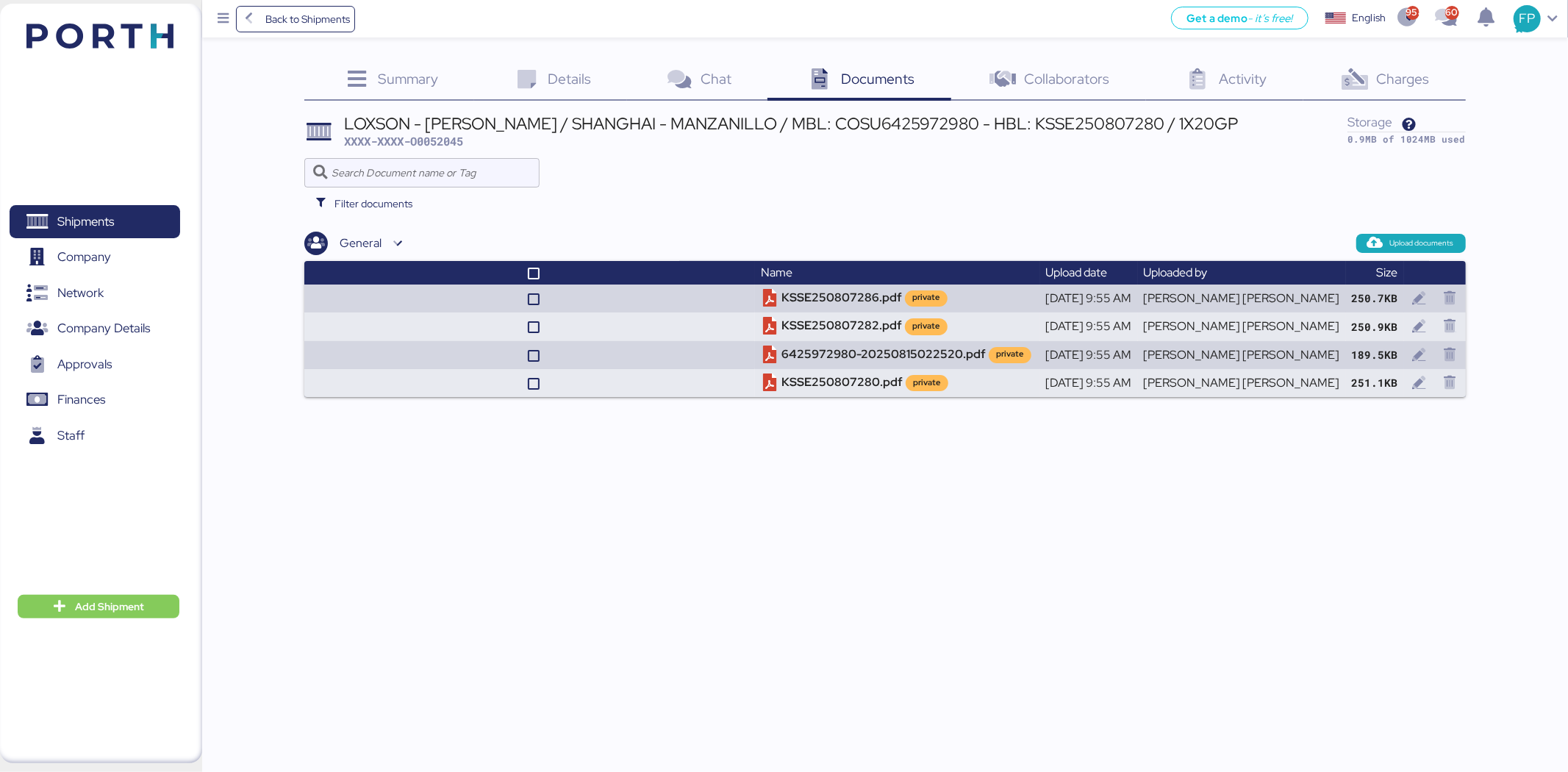
click at [851, 136] on div "LOXSON - HUANG YU / SHANGHAI - MANZANILLO / MBL: COSU6425972980 - HBL: KSSE2508…" at bounding box center [790, 133] width 894 height 34
click at [846, 128] on div "LOXSON - HUANG YU / SHANGHAI - MANZANILLO / MBL: COSU6425972980 - HBL: KSSE2508…" at bounding box center [790, 123] width 894 height 16
copy div "COSU6425972980"
click at [1413, 68] on div "Charges 0" at bounding box center [1384, 80] width 162 height 40
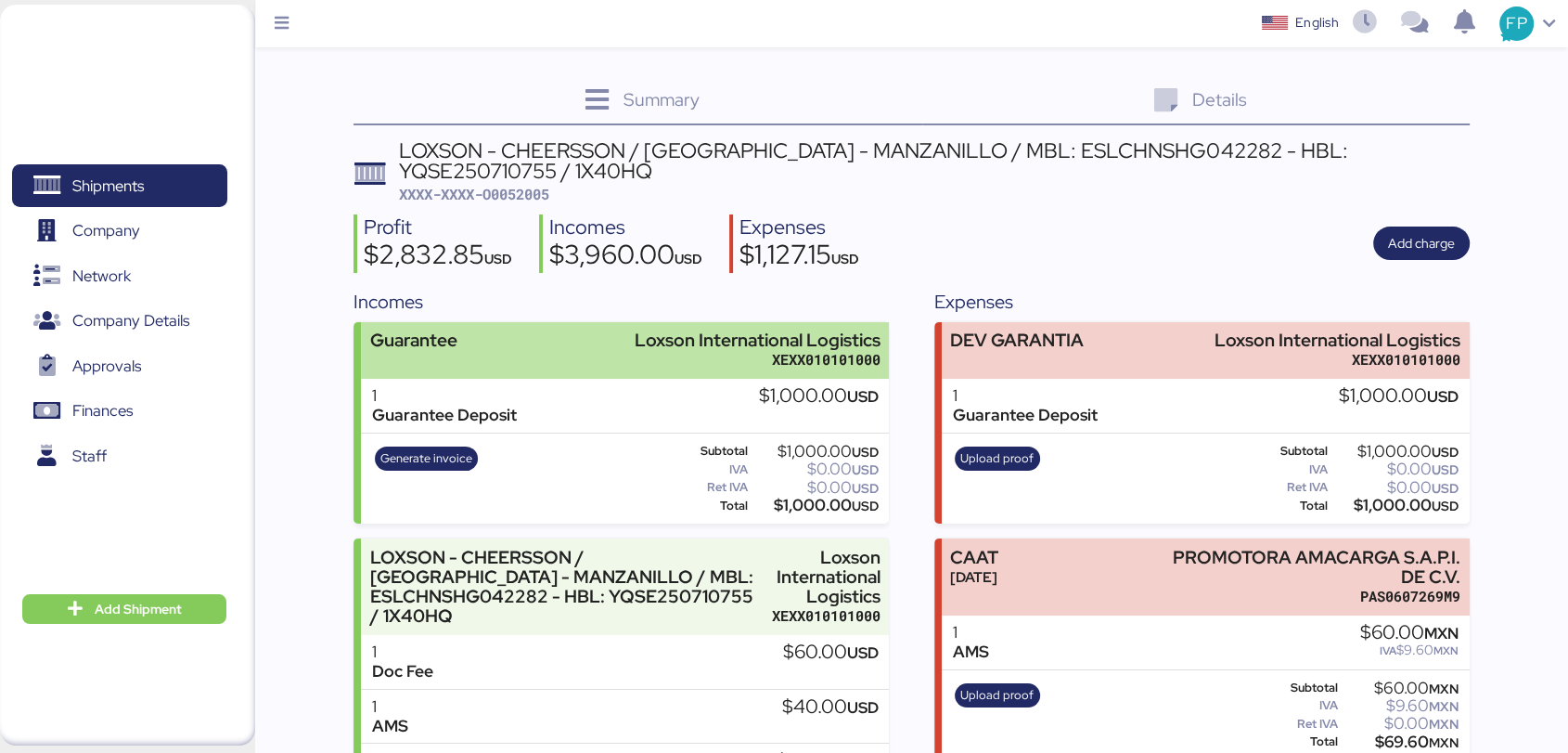
click at [549, 349] on div "Guarantee Loxson International Logistics XEXX010101000" at bounding box center [625, 350] width 528 height 57
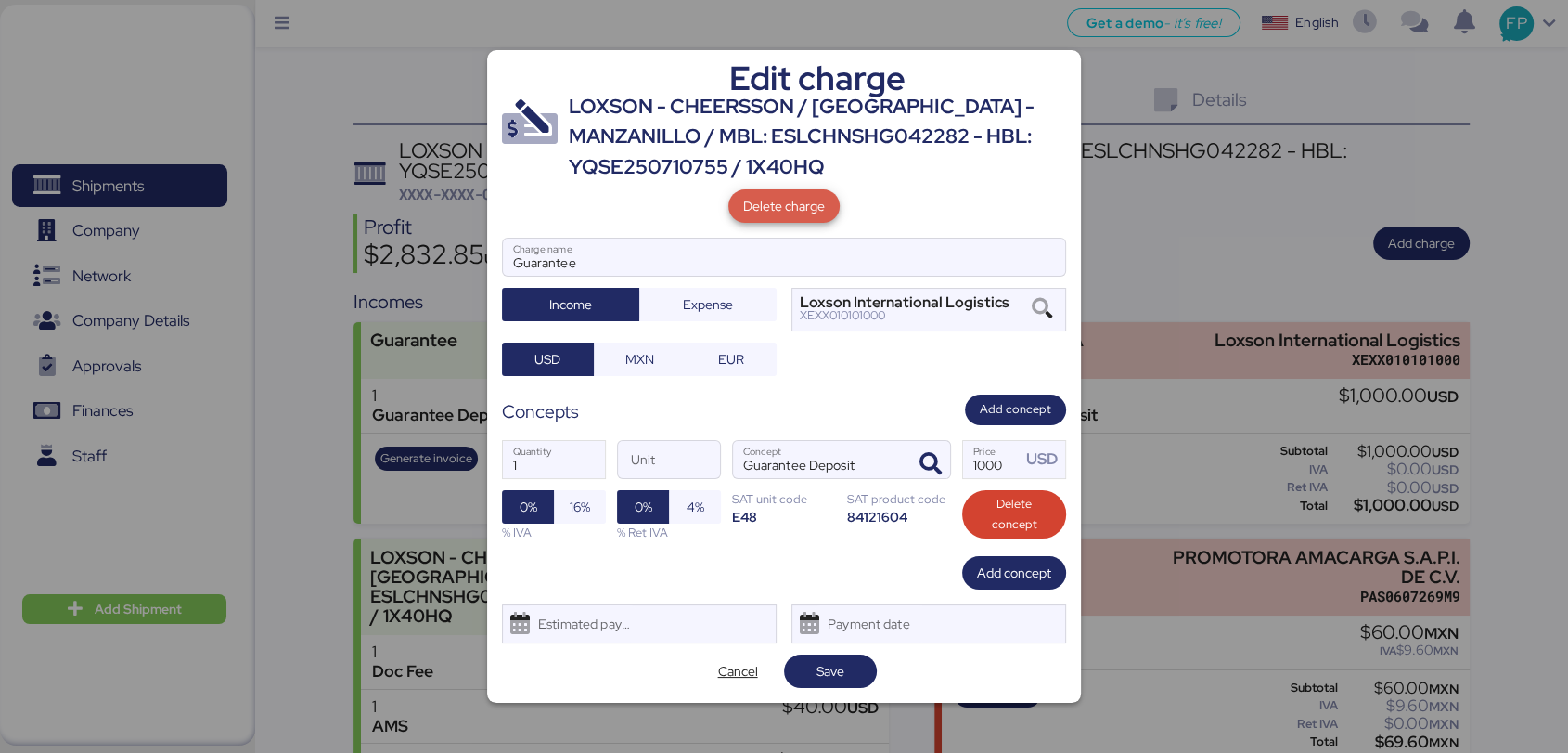
click at [787, 201] on span "Delete charge" at bounding box center [783, 206] width 82 height 23
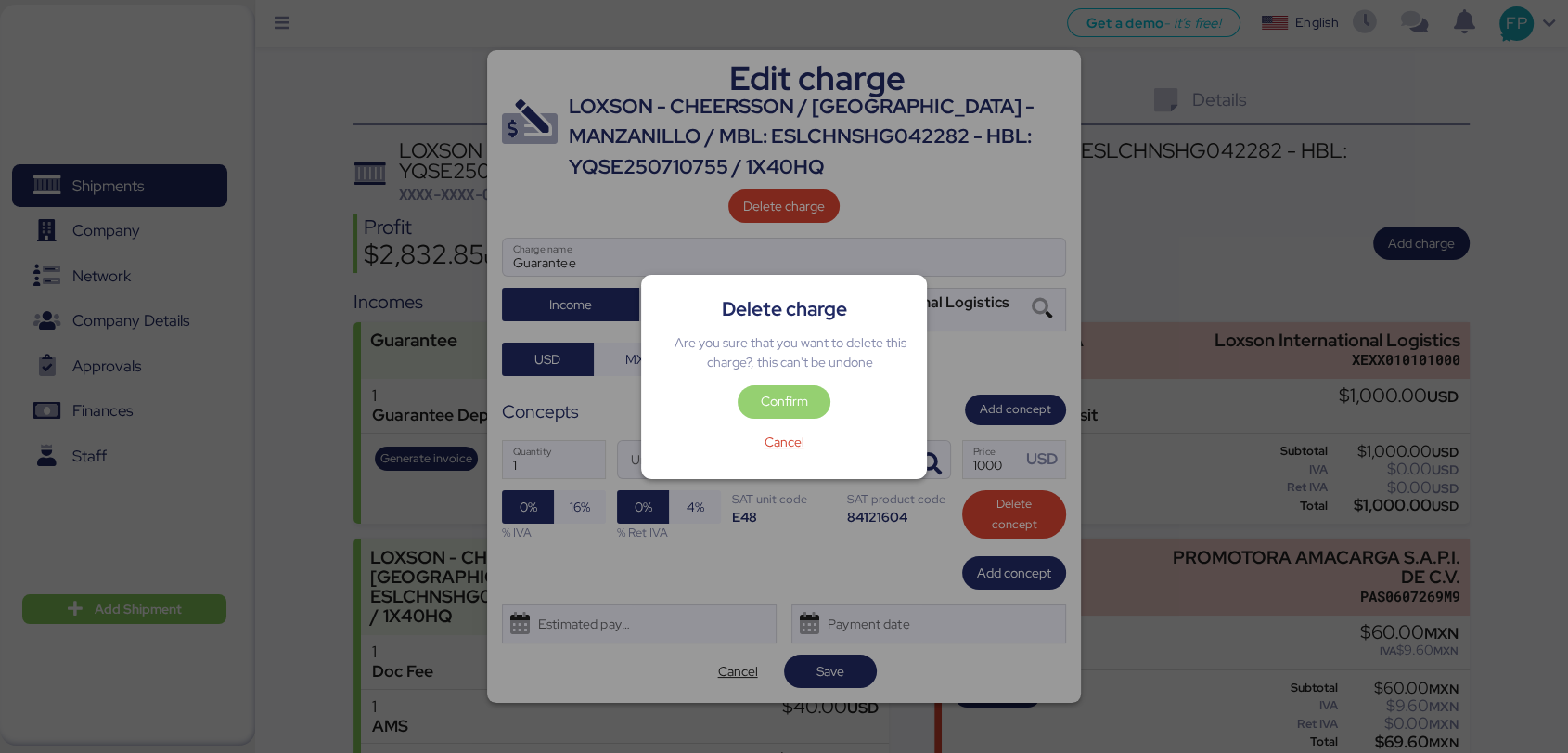
click at [797, 407] on span "Confirm" at bounding box center [784, 401] width 47 height 23
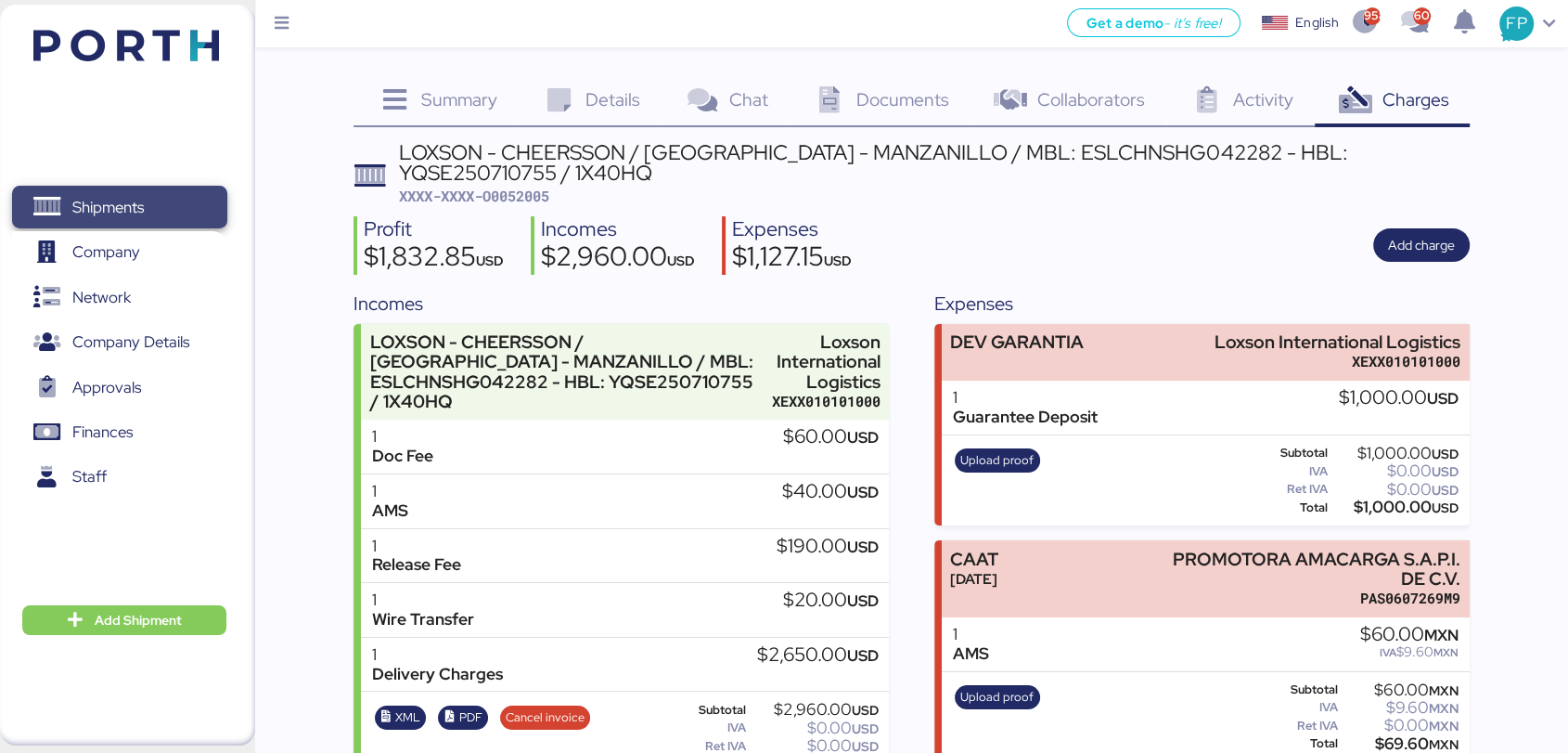
click at [52, 215] on icon at bounding box center [46, 208] width 29 height 23
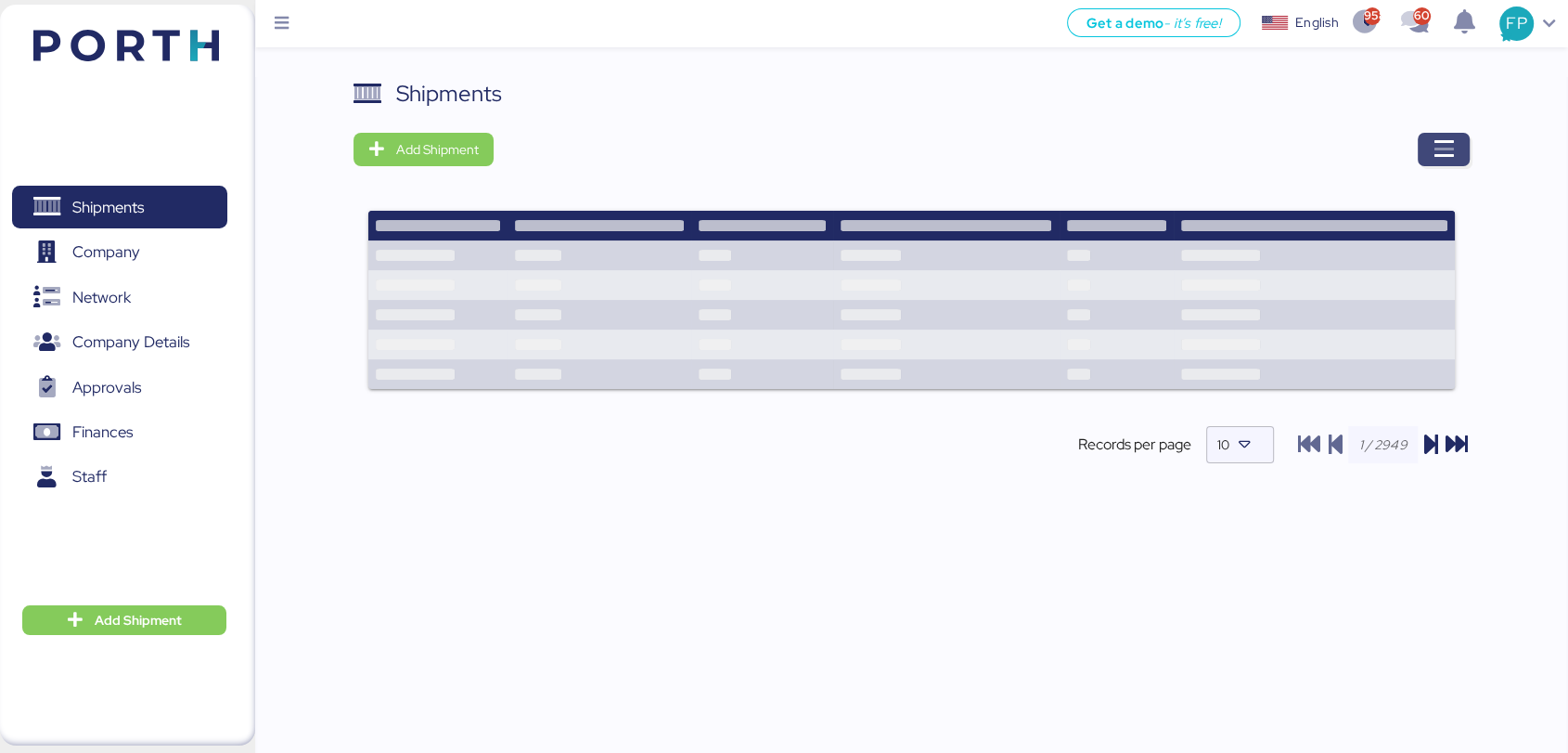
click at [1456, 146] on span "button" at bounding box center [1443, 150] width 52 height 33
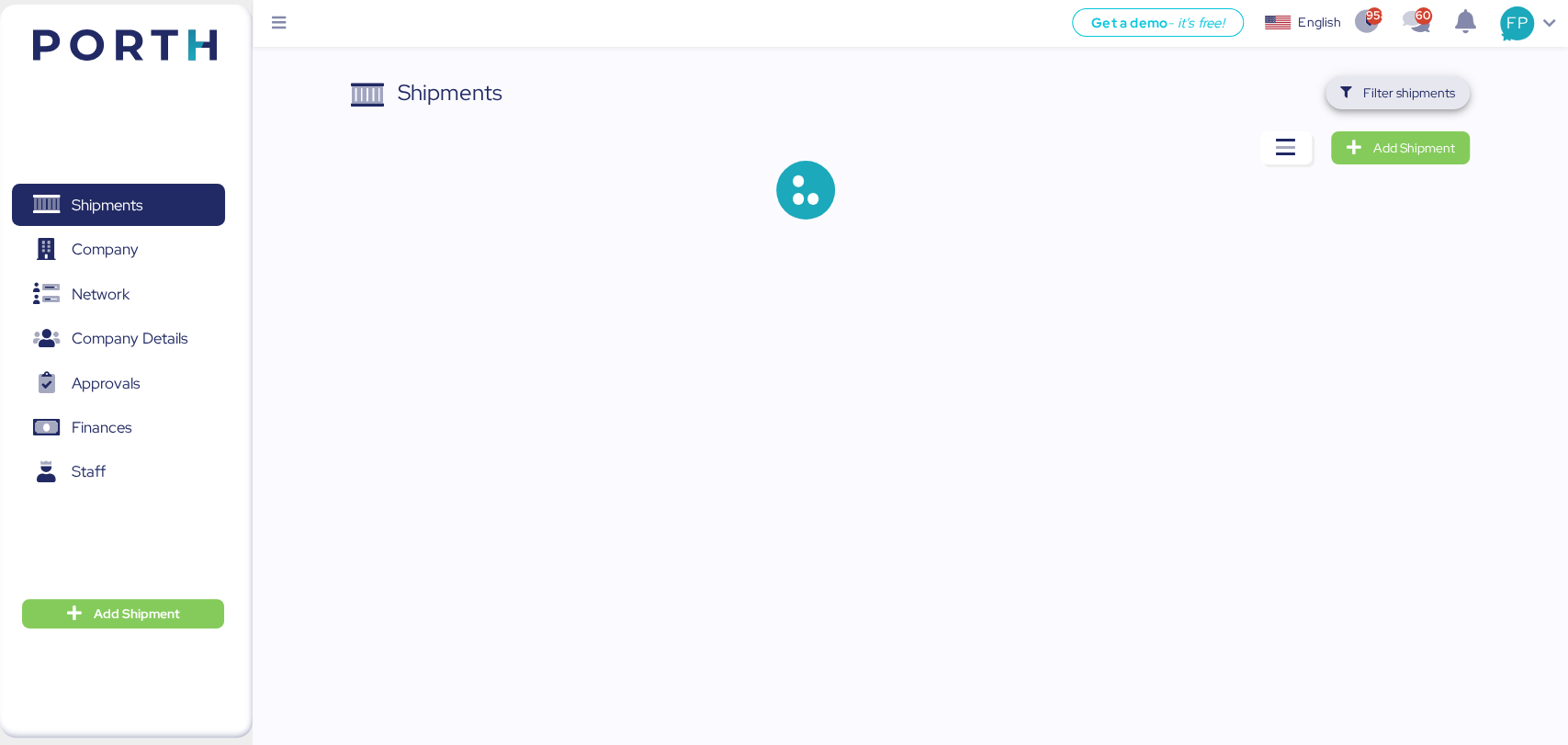
click at [1396, 92] on span "Filter shipments" at bounding box center [1408, 93] width 92 height 22
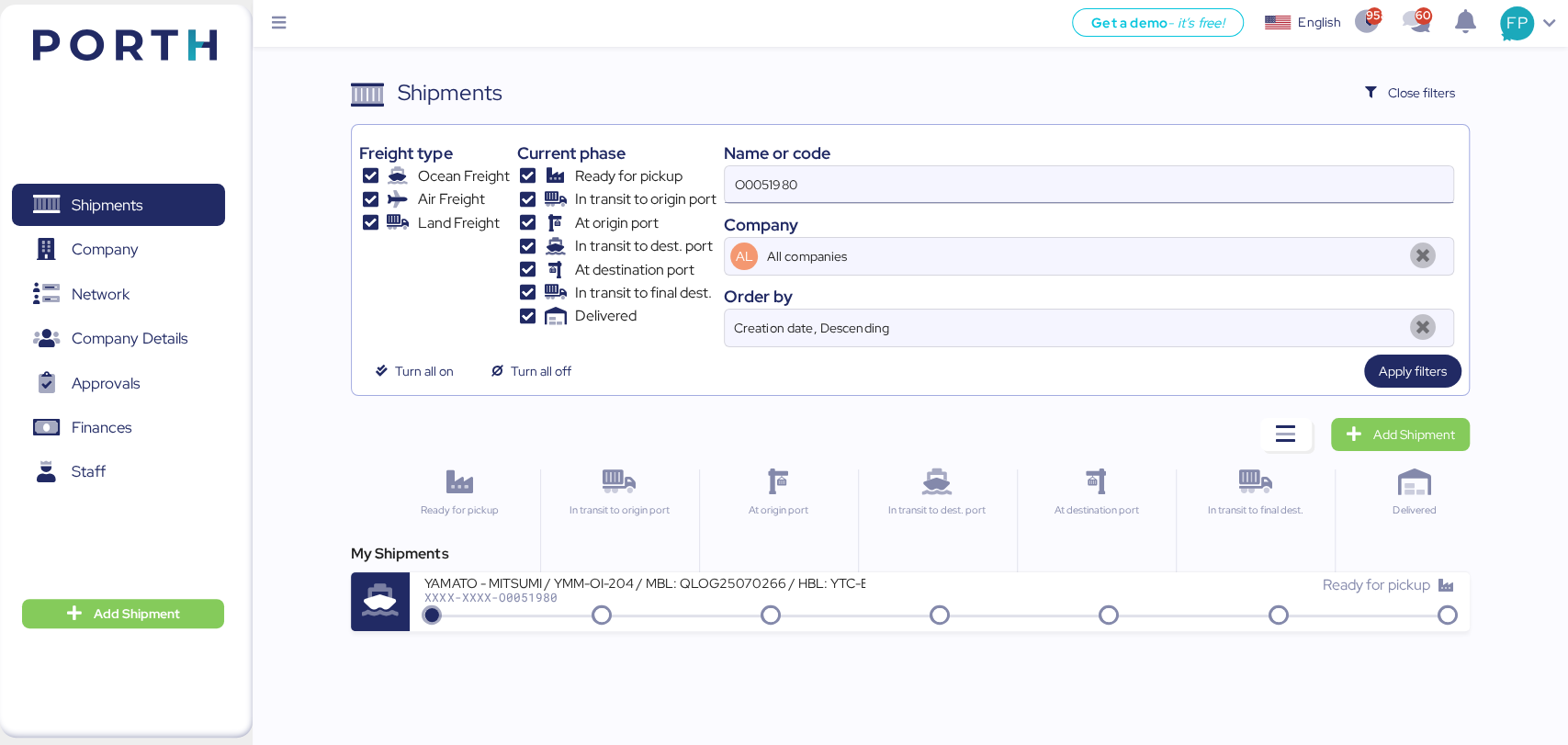
click at [757, 181] on input "O0051980" at bounding box center [1088, 185] width 728 height 37
paste input "8"
type input "O0051988"
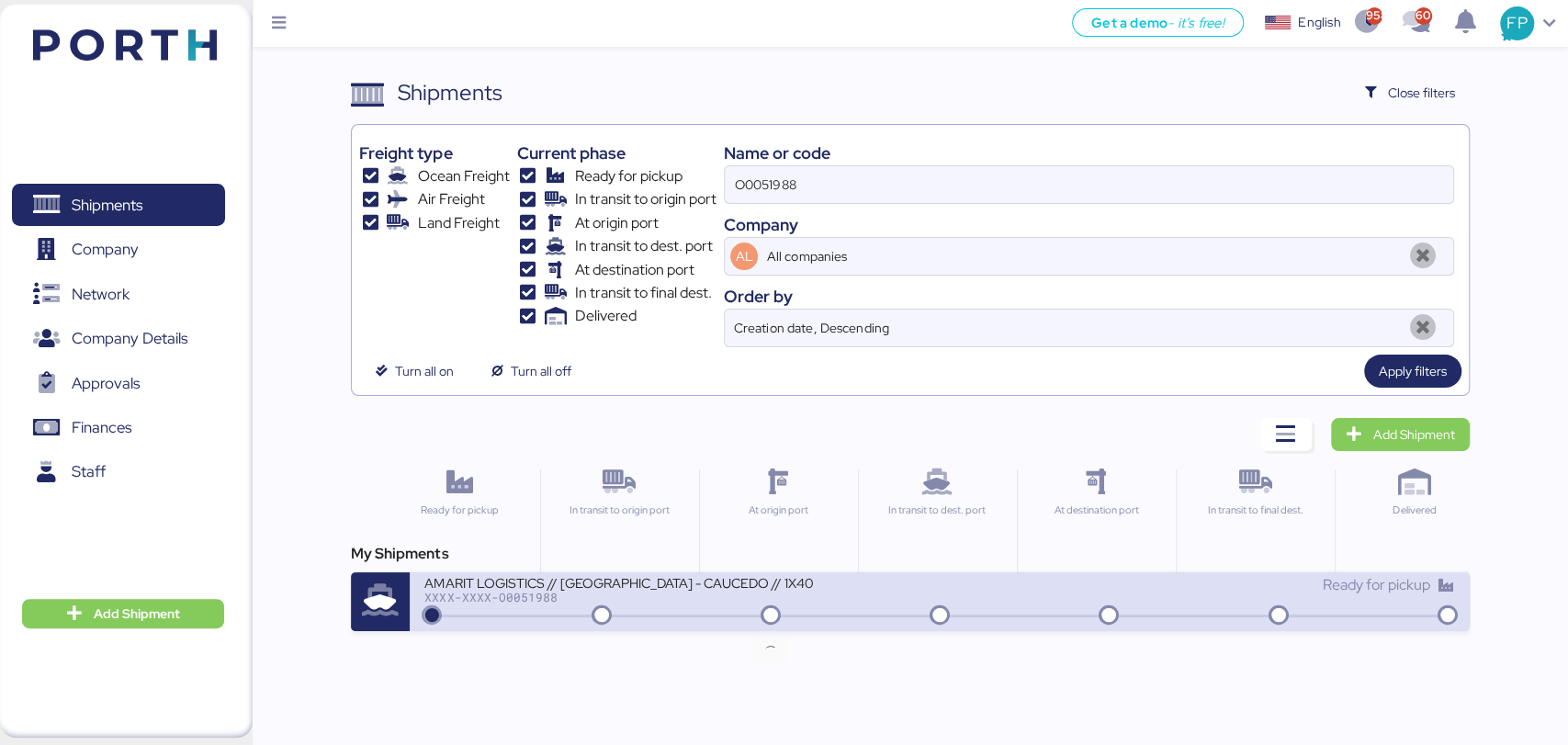
click at [793, 610] on icon at bounding box center [770, 615] width 89 height 20
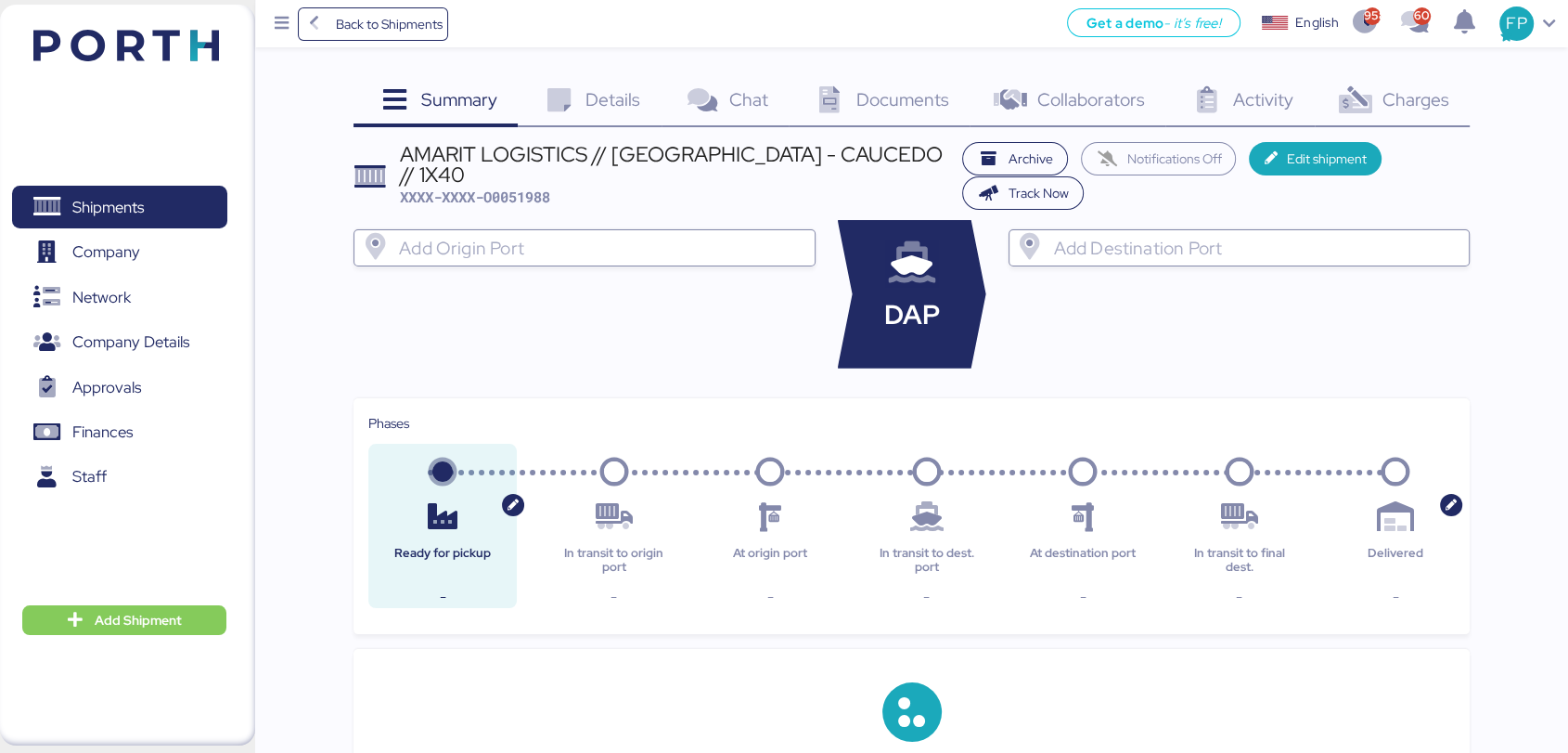
click at [1439, 90] on span "Charges" at bounding box center [1415, 99] width 67 height 25
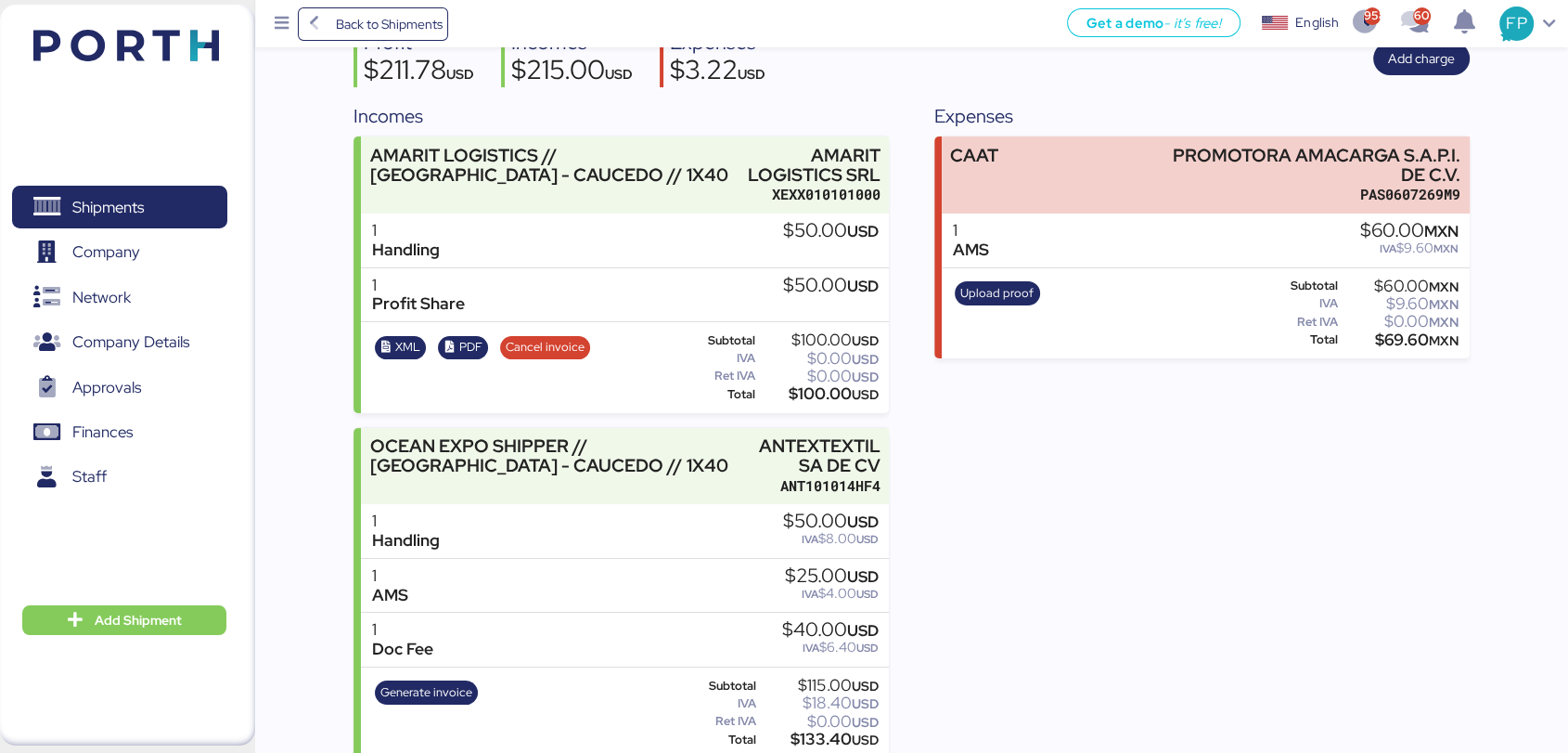
scroll to position [191, 0]
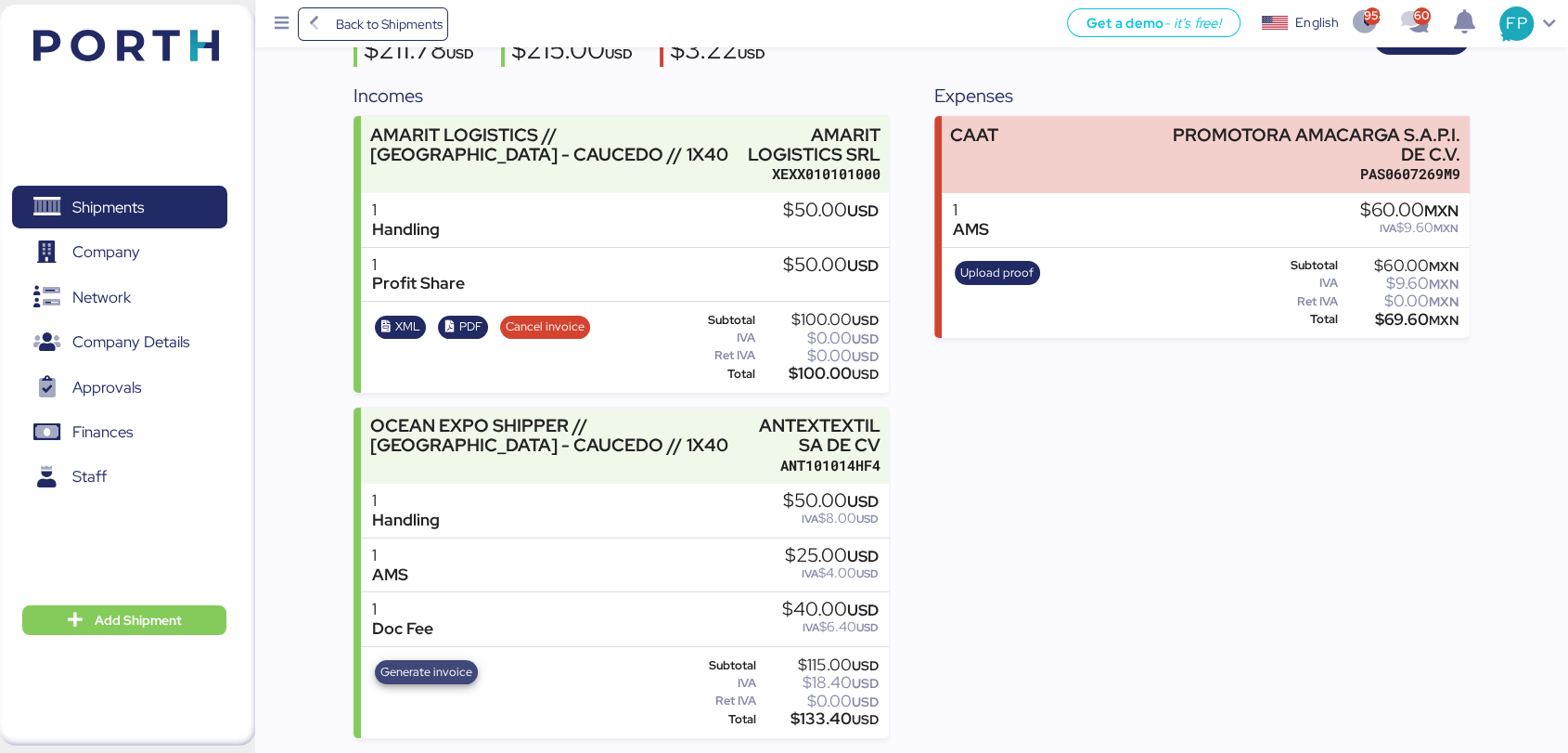
click at [415, 663] on span "Generate invoice" at bounding box center [426, 671] width 91 height 21
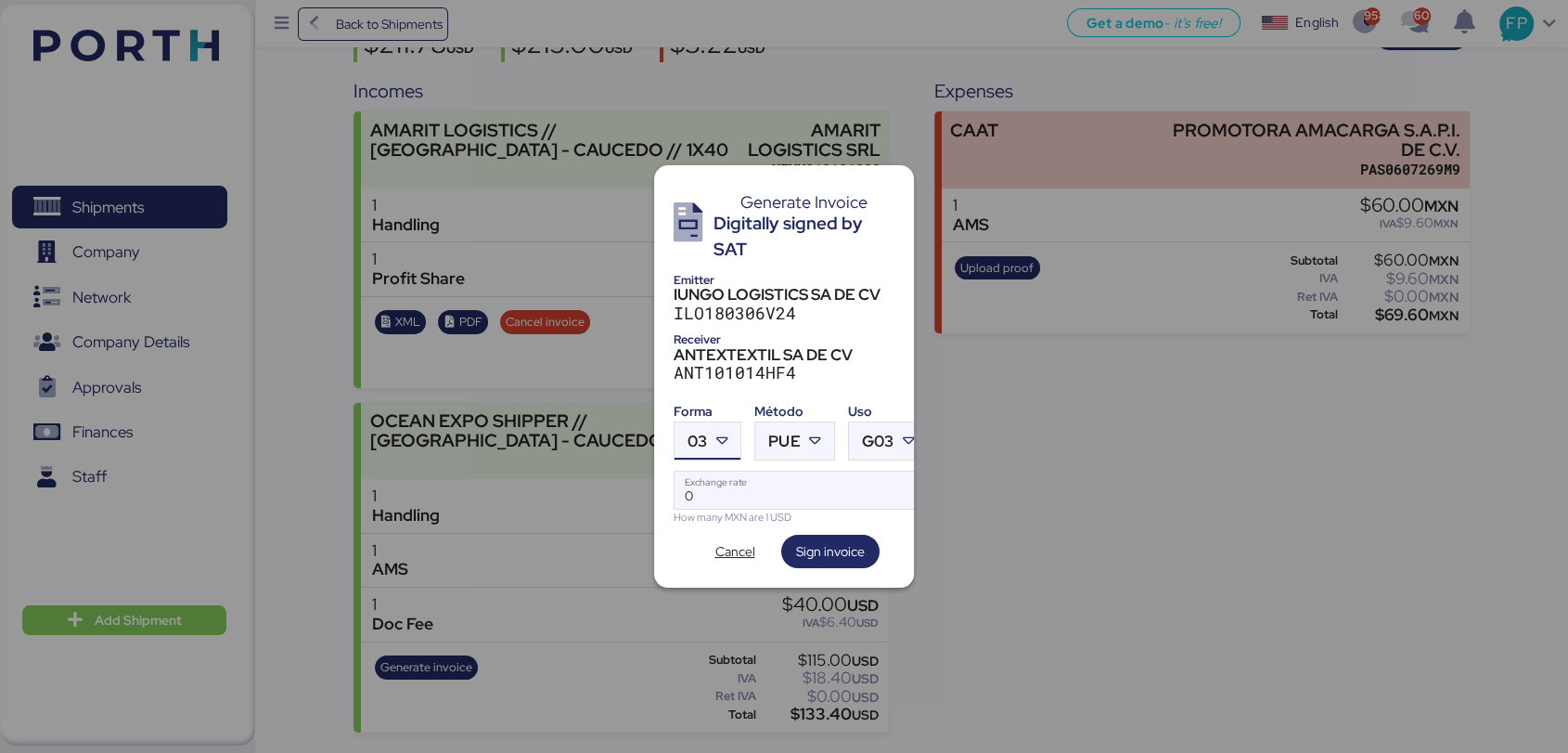
click at [698, 440] on span "03" at bounding box center [697, 441] width 20 height 16
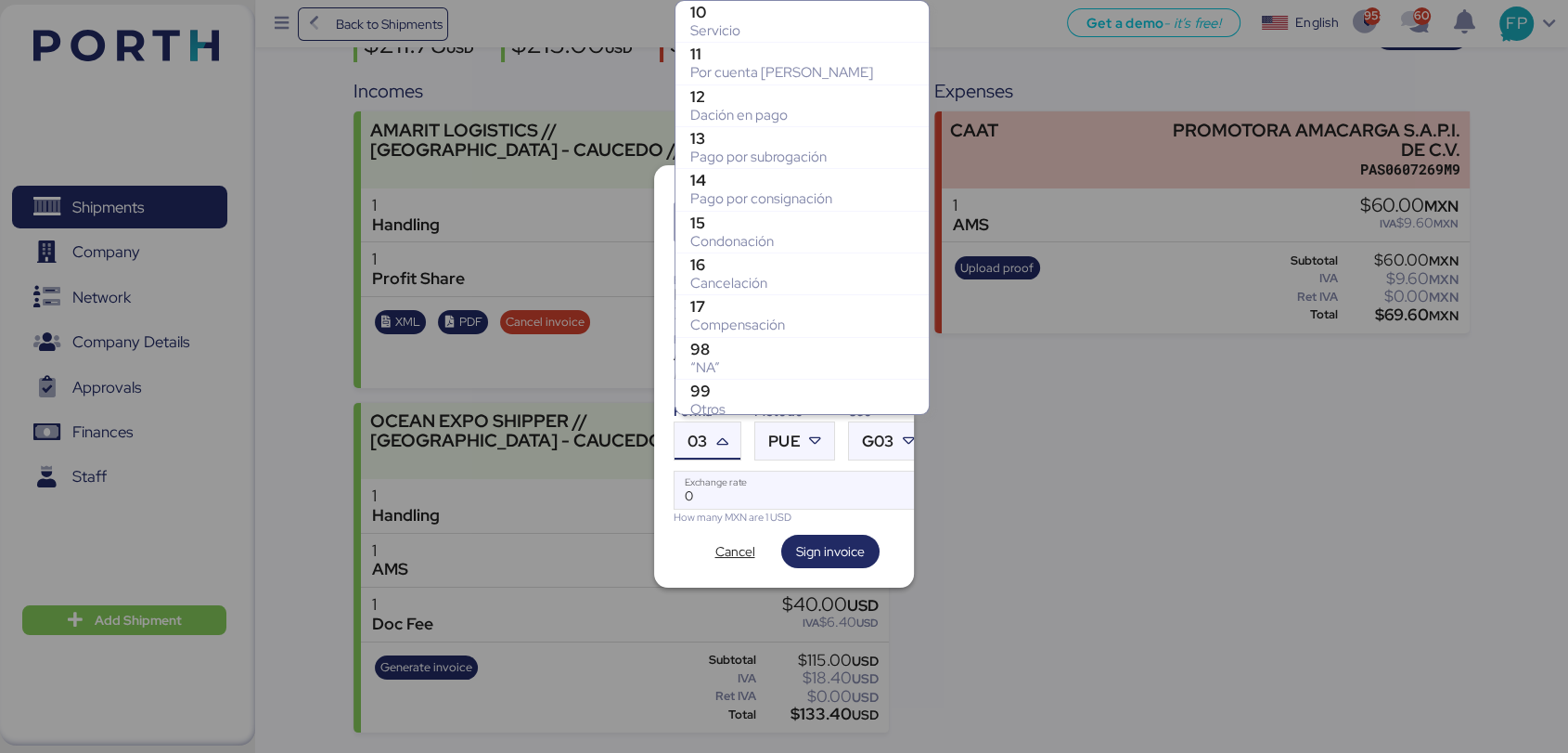
scroll to position [383, 0]
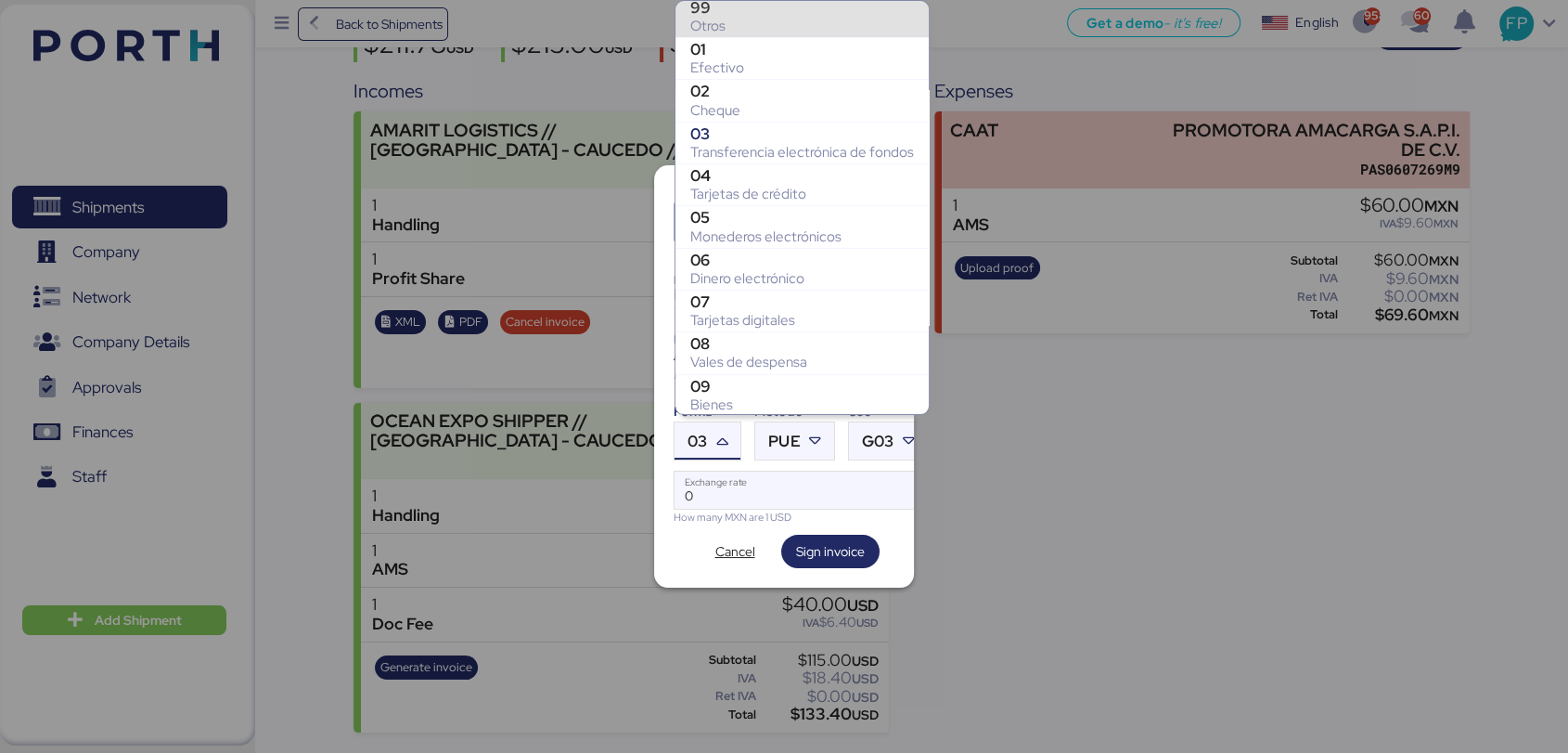
drag, startPoint x: 732, startPoint y: 25, endPoint x: 888, endPoint y: 292, distance: 309.2
click at [729, 25] on div "Otros" at bounding box center [802, 26] width 223 height 19
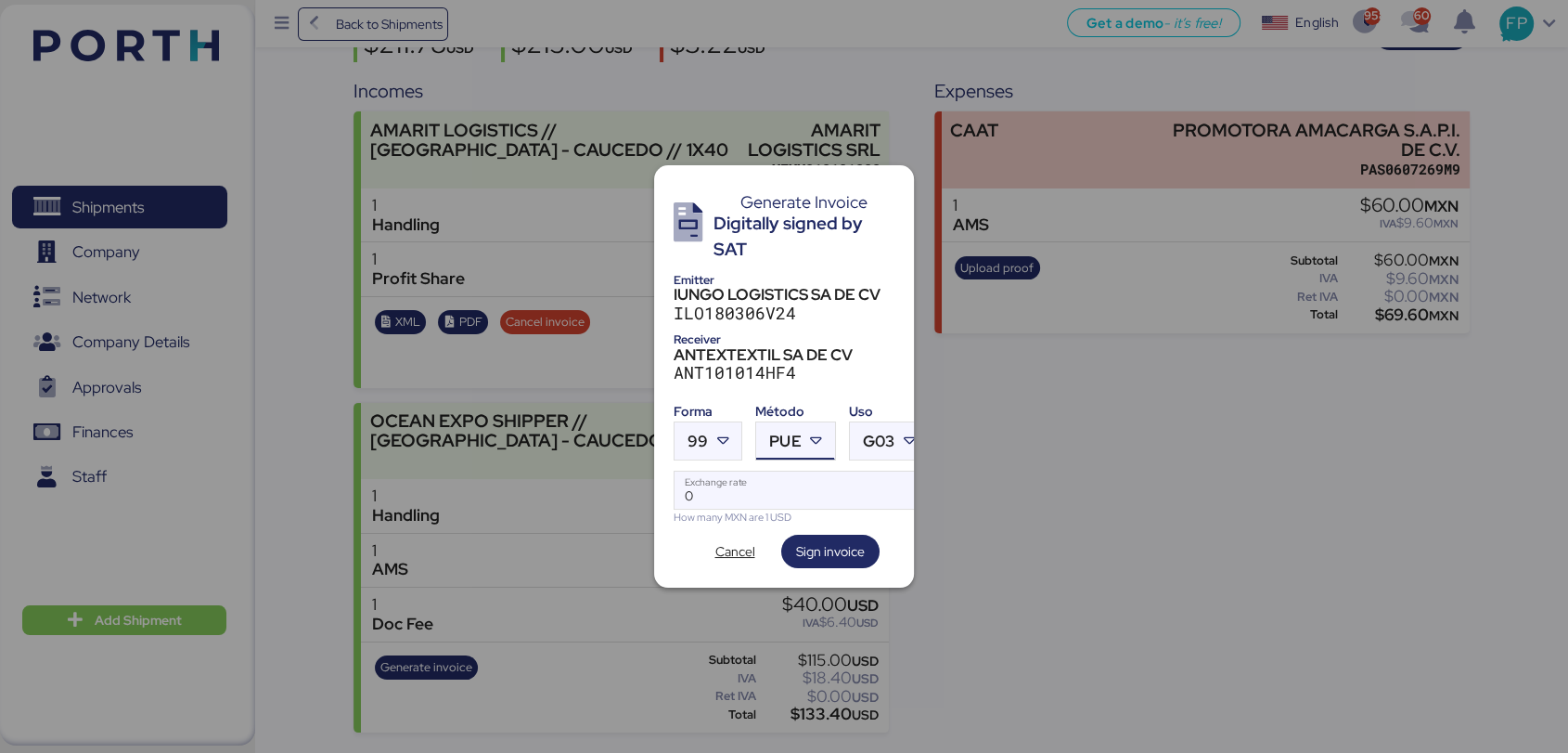
drag, startPoint x: 806, startPoint y: 430, endPoint x: 805, endPoint y: 450, distance: 20.0
click at [807, 432] on icon at bounding box center [815, 441] width 19 height 19
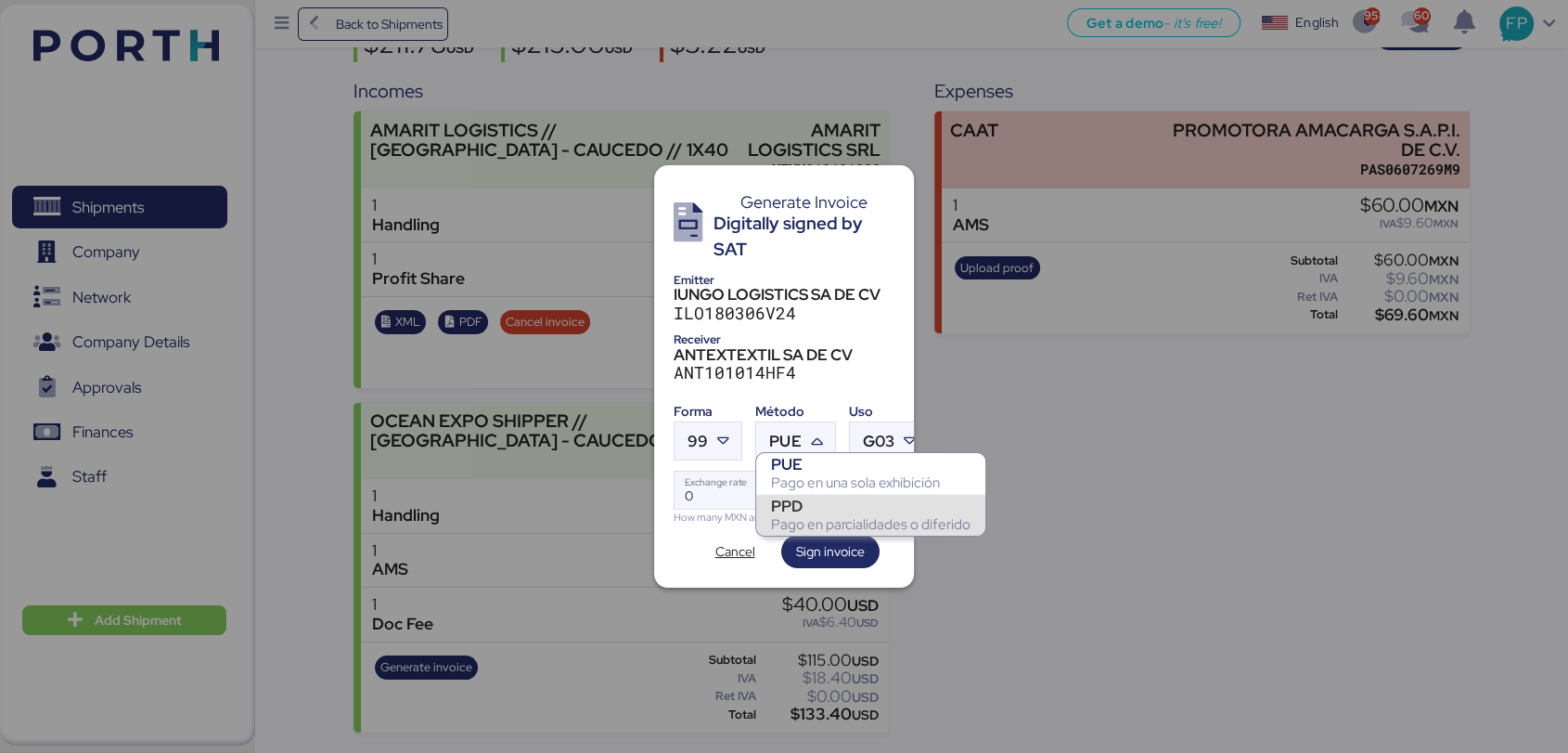
click at [814, 515] on div "Pago en parcialidades o diferido" at bounding box center [871, 524] width 200 height 19
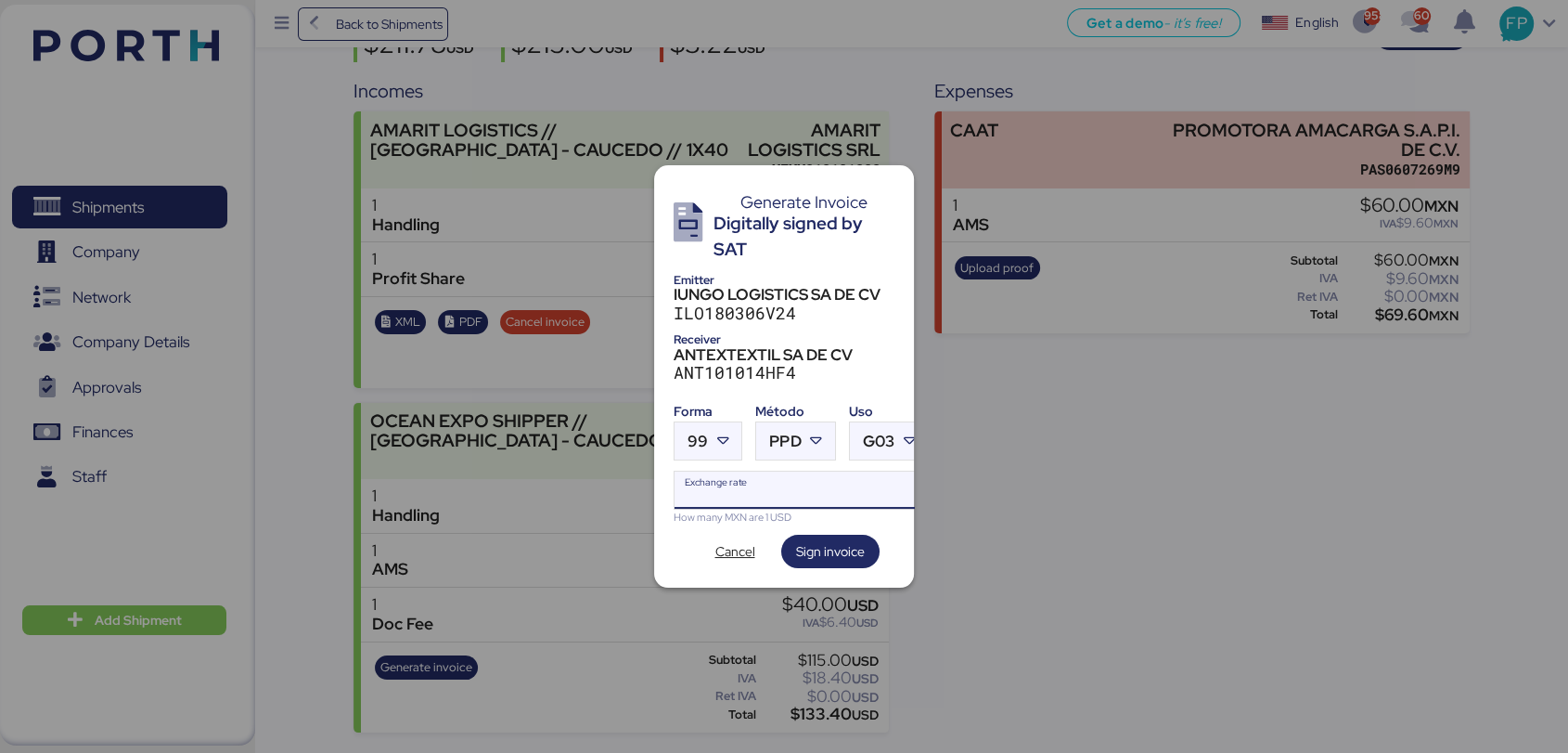
click at [730, 484] on input "Exchange rate" at bounding box center [801, 490] width 253 height 37
paste input "18.8176"
type input "18.8176"
click at [807, 540] on span "Sign invoice" at bounding box center [830, 551] width 69 height 23
click at [816, 542] on span "Sign invoice" at bounding box center [830, 551] width 69 height 23
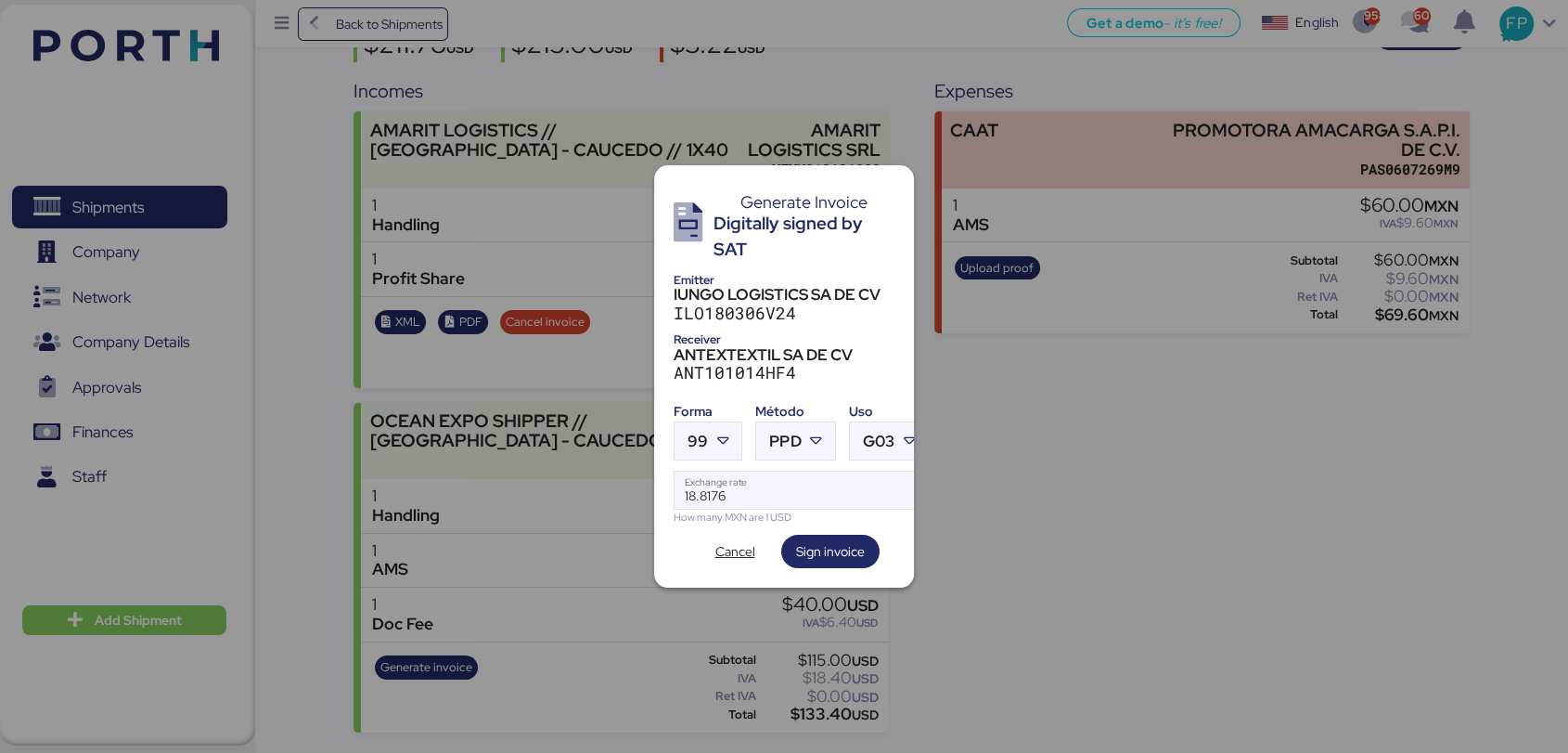
click at [807, 520] on div "Generate Invoice Digitally signed by SAT Emitter IUNGO LOGISTICS SA DE CV ILO18…" at bounding box center [784, 376] width 260 height 422
click at [822, 570] on div "Generate Invoice Digitally signed by SAT Emitter IUNGO LOGISTICS SA DE CV ILO18…" at bounding box center [784, 376] width 260 height 422
click at [827, 557] on span "Sign invoice" at bounding box center [830, 551] width 98 height 33
click at [742, 474] on input "18.8176" at bounding box center [801, 490] width 253 height 37
click at [713, 439] on icon at bounding box center [722, 441] width 19 height 19
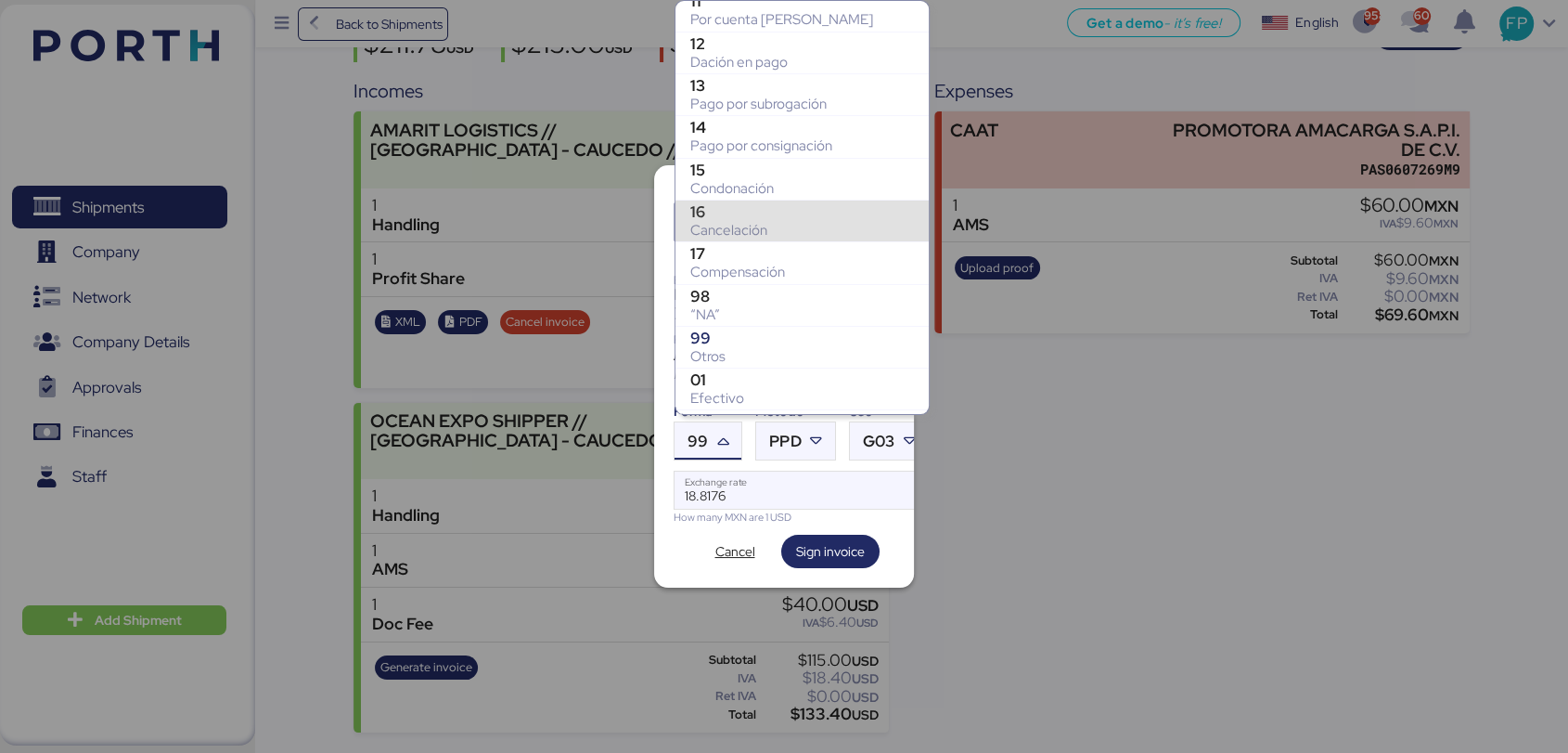
scroll to position [103, 0]
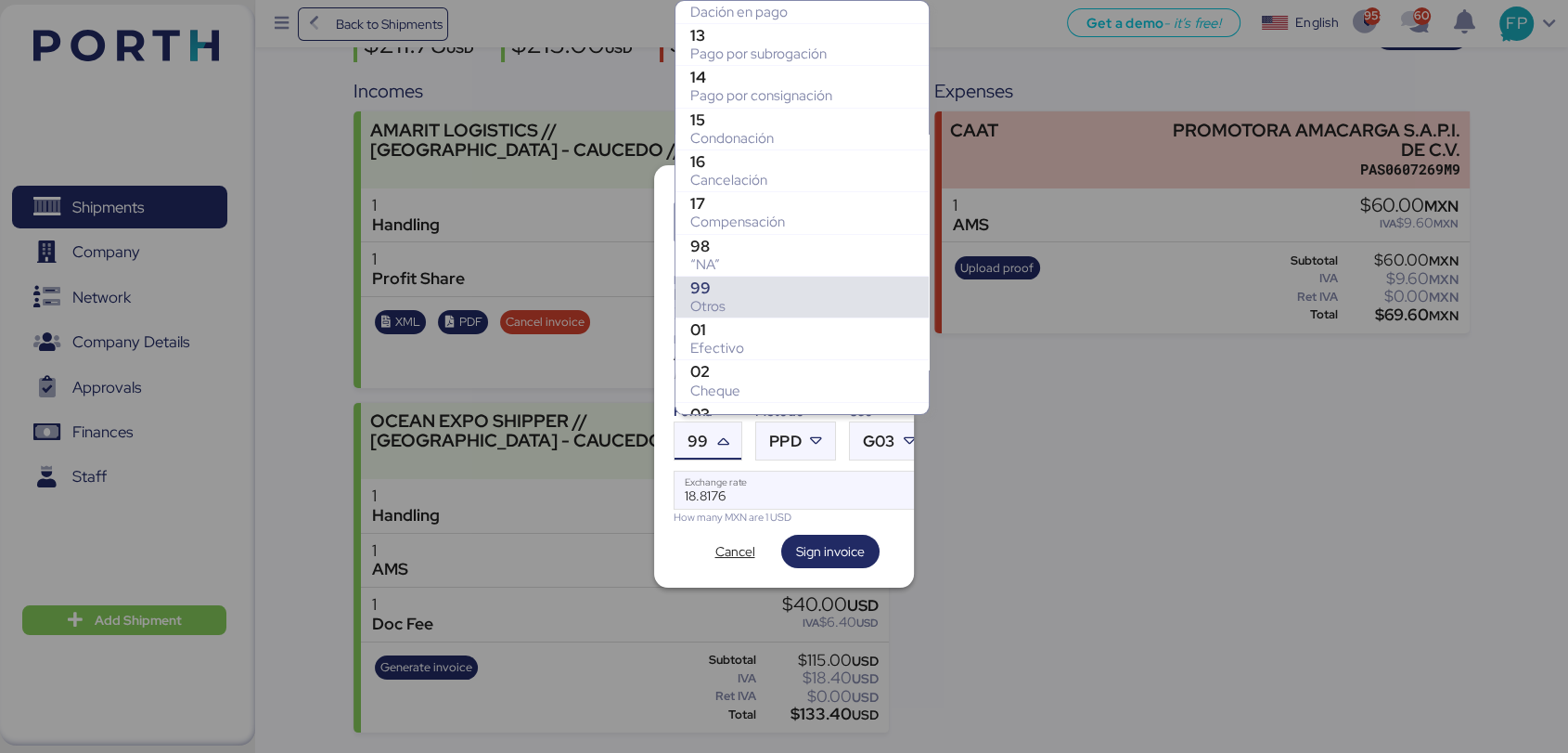
click at [736, 284] on div "99" at bounding box center [802, 287] width 223 height 19
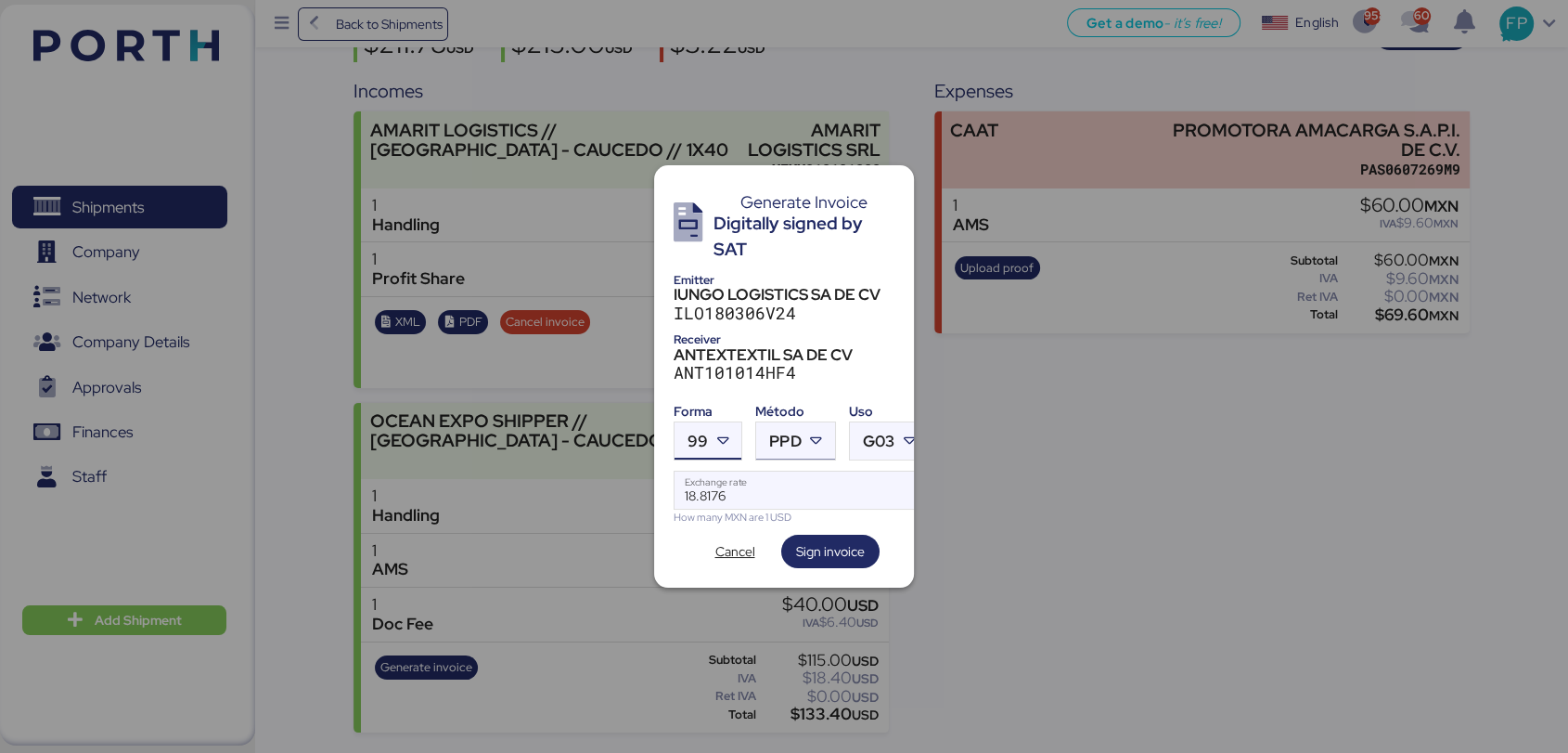
click at [802, 429] on div at bounding box center [818, 441] width 33 height 37
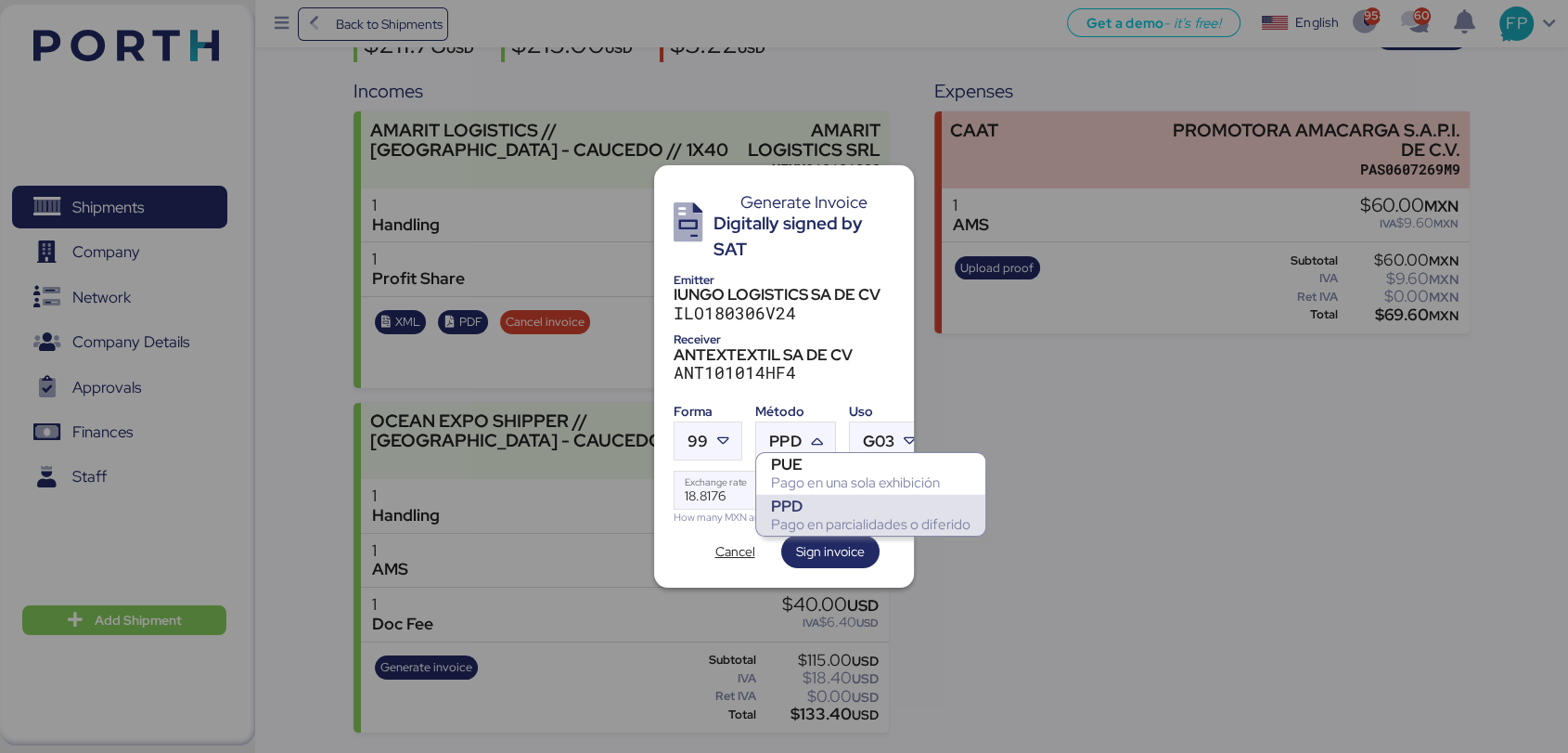
click at [842, 507] on div "PPD" at bounding box center [871, 506] width 200 height 19
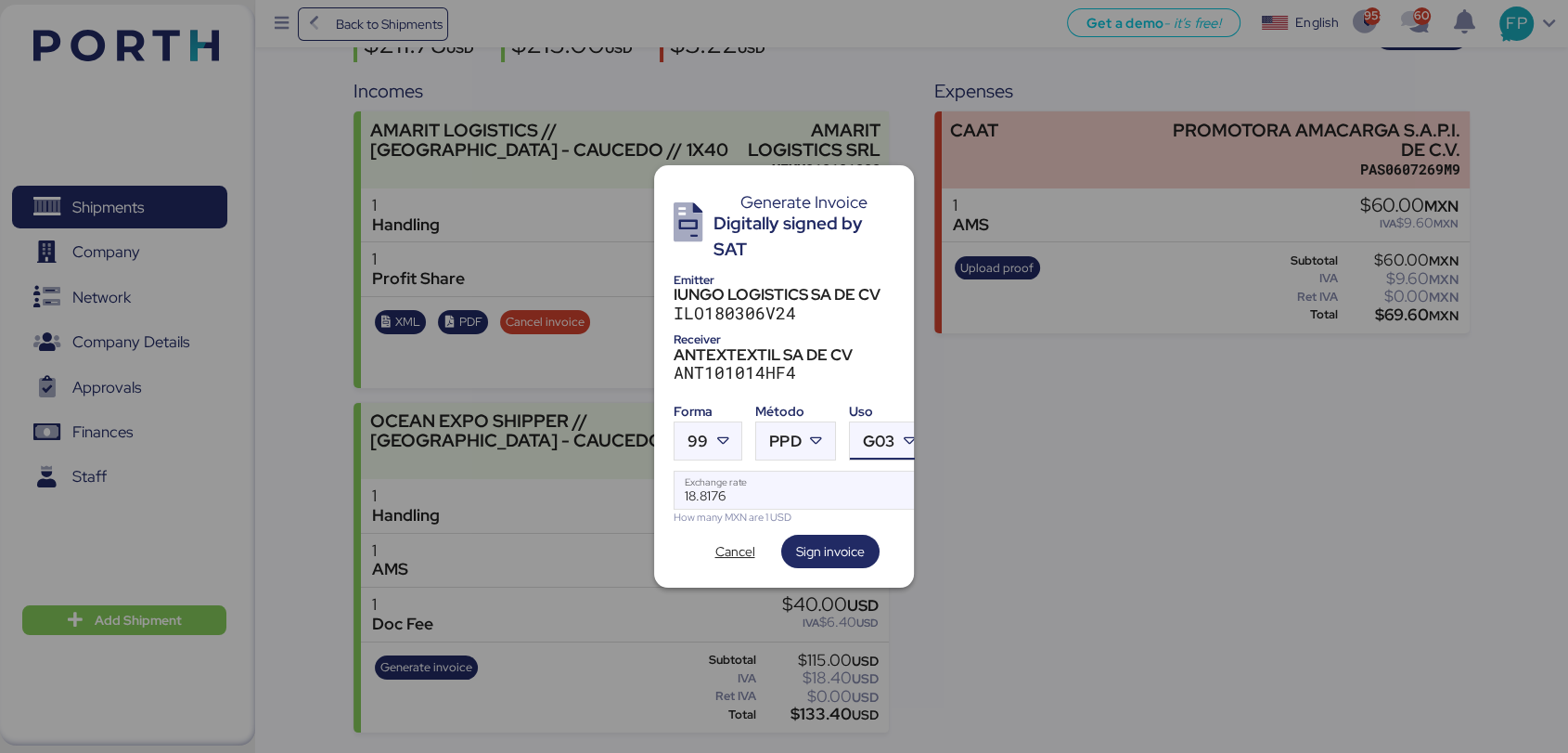
click at [905, 437] on icon at bounding box center [909, 441] width 19 height 19
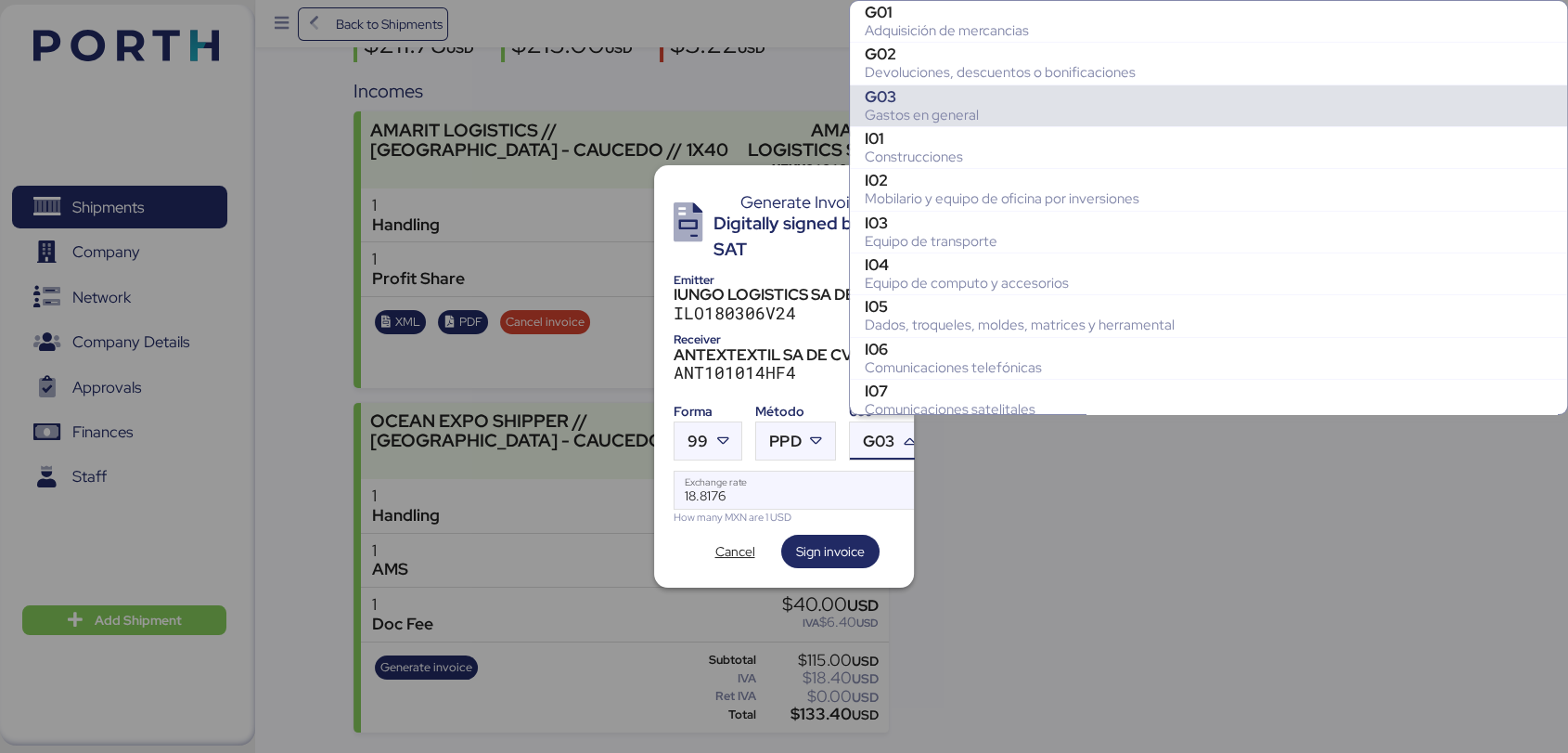
scroll to position [82, 0]
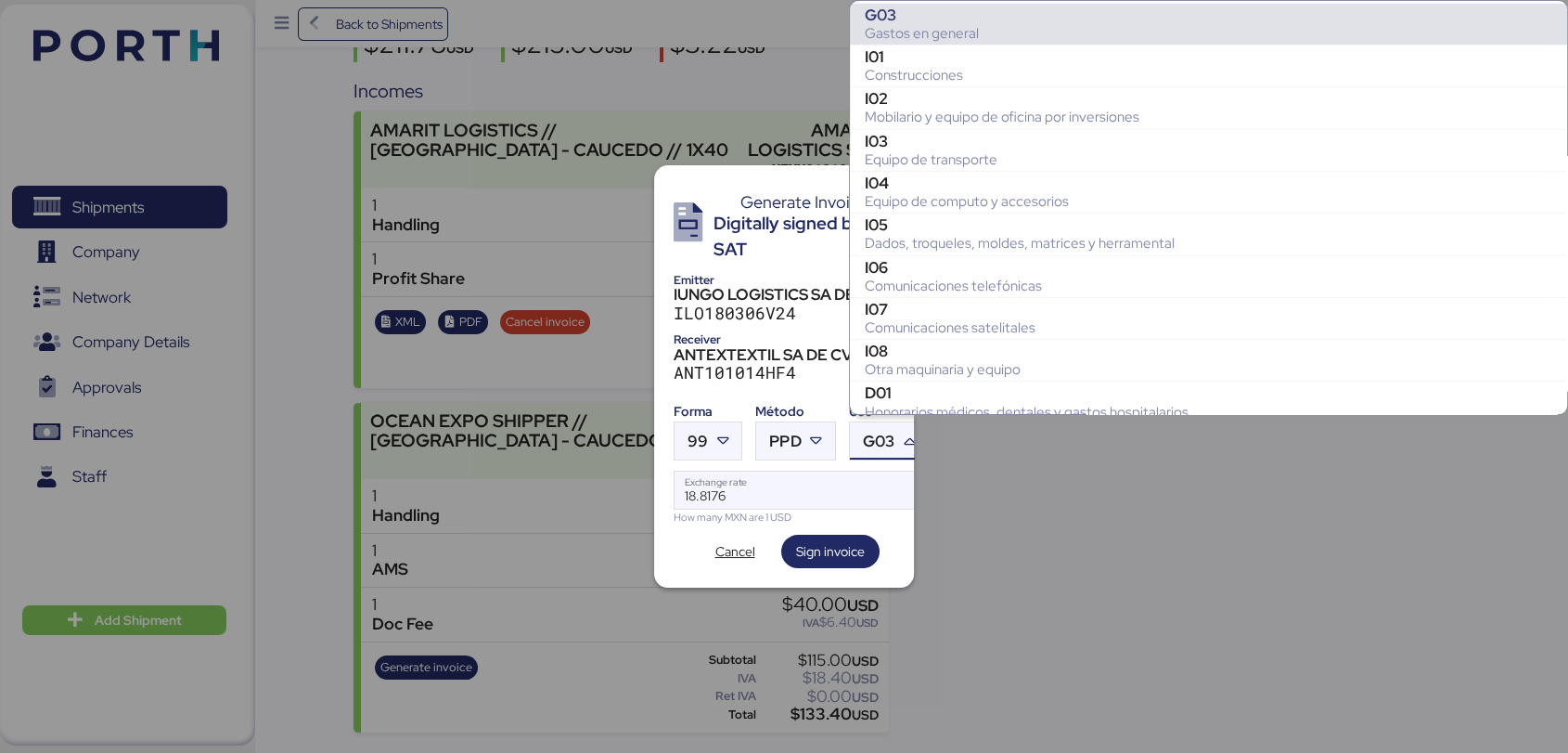
click at [944, 19] on div "G03" at bounding box center [1208, 15] width 688 height 19
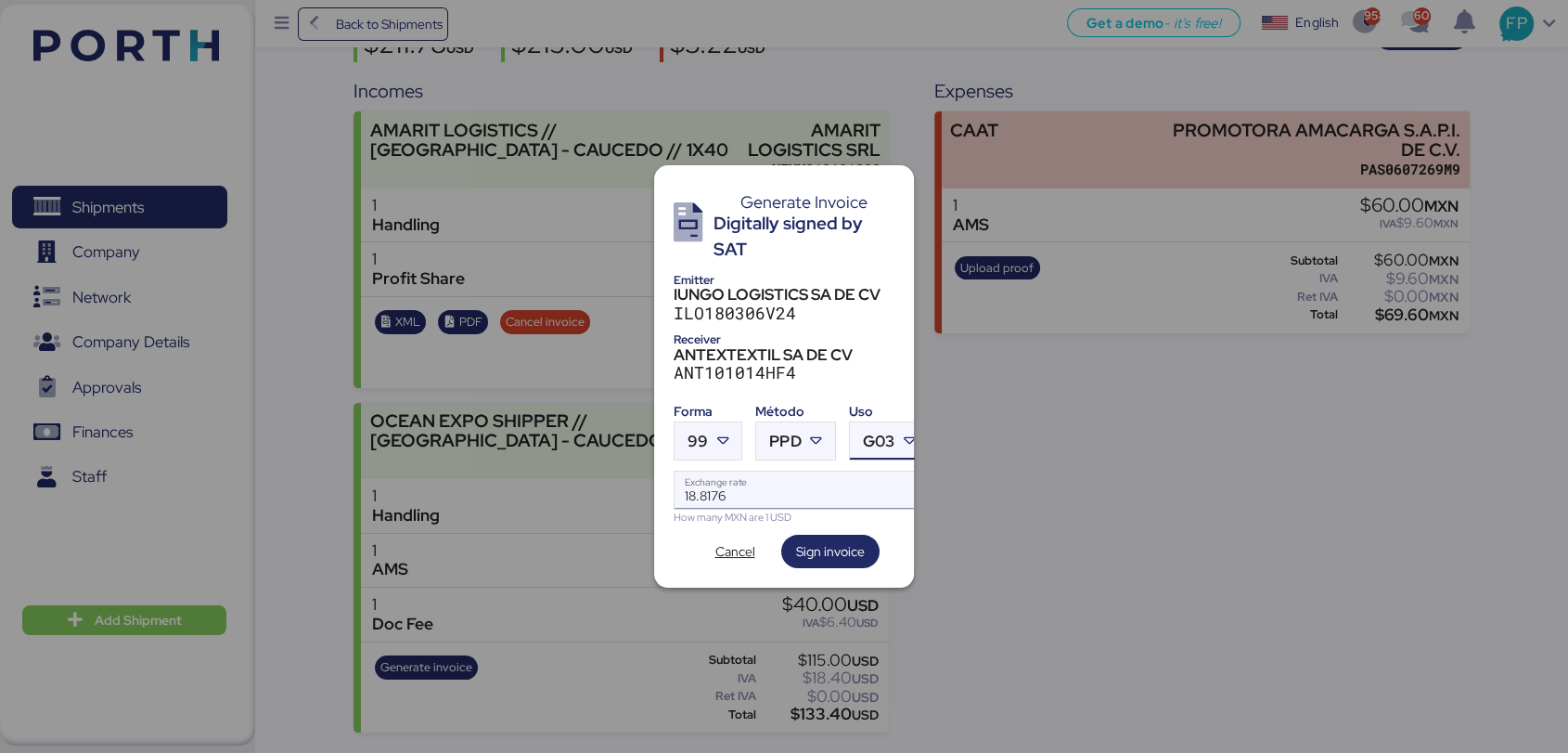
click at [790, 485] on input "18.8176" at bounding box center [801, 490] width 253 height 37
click at [798, 548] on span "Sign invoice" at bounding box center [830, 551] width 69 height 23
click at [757, 540] on span "Cancel" at bounding box center [735, 551] width 63 height 26
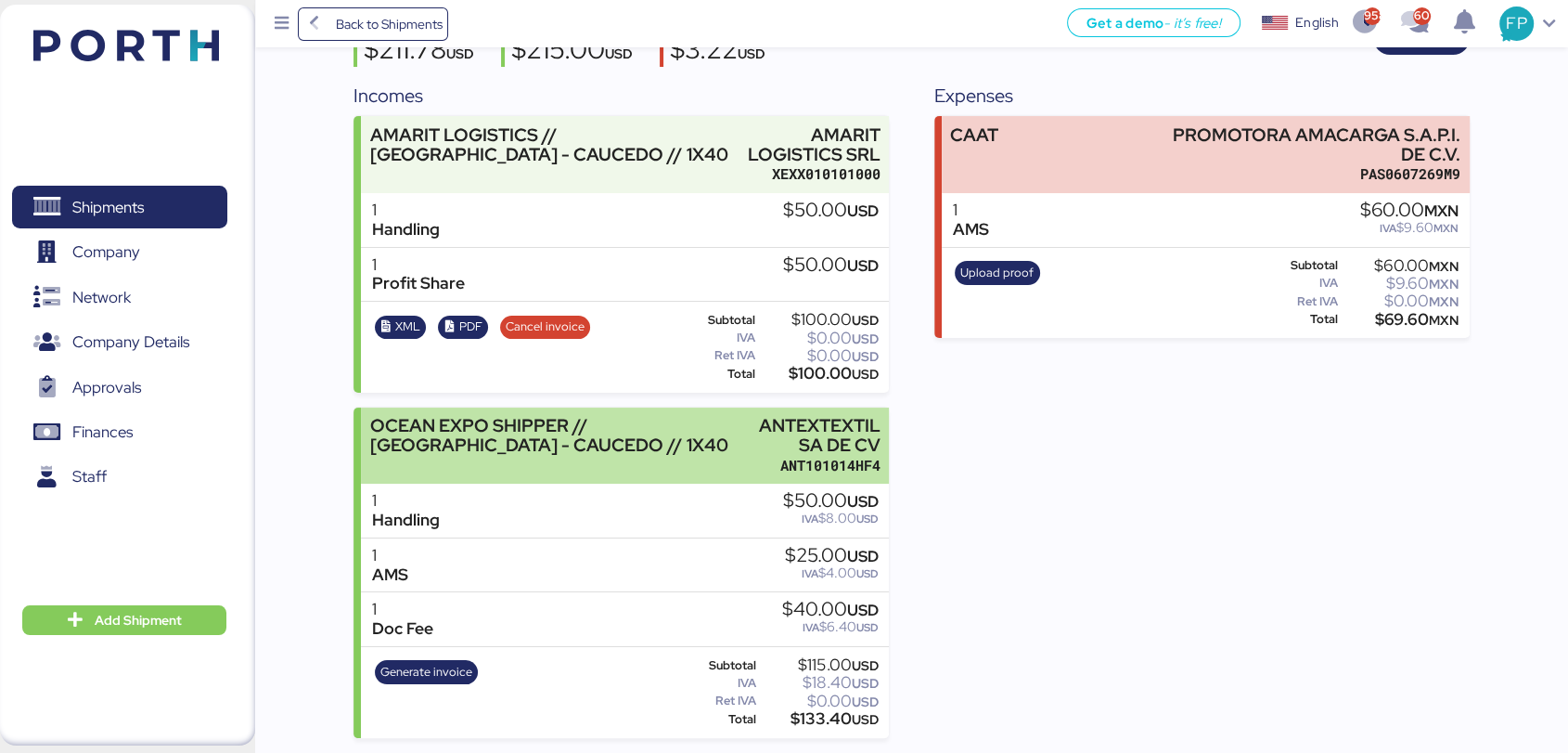
click at [704, 430] on div "OCEAN EXPO SHIPPER // [GEOGRAPHIC_DATA] - CAUCEDO // 1X40" at bounding box center [554, 435] width 369 height 39
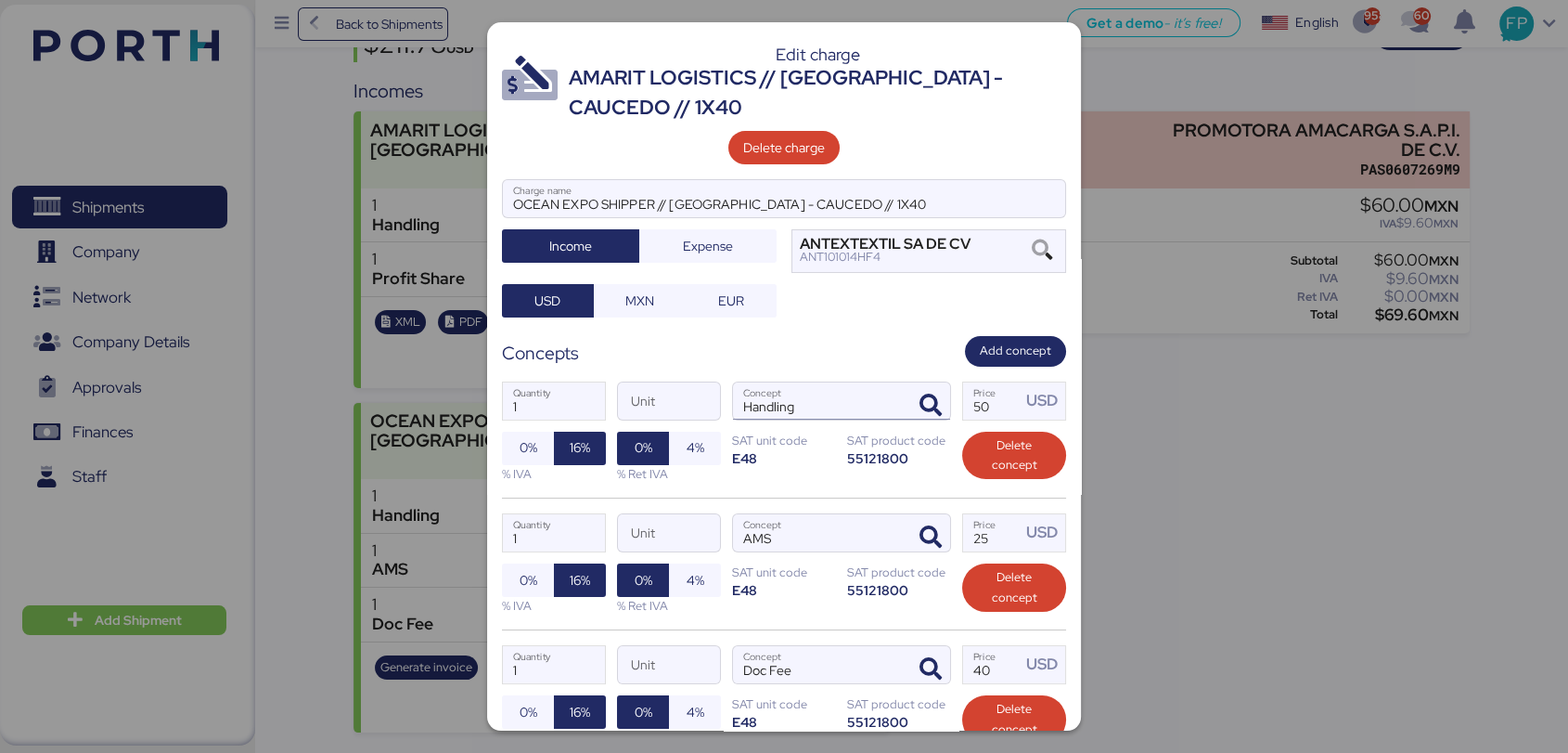
click at [790, 399] on input "Handling" at bounding box center [818, 402] width 172 height 37
click at [788, 540] on input "AMS" at bounding box center [818, 533] width 172 height 37
click at [815, 669] on input "Doc Fee" at bounding box center [818, 664] width 172 height 37
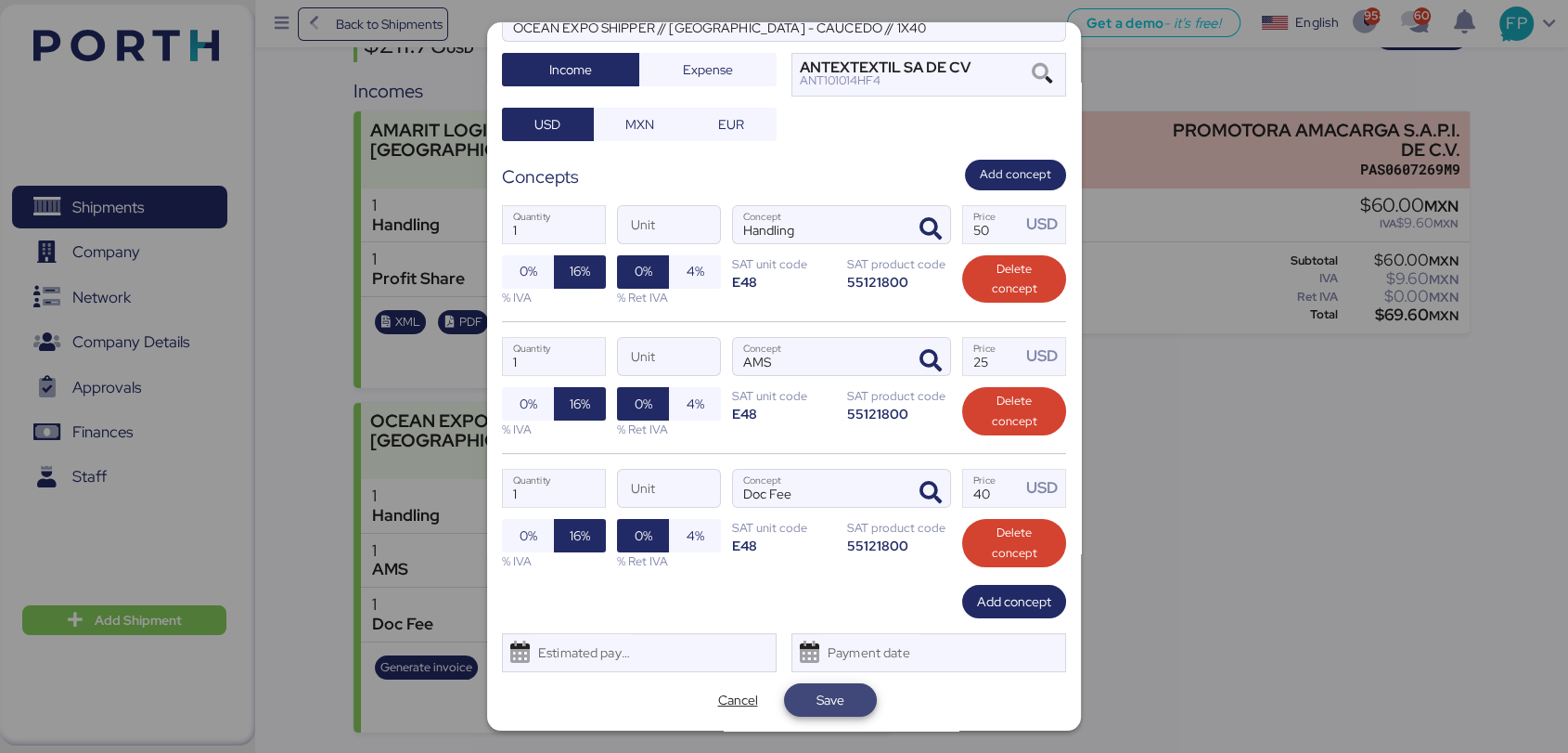
click at [856, 700] on span "Save" at bounding box center [830, 700] width 92 height 33
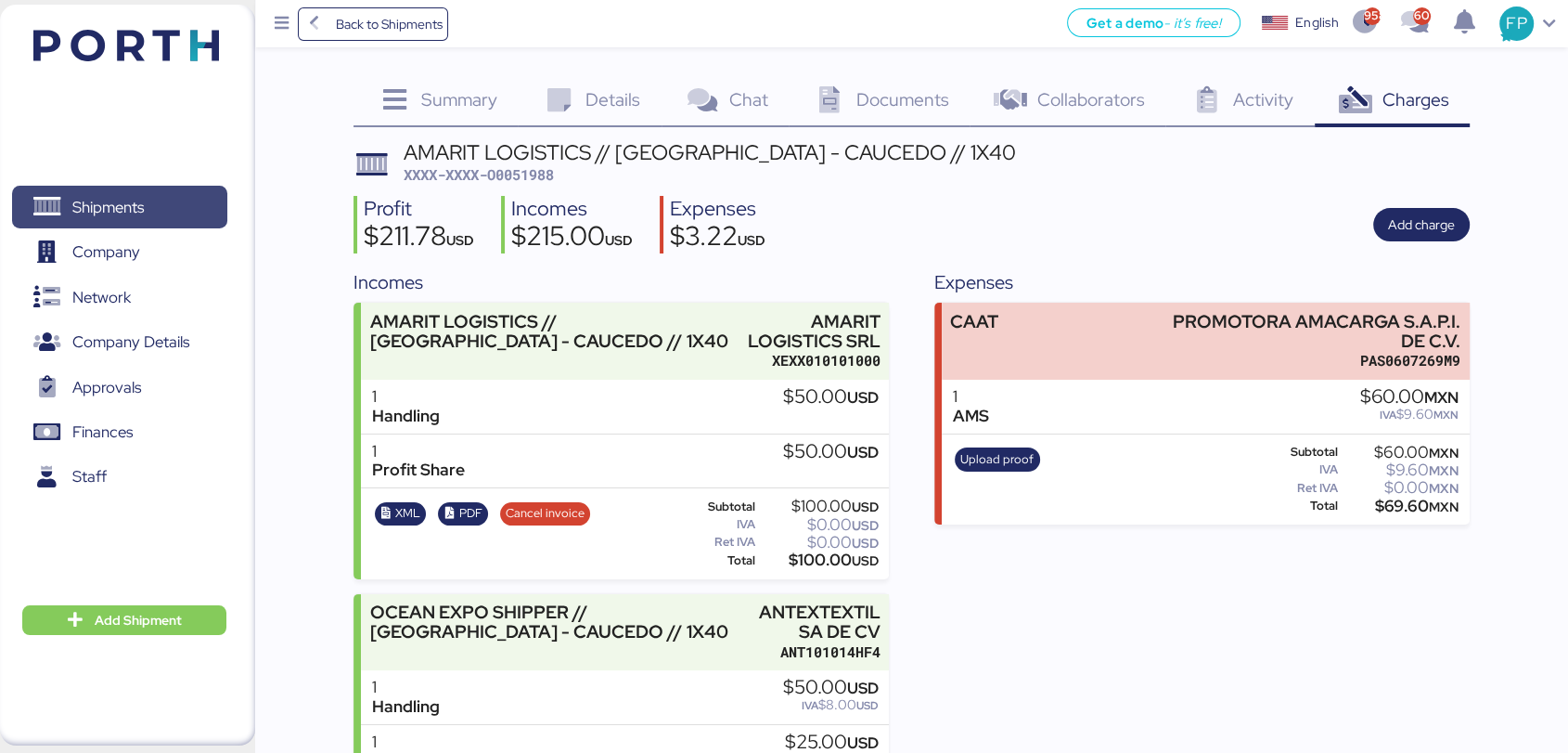
click at [75, 198] on span "Shipments" at bounding box center [108, 207] width 72 height 27
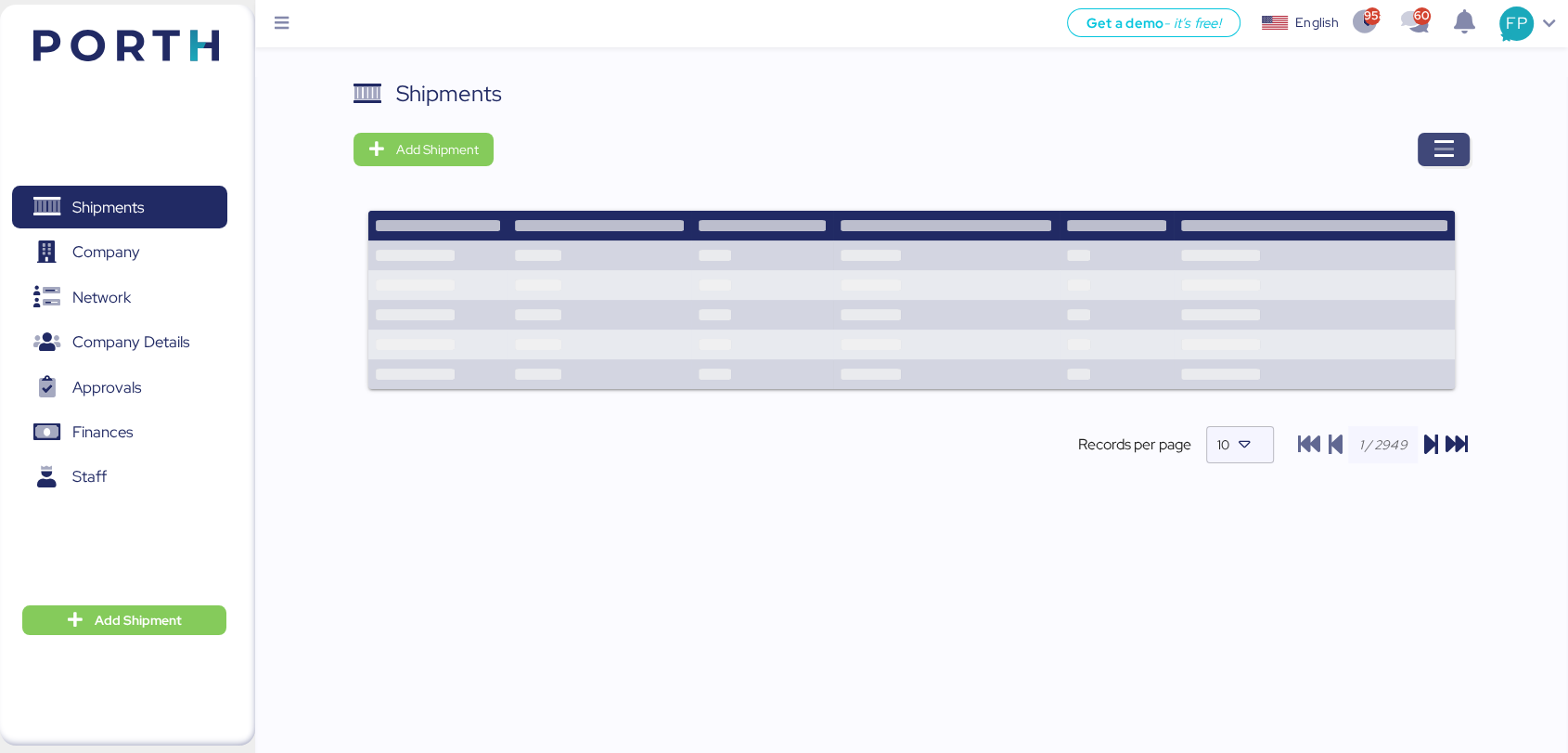
click at [1453, 156] on icon "button" at bounding box center [1443, 150] width 23 height 23
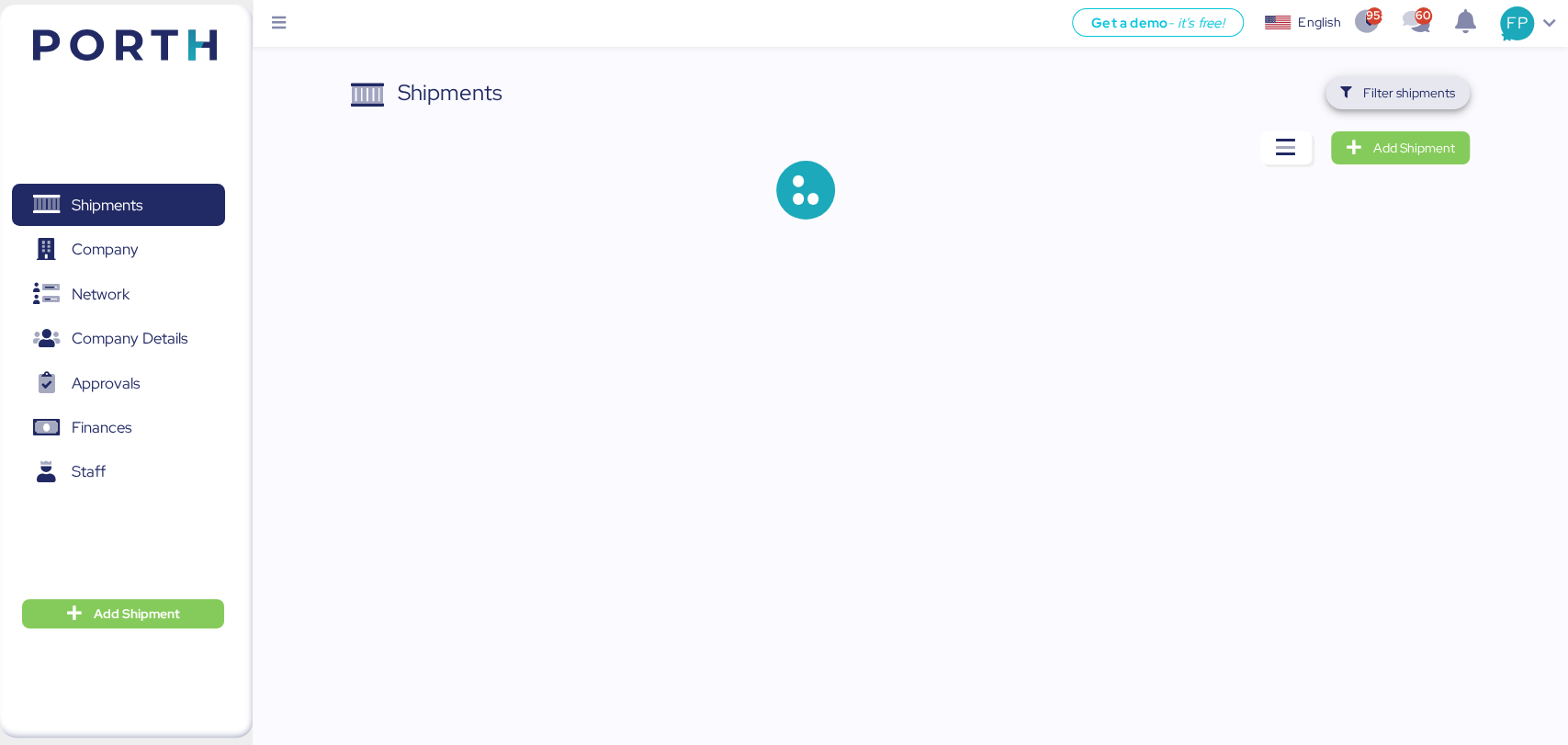
click at [1397, 90] on span "Filter shipments" at bounding box center [1408, 93] width 92 height 22
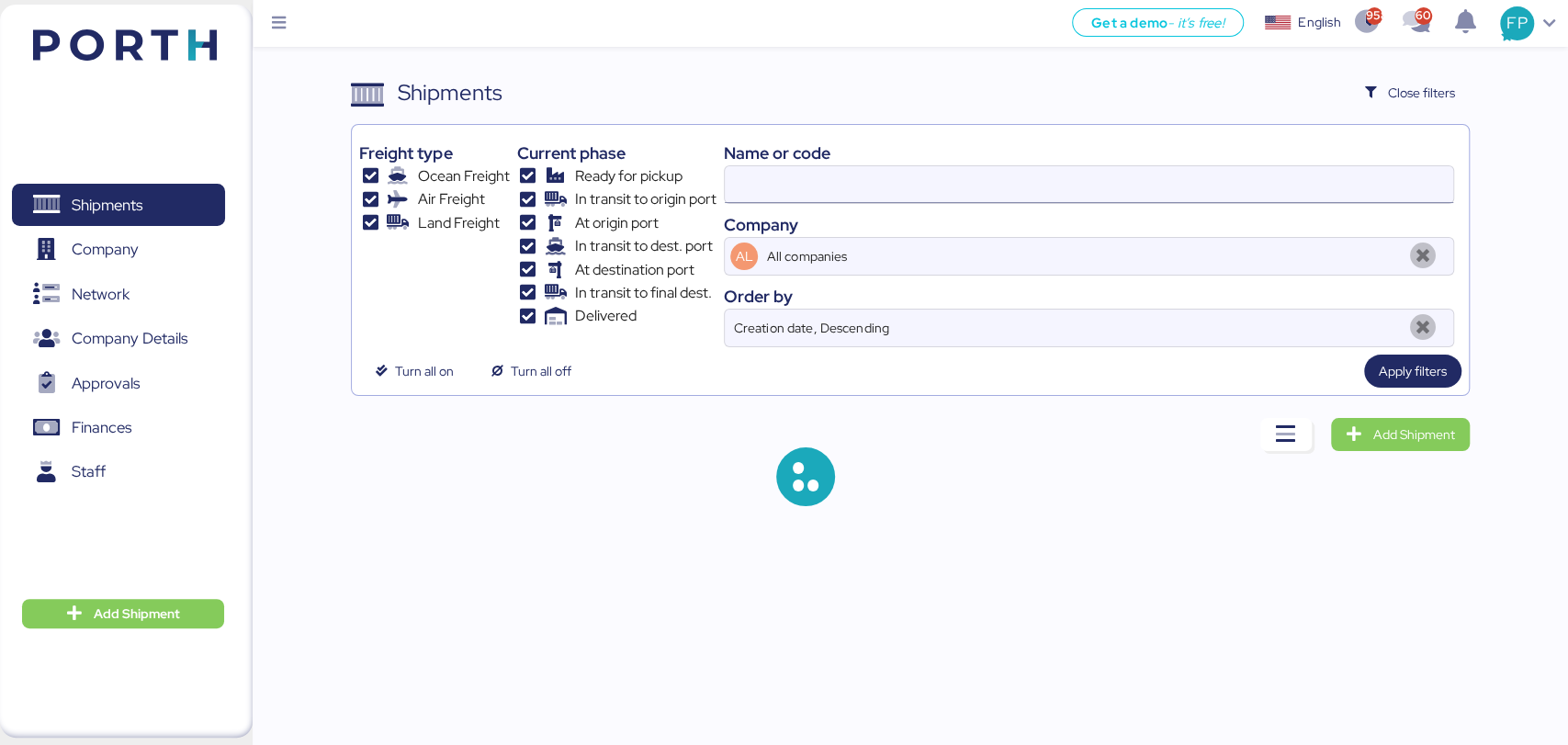
click at [795, 185] on input at bounding box center [1088, 185] width 728 height 37
type input "O0051988"
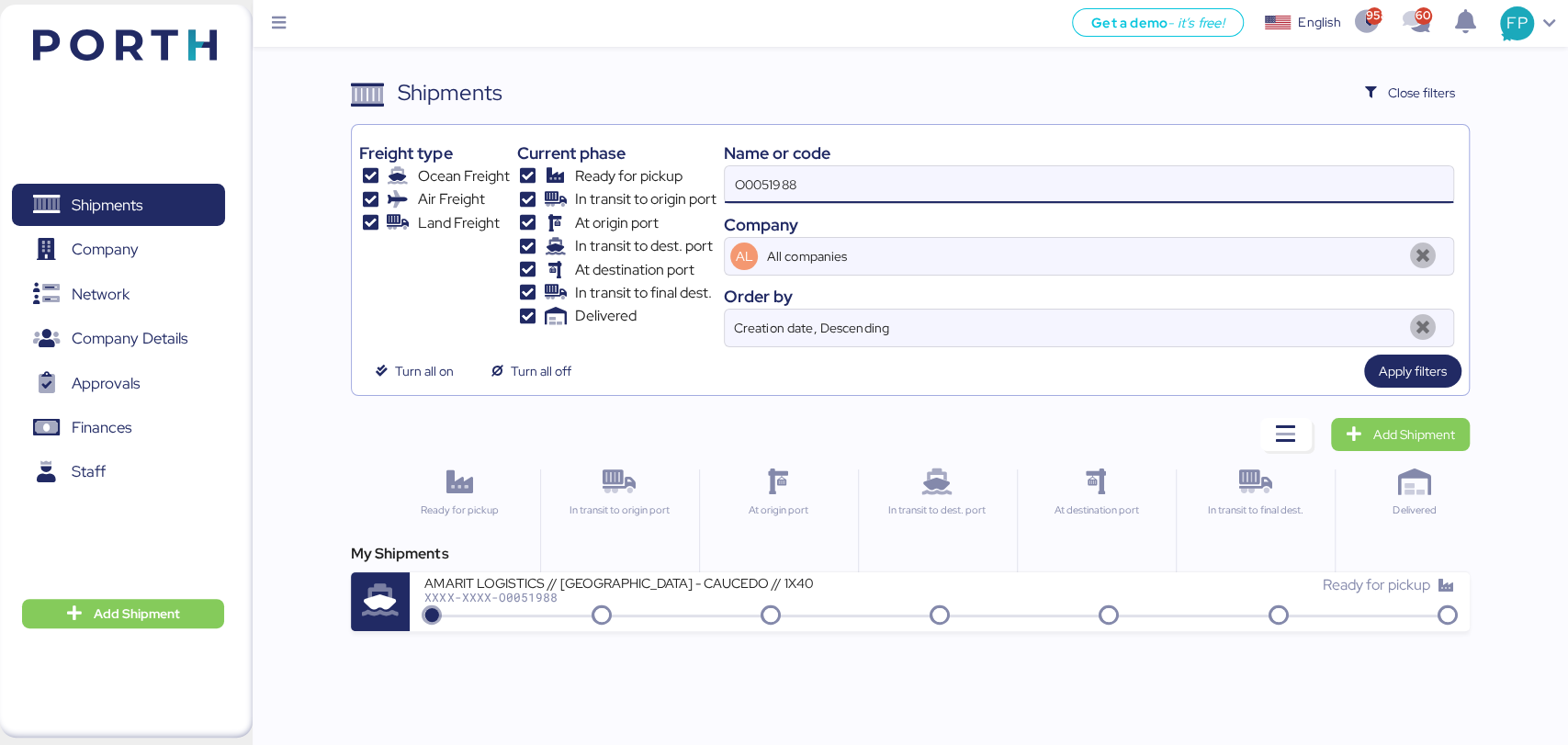
click at [771, 188] on input "O0051988" at bounding box center [1088, 185] width 728 height 37
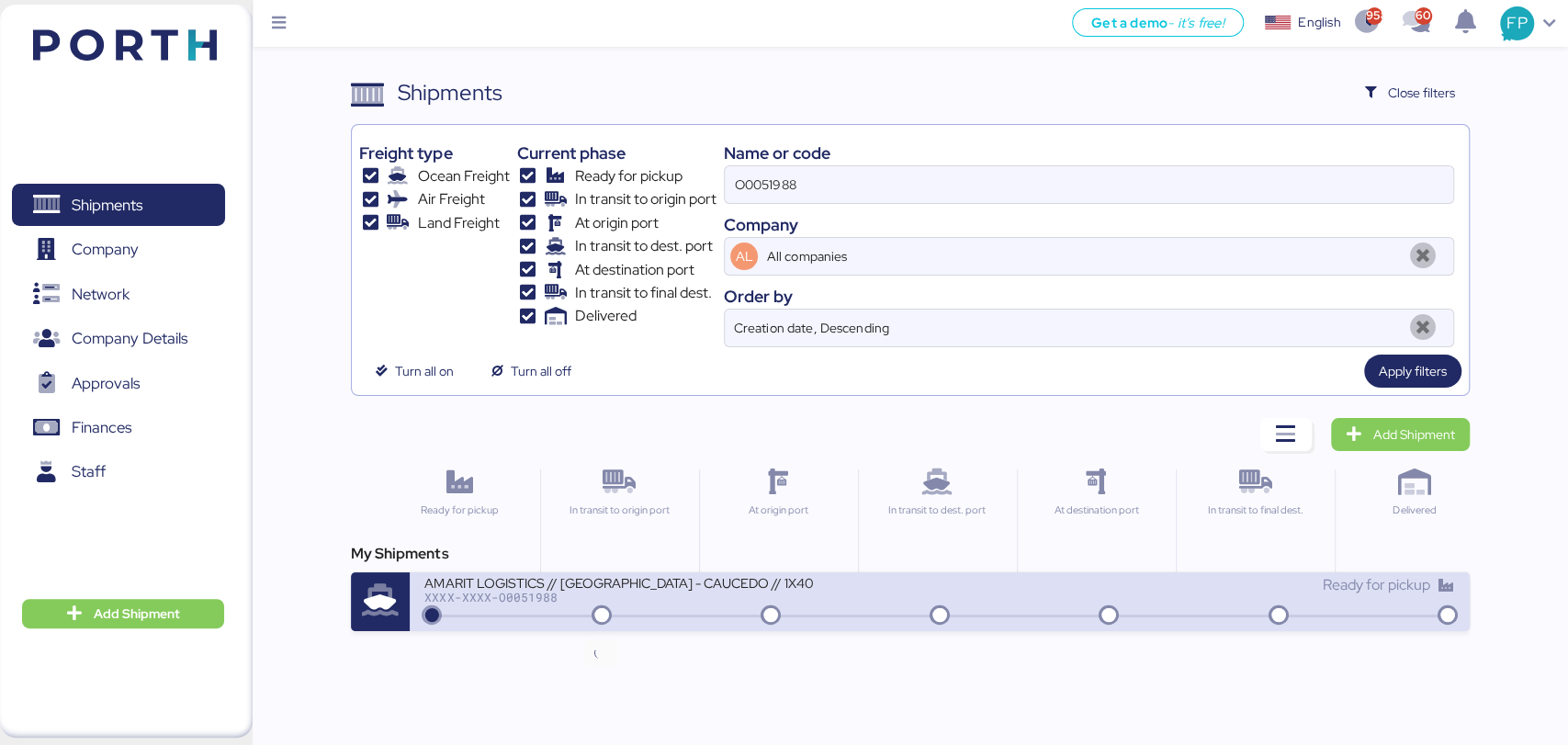
click at [588, 616] on icon at bounding box center [601, 615] width 89 height 20
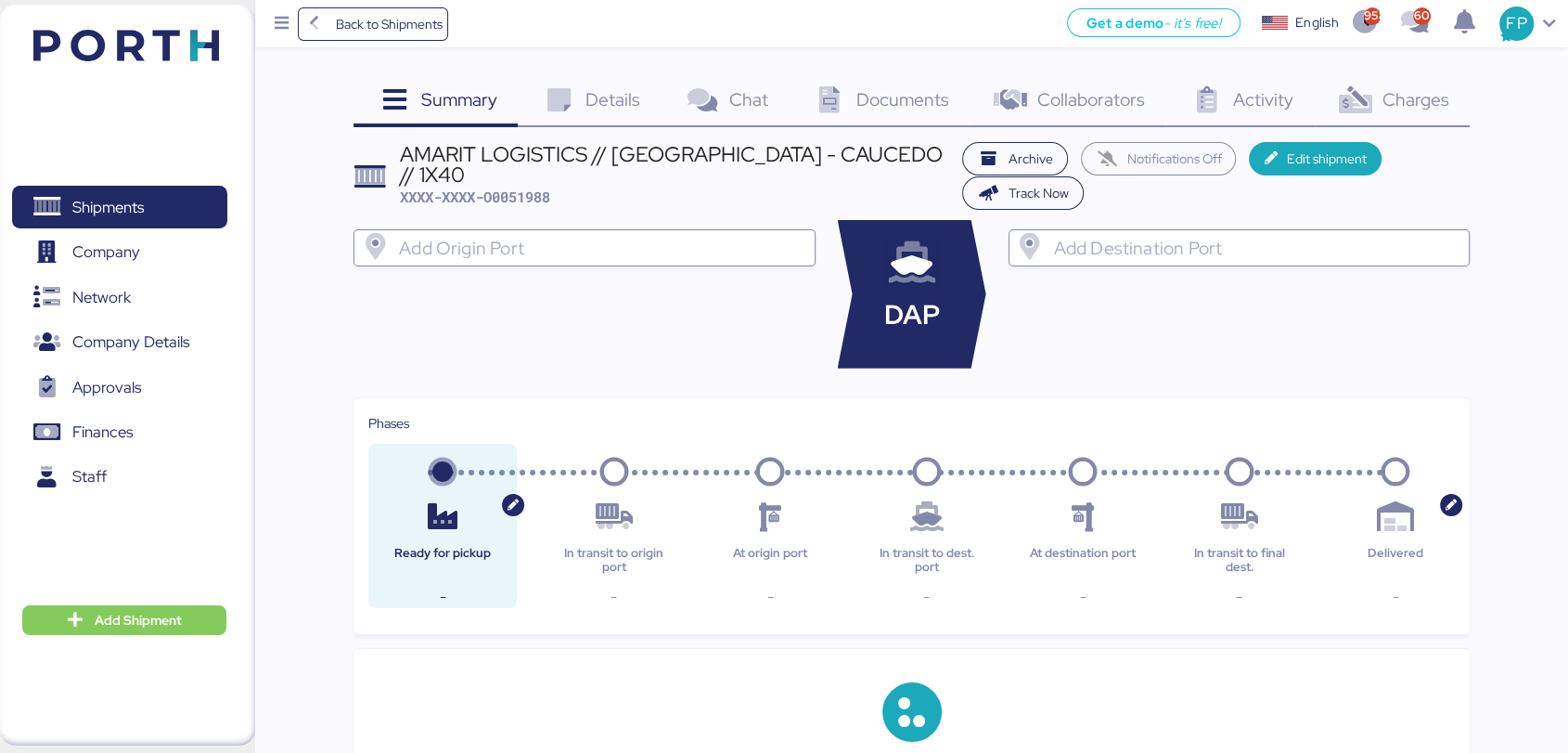
click at [1403, 109] on span "Charges" at bounding box center [1415, 99] width 67 height 25
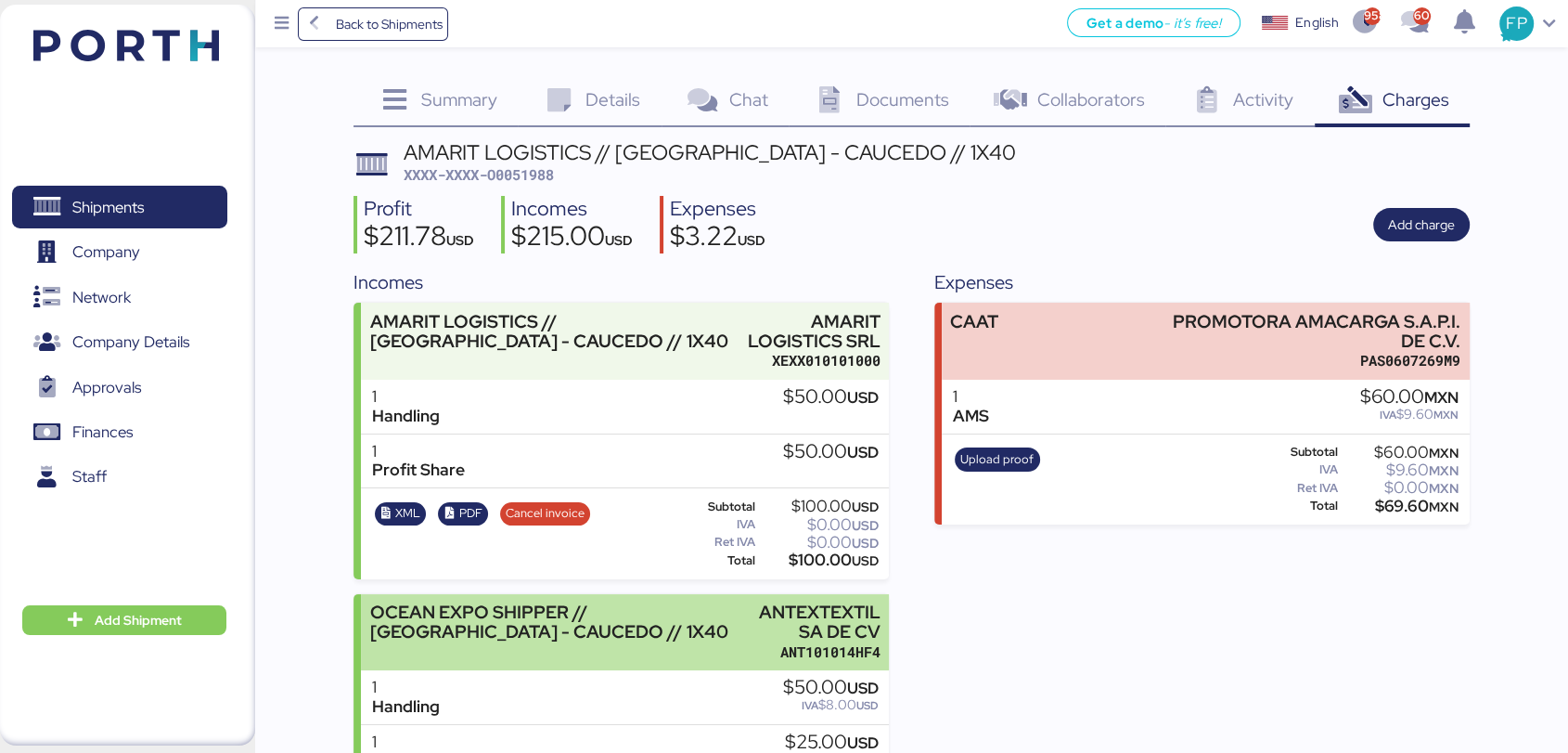
scroll to position [191, 0]
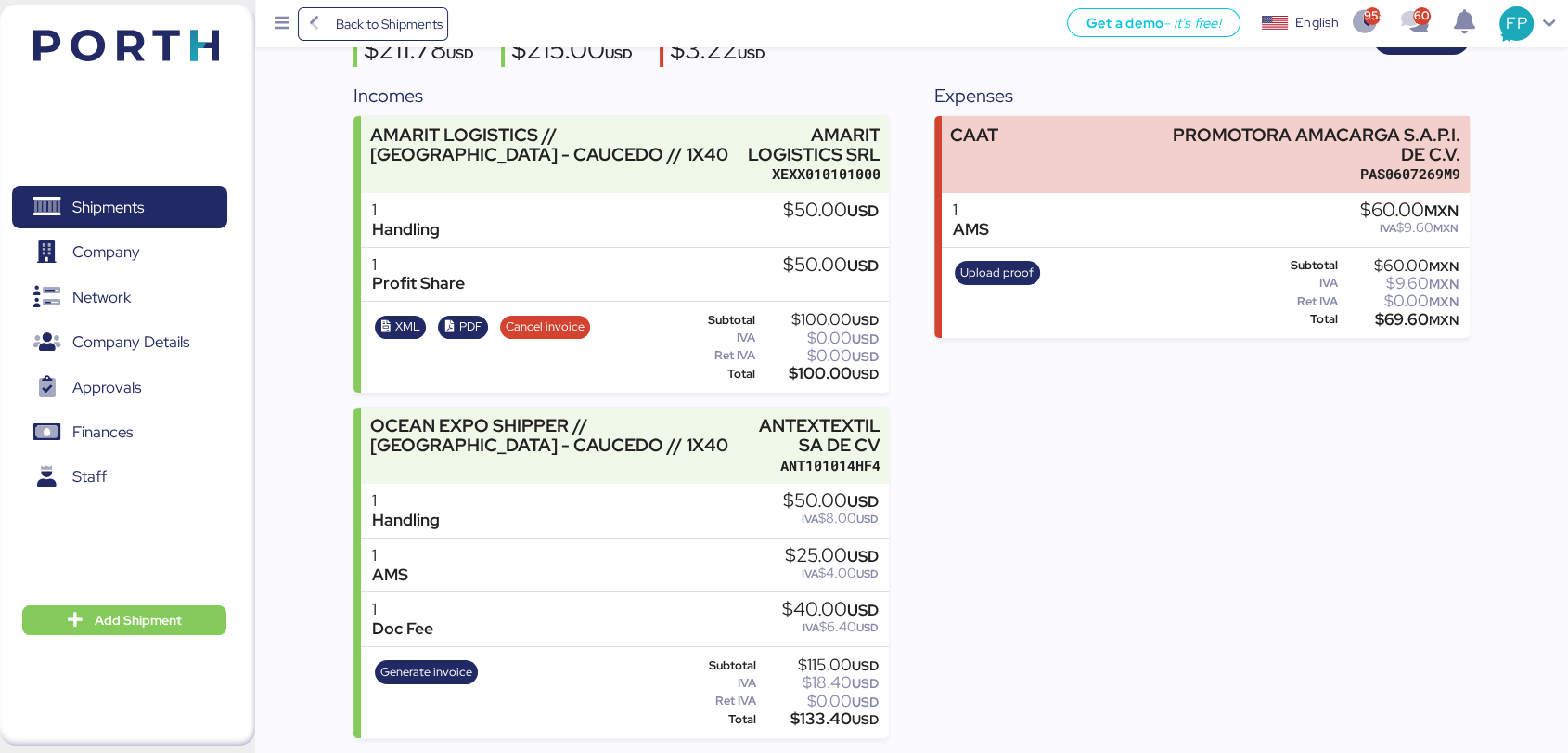
click at [440, 693] on div "Generate invoice" at bounding box center [426, 692] width 116 height 76
click at [453, 663] on span "Generate invoice" at bounding box center [426, 671] width 91 height 21
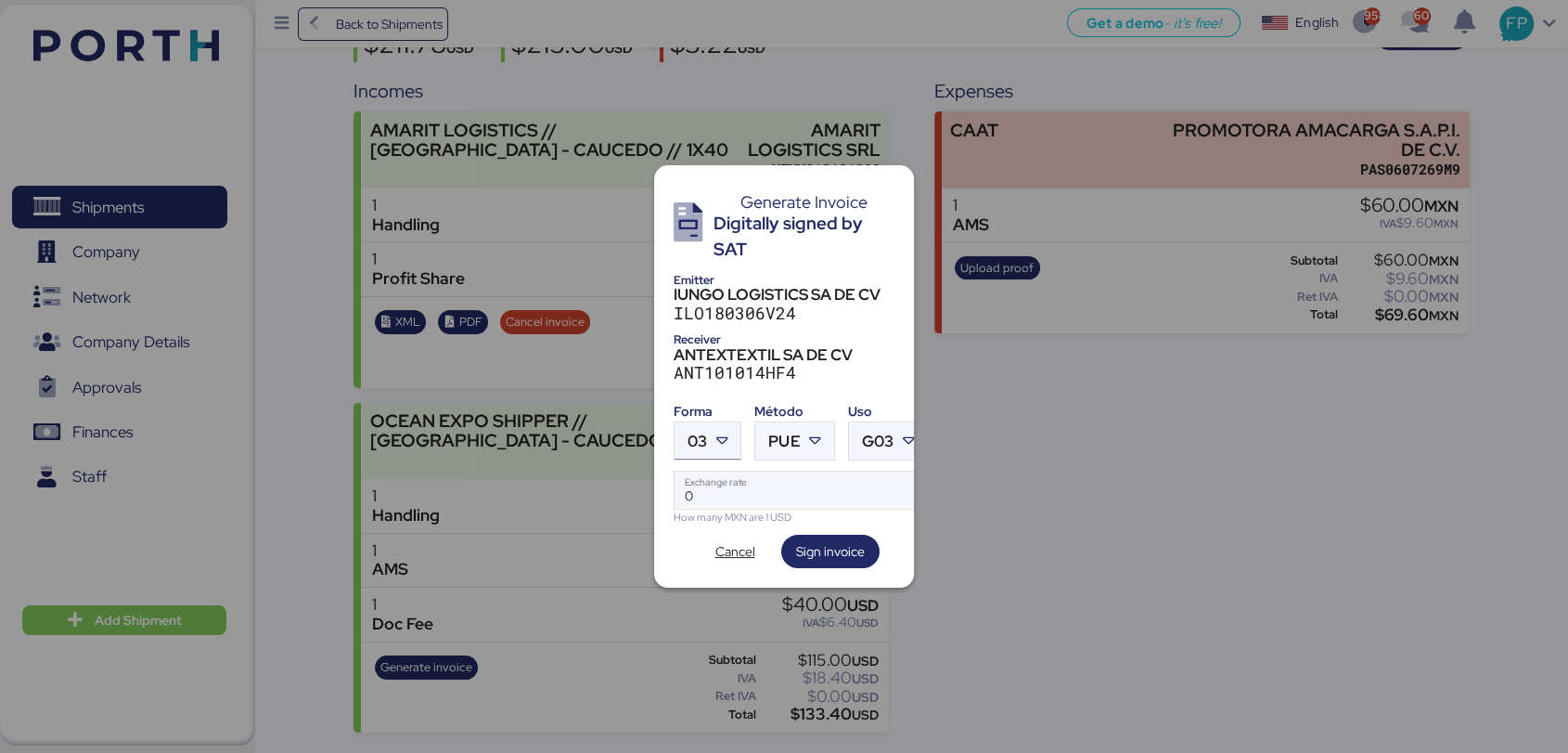
click at [723, 422] on div at bounding box center [724, 441] width 33 height 37
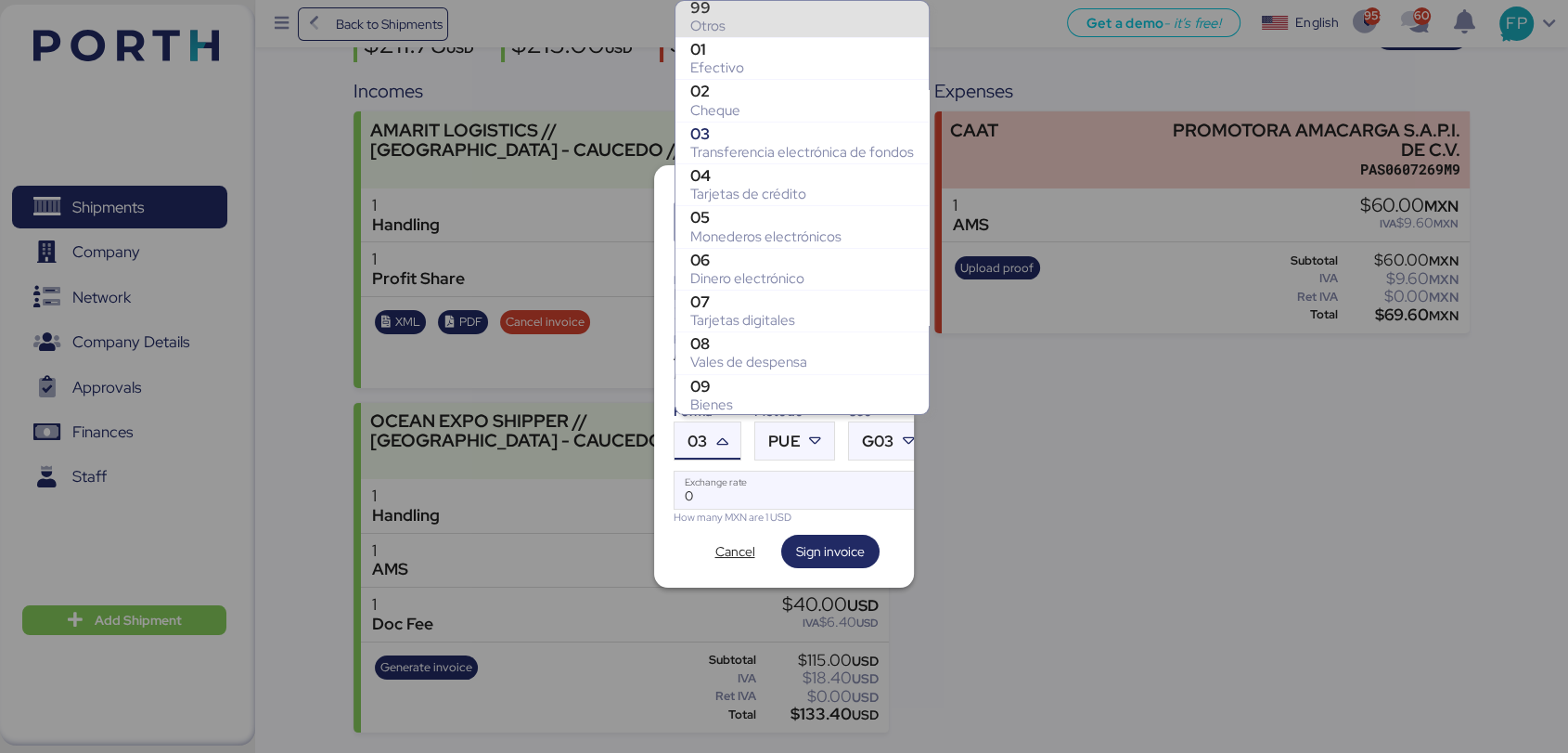
click at [782, 12] on div "99" at bounding box center [802, 7] width 223 height 19
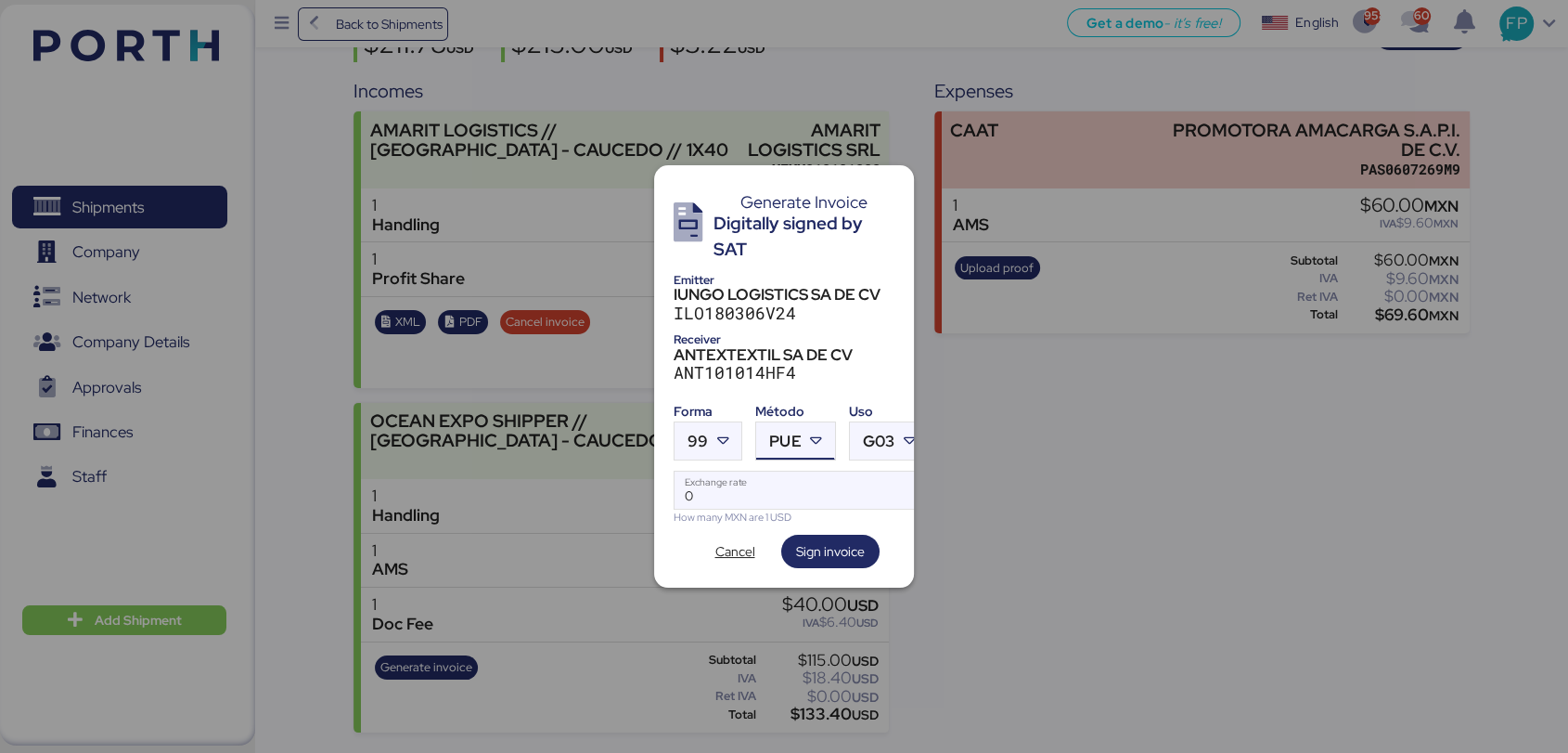
click at [803, 439] on div at bounding box center [818, 441] width 33 height 37
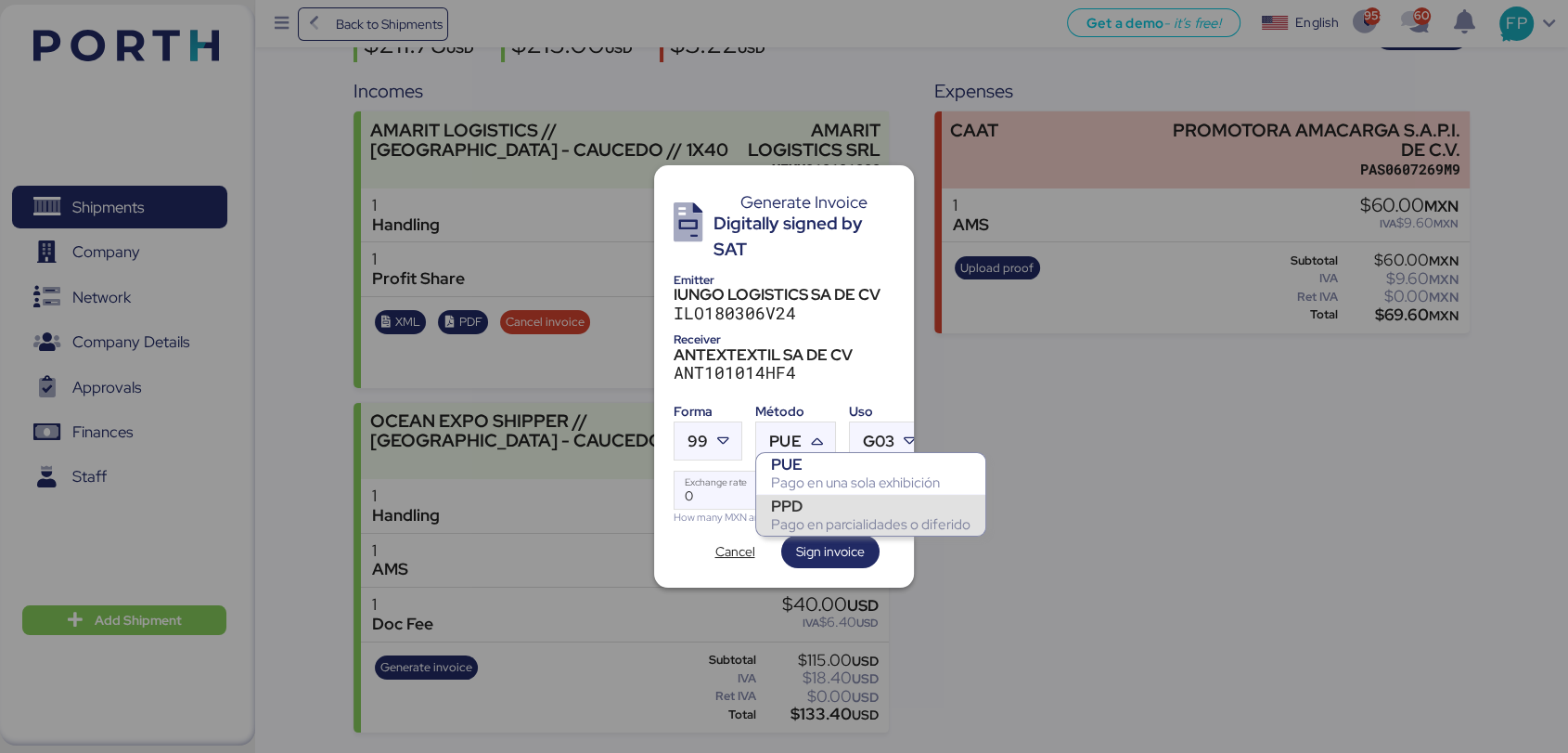
click at [809, 505] on div "PPD" at bounding box center [871, 506] width 200 height 19
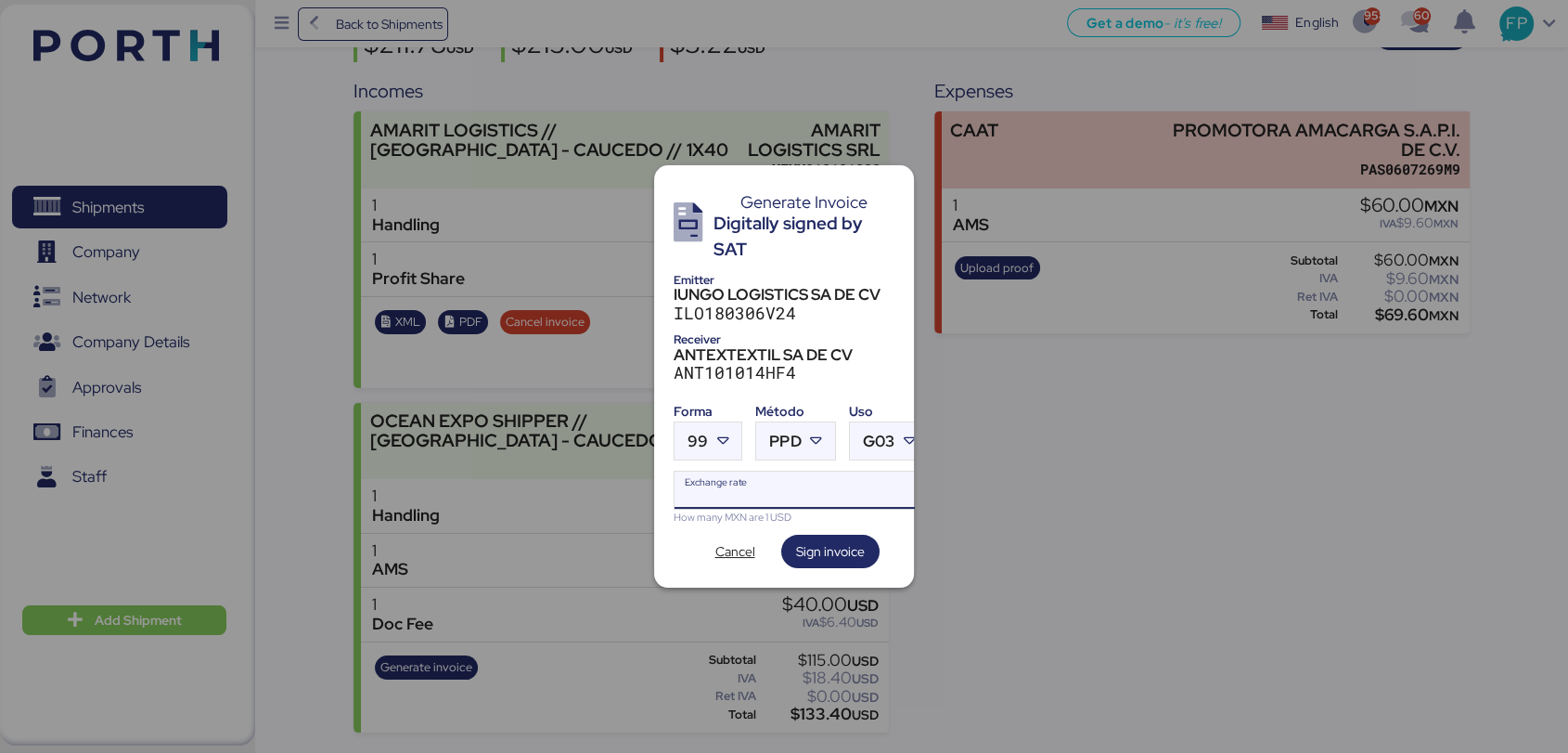
click at [777, 471] on input "Exchange rate" at bounding box center [801, 490] width 253 height 37
type input "0"
paste input "18.8176"
type input "18.8176"
click at [826, 538] on span "Sign invoice" at bounding box center [830, 551] width 69 height 26
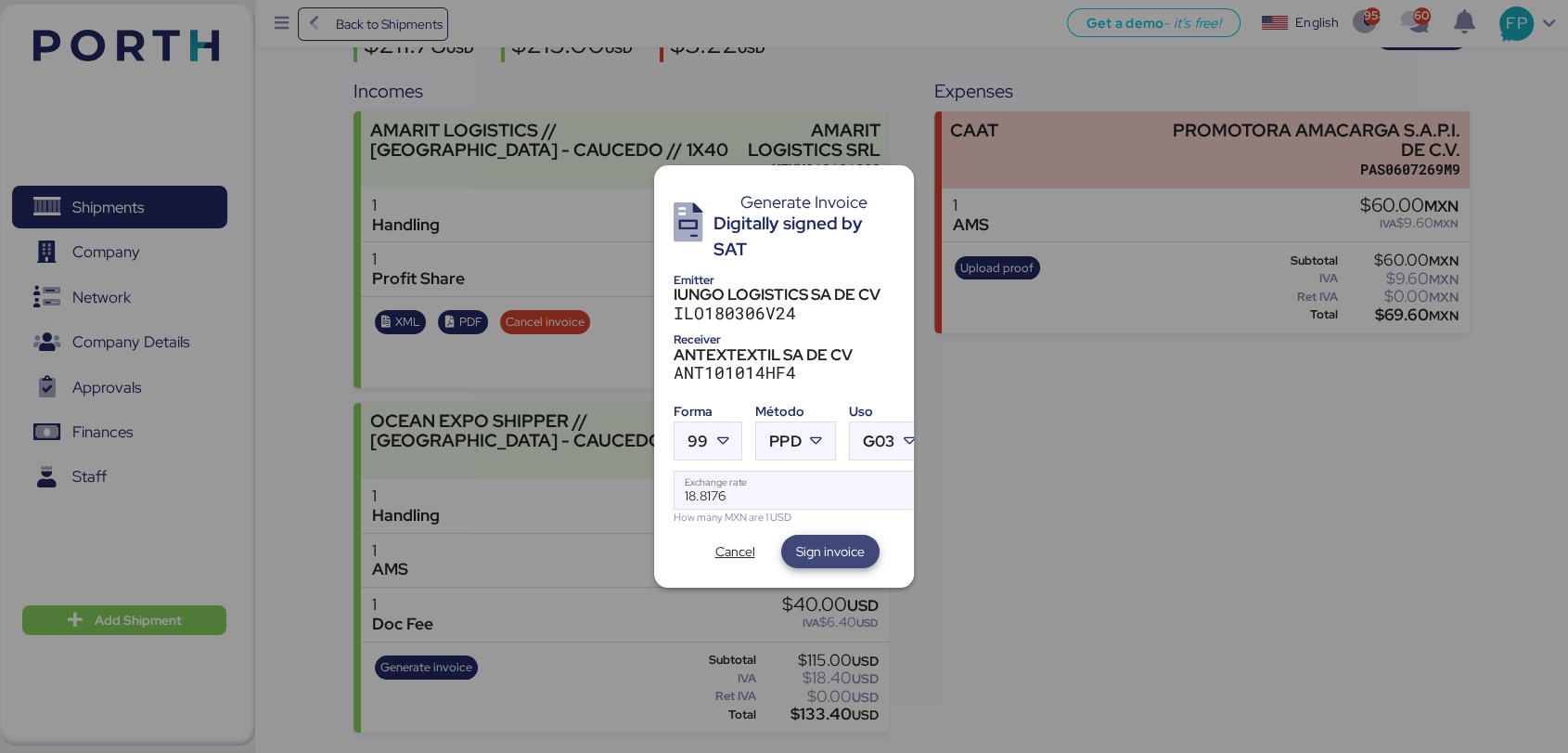
click at [796, 550] on span "Sign invoice" at bounding box center [830, 551] width 69 height 23
click at [794, 548] on span "Sign invoice" at bounding box center [830, 551] width 98 height 33
click at [742, 557] on span "Cancel" at bounding box center [735, 551] width 92 height 33
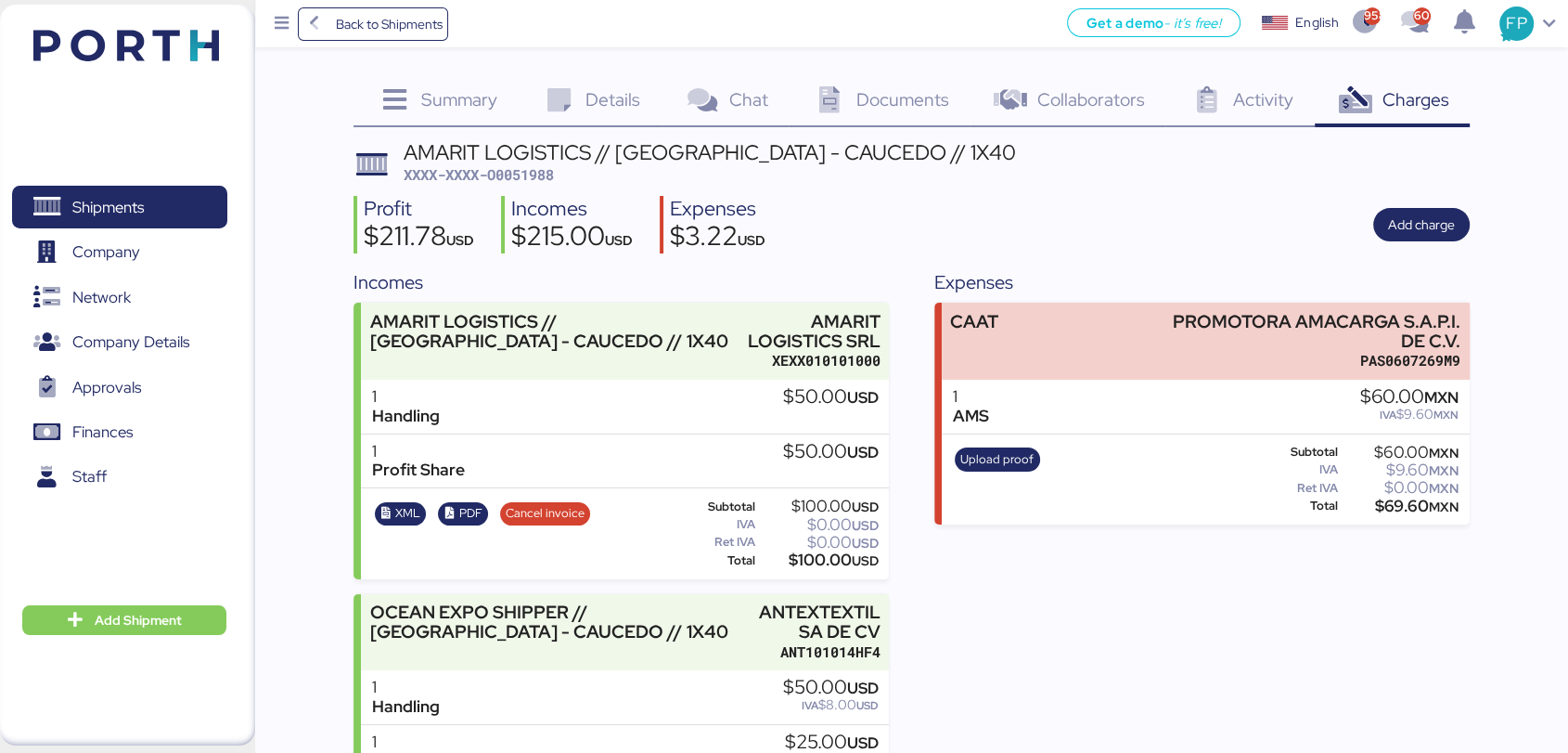
scroll to position [191, 0]
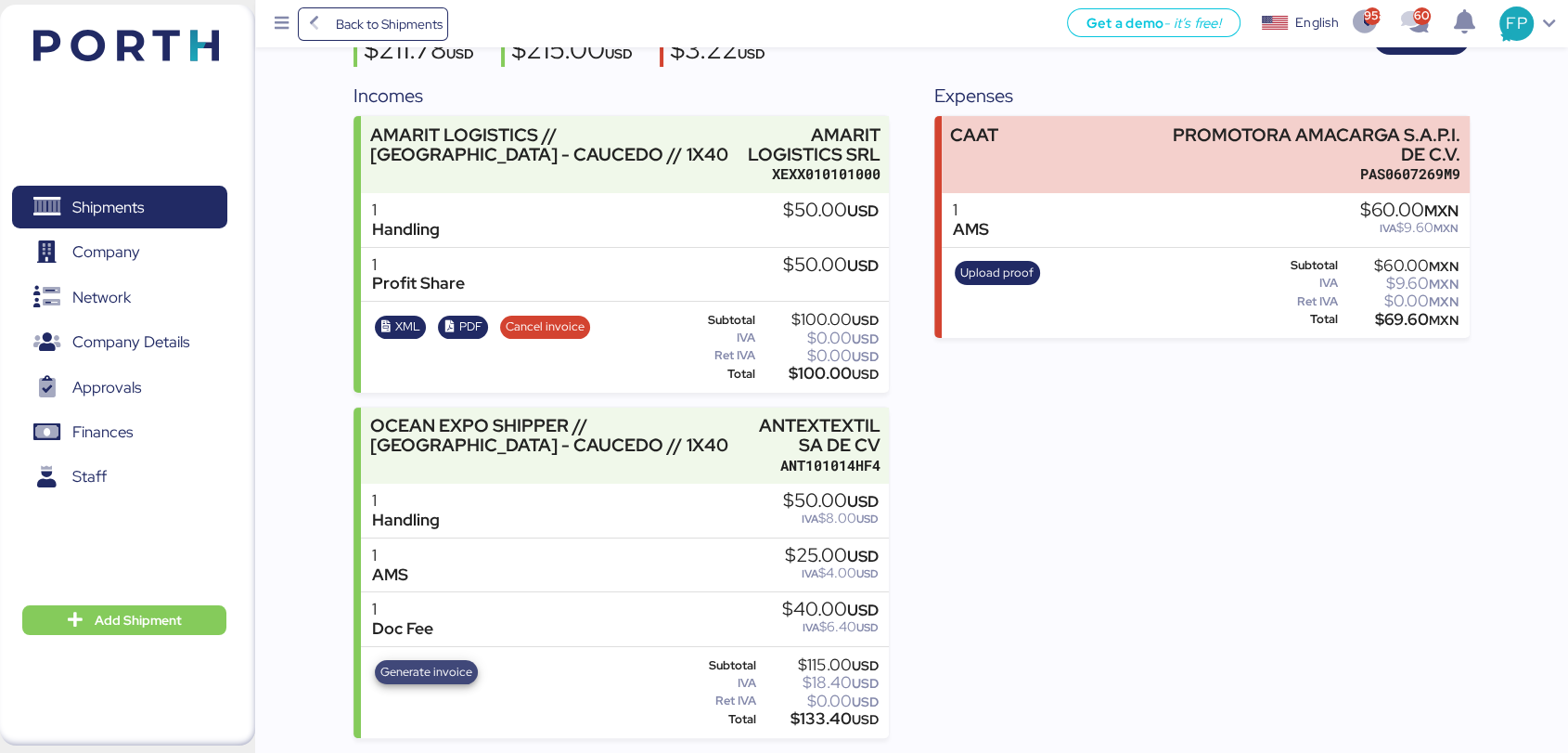
click at [429, 662] on span "Generate invoice" at bounding box center [426, 671] width 91 height 21
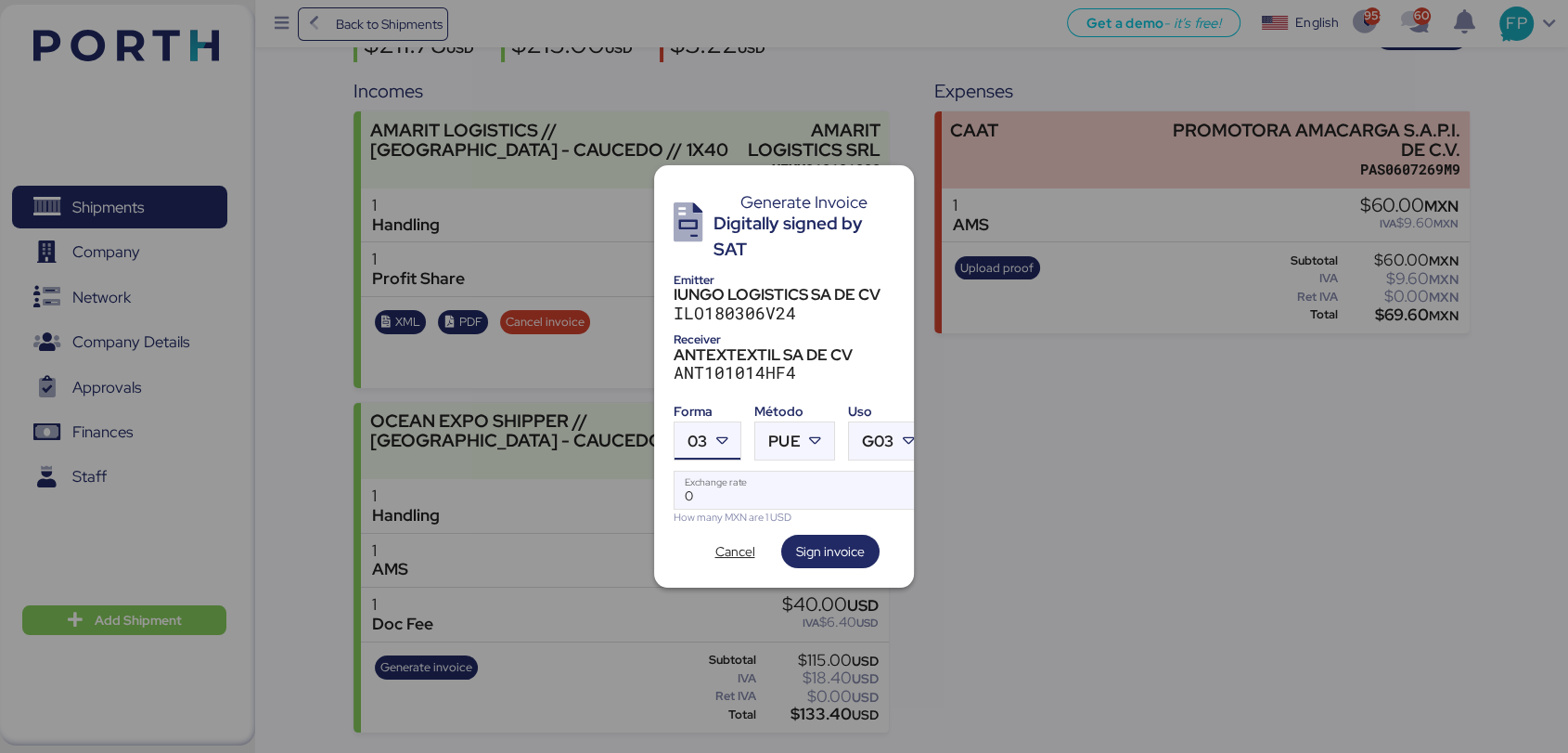
click at [727, 432] on icon at bounding box center [721, 441] width 19 height 19
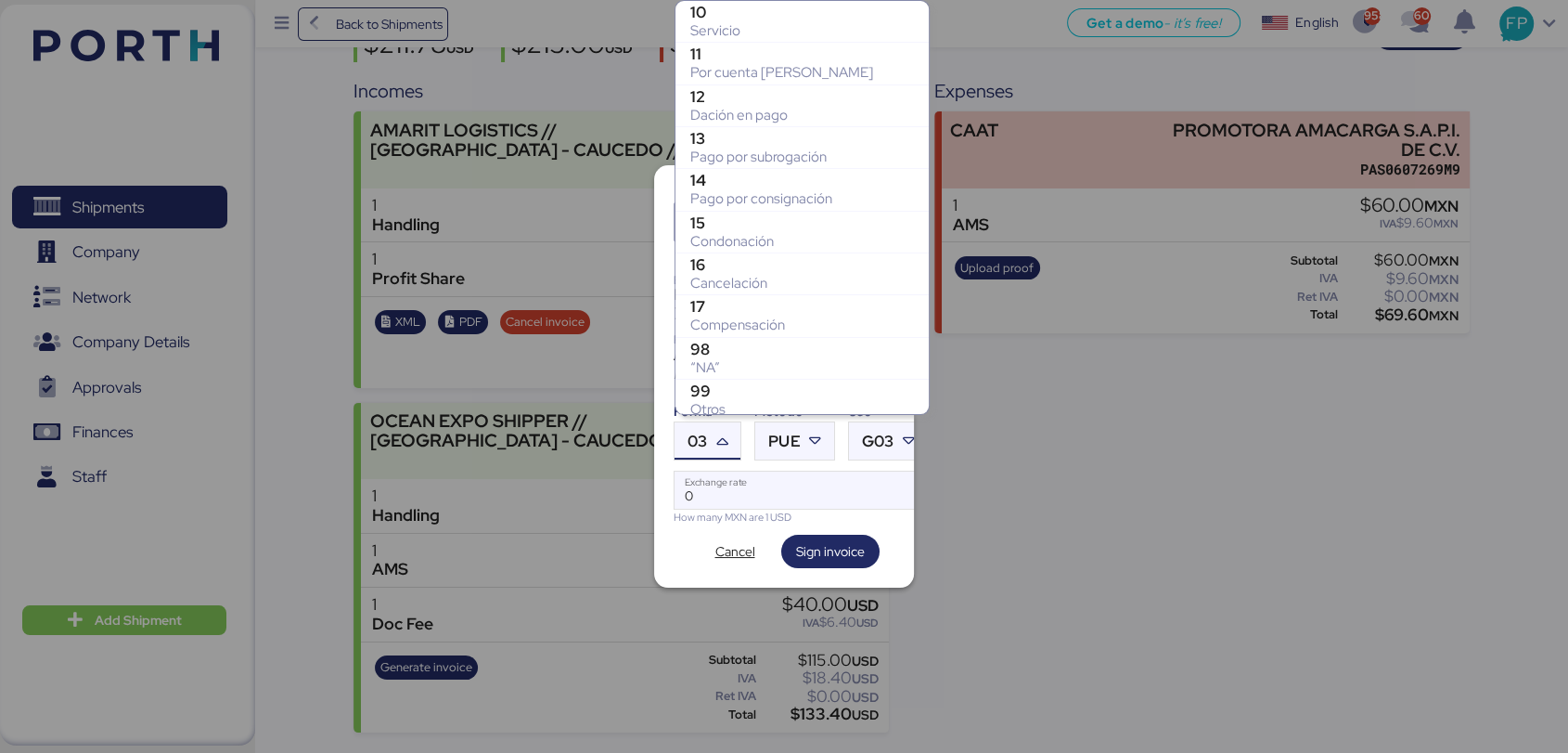
scroll to position [383, 0]
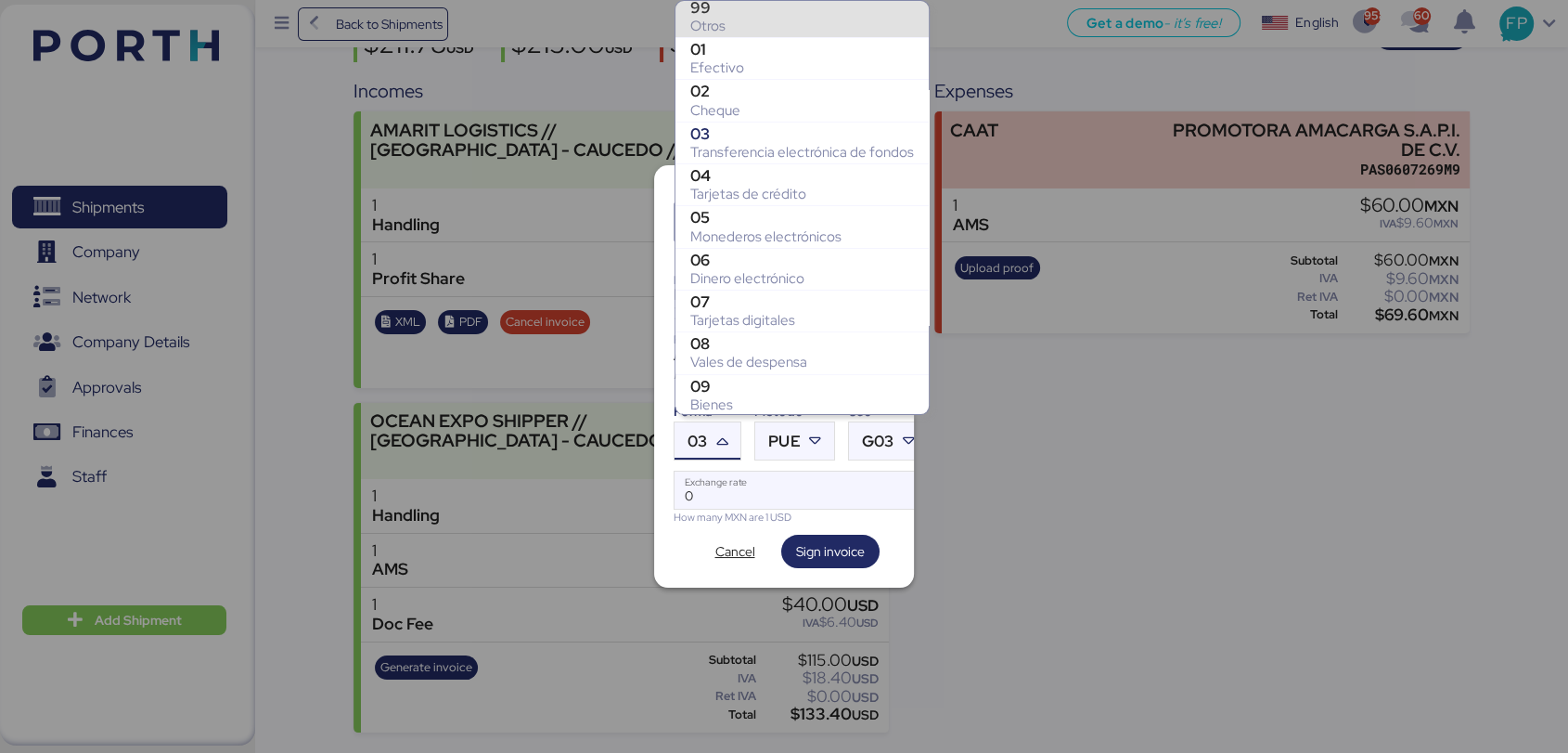
click at [763, 17] on div "Otros" at bounding box center [802, 26] width 223 height 19
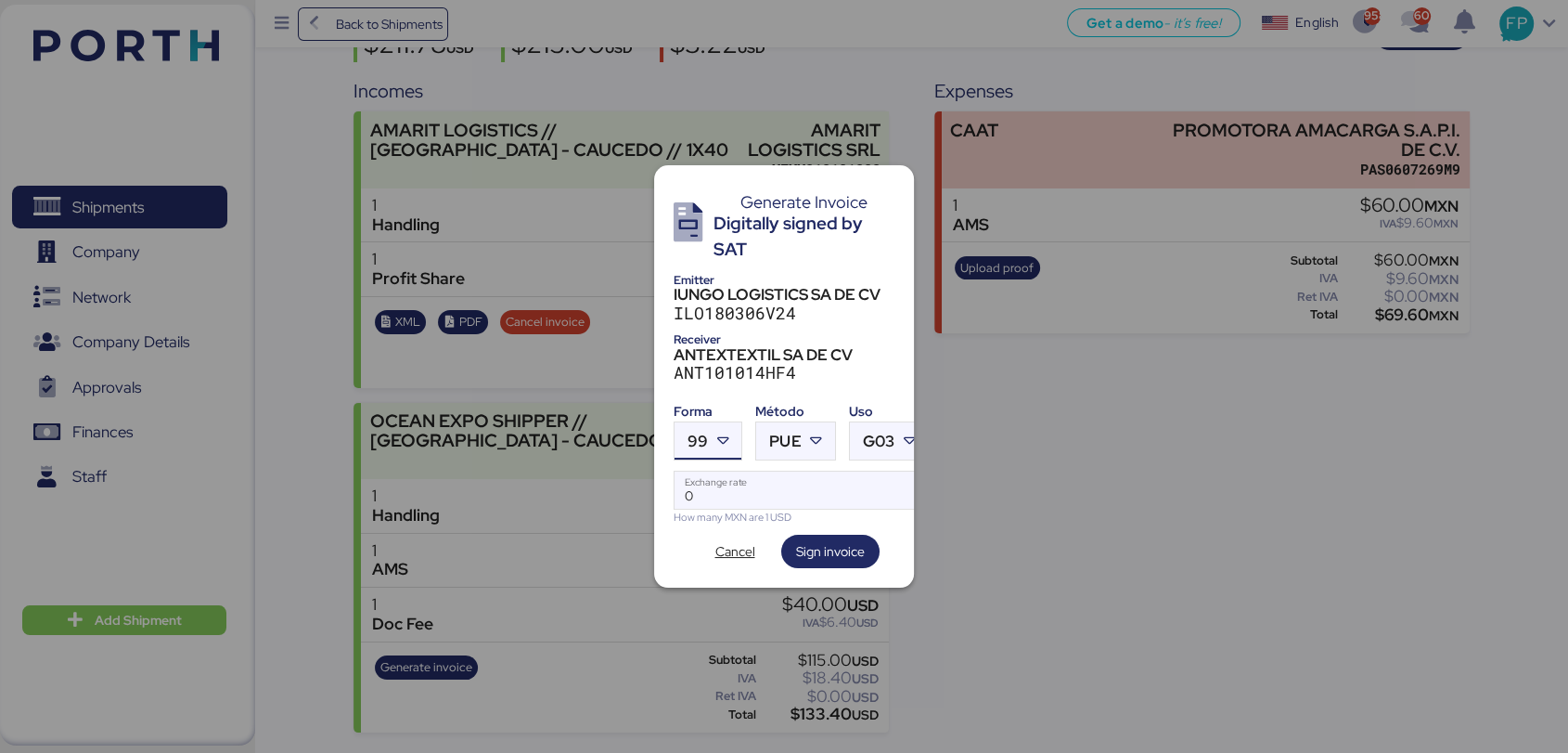
scroll to position [378, 0]
click at [809, 432] on icon at bounding box center [815, 441] width 19 height 19
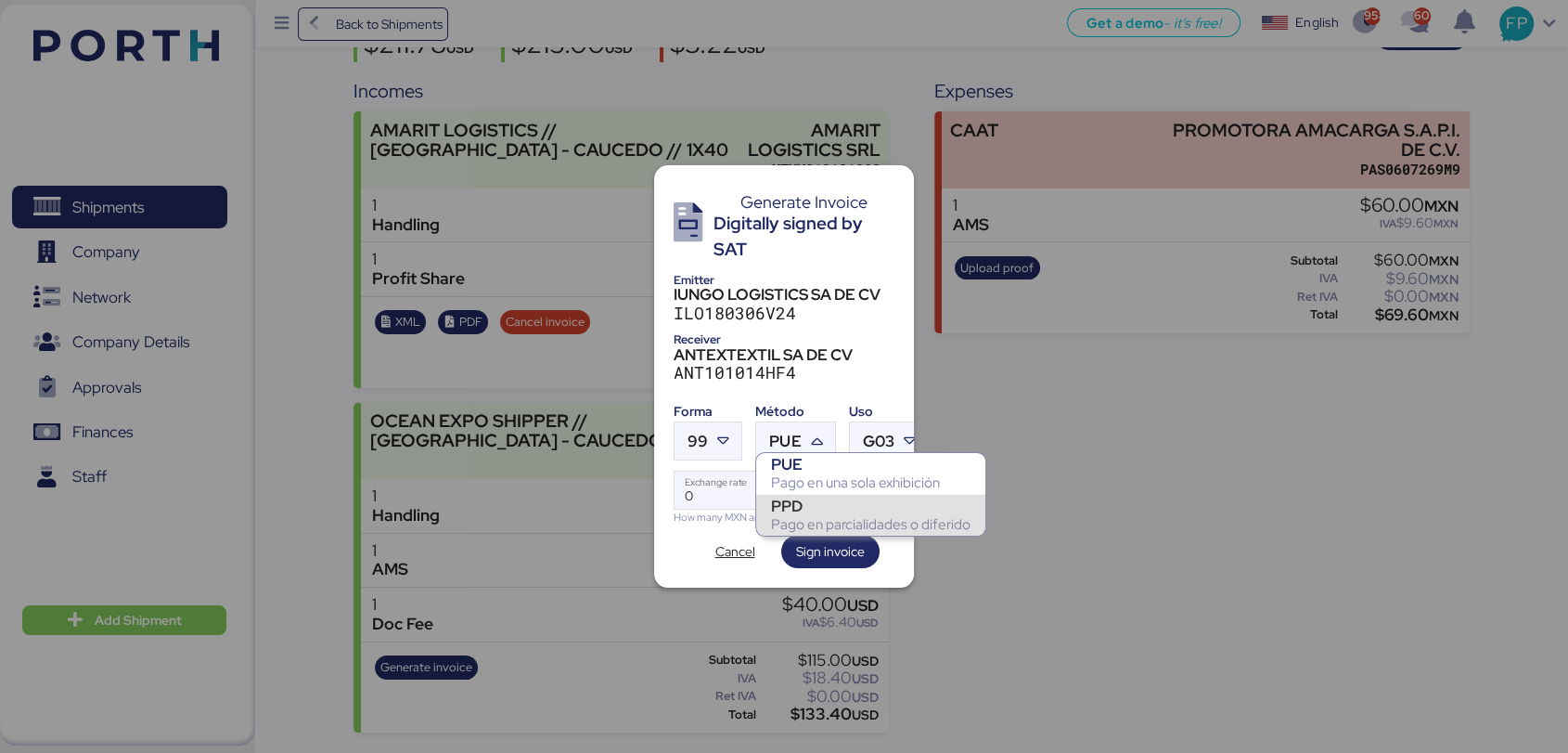
click at [807, 501] on div "PPD" at bounding box center [871, 506] width 200 height 19
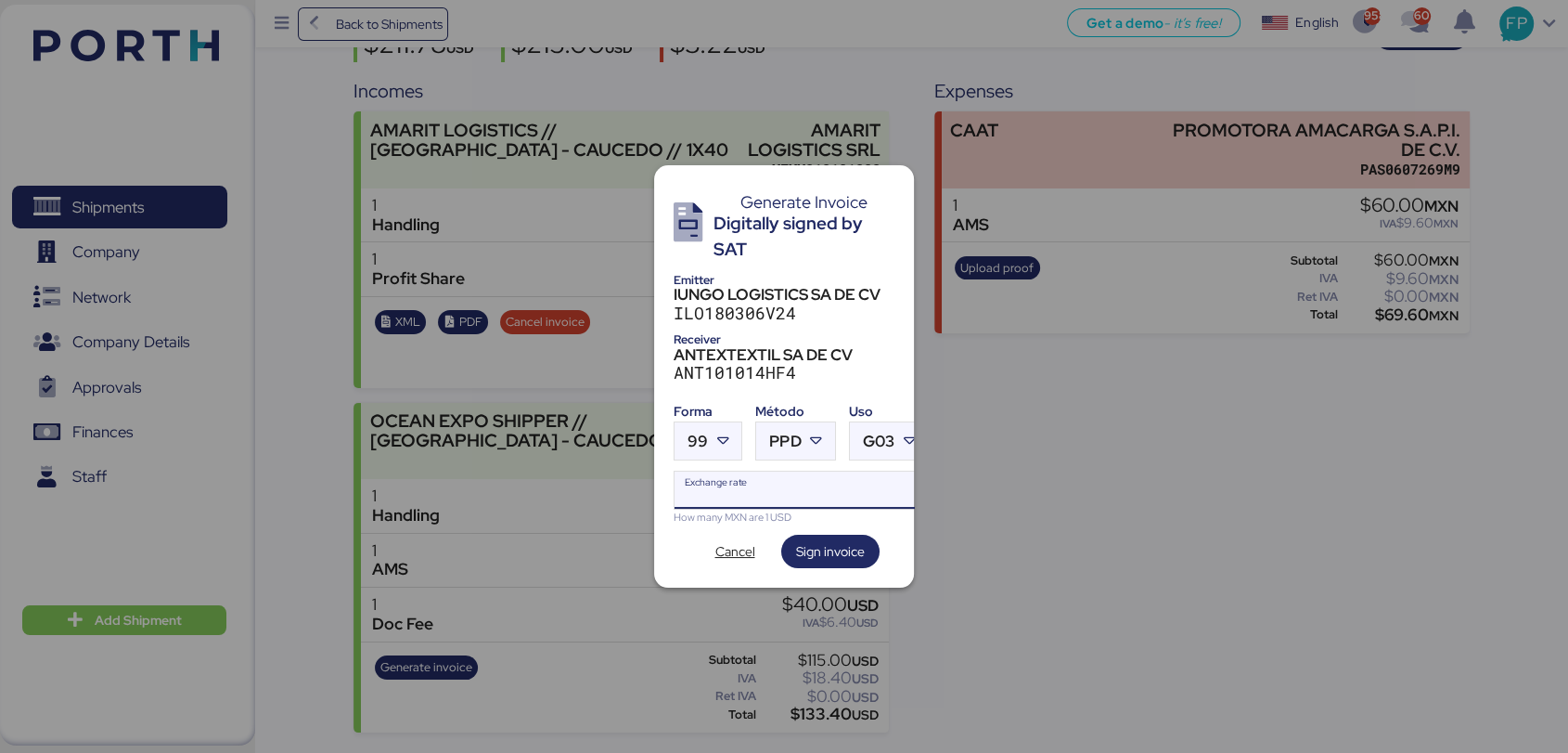
click at [797, 488] on input "Exchange rate" at bounding box center [801, 490] width 253 height 37
type input "0"
paste input "18.8176"
type input "18.8176"
click at [831, 534] on span "Sign invoice" at bounding box center [830, 551] width 98 height 33
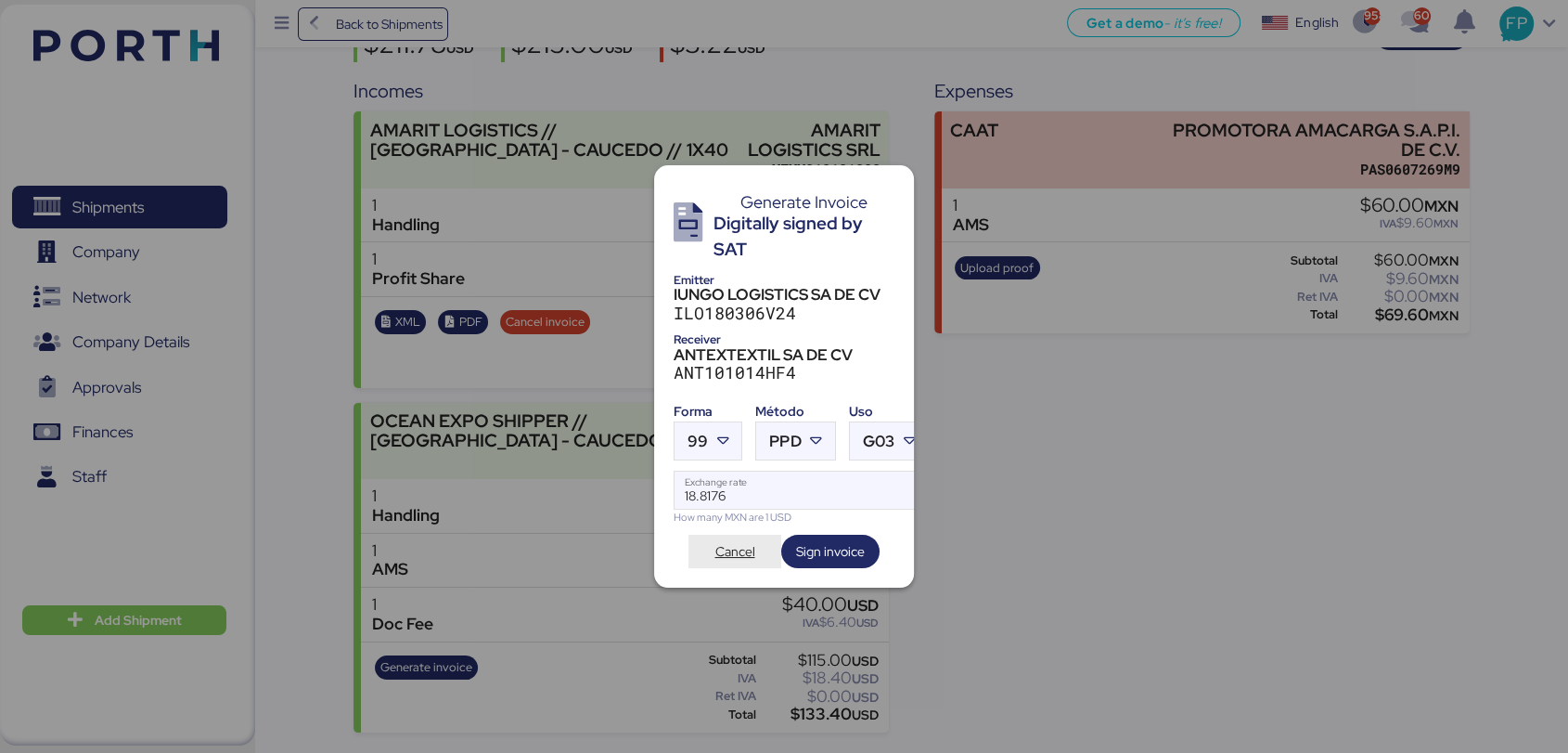
click at [759, 544] on span "Cancel" at bounding box center [735, 551] width 63 height 26
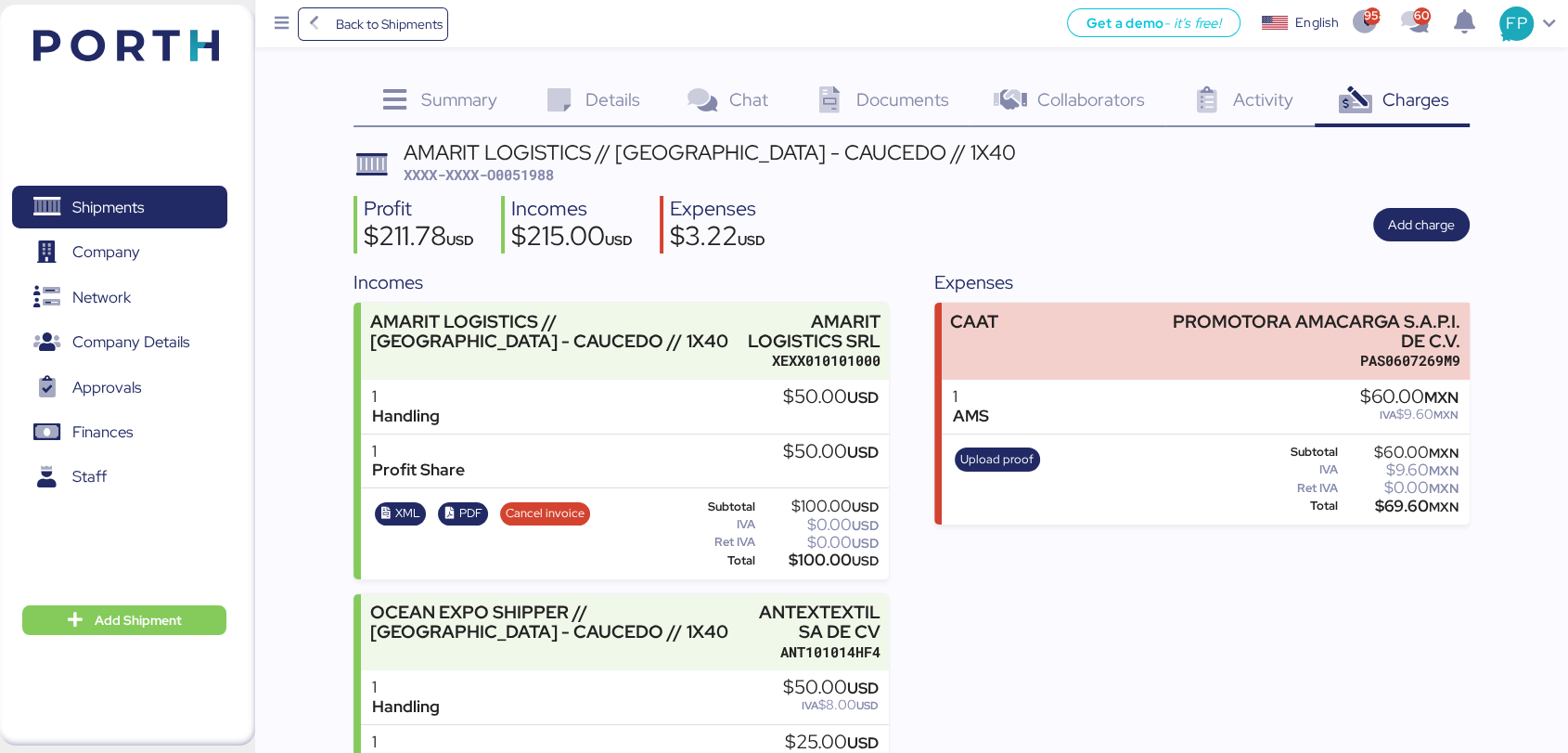
scroll to position [191, 0]
